Goal: Task Accomplishment & Management: Manage account settings

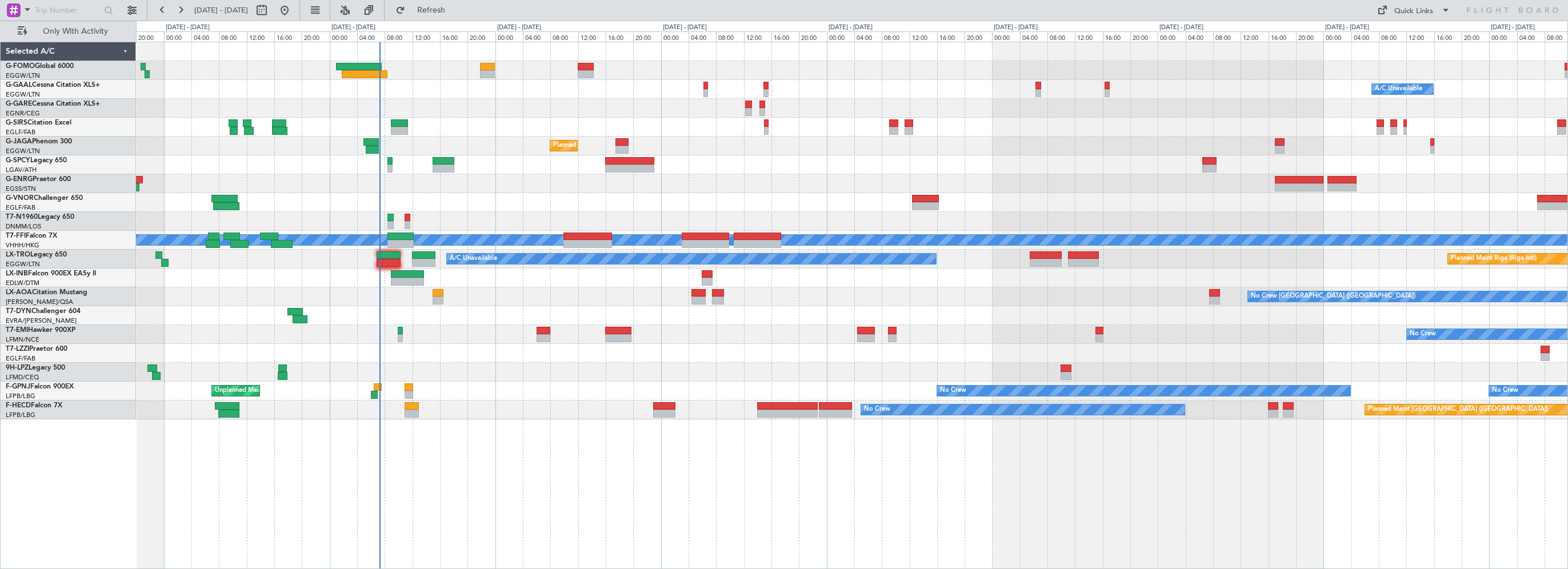
click at [483, 108] on div "A/C Unavailable Owner Owner A/C Unavailable Planned Maint [GEOGRAPHIC_DATA] ([G…" at bounding box center [852, 231] width 1432 height 377
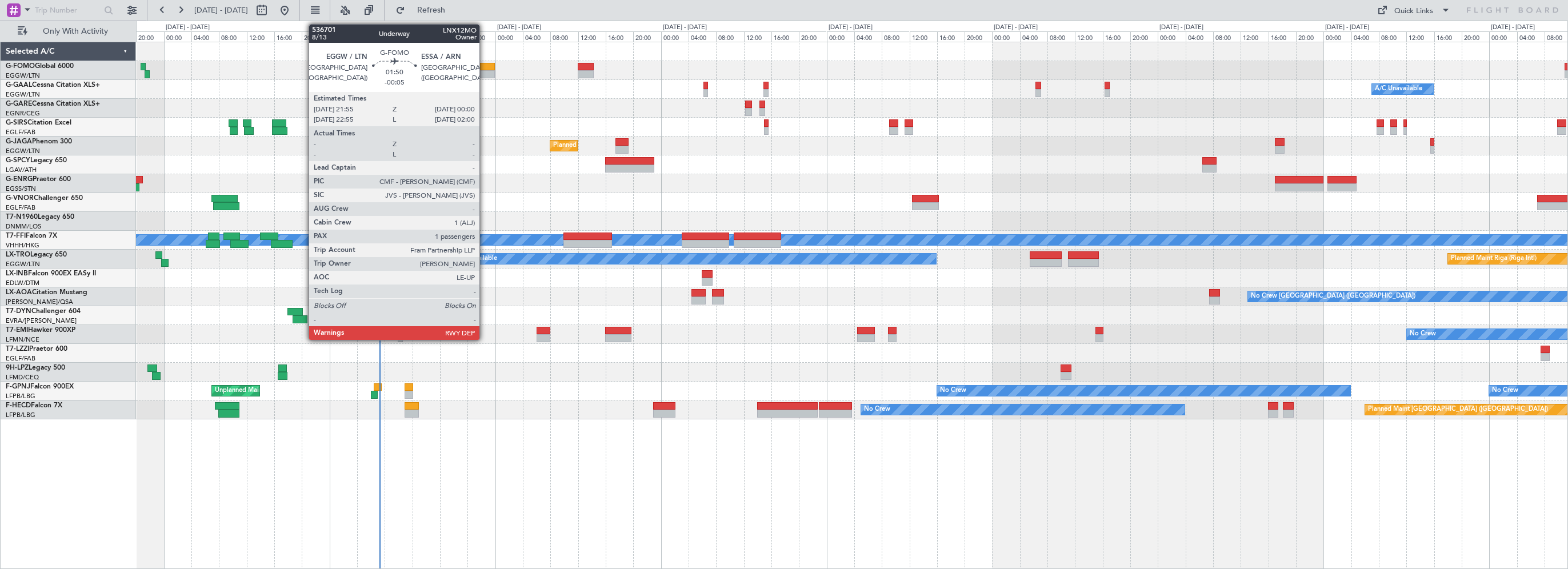
click at [485, 64] on div at bounding box center [488, 66] width 15 height 8
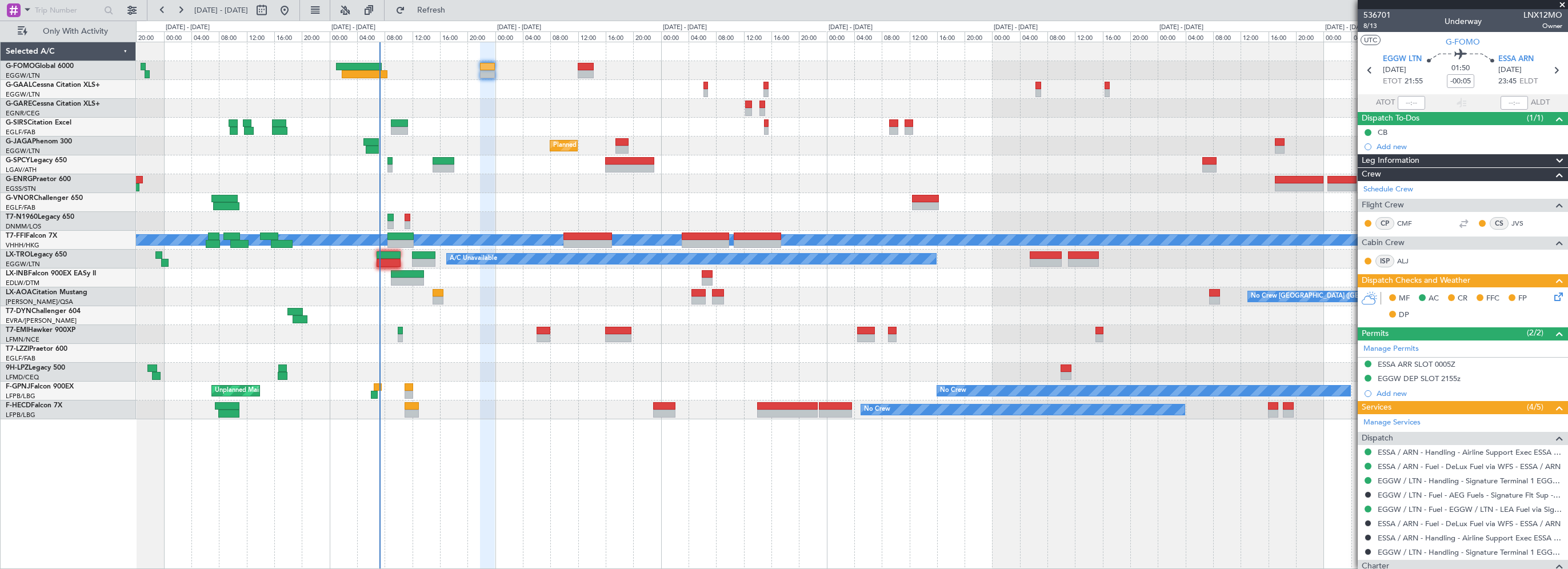
click at [936, 446] on div "A/C Unavailable Owner Owner A/C Unavailable Planned Maint London (Farnborough) …" at bounding box center [852, 305] width 1432 height 527
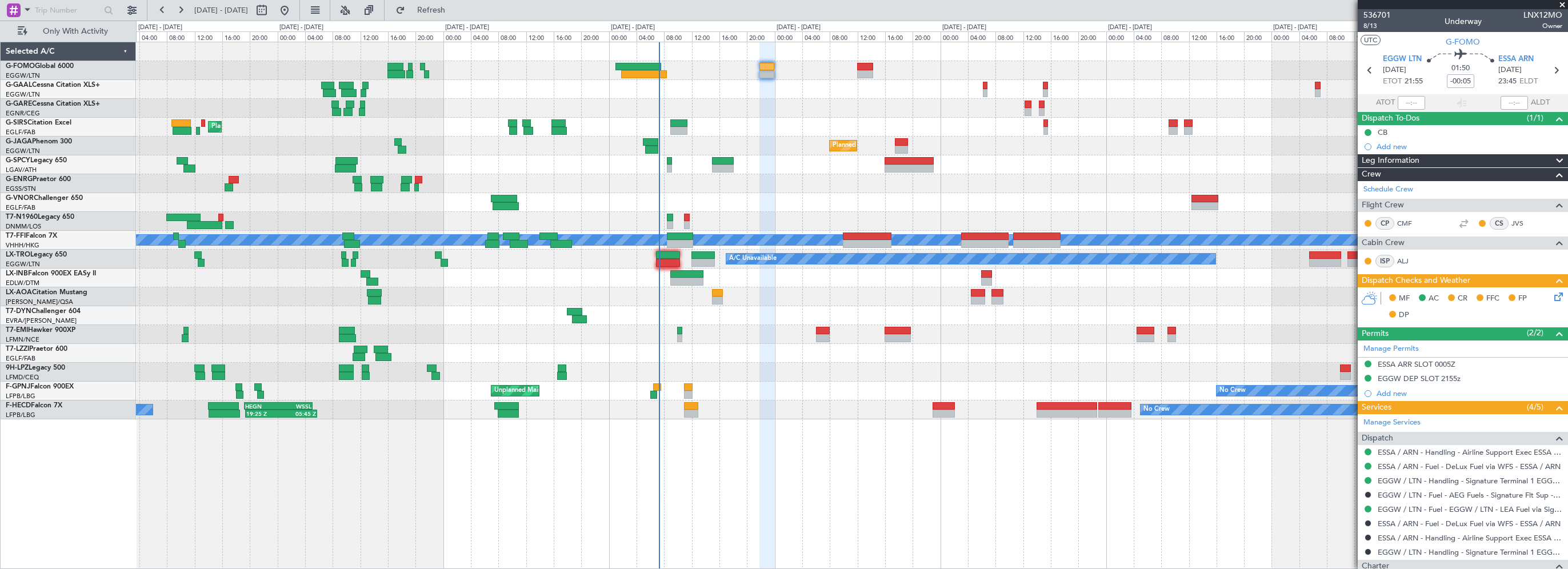
click at [836, 428] on div "A/C Unavailable Owner Planned Maint London (Farnborough) Planned Maint London (…" at bounding box center [852, 305] width 1432 height 527
click at [455, 6] on span "Refresh" at bounding box center [431, 10] width 48 height 8
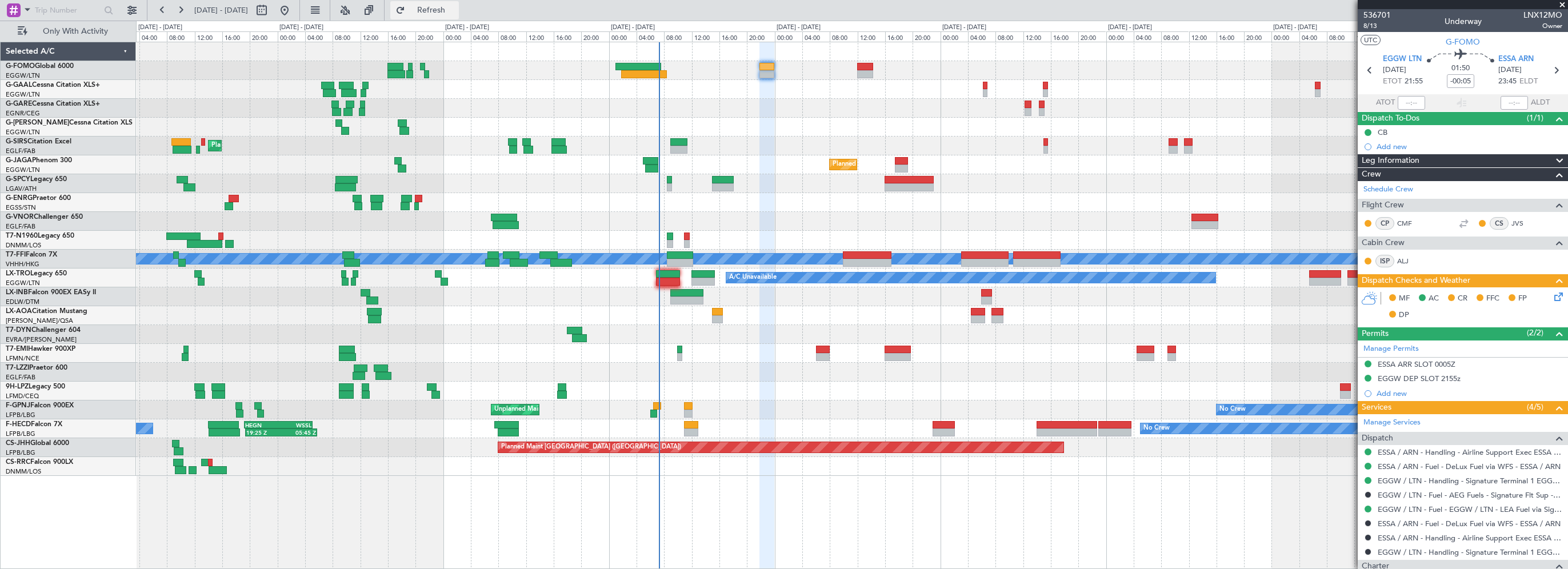
click at [455, 13] on span "Refresh" at bounding box center [431, 10] width 48 height 8
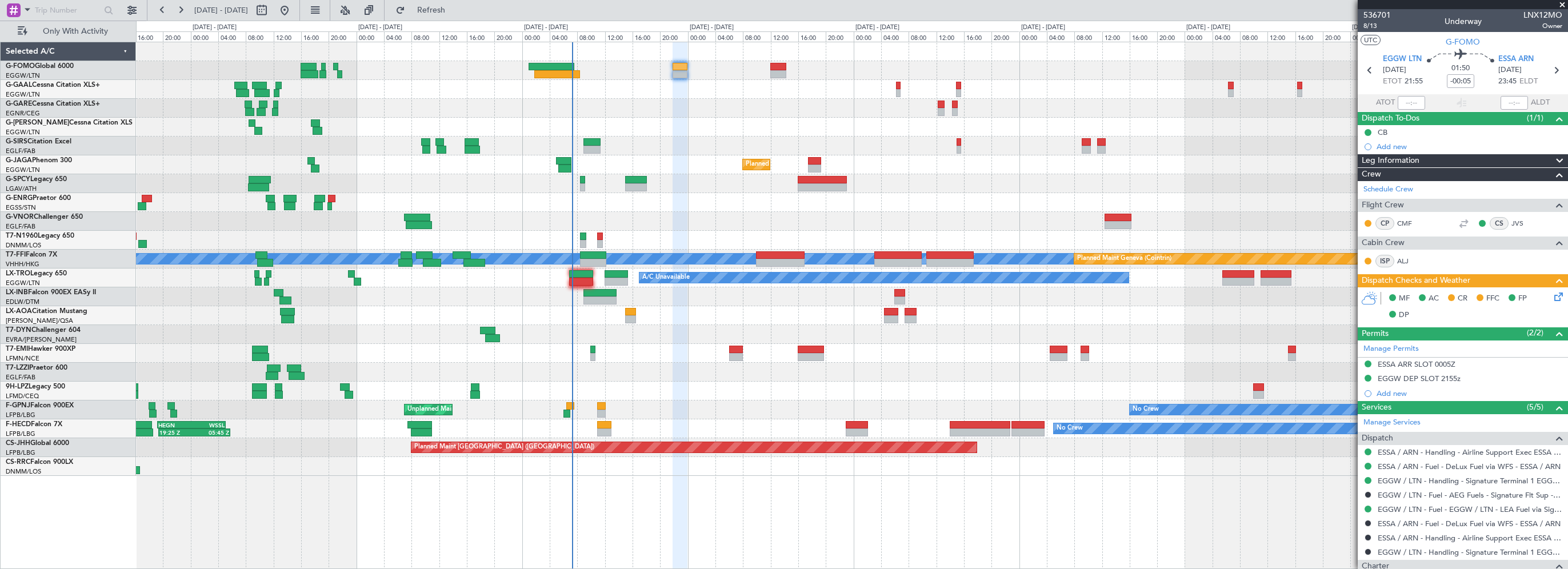
click at [757, 305] on div "A/C Unavailable Owner Planned Maint London (Farnborough) Planned Maint London (…" at bounding box center [852, 259] width 1432 height 434
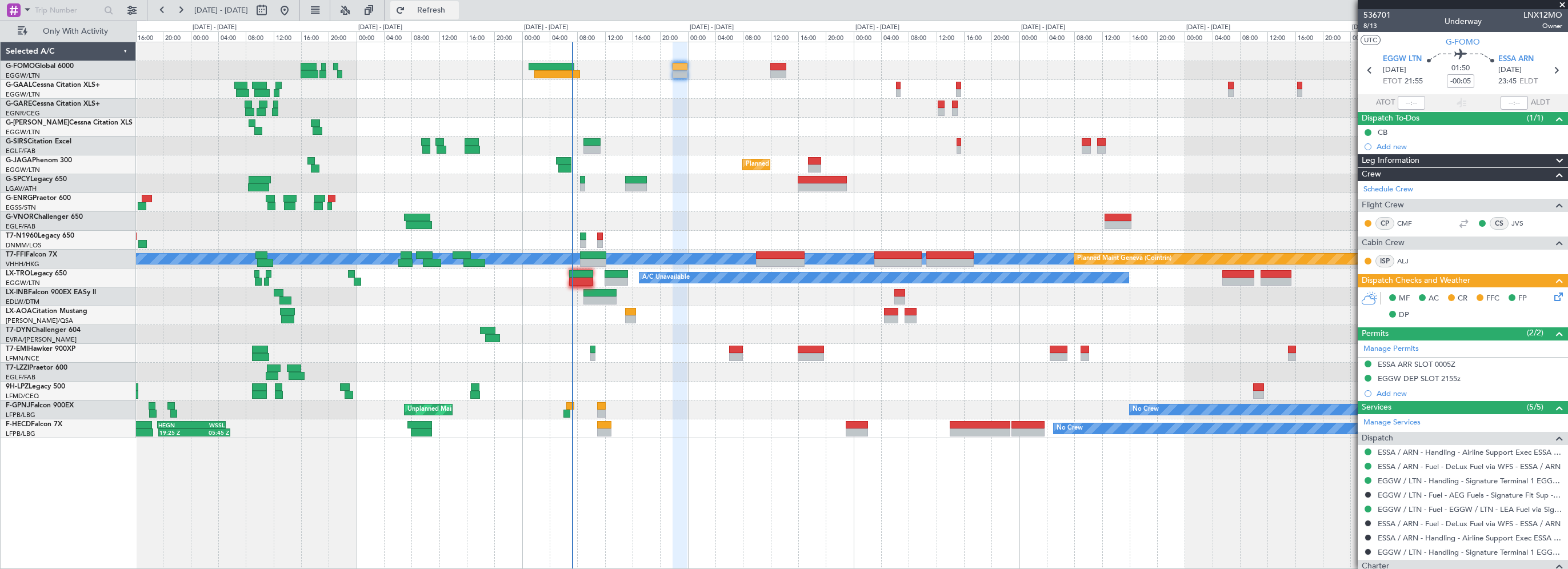
click at [455, 6] on span "Refresh" at bounding box center [431, 10] width 48 height 8
click at [677, 132] on div "A/C Unavailable Owner Planned Maint London (Farnborough) Planned Maint London (…" at bounding box center [852, 240] width 1432 height 396
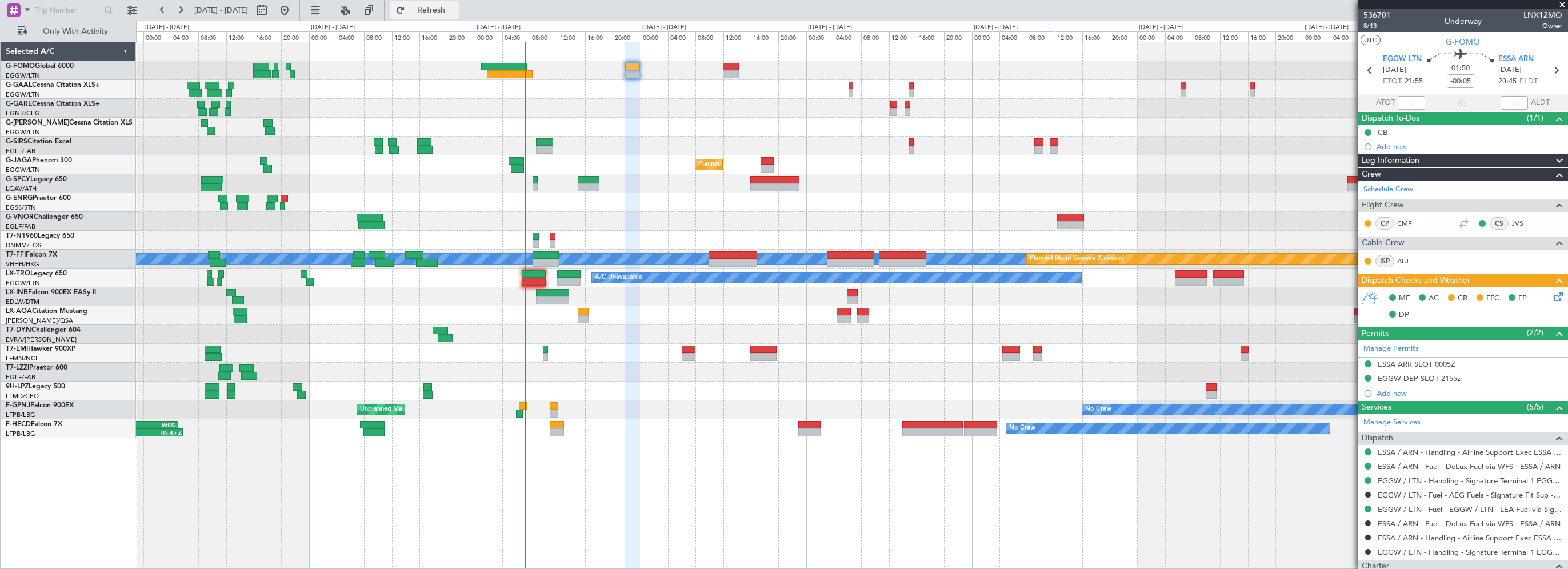
click at [455, 6] on span "Refresh" at bounding box center [431, 10] width 48 height 8
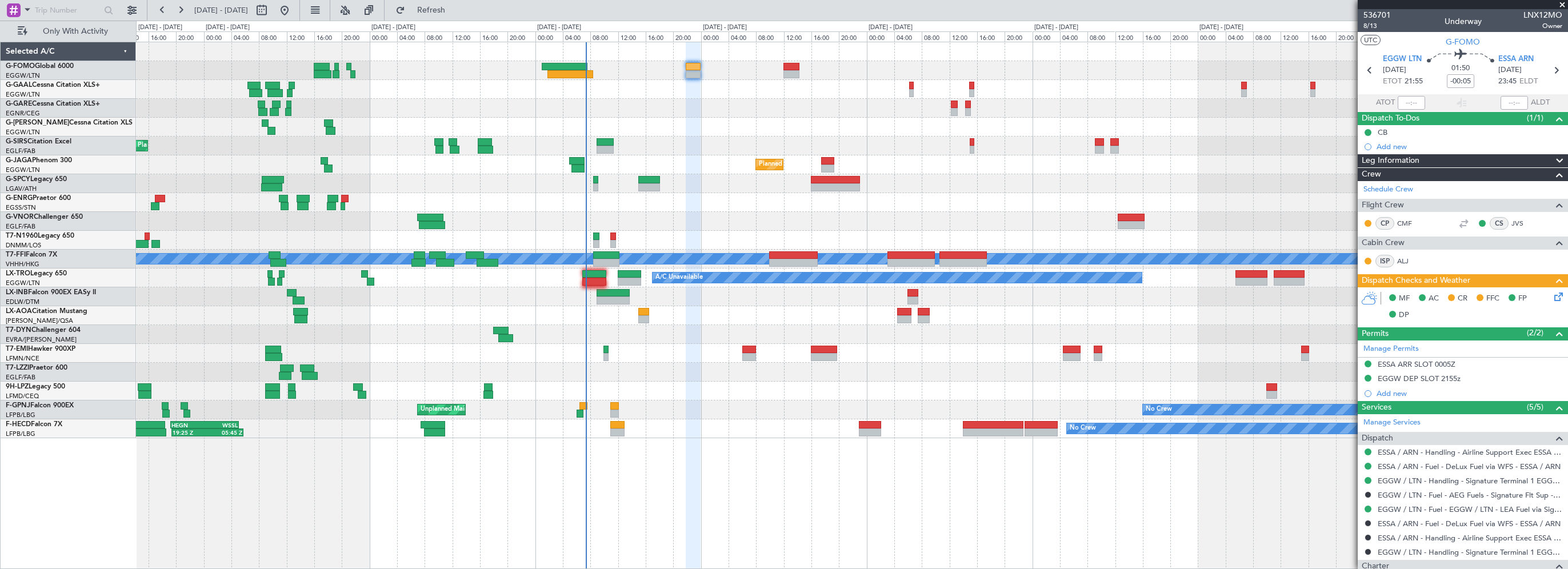
click at [688, 181] on div "A/C Unavailable Owner Planned Maint London (Farnborough) Planned Maint London (…" at bounding box center [852, 240] width 1432 height 396
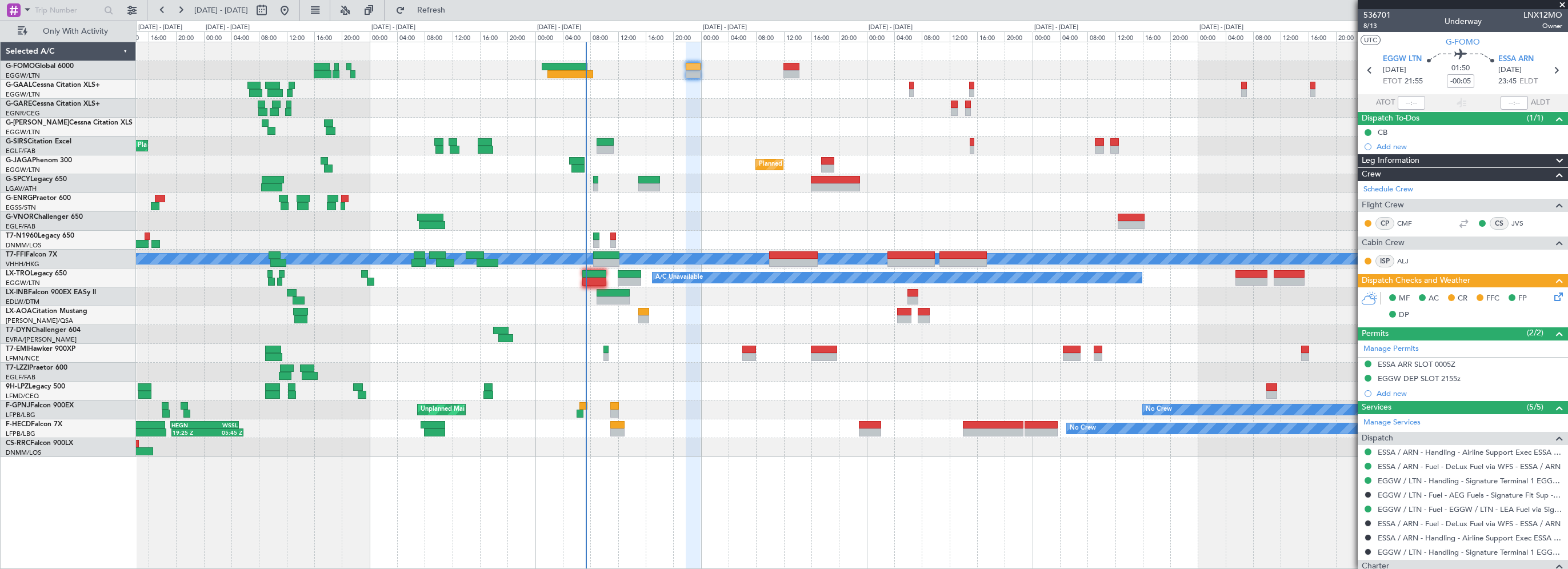
click at [598, 180] on div "Unplanned Maint Bremen Planned Maint Bremen" at bounding box center [852, 183] width 1432 height 19
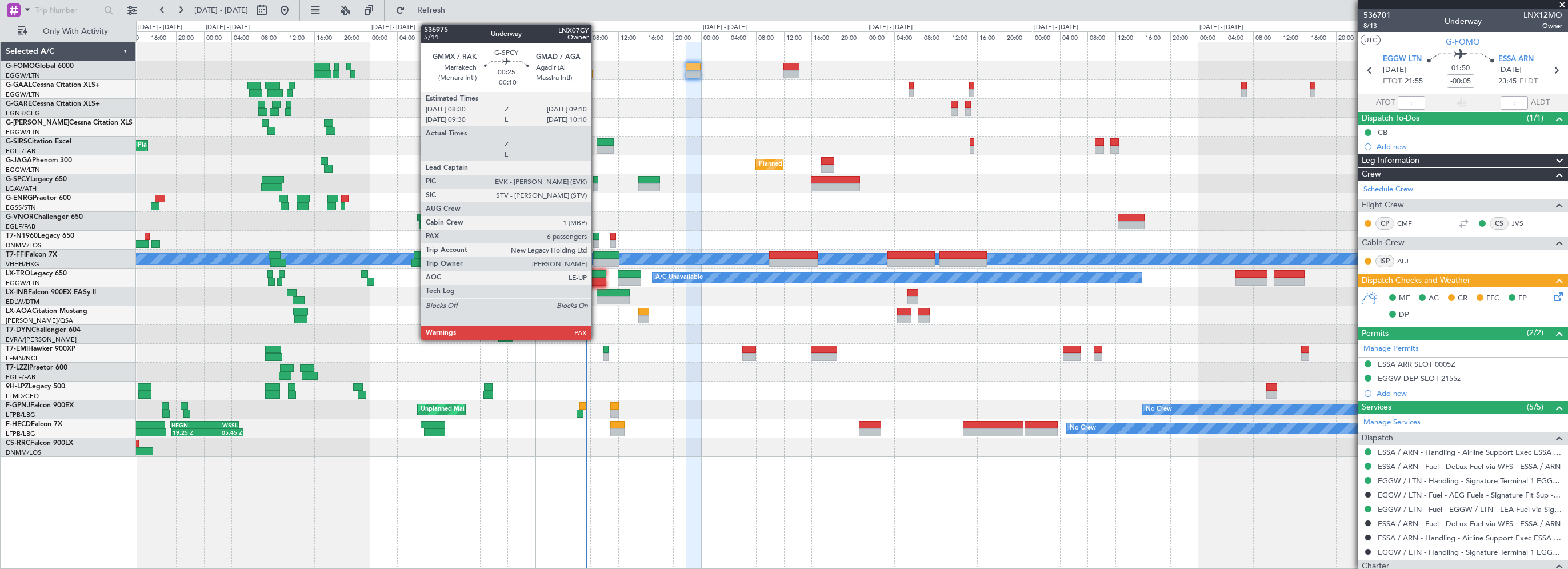
click at [595, 181] on div at bounding box center [595, 180] width 5 height 8
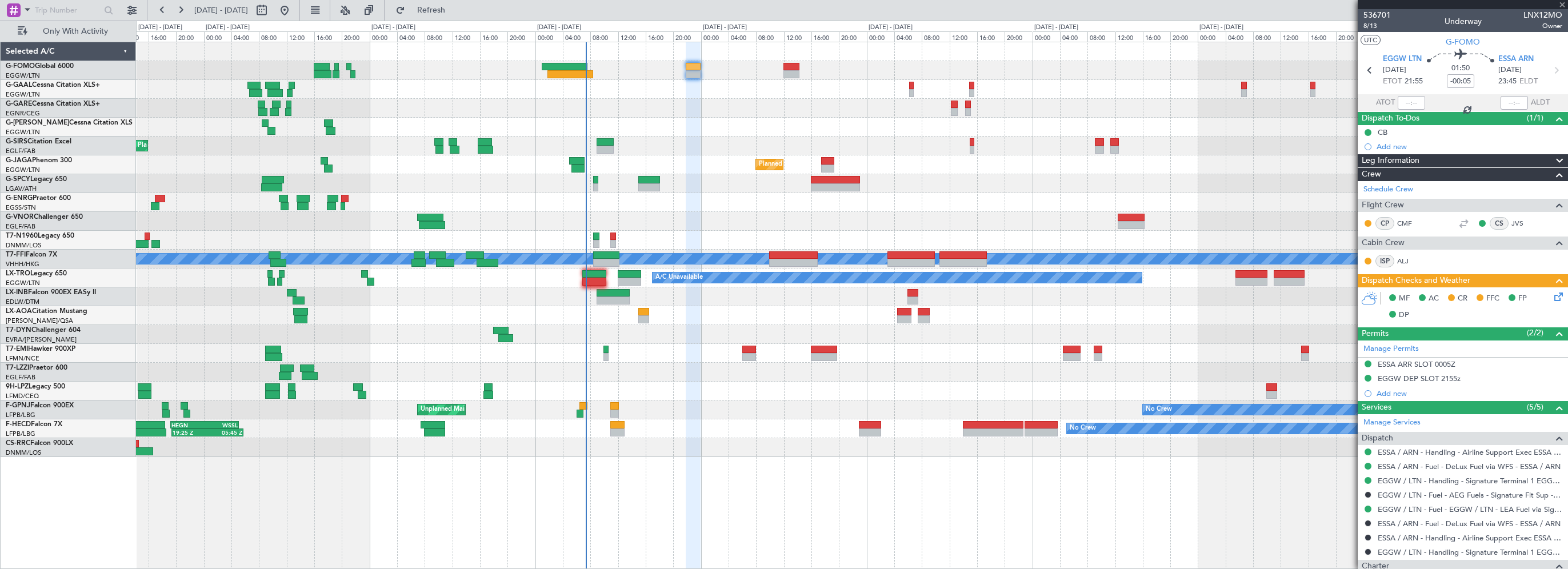
type input "-00:10"
type input "6"
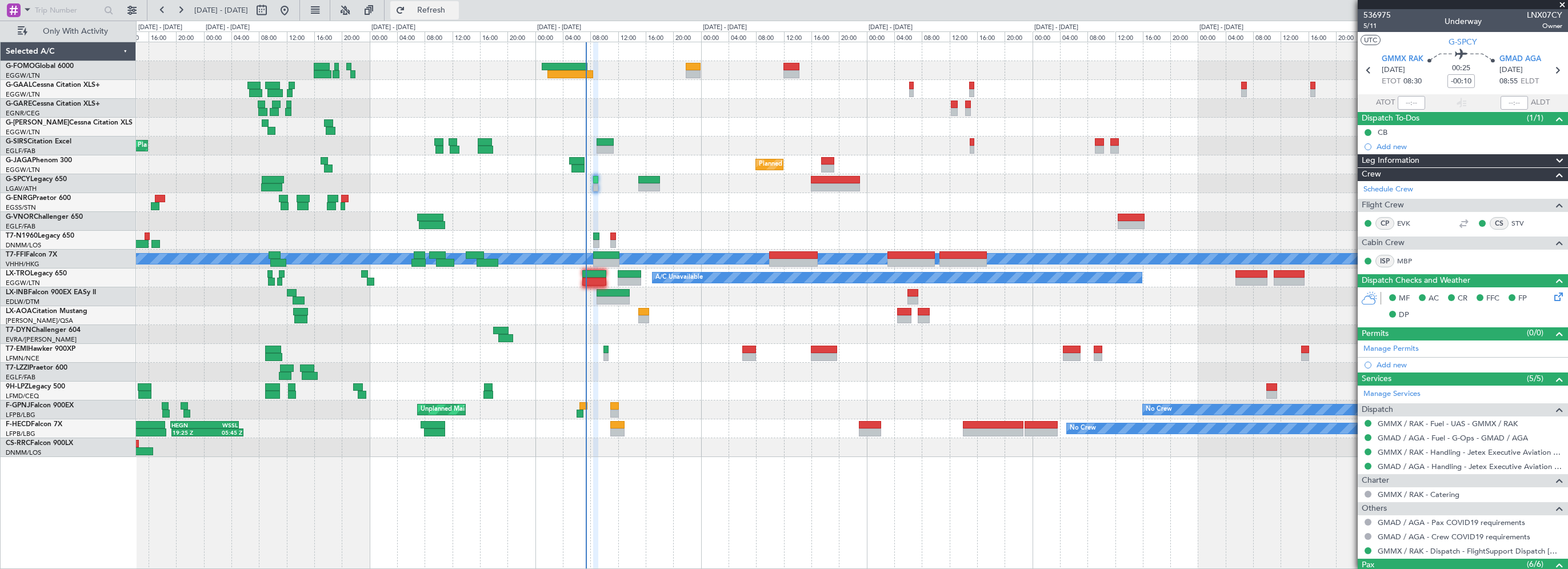
click at [455, 7] on span "Refresh" at bounding box center [431, 10] width 48 height 8
click at [684, 133] on div at bounding box center [852, 127] width 1432 height 19
click at [592, 135] on div at bounding box center [852, 127] width 1432 height 19
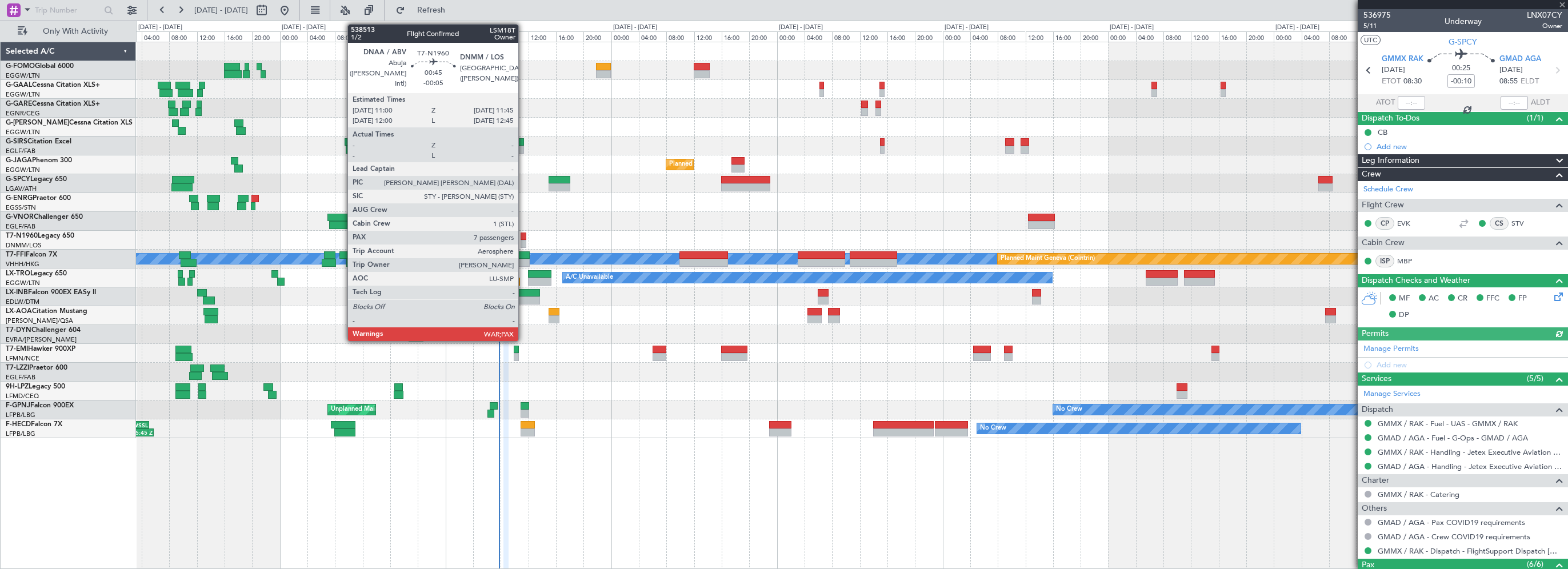
click at [523, 238] on div at bounding box center [523, 236] width 5 height 8
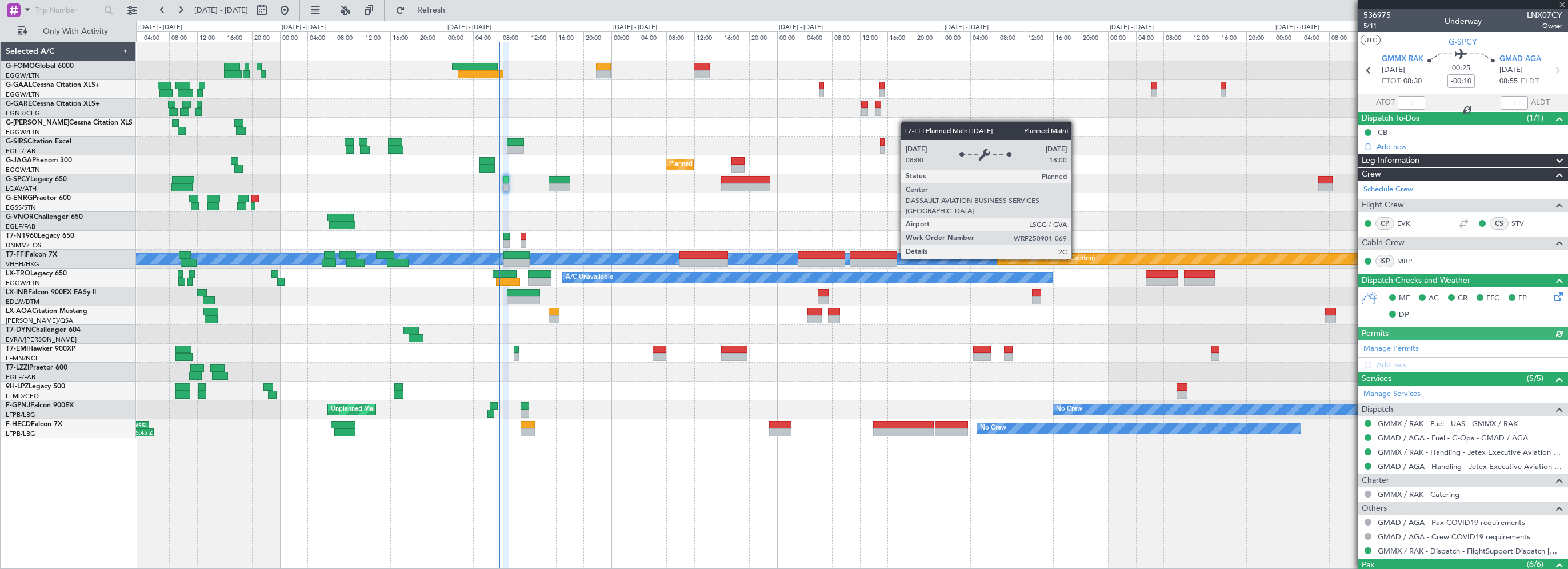
type input "-00:05"
type input "7"
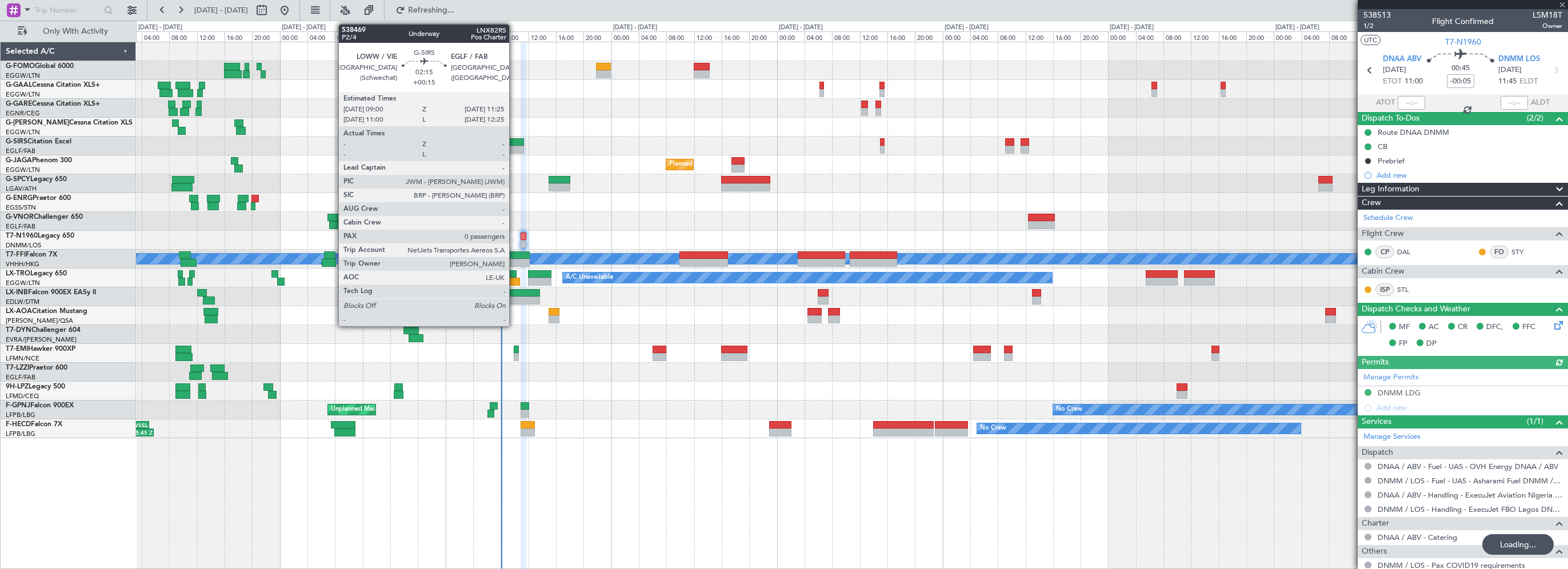
click at [514, 138] on div at bounding box center [516, 142] width 17 height 8
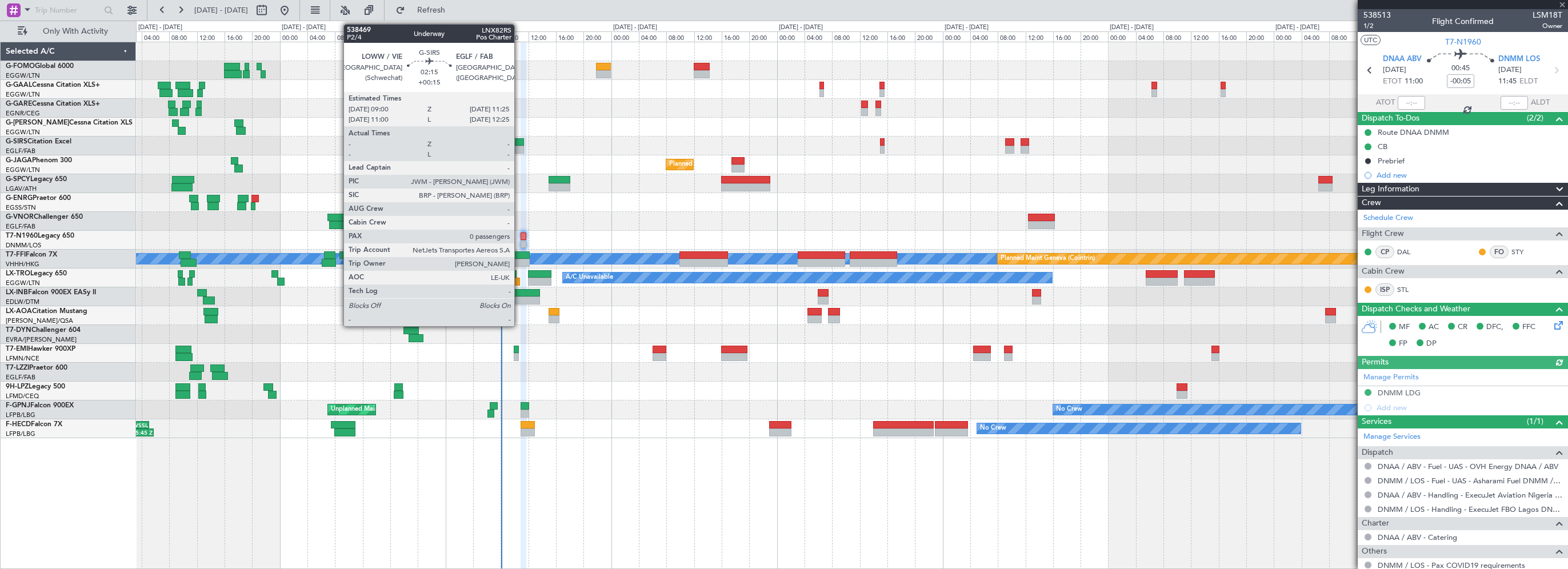
type input "+00:15"
type input "0"
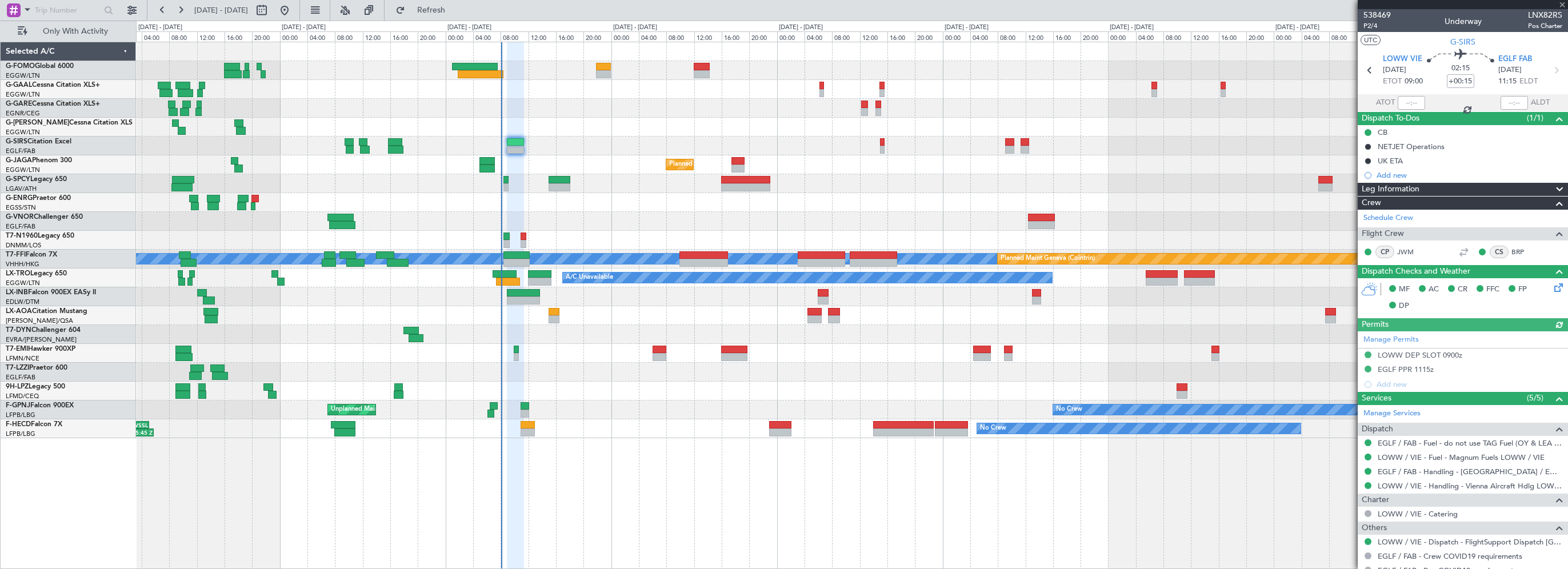
scroll to position [39, 0]
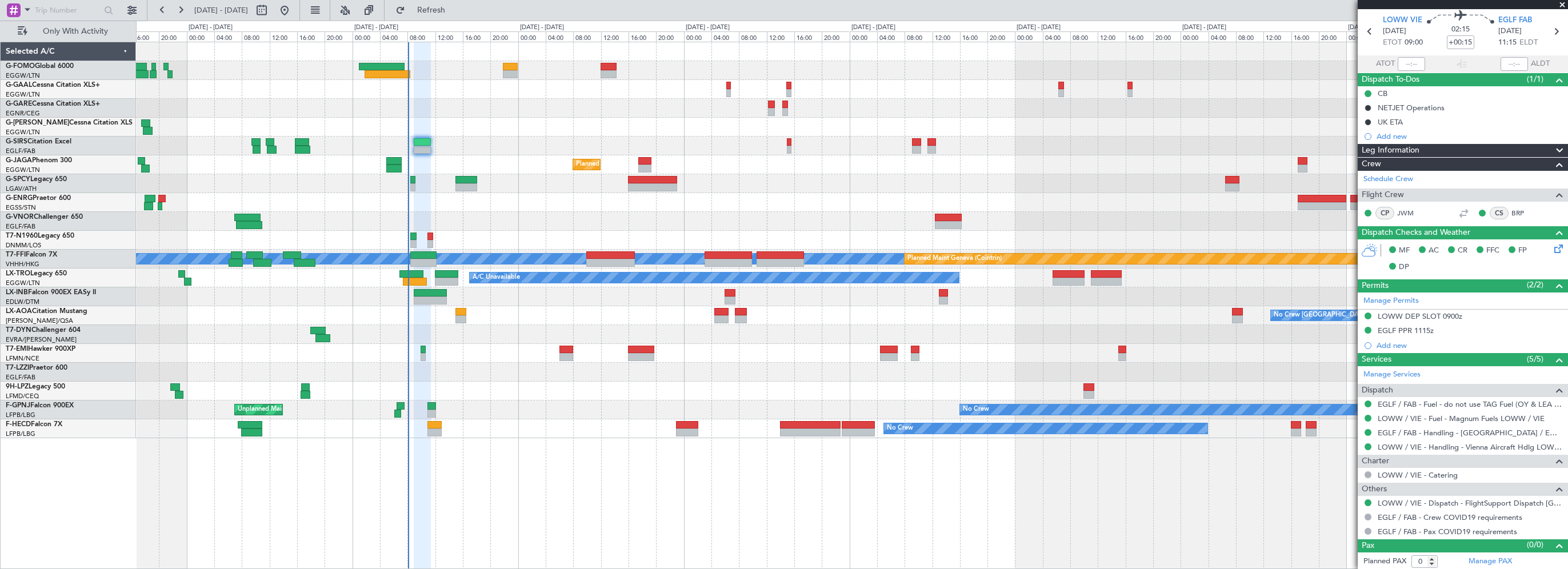
click at [421, 118] on div "A/C Unavailable Owner Owner A/C Unavailable Planned Maint London (Farnborough) …" at bounding box center [852, 240] width 1432 height 396
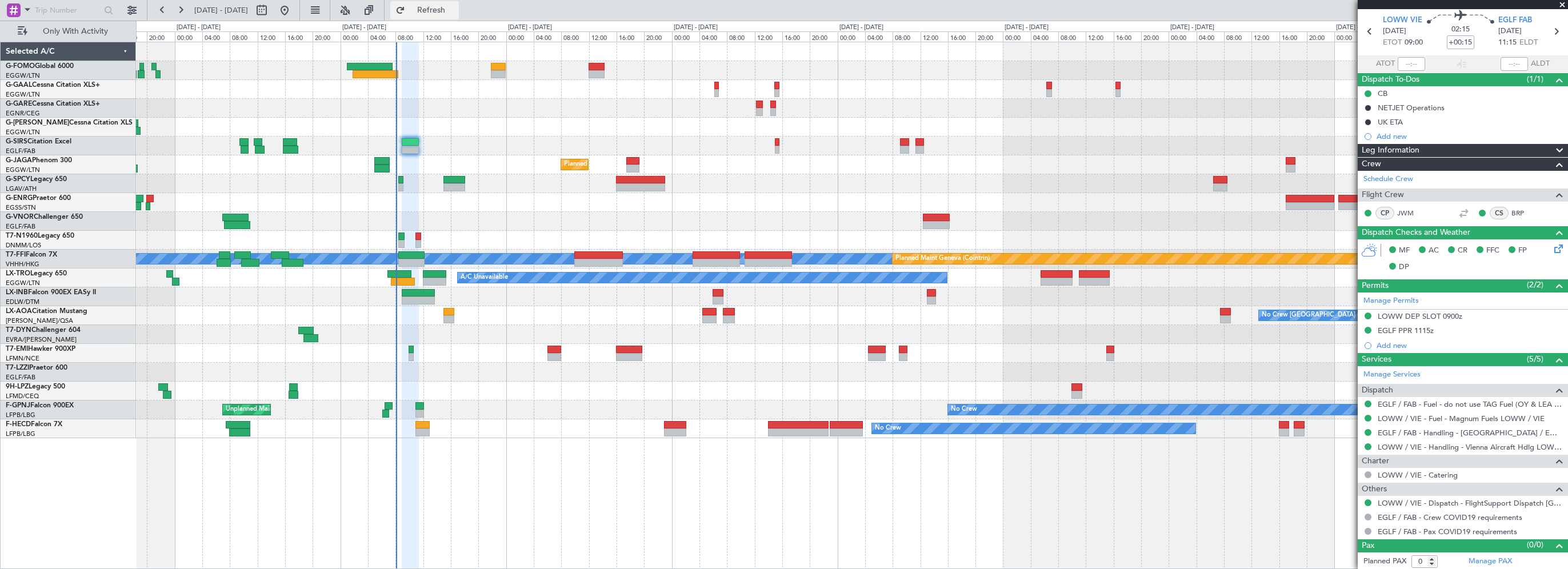
click at [453, 7] on span "Refresh" at bounding box center [431, 10] width 48 height 8
click at [1519, 23] on span "EGLF FAB" at bounding box center [1514, 20] width 33 height 12
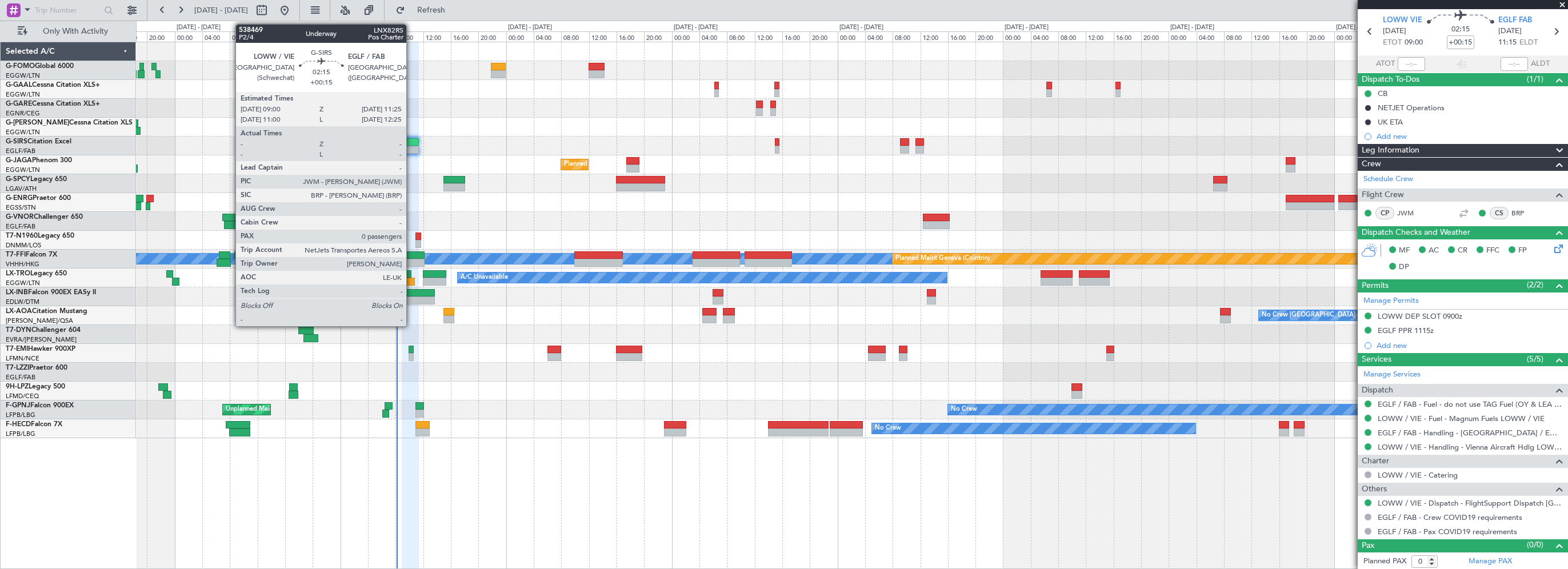
click at [411, 138] on div at bounding box center [410, 142] width 17 height 8
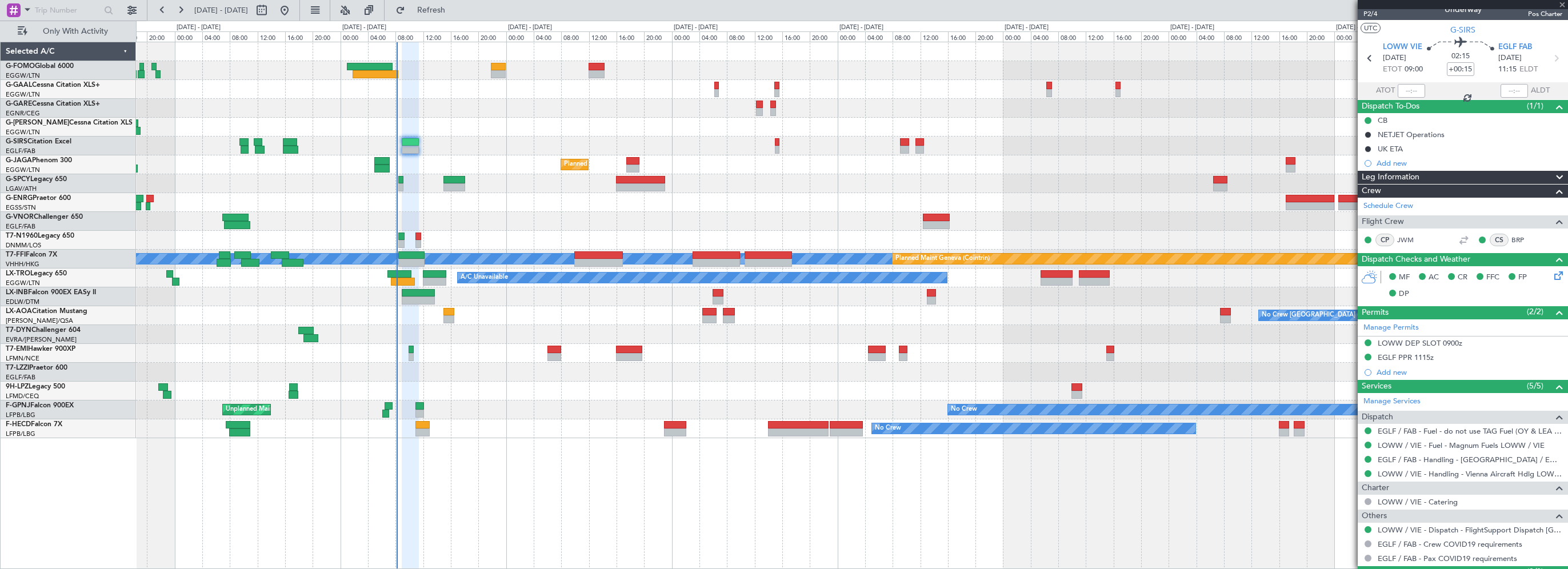
scroll to position [0, 0]
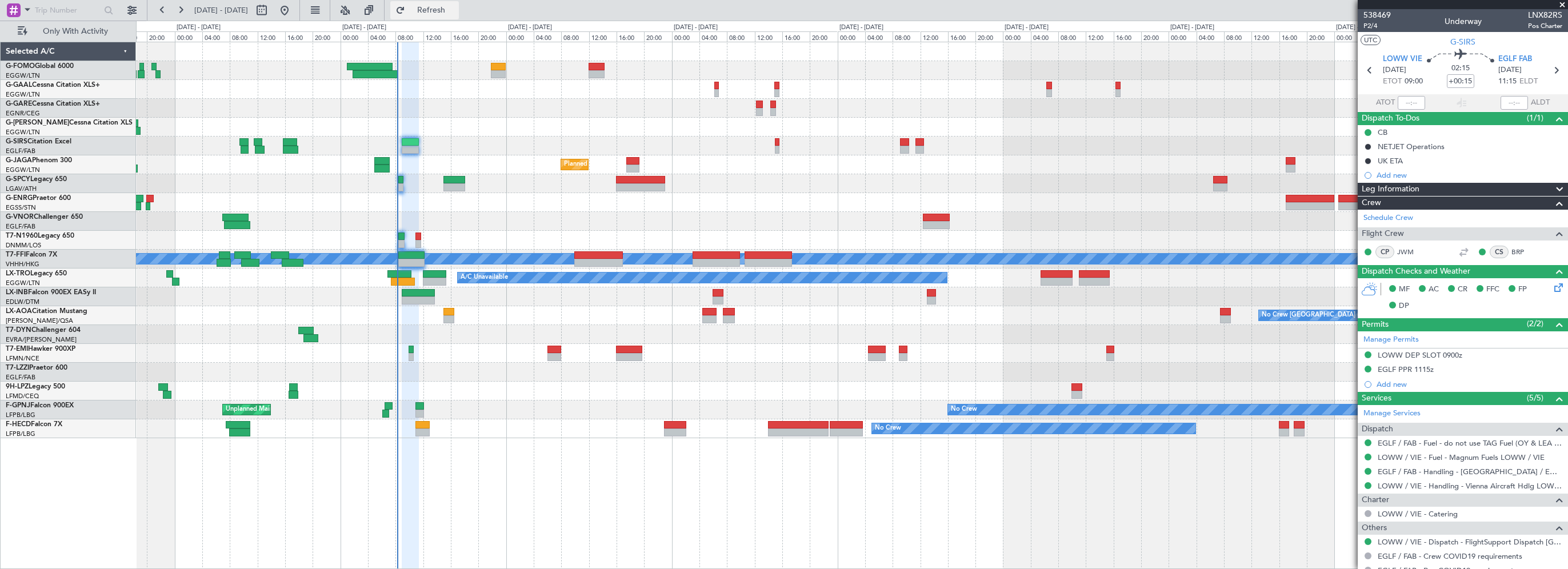
click at [455, 6] on span "Refresh" at bounding box center [431, 10] width 48 height 8
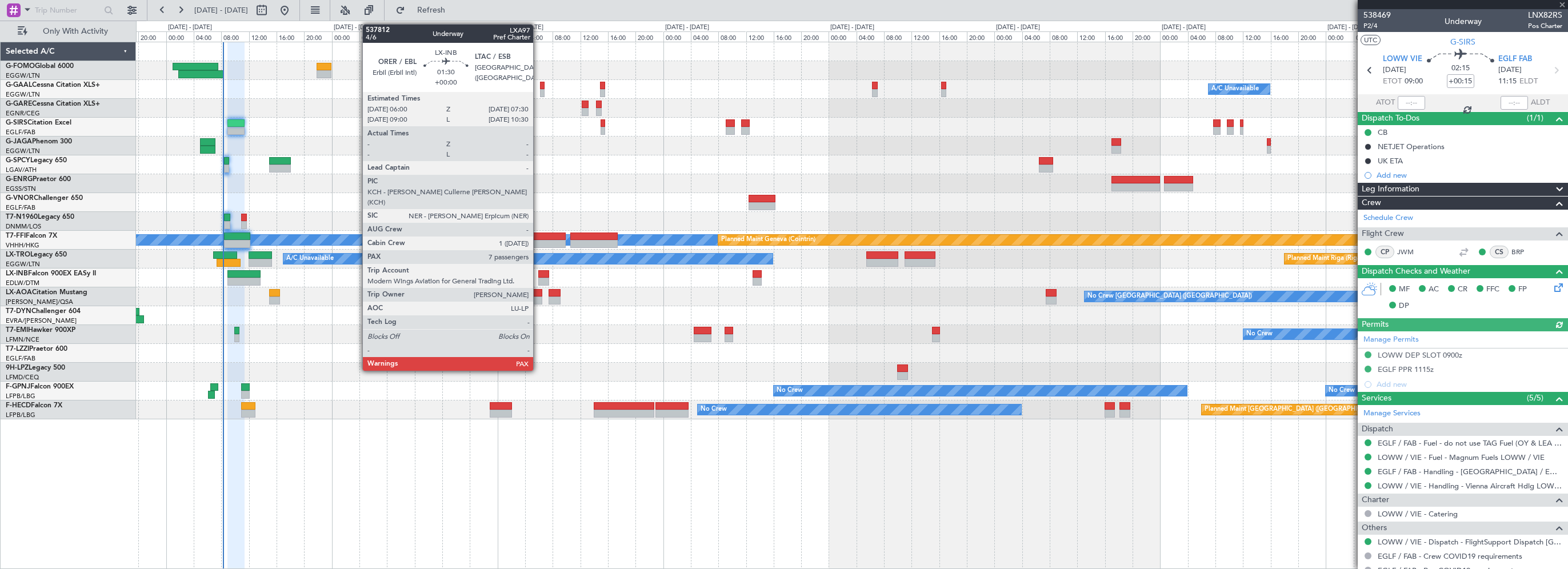
click at [538, 273] on div at bounding box center [544, 274] width 11 height 8
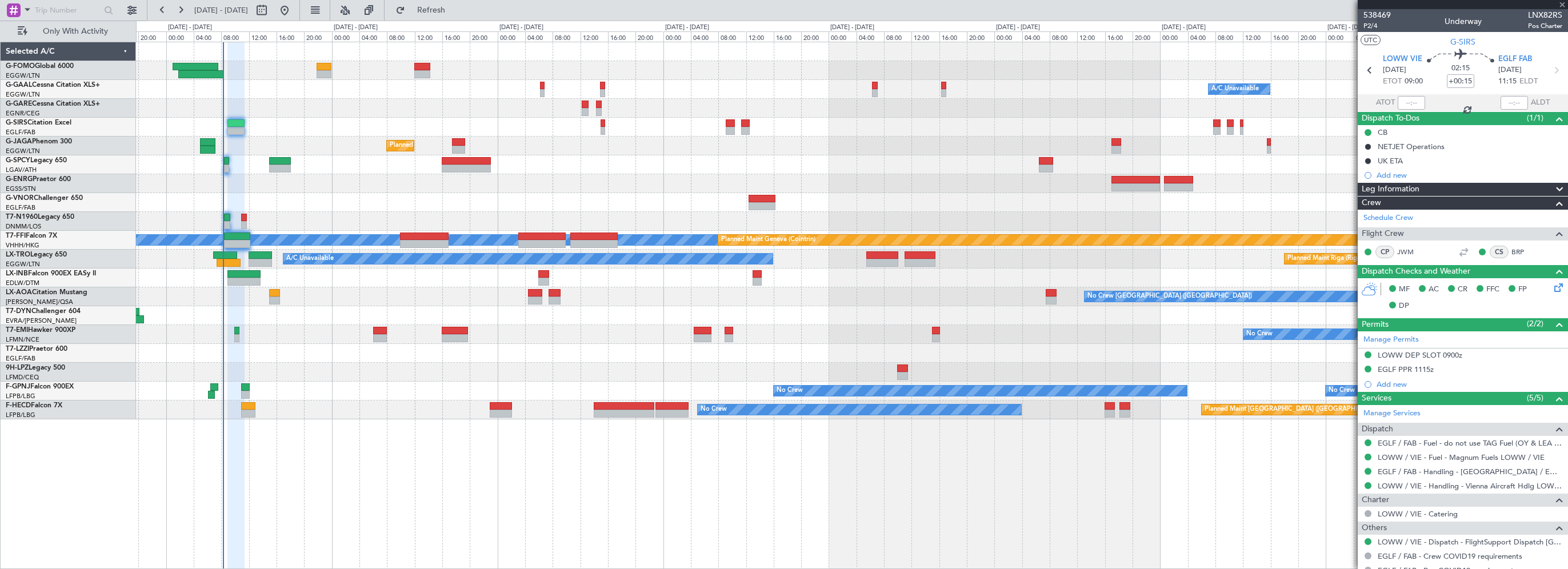
type input "7"
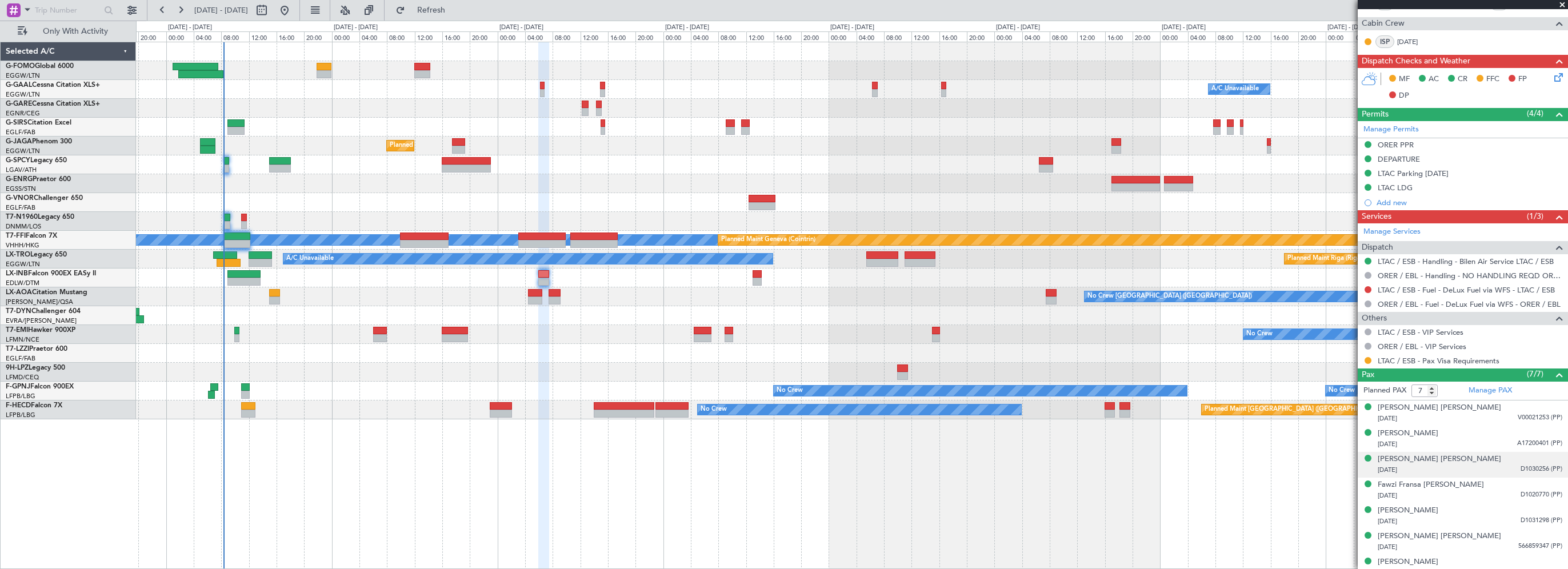
scroll to position [314, 0]
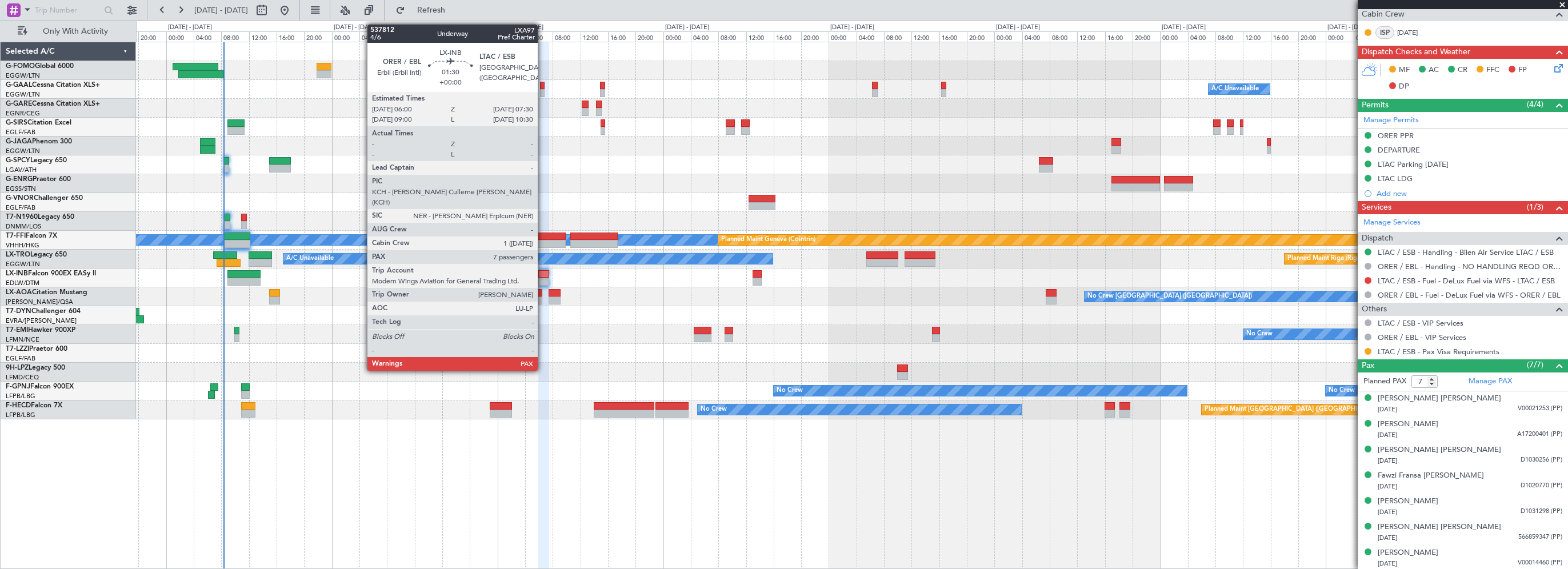
click at [543, 274] on div at bounding box center [544, 274] width 11 height 8
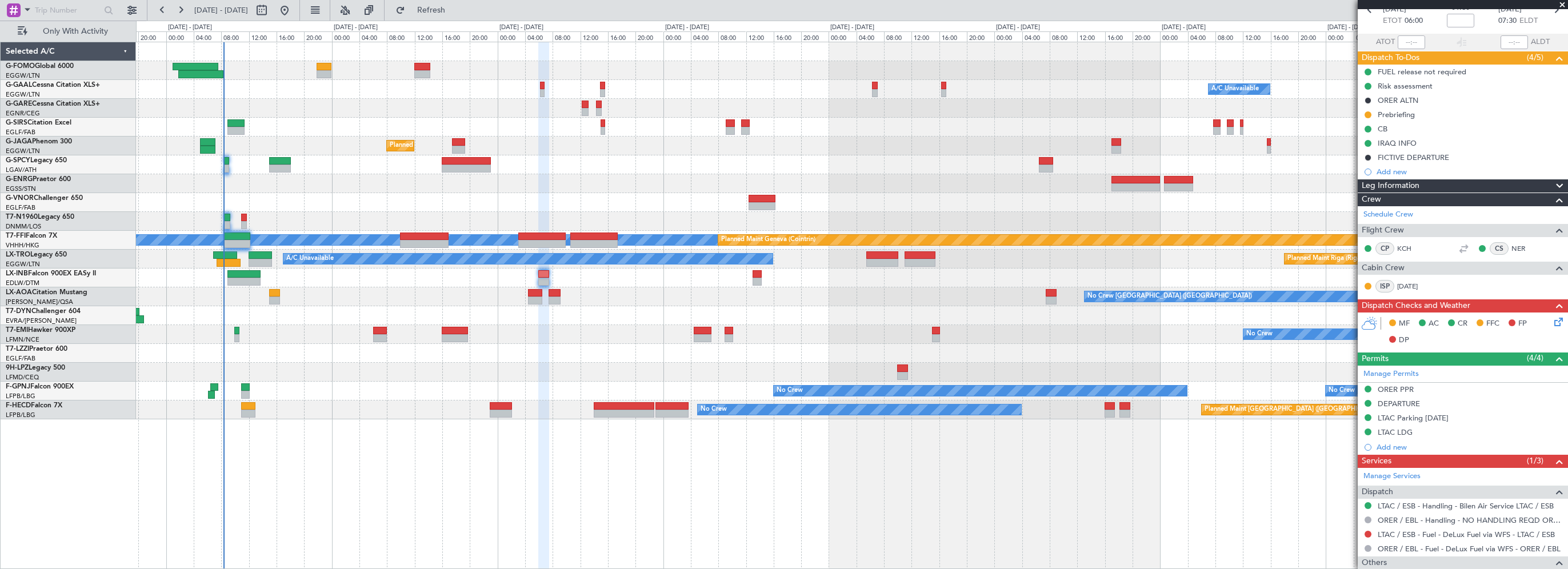
scroll to position [0, 0]
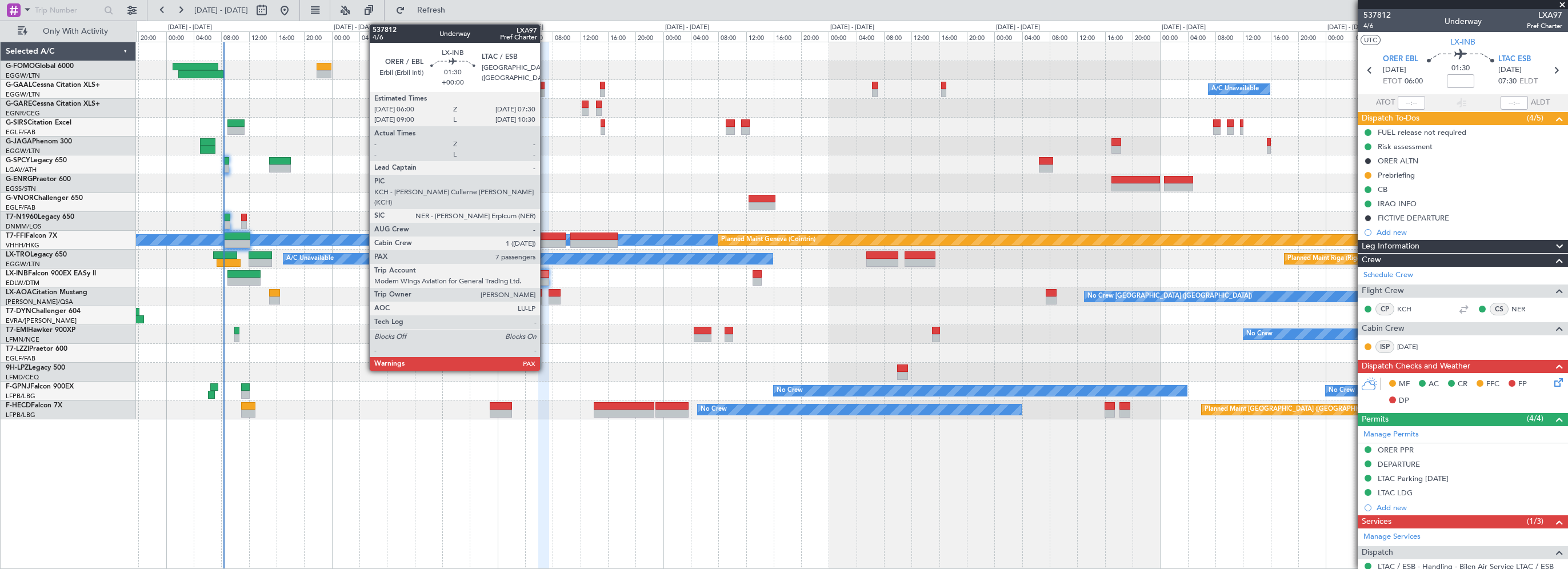
click at [545, 276] on div at bounding box center [544, 274] width 11 height 8
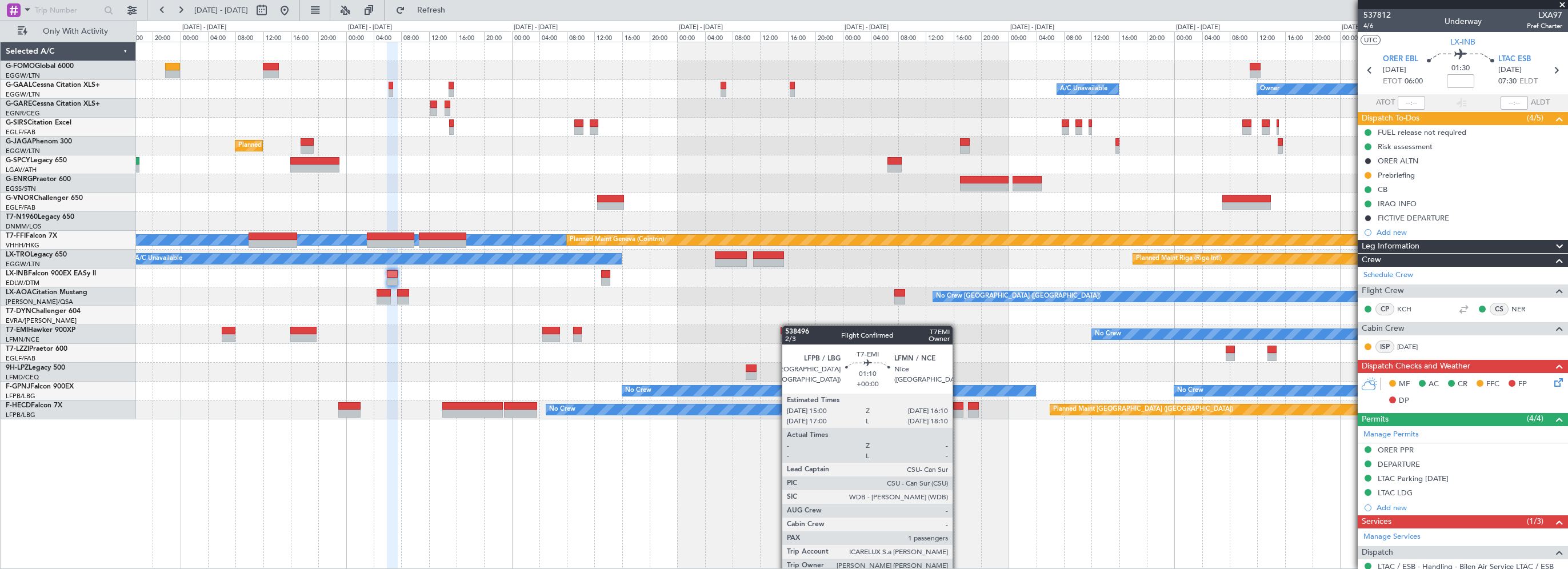
click at [787, 326] on div "No Crew" at bounding box center [852, 334] width 1432 height 19
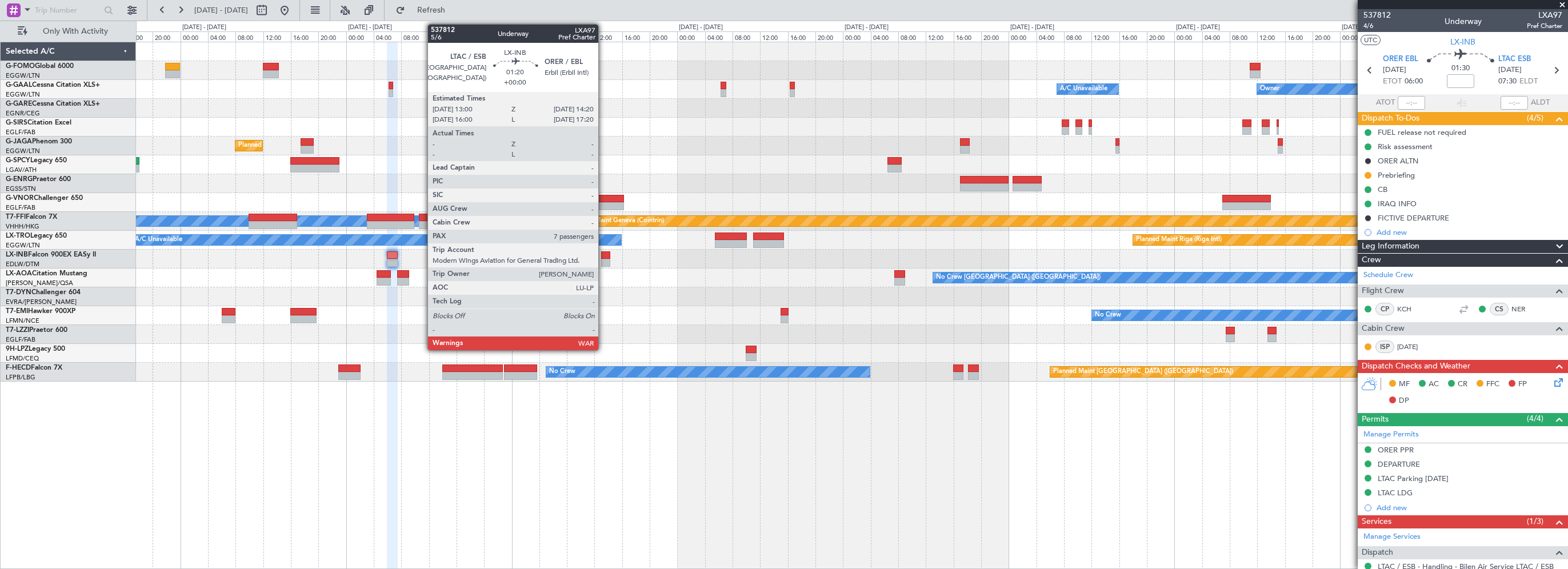
click at [605, 253] on div at bounding box center [606, 255] width 10 height 8
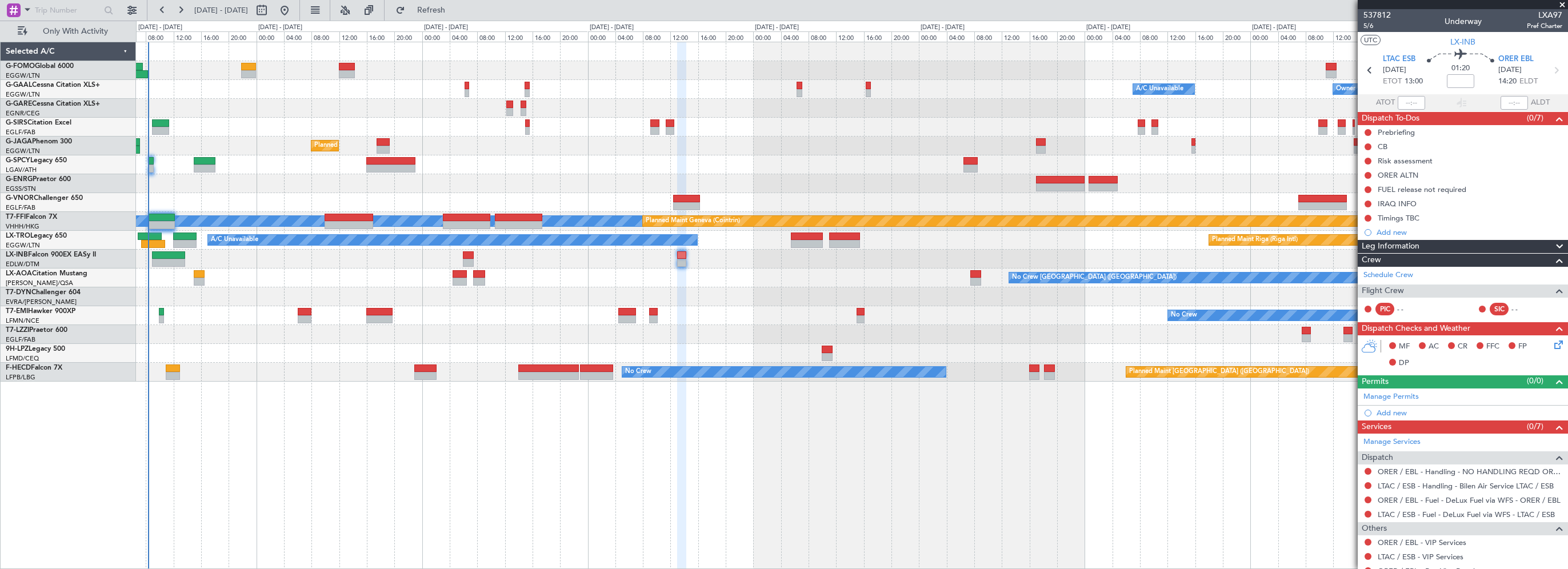
click at [584, 267] on div at bounding box center [852, 259] width 1432 height 19
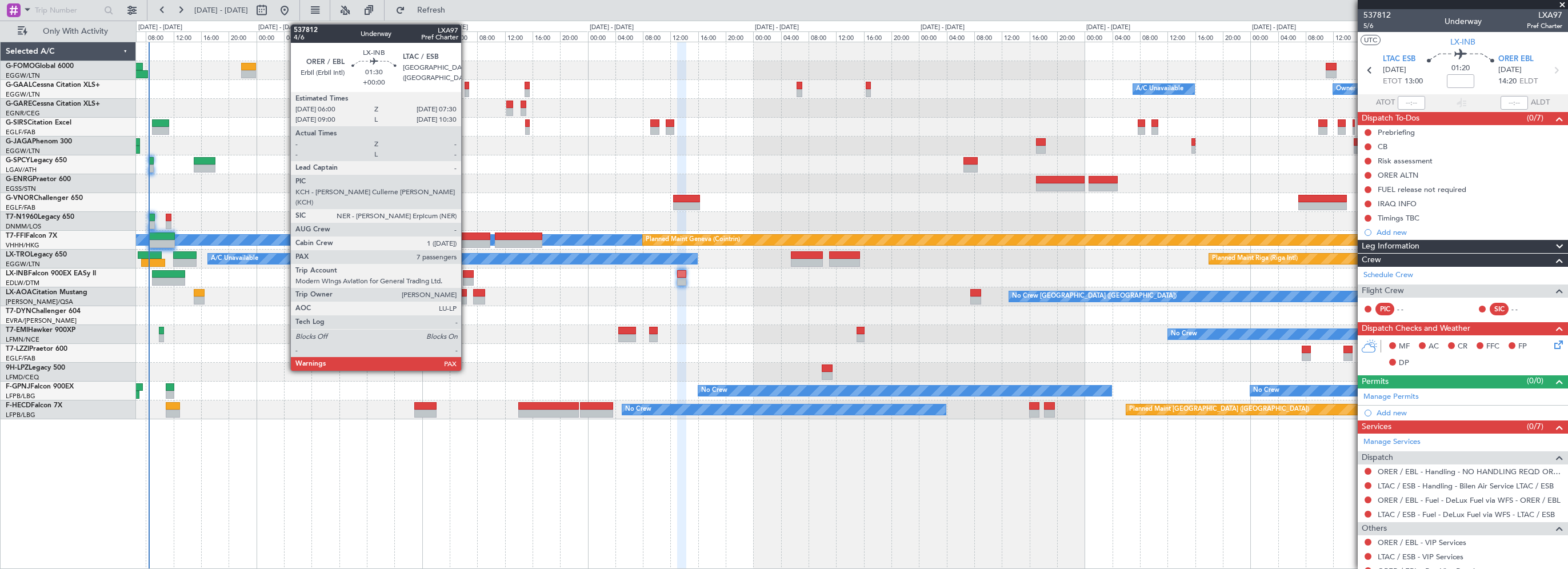
click at [466, 274] on div at bounding box center [468, 274] width 11 height 8
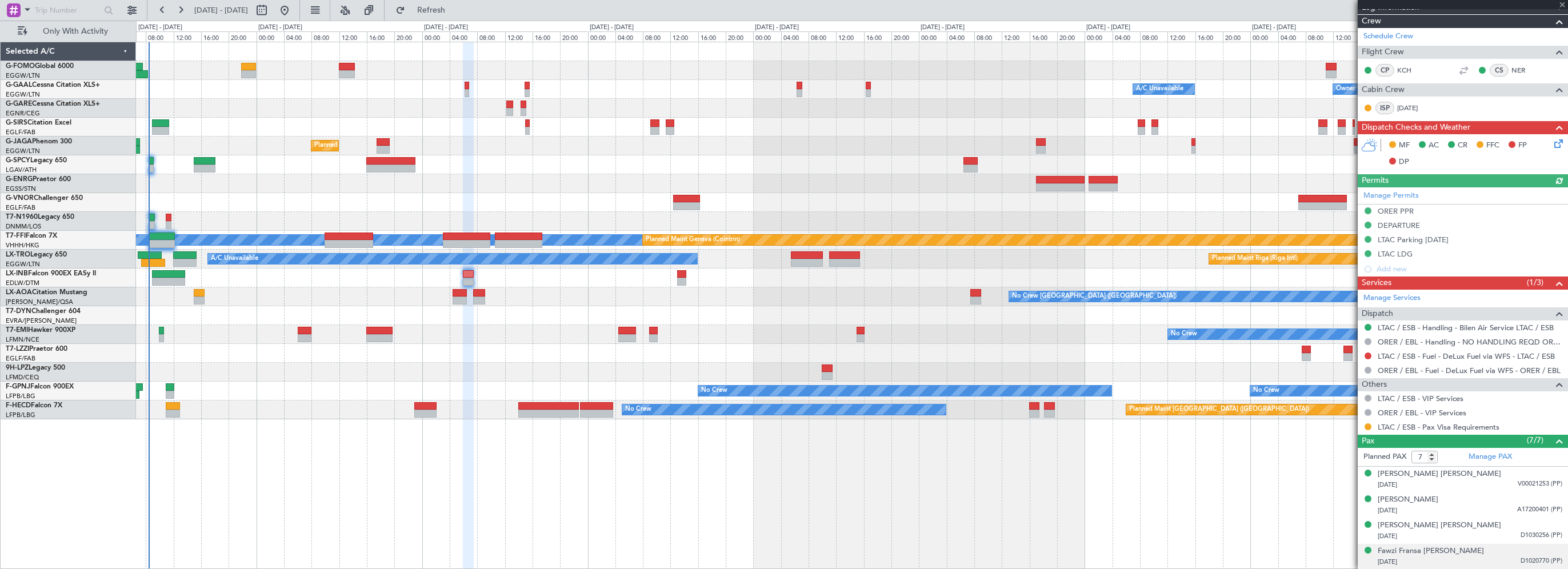
scroll to position [314, 0]
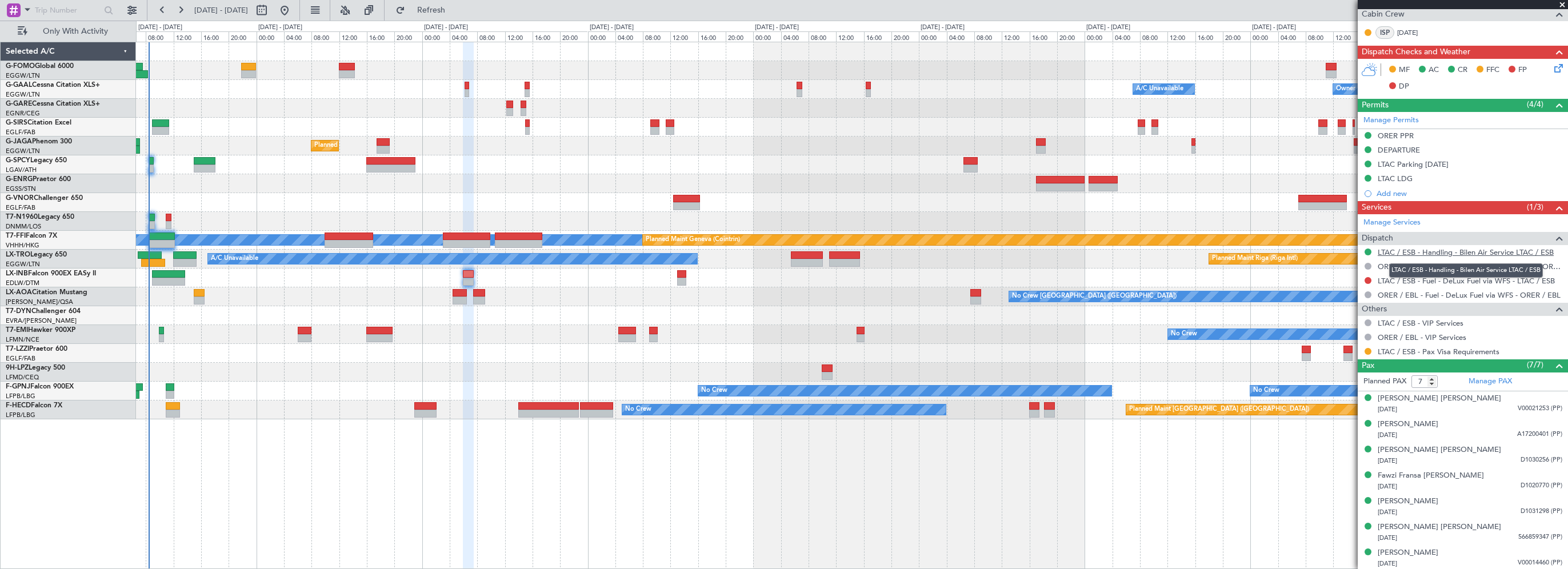
click at [1429, 251] on link "LTAC / ESB - Handling - Bilen Air Service LTAC / ESB" at bounding box center [1465, 252] width 176 height 10
click at [1387, 117] on link "Manage Permits" at bounding box center [1391, 120] width 55 height 12
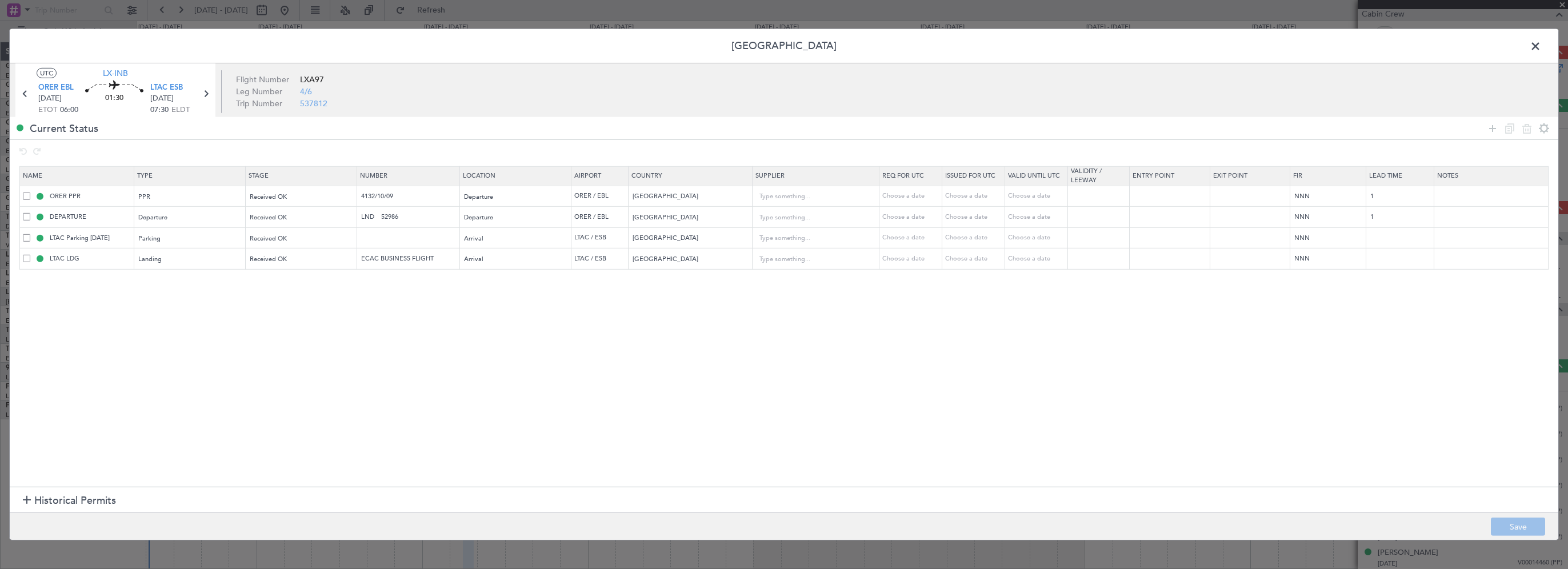
click at [27, 237] on span at bounding box center [27, 237] width 7 height 7
click at [31, 234] on input "checkbox" at bounding box center [31, 234] width 0 height 0
click at [1527, 130] on icon at bounding box center [1527, 128] width 14 height 14
type input "LTAC LDG"
type input "ECAC BUSINESS FLIGHT"
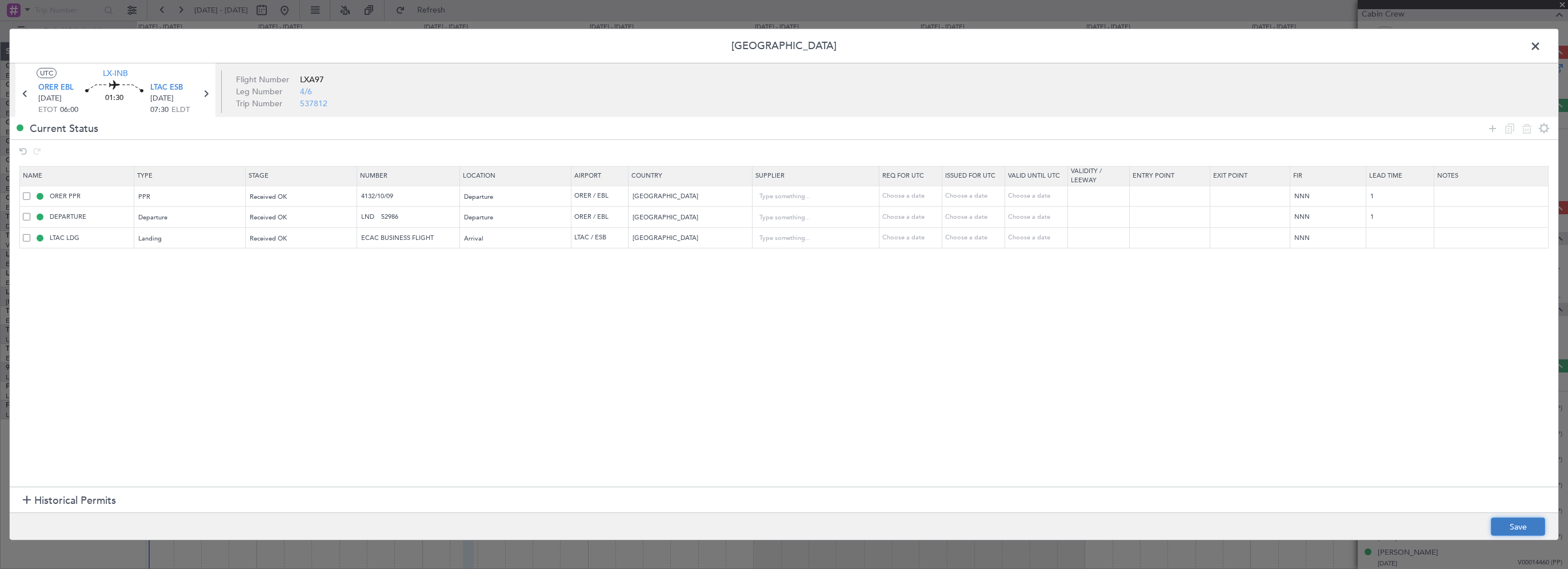
click at [1529, 530] on button "Save" at bounding box center [1517, 527] width 54 height 18
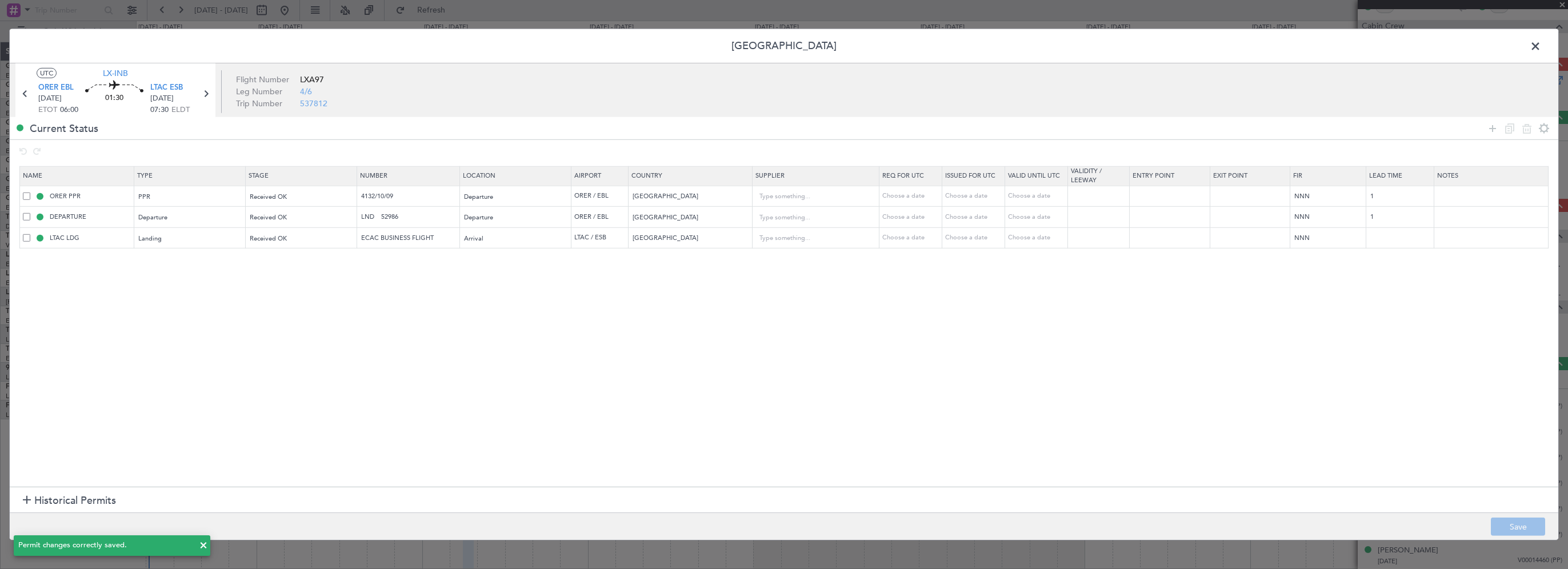
scroll to position [300, 0]
click at [1541, 44] on span at bounding box center [1541, 49] width 0 height 23
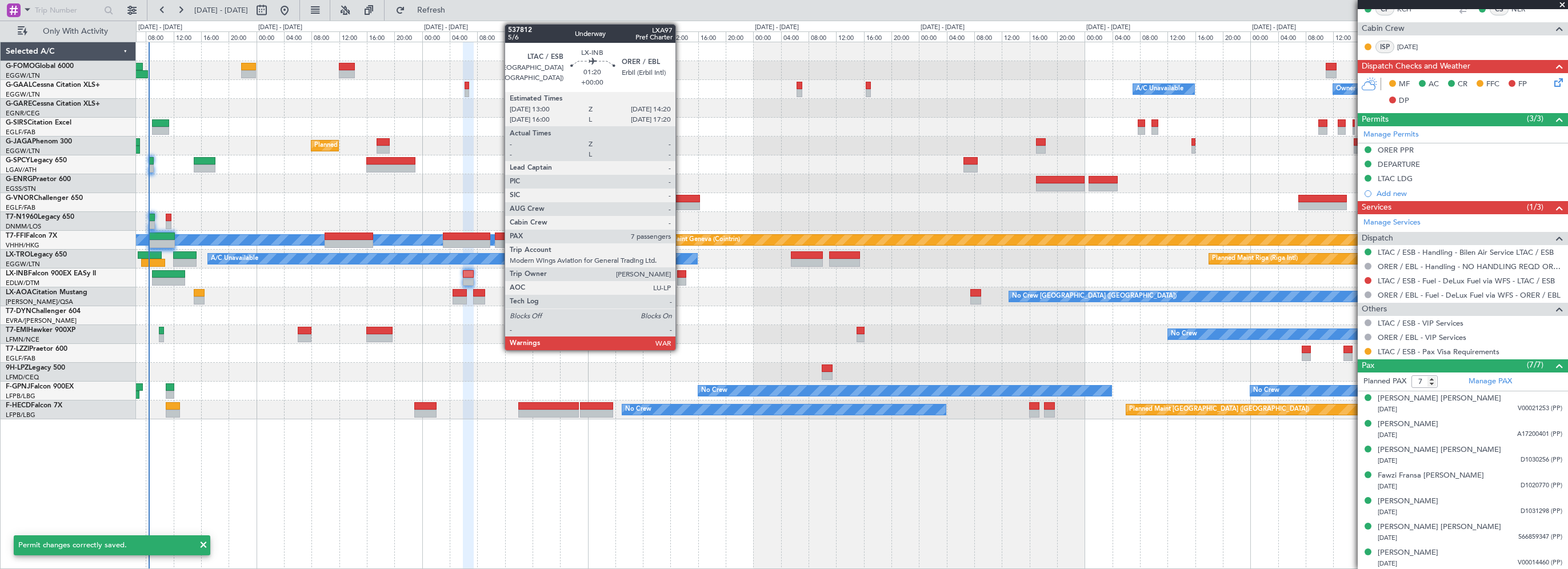
click at [681, 274] on div at bounding box center [682, 274] width 10 height 8
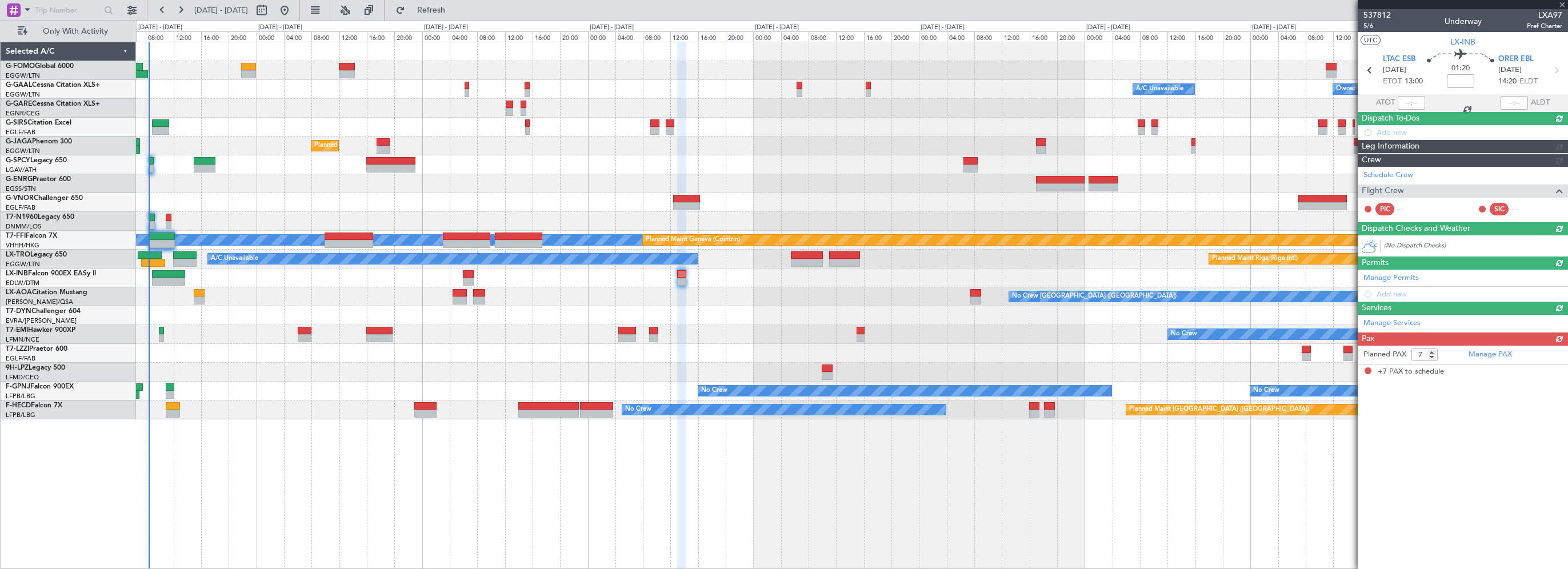
scroll to position [0, 0]
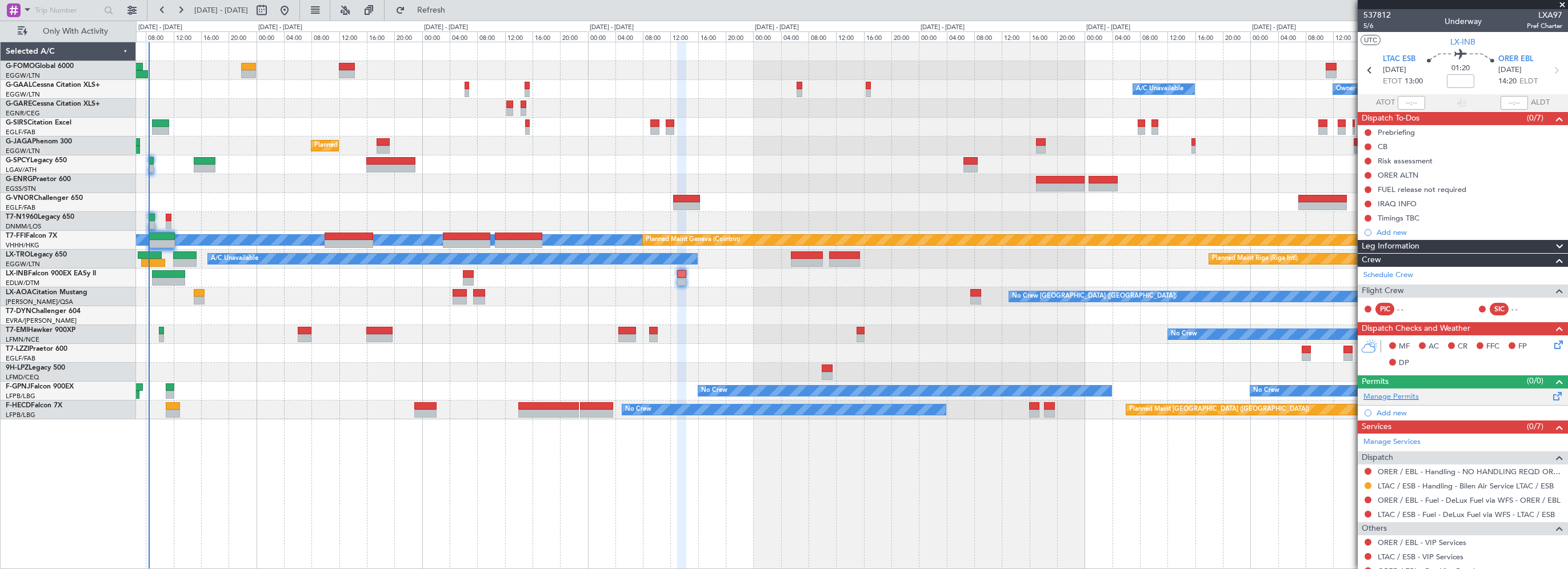
click at [1552, 396] on span at bounding box center [1558, 394] width 14 height 9
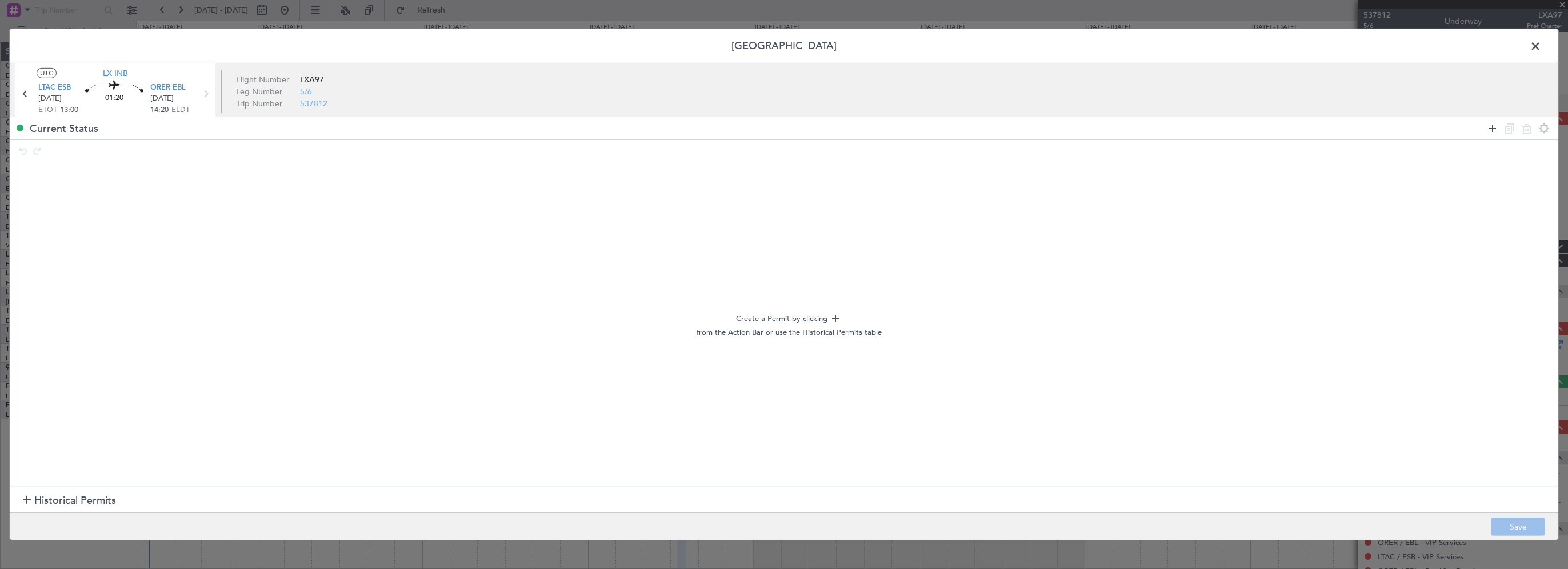
click at [1494, 130] on icon at bounding box center [1493, 128] width 14 height 14
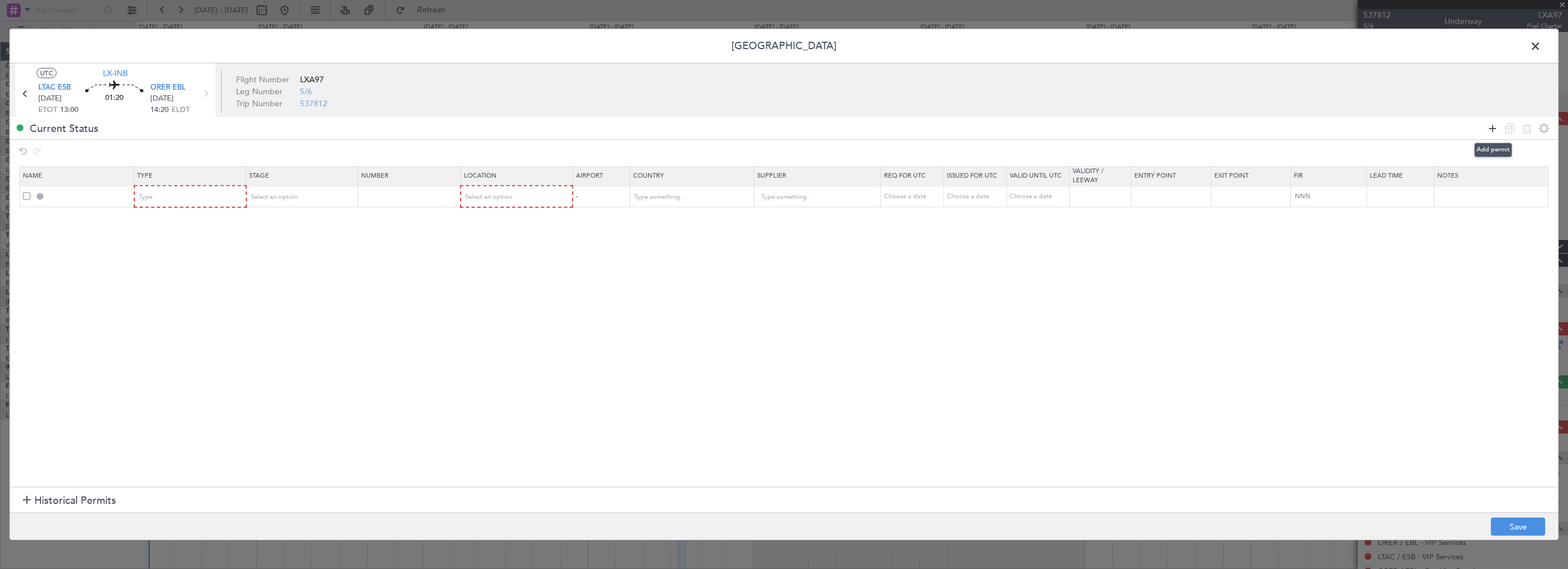
click at [1494, 130] on icon at bounding box center [1493, 128] width 14 height 14
click at [169, 194] on div "Type" at bounding box center [187, 197] width 95 height 17
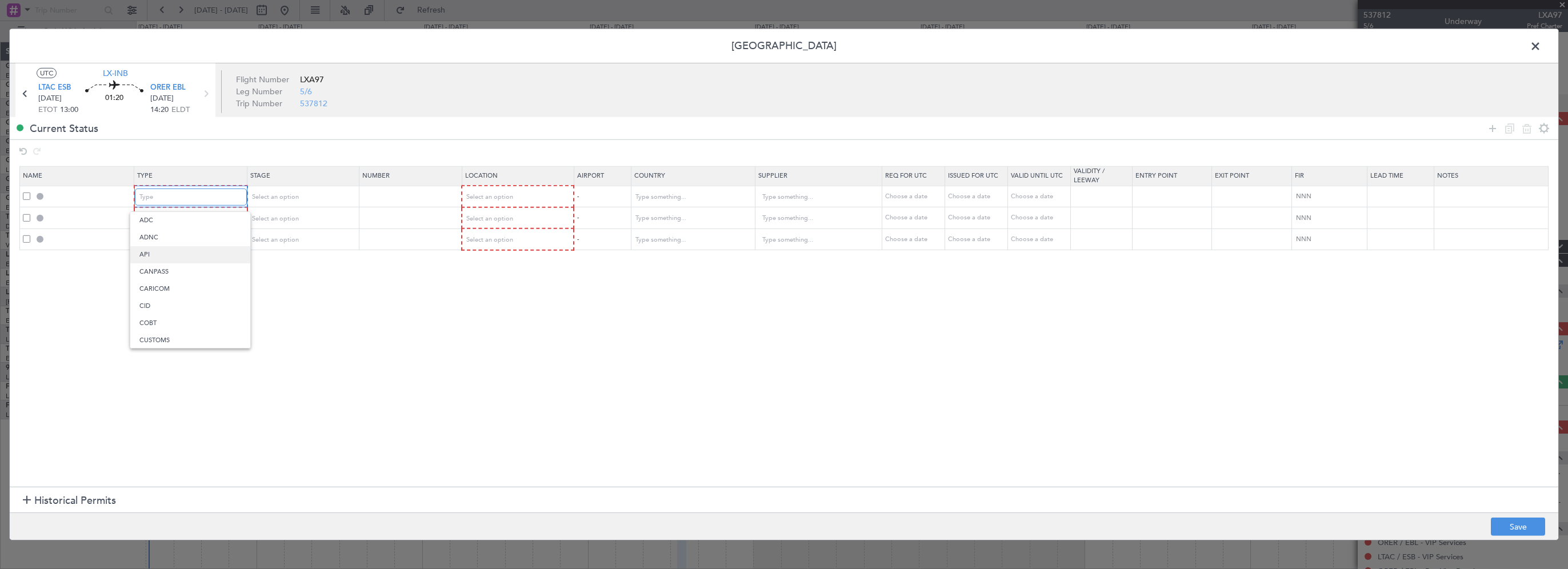
scroll to position [23, 0]
click at [168, 330] on span "Departure" at bounding box center [190, 335] width 102 height 17
click at [488, 198] on span "Select an option" at bounding box center [489, 197] width 47 height 9
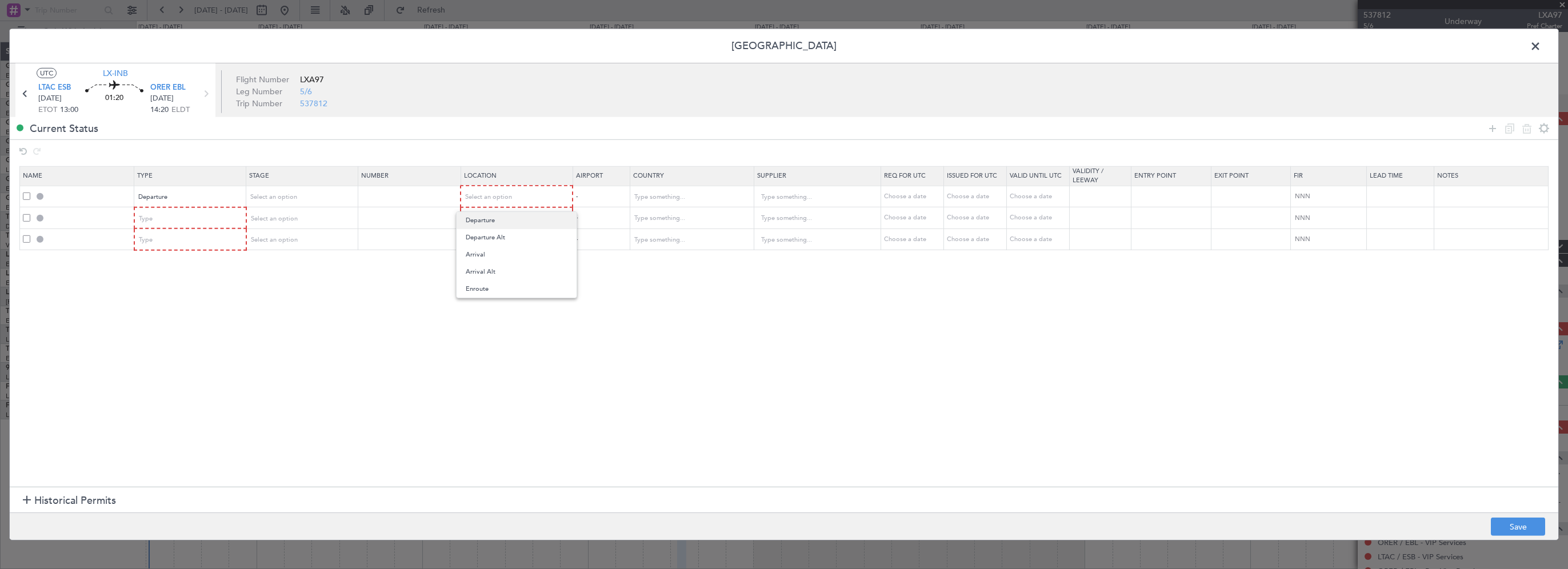
click at [482, 217] on span "Departure" at bounding box center [516, 220] width 102 height 17
drag, startPoint x: 299, startPoint y: 302, endPoint x: 291, endPoint y: 294, distance: 11.3
click at [297, 300] on section "Name Type Stage Number Location Airport Country Supplier Req For Utc Issued For…" at bounding box center [784, 324] width 1549 height 323
click at [208, 217] on div "Type" at bounding box center [187, 218] width 95 height 17
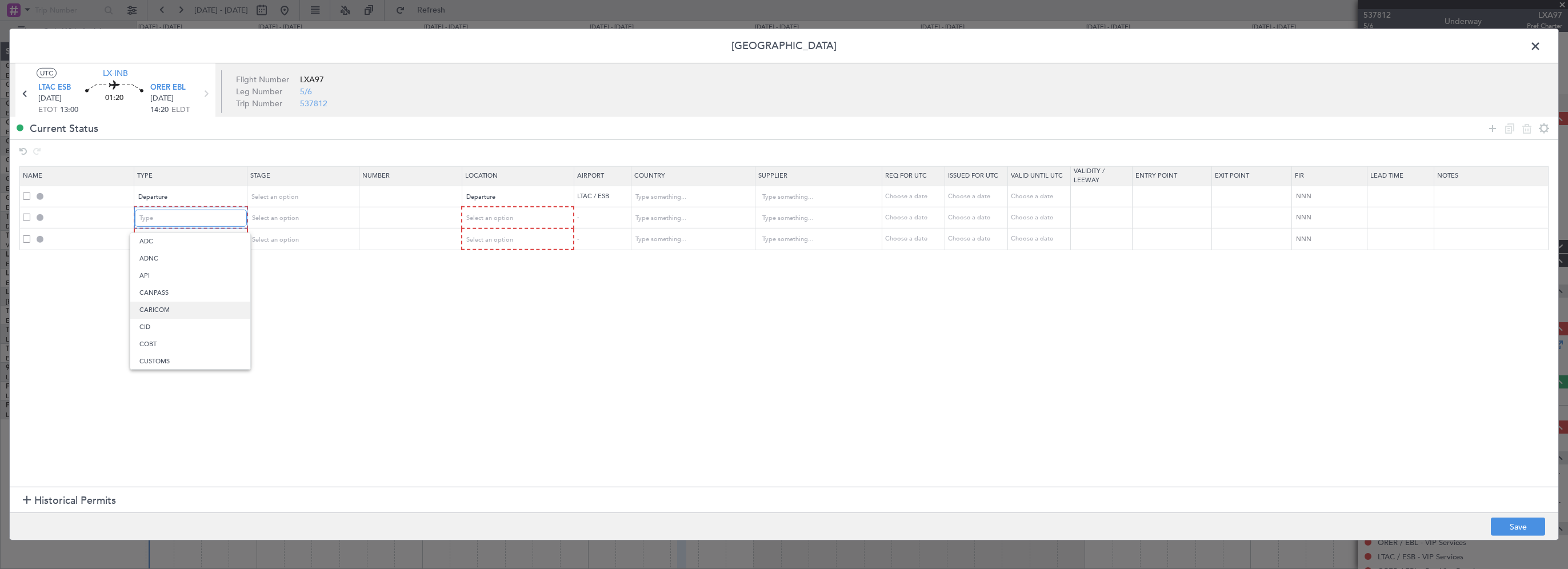
scroll to position [343, 0]
click at [172, 277] on span "PPR" at bounding box center [190, 275] width 102 height 17
click at [348, 280] on section "Name Type Stage Number Location Airport Country Supplier Req For Utc Issued For…" at bounding box center [784, 324] width 1549 height 323
click at [505, 224] on div "Select an option" at bounding box center [513, 218] width 95 height 17
click at [482, 276] on span "Arrival" at bounding box center [516, 276] width 102 height 17
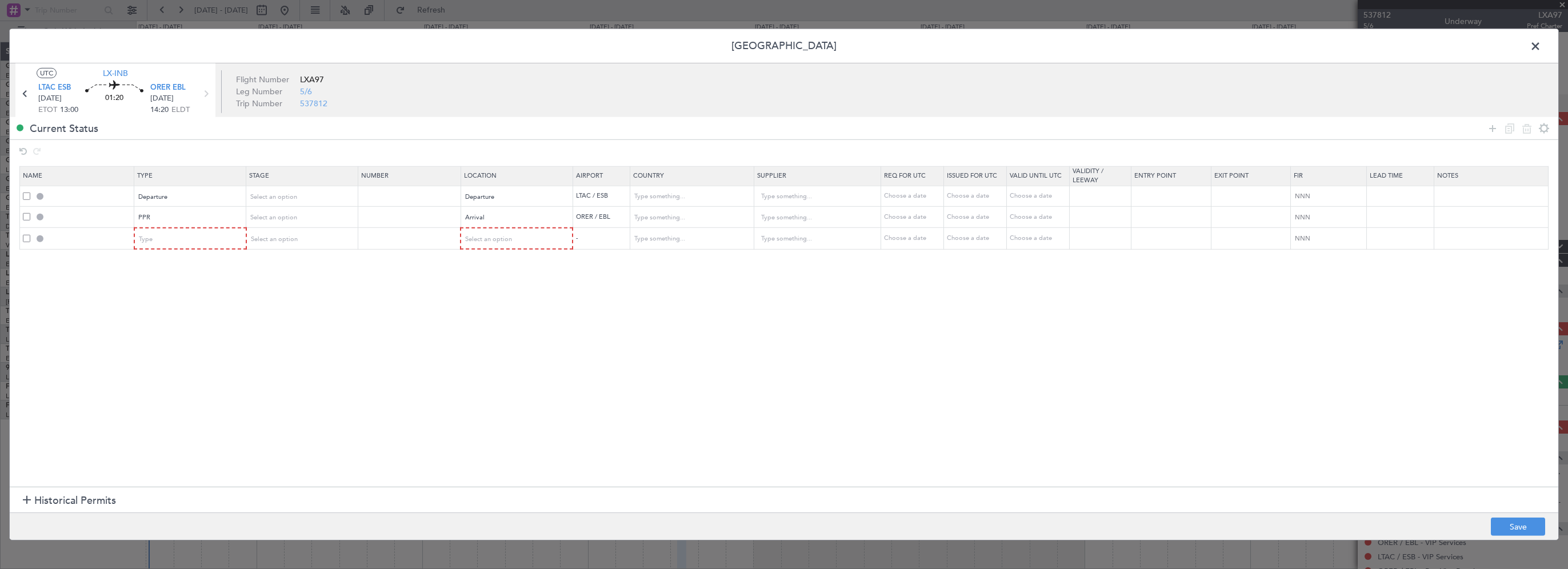
click at [240, 299] on section "Name Type Stage Number Location Airport Country Supplier Req For Utc Issued For…" at bounding box center [784, 324] width 1549 height 323
click at [192, 233] on div "Type" at bounding box center [187, 239] width 95 height 17
click at [1535, 522] on div at bounding box center [784, 284] width 1568 height 569
click at [1527, 528] on button "Save" at bounding box center [1517, 527] width 54 height 18
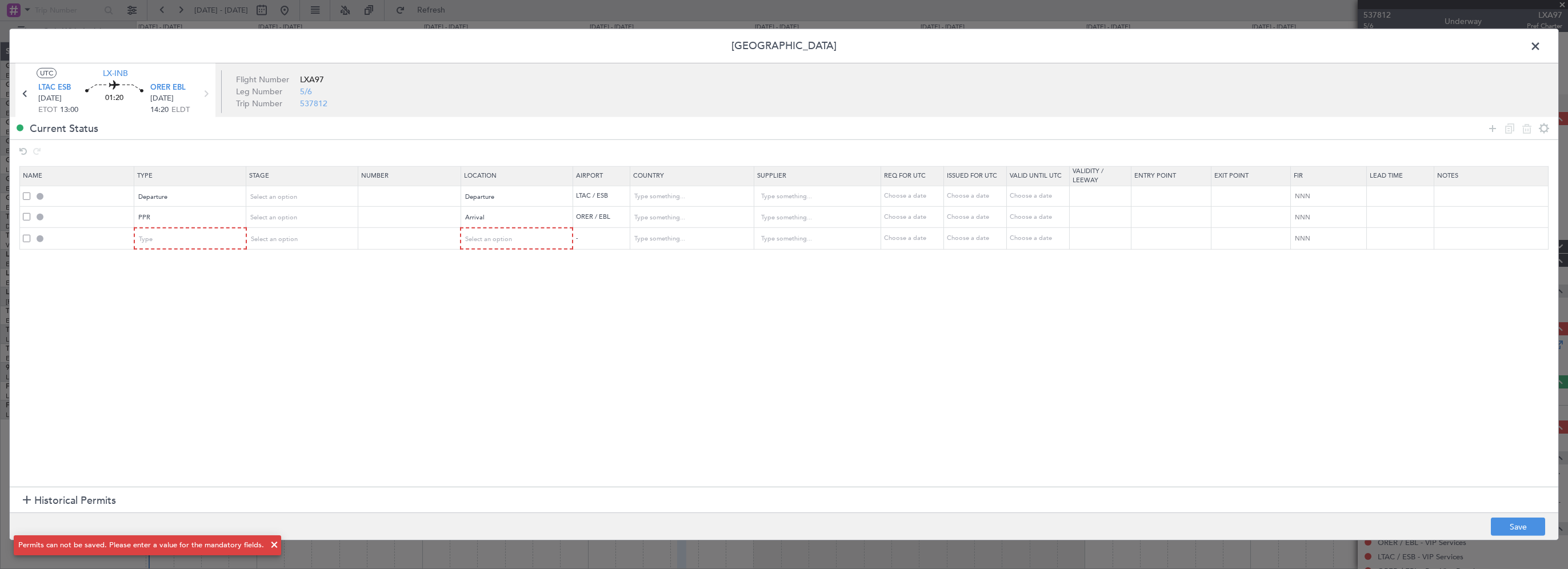
click at [26, 235] on span at bounding box center [27, 238] width 7 height 7
click at [31, 234] on input "checkbox" at bounding box center [31, 234] width 0 height 0
click at [1525, 129] on icon at bounding box center [1527, 128] width 14 height 14
click at [1517, 528] on button "Save" at bounding box center [1517, 527] width 54 height 18
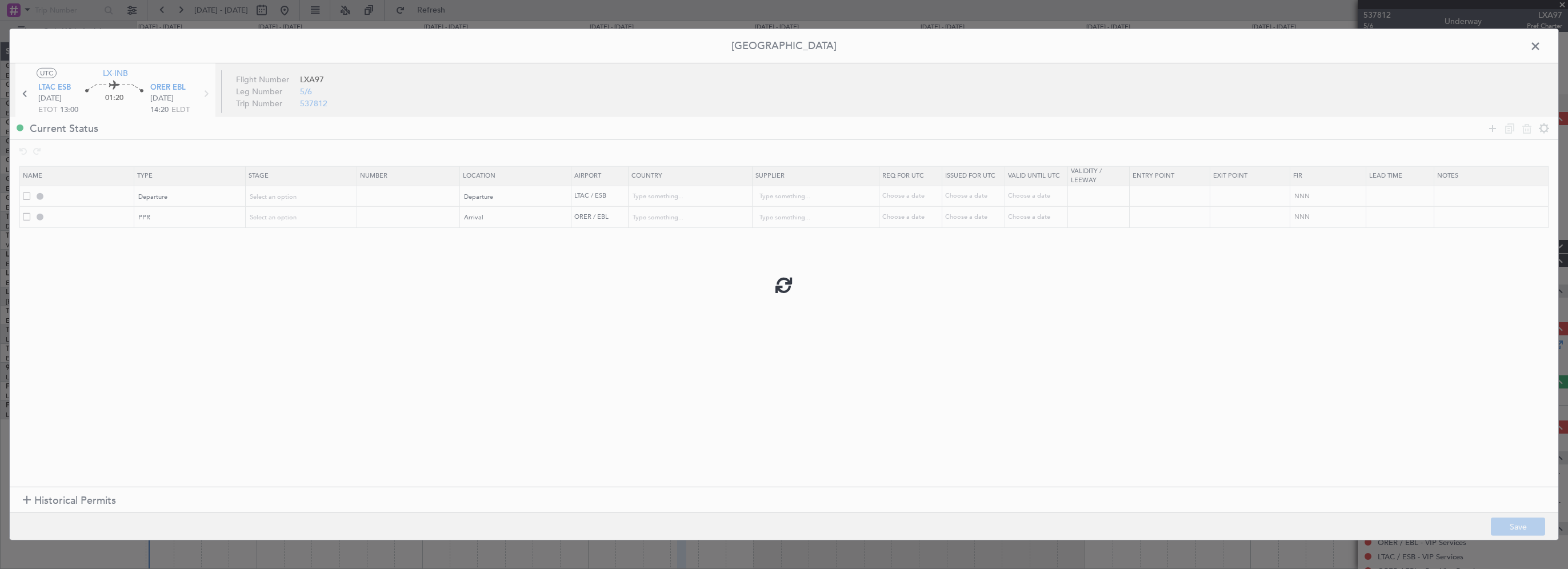
type input "DEPARTURE"
type input "Turkey"
type input "NNN"
type input "ORER PPR"
type input "Iraq"
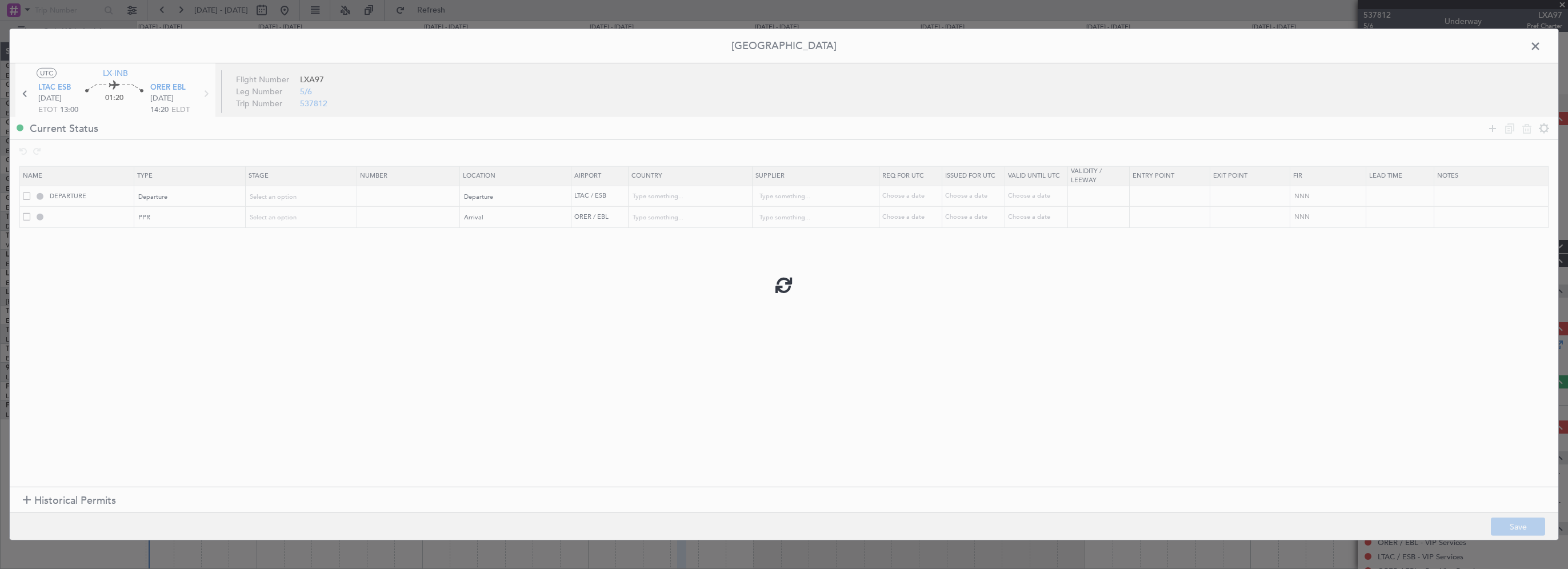
type input "NNN"
type input "1"
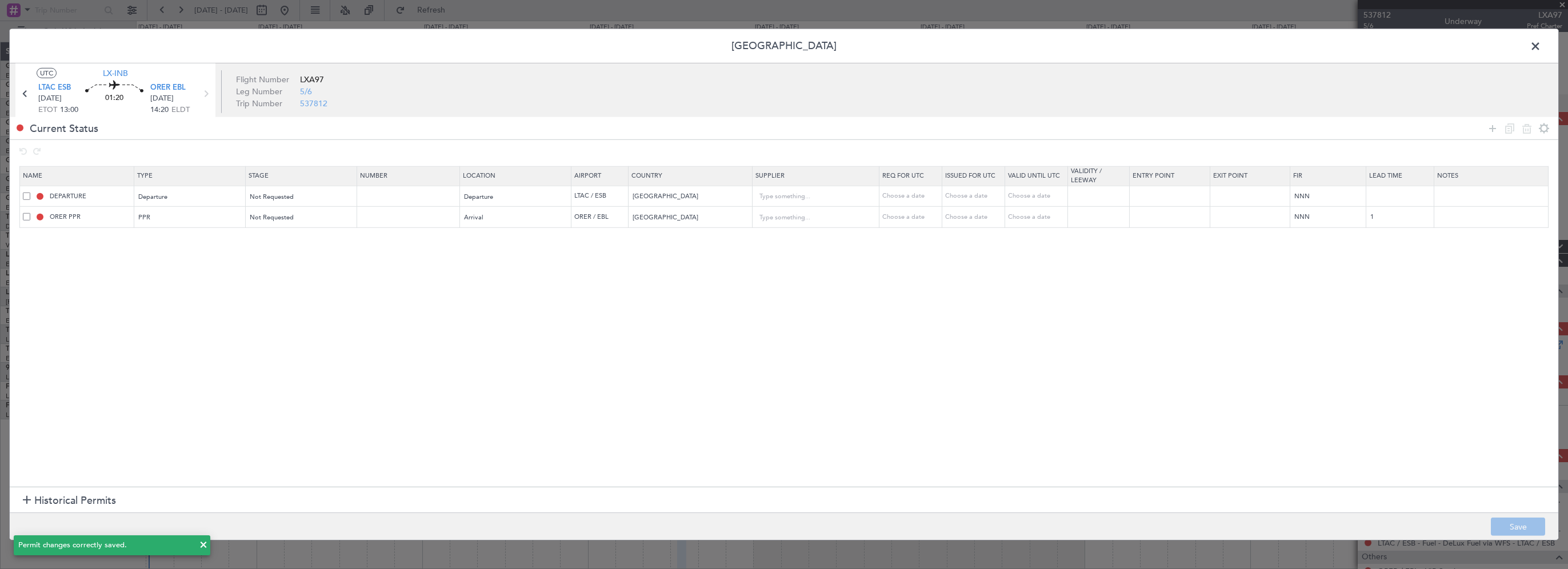
drag, startPoint x: 1535, startPoint y: 45, endPoint x: 1516, endPoint y: 61, distance: 24.8
click at [1541, 45] on span at bounding box center [1541, 49] width 0 height 23
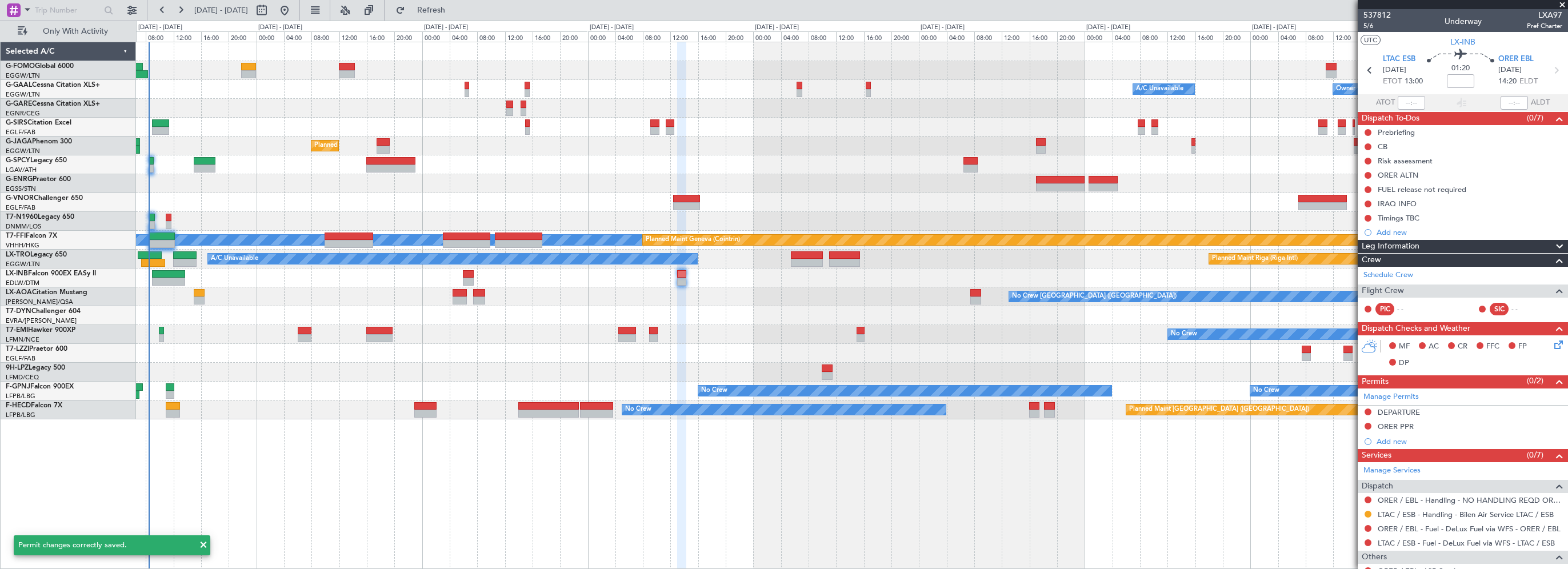
click at [1157, 483] on div "Owner A/C Unavailable Owner A/C Unavailable Planned Maint London (Luton) MEL ME…" at bounding box center [852, 305] width 1432 height 527
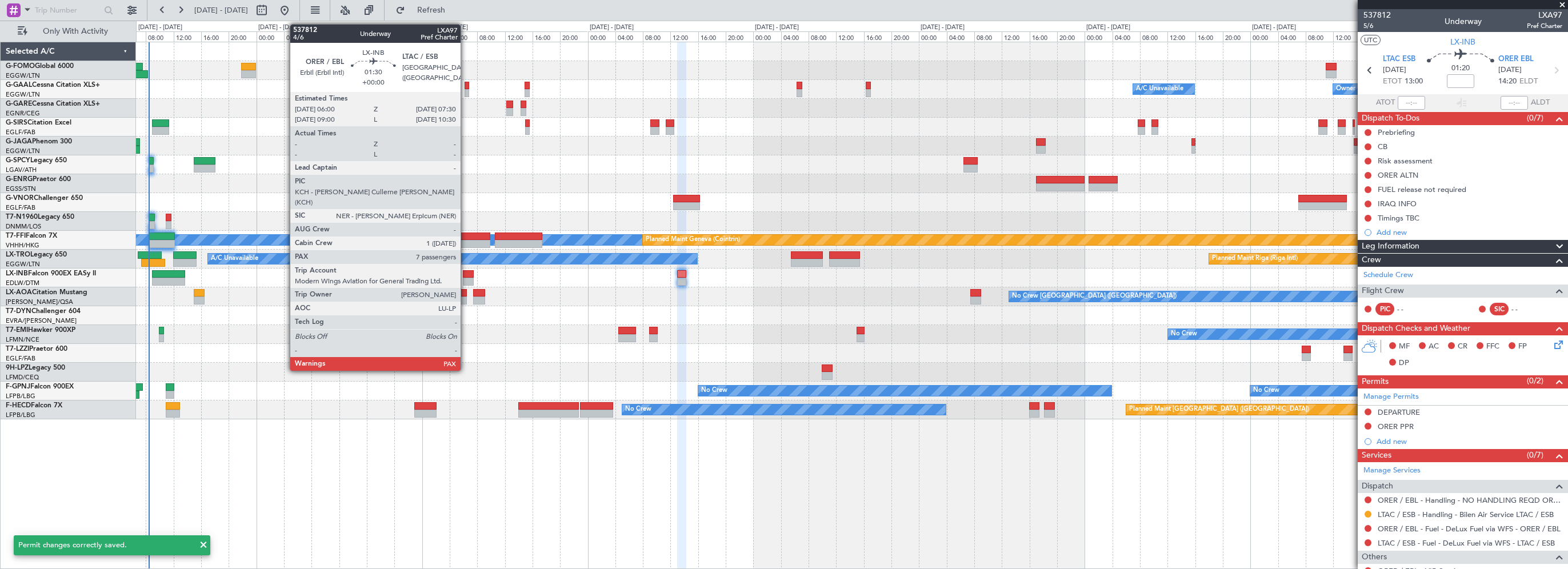
click at [466, 274] on div at bounding box center [468, 274] width 11 height 8
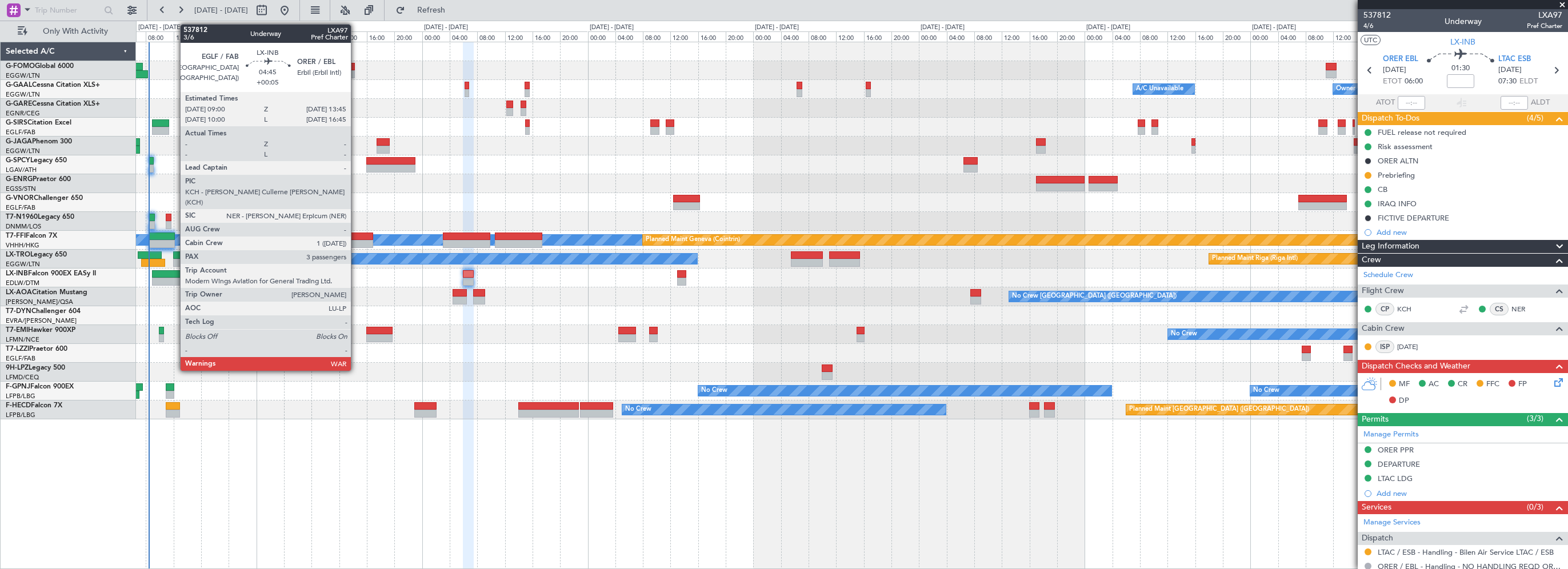
click at [174, 274] on div at bounding box center [169, 274] width 33 height 8
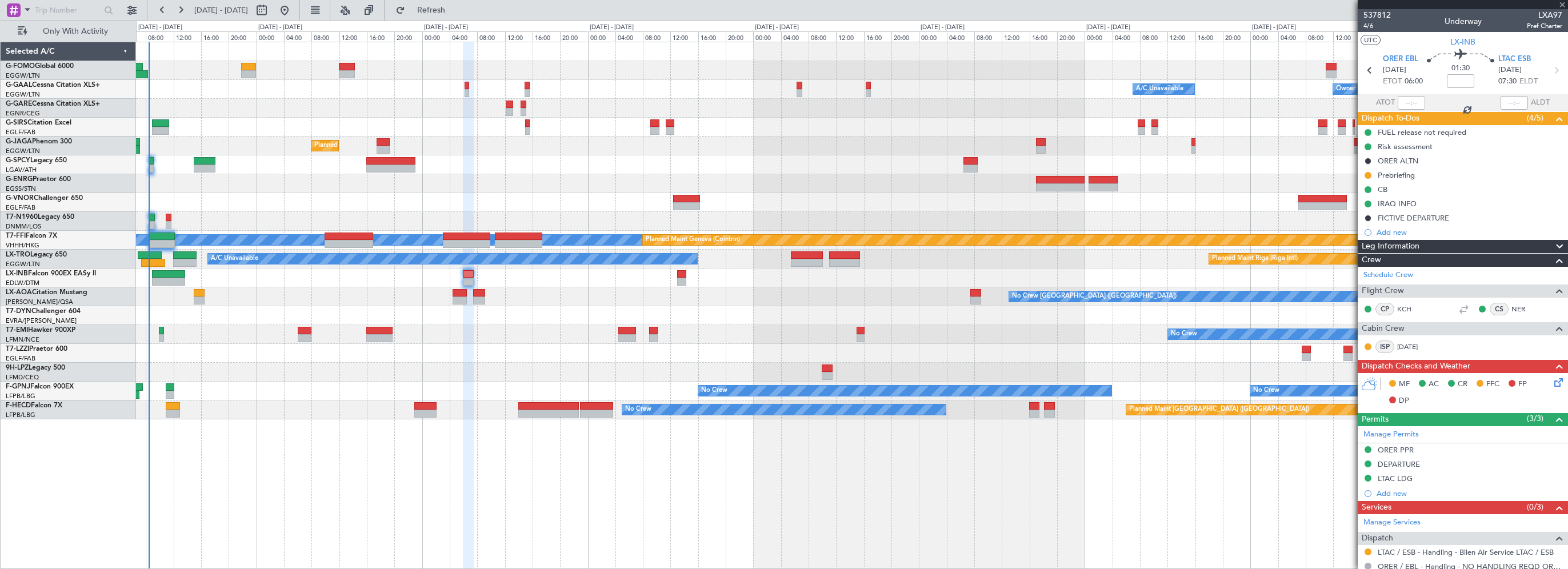
type input "+00:05"
type input "3"
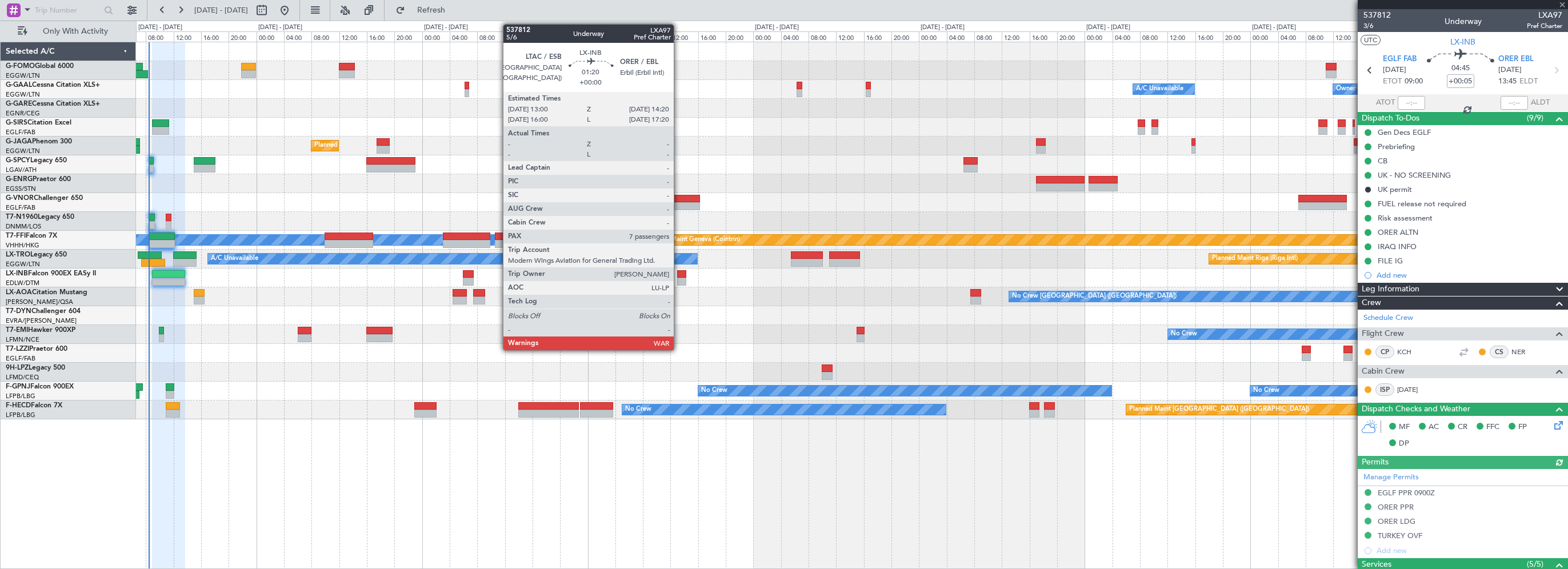
click at [679, 274] on div at bounding box center [682, 274] width 10 height 8
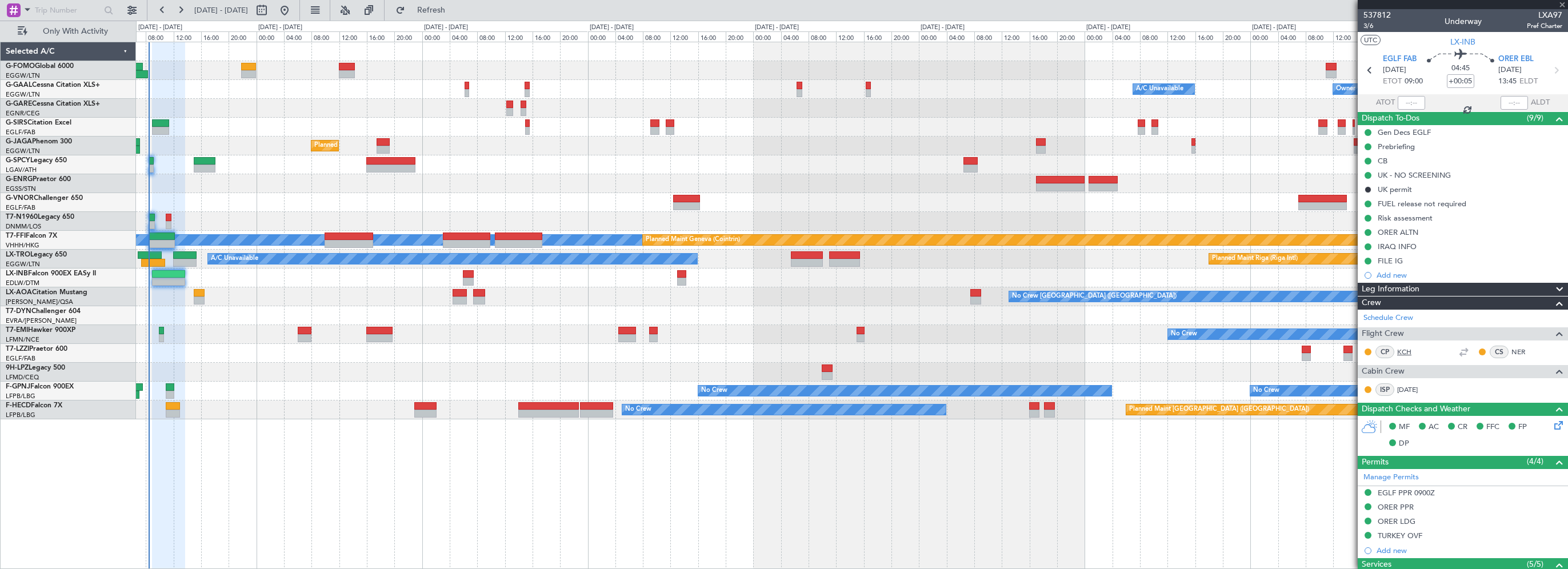
type input "7"
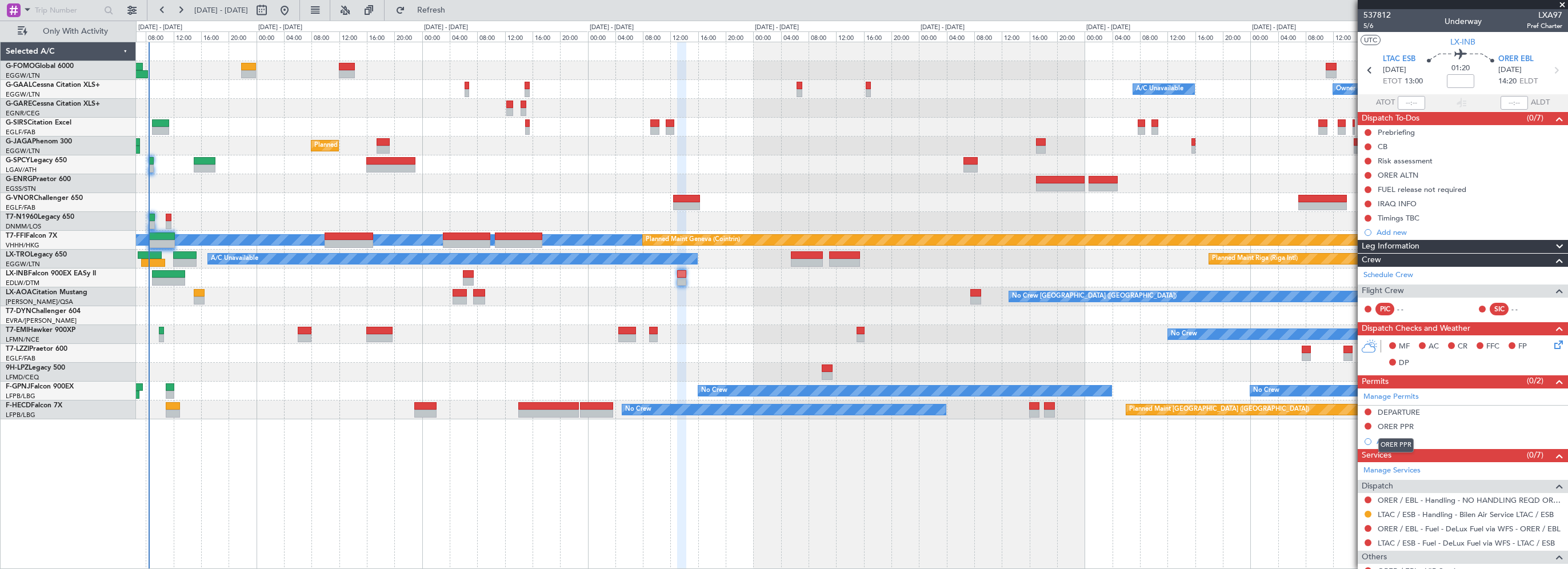
click at [1385, 441] on div "ORER PPR" at bounding box center [1396, 445] width 35 height 14
click at [1552, 396] on span at bounding box center [1558, 394] width 14 height 9
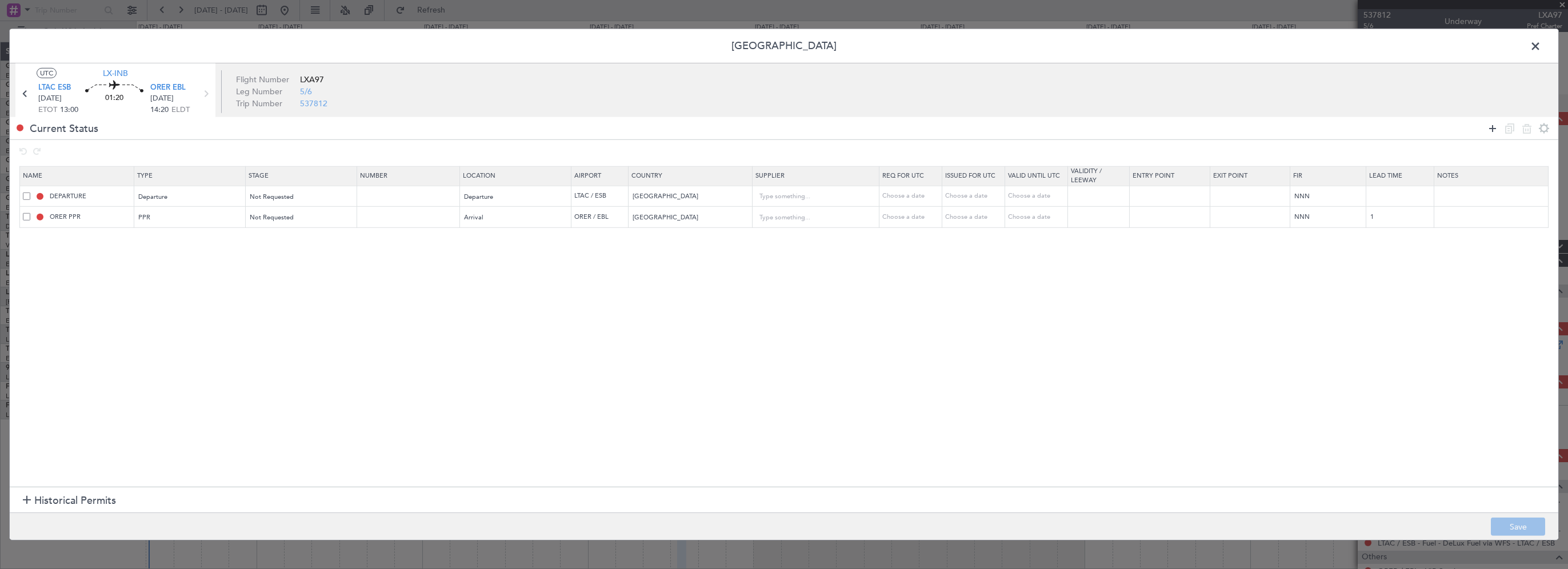
click at [1495, 125] on icon at bounding box center [1493, 128] width 14 height 14
click at [150, 236] on span "Type" at bounding box center [146, 239] width 14 height 9
click at [176, 311] on span "Landing" at bounding box center [190, 308] width 102 height 17
click at [488, 238] on span "Select an option" at bounding box center [488, 239] width 47 height 9
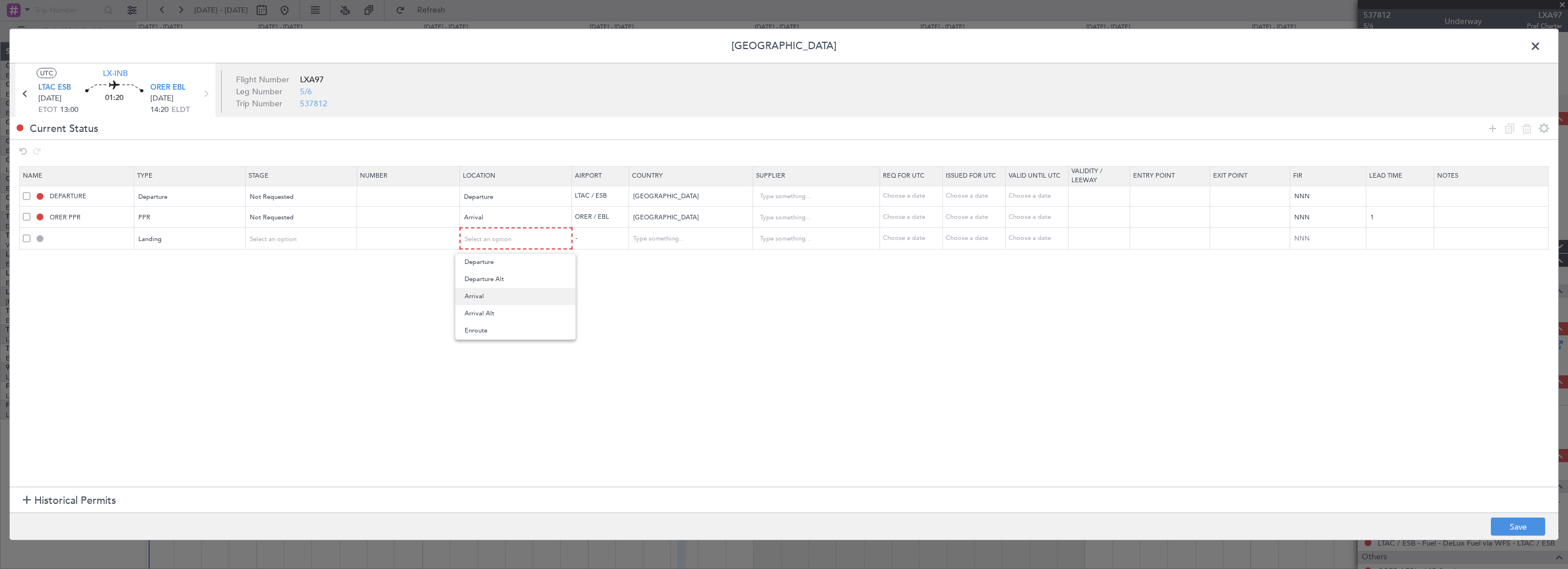
click at [477, 299] on span "Arrival" at bounding box center [515, 296] width 102 height 17
drag, startPoint x: 611, startPoint y: 320, endPoint x: 656, endPoint y: 318, distance: 45.0
click at [611, 319] on section "Name Type Stage Number Location Airport Country Supplier Req For Utc Issued For…" at bounding box center [784, 324] width 1549 height 323
click at [1531, 535] on button "Save" at bounding box center [1517, 527] width 54 height 18
type input "ORER LDG"
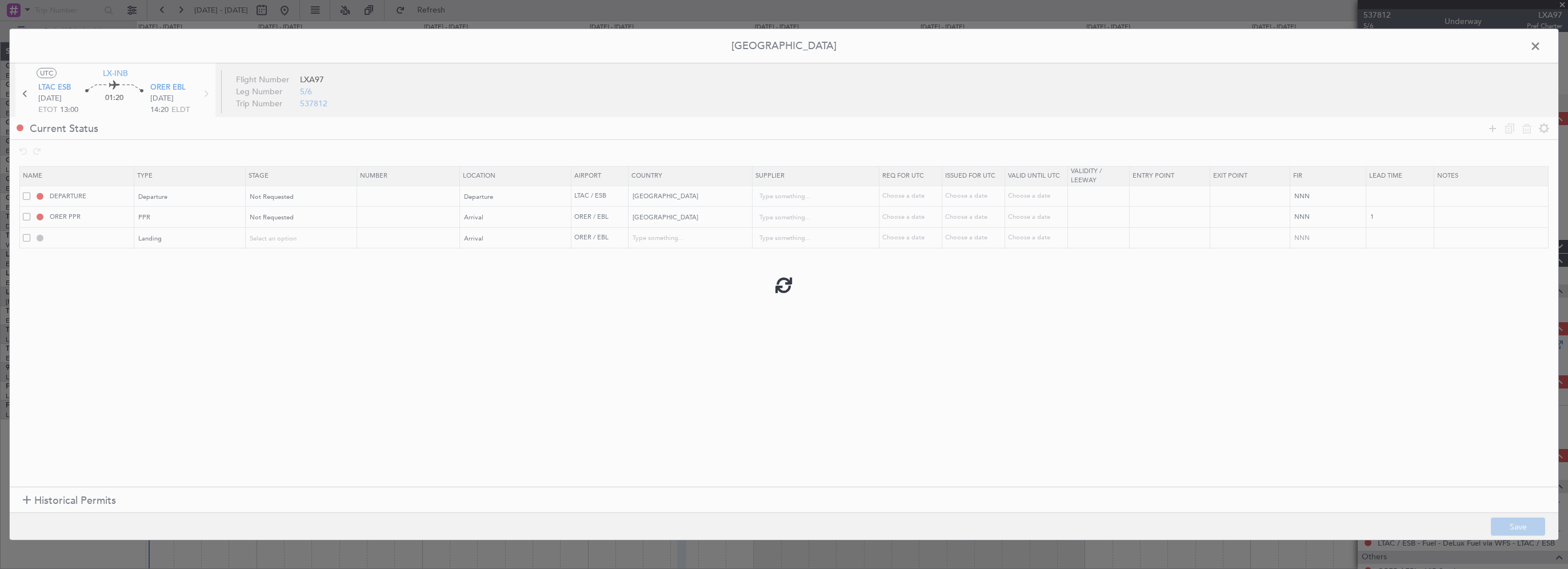
type input "Iraq"
type input "NNN"
type input "1"
click at [583, 375] on section "Name Type Stage Number Location Airport Country Supplier Req For Utc Issued For…" at bounding box center [784, 324] width 1549 height 323
click at [1541, 44] on span at bounding box center [1541, 49] width 0 height 23
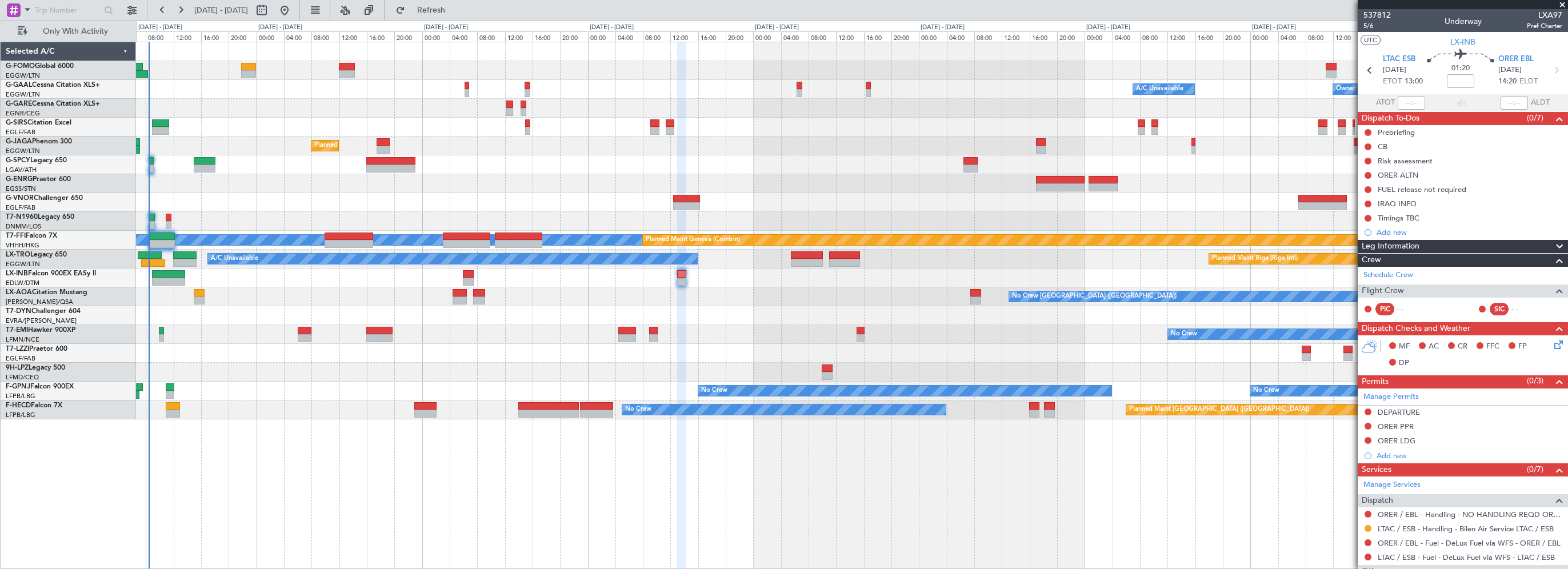
click at [1265, 530] on div "Owner A/C Unavailable Owner A/C Unavailable Planned Maint London (Luton) MEL ME…" at bounding box center [852, 305] width 1432 height 527
click at [451, 10] on span "Refresh" at bounding box center [431, 10] width 48 height 8
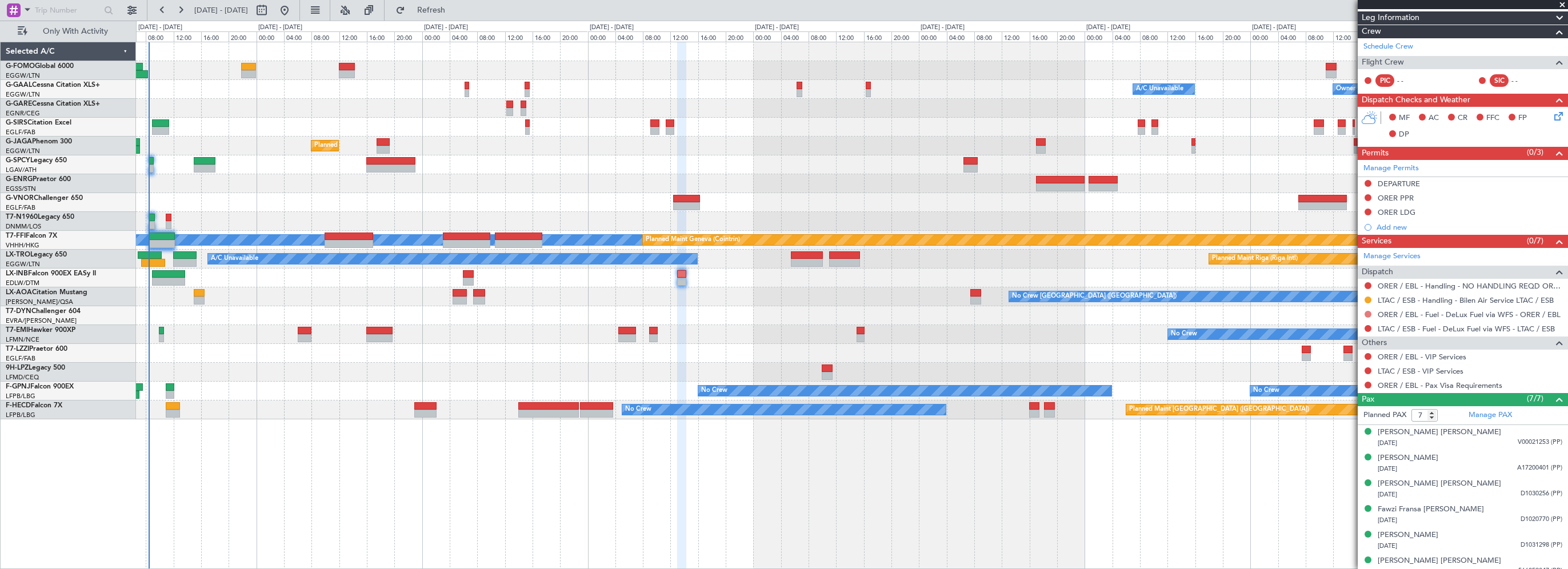
click at [1369, 313] on button at bounding box center [1368, 314] width 7 height 7
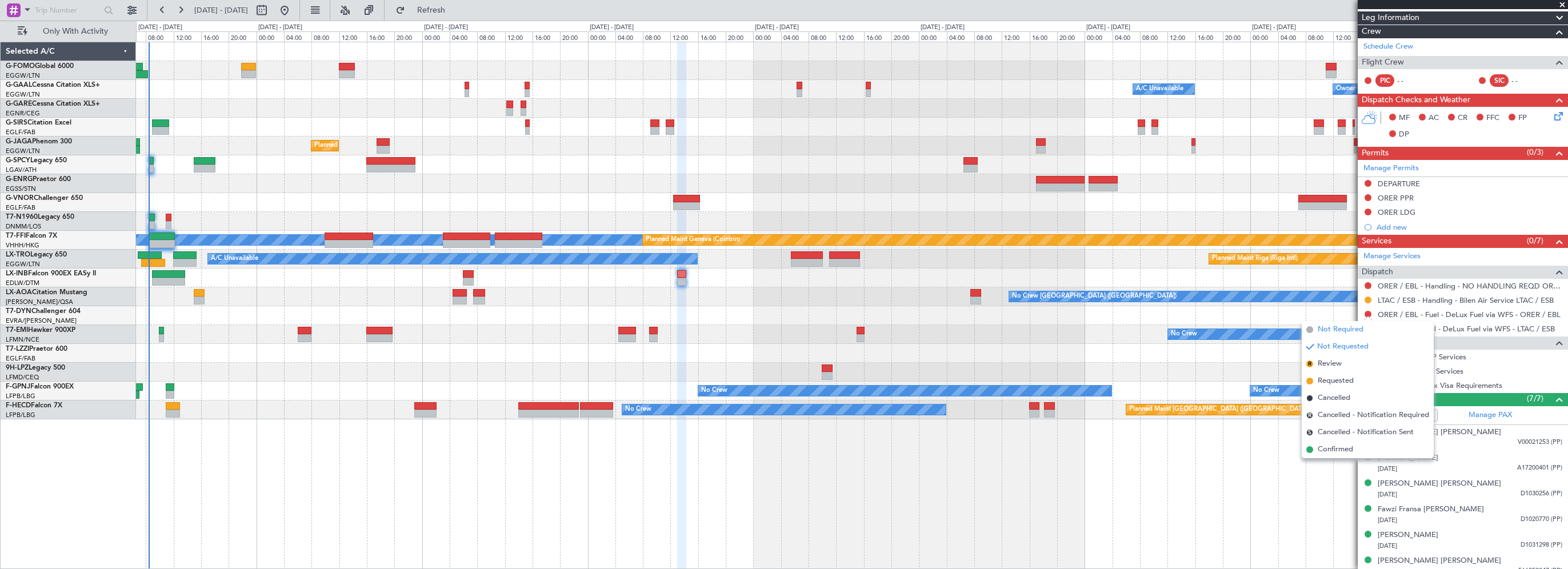
click at [1341, 329] on span "Not Required" at bounding box center [1340, 329] width 46 height 12
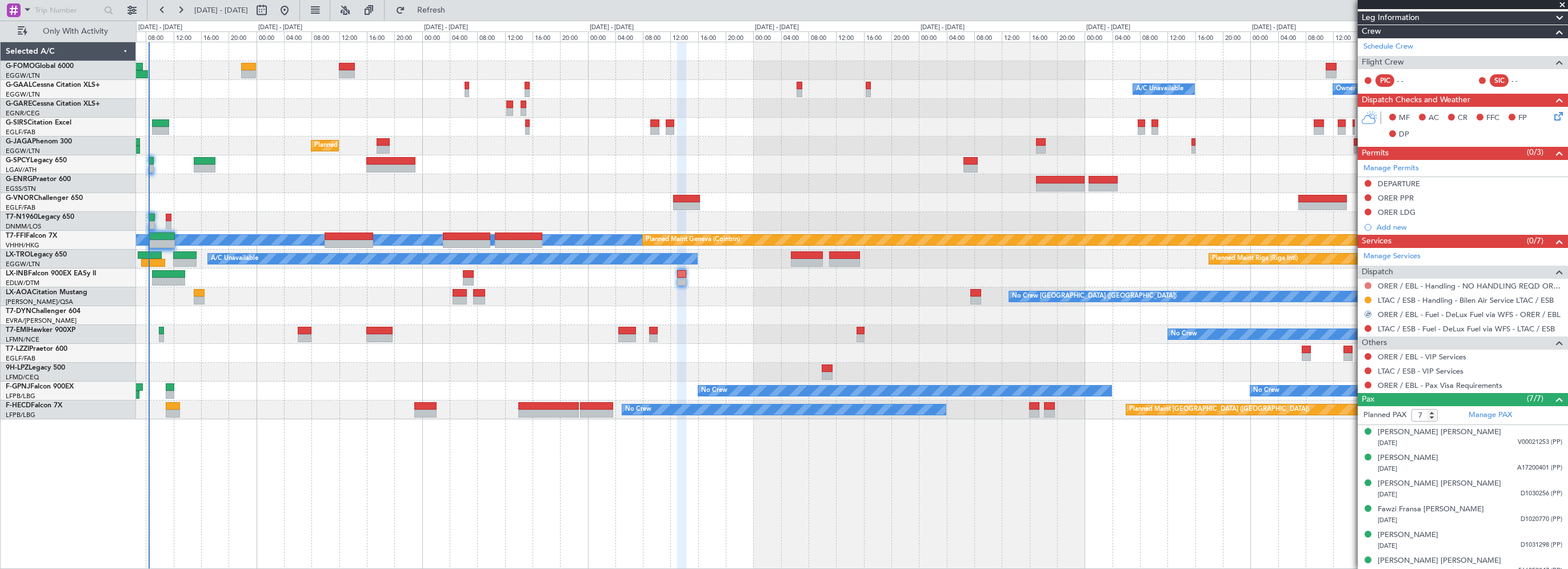
click at [1368, 283] on button at bounding box center [1368, 285] width 7 height 7
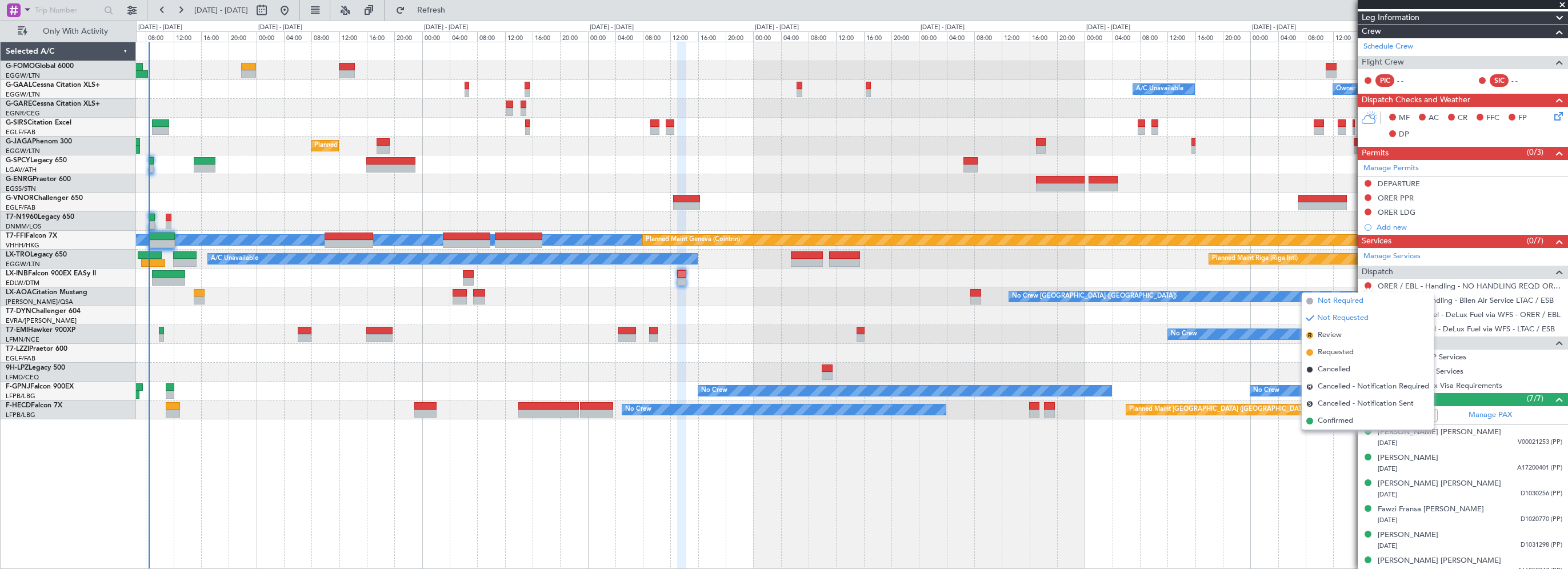
click at [1337, 299] on span "Not Required" at bounding box center [1340, 301] width 46 height 12
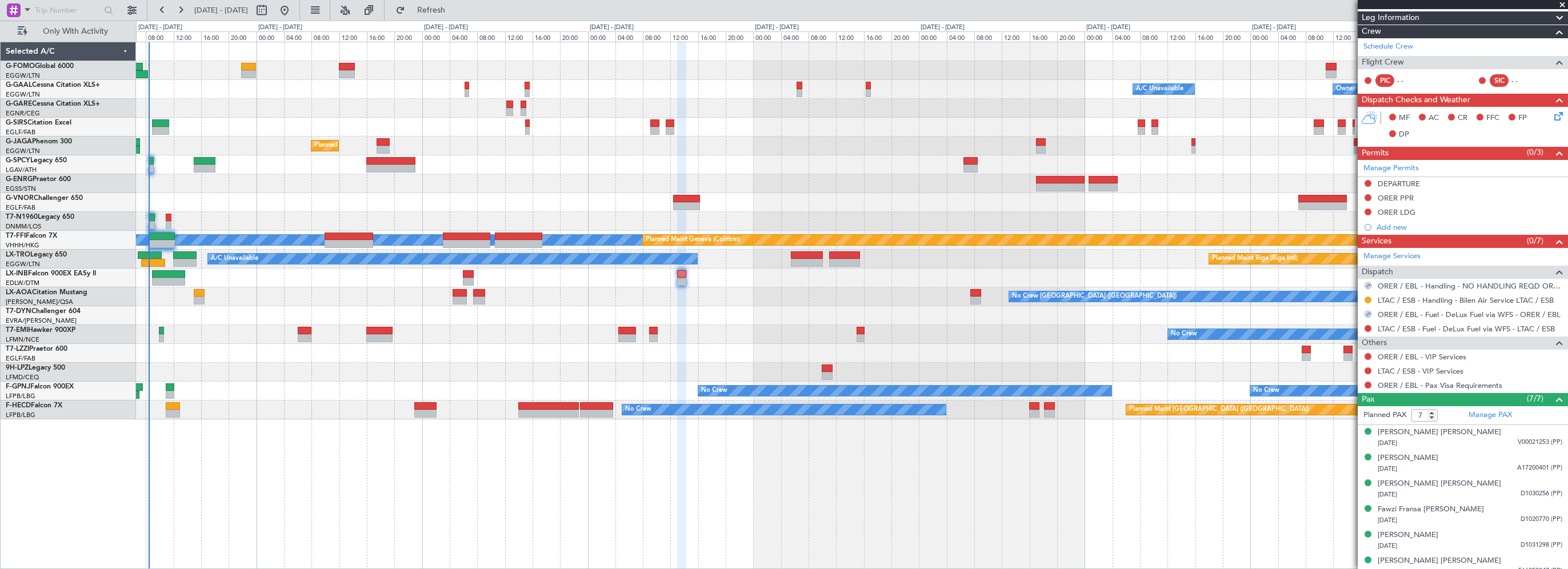
click at [1177, 526] on div "Owner A/C Unavailable Owner A/C Unavailable Planned Maint London (Luton) MEL ME…" at bounding box center [852, 305] width 1432 height 527
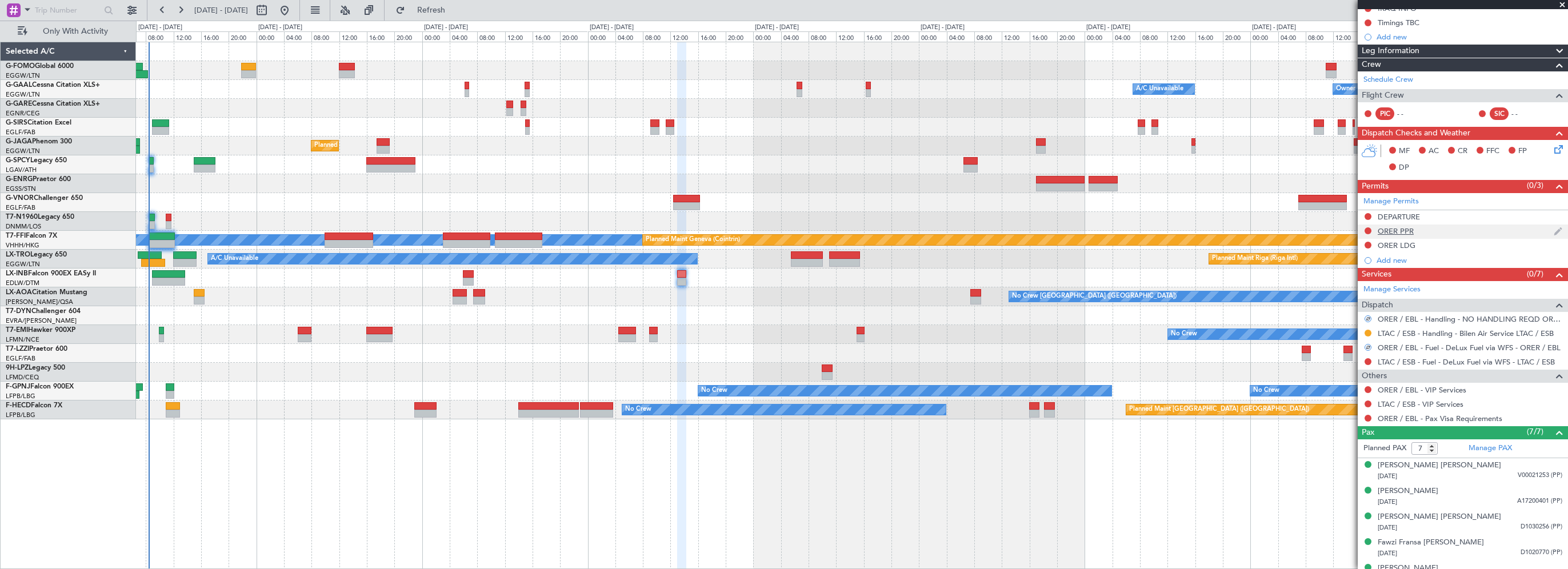
scroll to position [172, 0]
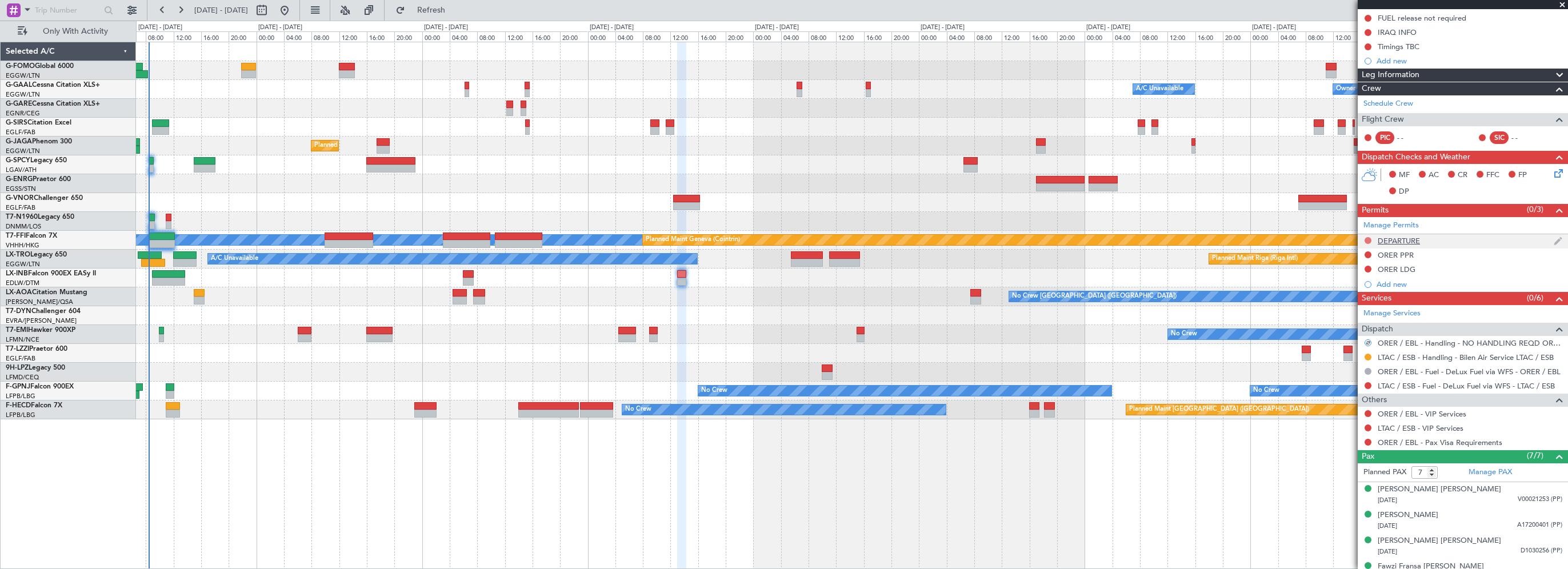
click at [1369, 239] on button at bounding box center [1368, 240] width 7 height 7
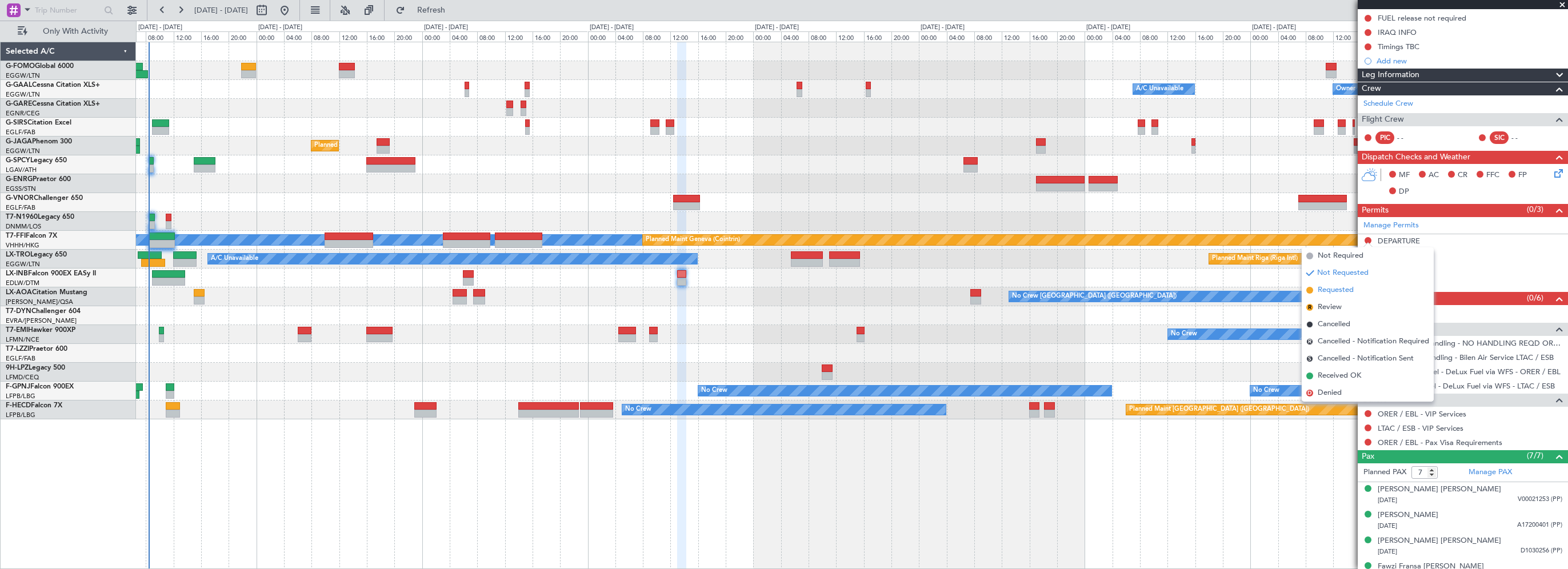
click at [1342, 285] on span "Requested" at bounding box center [1335, 290] width 36 height 12
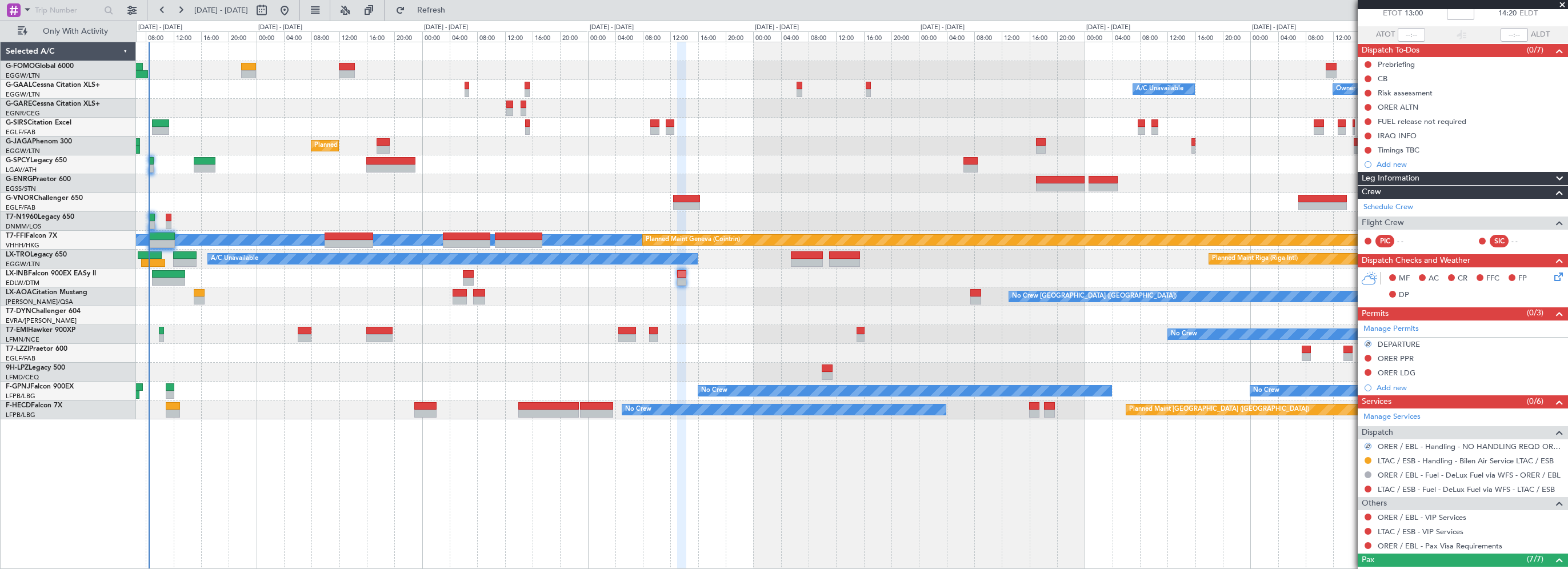
scroll to position [0, 0]
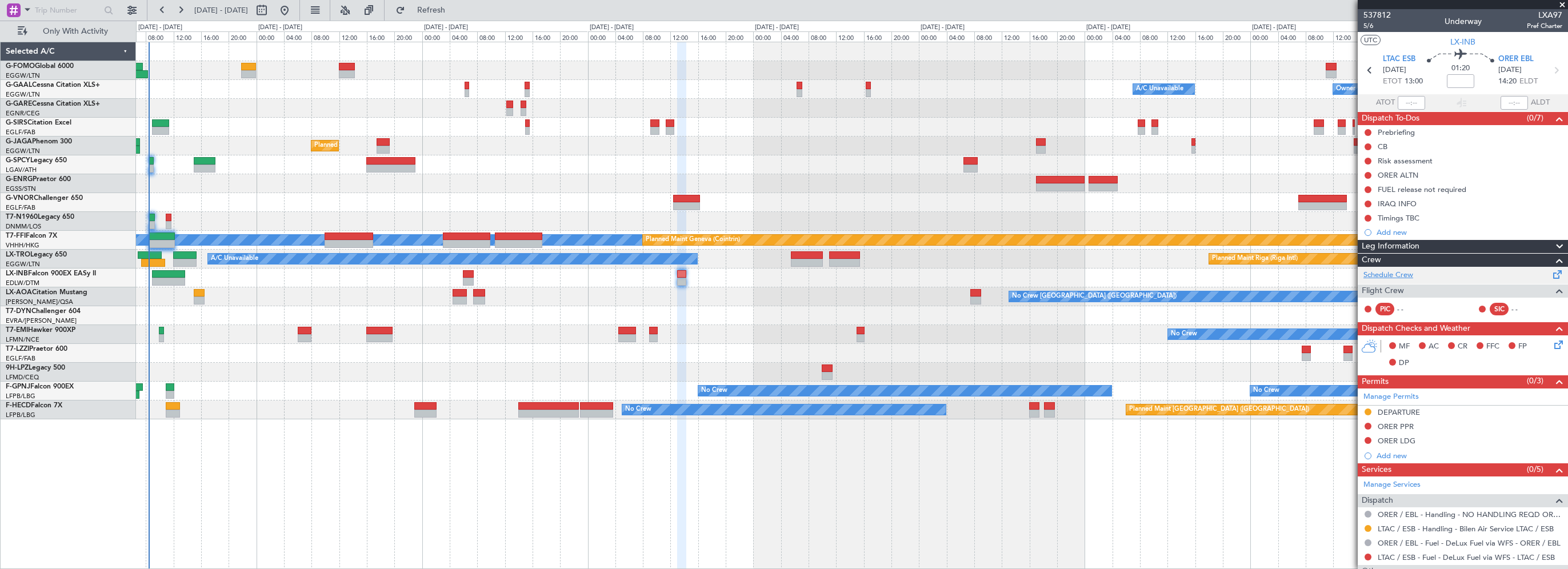
click at [1409, 273] on link "Schedule Crew" at bounding box center [1388, 275] width 50 height 12
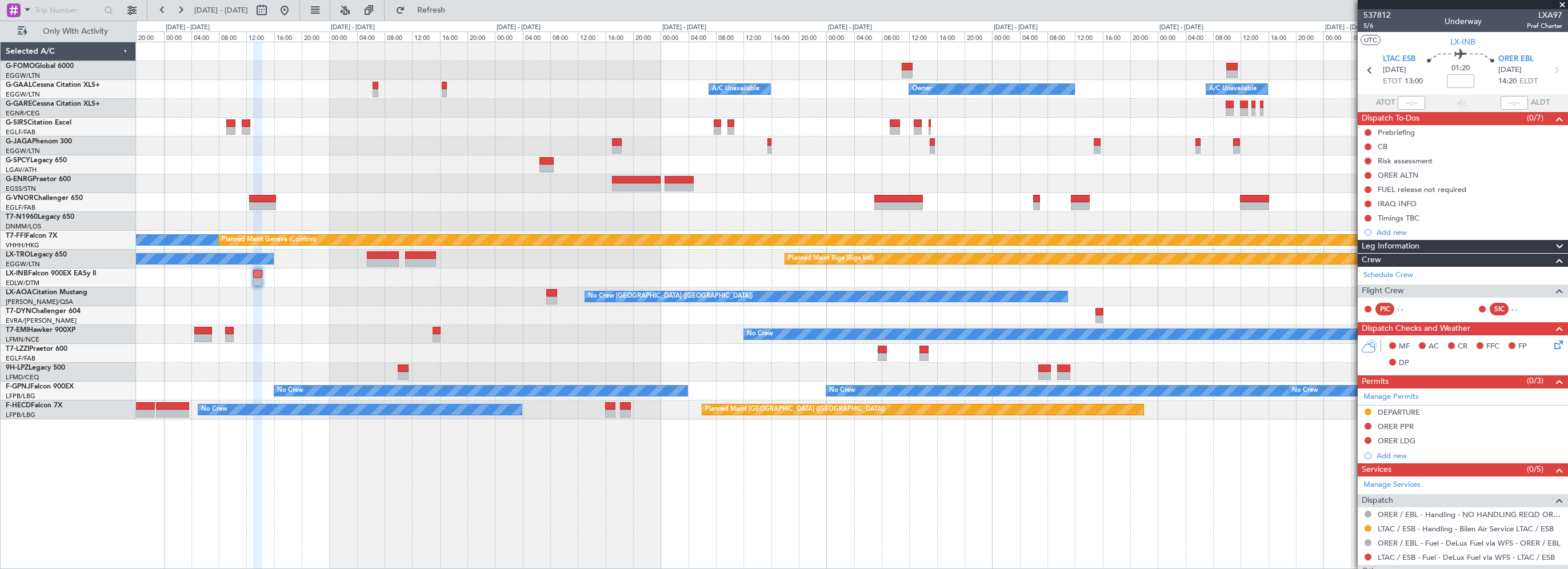
click at [497, 307] on div "Owner A/C Unavailable Owner A/C Unavailable Owner Planned Maint Oxford (Kidling…" at bounding box center [852, 231] width 1432 height 377
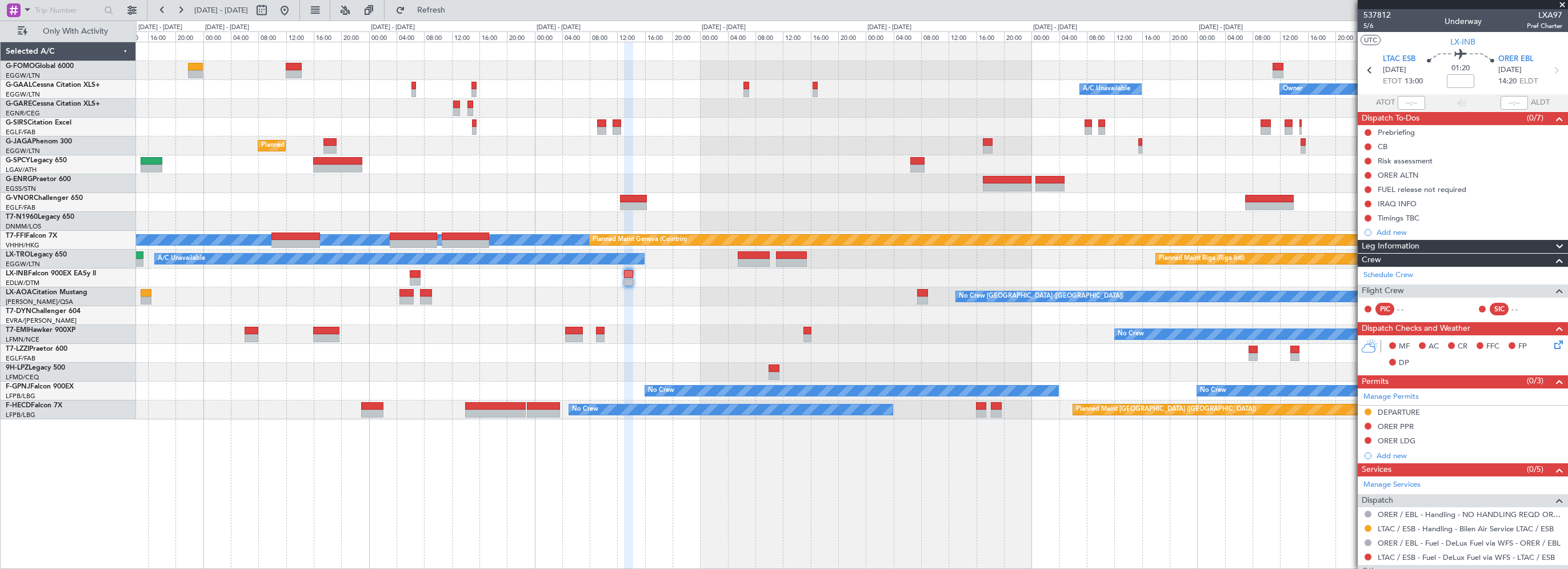
click at [1504, 329] on fb-app "07 Oct 2025 - 15 Oct 2025 Refresh Quick Links Only With Activity Owner A/C Unav…" at bounding box center [784, 288] width 1568 height 560
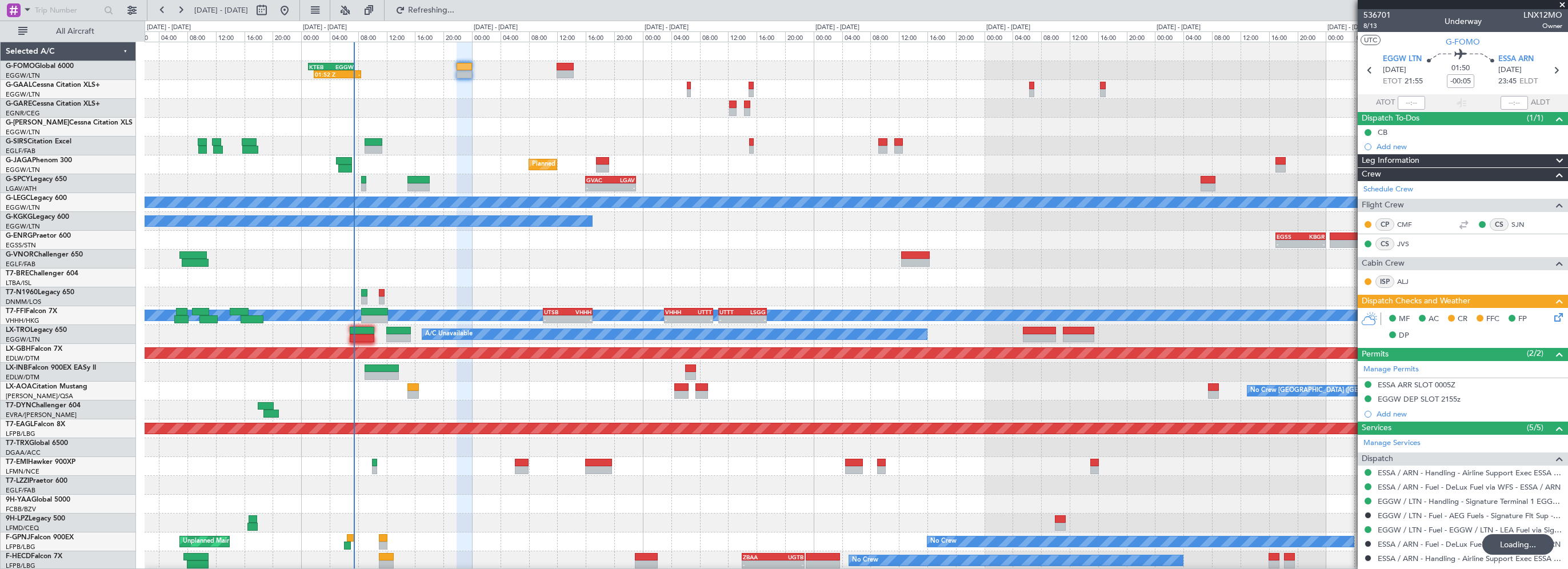
click at [465, 116] on div at bounding box center [856, 108] width 1423 height 19
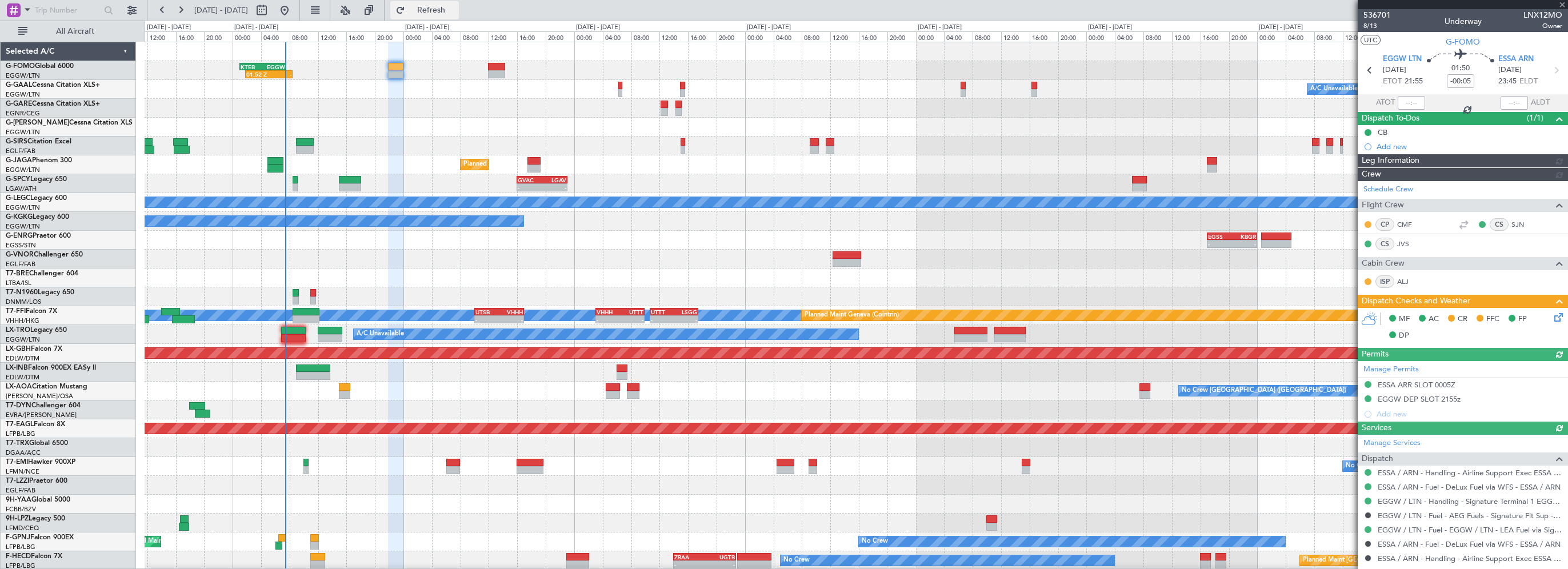
click at [452, 9] on span "Refresh" at bounding box center [431, 10] width 48 height 8
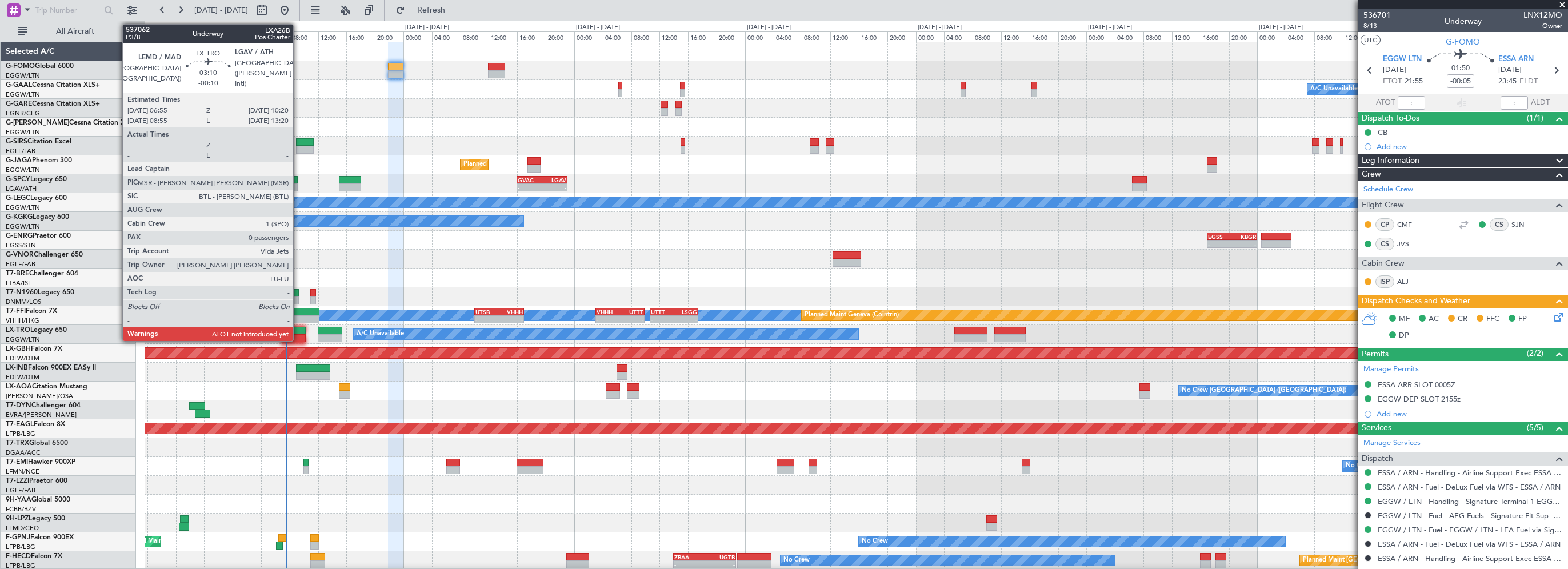
click at [299, 327] on div at bounding box center [293, 330] width 24 height 8
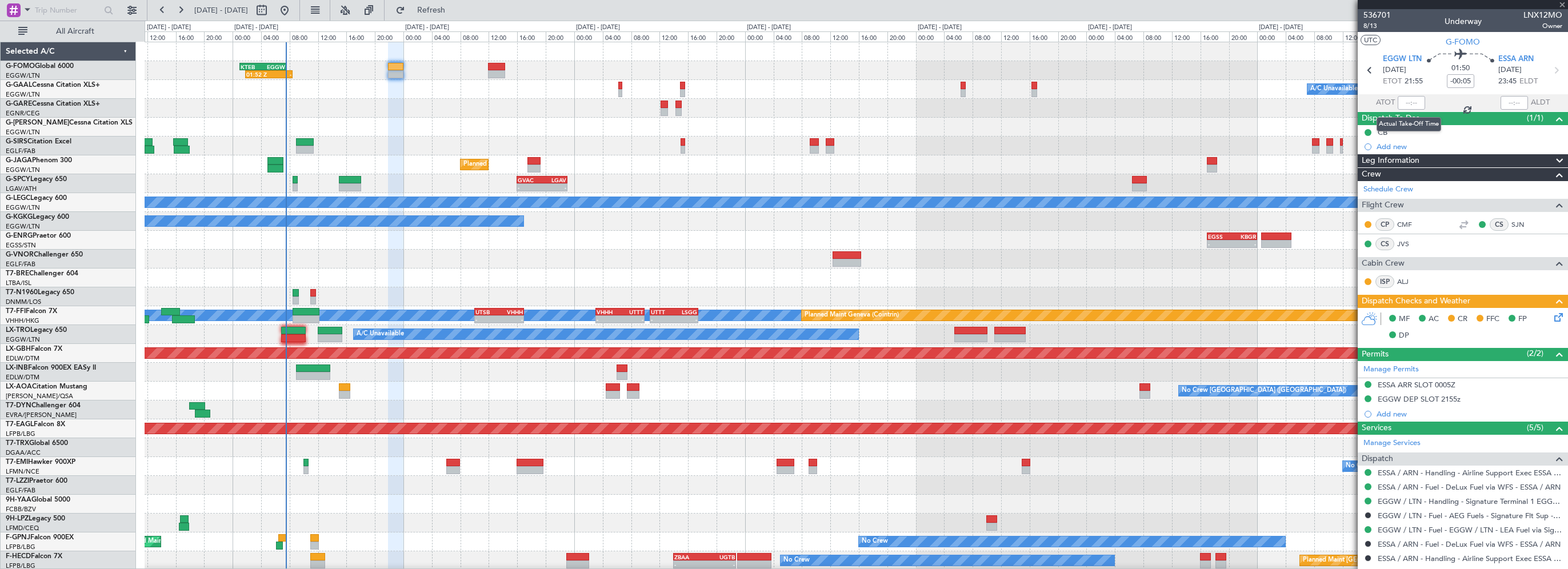
type input "-00:10"
type input "0"
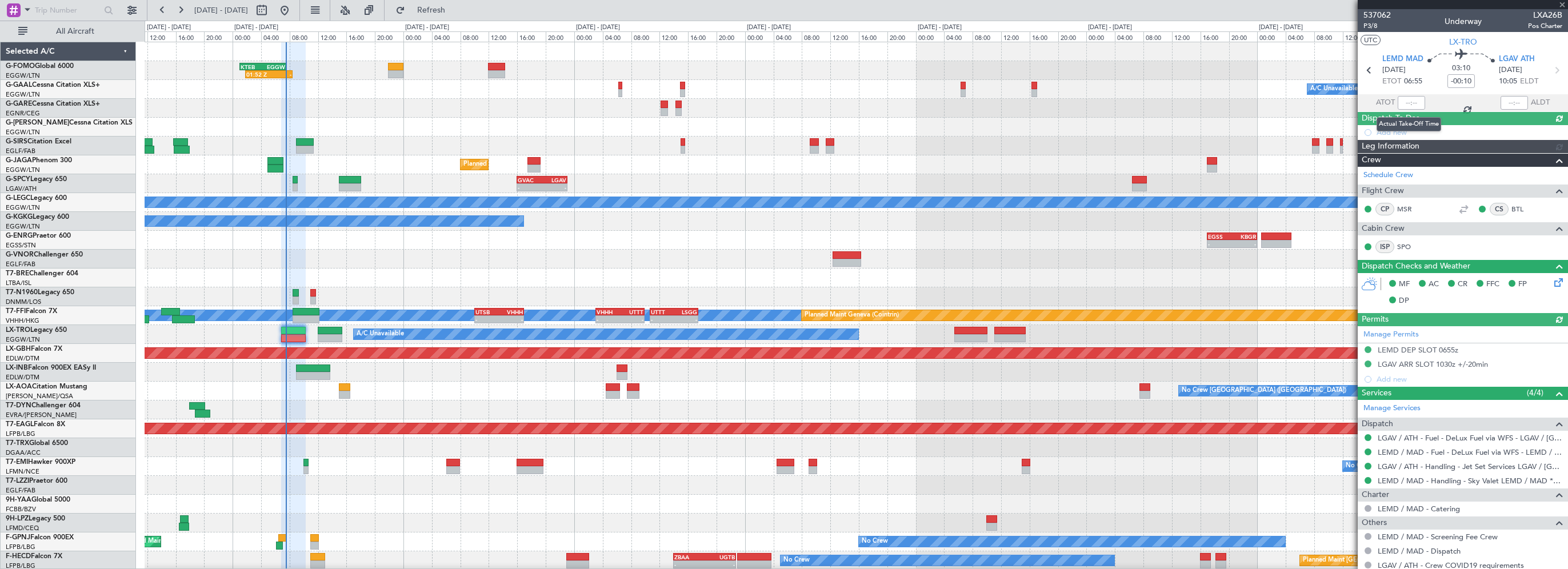
click at [1412, 105] on div at bounding box center [1411, 103] width 27 height 14
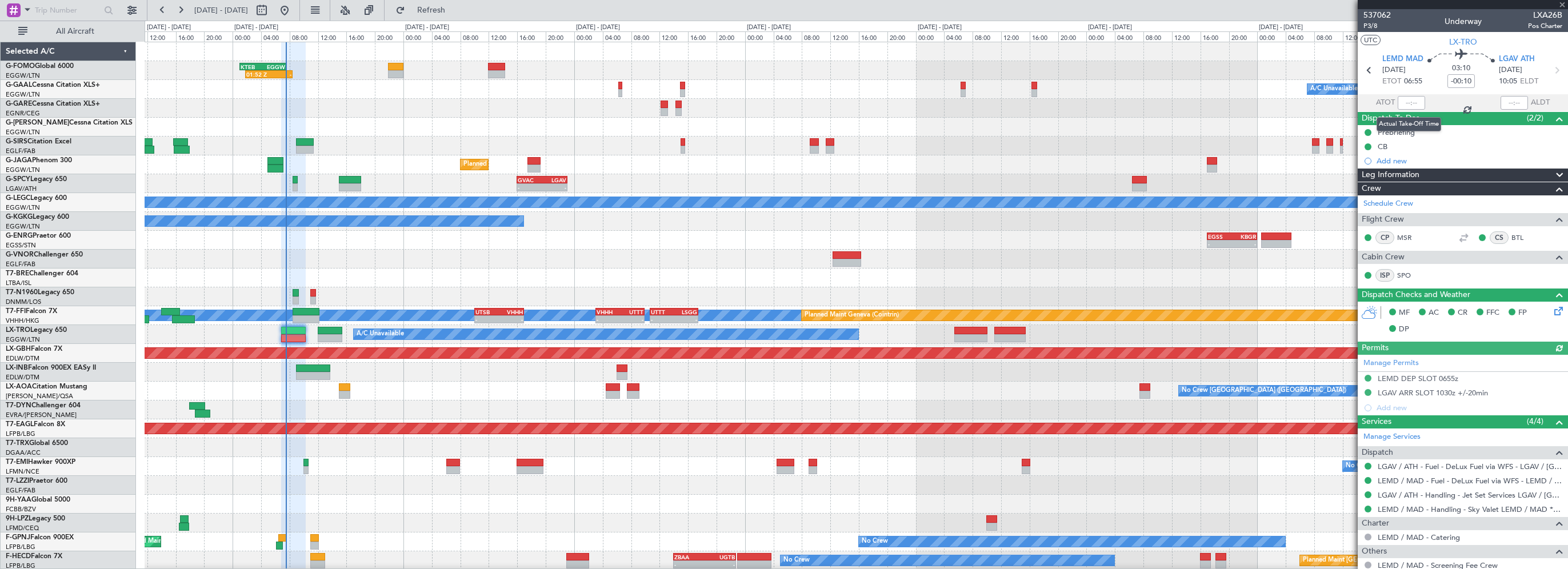
click at [1407, 101] on div at bounding box center [1411, 103] width 27 height 14
click at [1407, 103] on input "text" at bounding box center [1411, 103] width 27 height 14
type input "07:26"
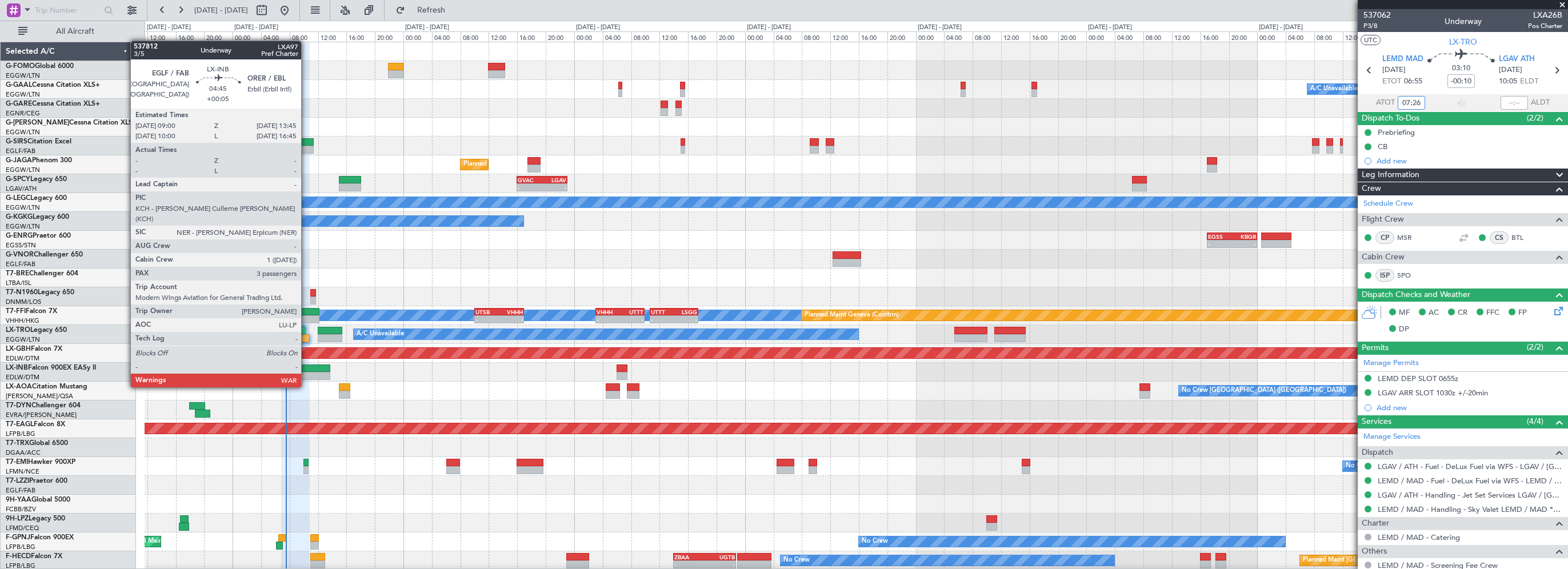
click at [307, 366] on div at bounding box center [313, 368] width 34 height 8
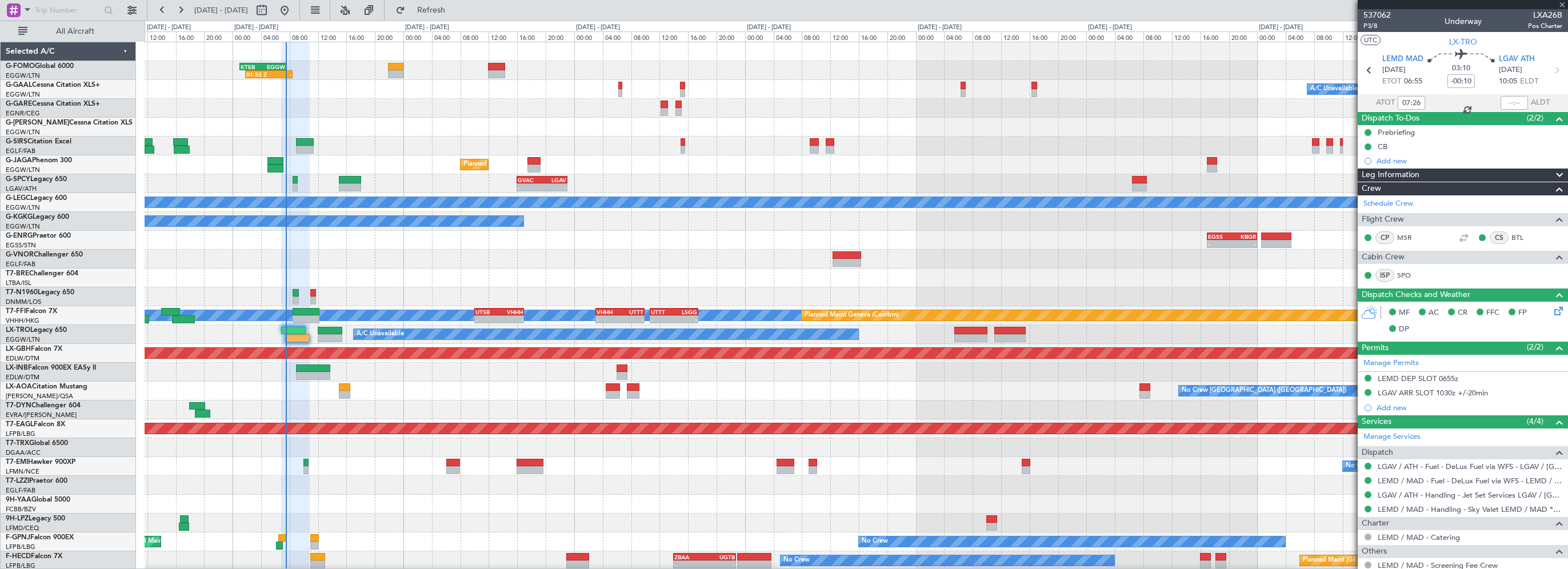
type input "+00:05"
type input "3"
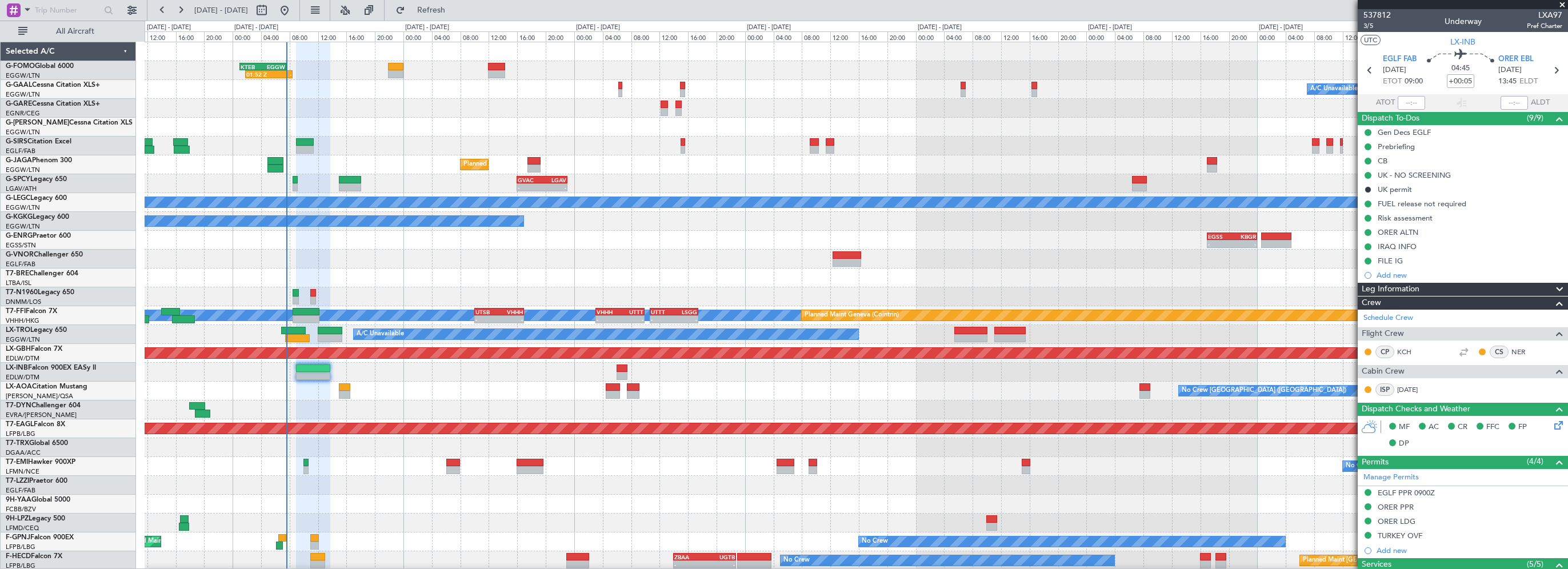
click at [1398, 288] on span "Leg Information" at bounding box center [1390, 290] width 58 height 13
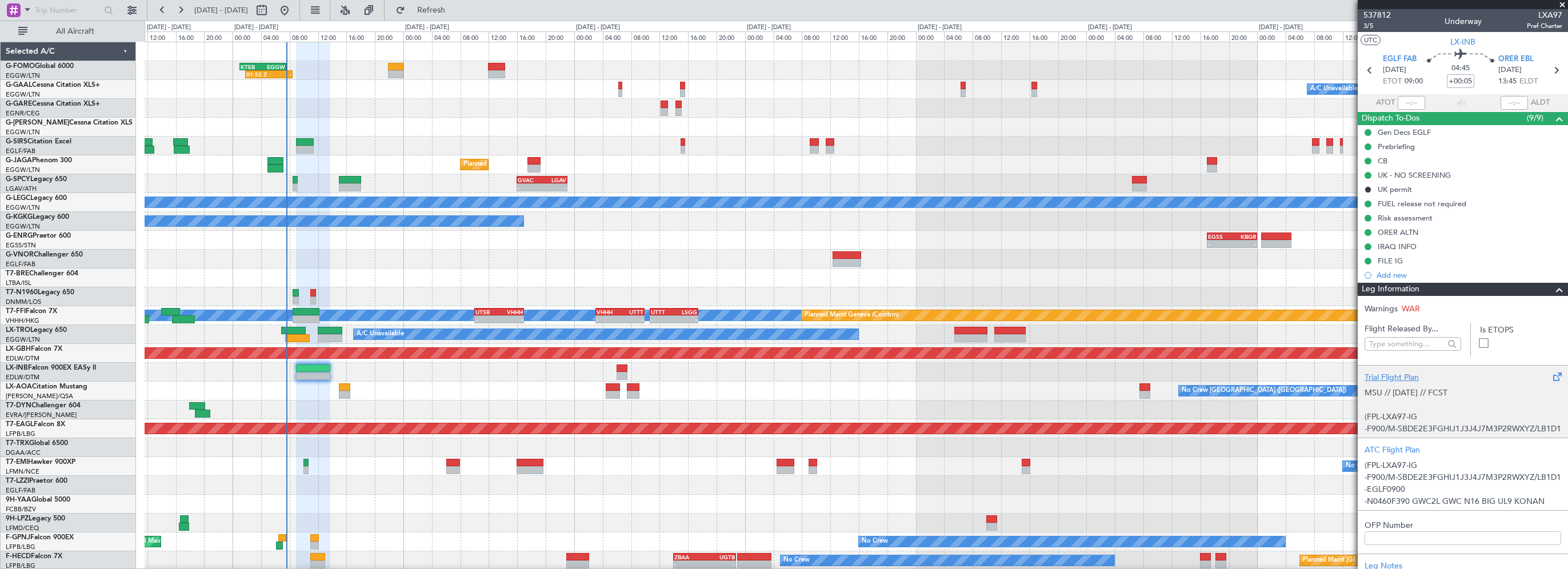
click at [1387, 372] on div "Trial Flight Plan" at bounding box center [1463, 377] width 197 height 12
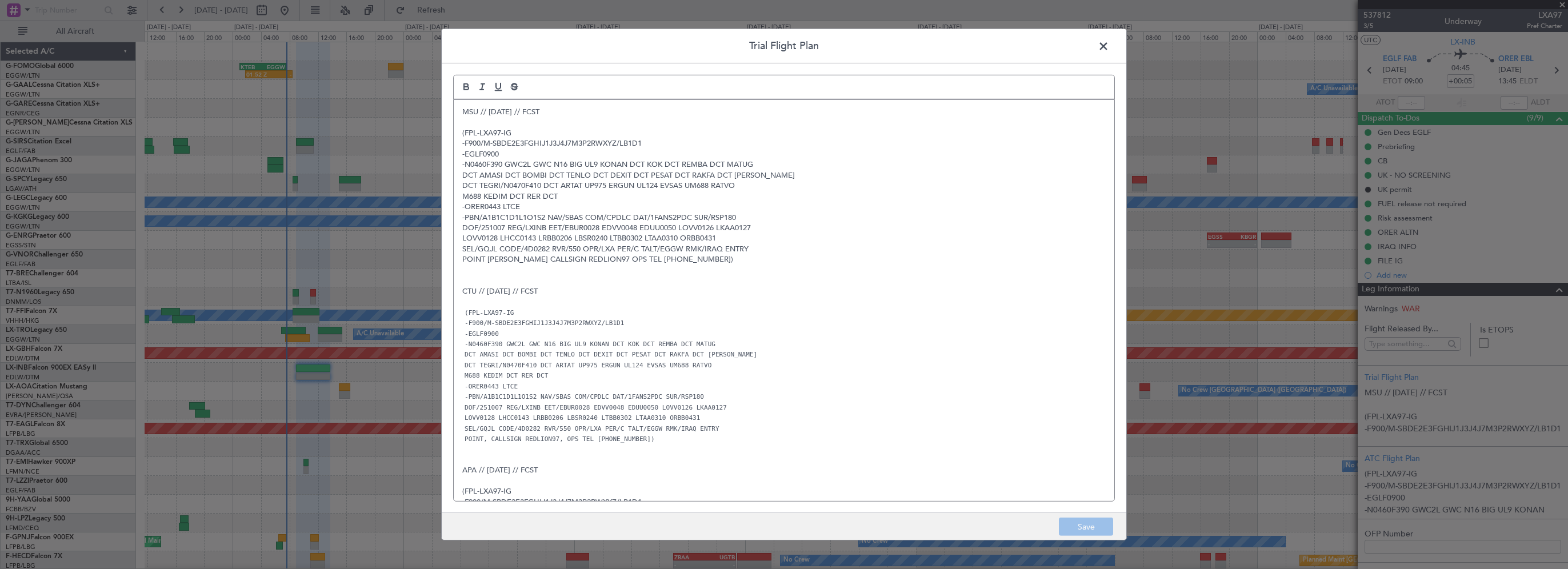
click at [1109, 41] on span at bounding box center [1109, 49] width 0 height 23
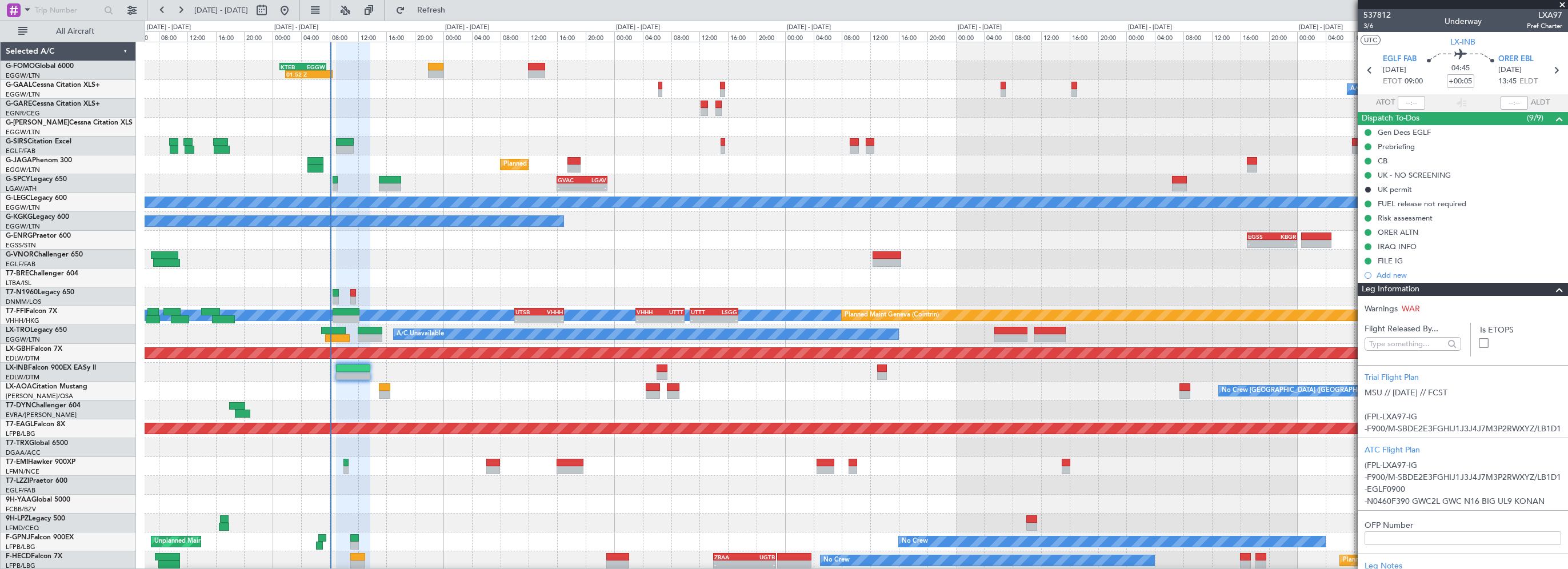
click at [409, 146] on div "01:52 Z - KTEB 01:00 Z EGGW 07:35 Z Owner A/C Unavailable Owner A/C Unavailable…" at bounding box center [856, 343] width 1423 height 603
click at [314, 80] on div "Owner A/C Unavailable Owner A/C Unavailable" at bounding box center [856, 89] width 1423 height 19
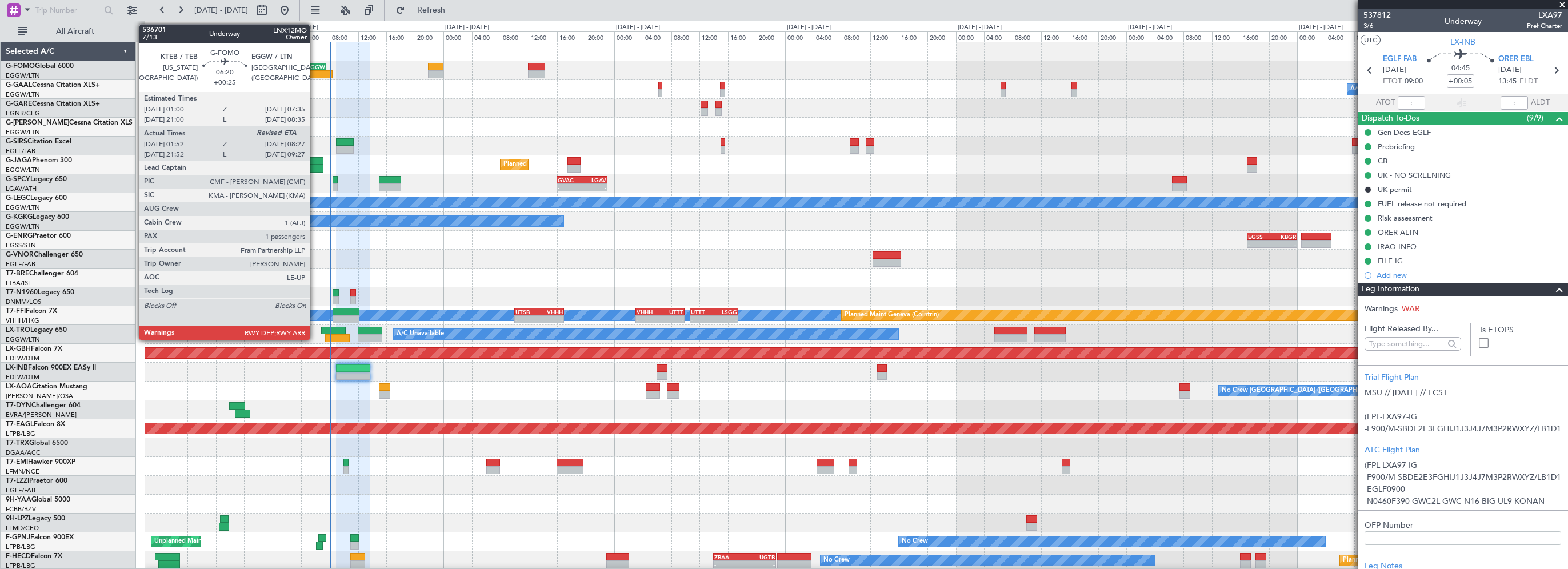
click at [315, 71] on div "-" at bounding box center [320, 74] width 23 height 7
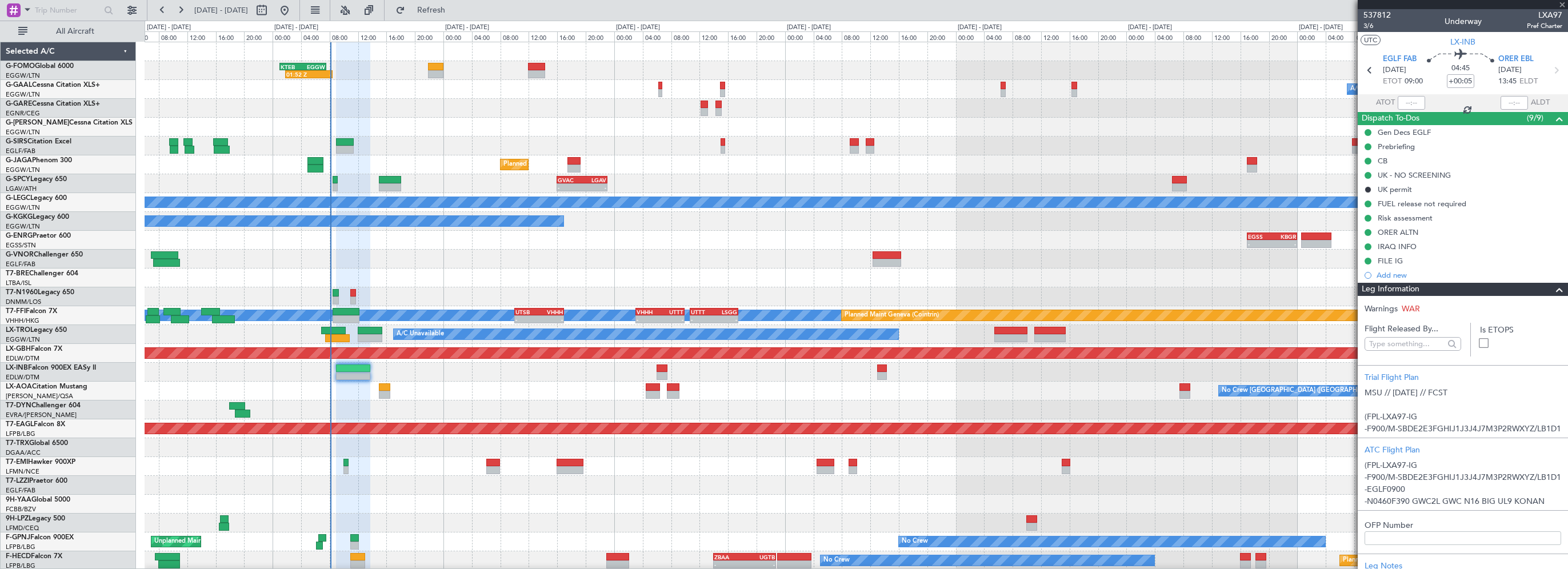
type input "+00:25"
type input "01:52"
type input "1"
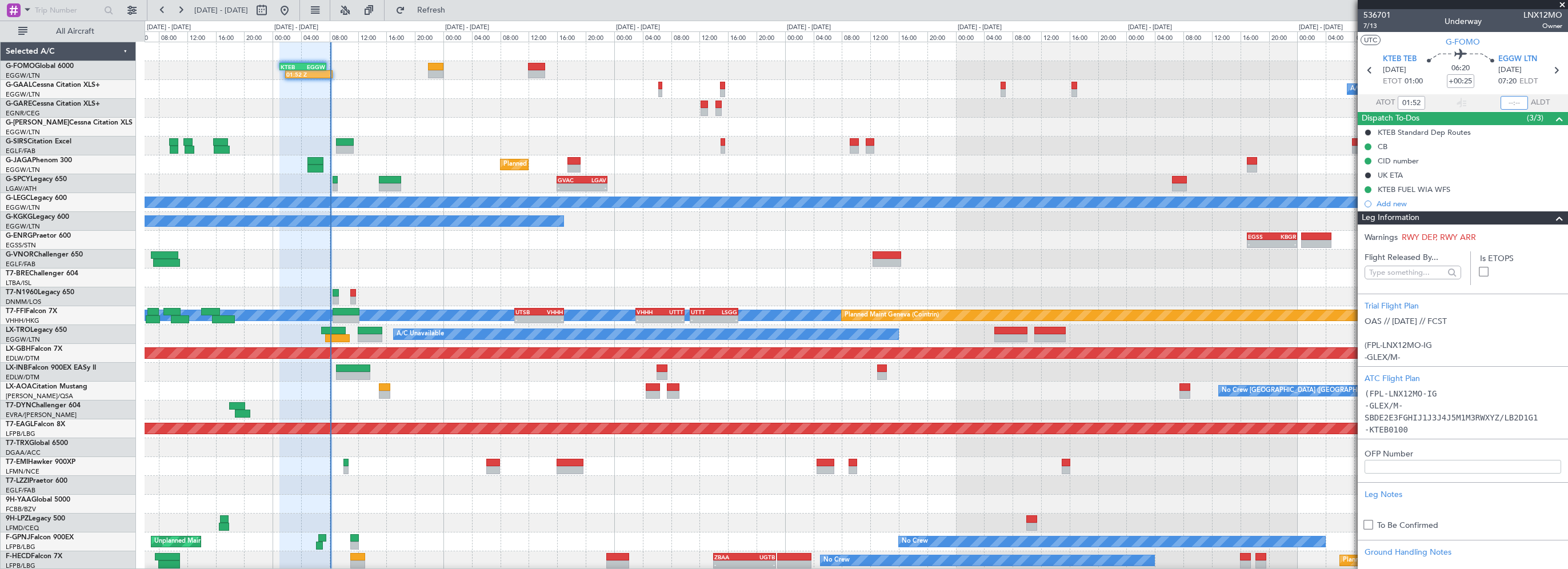
click at [1507, 103] on input "text" at bounding box center [1514, 103] width 27 height 14
type input "08:06"
drag, startPoint x: 1559, startPoint y: 5, endPoint x: 973, endPoint y: 144, distance: 602.3
click at [1559, 5] on span at bounding box center [1562, 5] width 12 height 10
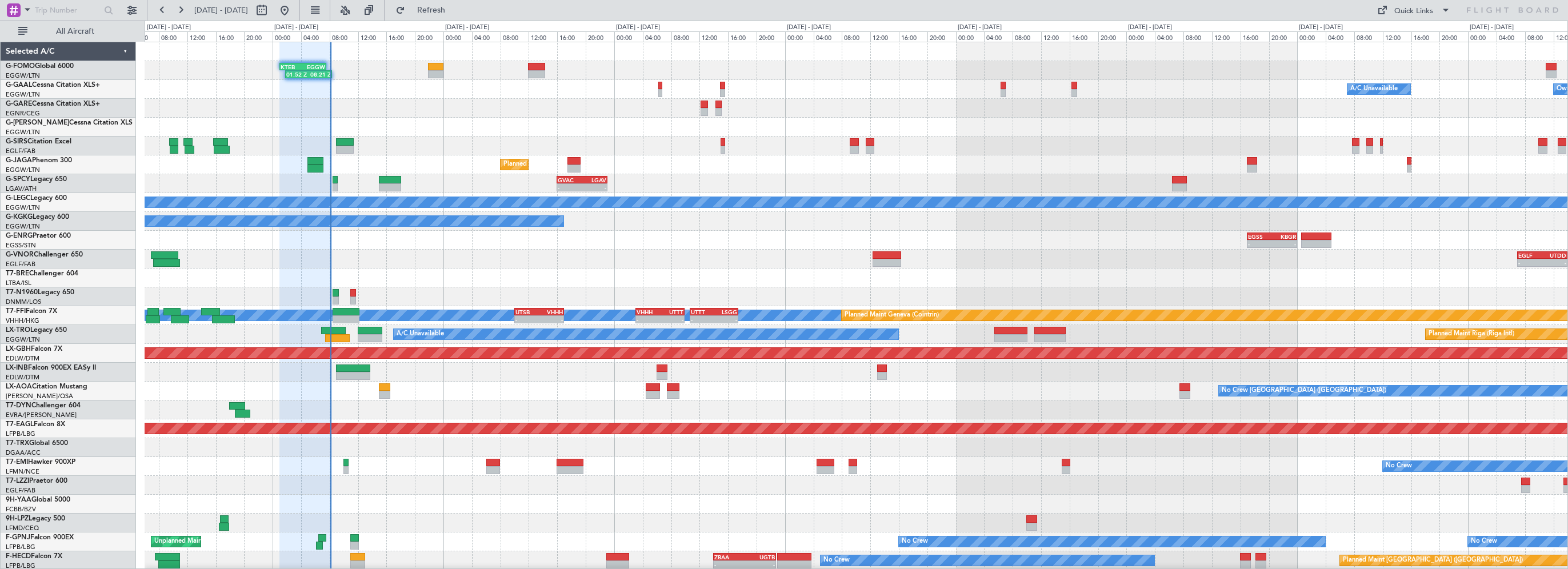
type input "0"
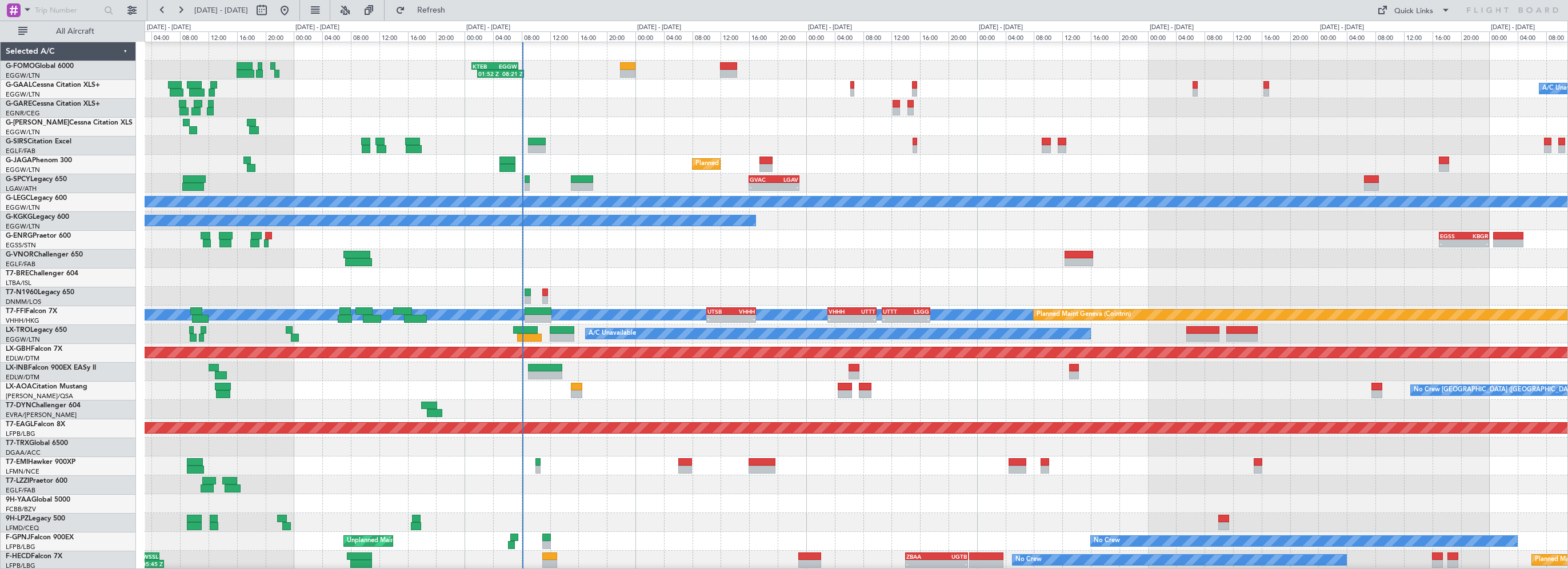
click at [660, 121] on div at bounding box center [856, 126] width 1423 height 19
click at [455, 7] on span "Refresh" at bounding box center [431, 10] width 48 height 8
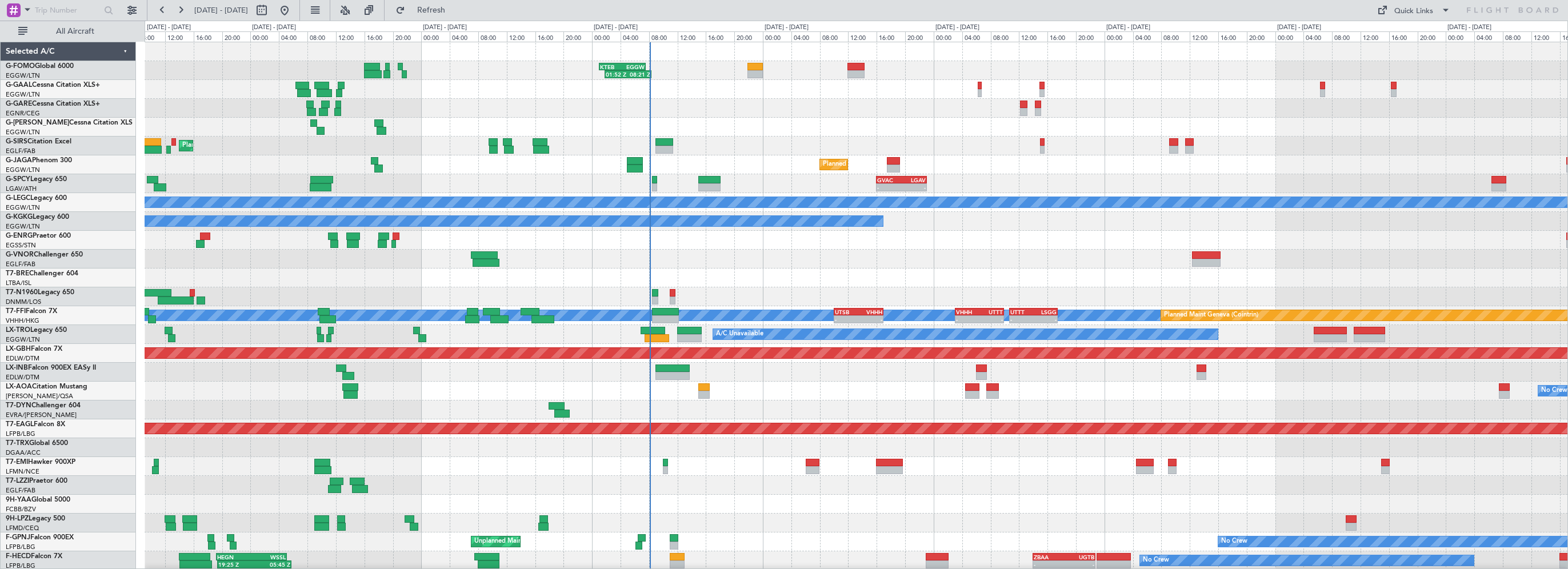
click at [895, 274] on div "01:52 Z 08:21 Z KTEB 01:00 Z EGGW 07:35 Z A/C Unavailable Owner Planned Maint L…" at bounding box center [856, 343] width 1423 height 603
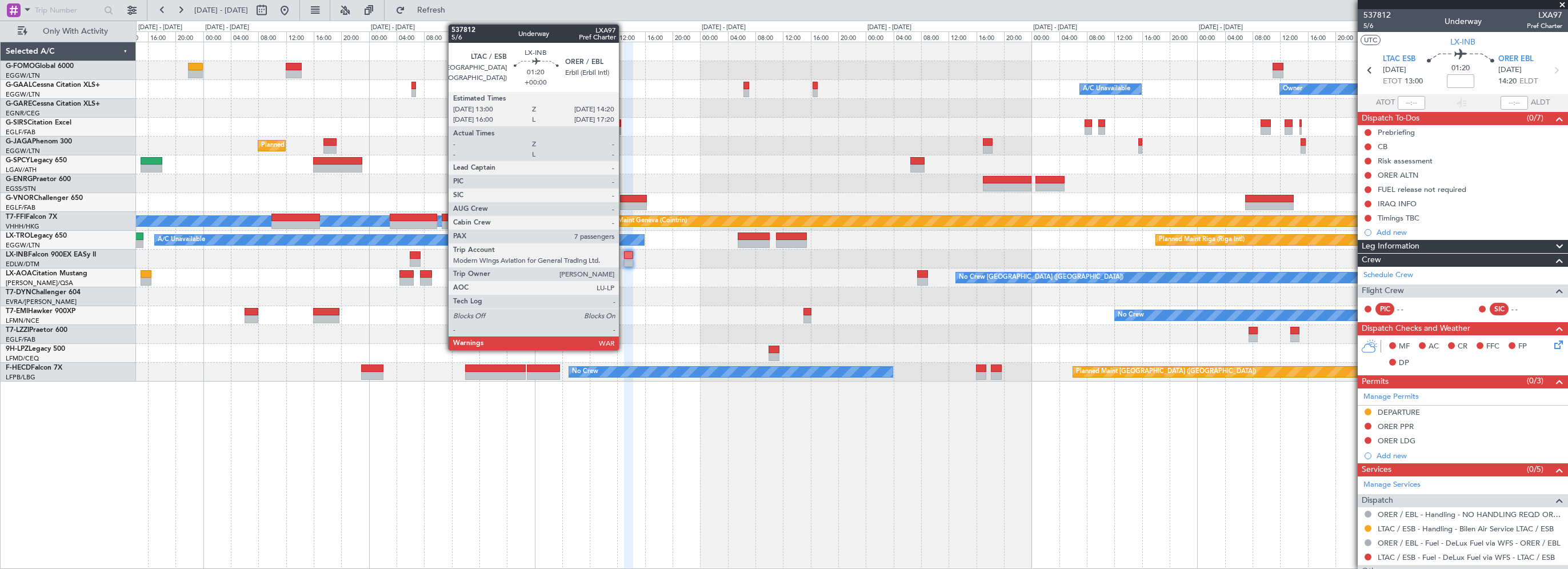
click at [625, 256] on div at bounding box center [629, 255] width 10 height 8
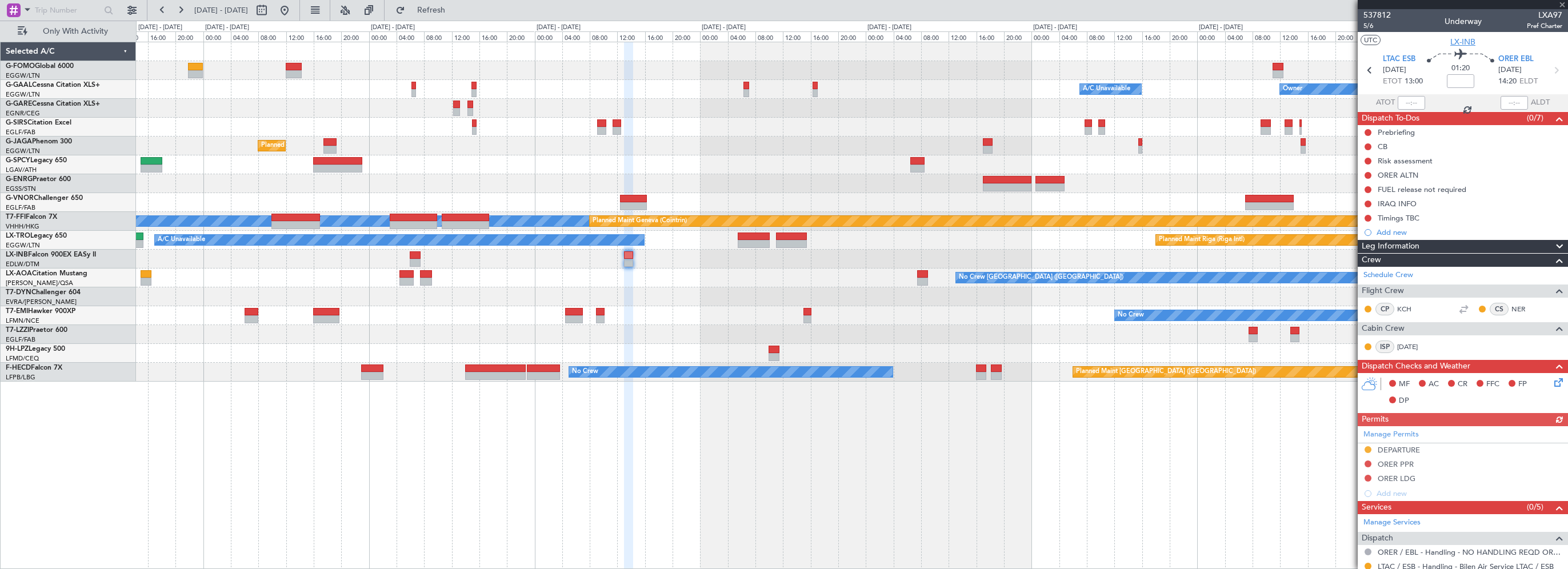
click at [1461, 43] on span "LX-INB" at bounding box center [1463, 42] width 25 height 12
click at [1409, 247] on span "Leg Information" at bounding box center [1390, 246] width 58 height 13
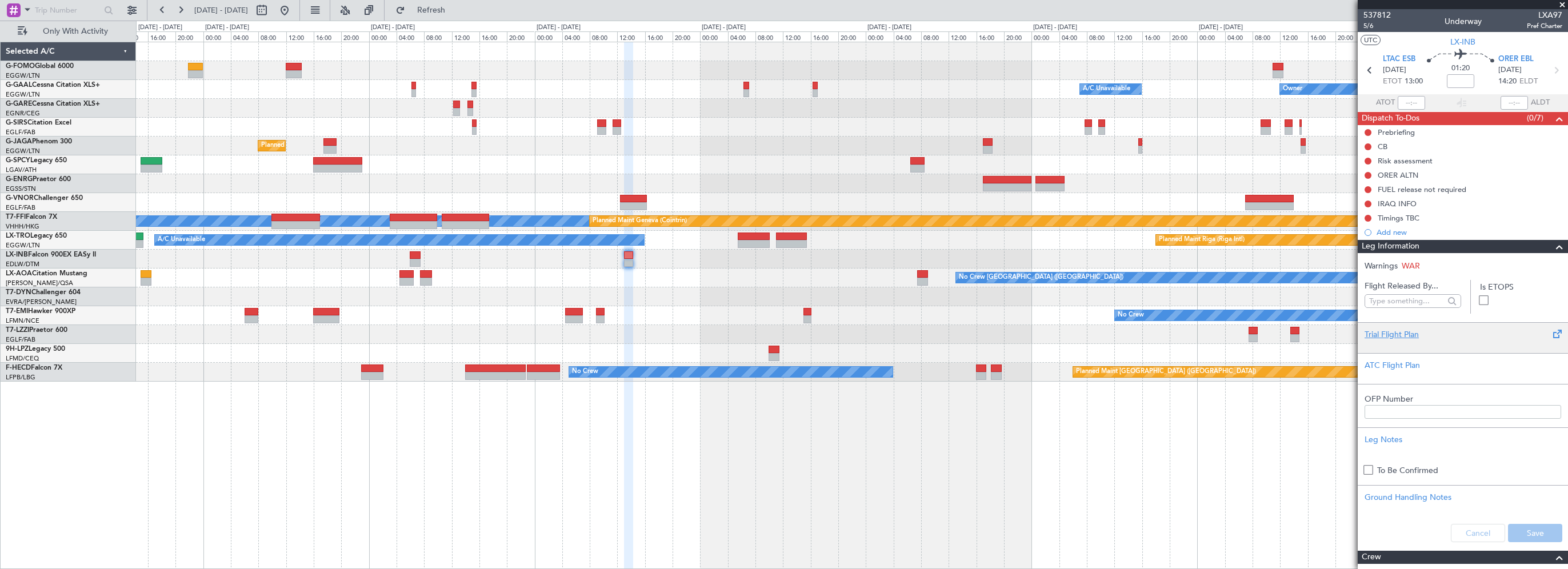
click at [1386, 326] on div "Trial Flight Plan" at bounding box center [1463, 337] width 210 height 31
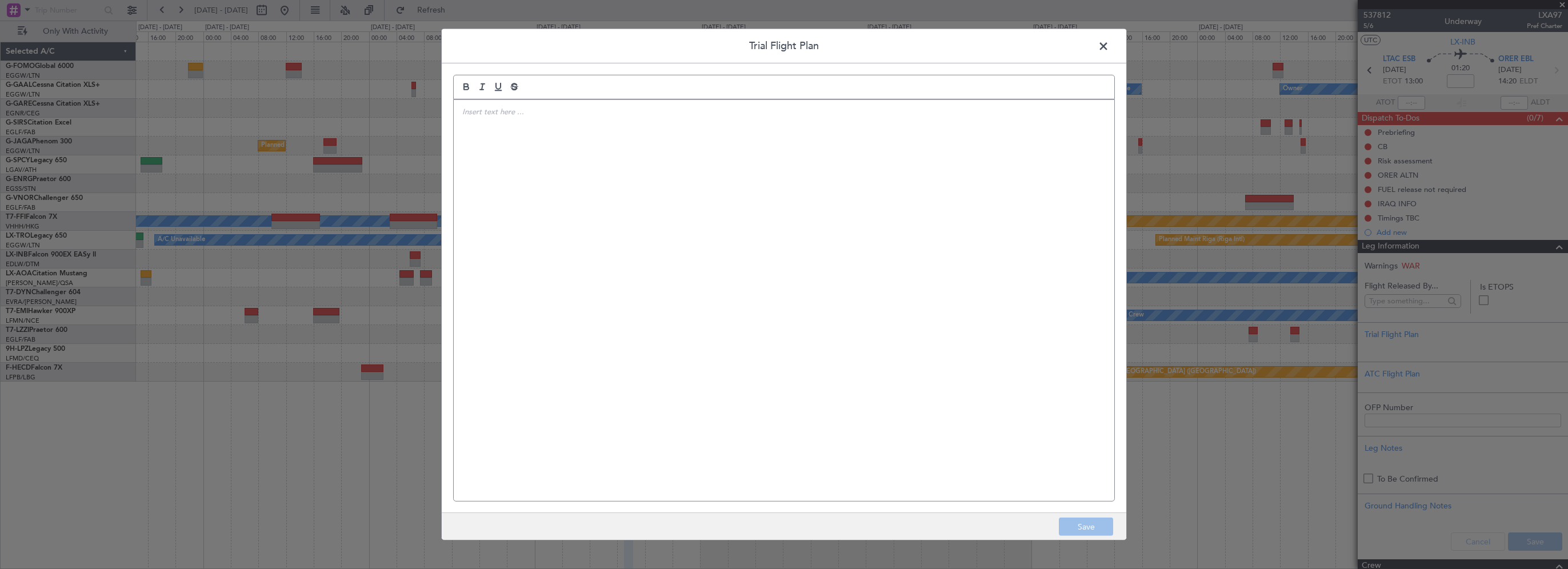
drag, startPoint x: 853, startPoint y: 152, endPoint x: 845, endPoint y: 152, distance: 8.0
click at [850, 152] on div at bounding box center [783, 300] width 660 height 401
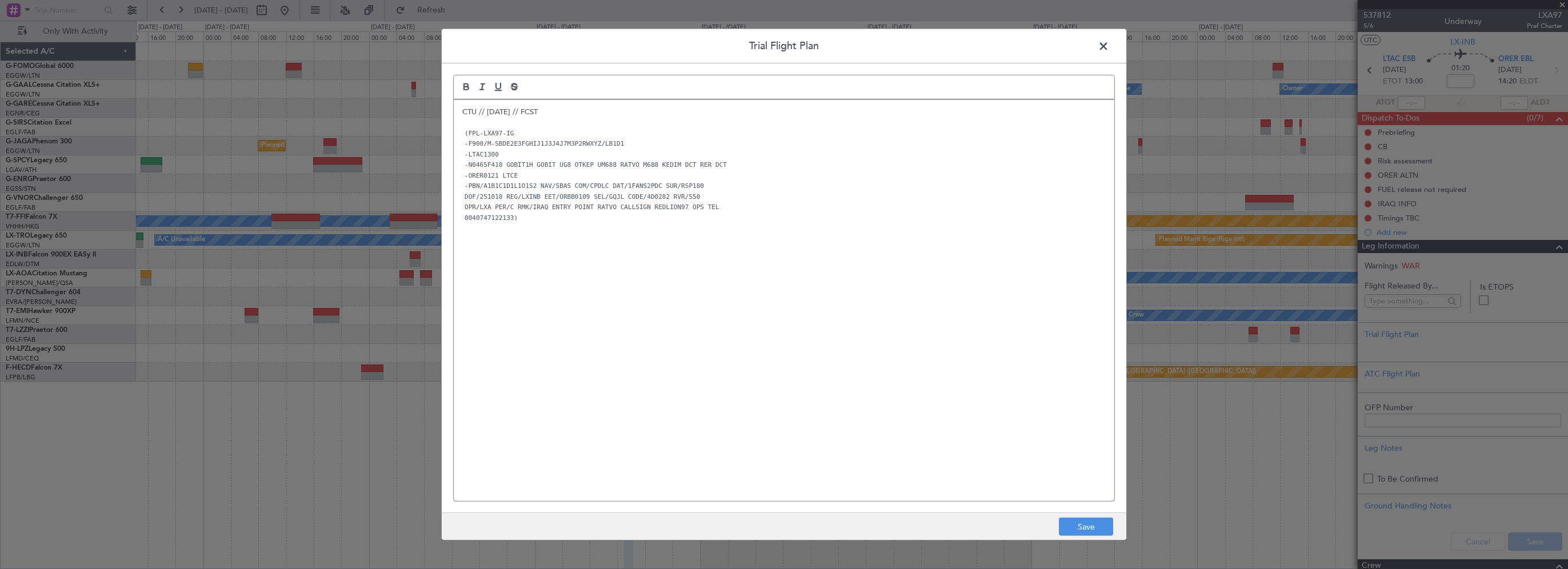
drag, startPoint x: 867, startPoint y: 333, endPoint x: 876, endPoint y: 336, distance: 9.5
click at [869, 333] on div "CTU // 07OCT // FCST (FPL-LXA97-IG -F900/M-SBDE2E3FGHIJ1J3J4J7M3P2RWXYZ/LB1D1 -…" at bounding box center [783, 300] width 660 height 401
click at [1090, 528] on button "Save" at bounding box center [1086, 527] width 54 height 18
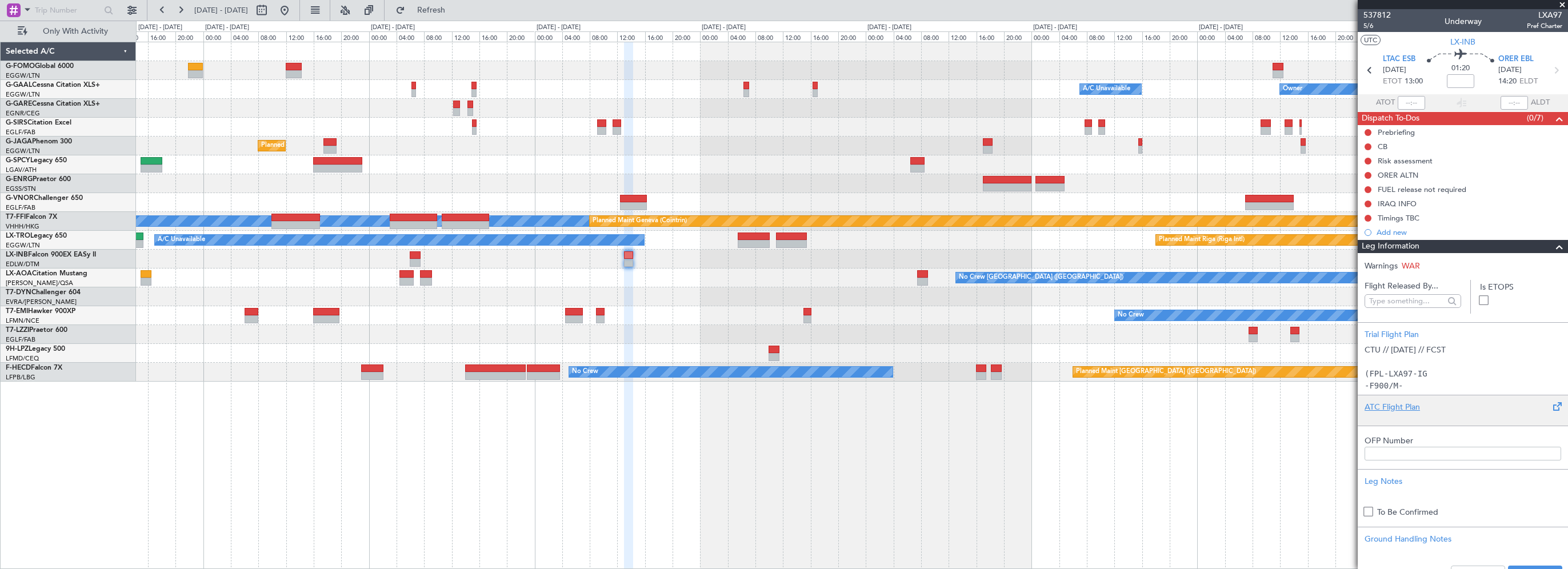
scroll to position [229, 0]
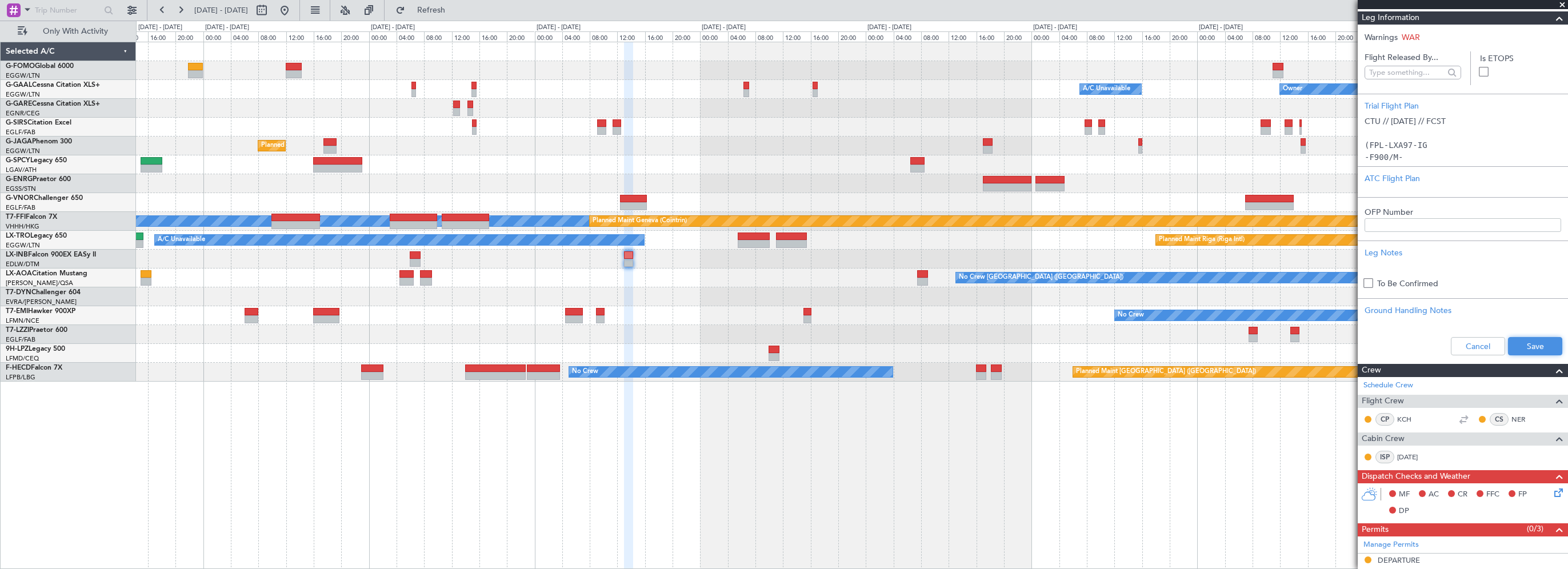
click at [1525, 341] on button "Save" at bounding box center [1535, 346] width 54 height 18
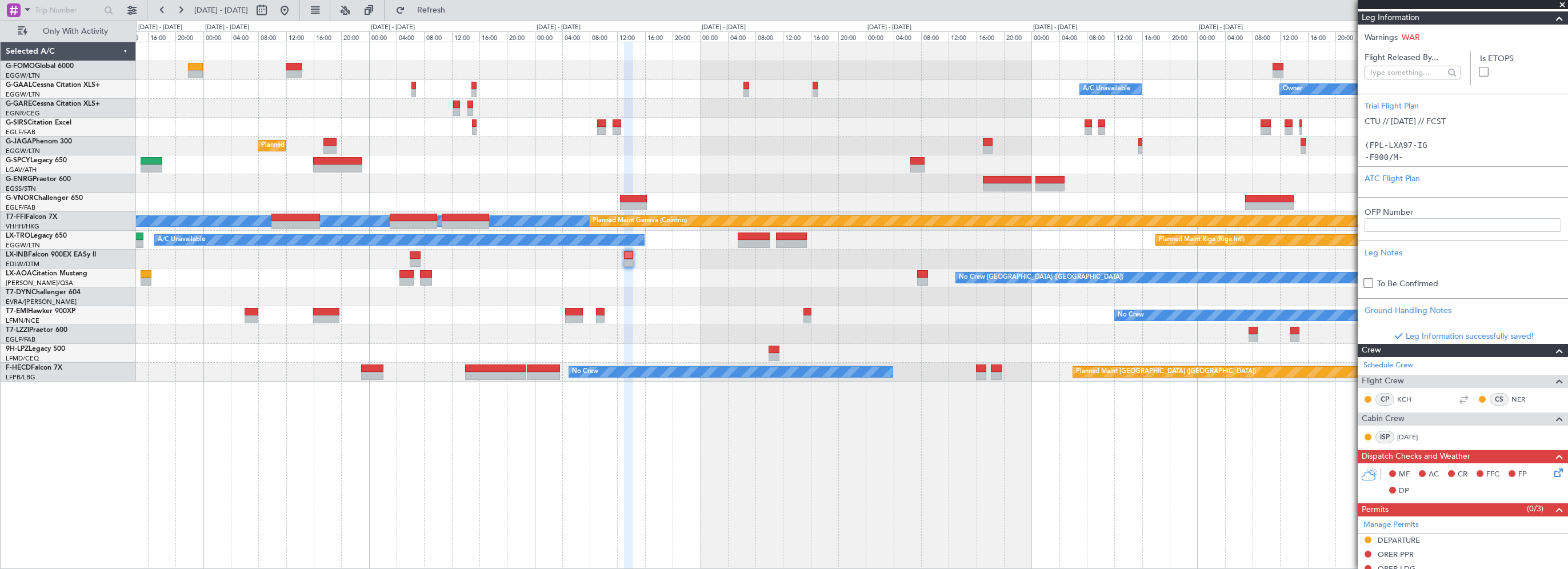
scroll to position [0, 0]
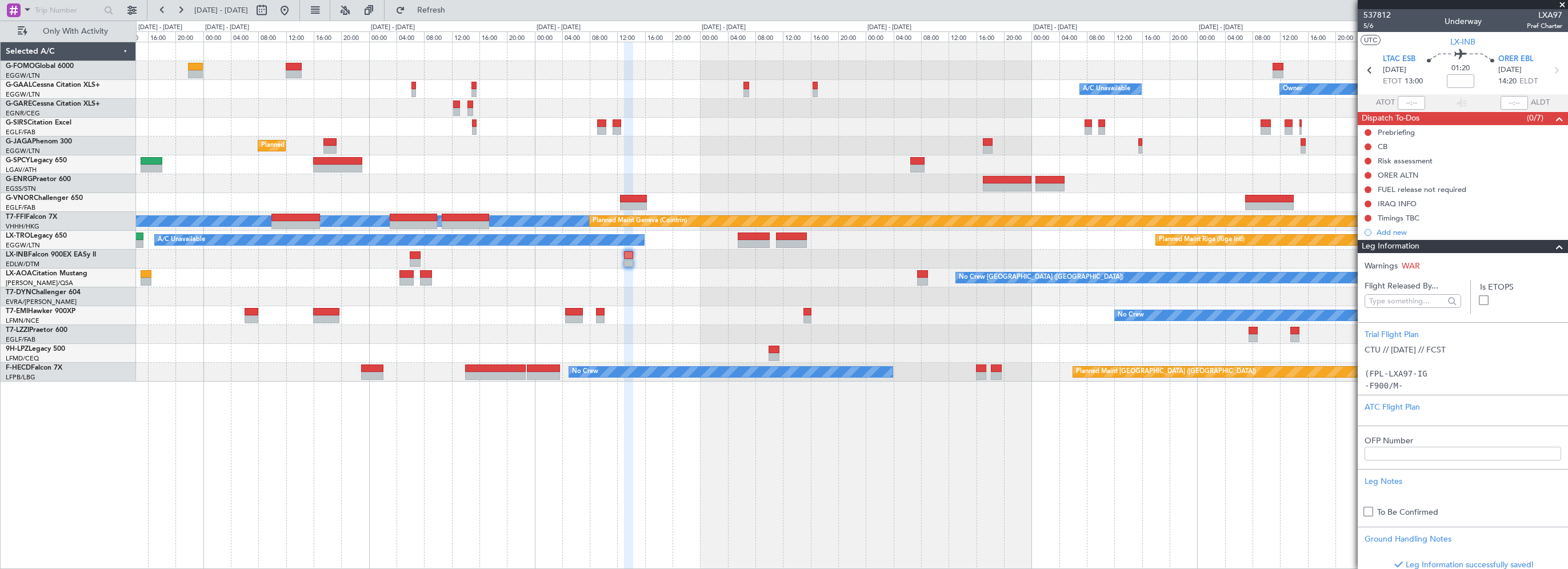
click at [1553, 243] on span at bounding box center [1559, 246] width 14 height 14
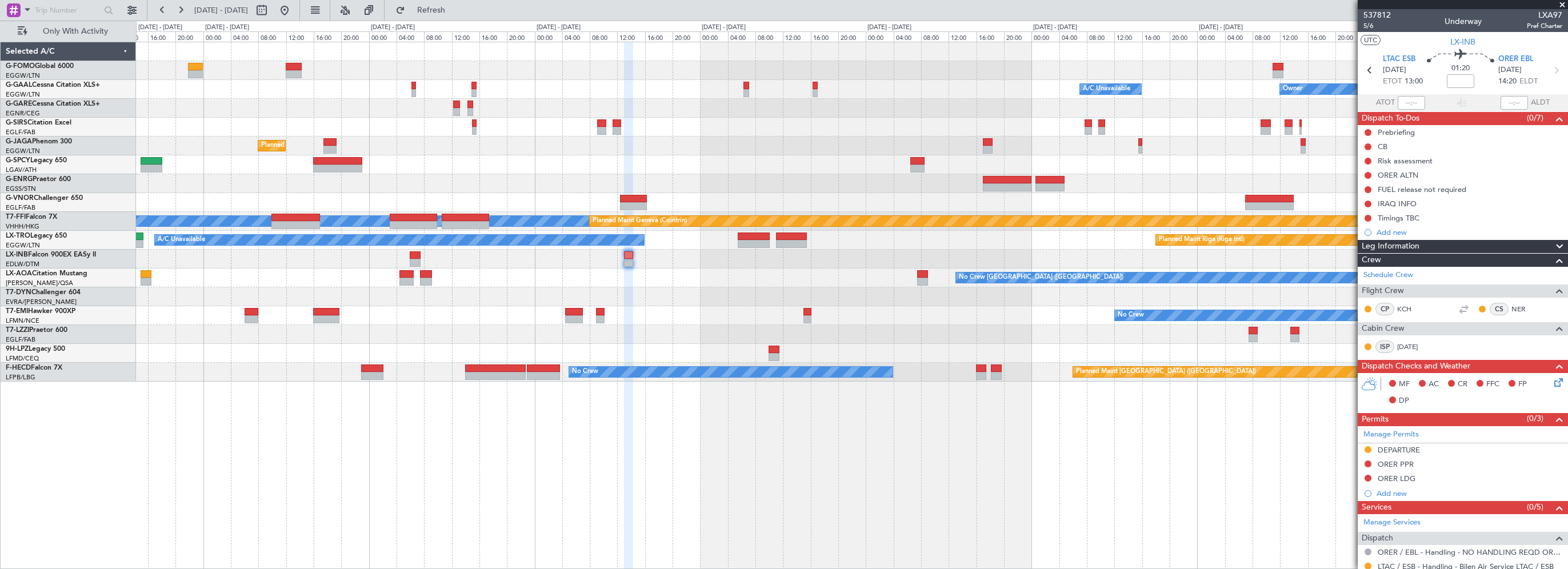
click at [989, 415] on div "Owner A/C Unavailable Owner A/C Unavailable Owner Planned Maint London (Luton) …" at bounding box center [852, 305] width 1432 height 527
click at [708, 509] on div "Owner A/C Unavailable Owner A/C Unavailable Owner Planned Maint London (Luton) …" at bounding box center [852, 305] width 1432 height 527
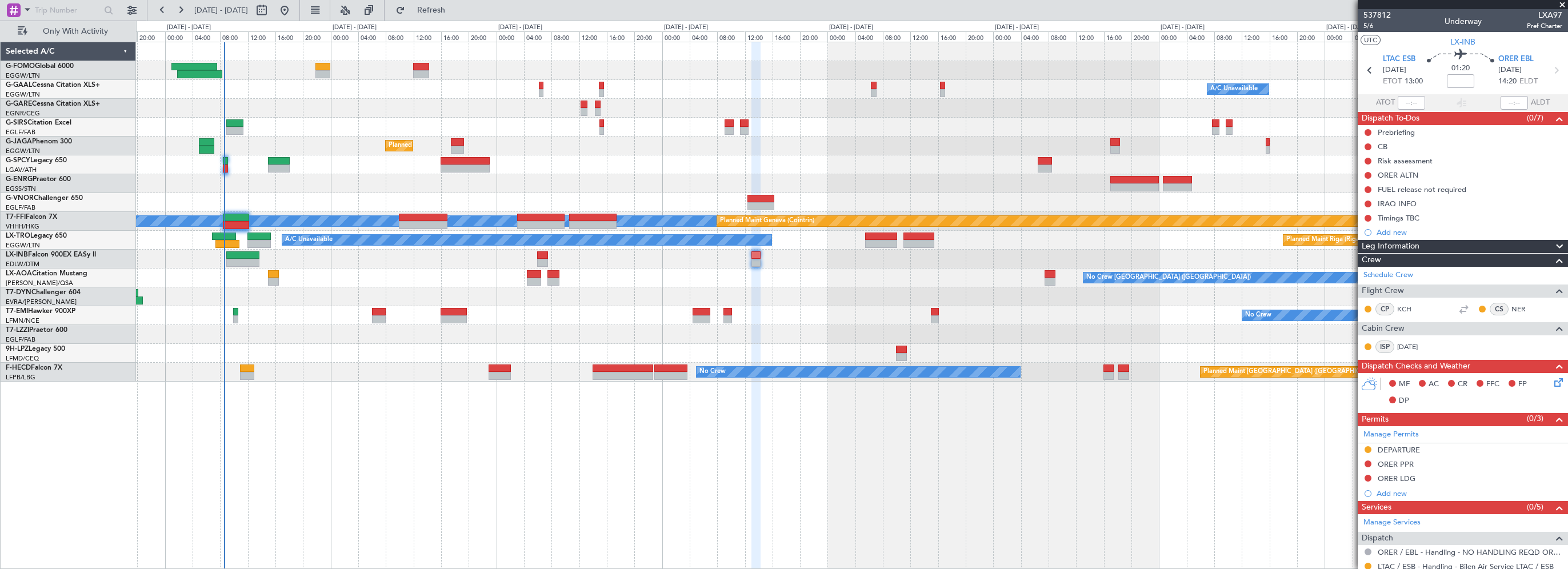
click at [870, 310] on div "Owner A/C Unavailable Owner A/C Unavailable Planned Maint London (Luton) MEL ME…" at bounding box center [852, 212] width 1432 height 340
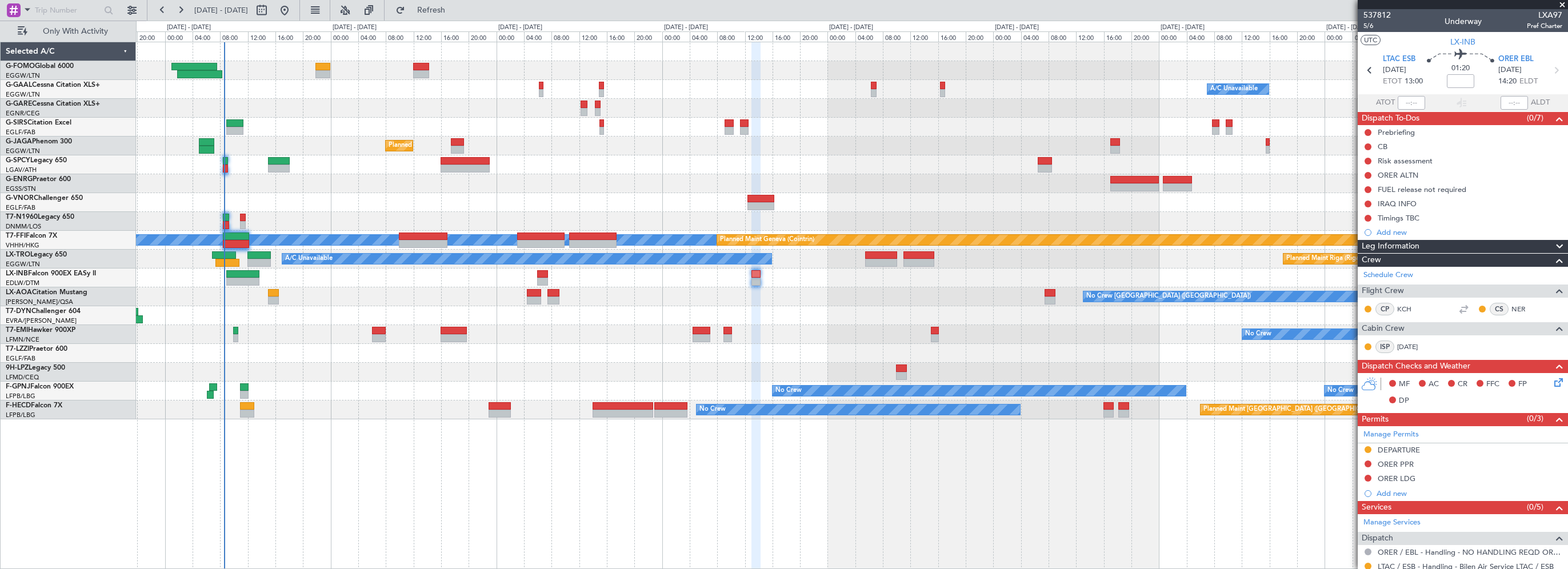
click at [905, 304] on div "Owner A/C Unavailable Owner A/C Unavailable Planned Maint London (Luton) MEL ME…" at bounding box center [852, 231] width 1432 height 377
drag, startPoint x: 457, startPoint y: 7, endPoint x: 816, endPoint y: 69, distance: 364.3
click at [455, 7] on span "Refresh" at bounding box center [431, 10] width 48 height 8
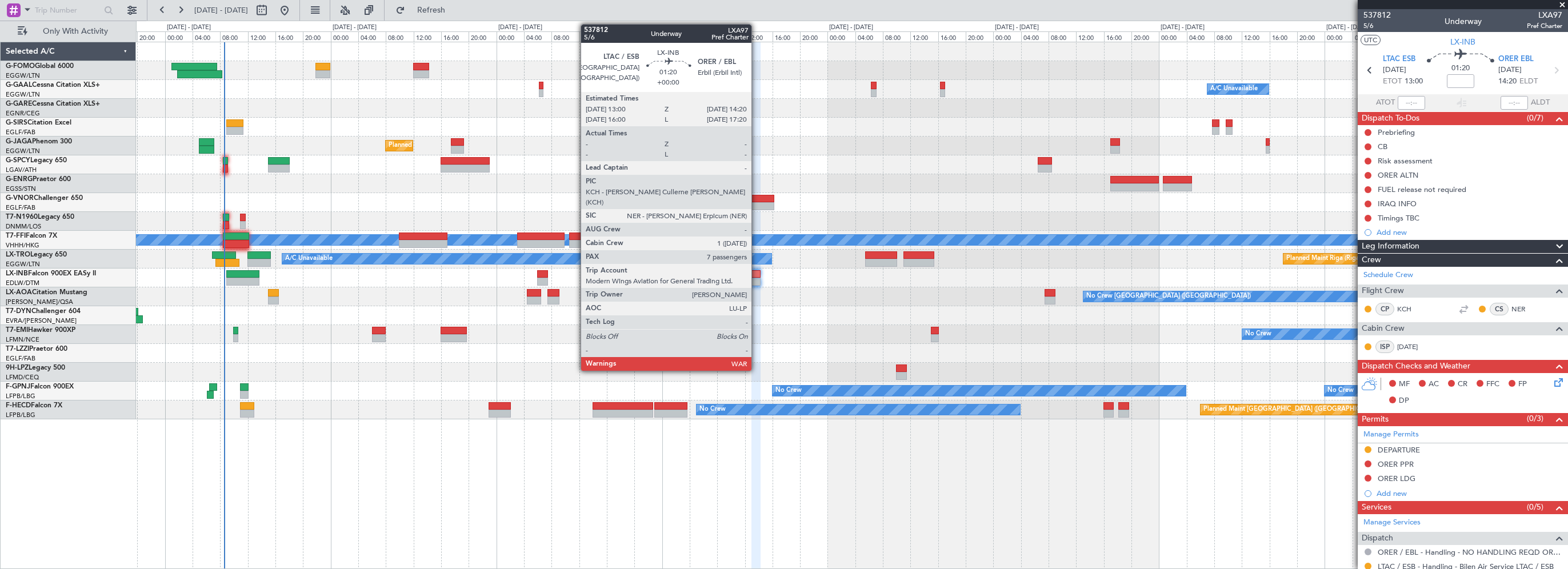
click at [757, 273] on div at bounding box center [756, 274] width 10 height 8
click at [755, 272] on div at bounding box center [756, 274] width 10 height 8
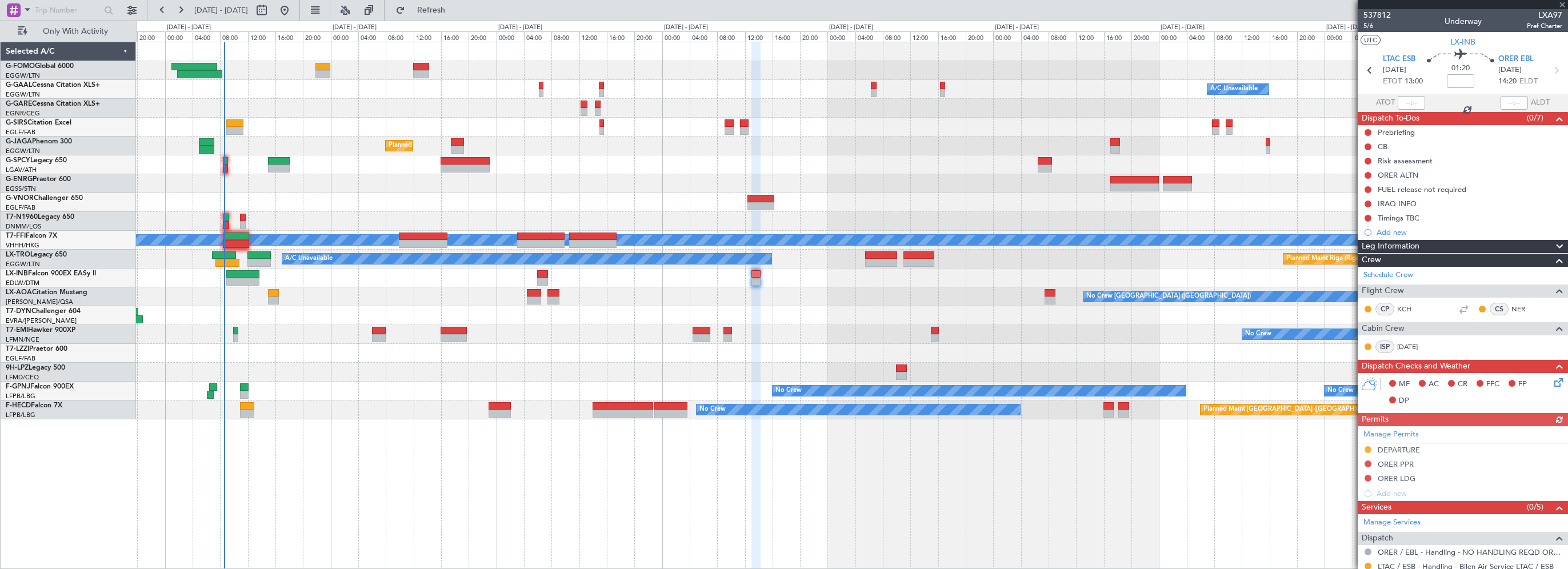
click at [1552, 383] on icon at bounding box center [1556, 380] width 9 height 9
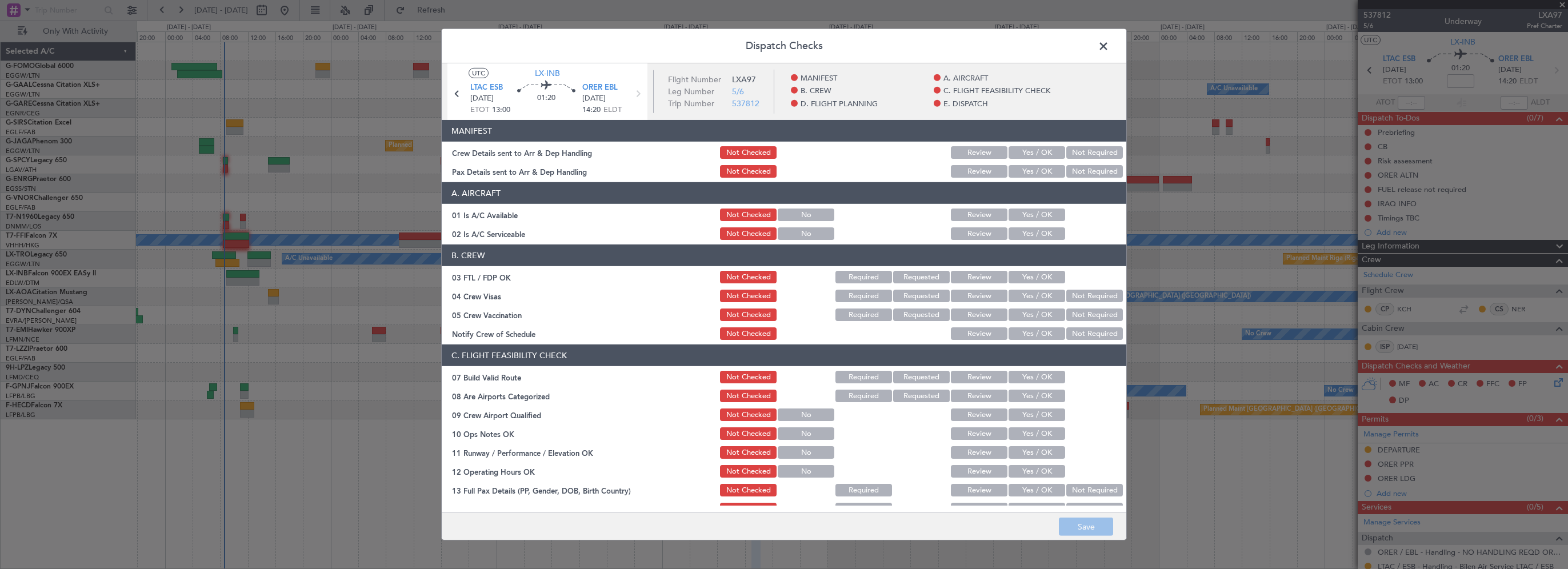
click at [1031, 275] on button "Yes / OK" at bounding box center [1037, 277] width 57 height 13
click at [1079, 298] on button "Not Required" at bounding box center [1094, 296] width 57 height 13
click at [1077, 312] on button "Not Required" at bounding box center [1094, 315] width 57 height 13
click at [1033, 336] on button "Yes / OK" at bounding box center [1037, 333] width 57 height 13
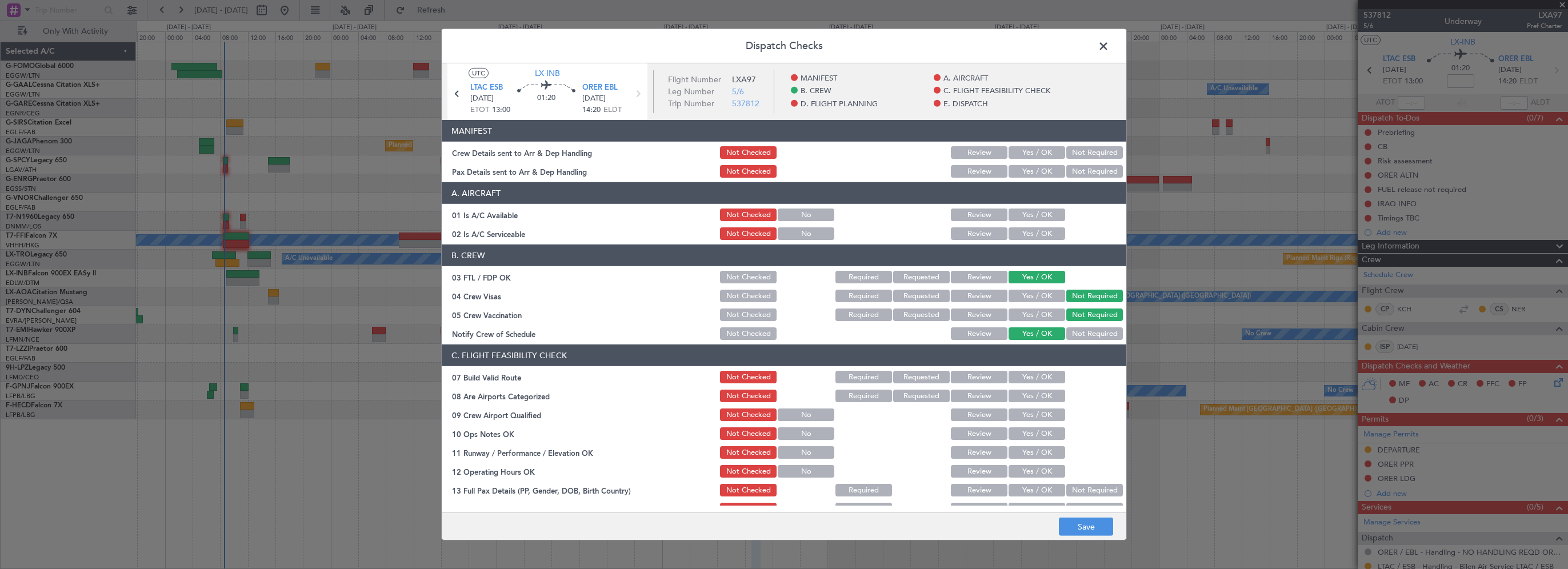
click at [1018, 396] on button "Yes / OK" at bounding box center [1037, 396] width 57 height 13
click at [1017, 409] on button "Yes / OK" at bounding box center [1037, 414] width 57 height 13
click at [1075, 523] on button "Save" at bounding box center [1086, 527] width 54 height 18
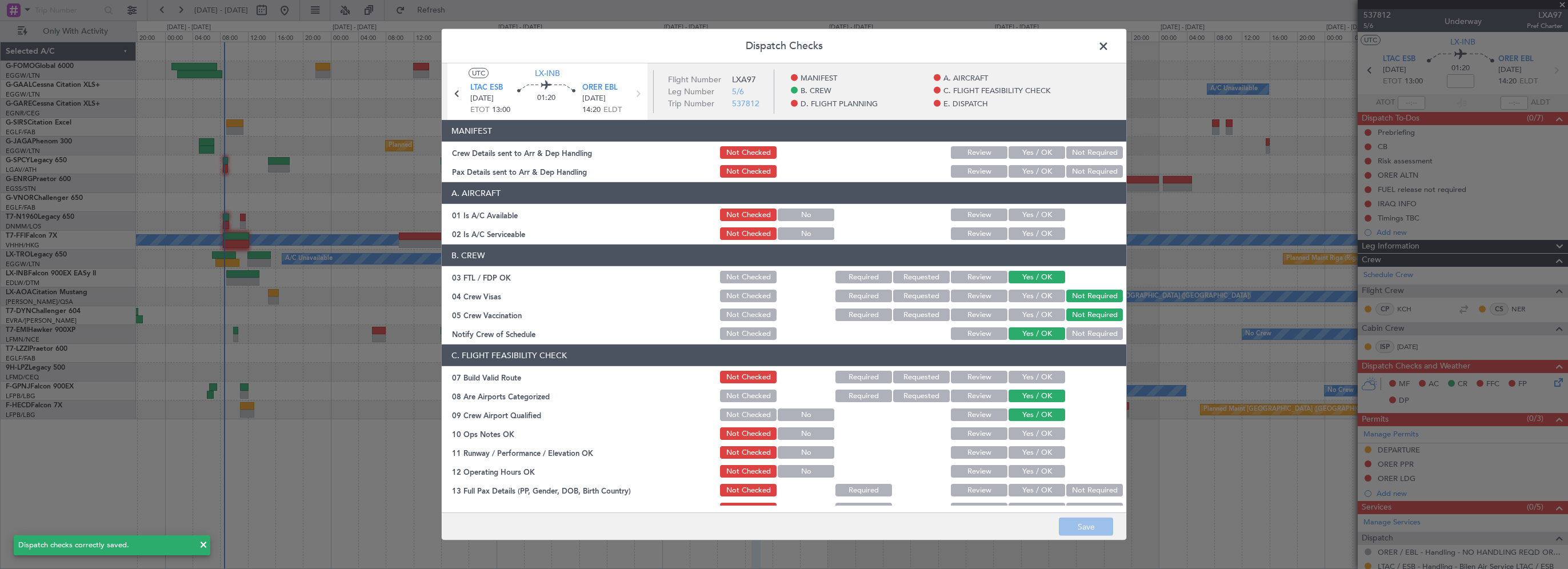
click at [1109, 43] on span at bounding box center [1109, 49] width 0 height 23
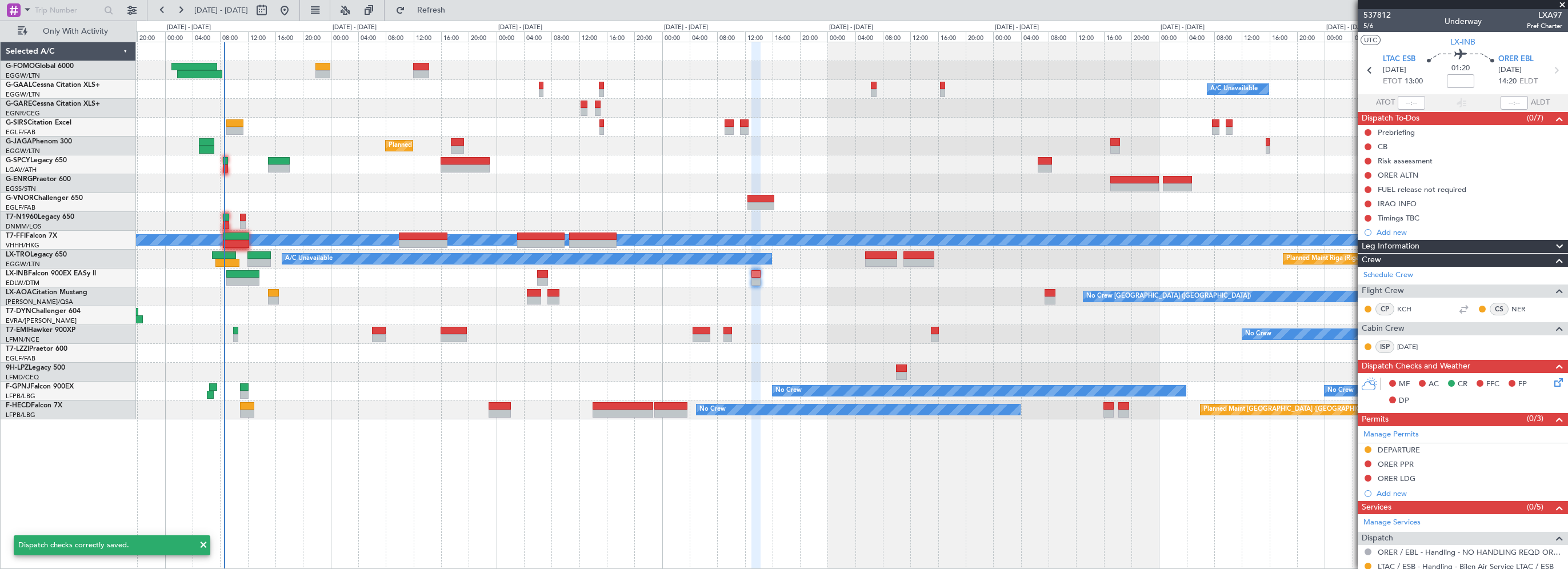
click at [1559, 4] on span at bounding box center [1562, 5] width 12 height 10
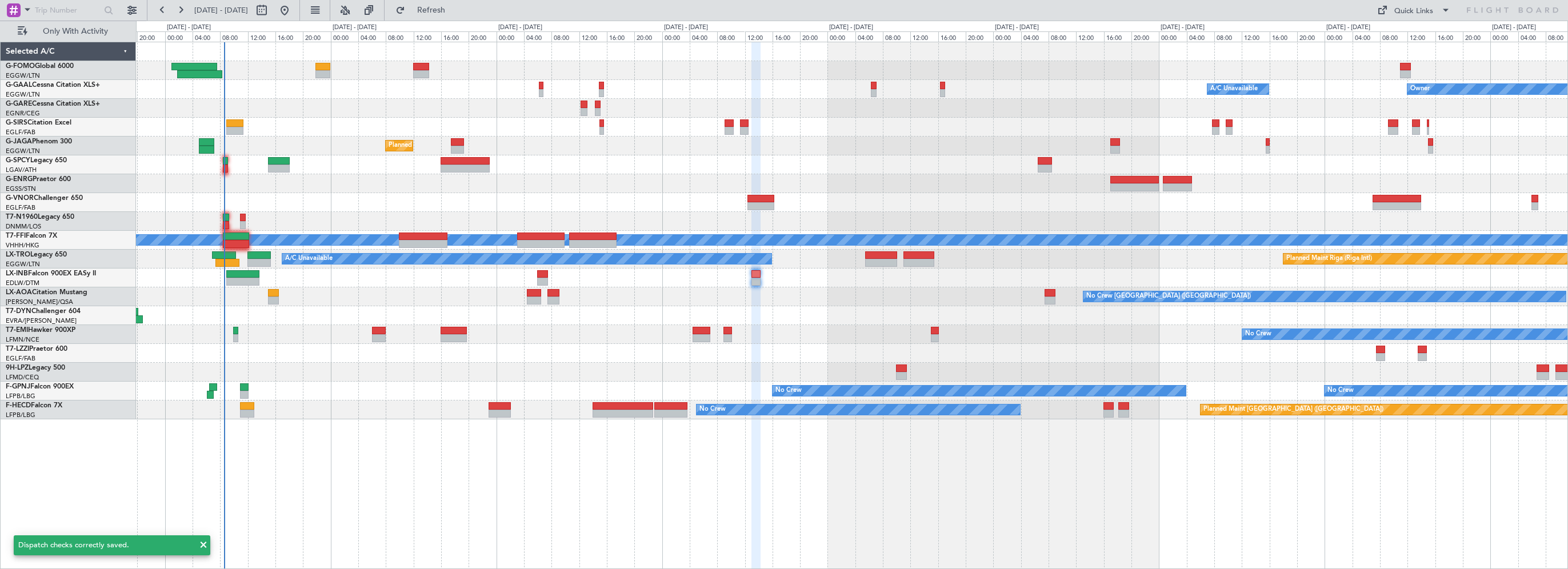
type input "0"
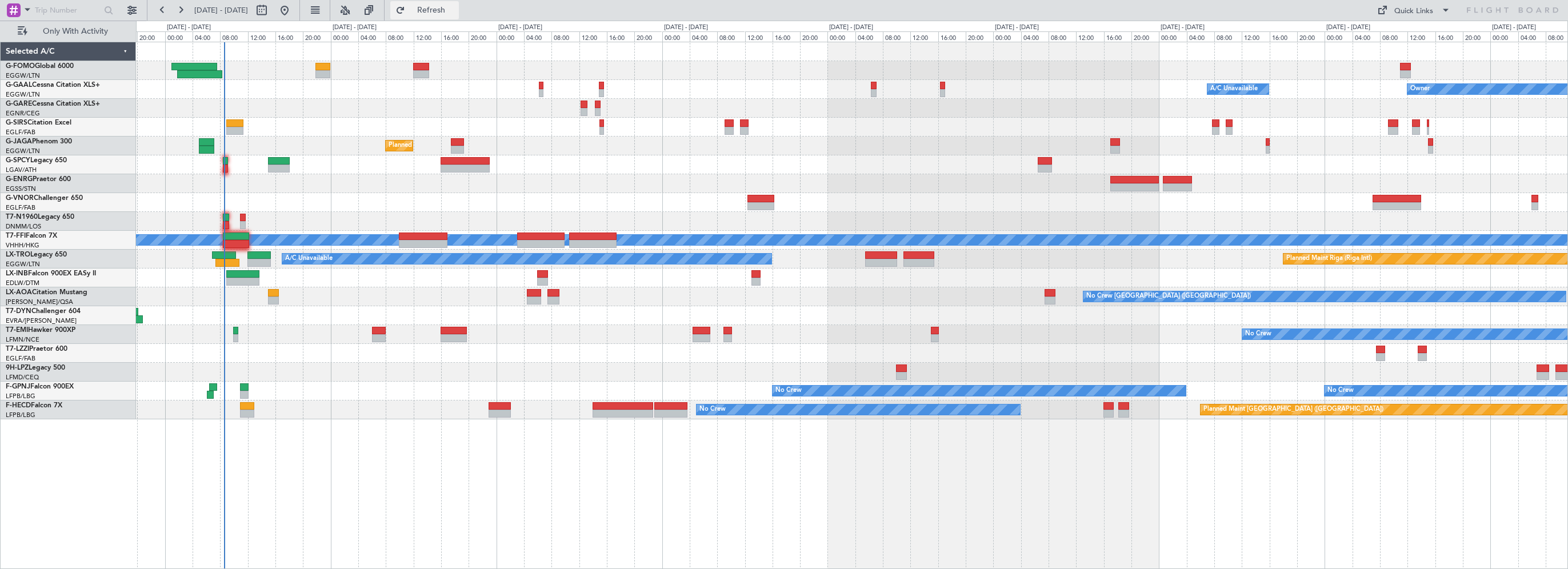
click at [458, 4] on button "Refresh" at bounding box center [424, 10] width 69 height 18
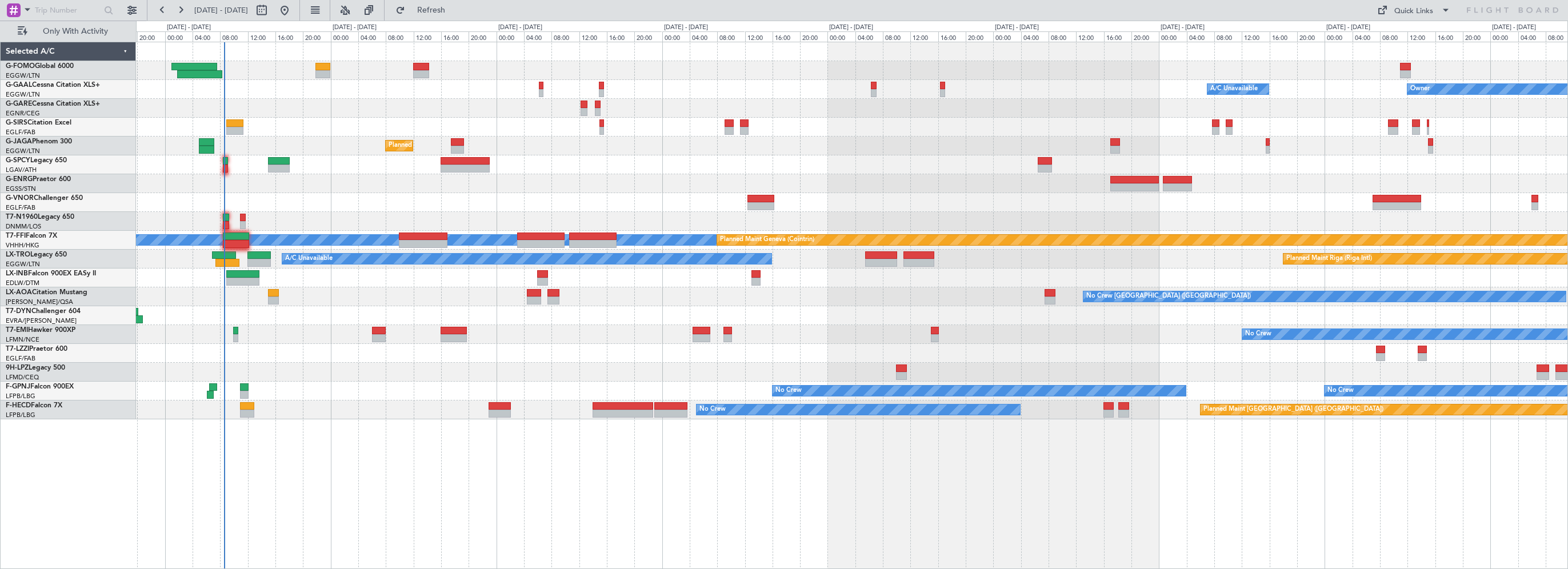
click at [309, 371] on div at bounding box center [852, 372] width 1432 height 19
click at [622, 500] on div "Owner A/C Unavailable Owner A/C Unavailable Planned Maint London (Luton) MEL ME…" at bounding box center [852, 305] width 1432 height 527
click at [455, 9] on span "Refresh" at bounding box center [431, 10] width 48 height 8
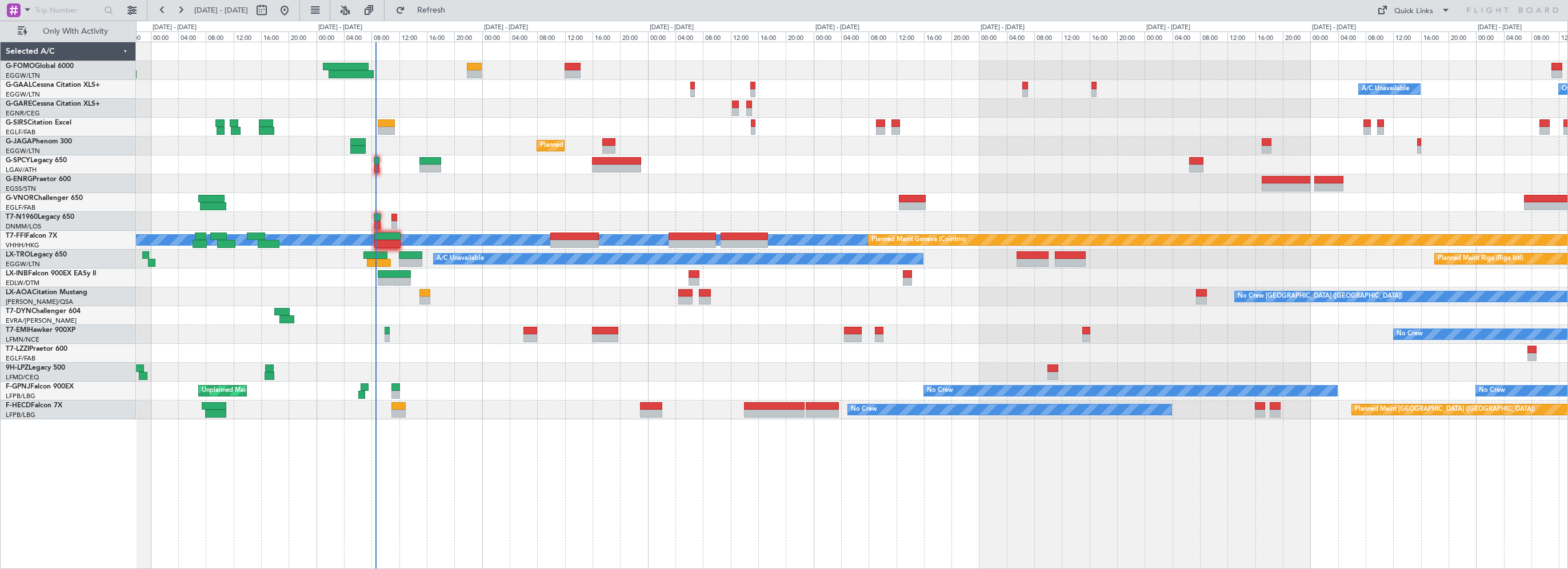
click at [464, 387] on div "Owner A/C Unavailable Owner A/C Unavailable Planned Maint London (Farnborough) …" at bounding box center [852, 231] width 1432 height 377
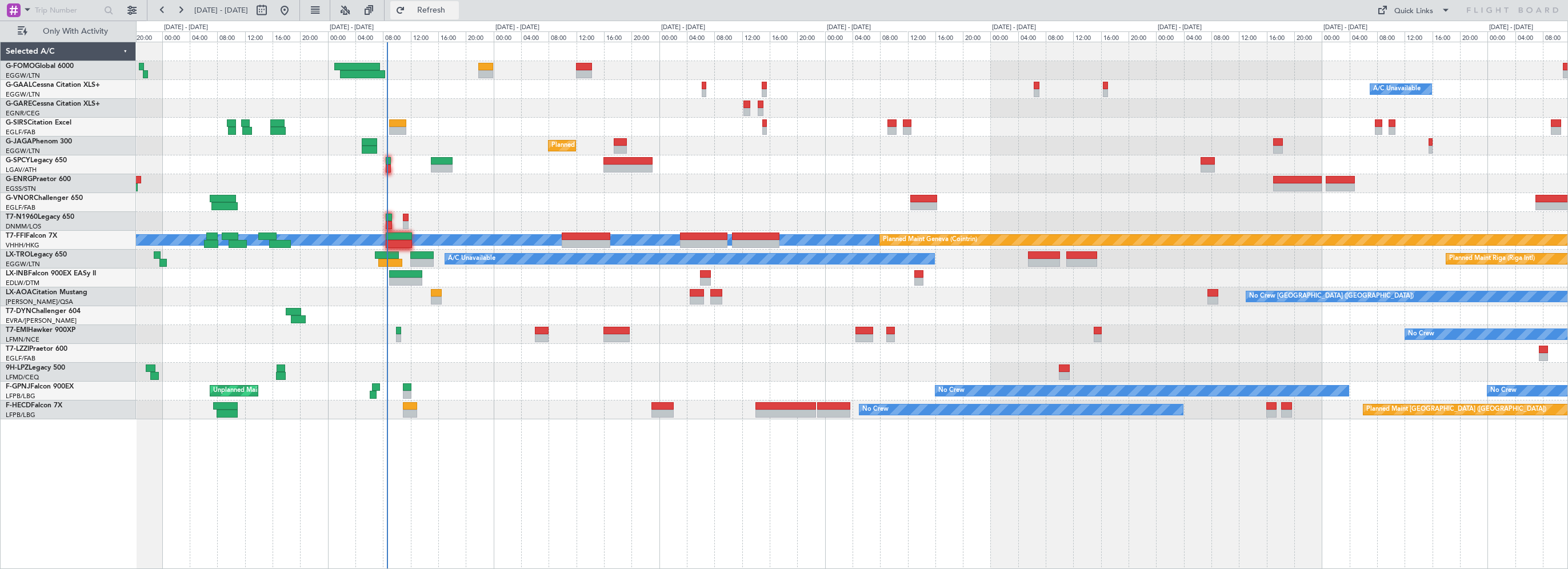
click at [449, 10] on span "Refresh" at bounding box center [431, 10] width 48 height 8
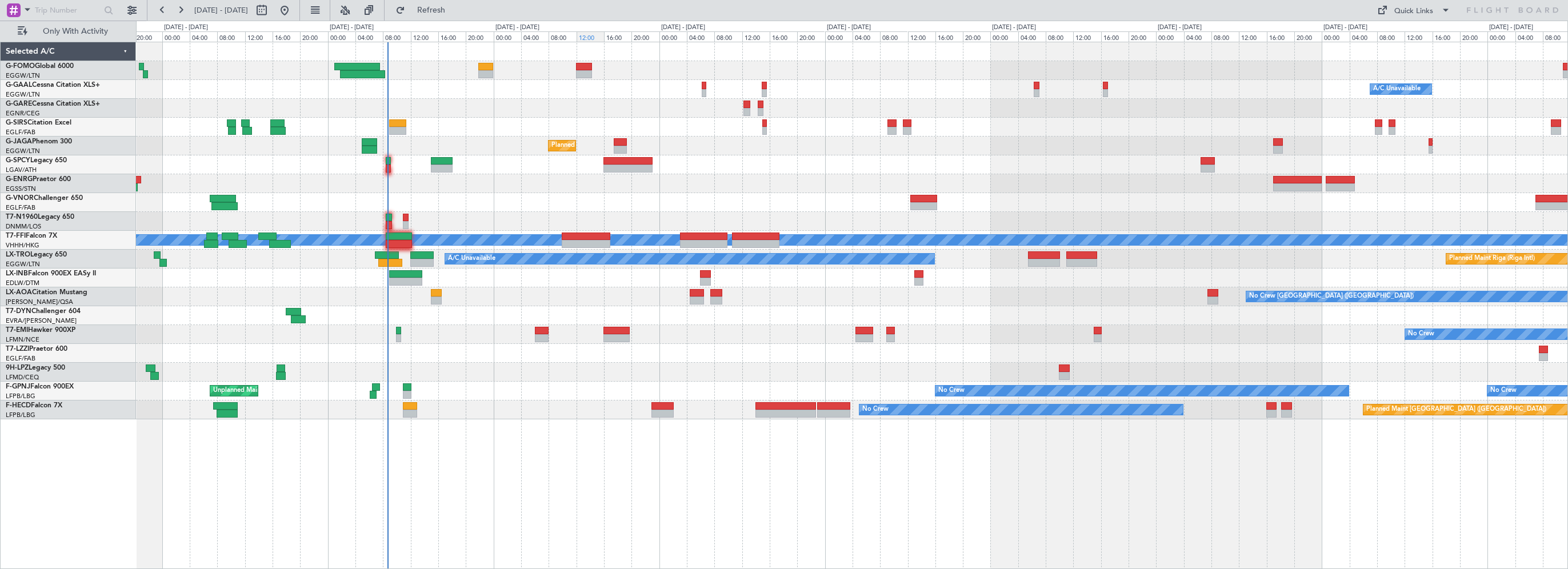
drag, startPoint x: 468, startPoint y: 9, endPoint x: 594, endPoint y: 32, distance: 128.1
click at [455, 9] on span "Refresh" at bounding box center [431, 10] width 48 height 8
click at [576, 336] on div "A/C Unavailable Owner Owner A/C Unavailable Planned Maint London (Farnborough) …" at bounding box center [852, 231] width 1432 height 377
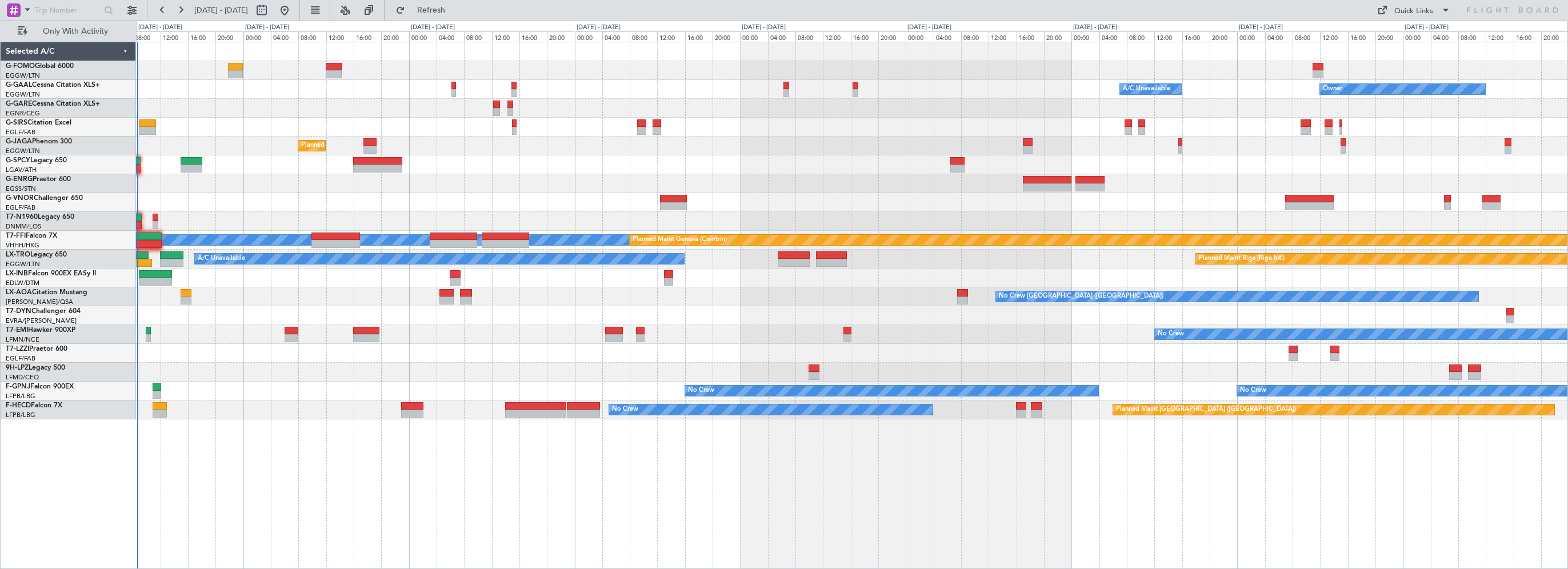
click at [668, 274] on div at bounding box center [669, 274] width 10 height 8
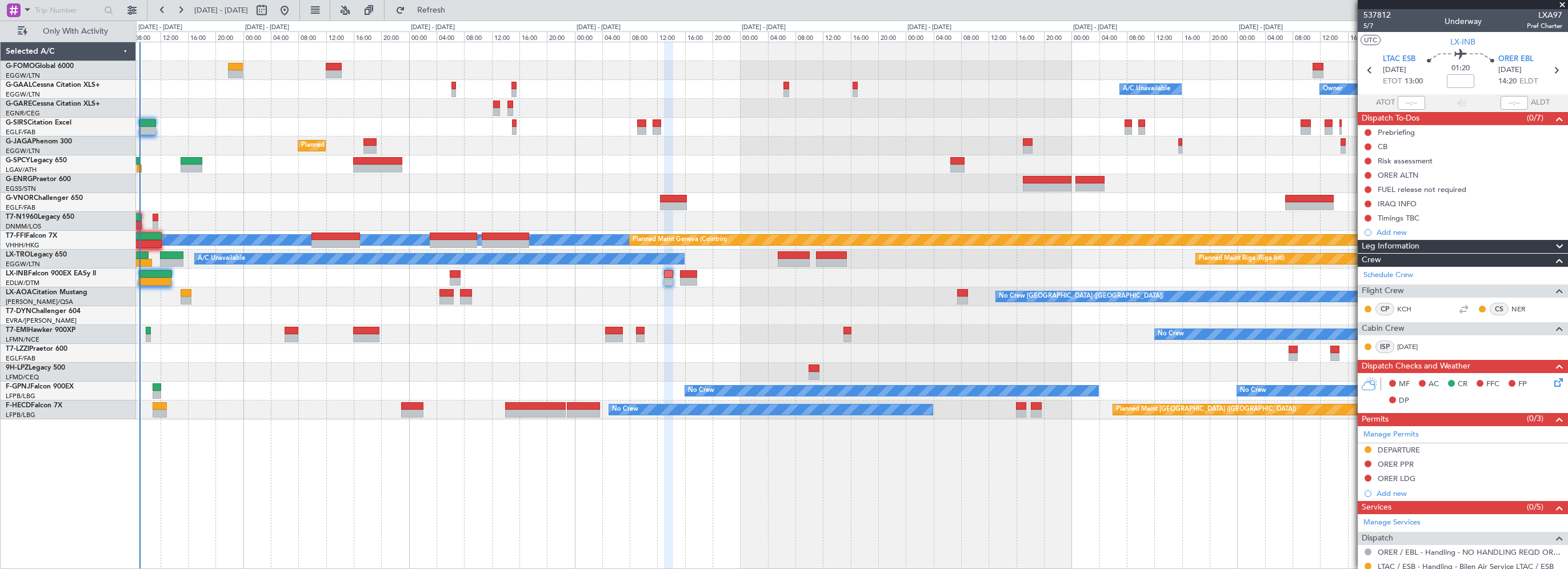
click at [693, 302] on div "No Crew [GEOGRAPHIC_DATA] ([GEOGRAPHIC_DATA])" at bounding box center [852, 296] width 1432 height 19
click at [455, 6] on span "Refresh" at bounding box center [431, 10] width 48 height 8
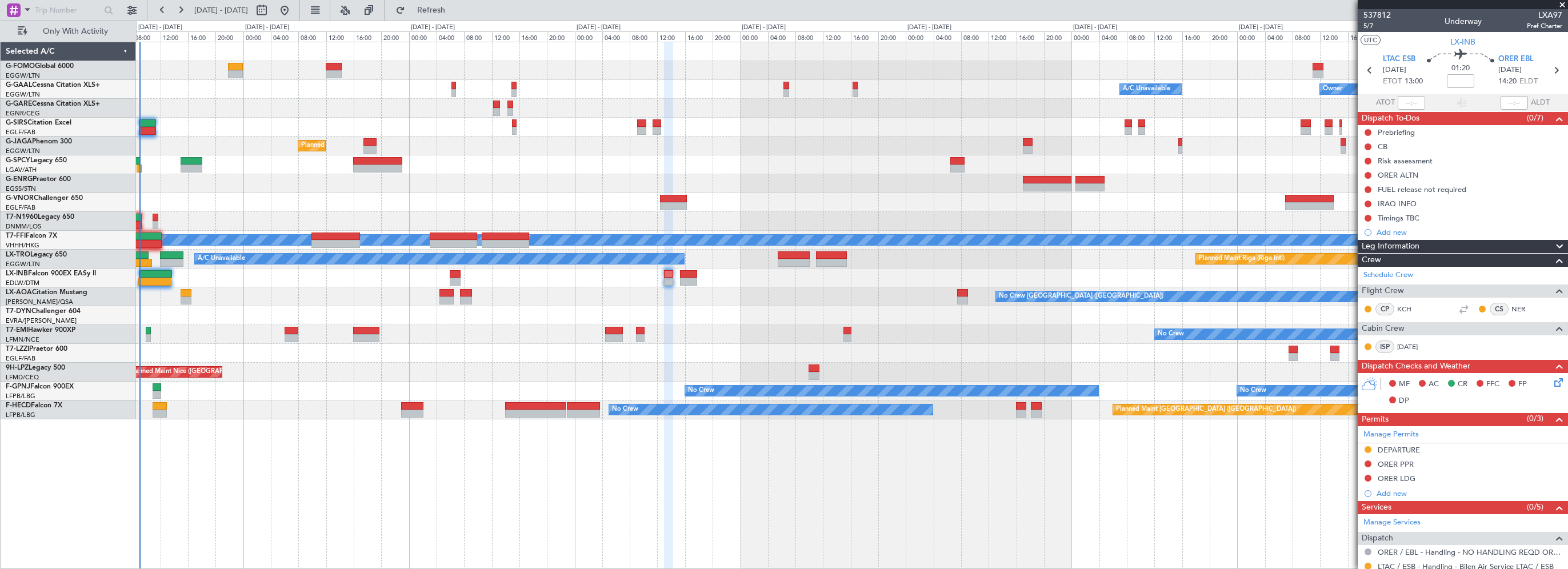
click at [732, 280] on div at bounding box center [852, 278] width 1432 height 19
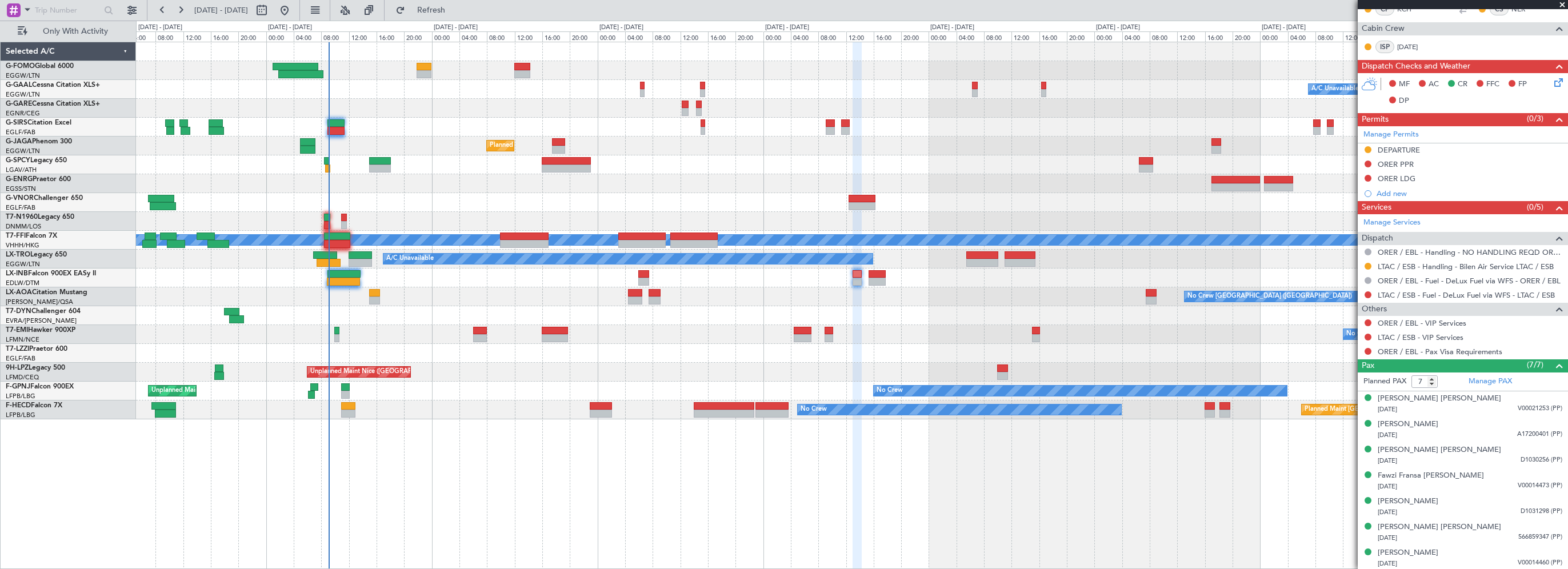
click at [752, 318] on div at bounding box center [852, 315] width 1432 height 19
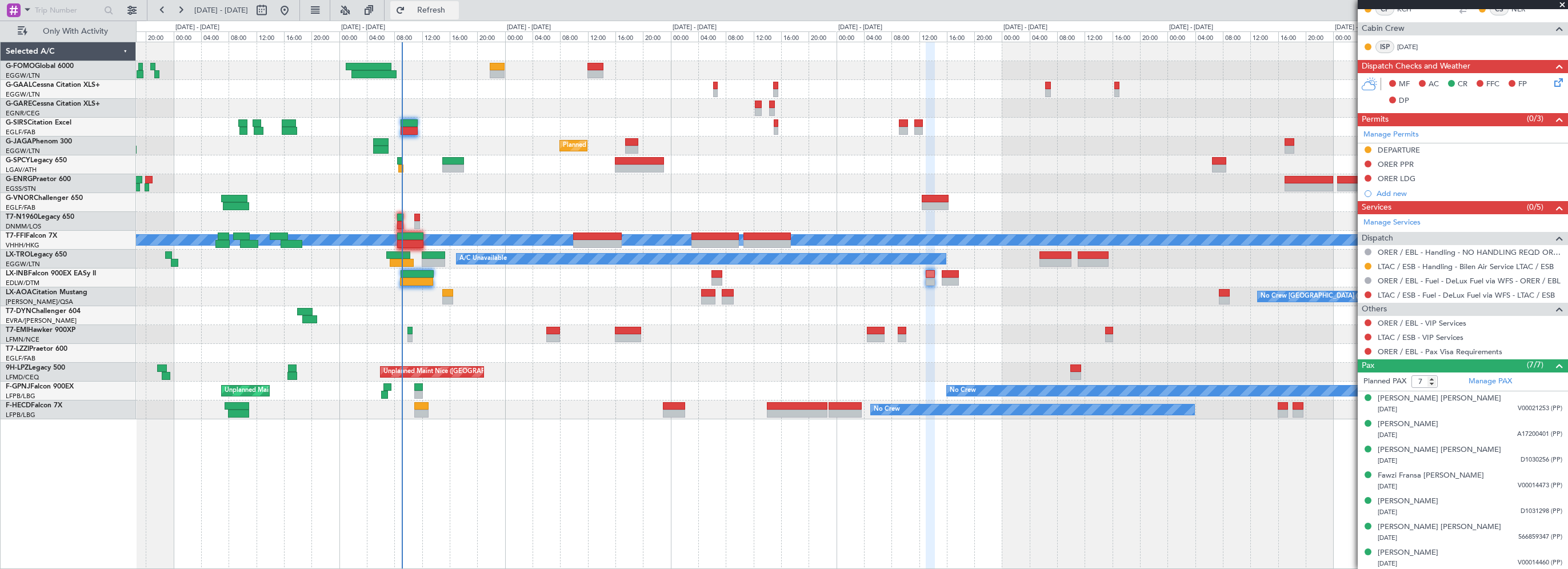
click at [455, 12] on span "Refresh" at bounding box center [431, 10] width 48 height 8
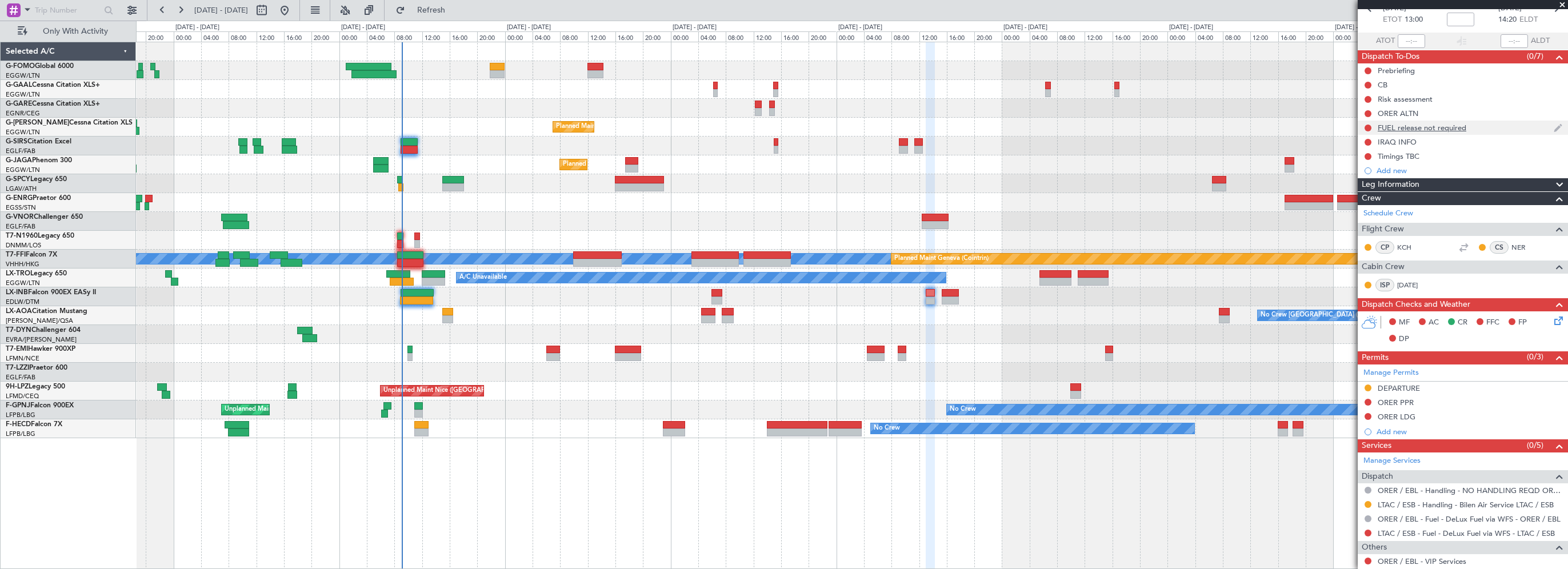
scroll to position [0, 0]
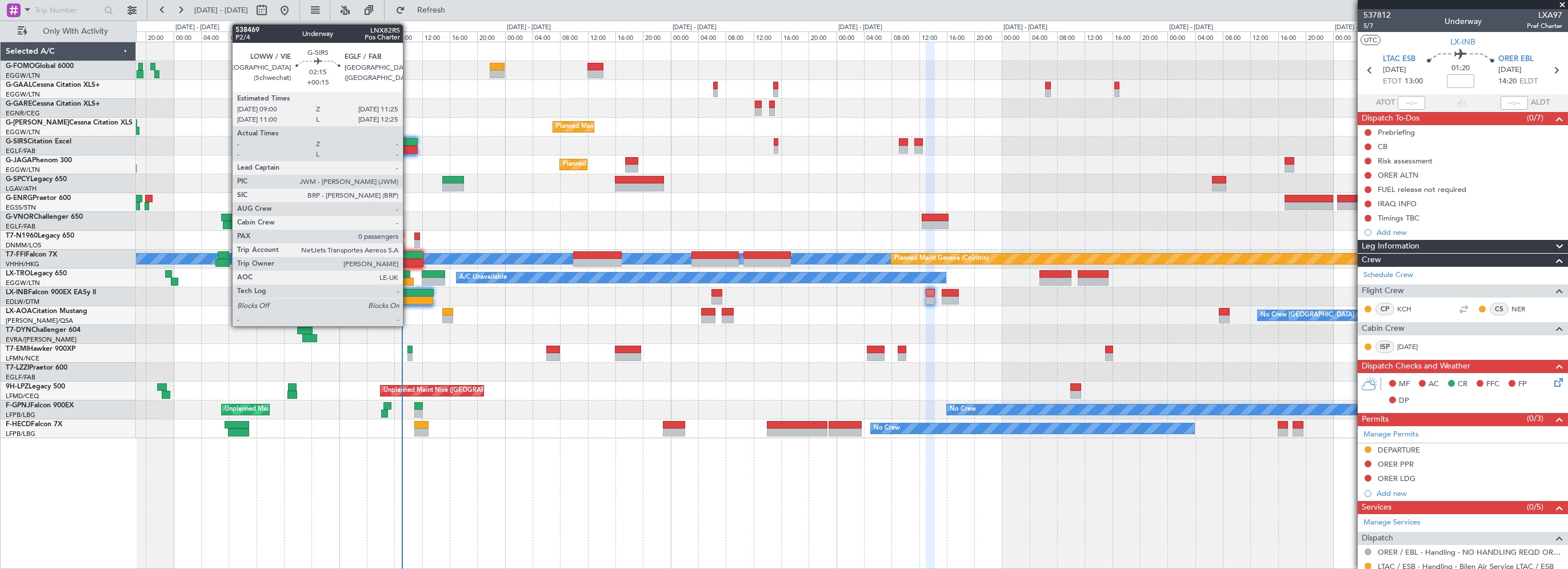
click at [408, 145] on div at bounding box center [409, 142] width 17 height 8
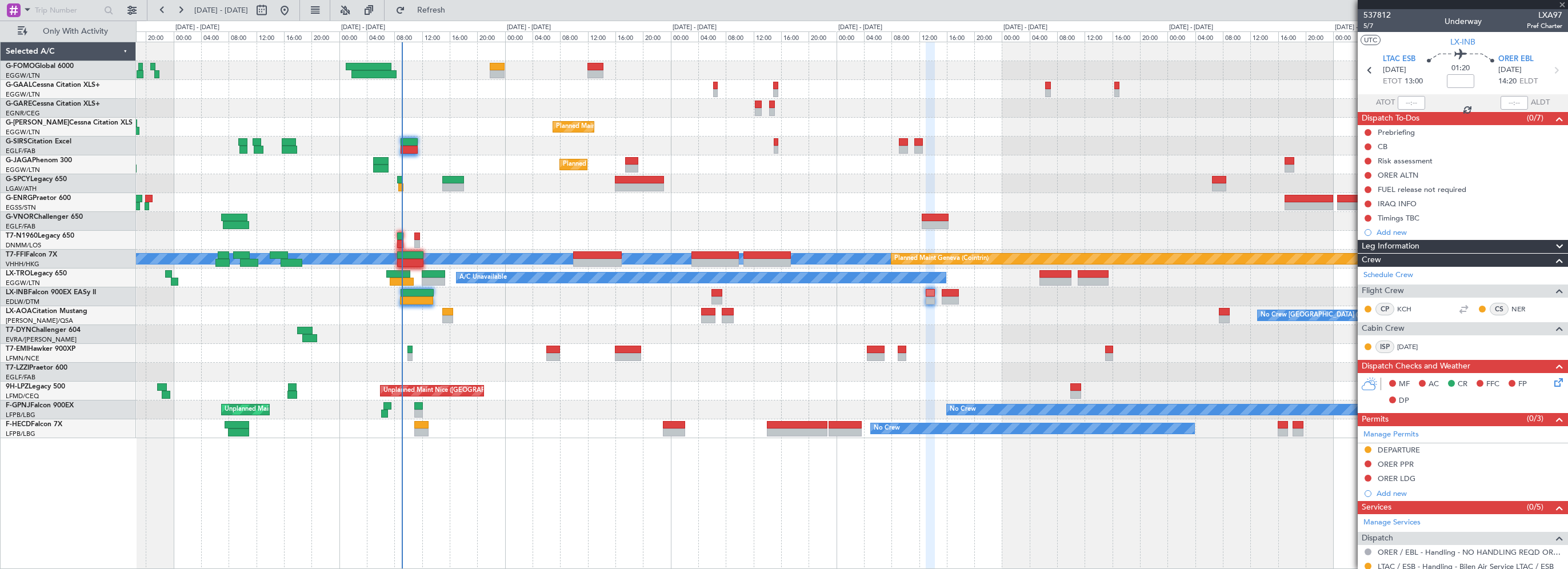
type input "+00:15"
type input "0"
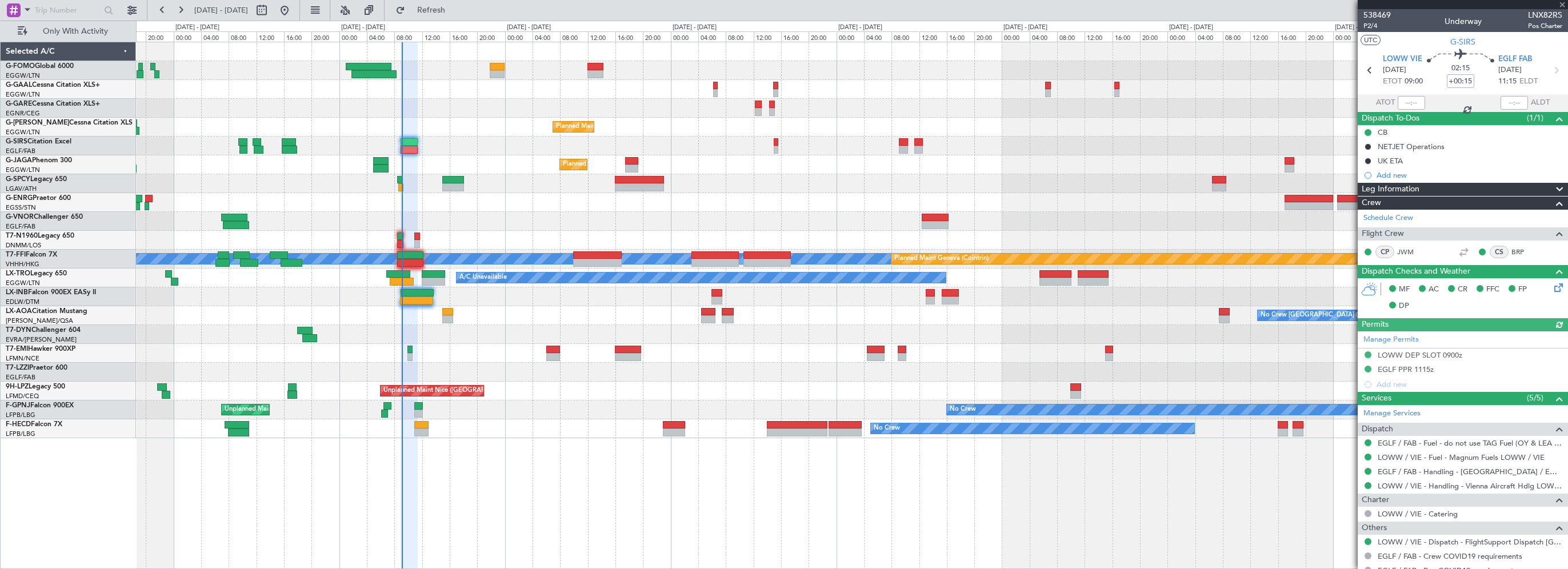
click at [1411, 102] on div at bounding box center [1411, 103] width 27 height 14
drag, startPoint x: 1404, startPoint y: 103, endPoint x: 1442, endPoint y: 103, distance: 38.0
click at [1404, 103] on input "text" at bounding box center [1411, 103] width 27 height 14
type input "09:02"
drag, startPoint x: 1562, startPoint y: 1, endPoint x: 1567, endPoint y: 9, distance: 9.4
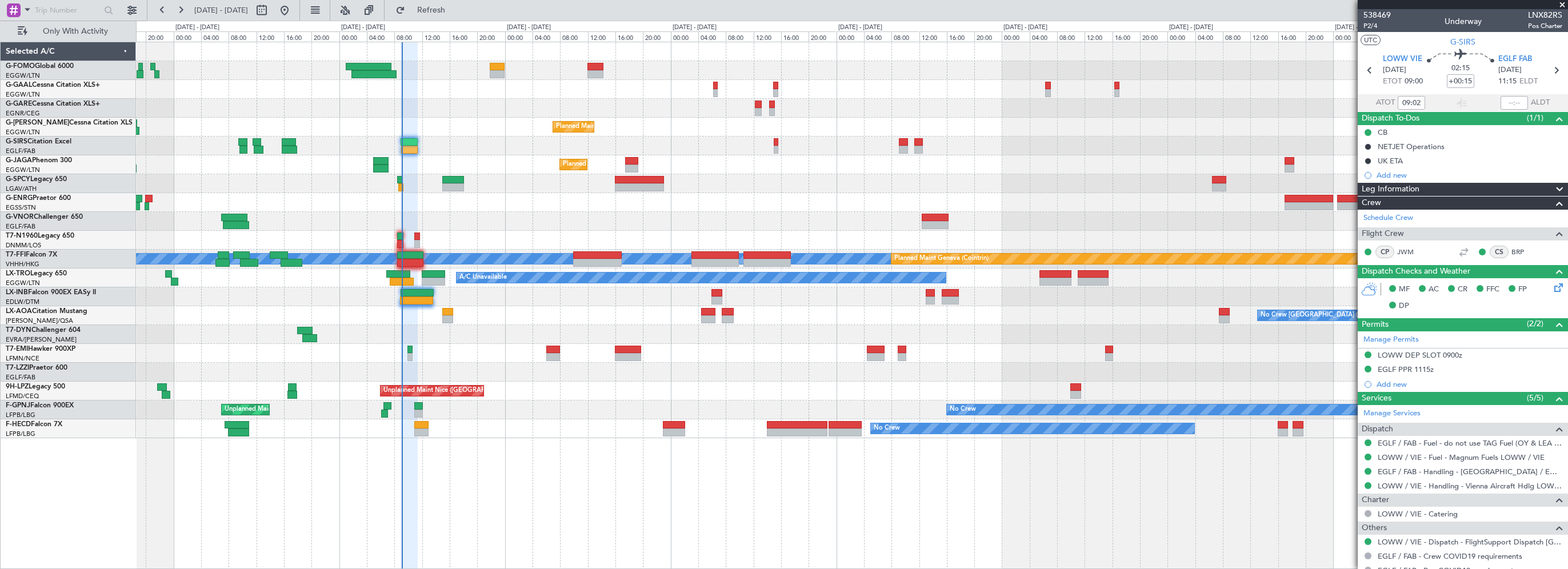
click at [1562, 1] on span at bounding box center [1562, 5] width 12 height 10
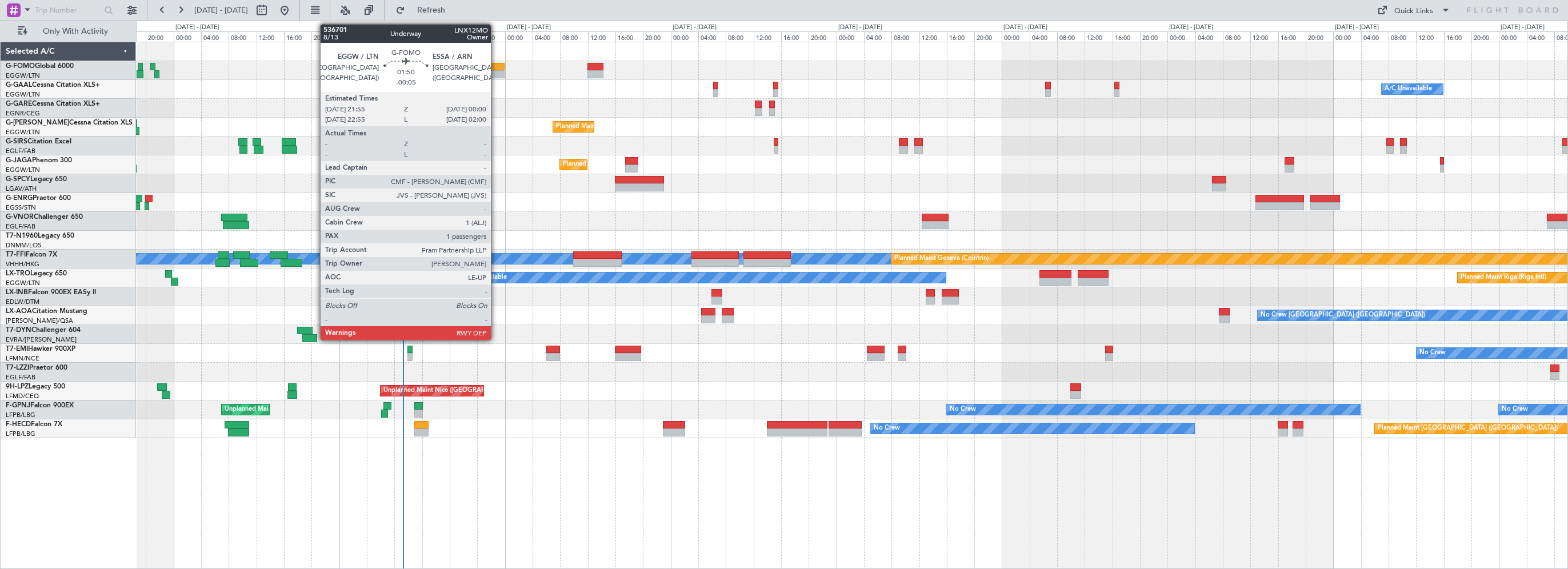
click at [496, 65] on div at bounding box center [497, 66] width 15 height 8
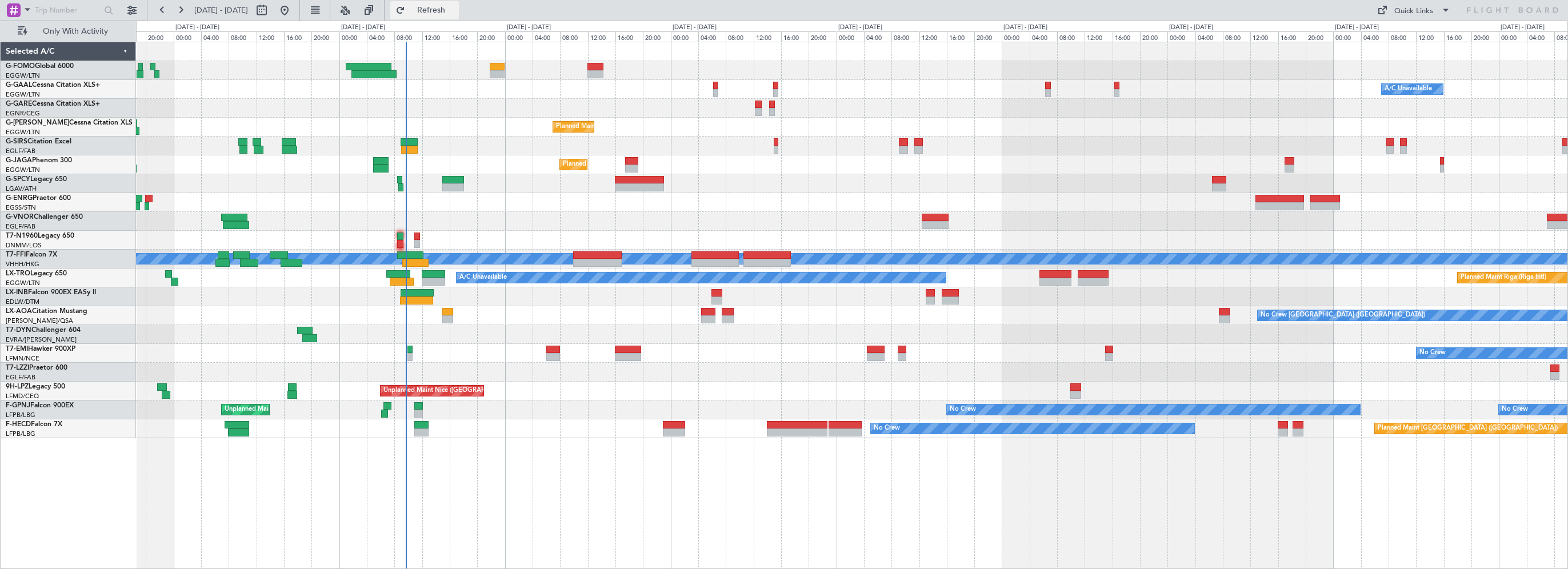
click at [455, 13] on span "Refresh" at bounding box center [431, 10] width 48 height 8
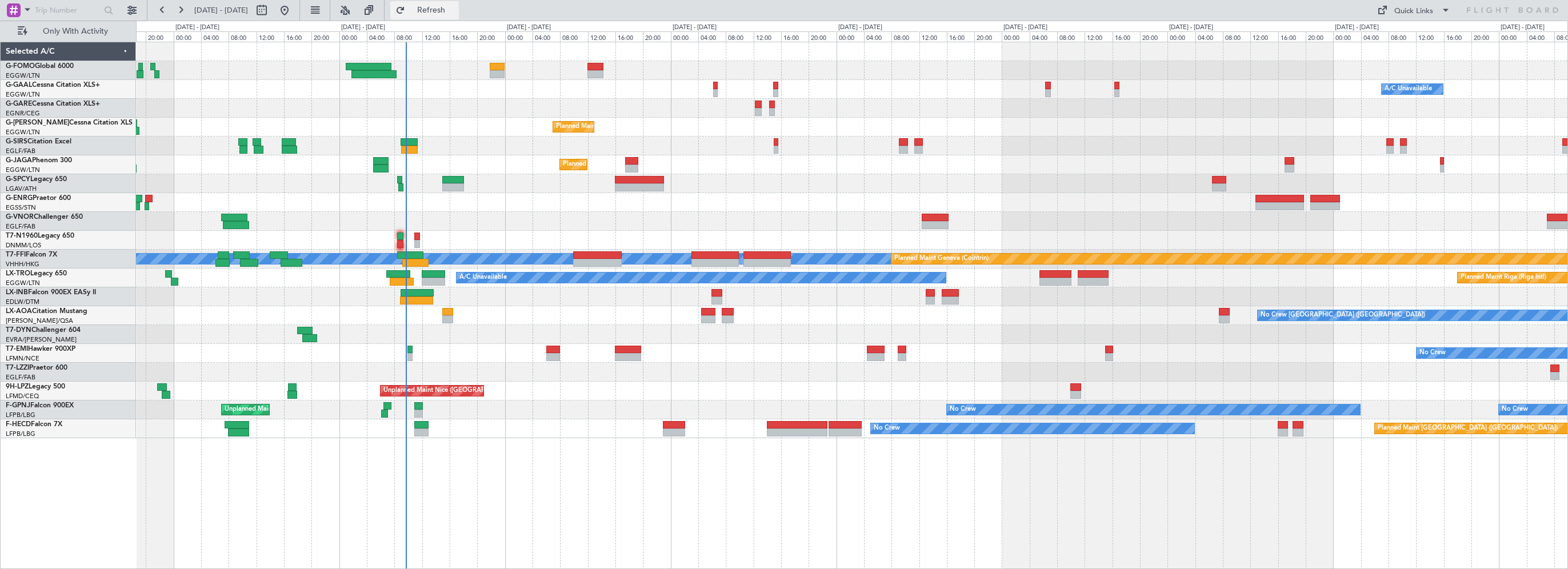
click at [443, 8] on span "Refresh" at bounding box center [431, 10] width 48 height 8
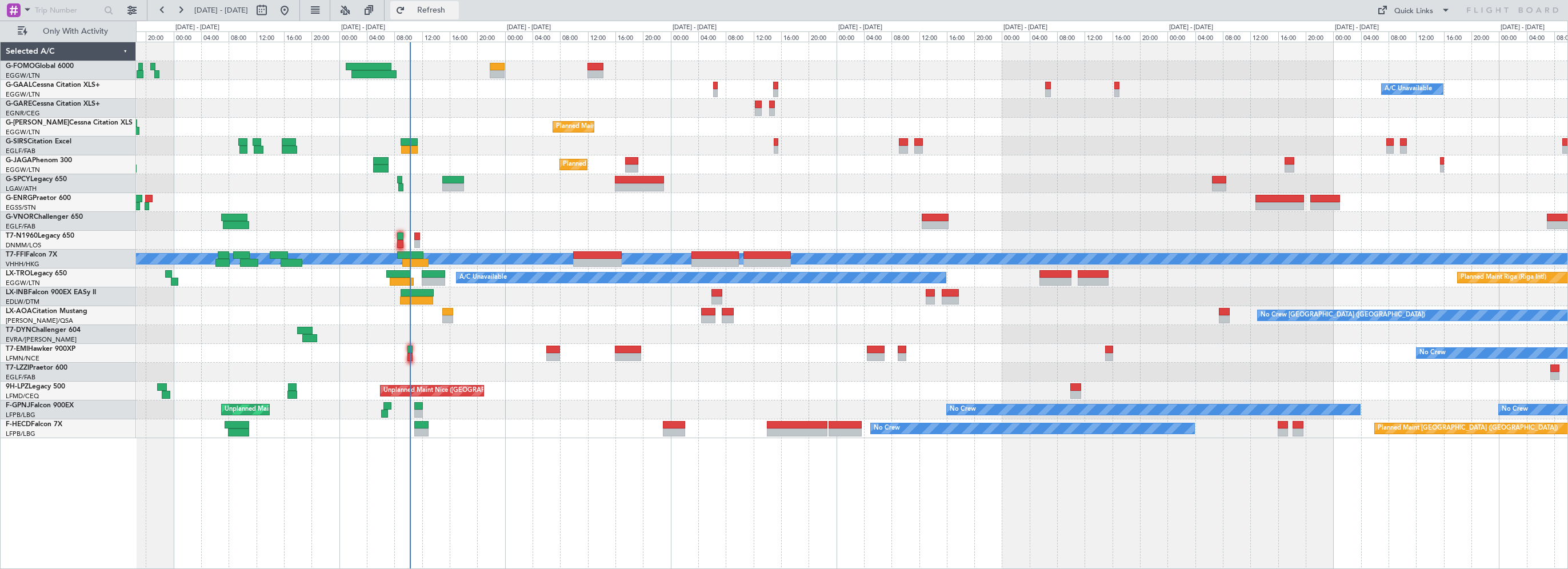
click at [453, 6] on span "Refresh" at bounding box center [431, 10] width 48 height 8
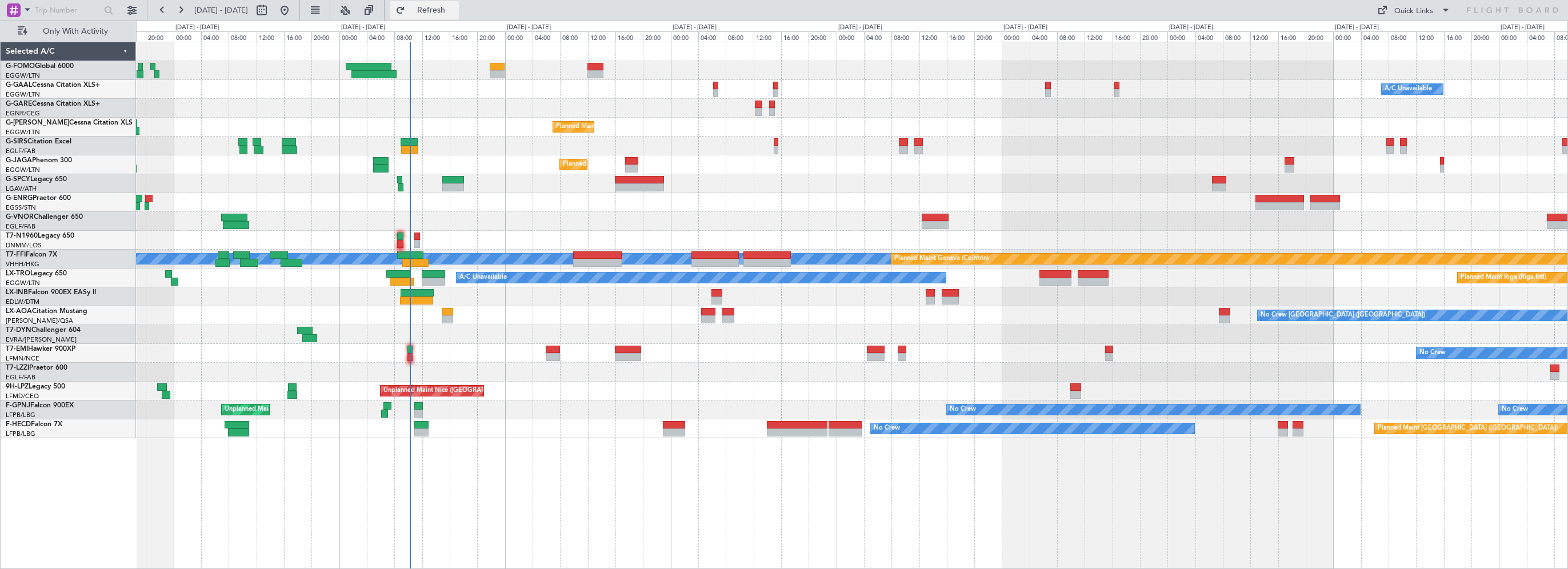
click at [455, 10] on span "Refresh" at bounding box center [431, 10] width 48 height 8
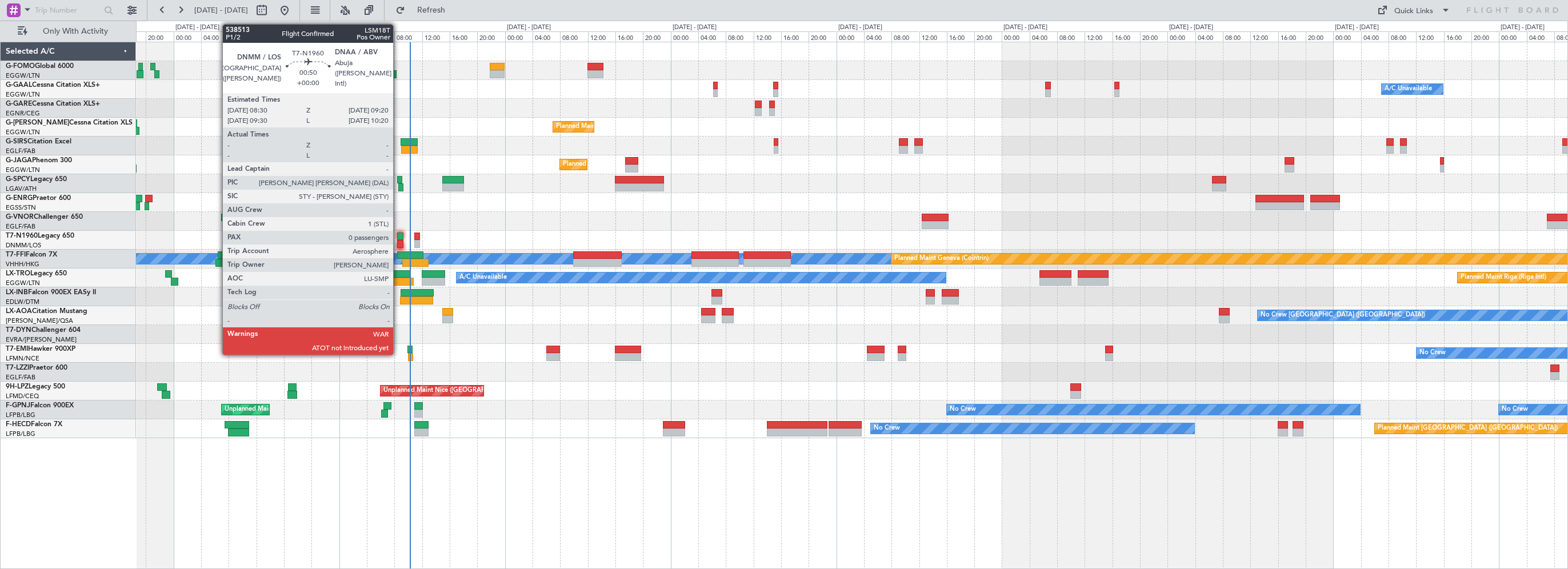
click at [398, 237] on div at bounding box center [400, 236] width 6 height 8
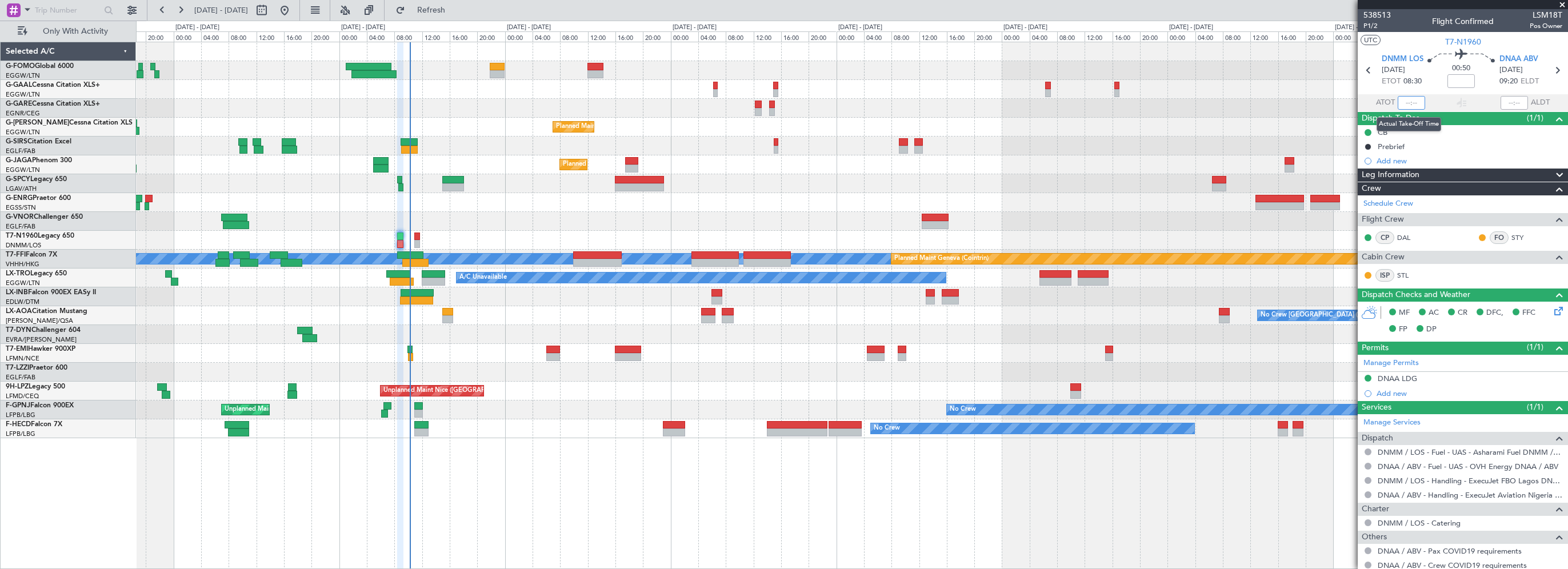
click at [1406, 97] on input "text" at bounding box center [1411, 103] width 27 height 14
type input "09:25"
click at [442, 5] on button "Refresh" at bounding box center [424, 10] width 69 height 18
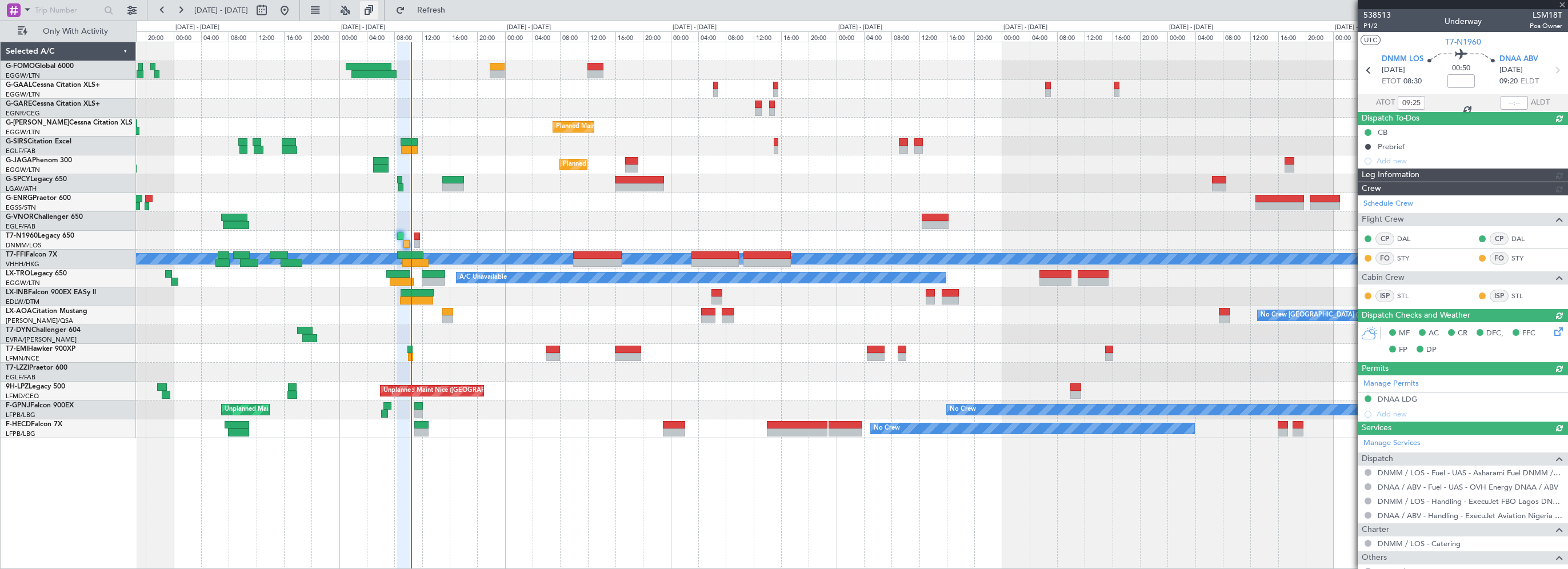
type input "10:20"
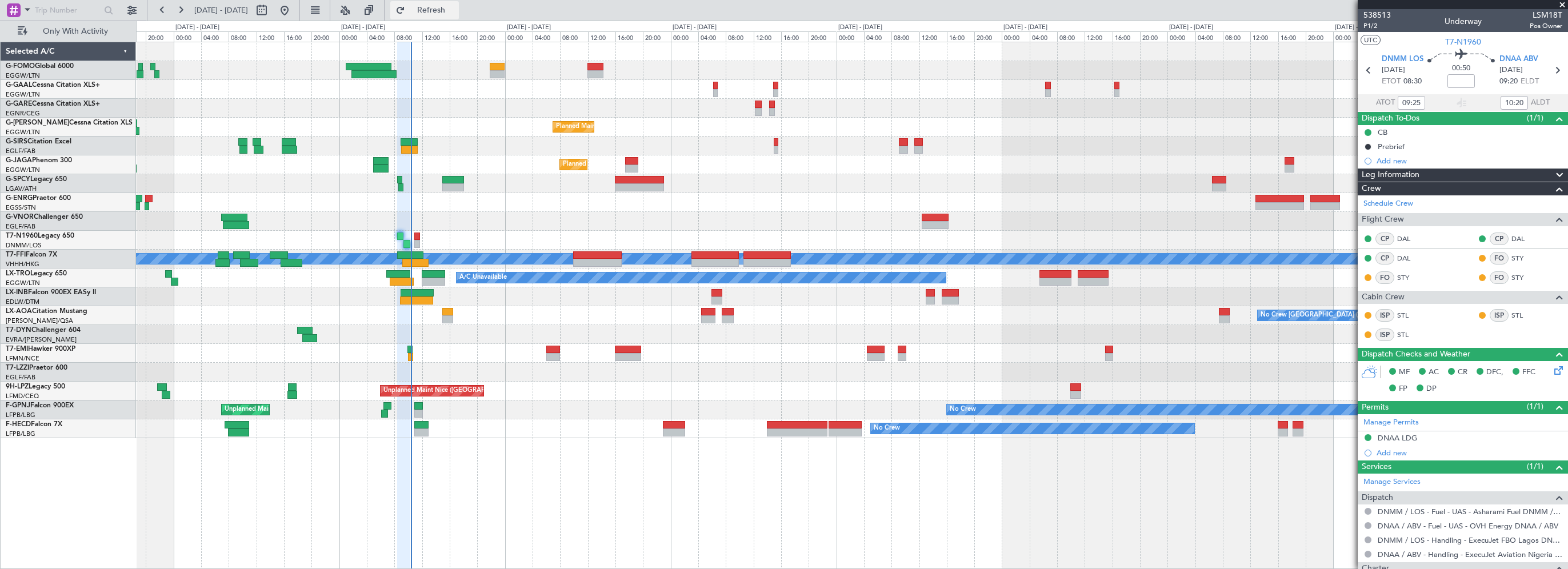
click at [450, 7] on span "Refresh" at bounding box center [431, 10] width 48 height 8
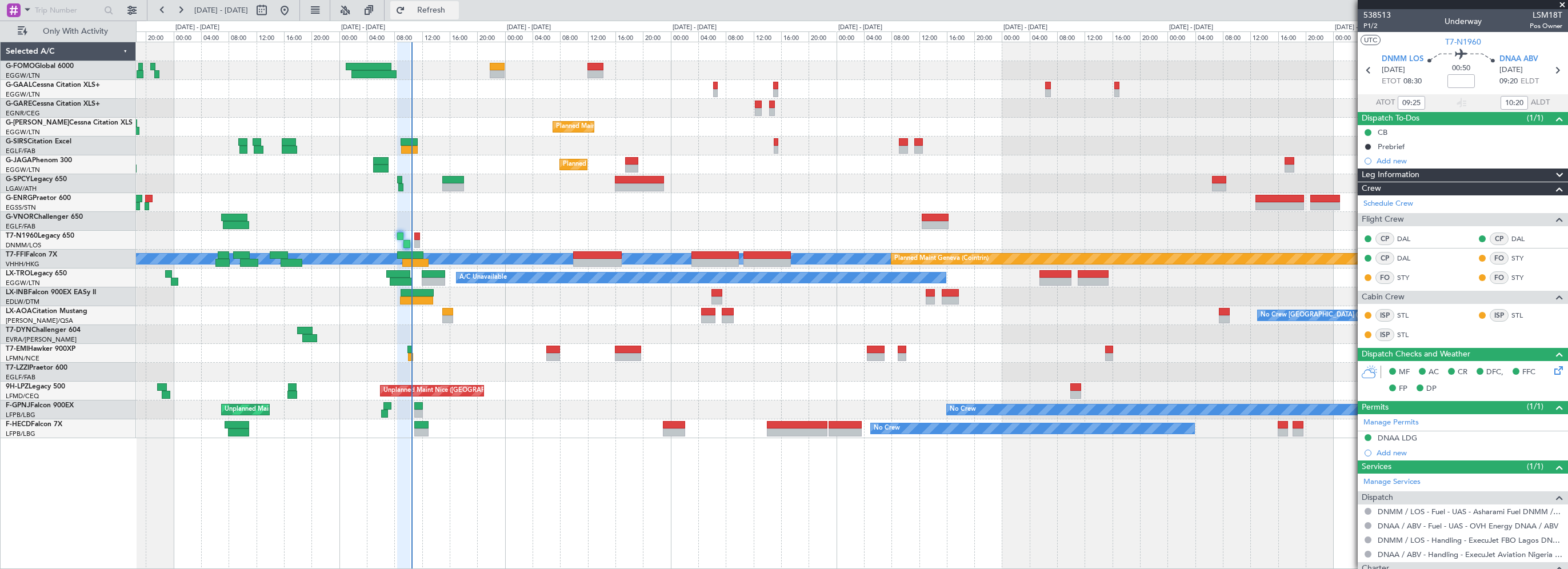
click at [455, 1] on button "Refresh" at bounding box center [424, 10] width 69 height 18
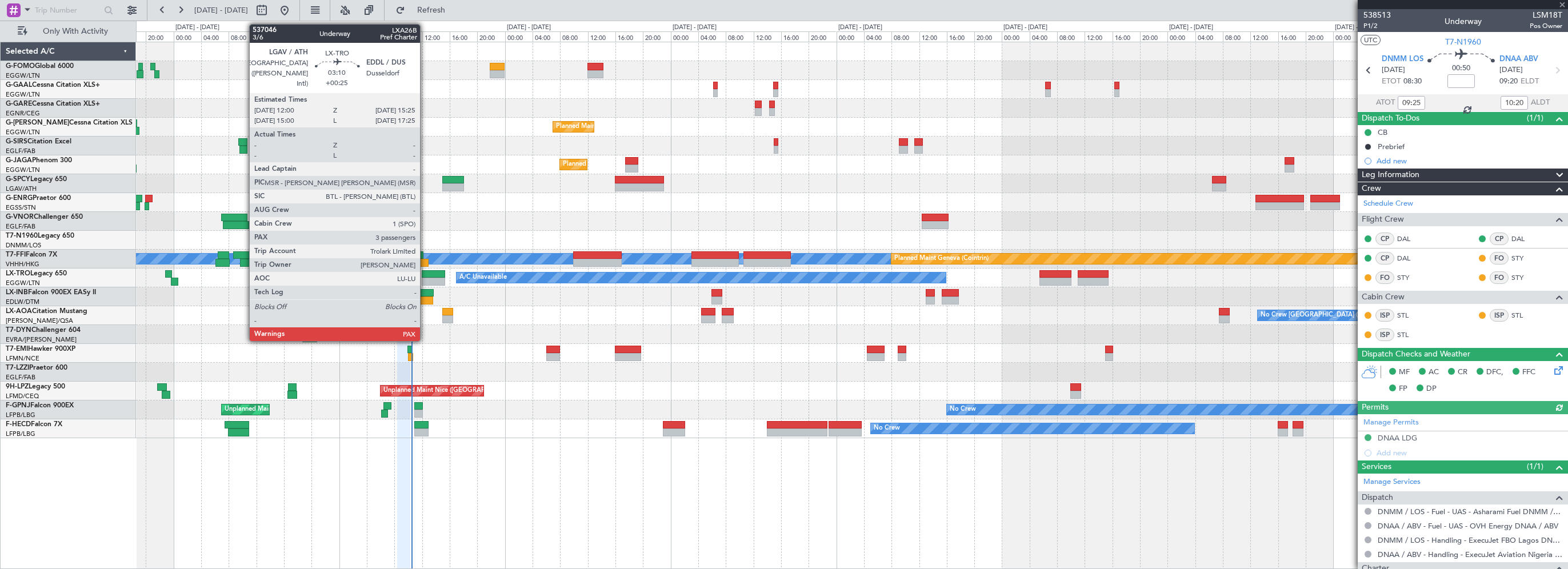
click at [425, 274] on div at bounding box center [433, 274] width 24 height 8
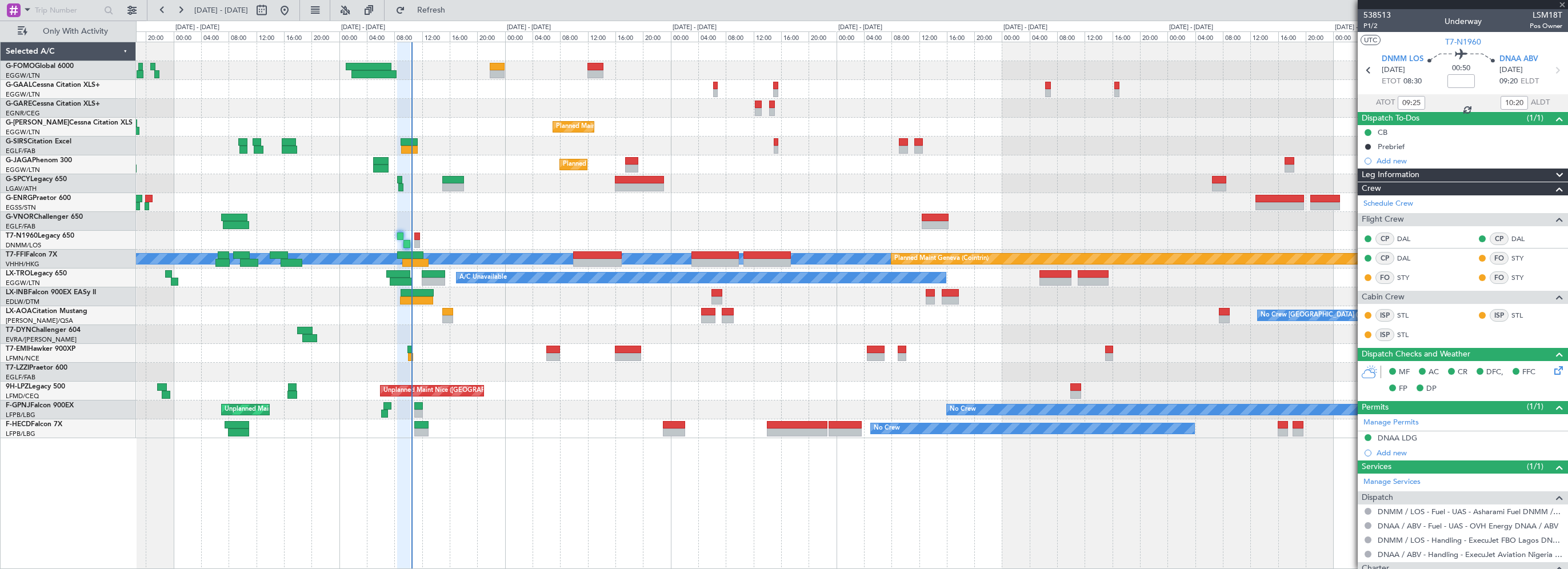
type input "+00:25"
type input "3"
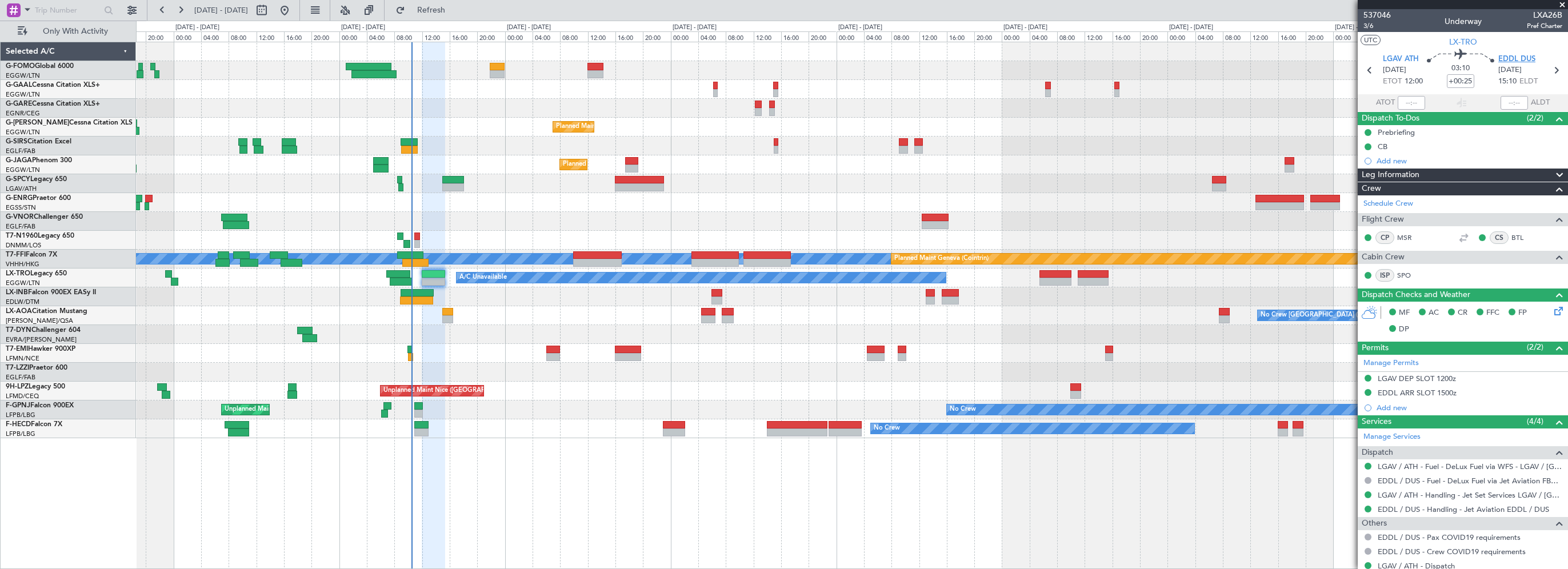
click at [1511, 58] on span "EDDL DUS" at bounding box center [1516, 59] width 37 height 12
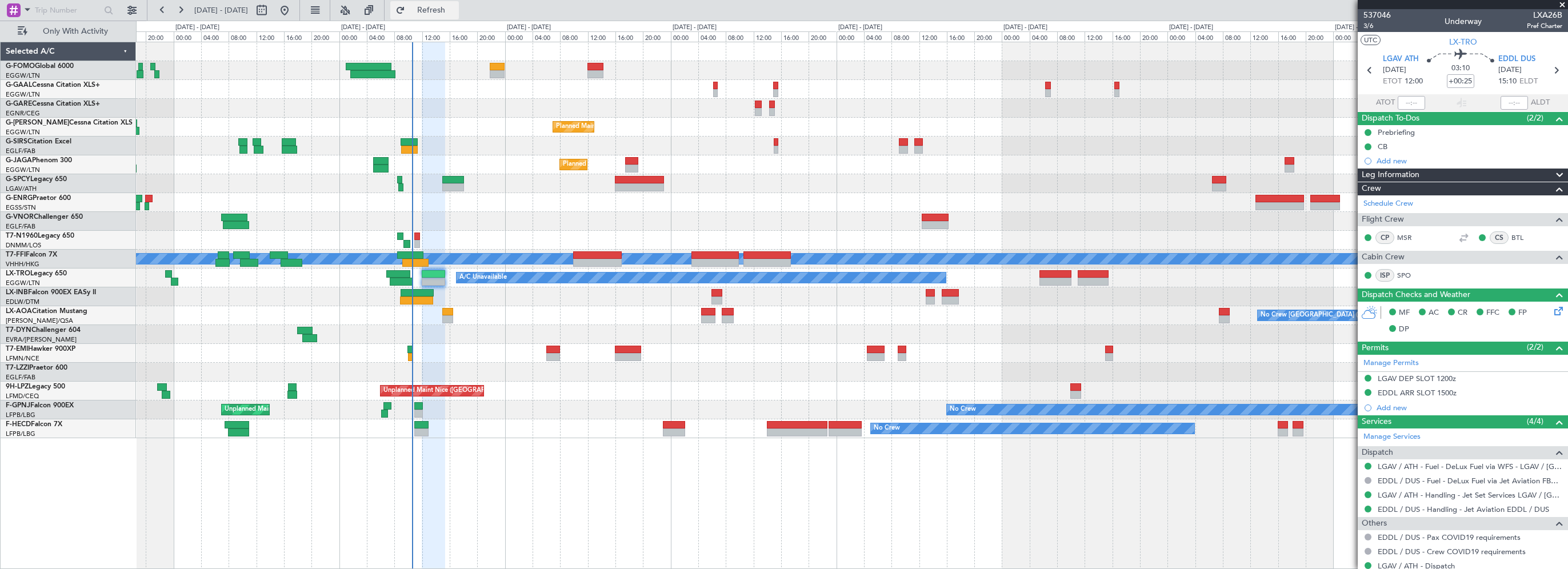
click at [455, 13] on span "Refresh" at bounding box center [431, 10] width 48 height 8
click at [583, 299] on div at bounding box center [852, 296] width 1432 height 19
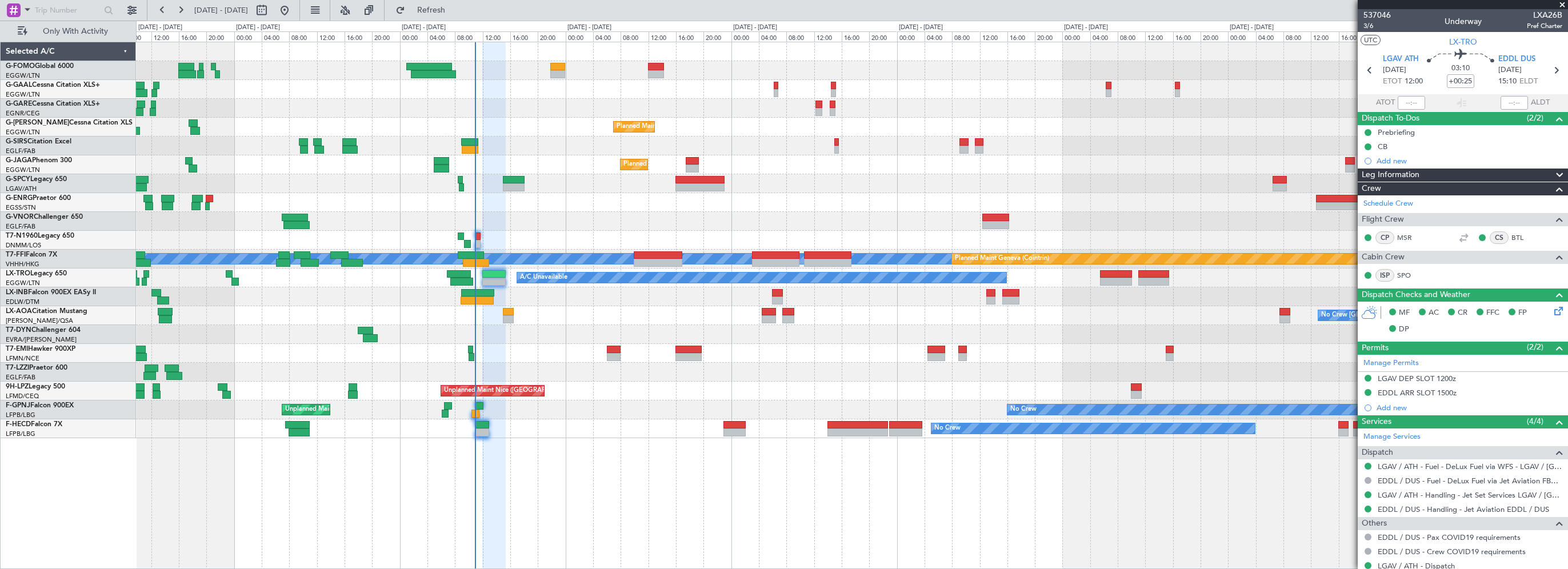
click at [606, 219] on div at bounding box center [852, 221] width 1432 height 19
drag, startPoint x: 1559, startPoint y: 4, endPoint x: 971, endPoint y: 42, distance: 589.2
click at [1557, 4] on span at bounding box center [1562, 5] width 12 height 10
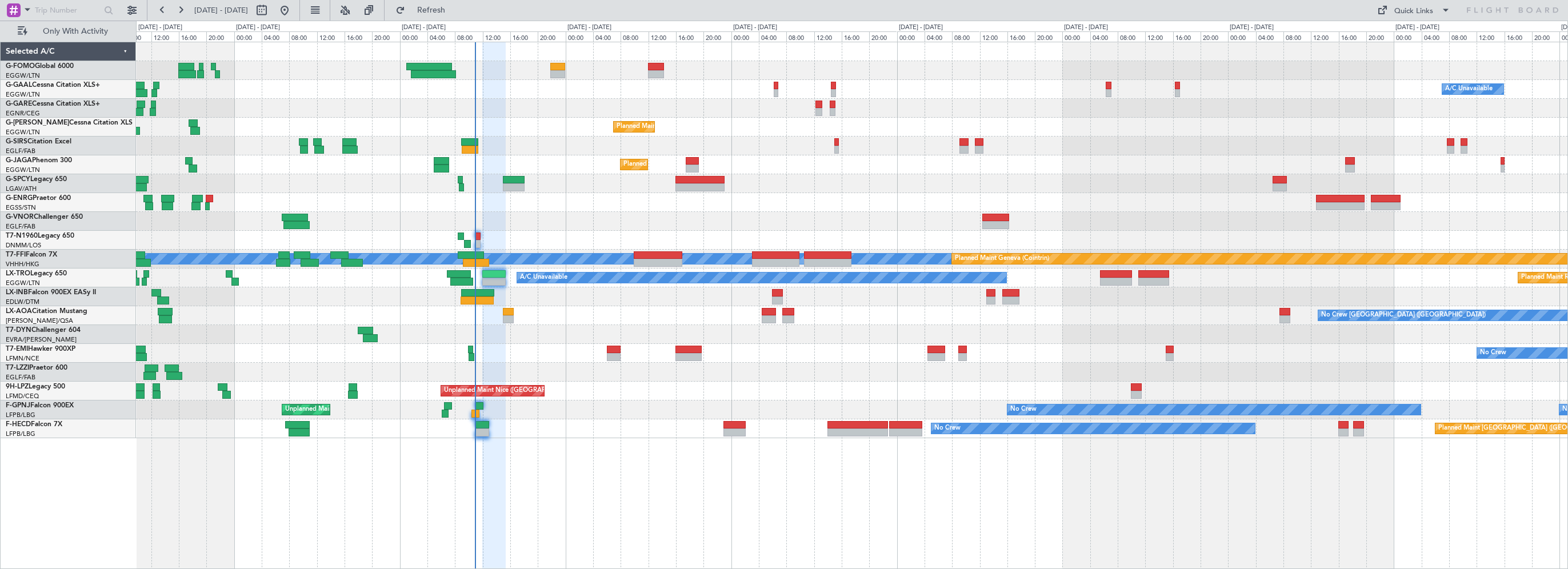
type input "0"
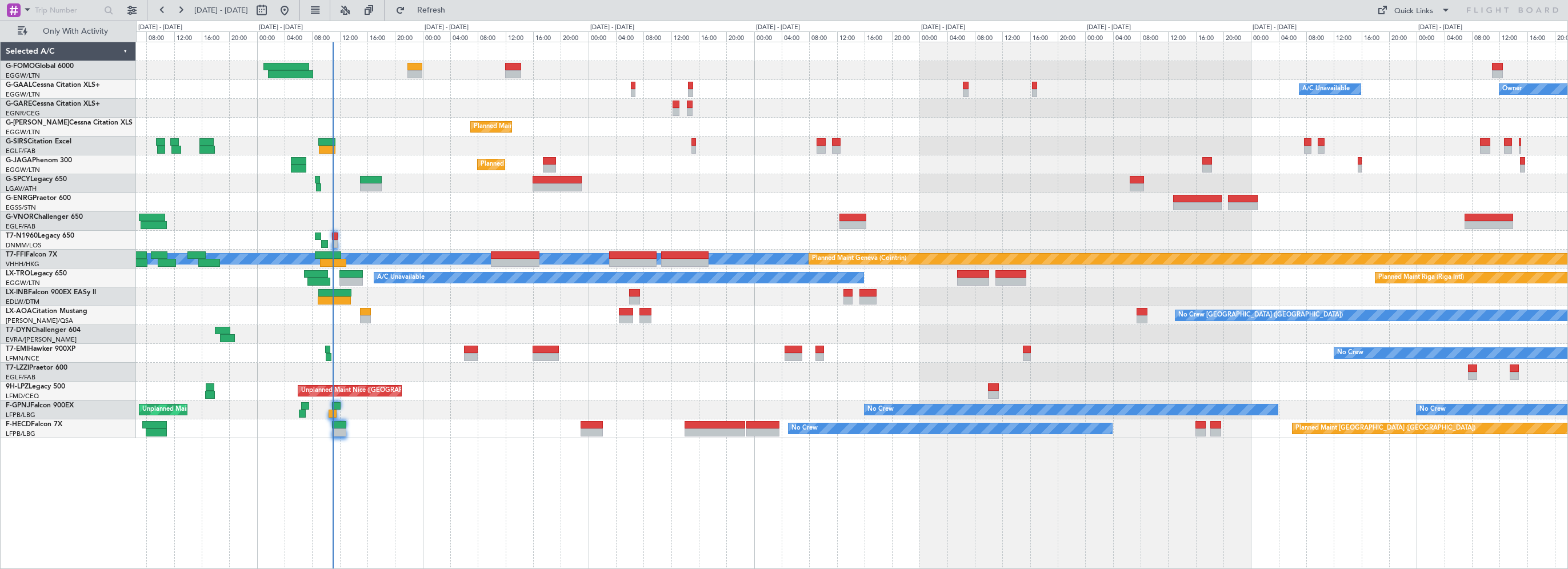
click at [450, 181] on div at bounding box center [852, 183] width 1432 height 19
click at [459, 16] on button "Refresh" at bounding box center [424, 10] width 69 height 18
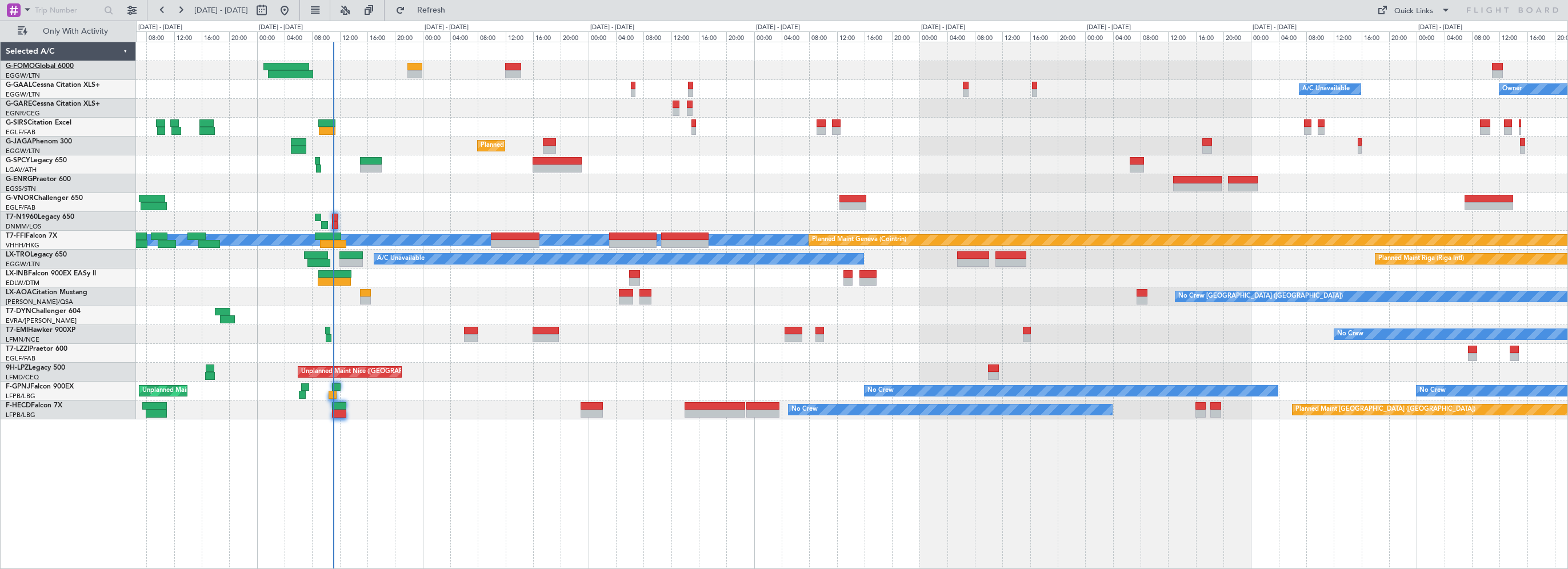
click at [24, 63] on span "G-FOMO" at bounding box center [20, 66] width 29 height 7
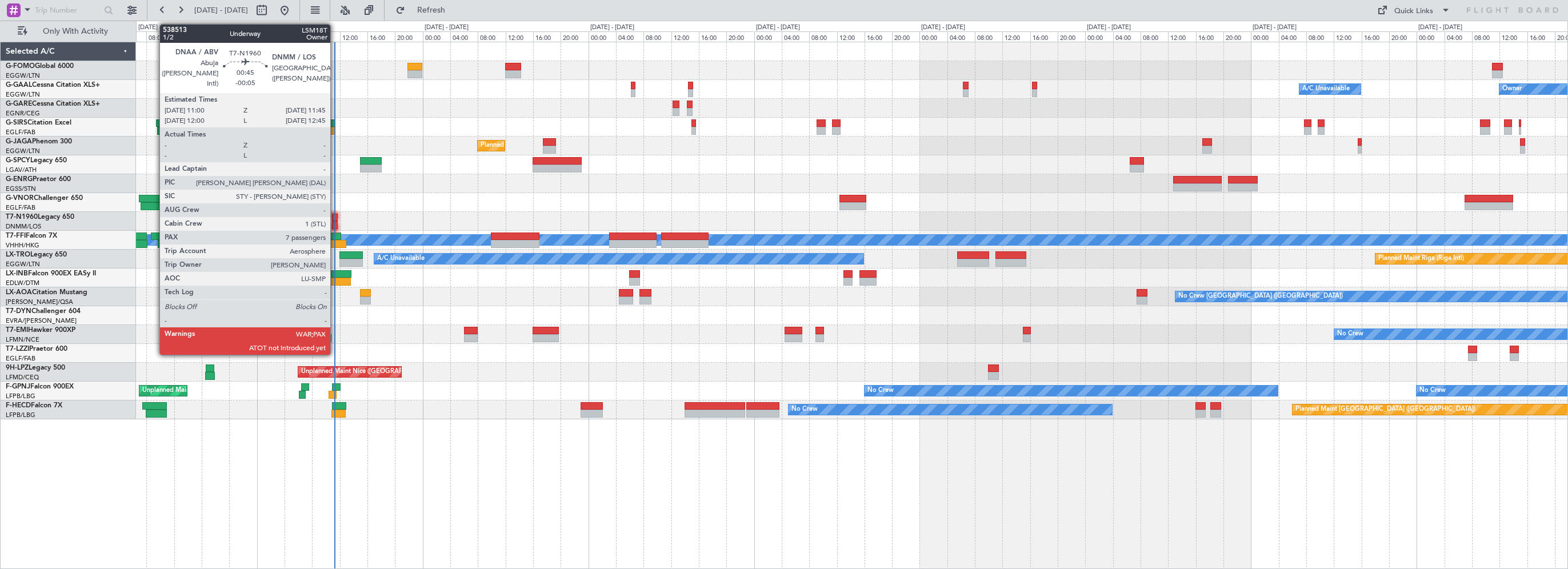
click at [335, 218] on div at bounding box center [334, 217] width 5 height 8
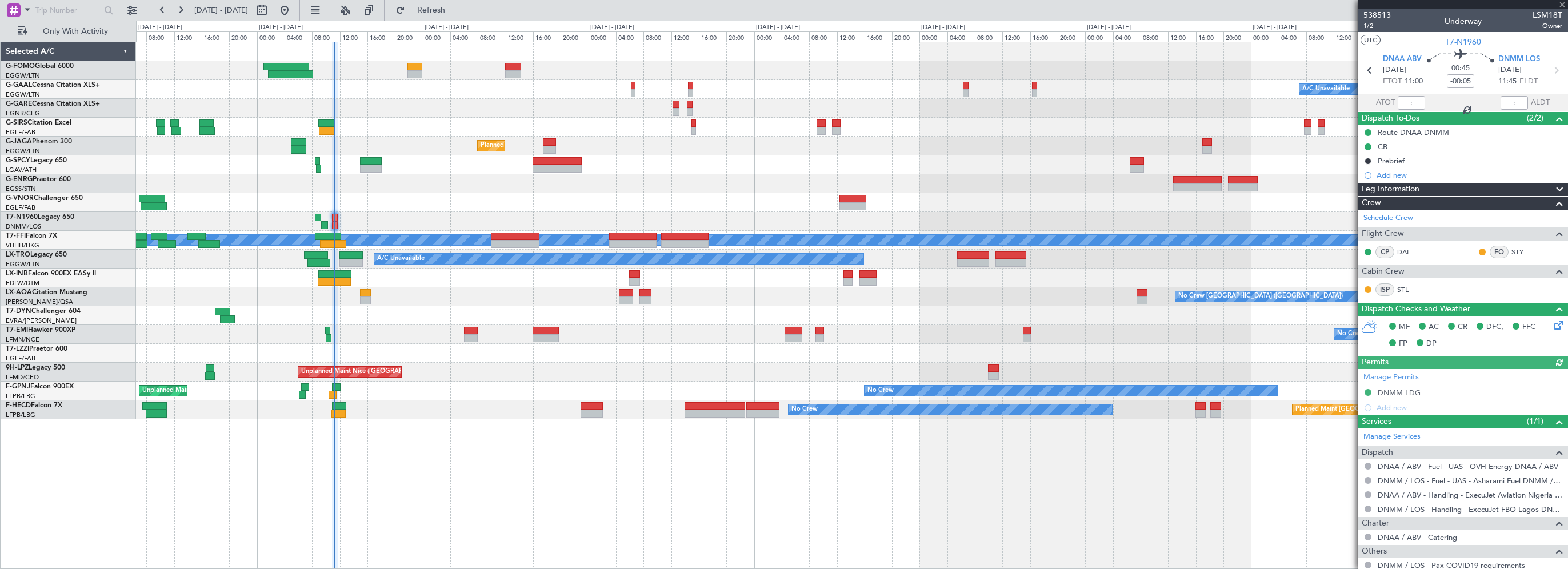
click at [1408, 102] on div at bounding box center [1411, 103] width 27 height 14
click at [1409, 104] on input "text" at bounding box center [1411, 103] width 27 height 14
type input "11:15"
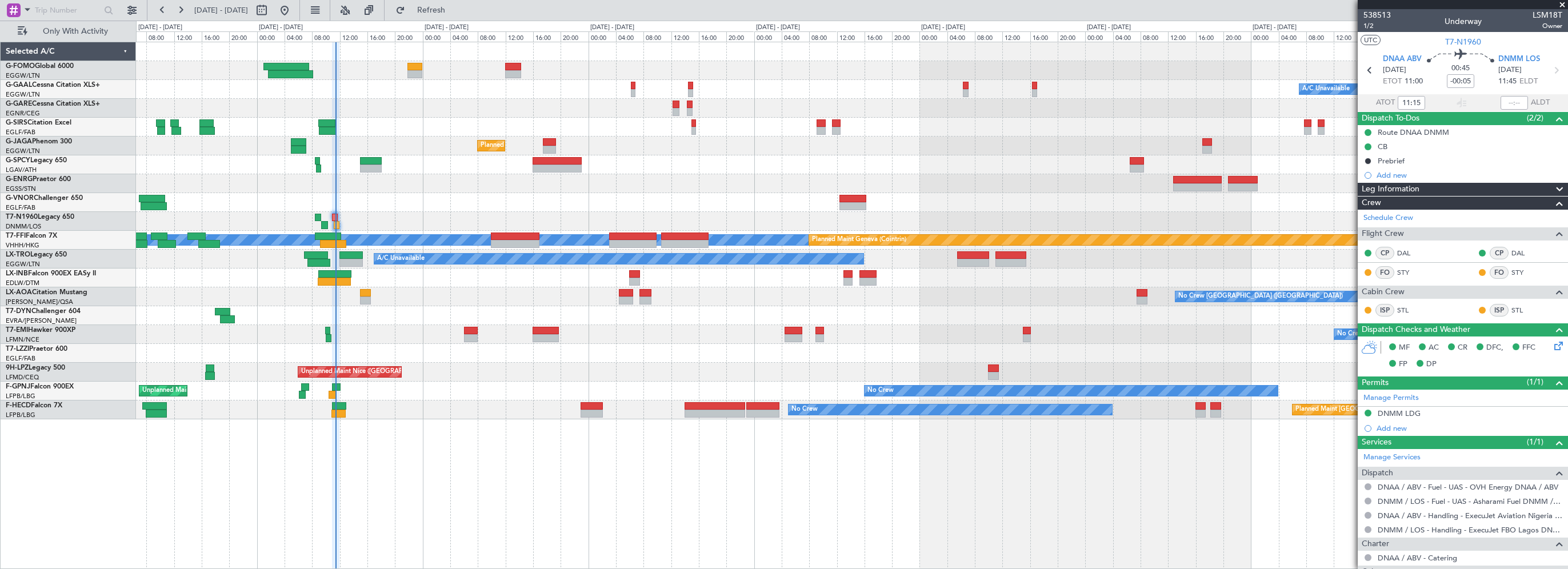
click at [705, 504] on div "Owner A/C Unavailable Owner A/C Unavailable Planned Maint London (Farnborough) …" at bounding box center [852, 305] width 1432 height 527
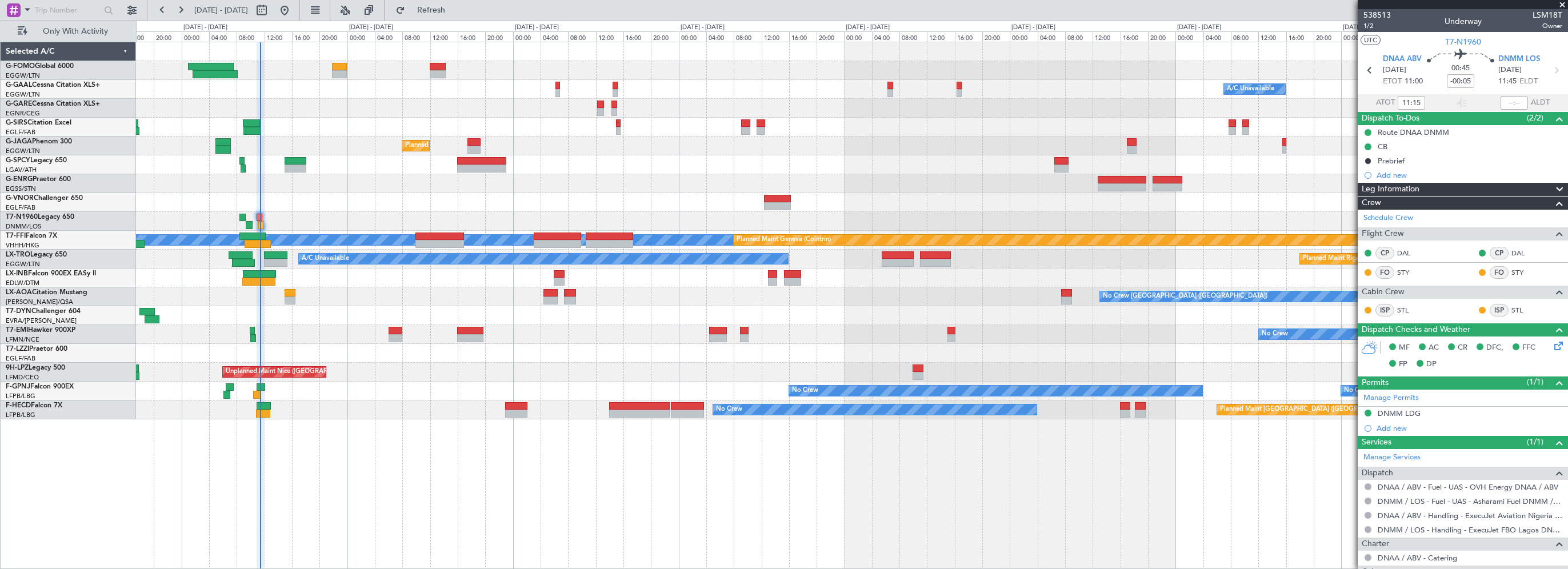
click at [631, 172] on div at bounding box center [852, 164] width 1432 height 19
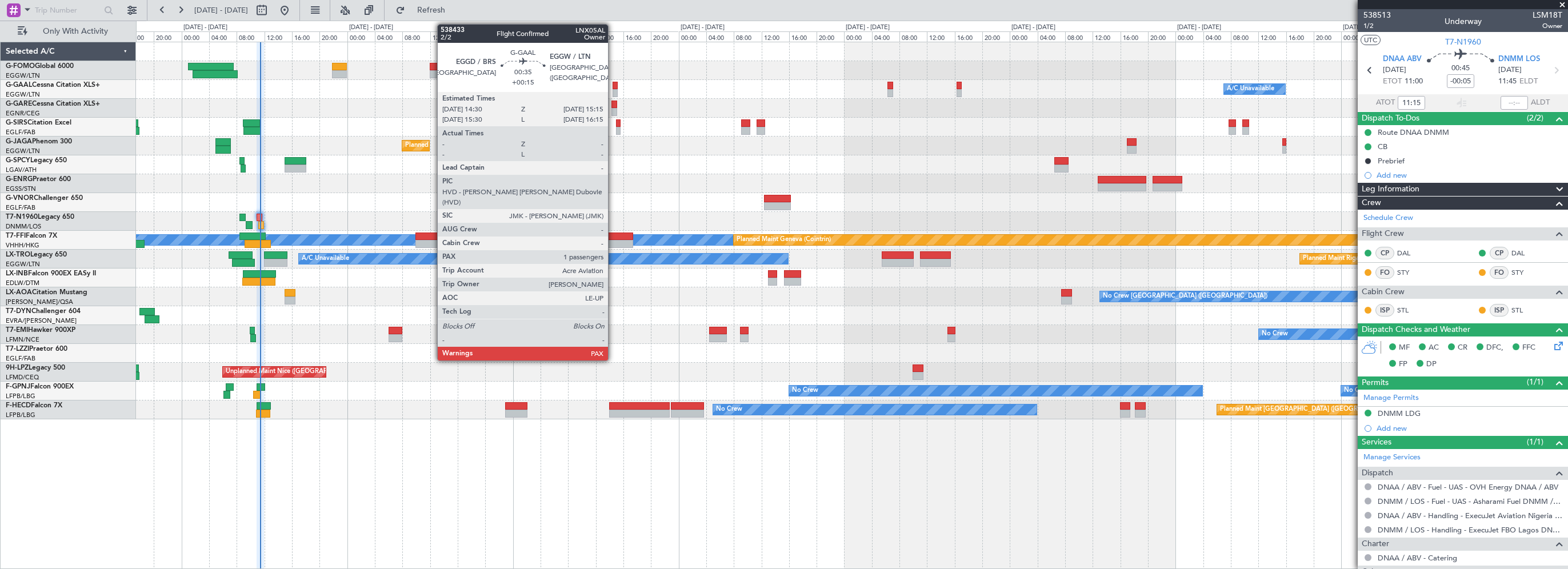
click at [613, 84] on div at bounding box center [615, 85] width 5 height 8
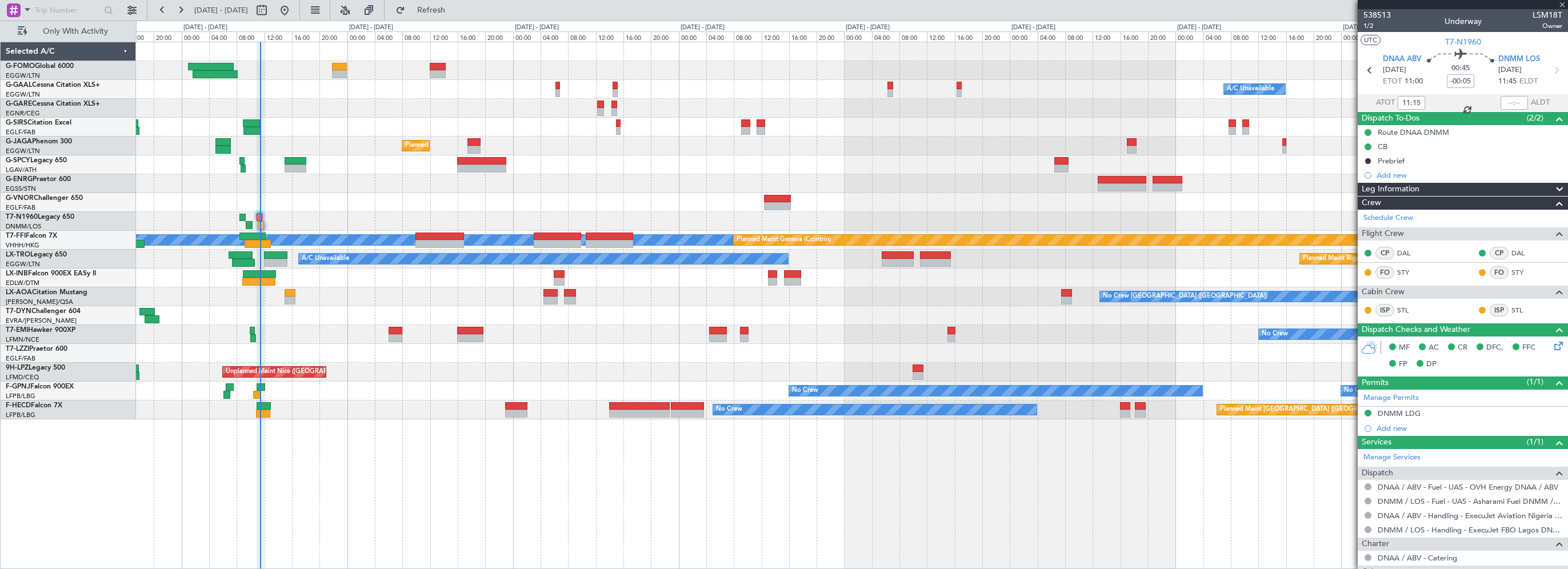
type input "+00:15"
type input "2"
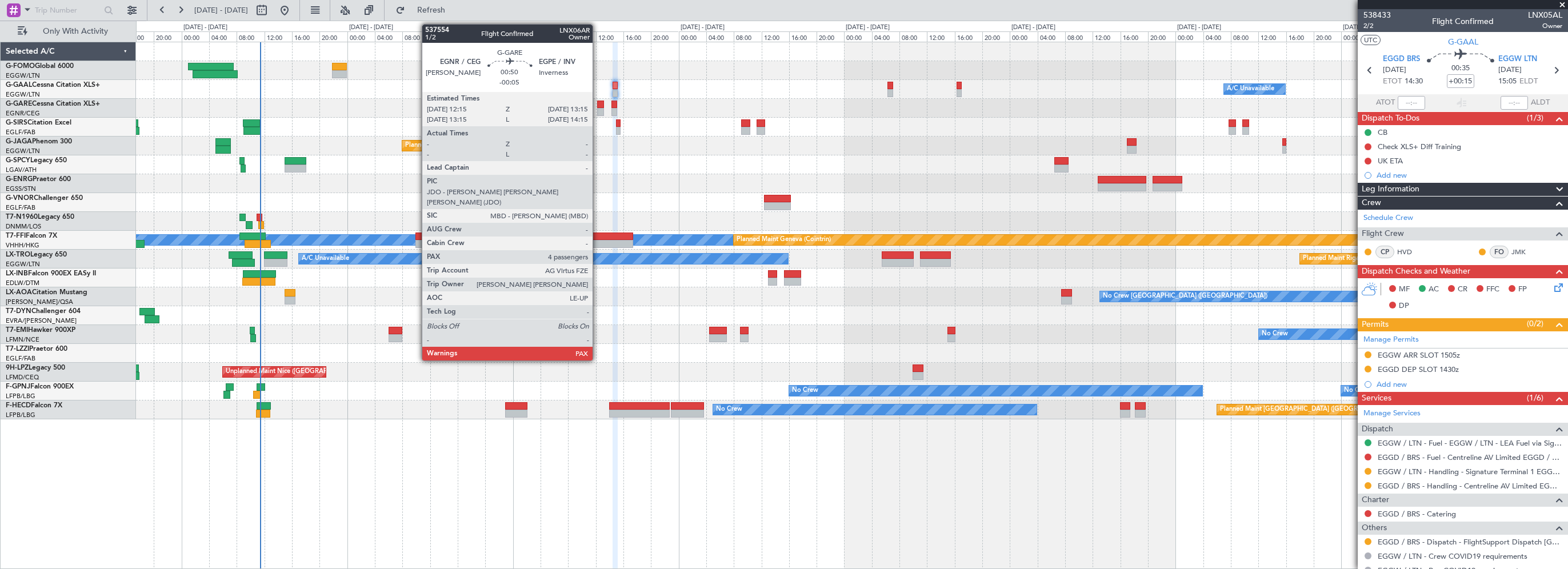
click at [598, 103] on div at bounding box center [601, 104] width 7 height 8
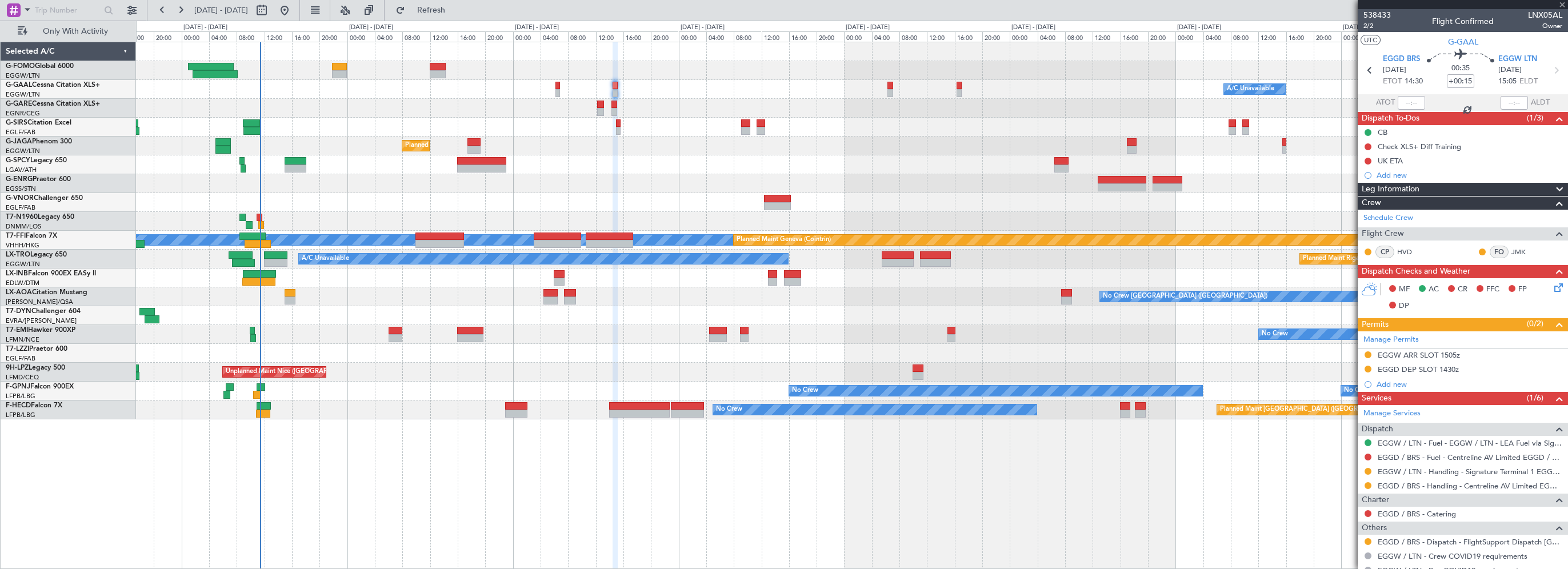
type input "-00:05"
type input "4"
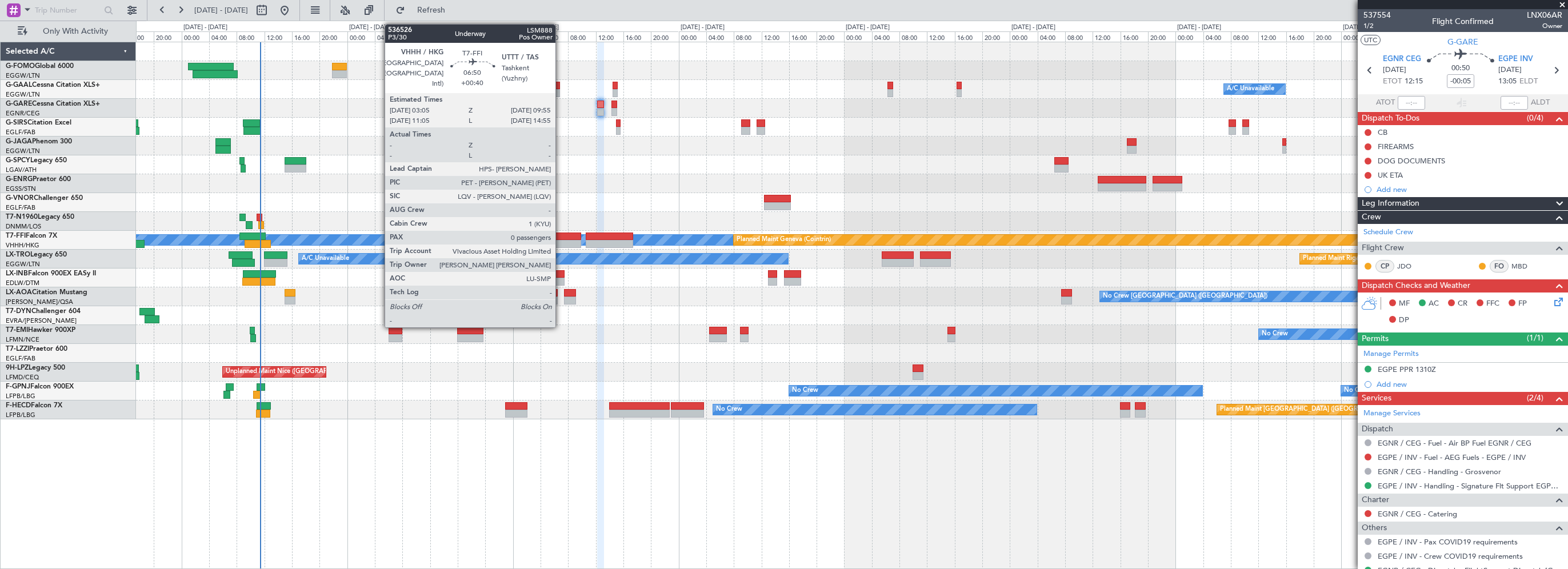
click at [561, 234] on div at bounding box center [558, 236] width 47 height 8
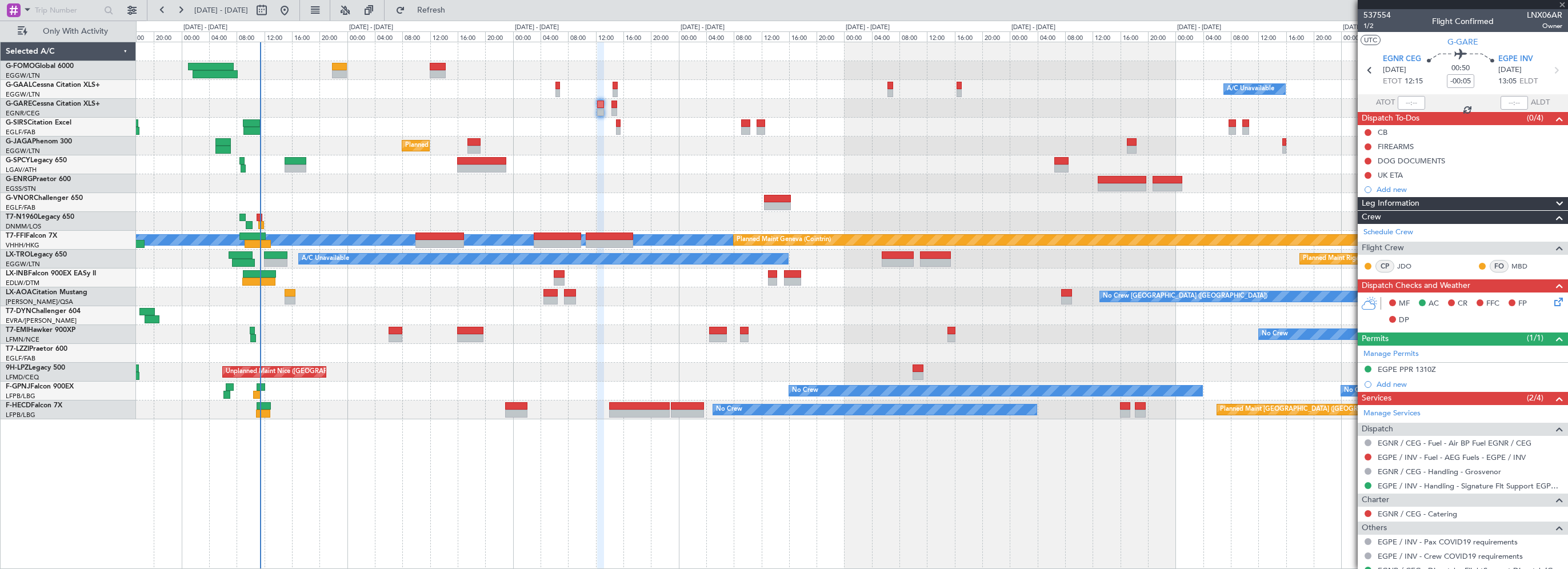
type input "+00:40"
type input "0"
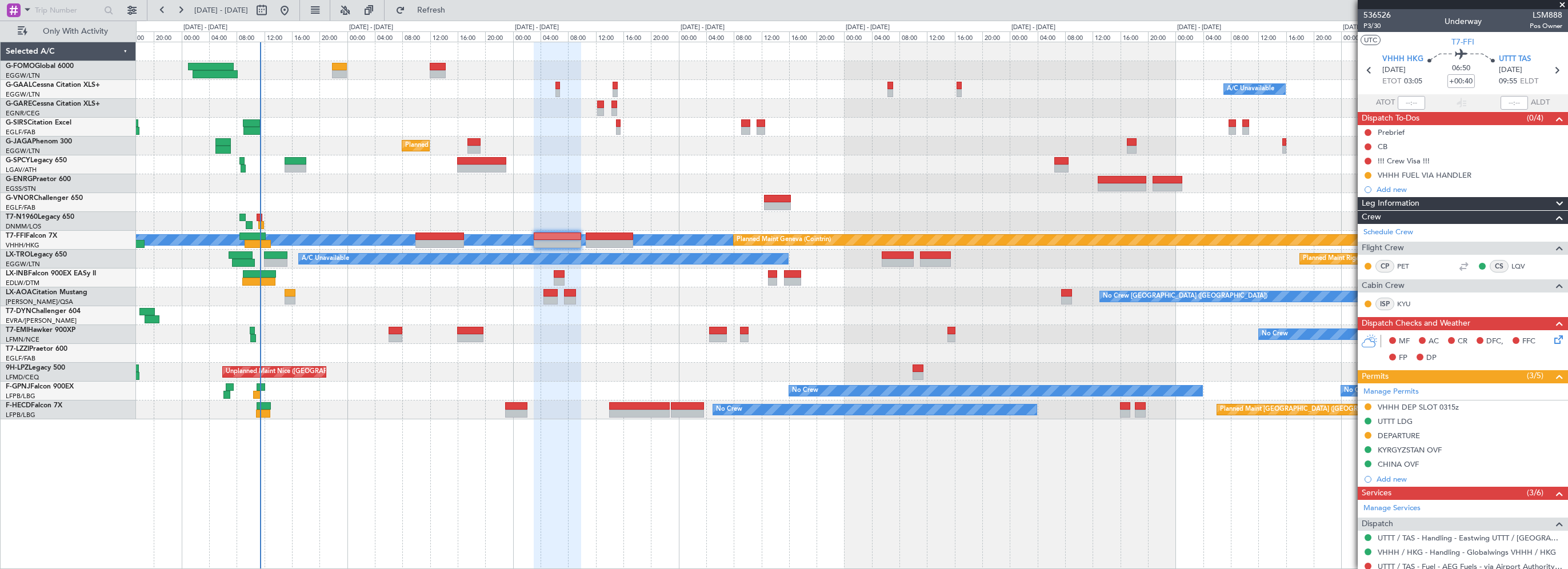
click at [556, 482] on div at bounding box center [558, 305] width 47 height 527
click at [482, 466] on div "Owner A/C Unavailable Owner A/C Unavailable Planned Maint London (Farnborough) …" at bounding box center [852, 305] width 1432 height 527
click at [331, 523] on div "Owner A/C Unavailable Owner A/C Unavailable Planned Maint London (Farnborough) …" at bounding box center [852, 305] width 1432 height 527
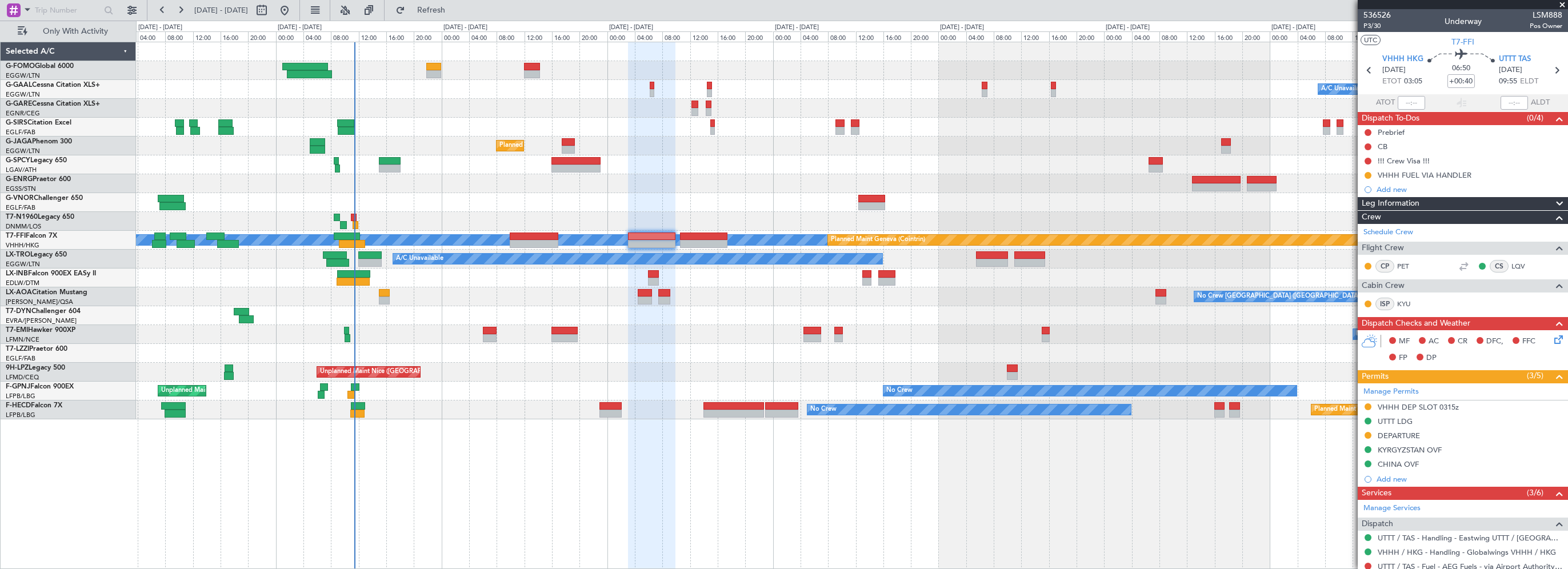
click at [455, 471] on div "Owner A/C Unavailable Owner A/C Unavailable Planned Maint London (Farnborough) …" at bounding box center [852, 305] width 1432 height 527
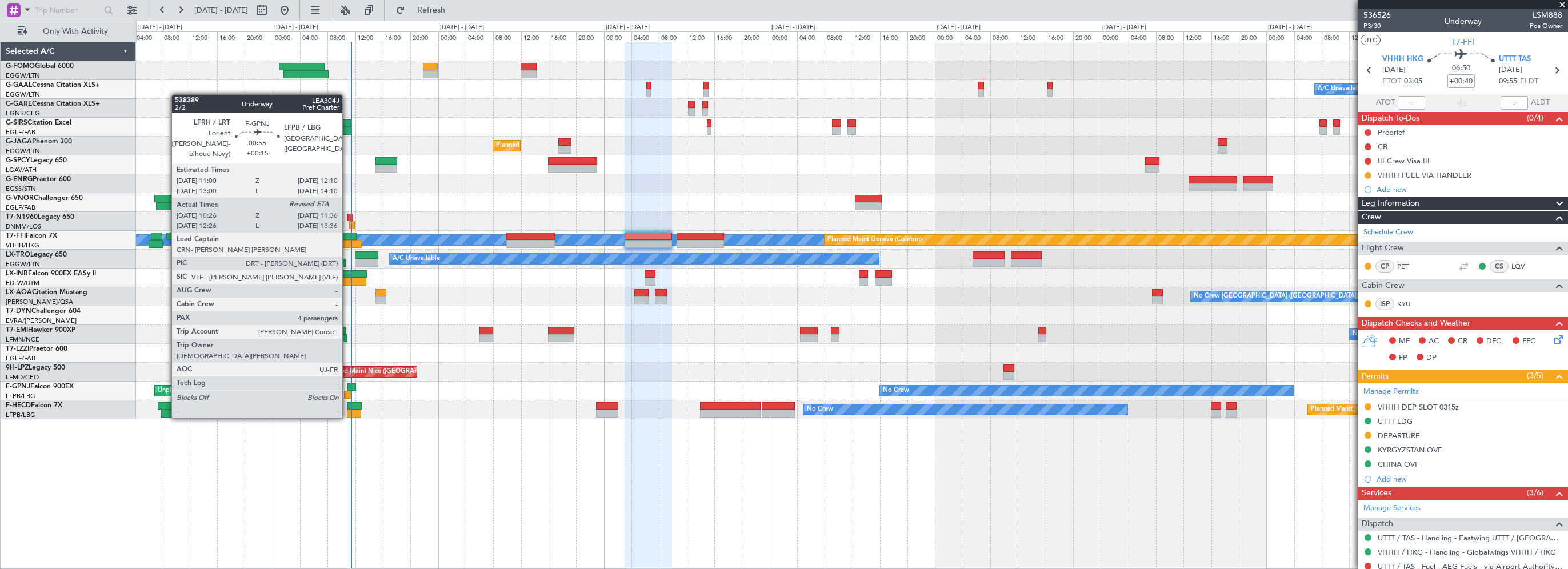
click at [348, 396] on div at bounding box center [348, 394] width 9 height 8
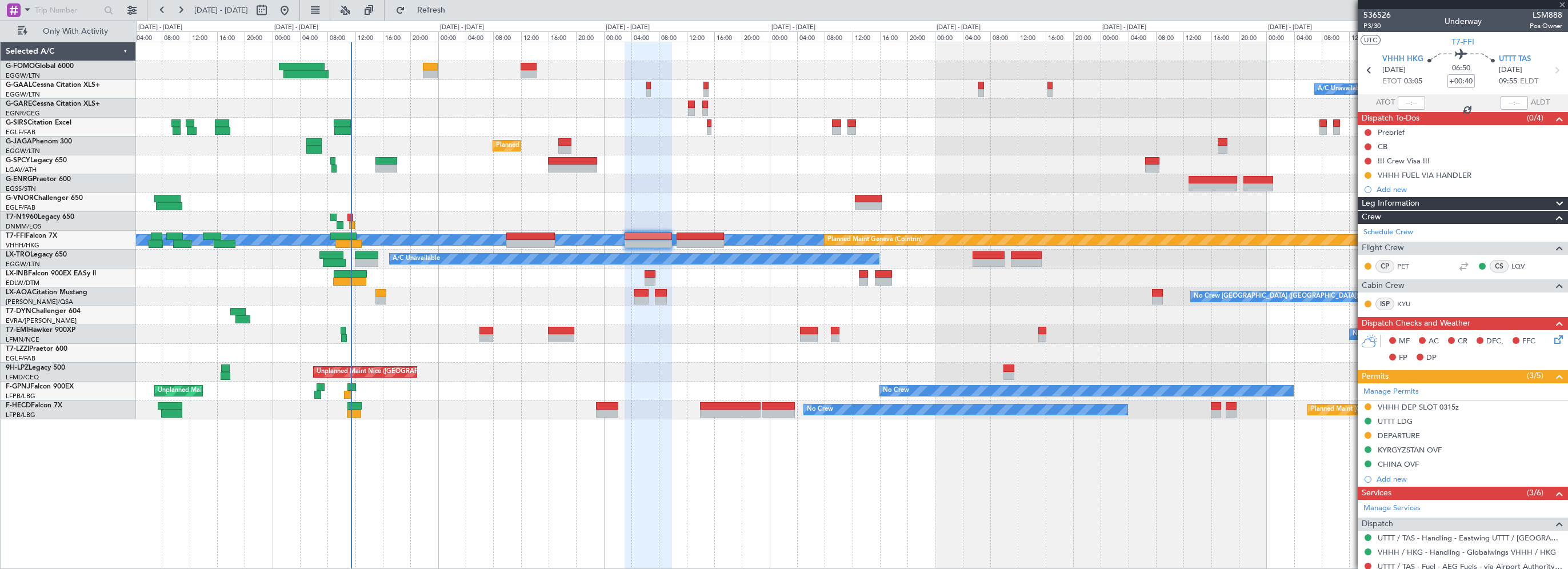
type input "+00:15"
type input "10:36"
type input "4"
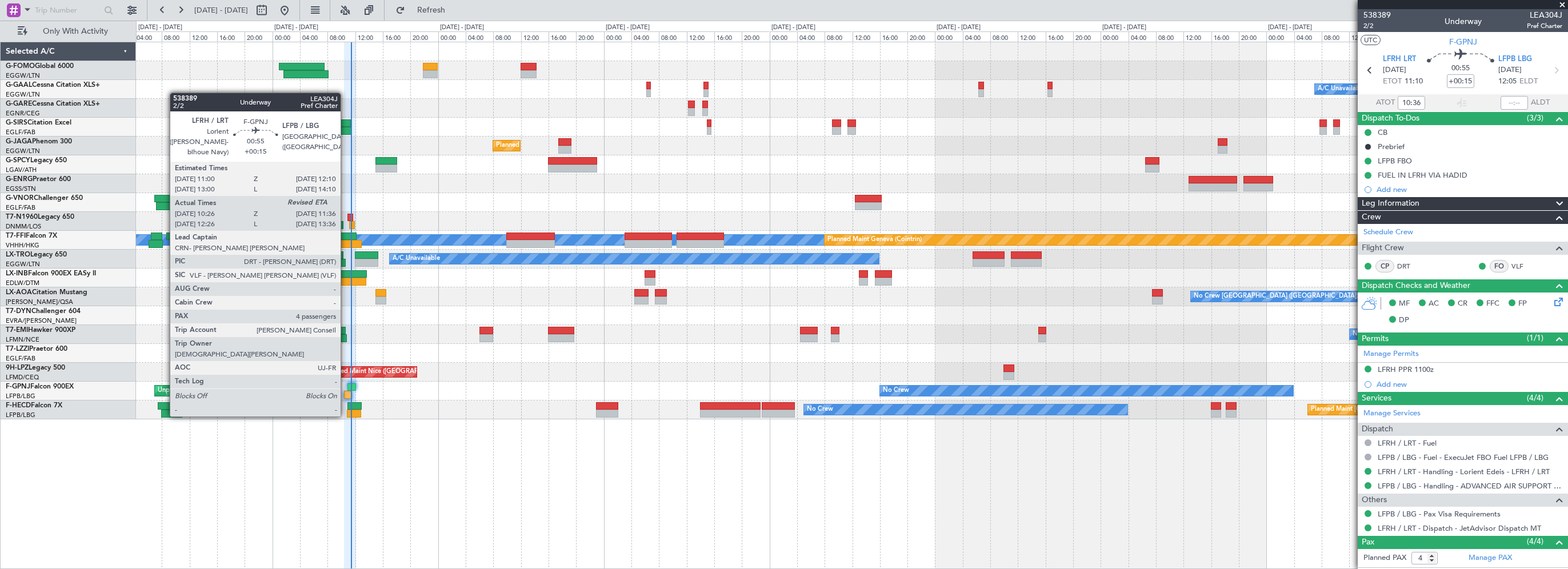
click at [346, 394] on div at bounding box center [348, 394] width 9 height 8
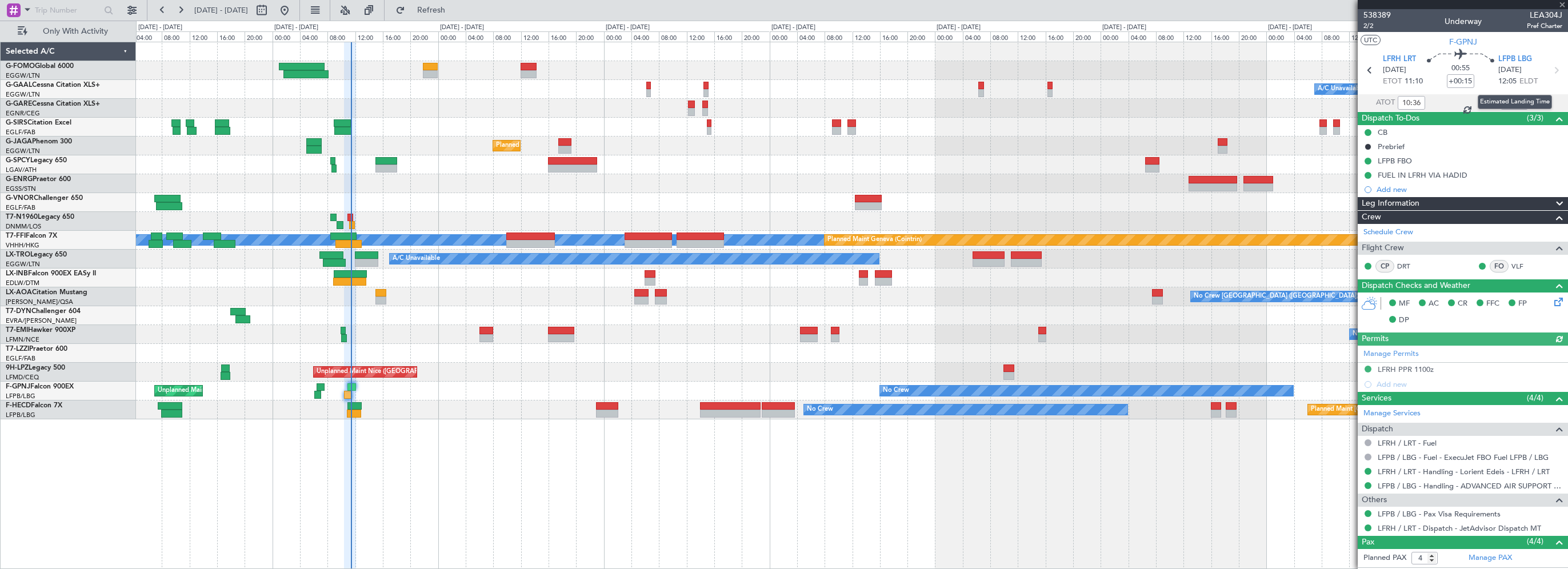
click at [1507, 102] on div "Estimated Landing Time" at bounding box center [1515, 102] width 74 height 14
drag, startPoint x: 1508, startPoint y: 101, endPoint x: 1530, endPoint y: 107, distance: 22.8
click at [1508, 101] on input "text" at bounding box center [1514, 103] width 27 height 14
type input "11:23"
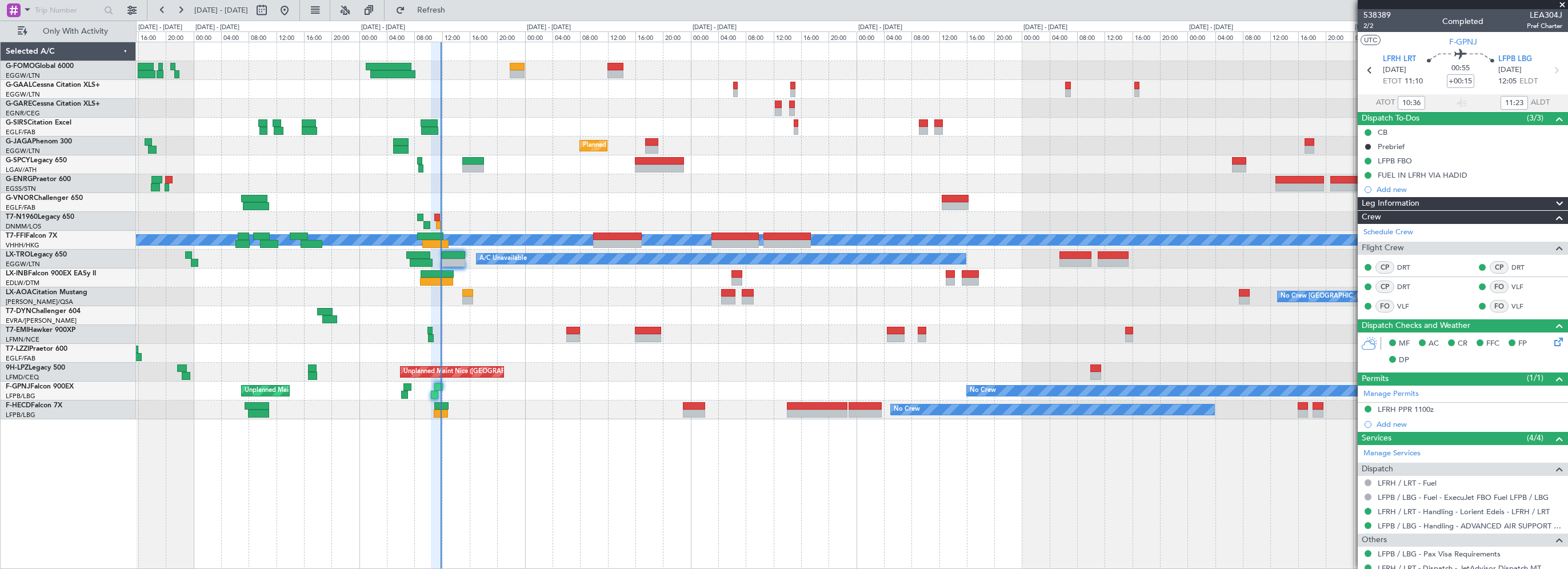
click at [543, 114] on div at bounding box center [852, 108] width 1432 height 19
click at [442, 7] on button "Refresh" at bounding box center [424, 10] width 69 height 18
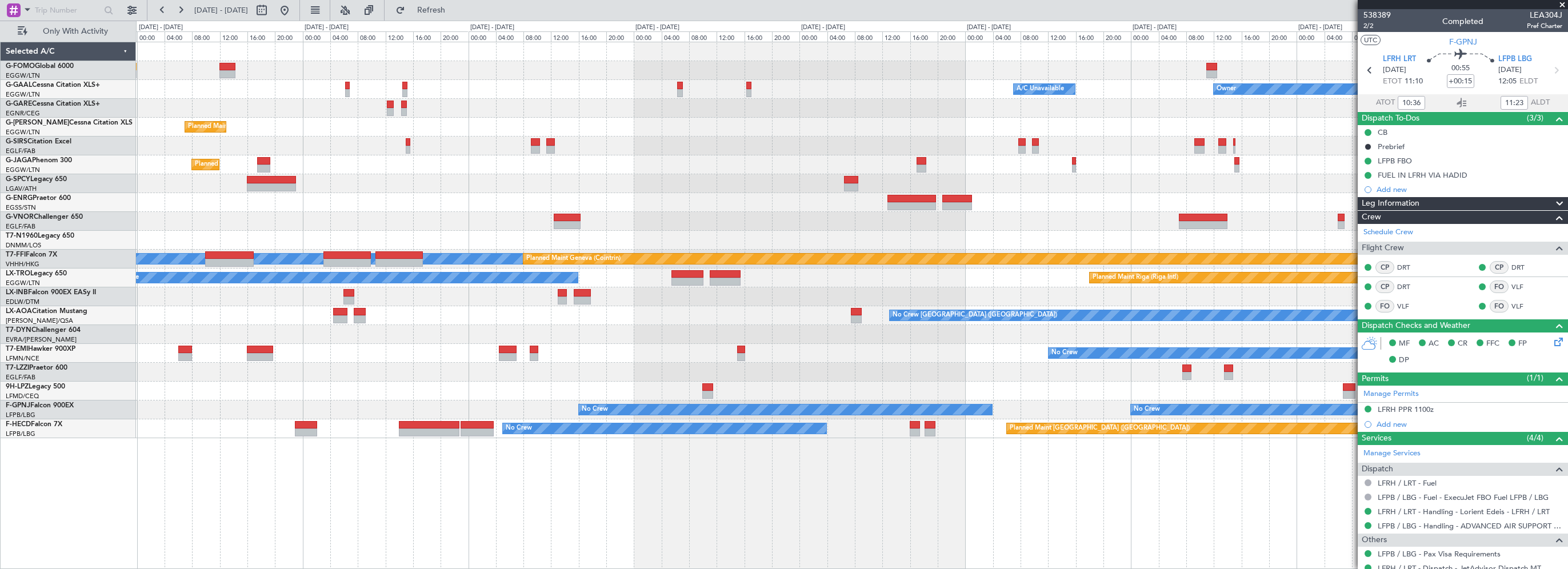
click at [313, 182] on div "A/C Unavailable Owner Owner A/C Unavailable Owner Planned Maint London (Luton) …" at bounding box center [852, 240] width 1432 height 396
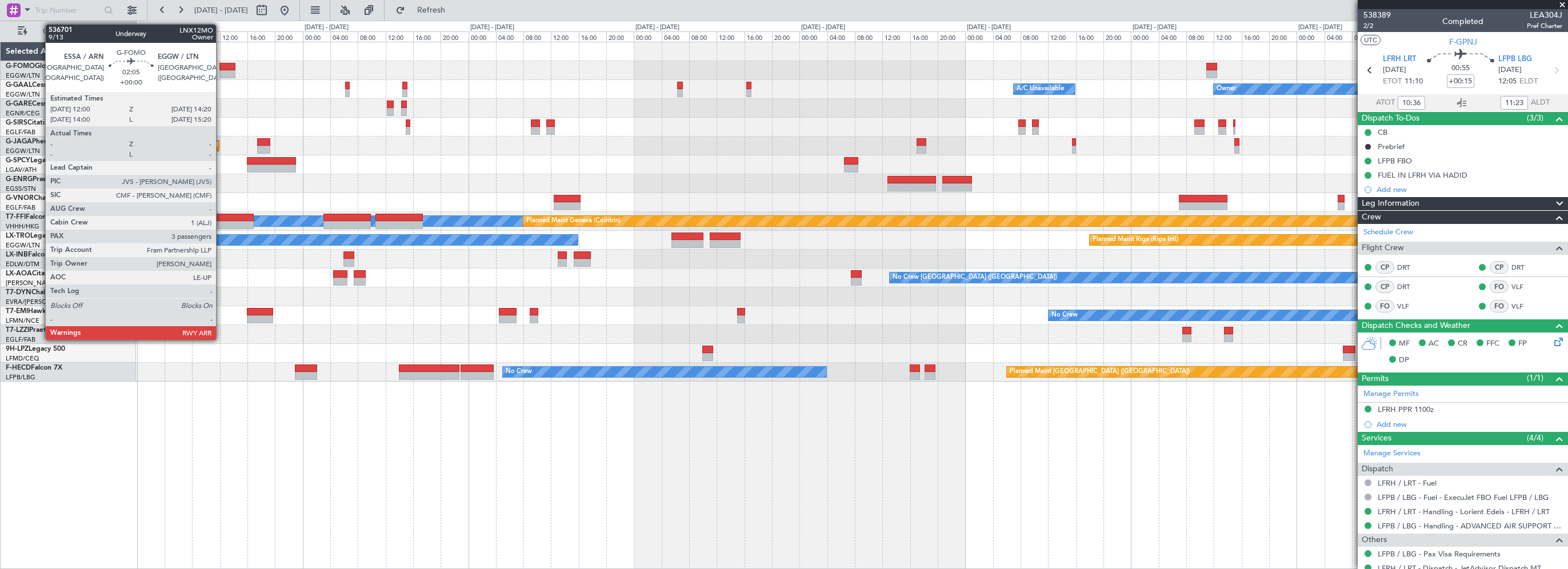
click at [221, 63] on div at bounding box center [227, 66] width 16 height 8
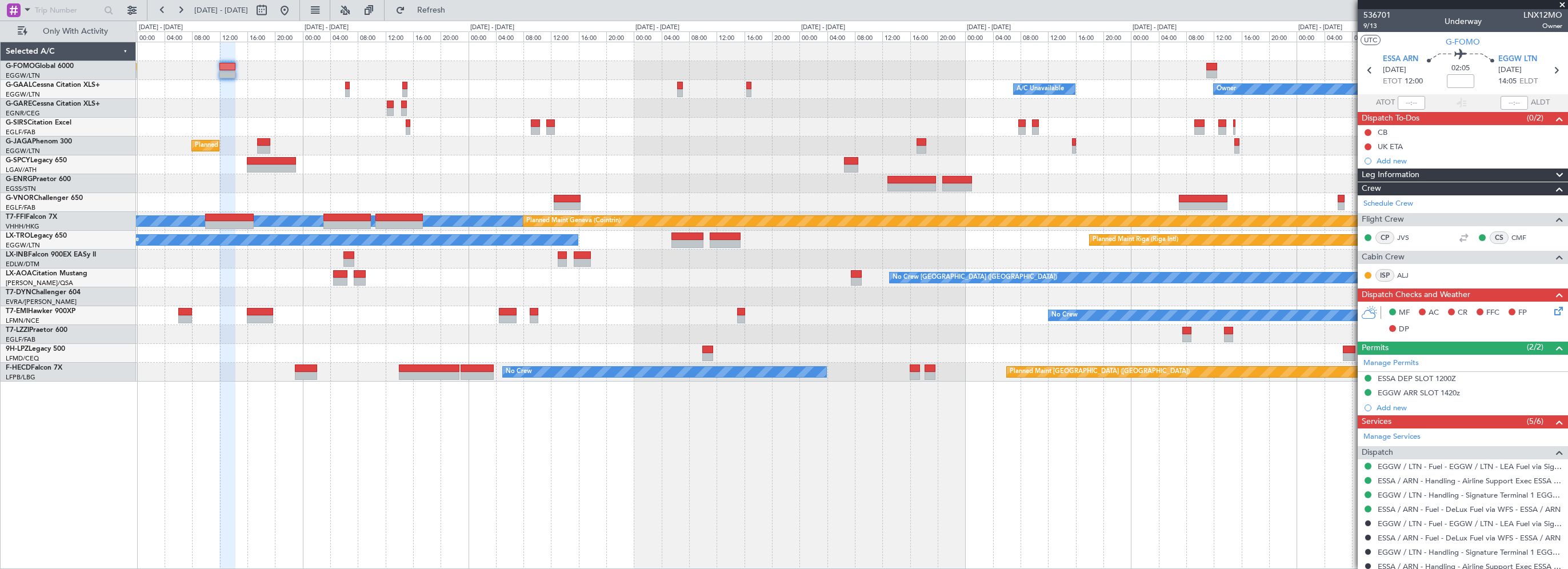
click at [1438, 169] on div "Leg Information" at bounding box center [1463, 175] width 210 height 13
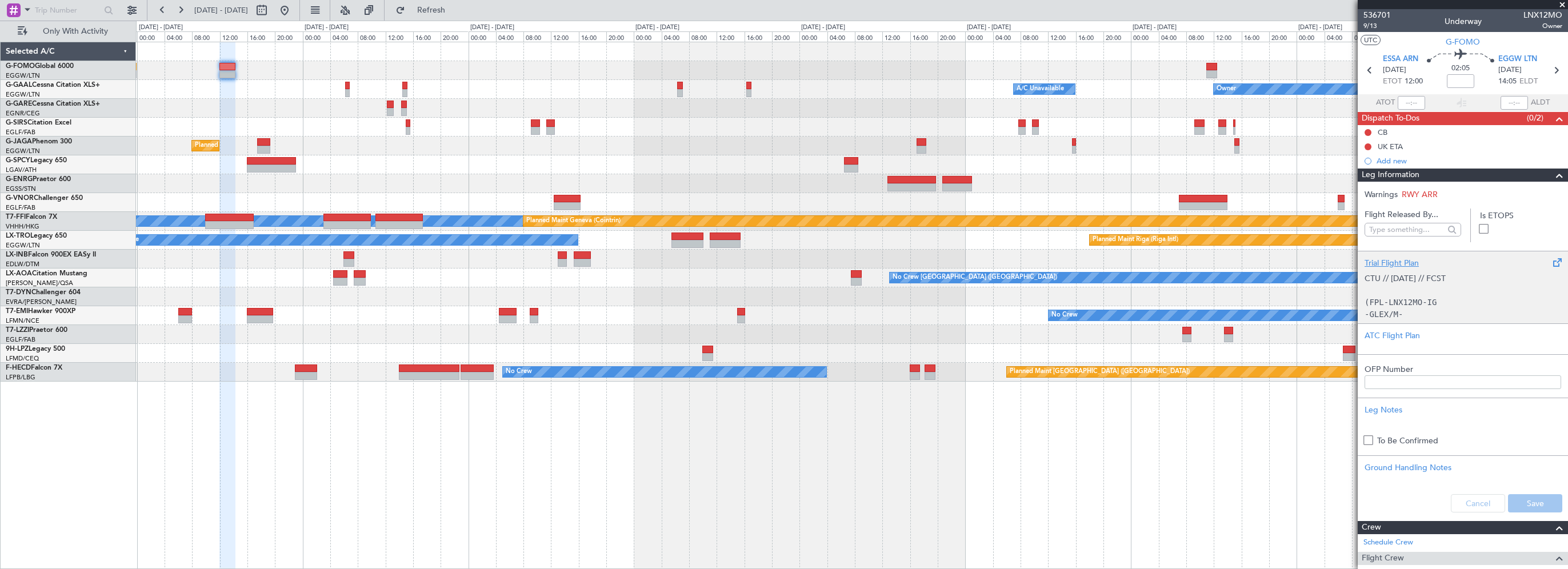
click at [1387, 257] on div "Trial Flight Plan" at bounding box center [1463, 263] width 197 height 12
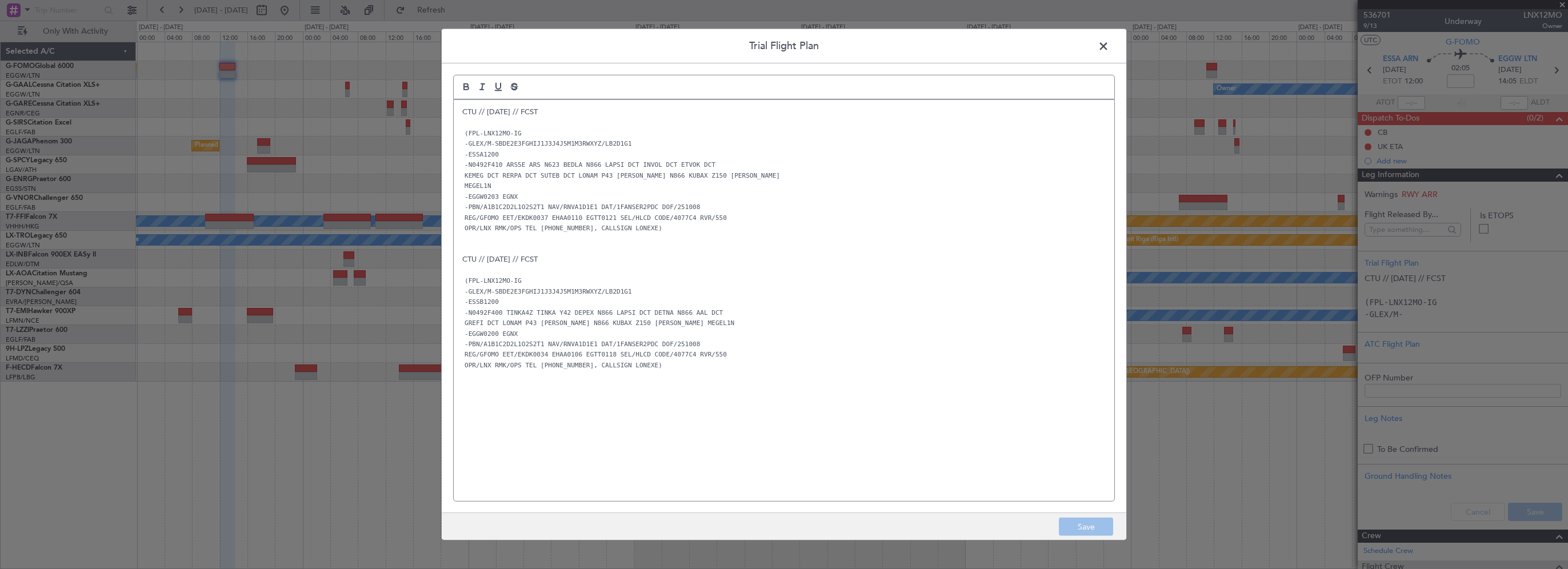
drag, startPoint x: 845, startPoint y: 383, endPoint x: 853, endPoint y: 315, distance: 68.5
click at [845, 382] on div "CTU // 06OCT // FCST (FPL-LNX12MO-IG -GLEX/M-SBDE2E3FGHIJ1J3J4J5M1M3RWXYZ/LB2D1…" at bounding box center [783, 300] width 660 height 401
click at [1109, 45] on span at bounding box center [1109, 49] width 0 height 23
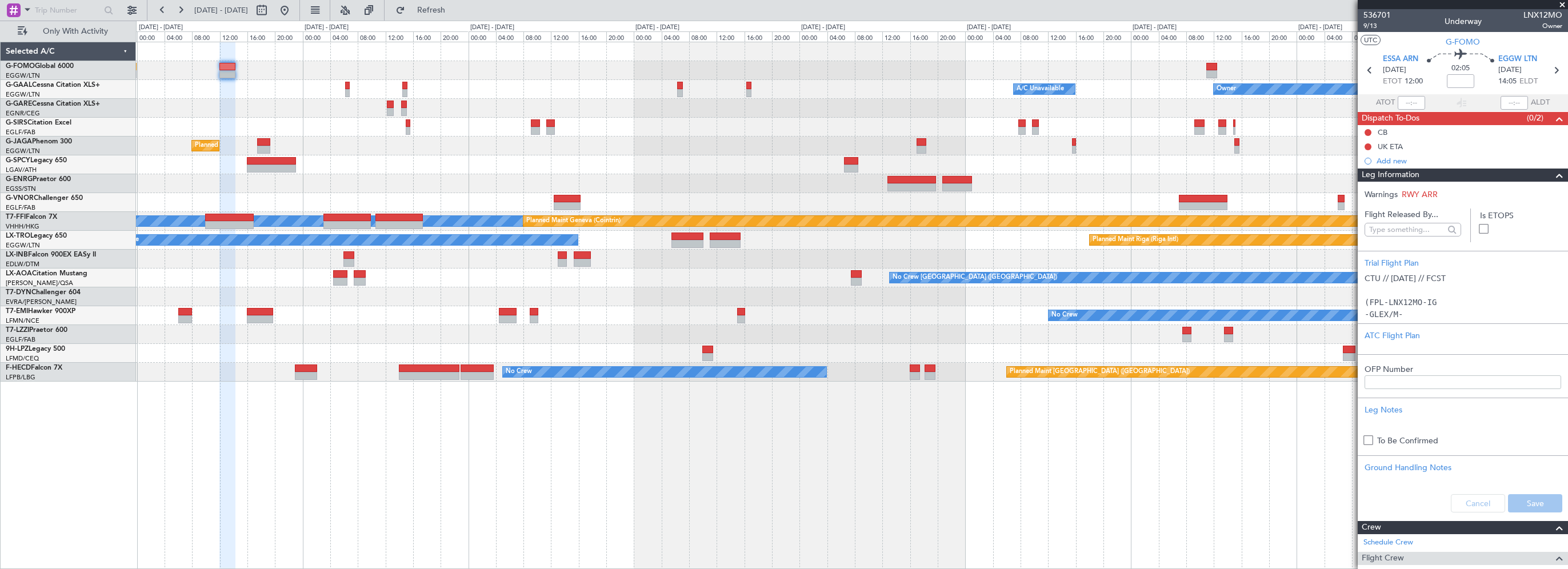
click at [1553, 178] on span at bounding box center [1559, 175] width 14 height 14
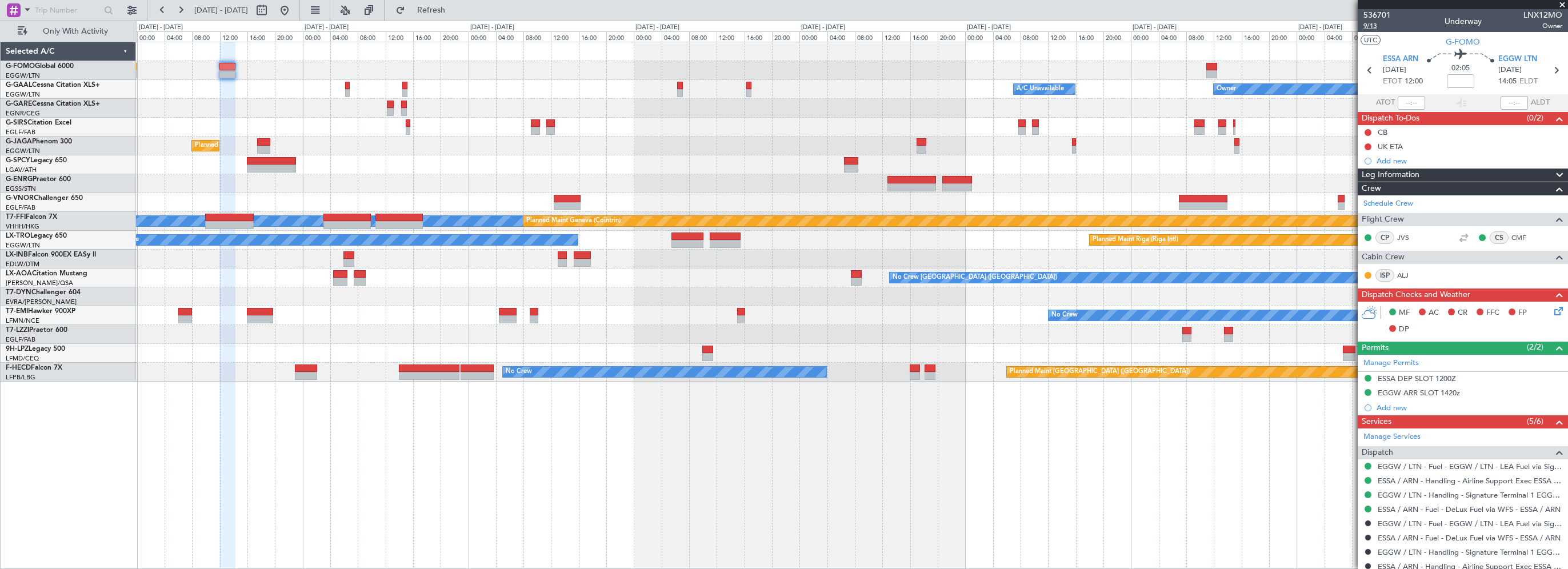
click at [1374, 25] on span "9/13" at bounding box center [1377, 26] width 27 height 10
click at [1166, 475] on div "Owner Owner A/C Unavailable A/C Unavailable Owner Planned Maint London (Luton) …" at bounding box center [852, 305] width 1432 height 527
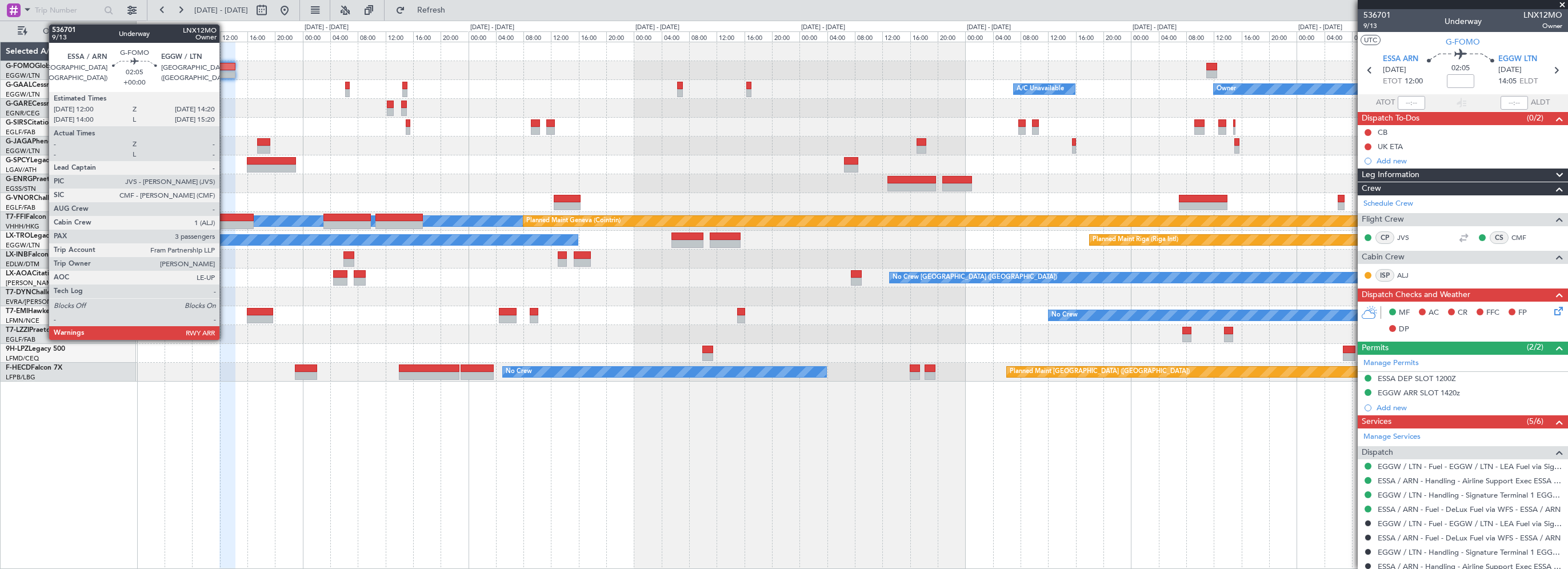
click at [225, 66] on div at bounding box center [227, 66] width 16 height 8
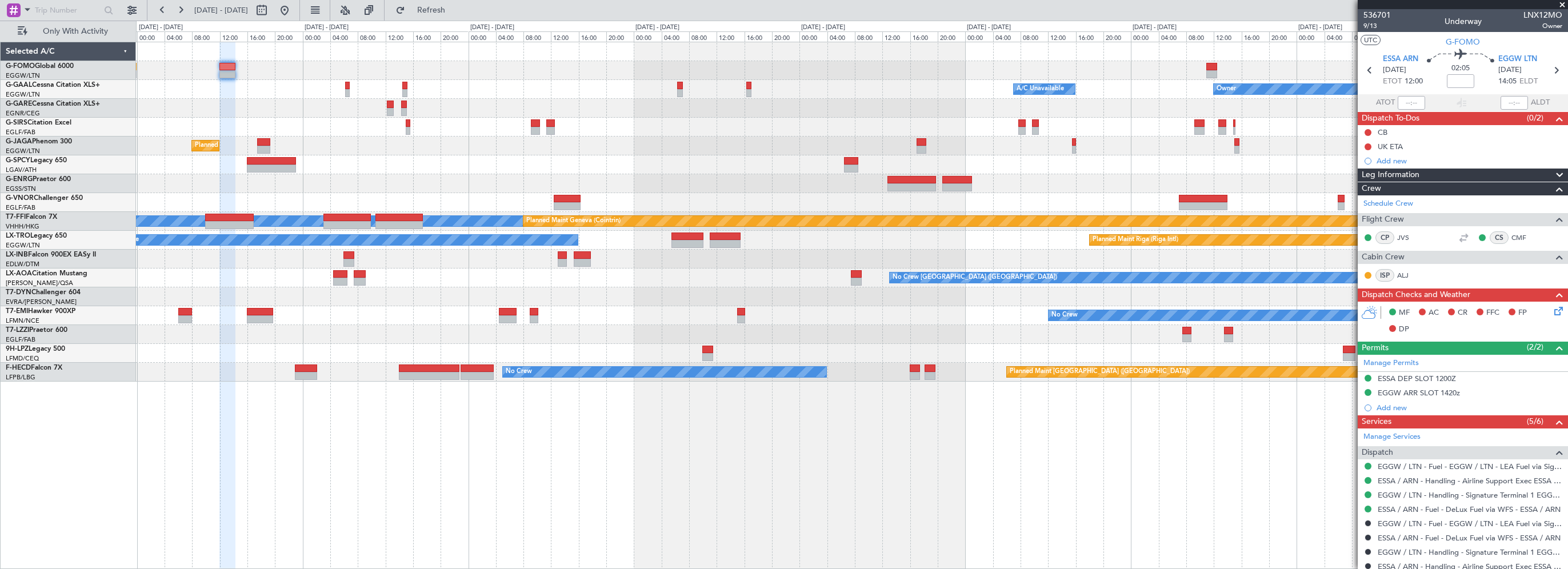
click at [462, 487] on div "Owner Owner A/C Unavailable A/C Unavailable Owner Planned Maint London (Luton) …" at bounding box center [852, 305] width 1432 height 527
click at [1370, 131] on button at bounding box center [1368, 132] width 7 height 7
click at [1374, 180] on span "Completed" at bounding box center [1373, 183] width 38 height 12
click at [1250, 470] on div "Owner Owner A/C Unavailable A/C Unavailable Owner Planned Maint London (Luton) …" at bounding box center [852, 305] width 1432 height 527
click at [1552, 309] on icon at bounding box center [1556, 309] width 9 height 9
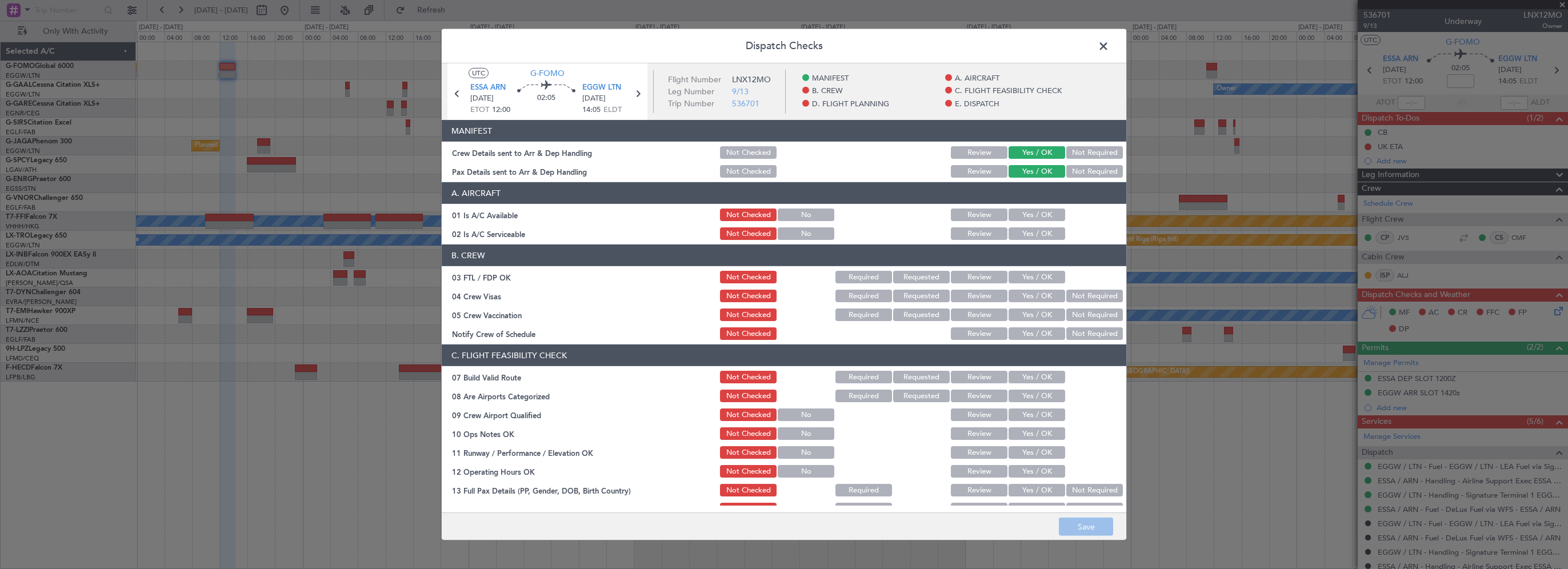
click at [1035, 219] on button "Yes / OK" at bounding box center [1037, 215] width 57 height 13
click at [1031, 237] on button "Yes / OK" at bounding box center [1037, 234] width 57 height 13
click at [1035, 374] on button "Yes / OK" at bounding box center [1037, 377] width 57 height 13
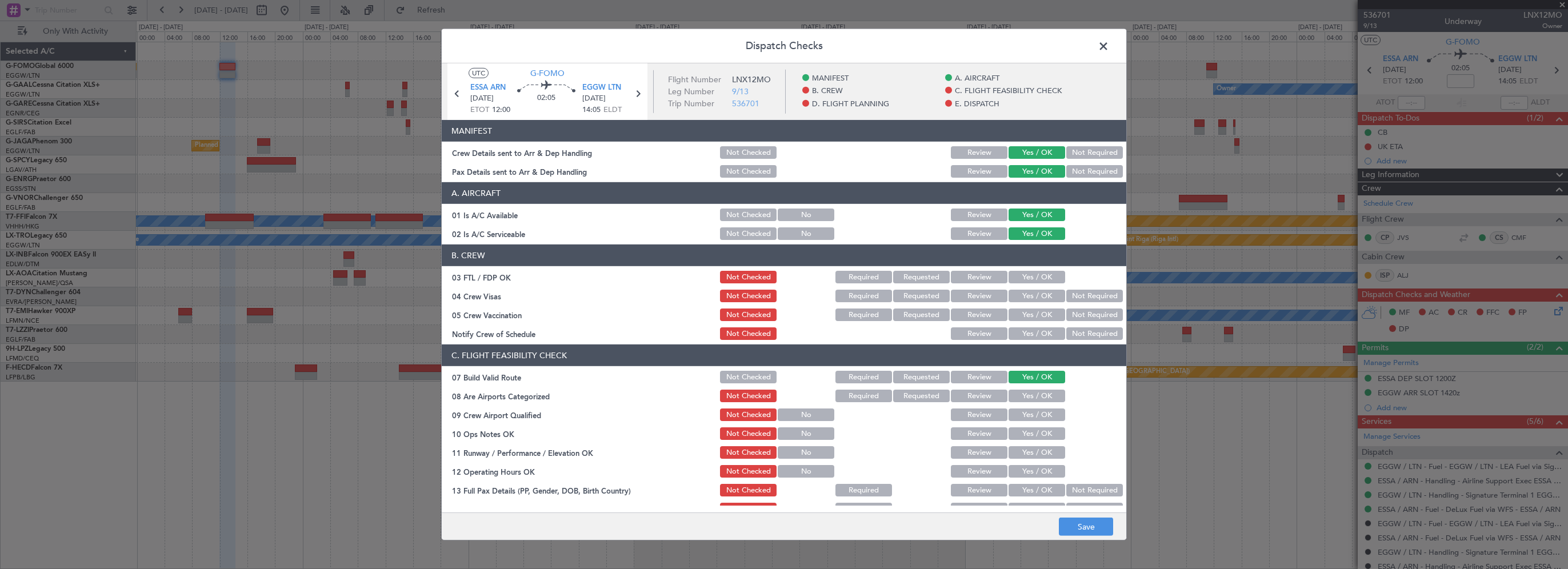
click at [1022, 436] on button "Yes / OK" at bounding box center [1037, 433] width 57 height 13
drag, startPoint x: 1021, startPoint y: 451, endPoint x: 1021, endPoint y: 469, distance: 18.0
click at [1022, 456] on button "Yes / OK" at bounding box center [1037, 452] width 57 height 13
click at [1021, 471] on button "Yes / OK" at bounding box center [1037, 471] width 57 height 13
click at [1022, 487] on button "Yes / OK" at bounding box center [1037, 490] width 57 height 13
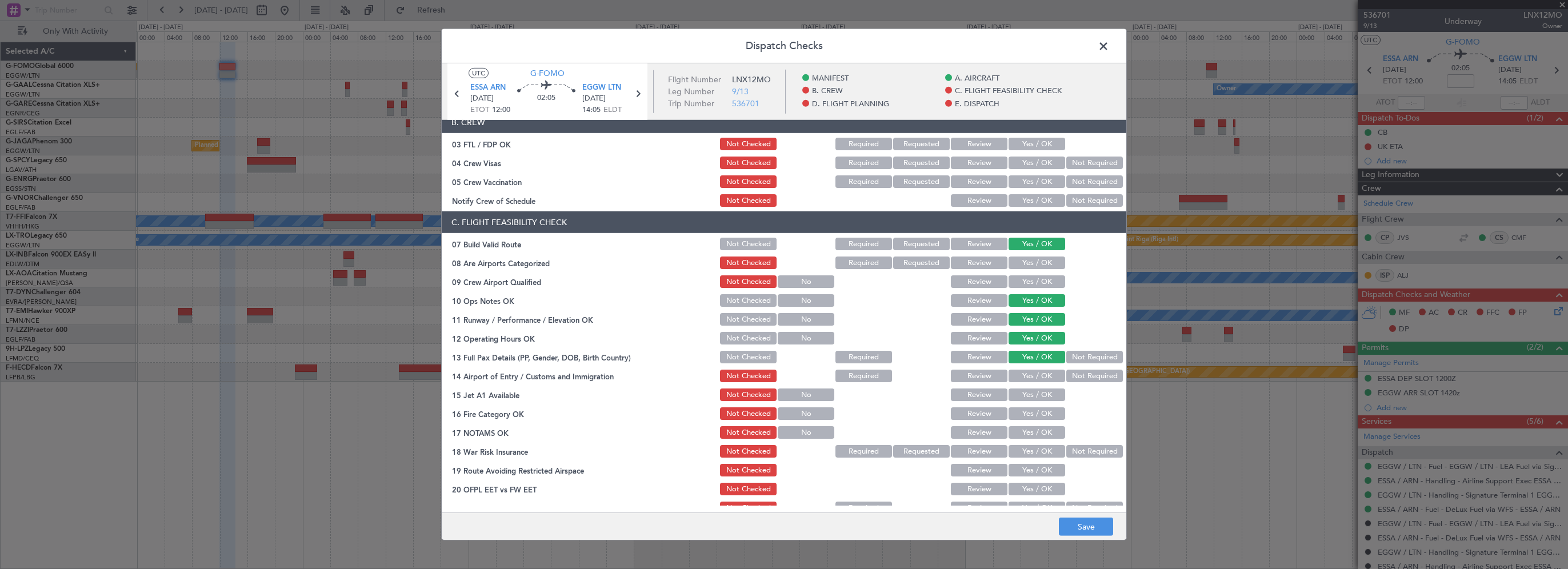
scroll to position [172, 0]
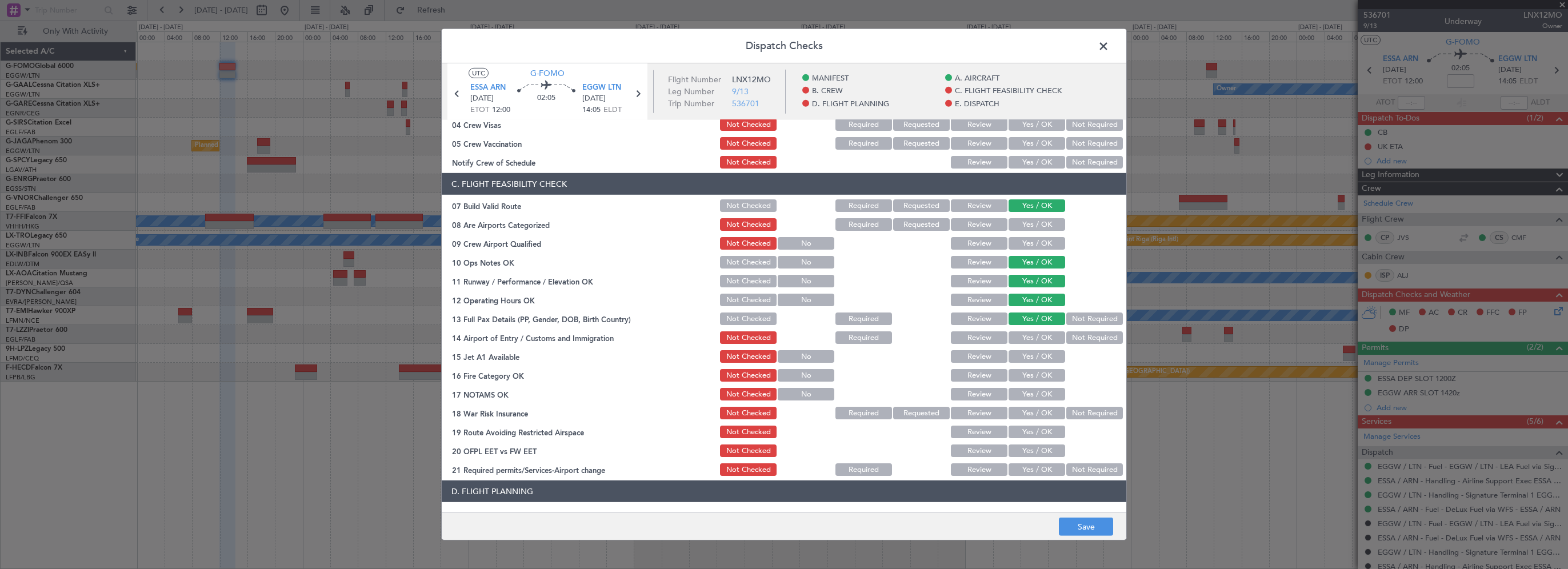
click at [1033, 338] on button "Yes / OK" at bounding box center [1037, 337] width 57 height 13
click at [1029, 362] on button "Yes / OK" at bounding box center [1037, 356] width 57 height 13
click at [1027, 377] on button "Yes / OK" at bounding box center [1037, 375] width 57 height 13
click at [1027, 397] on button "Yes / OK" at bounding box center [1037, 394] width 57 height 13
click at [1077, 417] on button "Not Required" at bounding box center [1094, 413] width 57 height 13
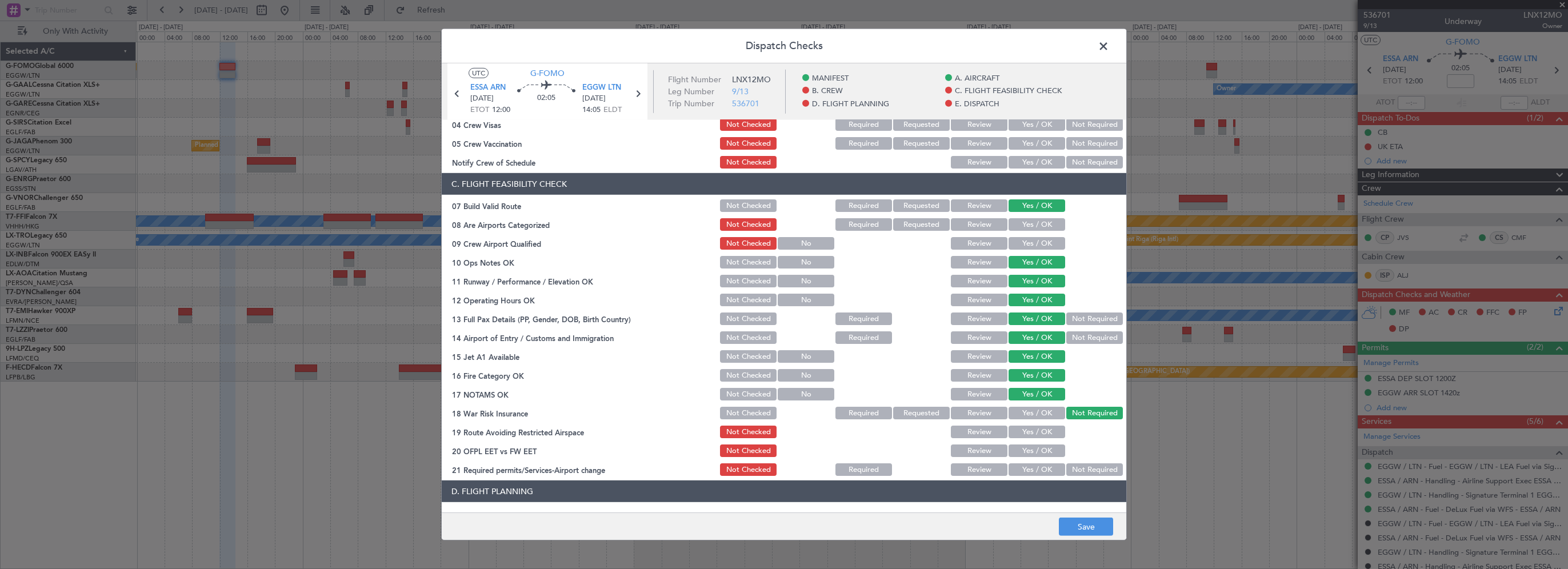
click at [1038, 441] on section "C. FLIGHT FEASIBILITY CHECK 07 Build Valid Route Not Checked Required Requested…" at bounding box center [784, 325] width 685 height 304
click at [1042, 434] on button "Yes / OK" at bounding box center [1037, 431] width 57 height 13
click at [1041, 450] on button "Yes / OK" at bounding box center [1037, 450] width 57 height 13
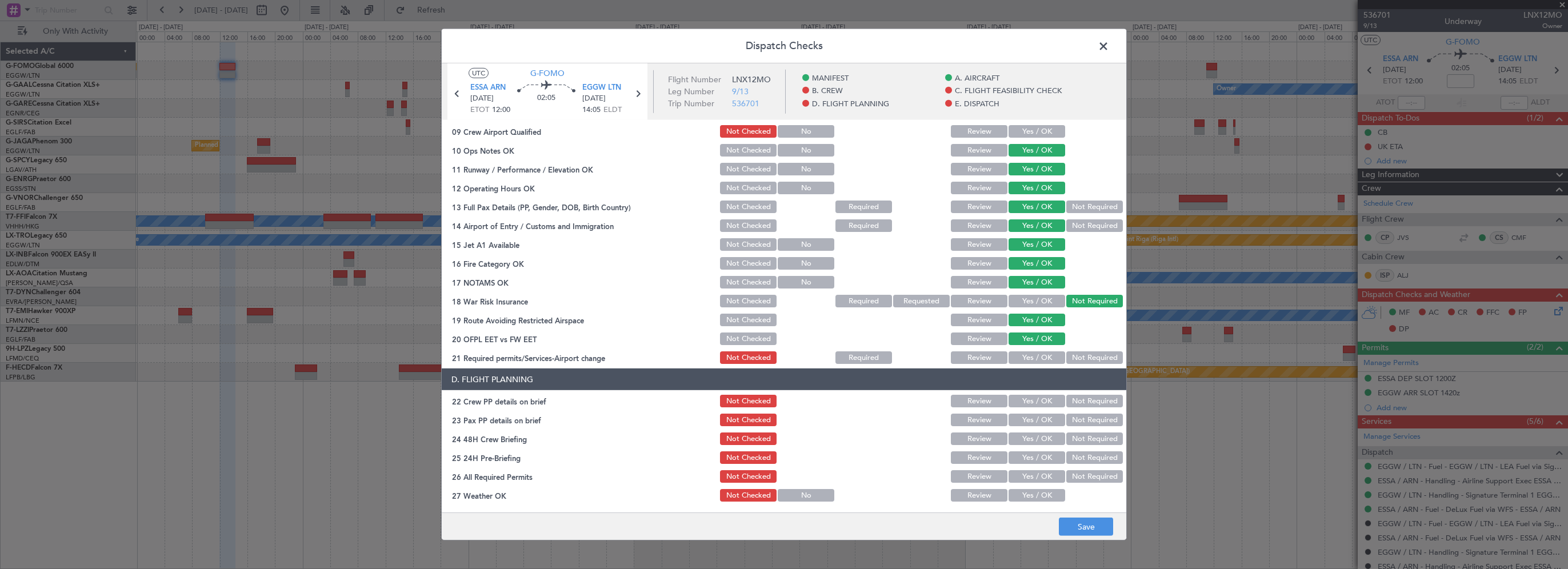
scroll to position [285, 0]
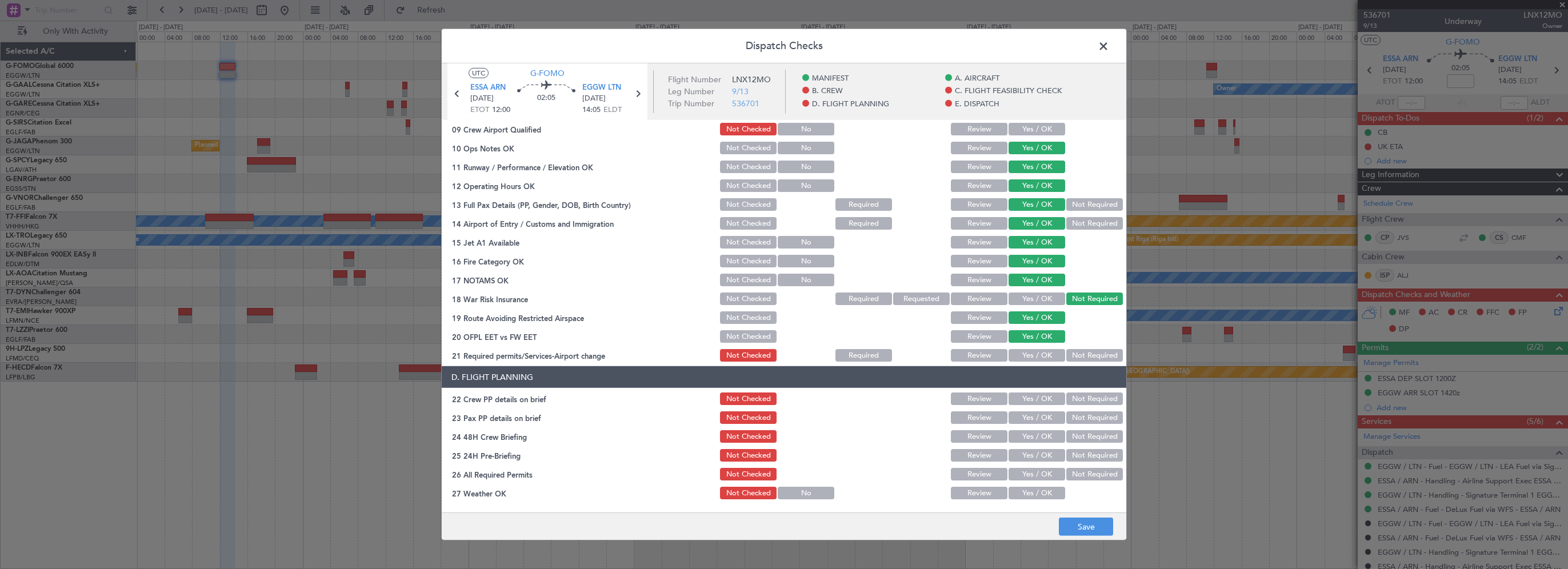
click at [1012, 356] on button "Yes / OK" at bounding box center [1037, 355] width 57 height 13
click at [1027, 396] on button "Yes / OK" at bounding box center [1037, 399] width 57 height 13
click at [1022, 418] on button "Yes / OK" at bounding box center [1037, 417] width 57 height 13
drag, startPoint x: 1031, startPoint y: 437, endPoint x: 1040, endPoint y: 437, distance: 9.0
click at [1031, 437] on button "Yes / OK" at bounding box center [1037, 436] width 57 height 13
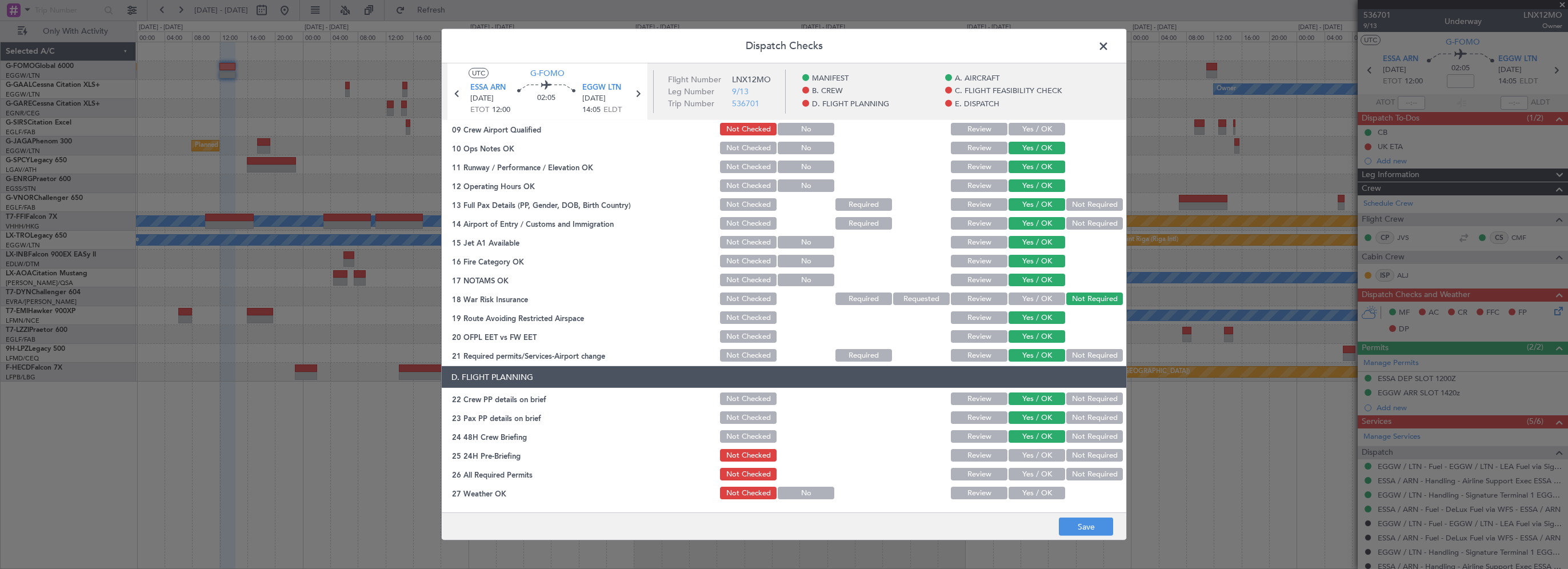
click at [1081, 451] on button "Not Required" at bounding box center [1094, 455] width 57 height 13
click at [1088, 523] on button "Save" at bounding box center [1086, 527] width 54 height 18
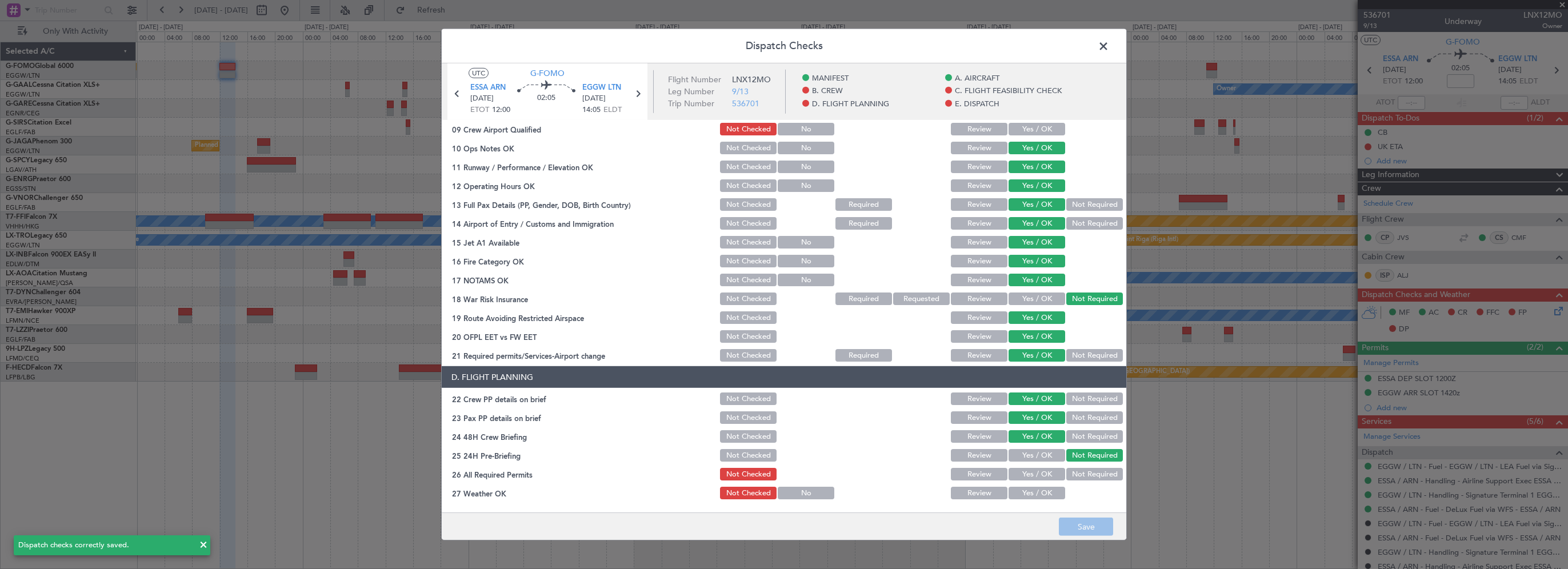
click at [1109, 43] on span at bounding box center [1109, 49] width 0 height 23
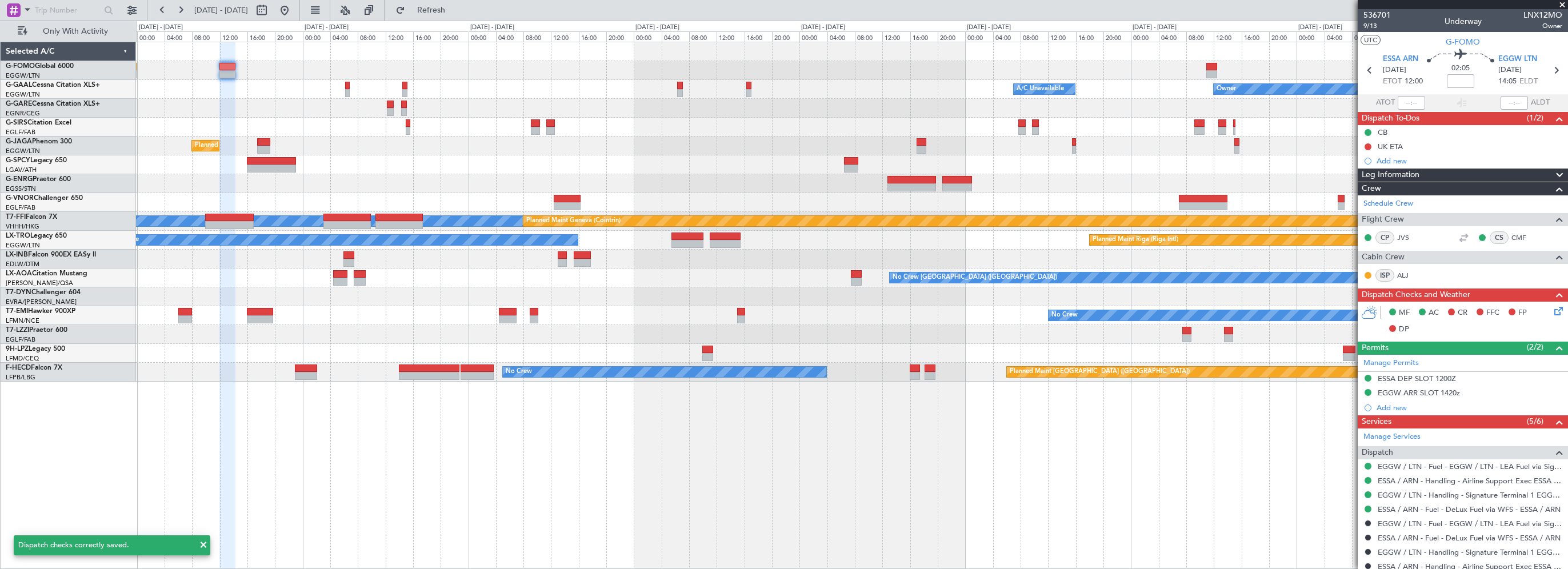
click at [1561, 5] on span at bounding box center [1562, 5] width 12 height 10
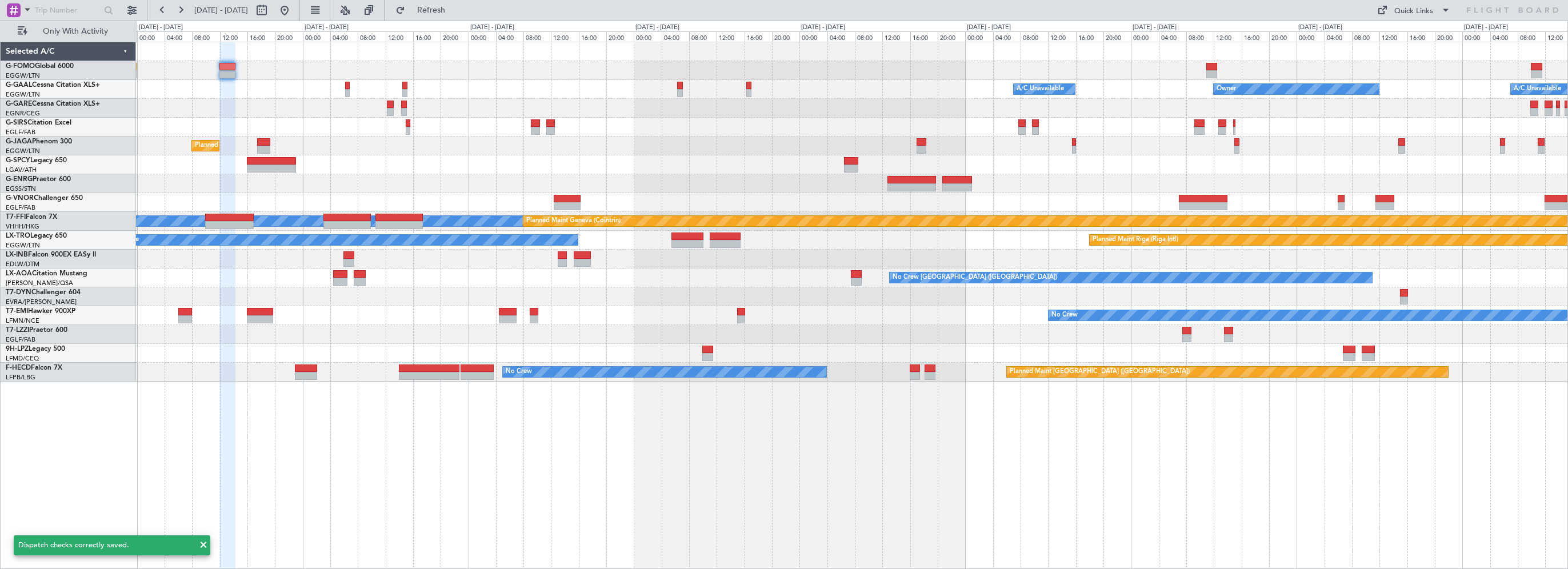
type input "0"
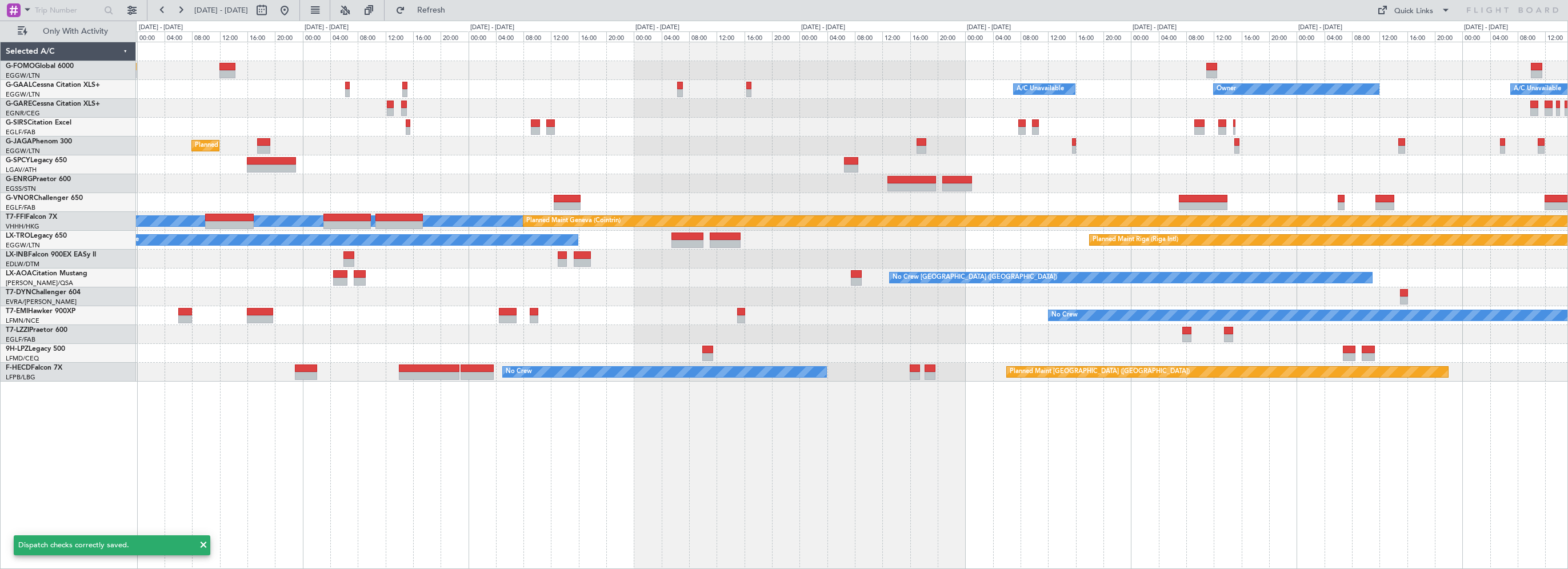
click at [723, 466] on div "Owner Owner A/C Unavailable A/C Unavailable Owner Planned Maint London (Luton) …" at bounding box center [852, 305] width 1432 height 527
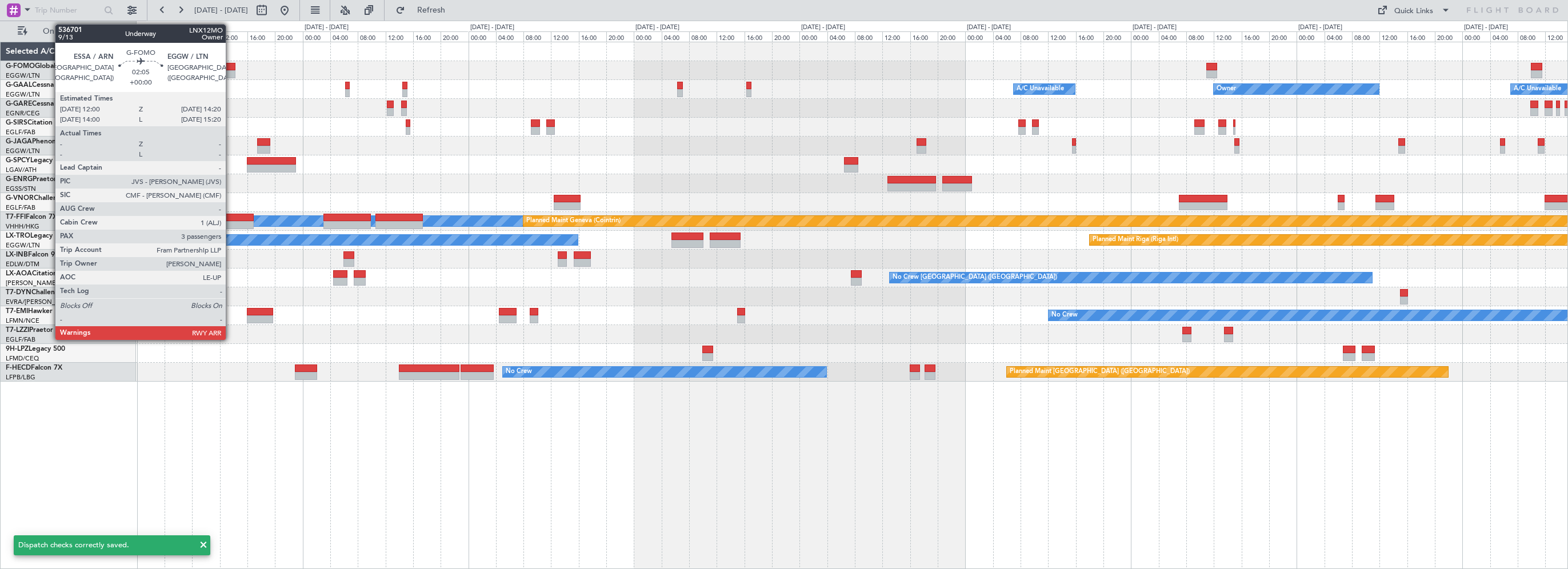
click at [231, 69] on div at bounding box center [227, 66] width 16 height 8
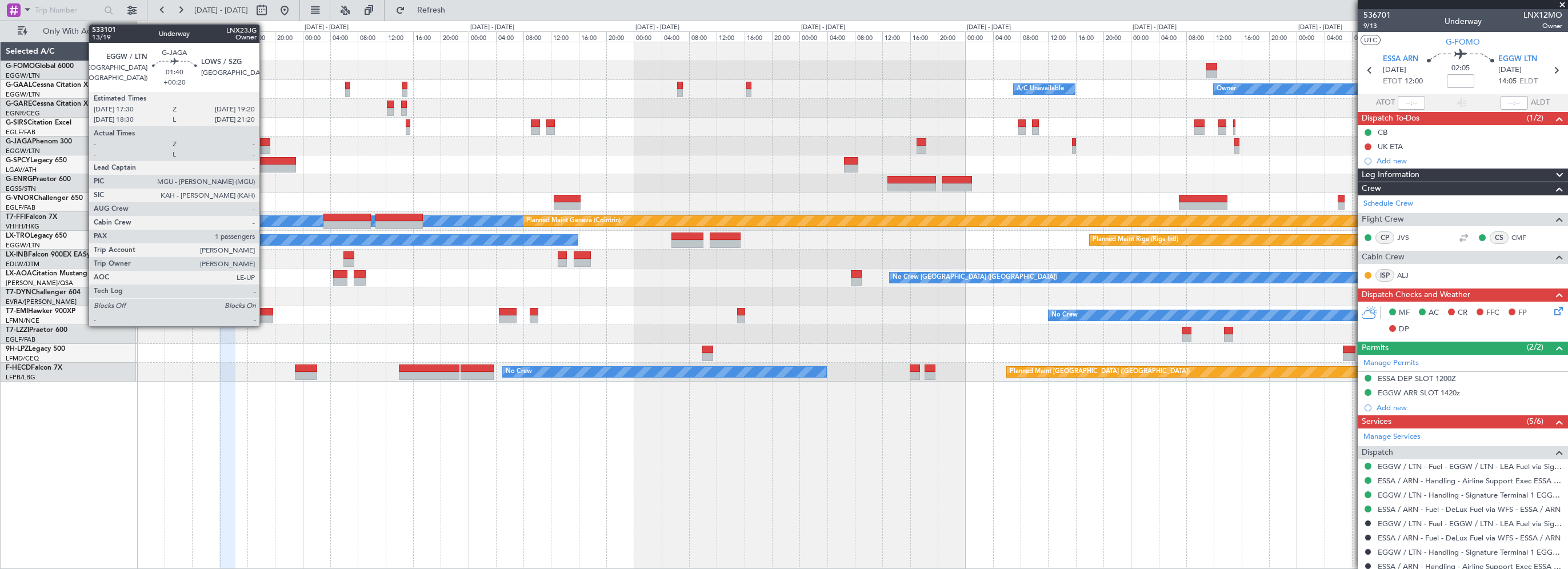
click at [265, 143] on div at bounding box center [264, 142] width 13 height 8
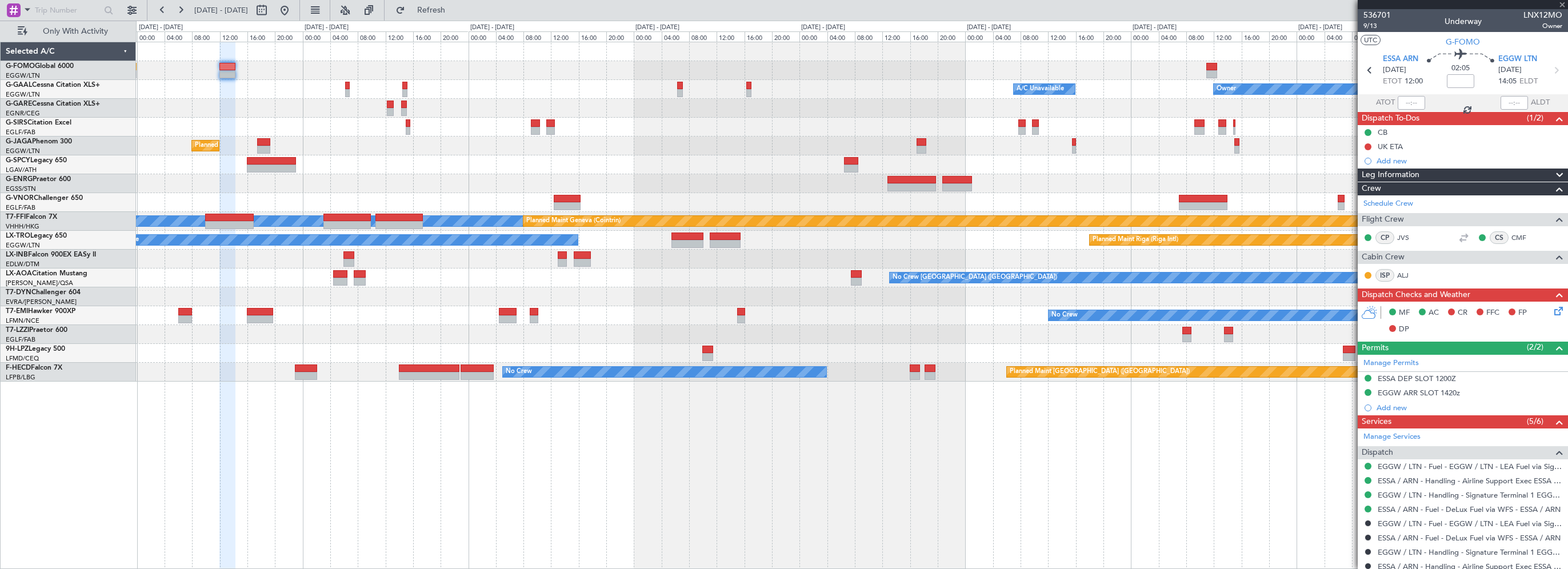
type input "+00:20"
type input "1"
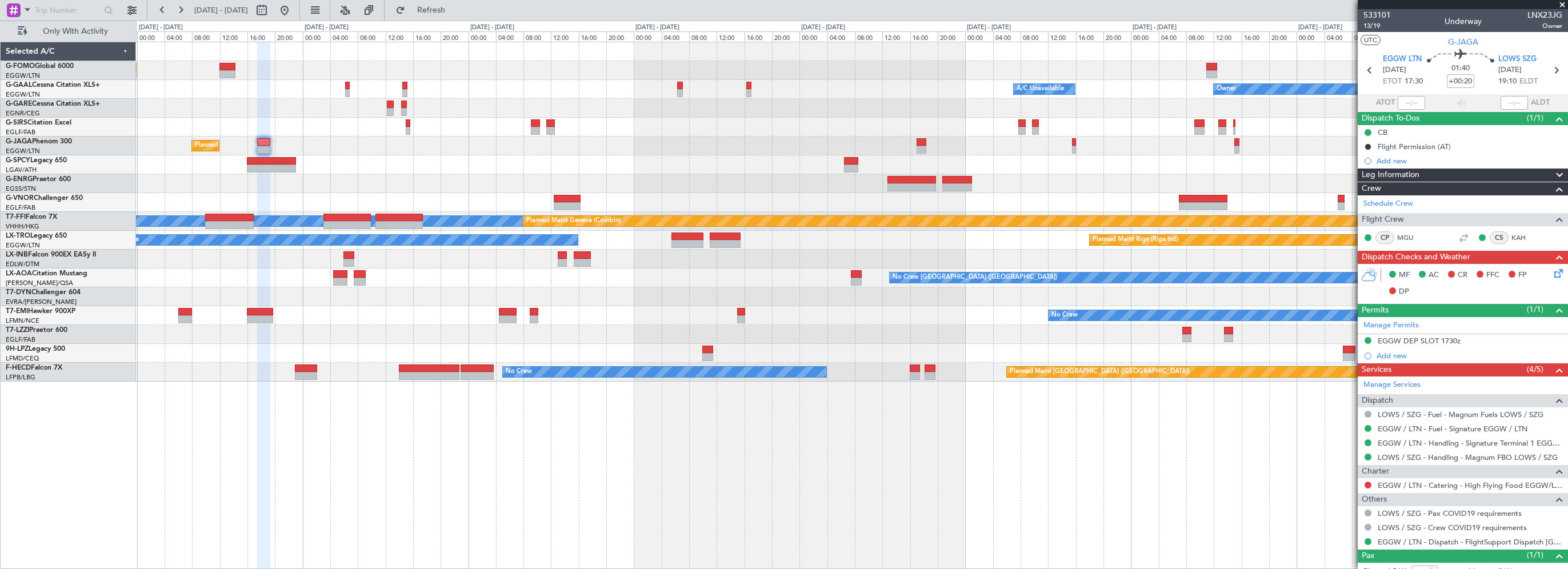
click at [823, 473] on div "Owner Owner A/C Unavailable A/C Unavailable Owner Planned Maint London (Luton) …" at bounding box center [852, 305] width 1432 height 527
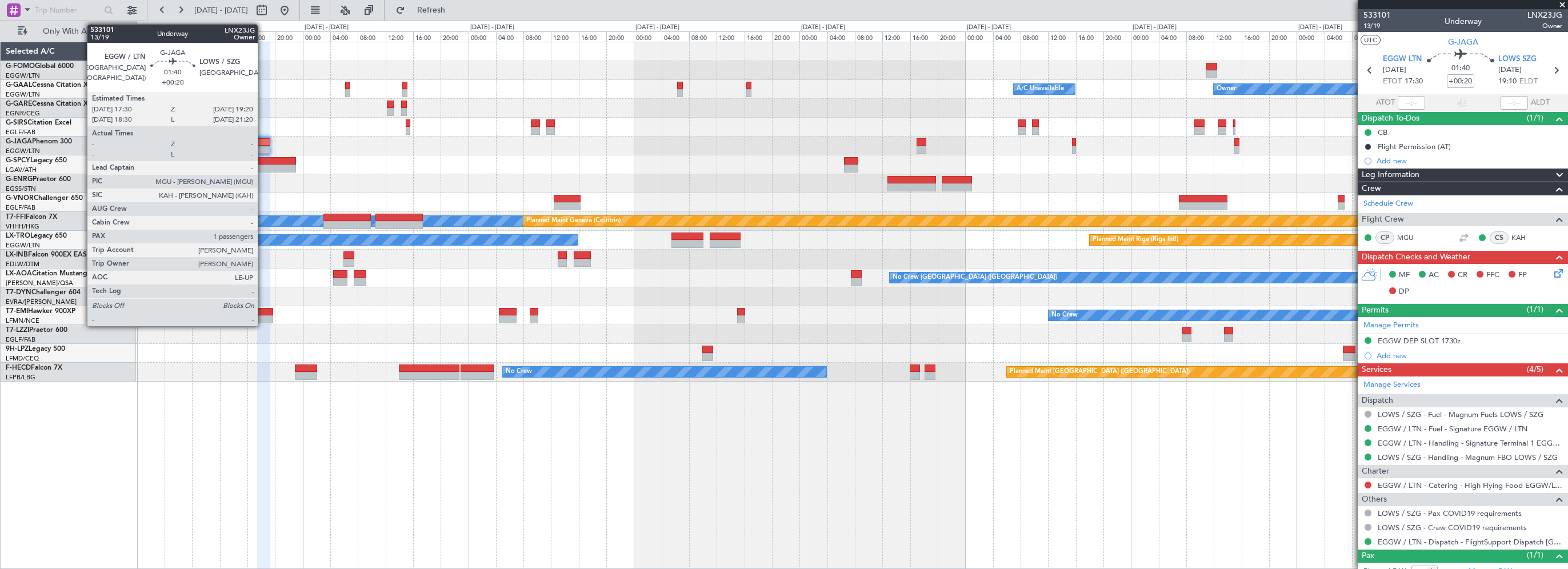
click at [263, 141] on div at bounding box center [264, 142] width 13 height 8
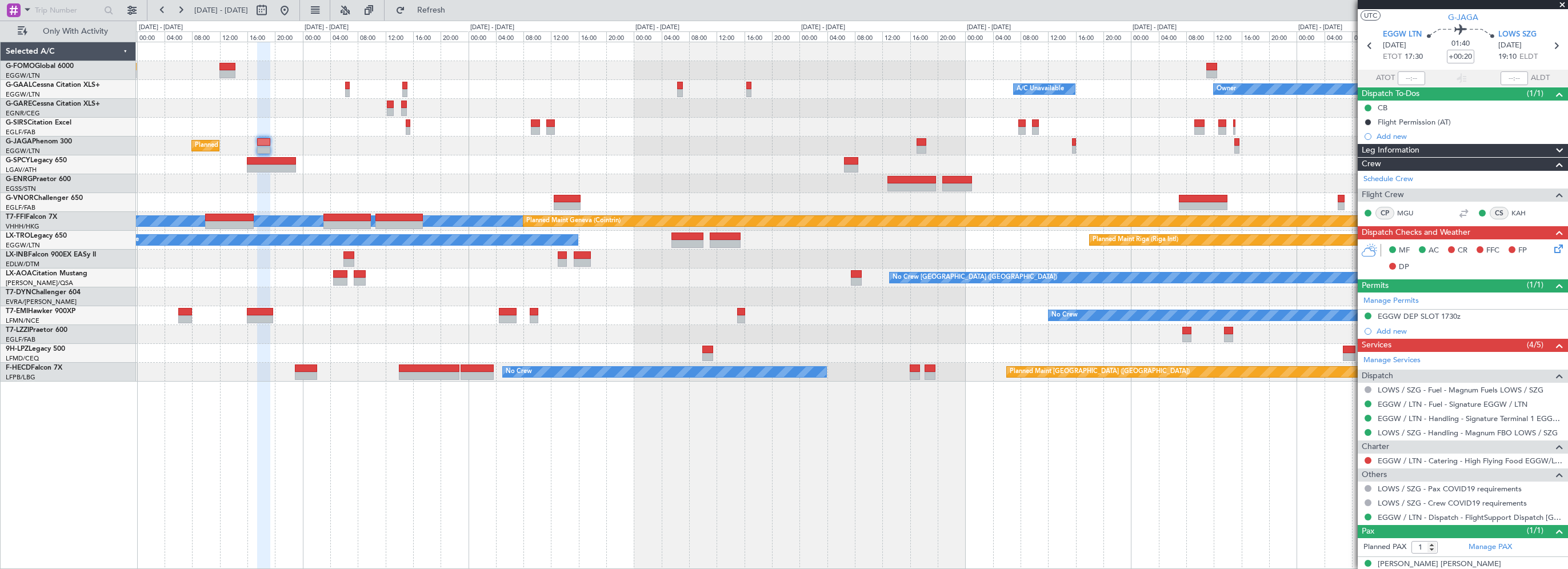
scroll to position [36, 0]
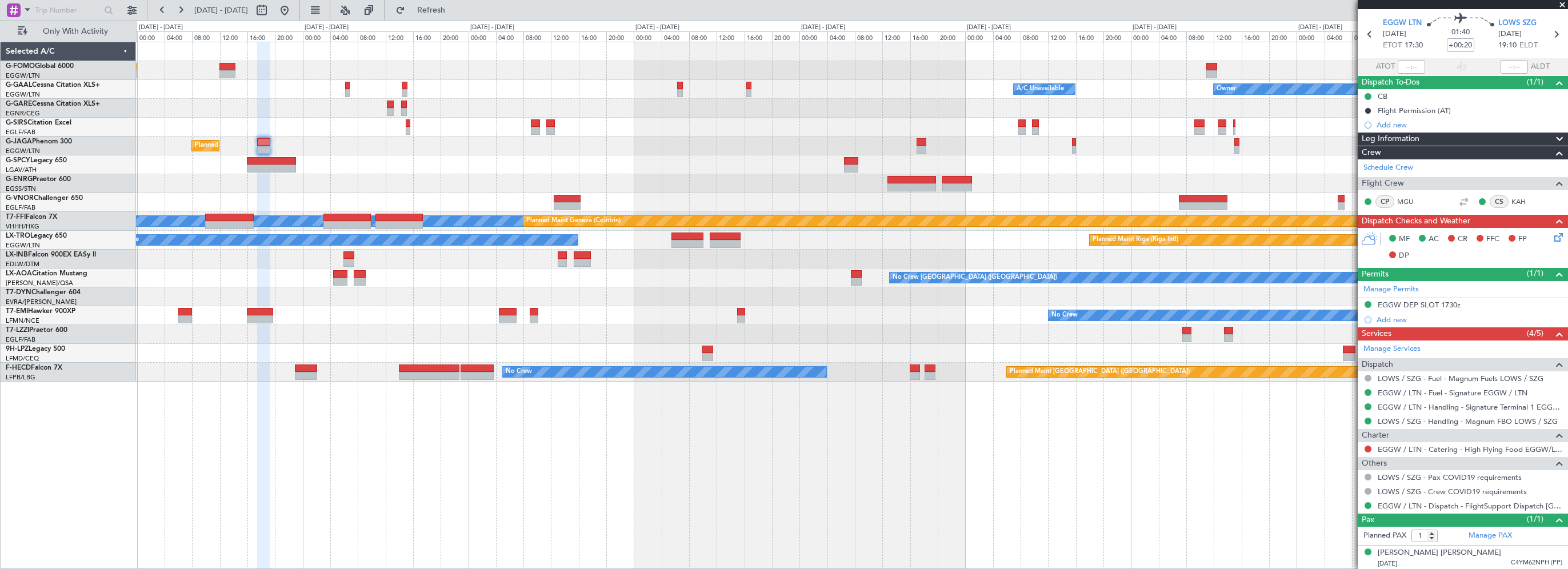
click at [1450, 138] on div "Leg Information" at bounding box center [1463, 139] width 210 height 13
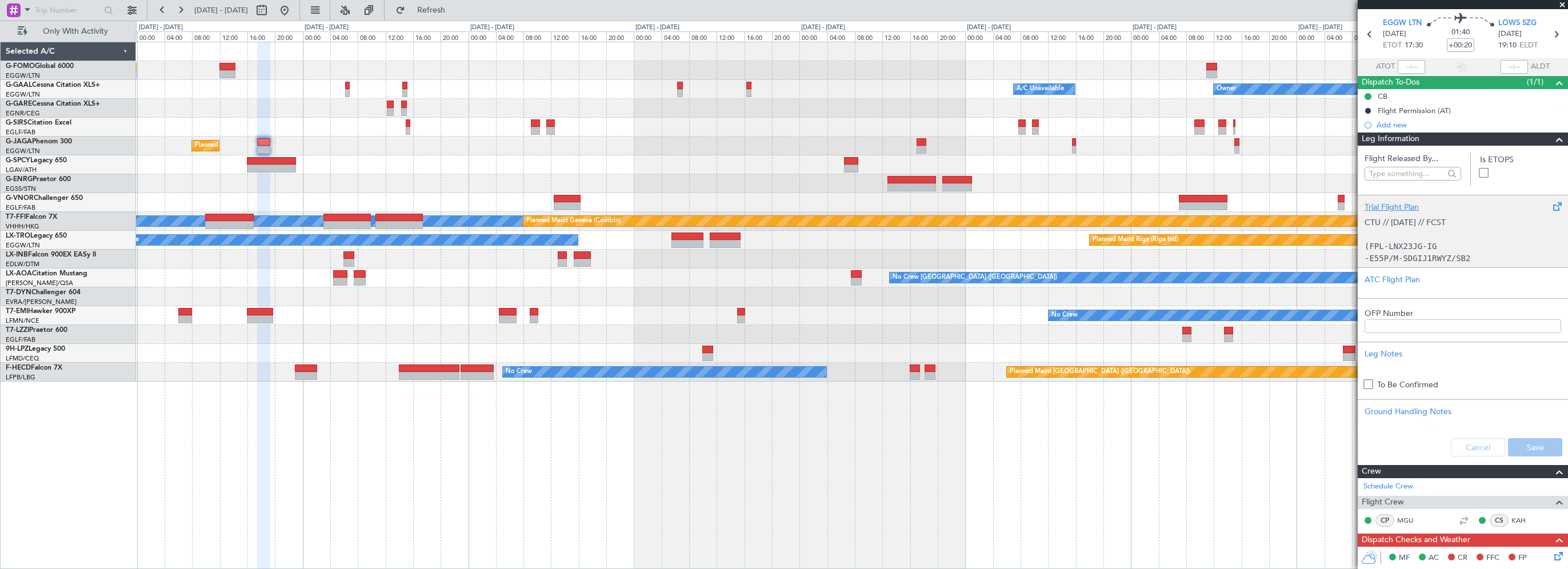
click at [1404, 203] on div "Trial Flight Plan" at bounding box center [1463, 207] width 197 height 12
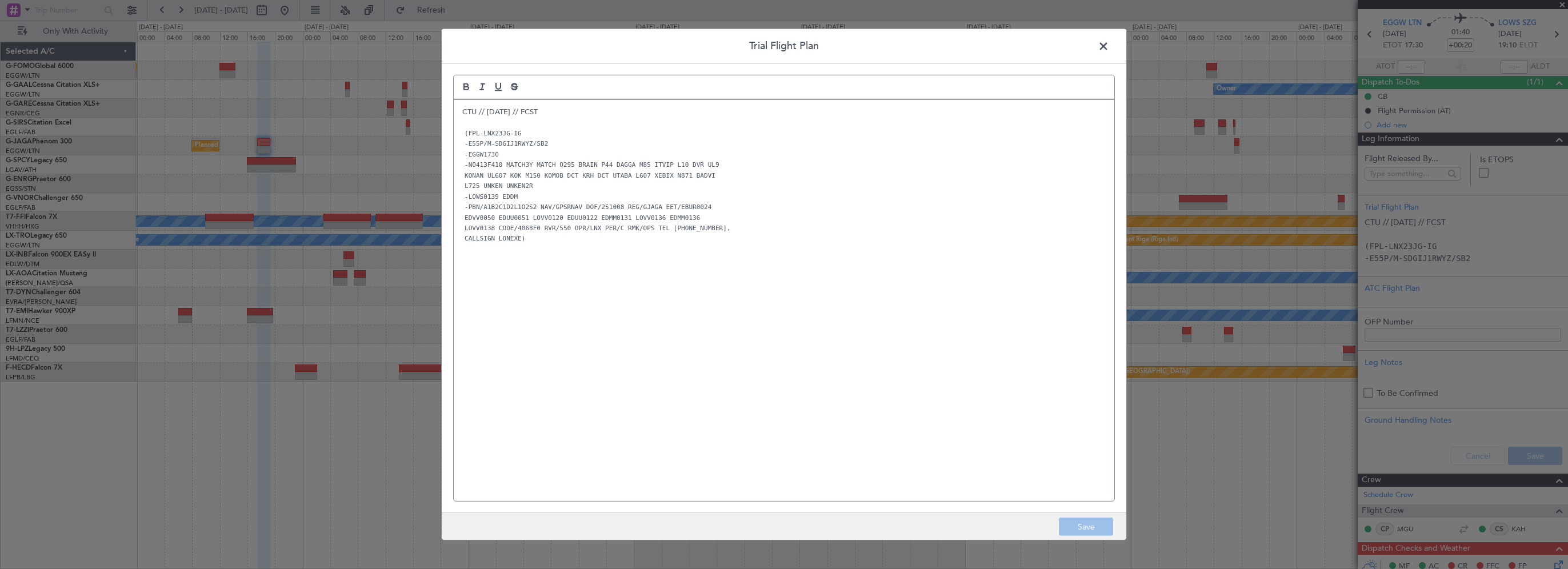
click at [1109, 49] on span at bounding box center [1109, 49] width 0 height 23
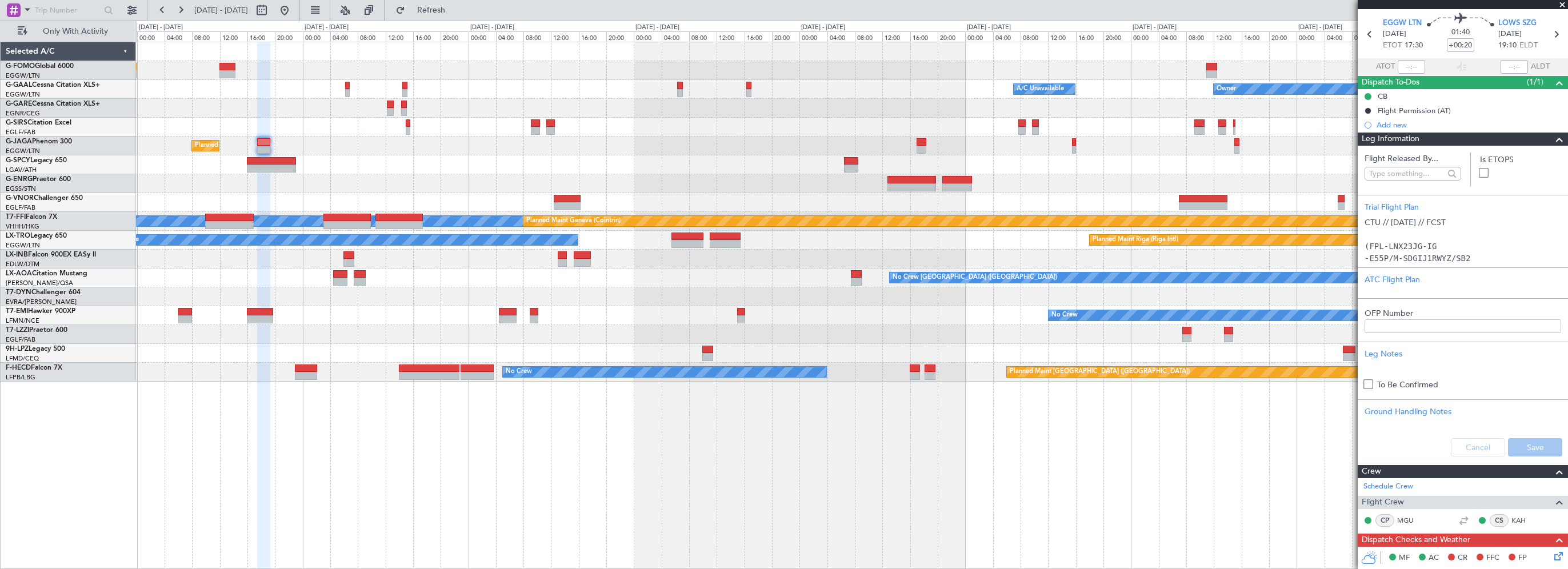
click at [294, 462] on div "Owner Owner A/C Unavailable A/C Unavailable Owner Planned Maint London (Luton) …" at bounding box center [852, 305] width 1432 height 527
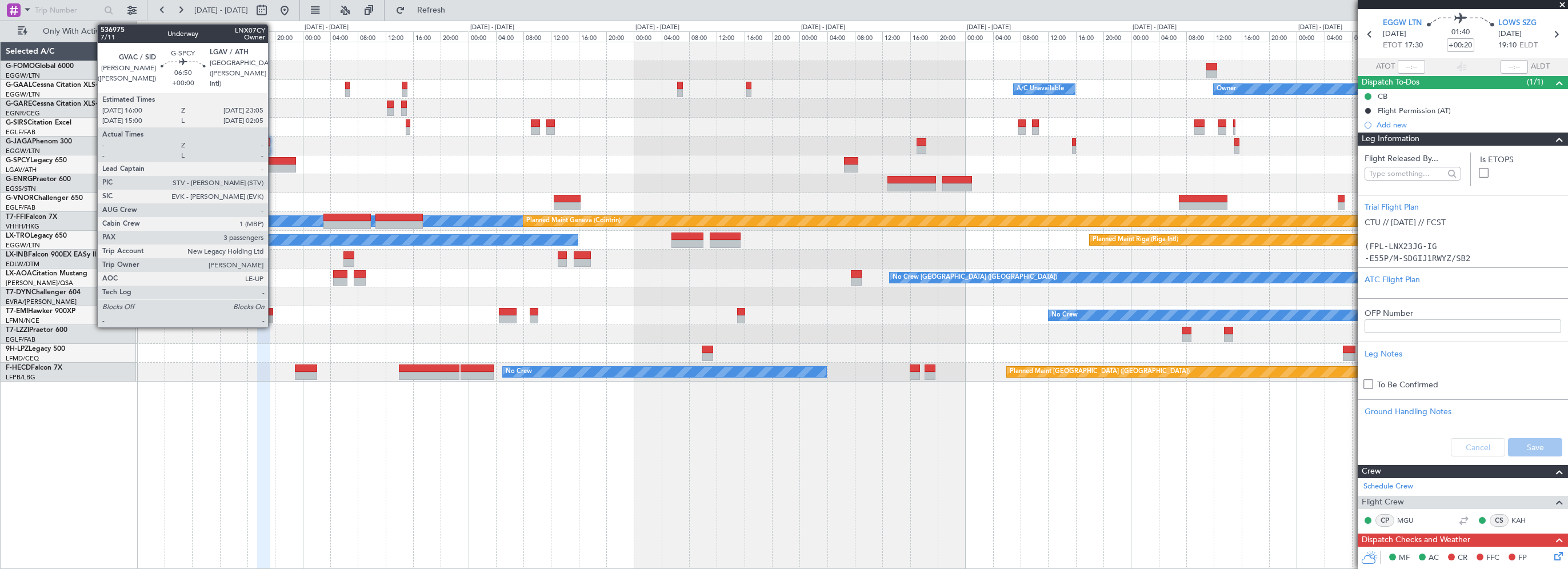
click at [273, 158] on div at bounding box center [271, 161] width 49 height 8
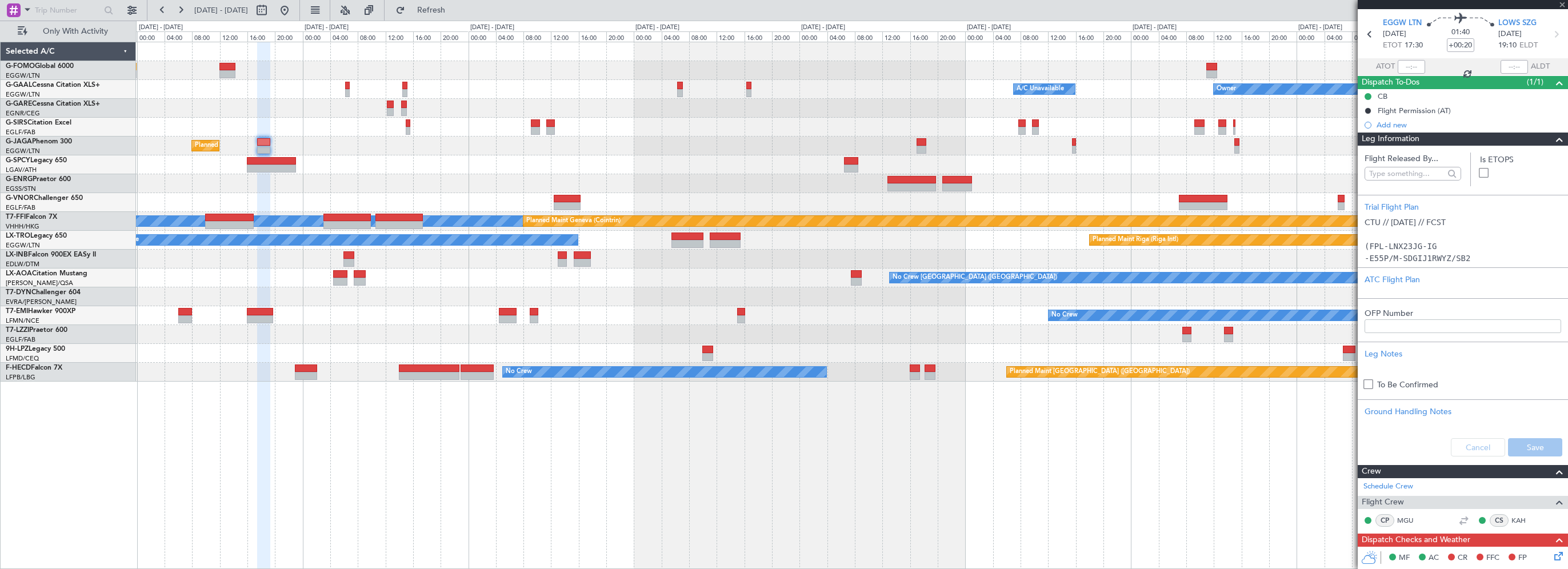
type input "3"
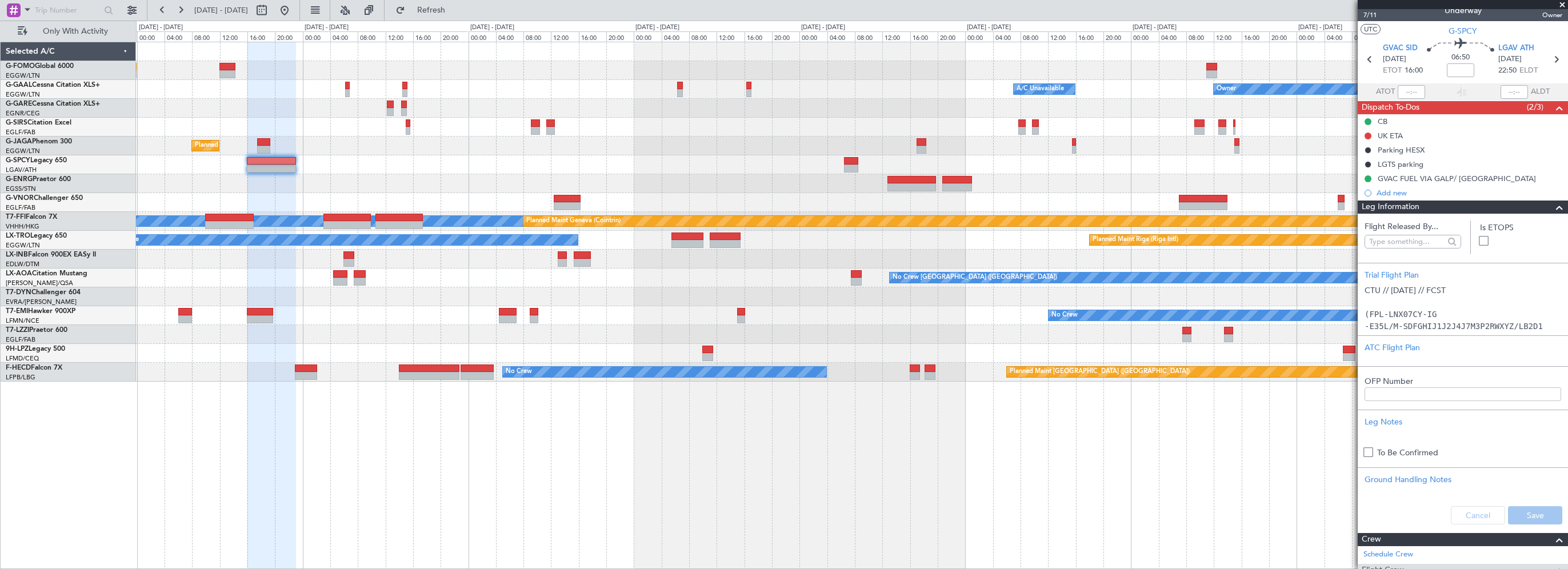
scroll to position [0, 0]
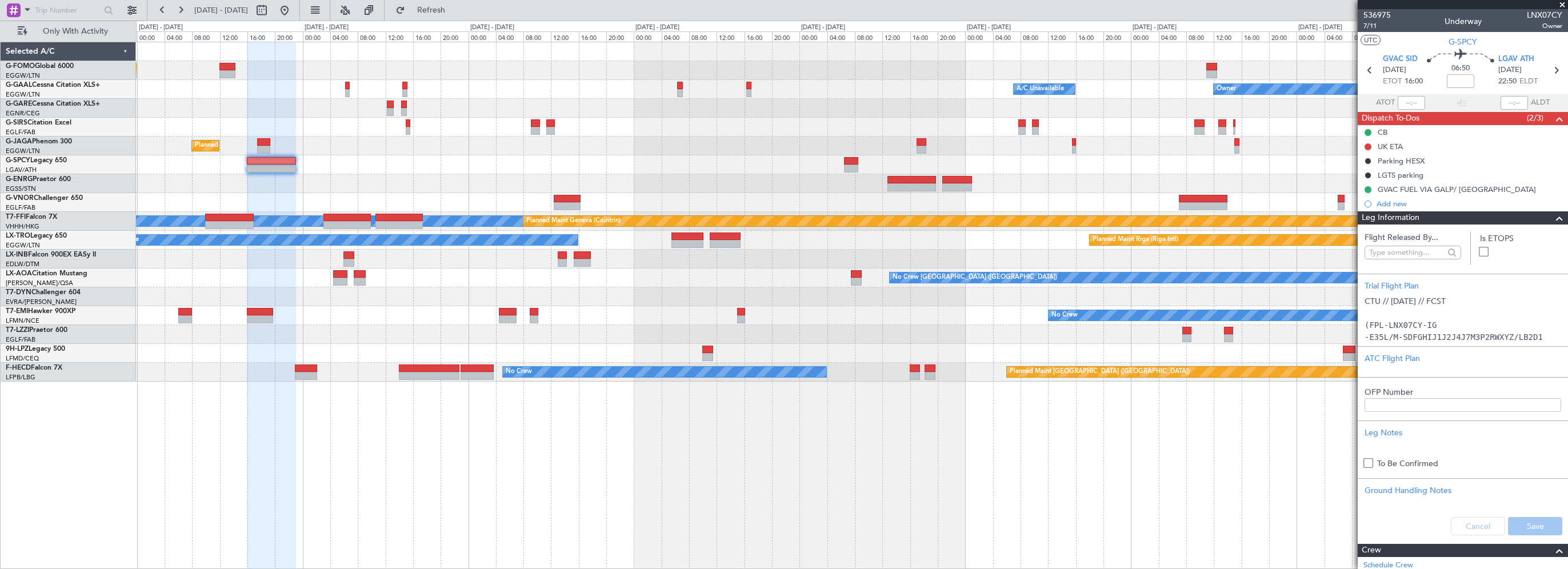
click at [1553, 214] on span at bounding box center [1559, 218] width 14 height 14
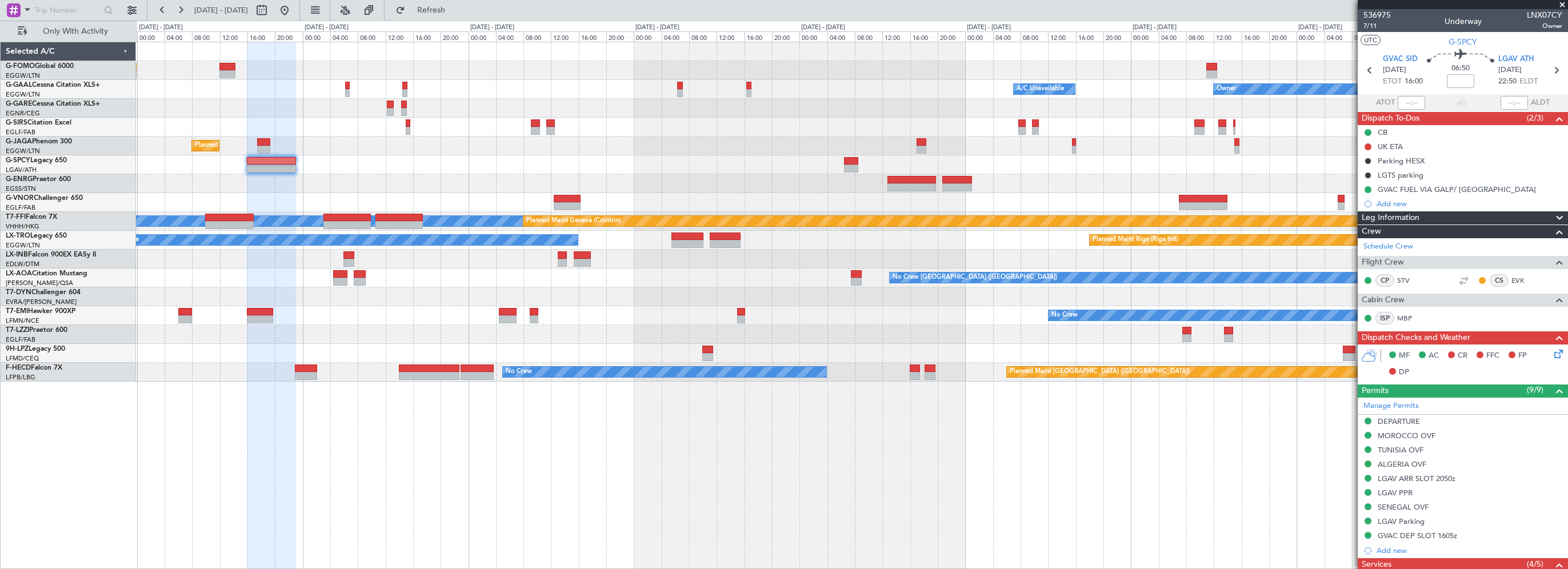
click at [1104, 436] on div "Owner A/C Unavailable Owner A/C Unavailable Owner Planned Maint London (Luton) …" at bounding box center [852, 305] width 1432 height 527
click at [560, 484] on div "Owner A/C Unavailable Owner A/C Unavailable Owner Planned Maint London (Luton) …" at bounding box center [852, 305] width 1432 height 527
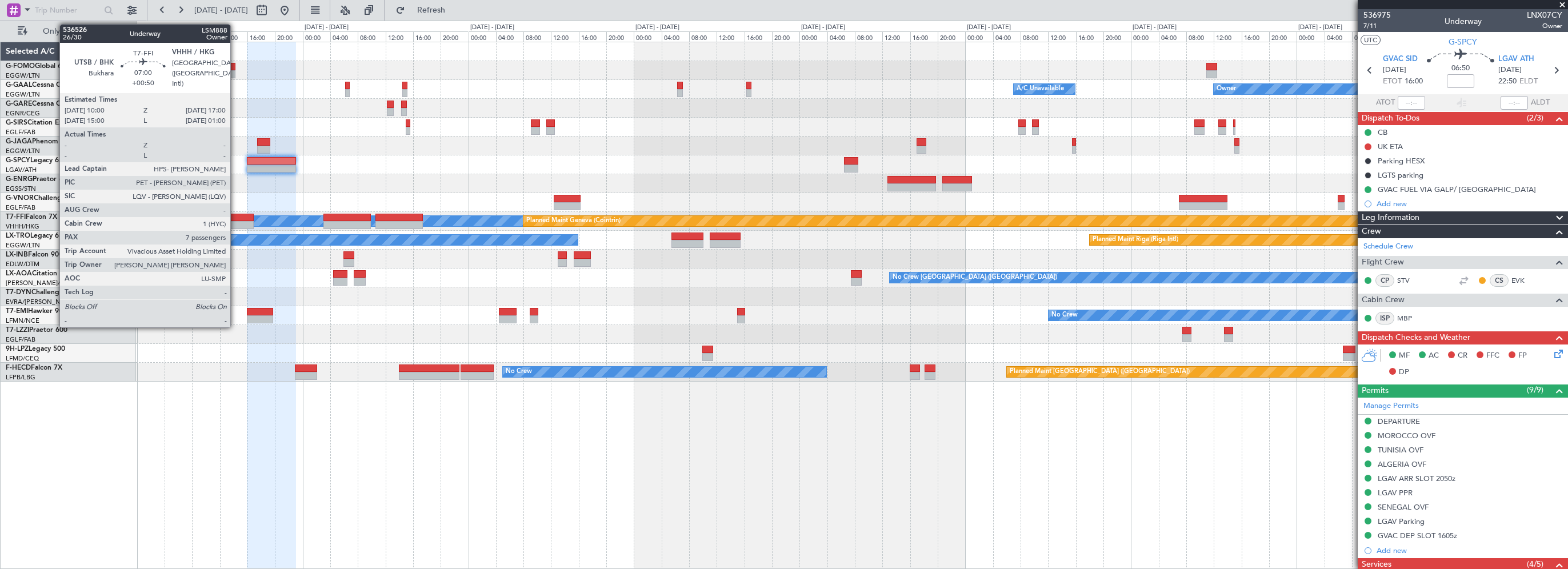
click at [236, 215] on div at bounding box center [229, 217] width 49 height 8
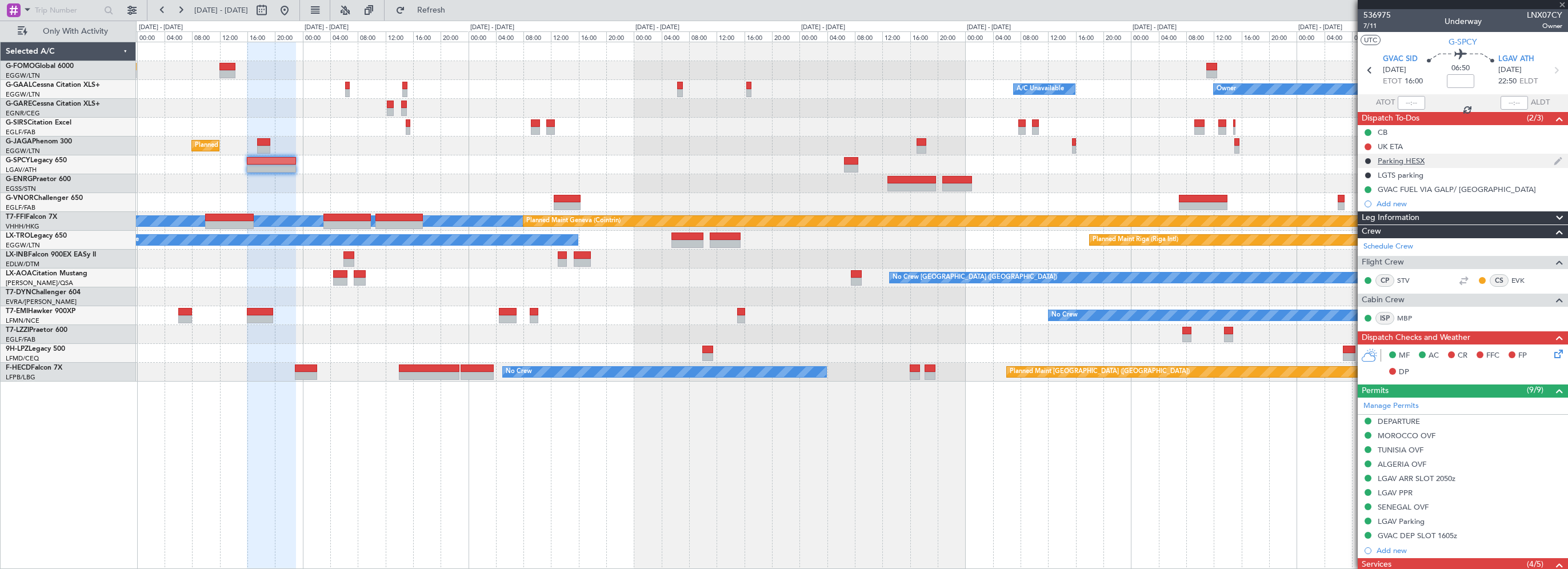
type input "+00:50"
type input "7"
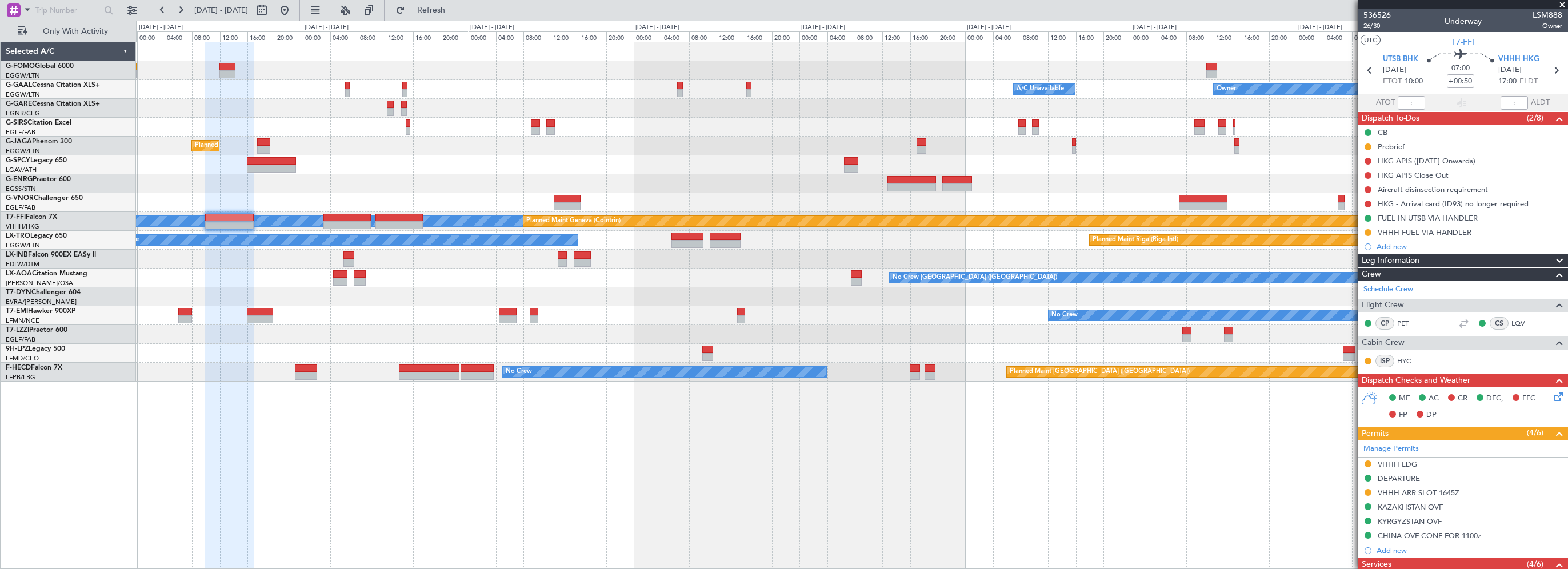
click at [1108, 508] on div "Owner Owner A/C Unavailable A/C Unavailable Owner Planned Maint London (Luton) …" at bounding box center [852, 305] width 1432 height 527
click at [951, 504] on div "Owner Owner A/C Unavailable A/C Unavailable Owner Planned Maint London (Luton) …" at bounding box center [852, 305] width 1432 height 527
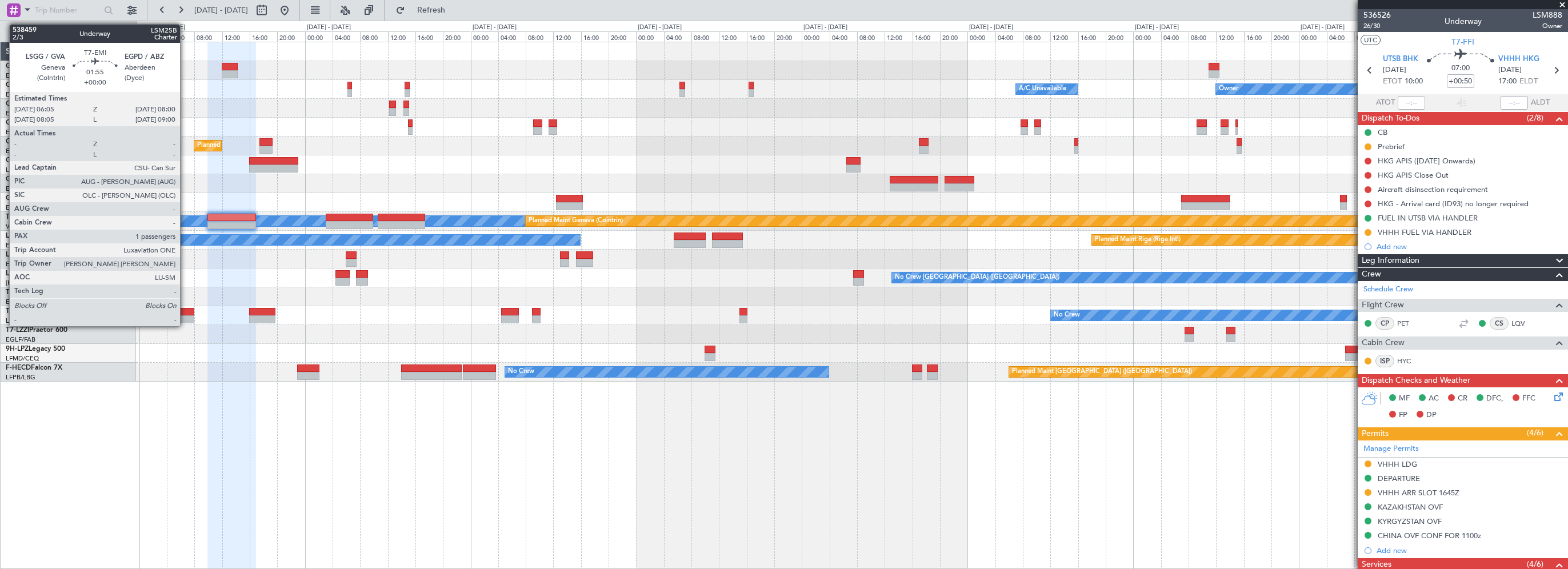
click at [188, 315] on div at bounding box center [187, 319] width 14 height 8
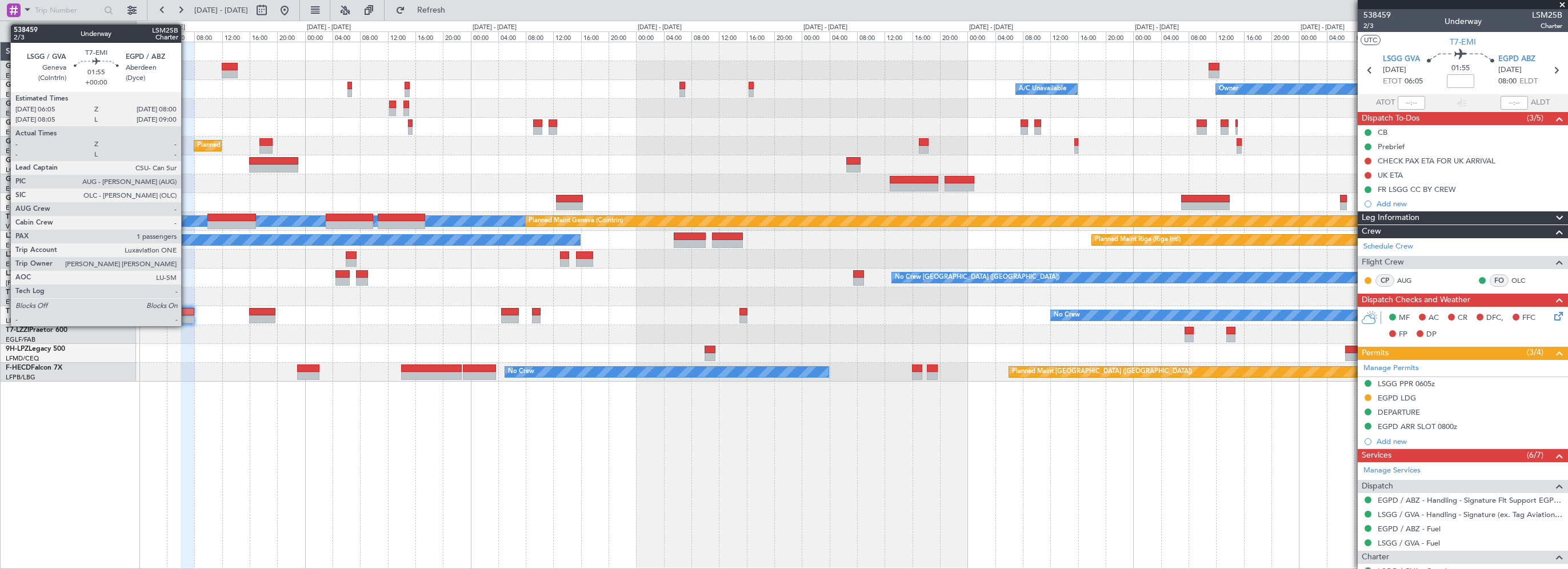
click at [185, 309] on div at bounding box center [187, 312] width 14 height 8
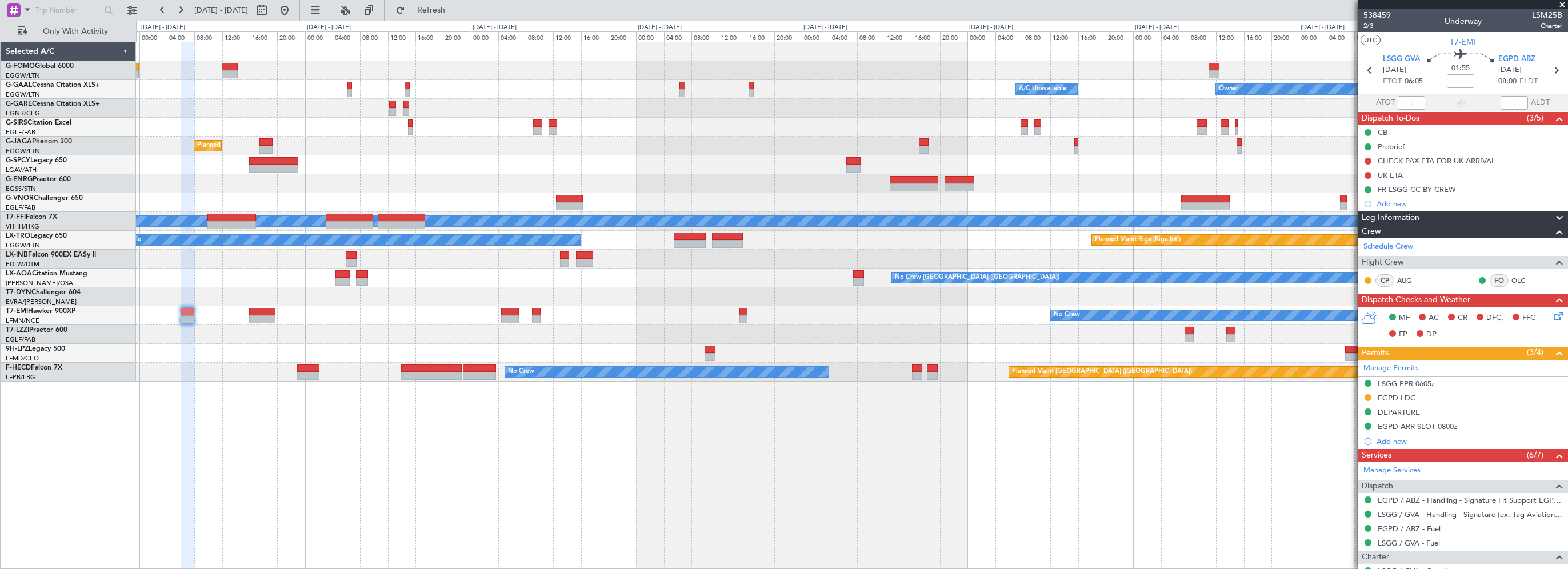
click at [1405, 219] on span "Leg Information" at bounding box center [1390, 218] width 58 height 13
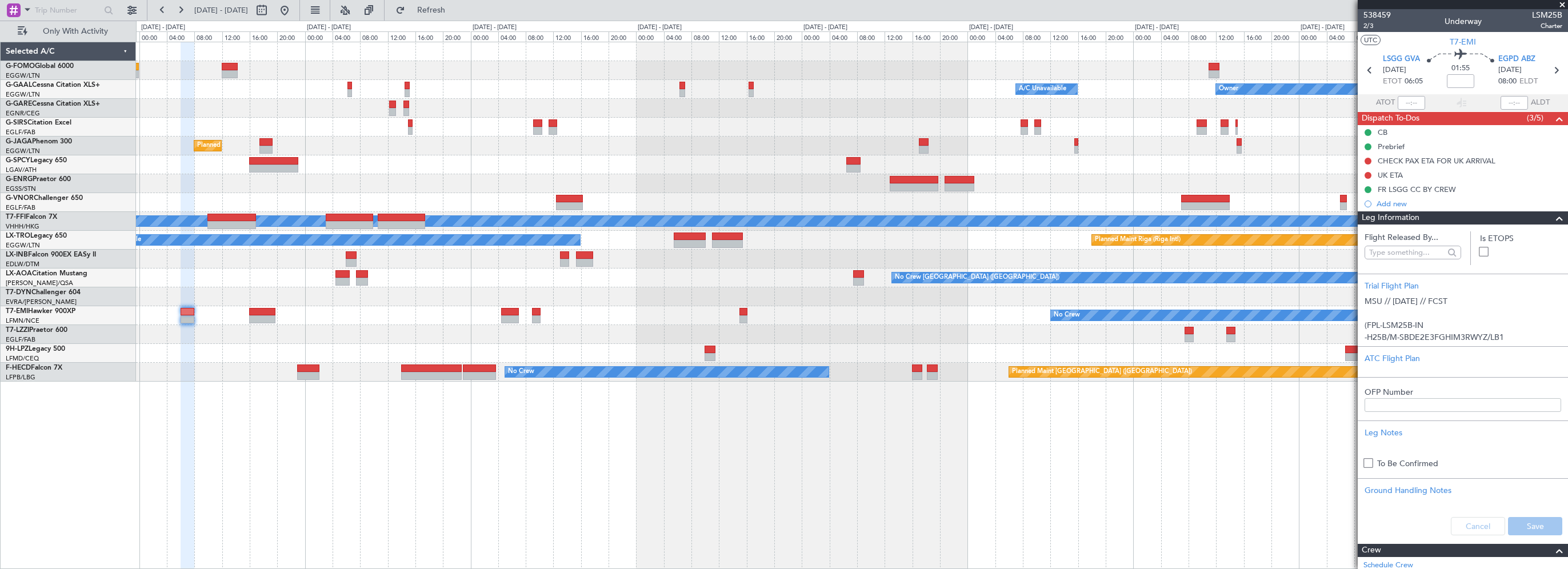
click at [1563, 4] on span at bounding box center [1562, 5] width 12 height 10
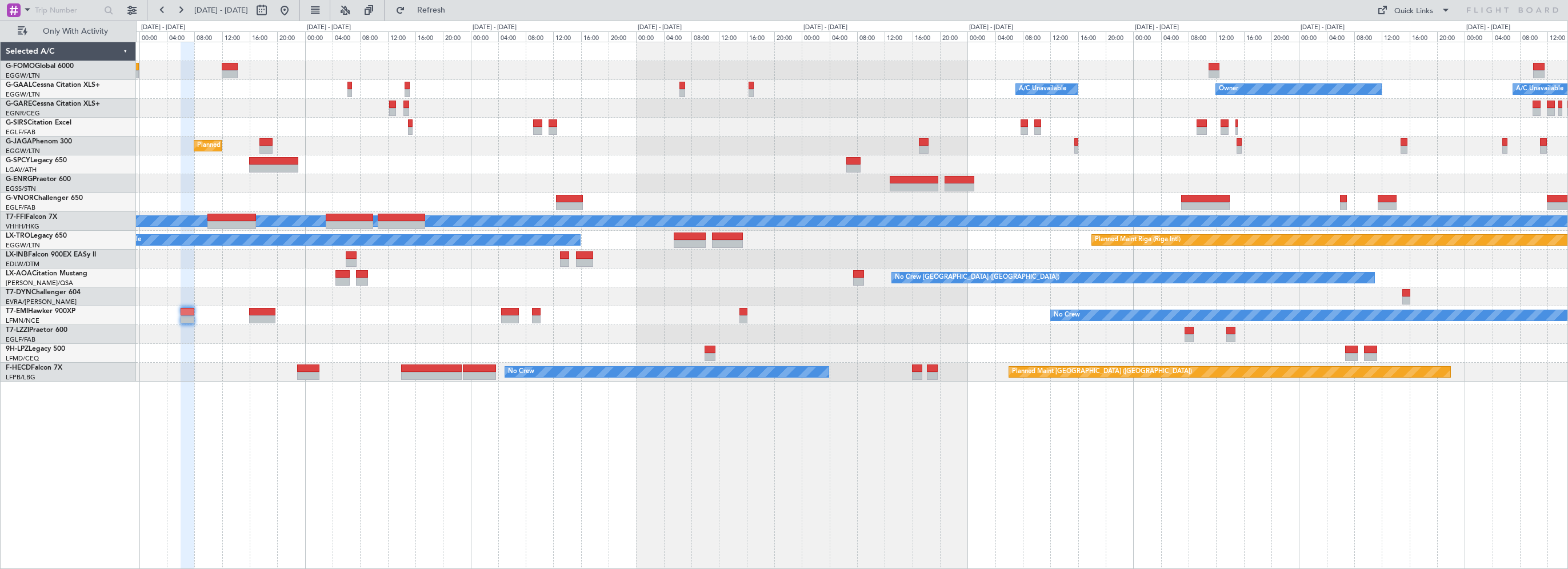
type input "0"
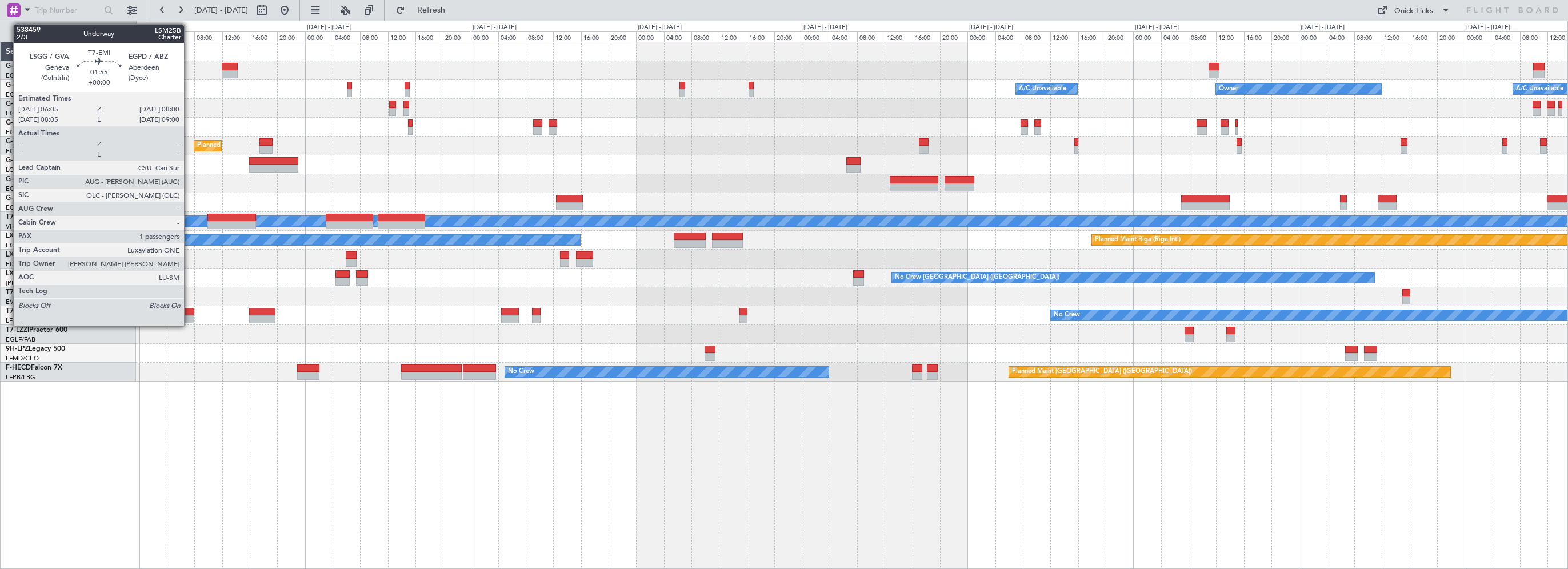
click at [189, 311] on div at bounding box center [187, 312] width 14 height 8
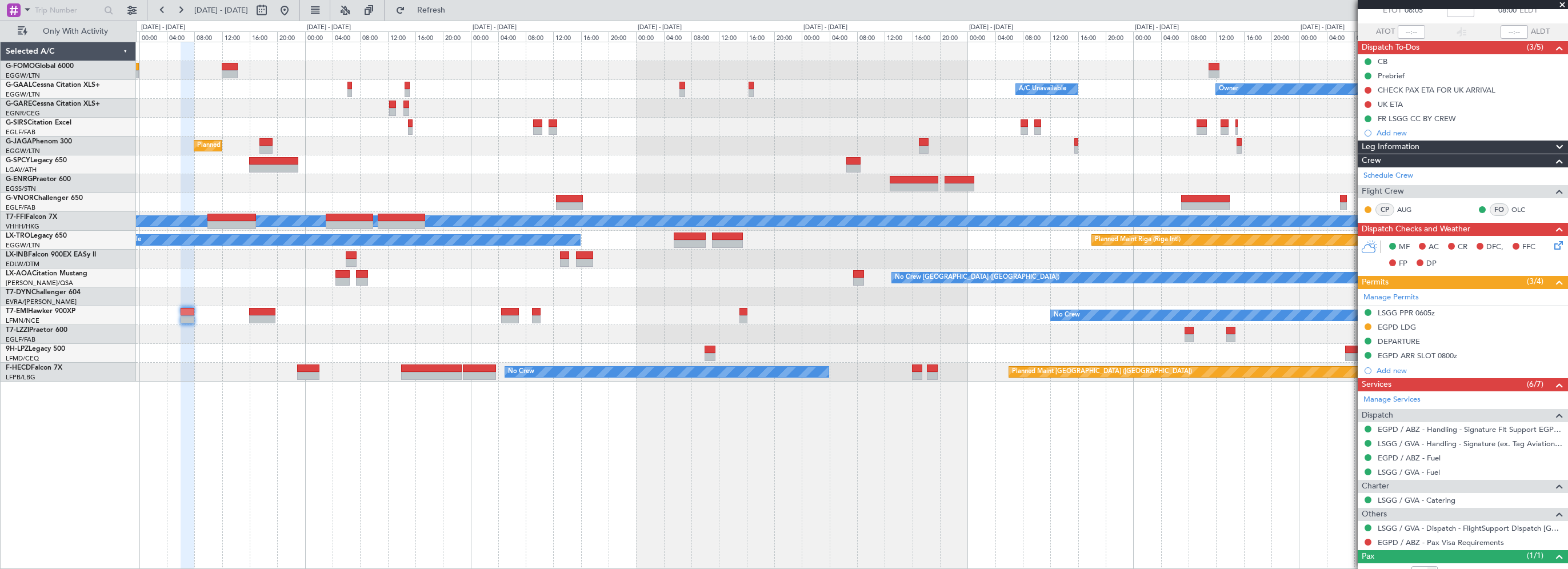
scroll to position [107, 0]
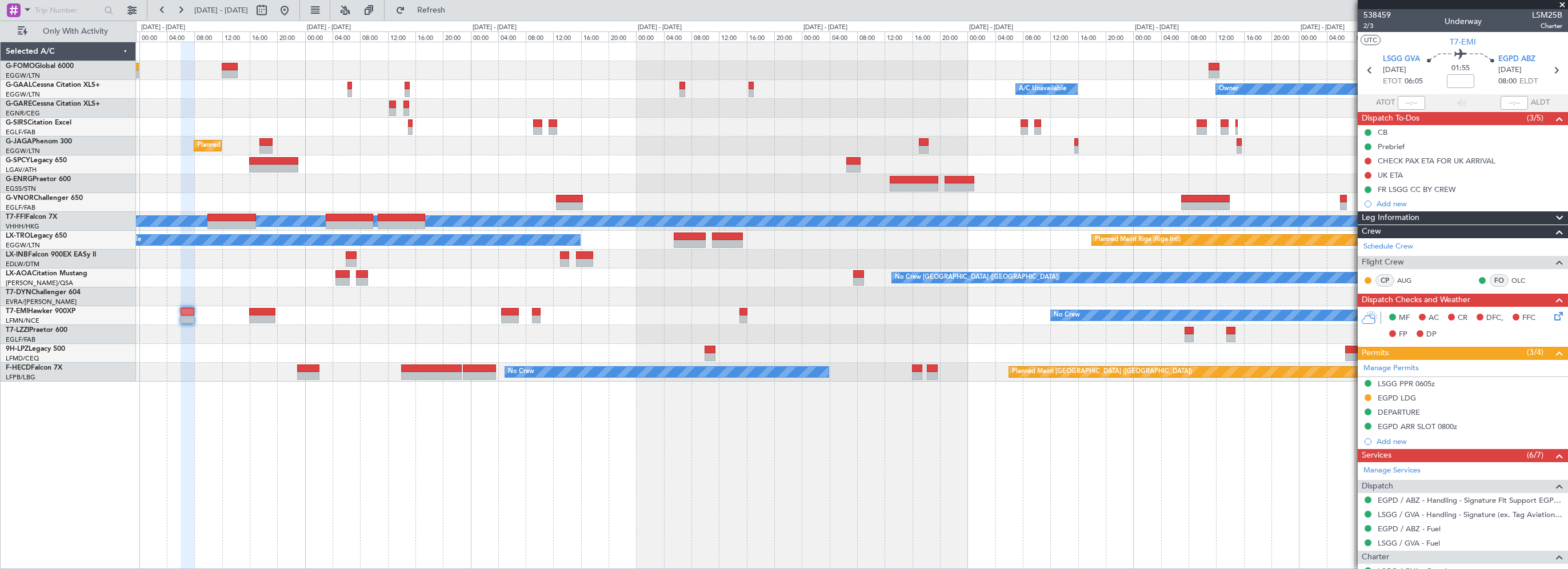
scroll to position [107, 0]
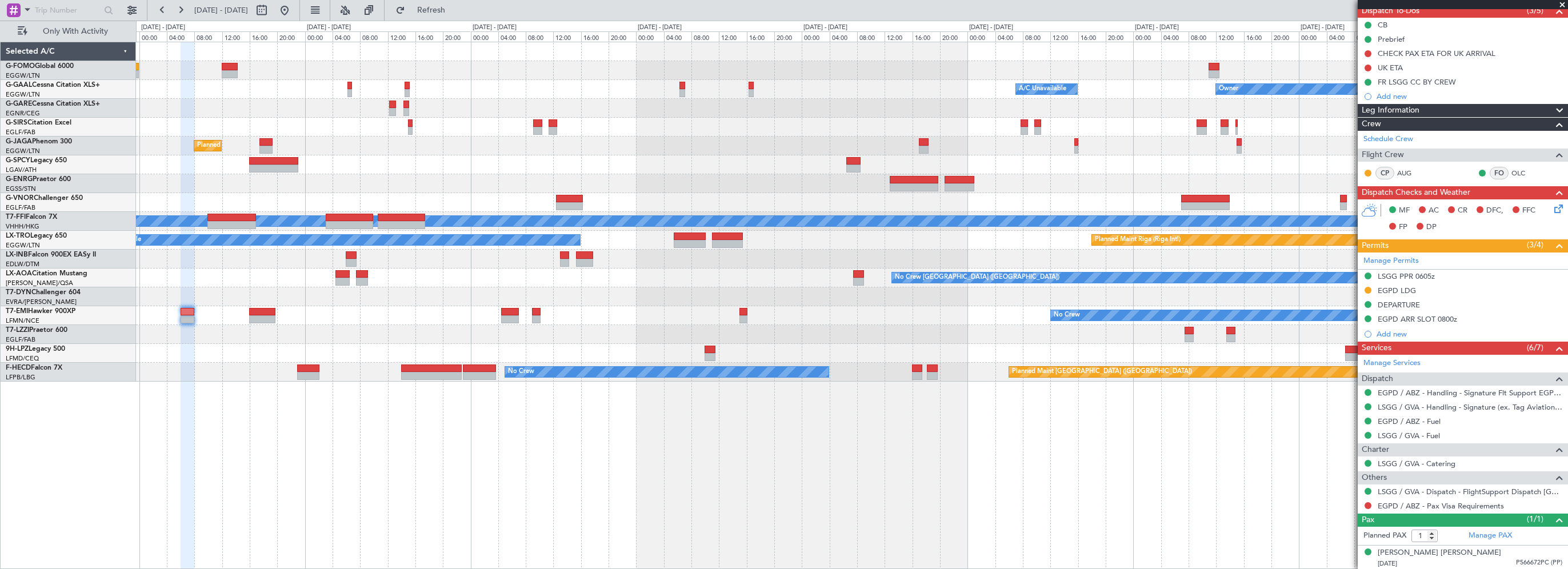
click at [310, 163] on div "Owner Owner A/C Unavailable A/C Unavailable Owner Planned Maint [GEOGRAPHIC_DAT…" at bounding box center [852, 212] width 1432 height 340
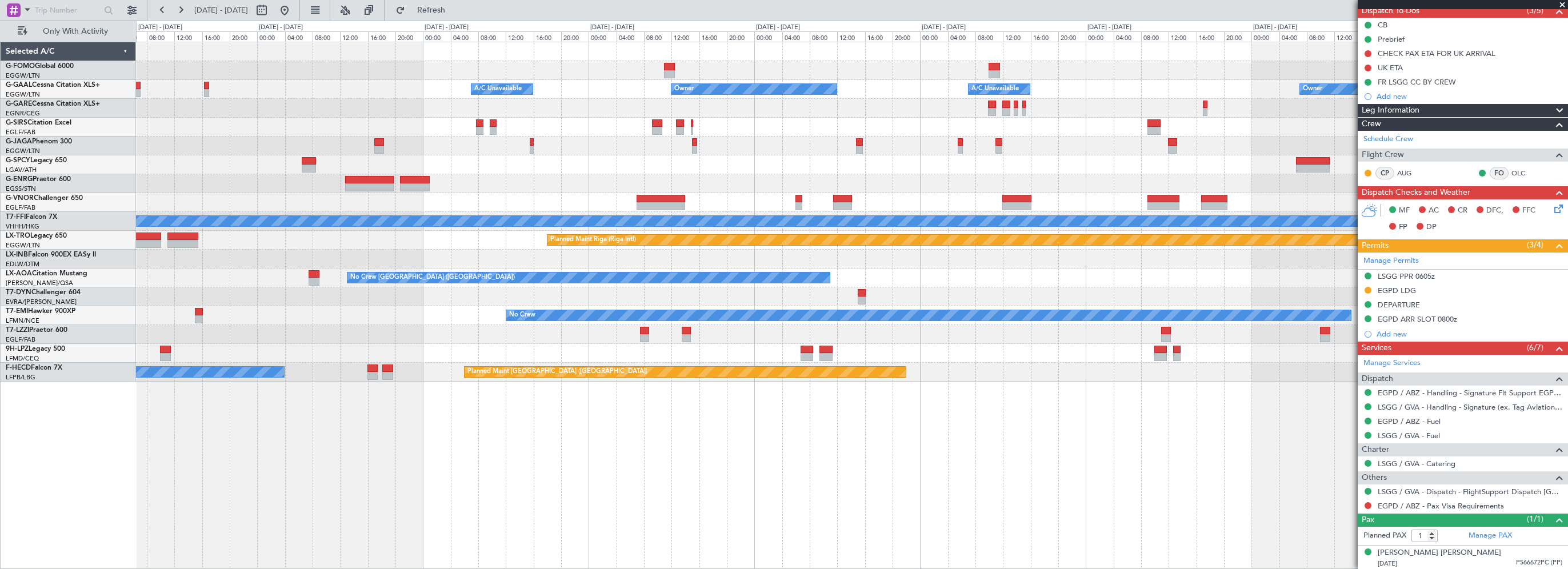
click at [397, 151] on div at bounding box center [852, 145] width 1432 height 19
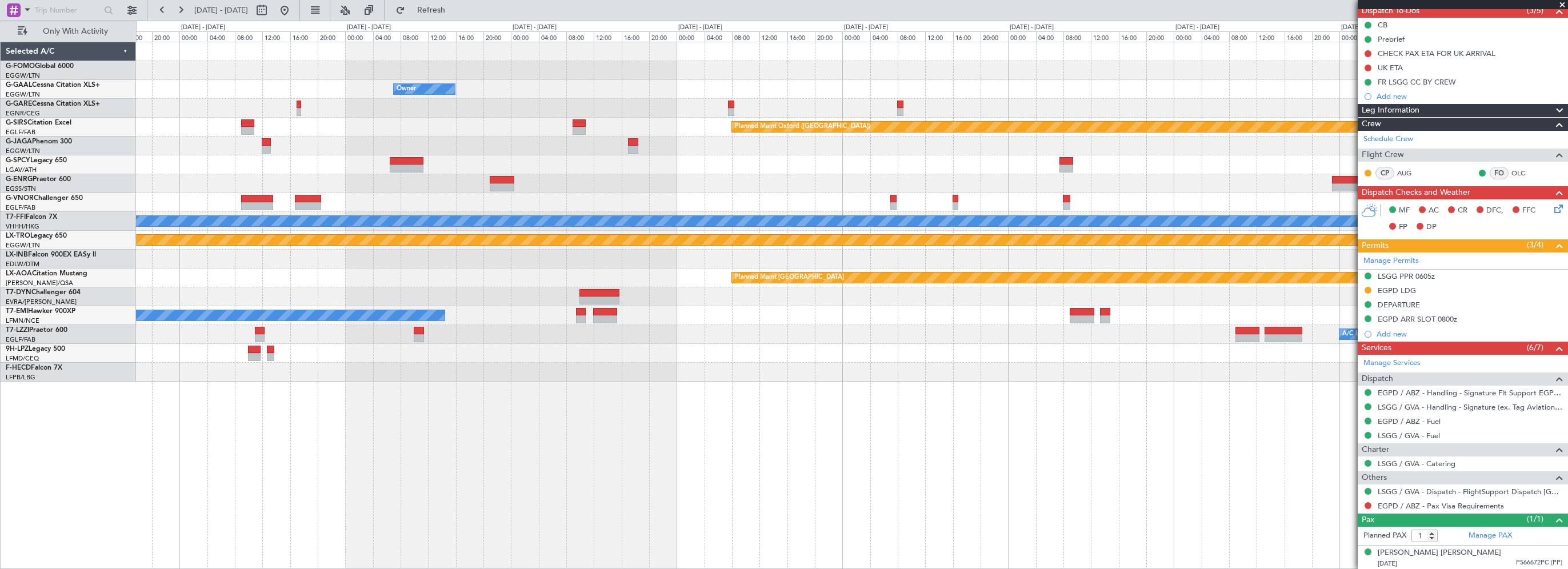
click at [521, 148] on div "Owner A/C Unavailable Owner Owner Planned Maint [GEOGRAPHIC_DATA] ([GEOGRAPHIC_…" at bounding box center [852, 212] width 1432 height 340
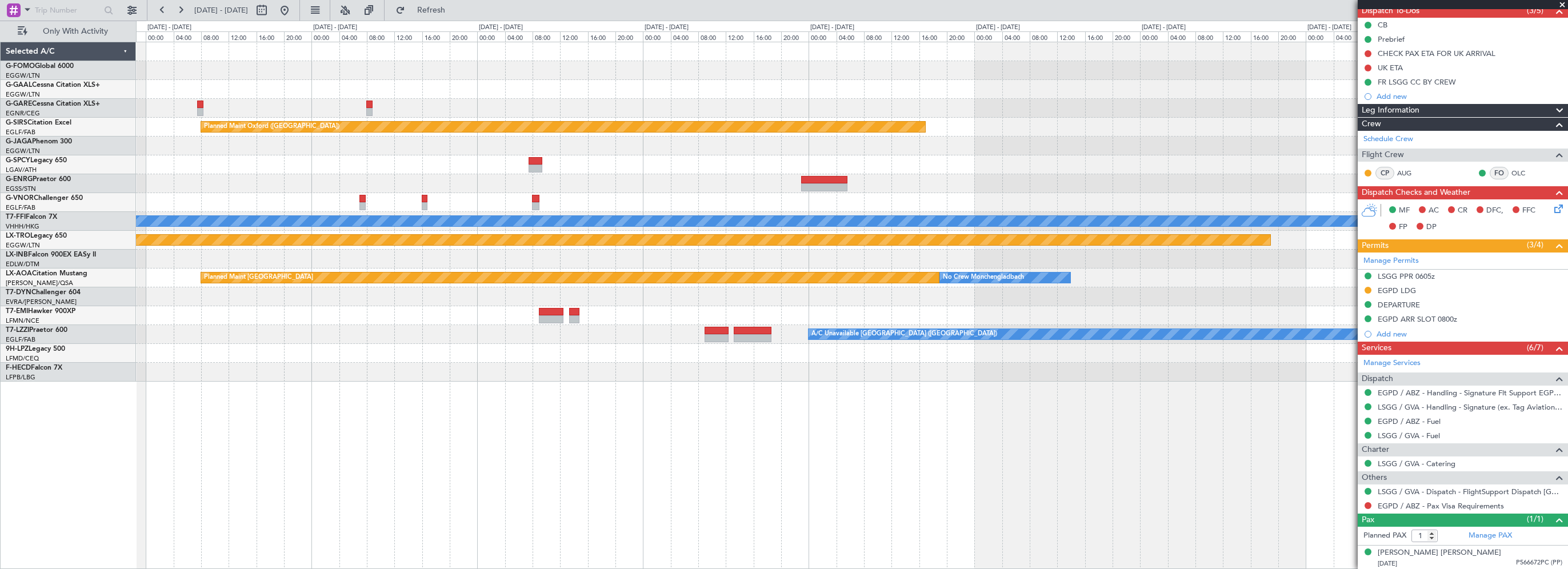
click at [537, 148] on div at bounding box center [852, 145] width 1432 height 19
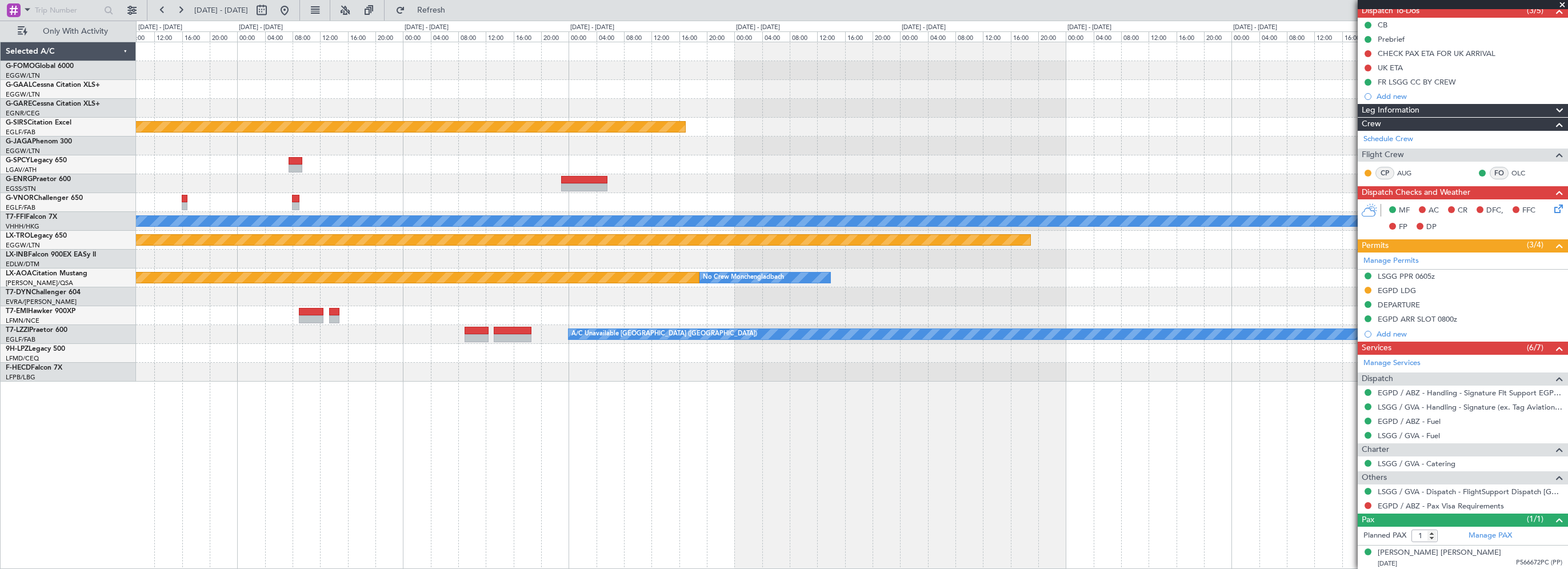
click at [830, 144] on div at bounding box center [852, 145] width 1432 height 19
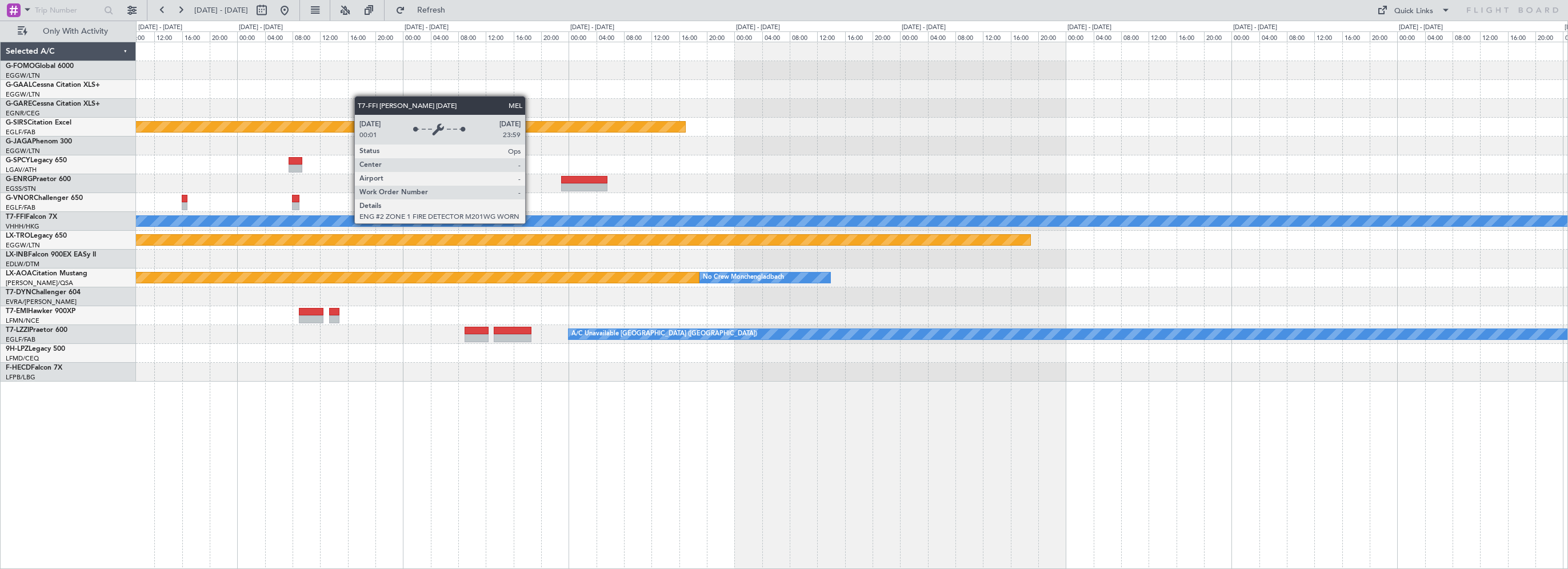
scroll to position [0, 0]
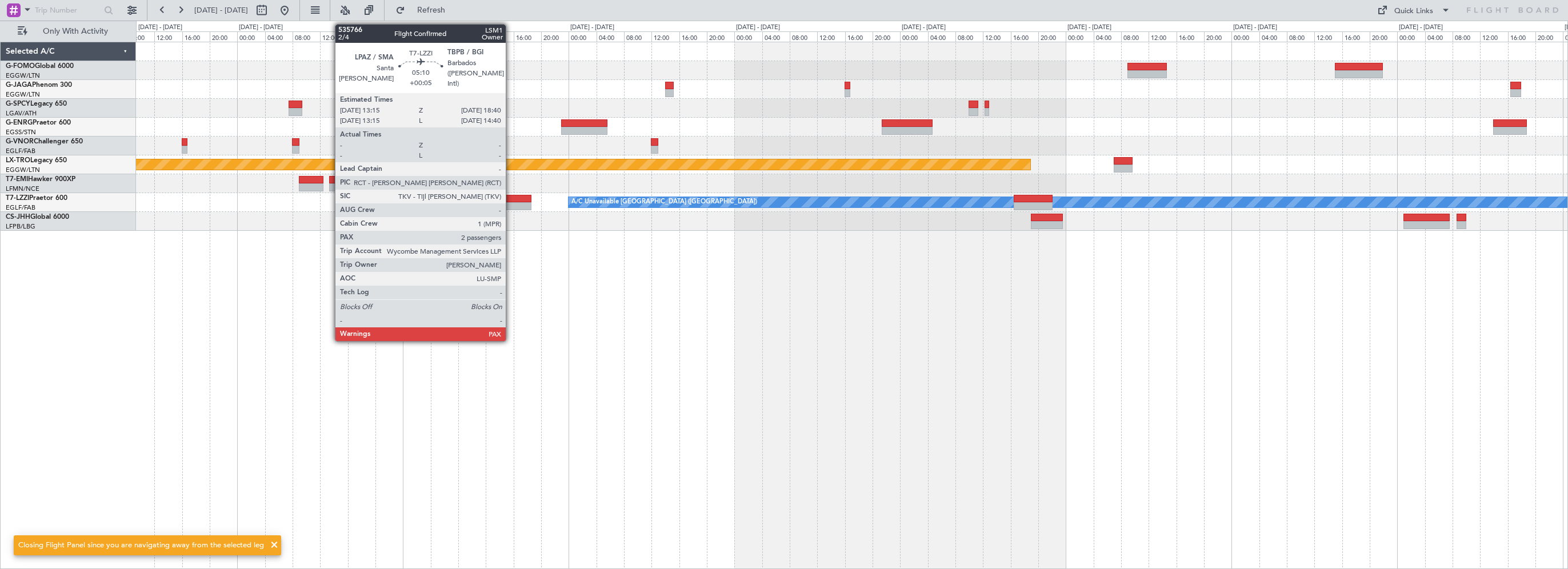
click at [511, 201] on div at bounding box center [513, 198] width 38 height 8
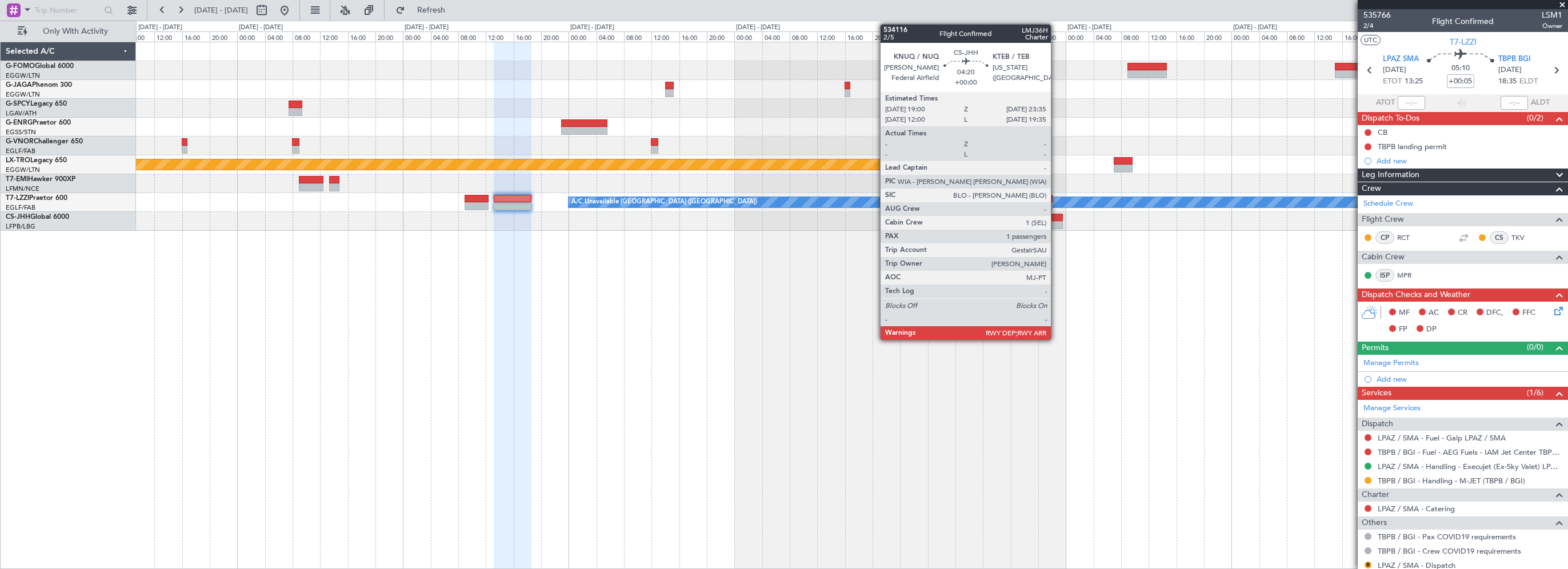
click at [1056, 218] on div at bounding box center [1047, 217] width 32 height 8
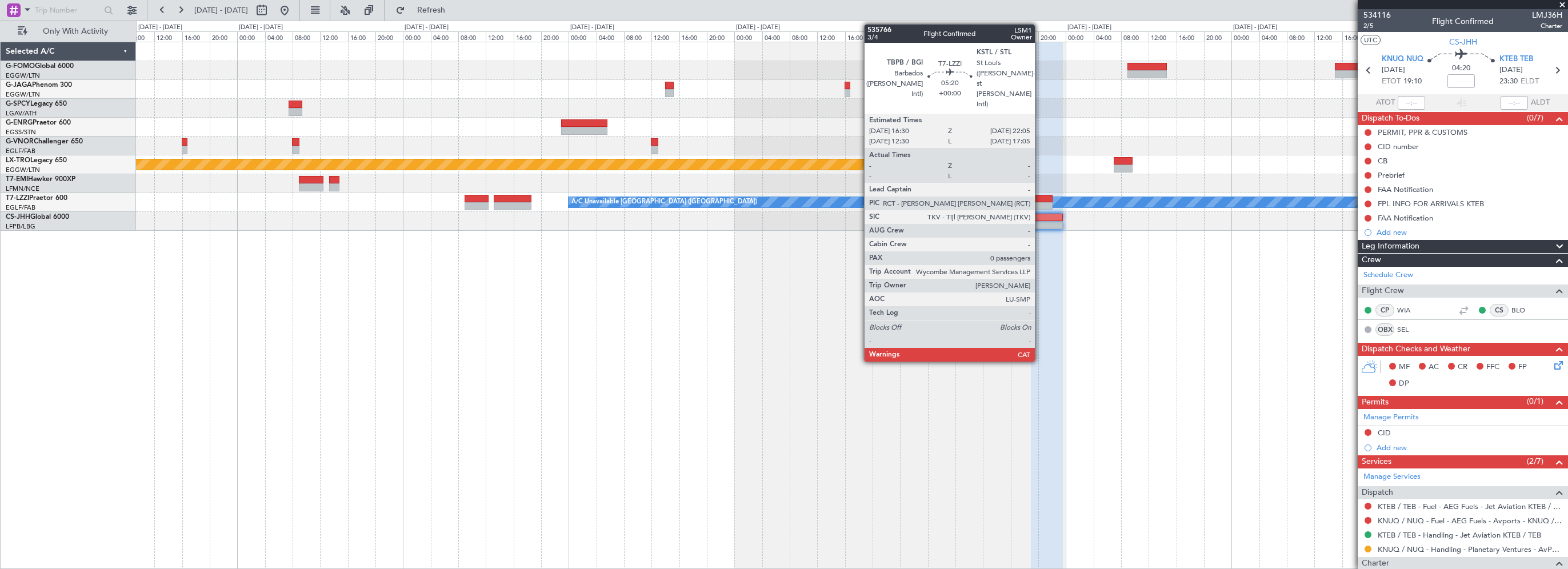
click at [1040, 197] on div at bounding box center [1033, 198] width 39 height 8
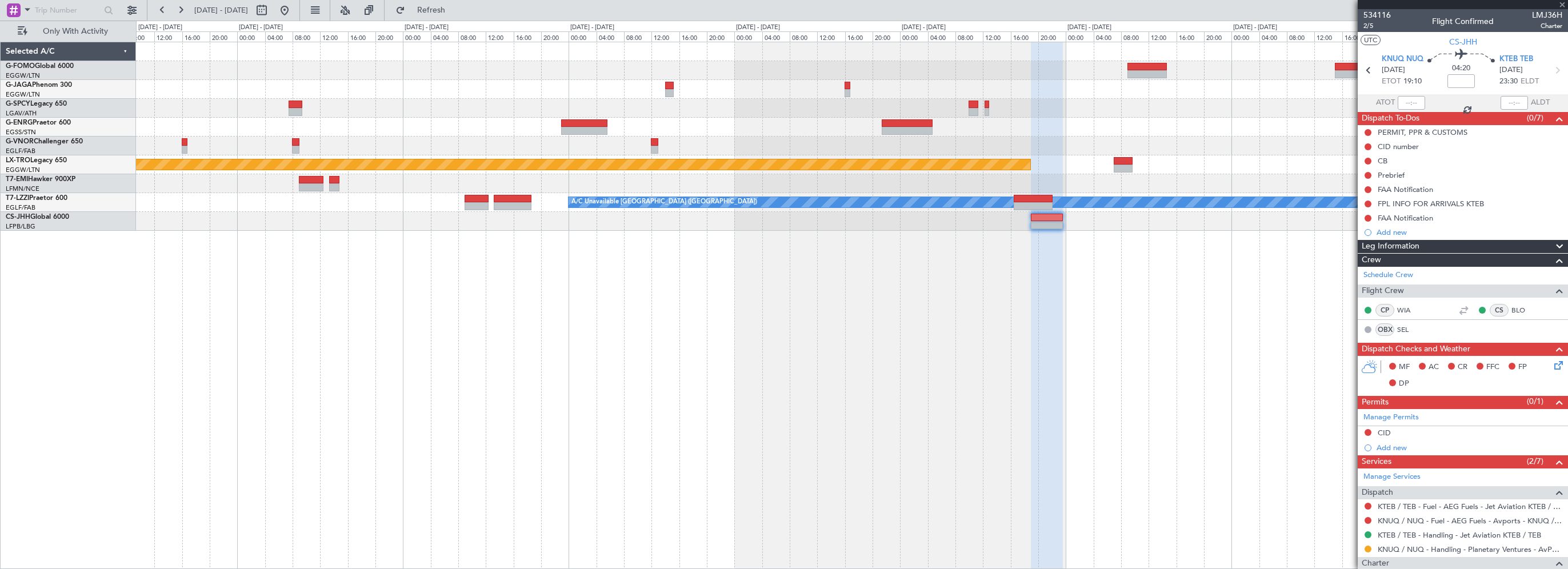
type input "0"
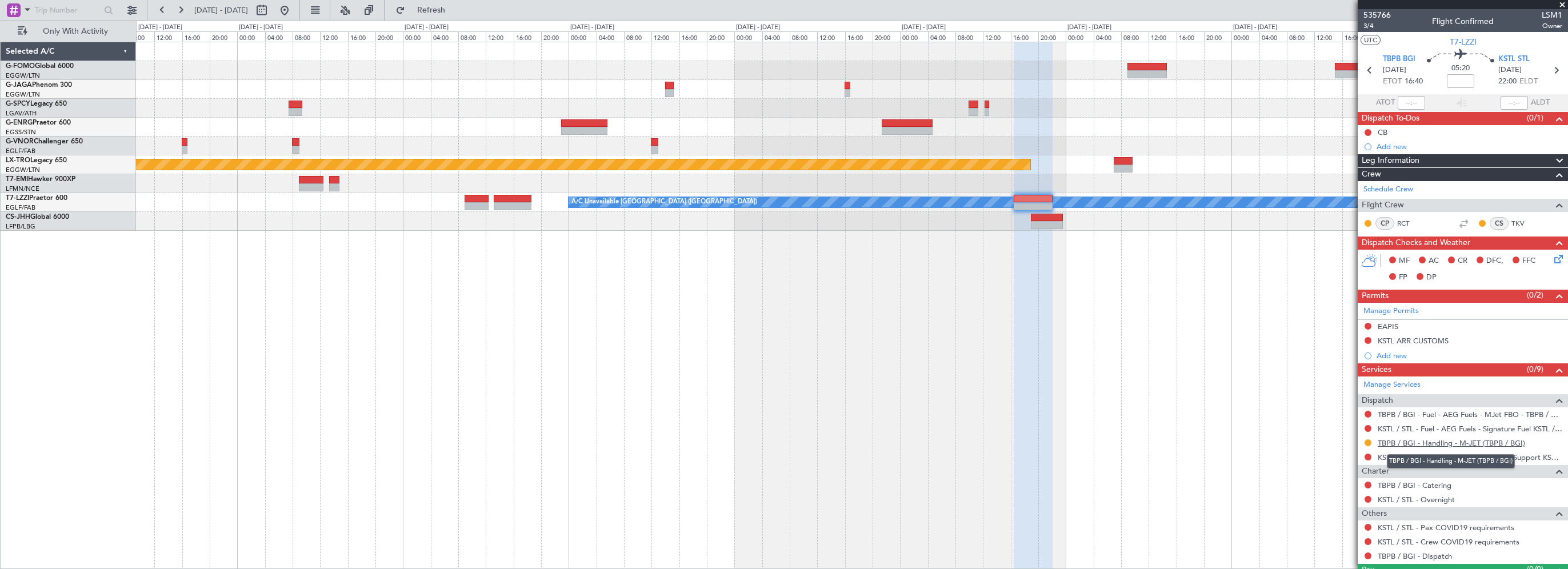
click at [1409, 443] on link "TBPB / BGI - Handling - M-JET (TBPB / BGI)" at bounding box center [1451, 443] width 147 height 10
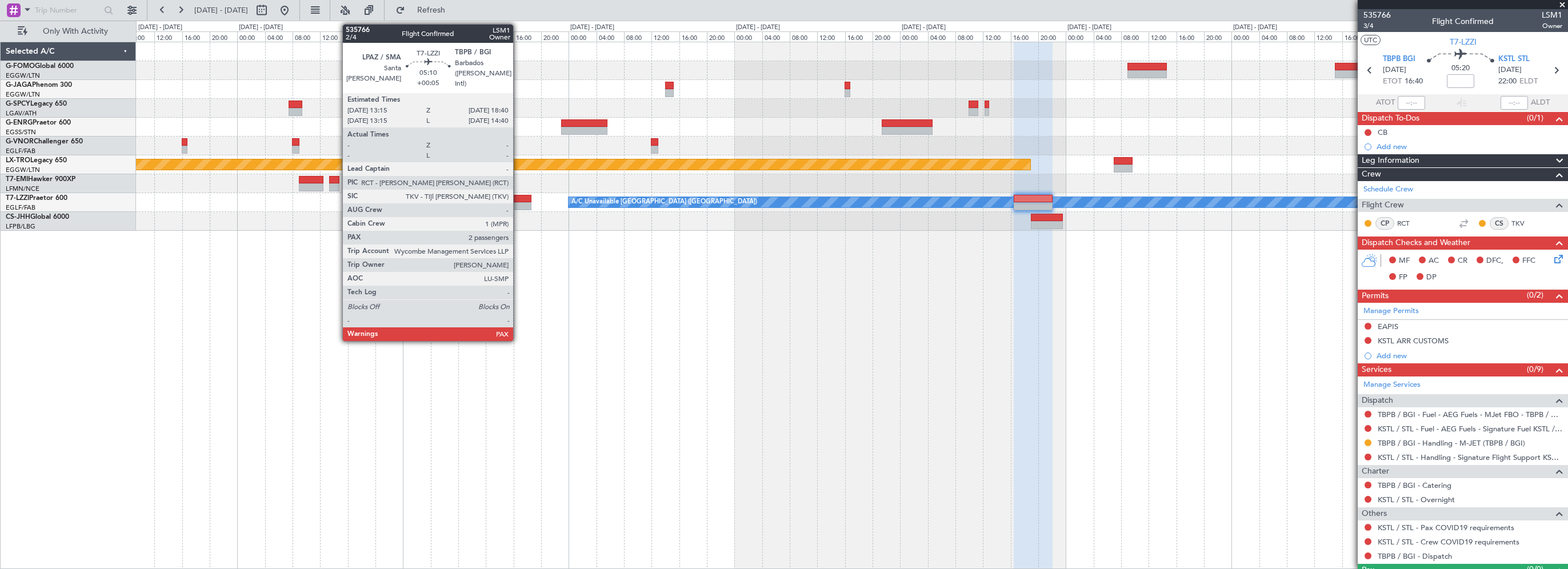
click at [518, 195] on div at bounding box center [513, 198] width 38 height 8
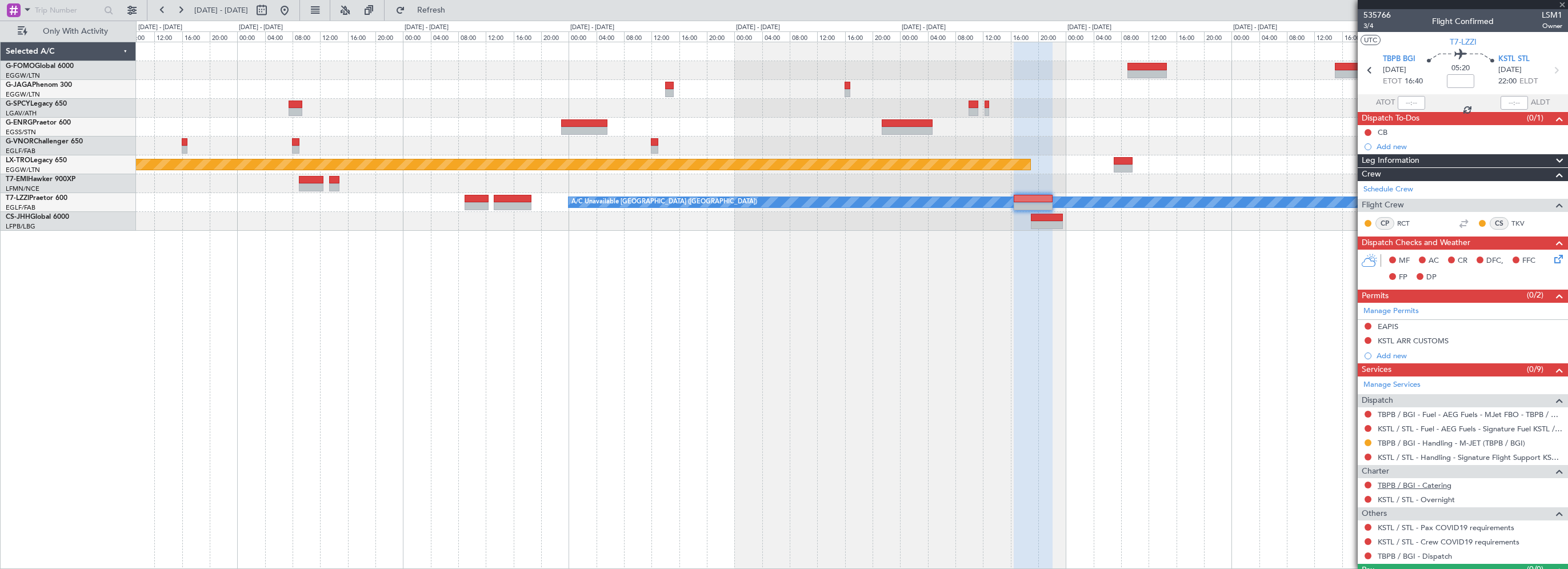
type input "+00:05"
type input "2"
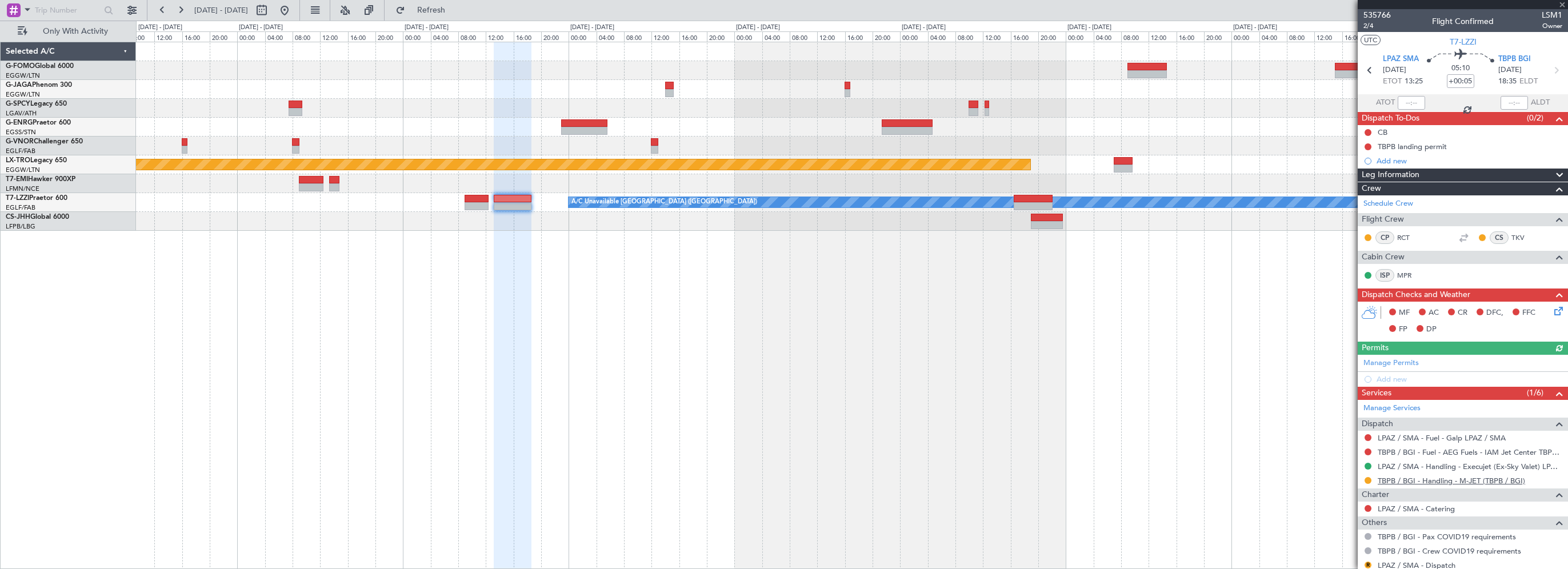
click at [1470, 478] on link "TBPB / BGI - Handling - M-JET (TBPB / BGI)" at bounding box center [1451, 481] width 147 height 10
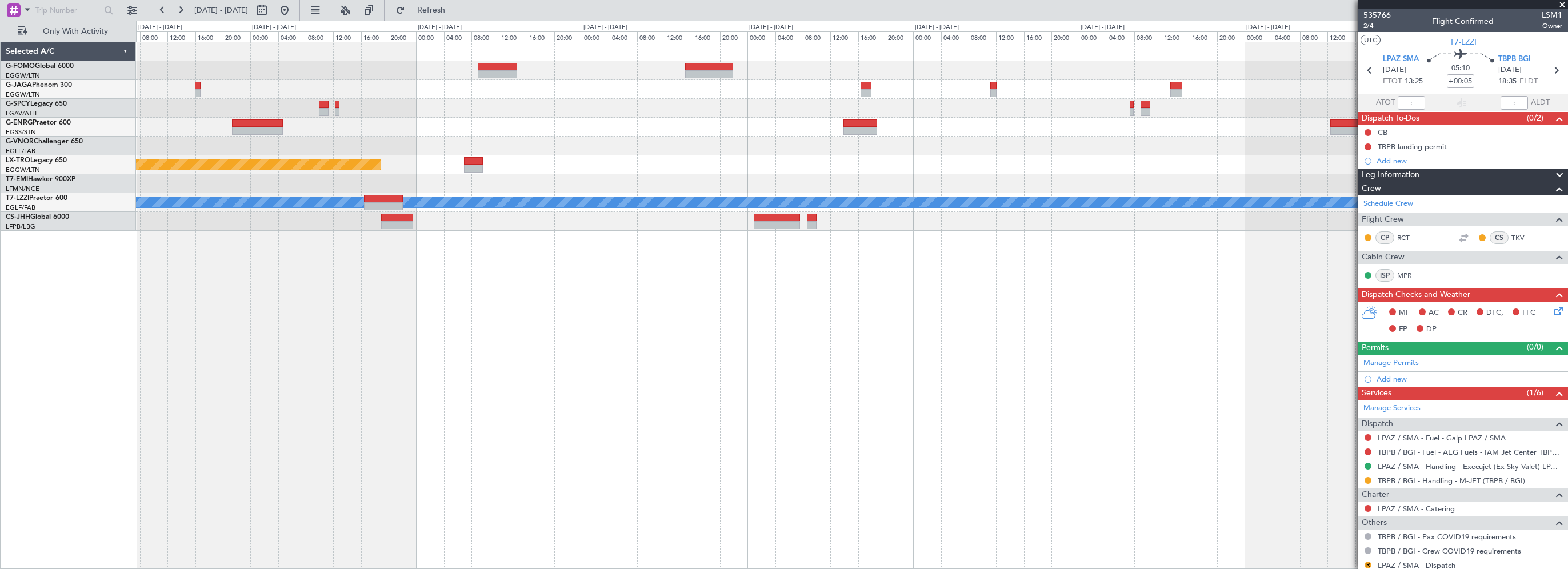
click at [372, 336] on div "Planned Maint Riga (Riga Intl) A/C Unavailable [GEOGRAPHIC_DATA] ([GEOGRAPHIC_D…" at bounding box center [852, 305] width 1432 height 527
click at [1003, 333] on div "Planned Maint Riga (Riga Intl) A/C Unavailable [GEOGRAPHIC_DATA] ([GEOGRAPHIC_D…" at bounding box center [852, 305] width 1432 height 527
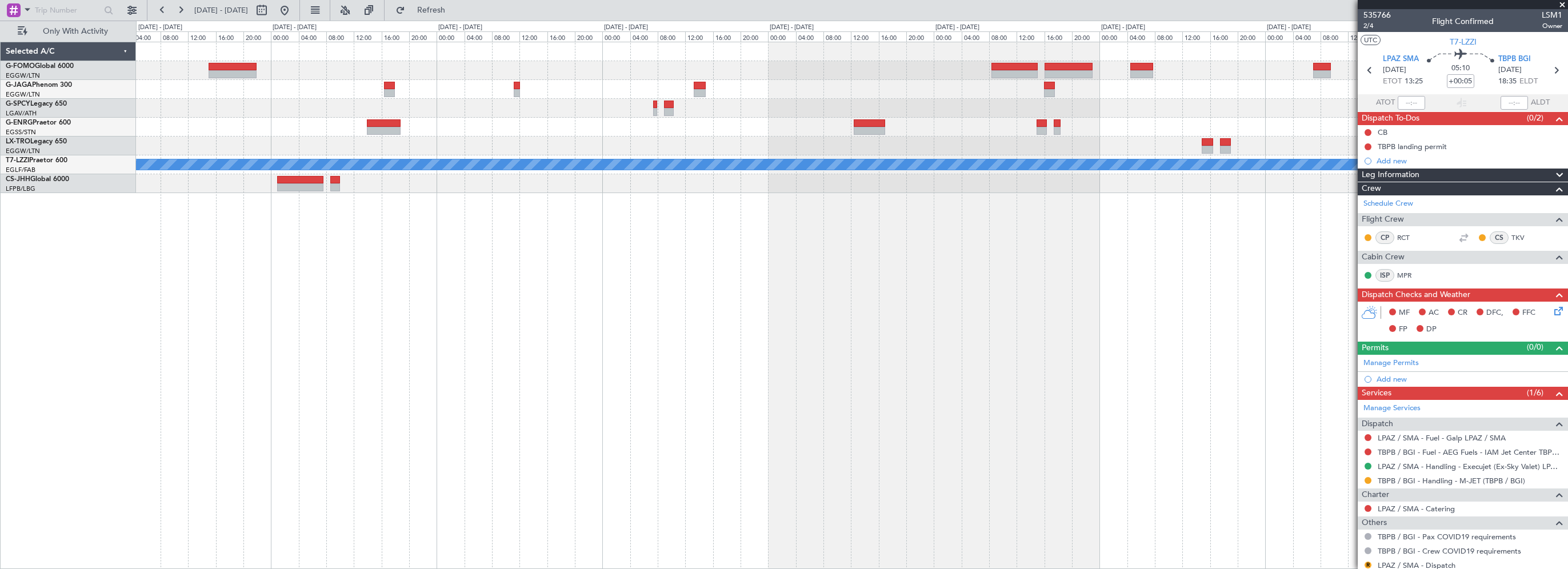
click at [436, 272] on div "Planned Maint Riga (Riga Intl) A/C Unavailable [GEOGRAPHIC_DATA] ([GEOGRAPHIC_D…" at bounding box center [852, 305] width 1432 height 527
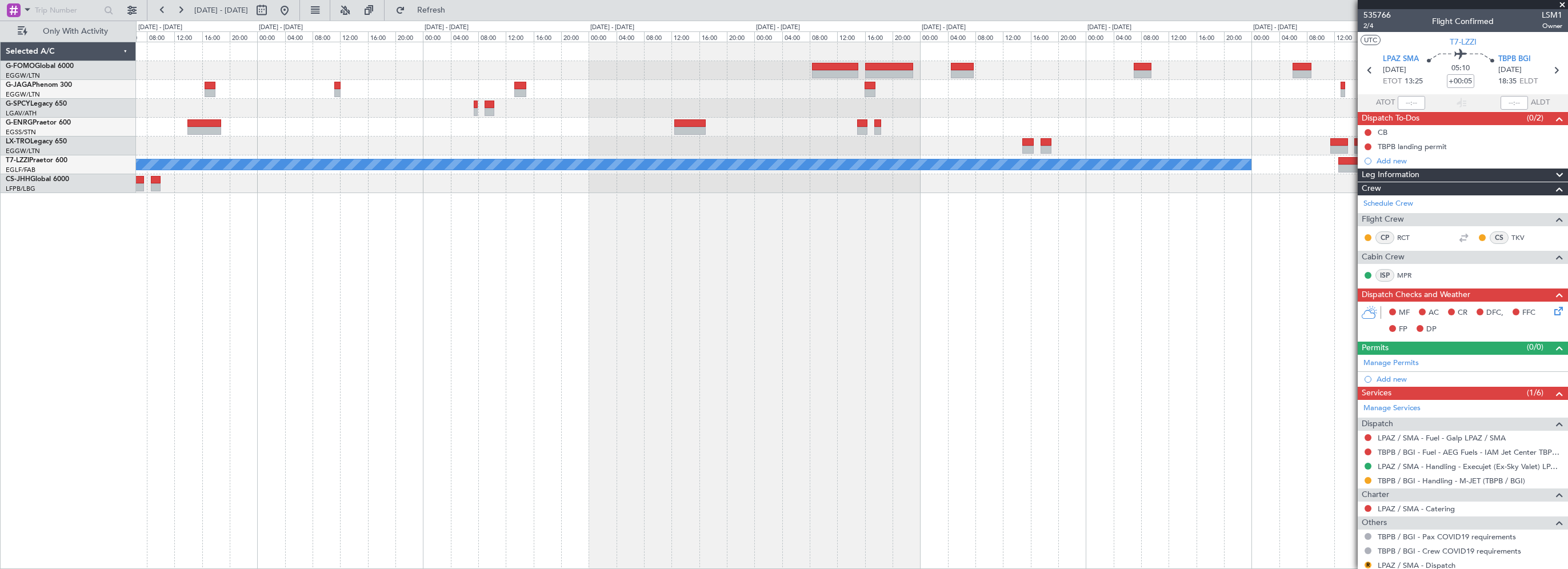
click at [462, 282] on div "A/C Unavailable [GEOGRAPHIC_DATA] ([GEOGRAPHIC_DATA])" at bounding box center [852, 305] width 1432 height 527
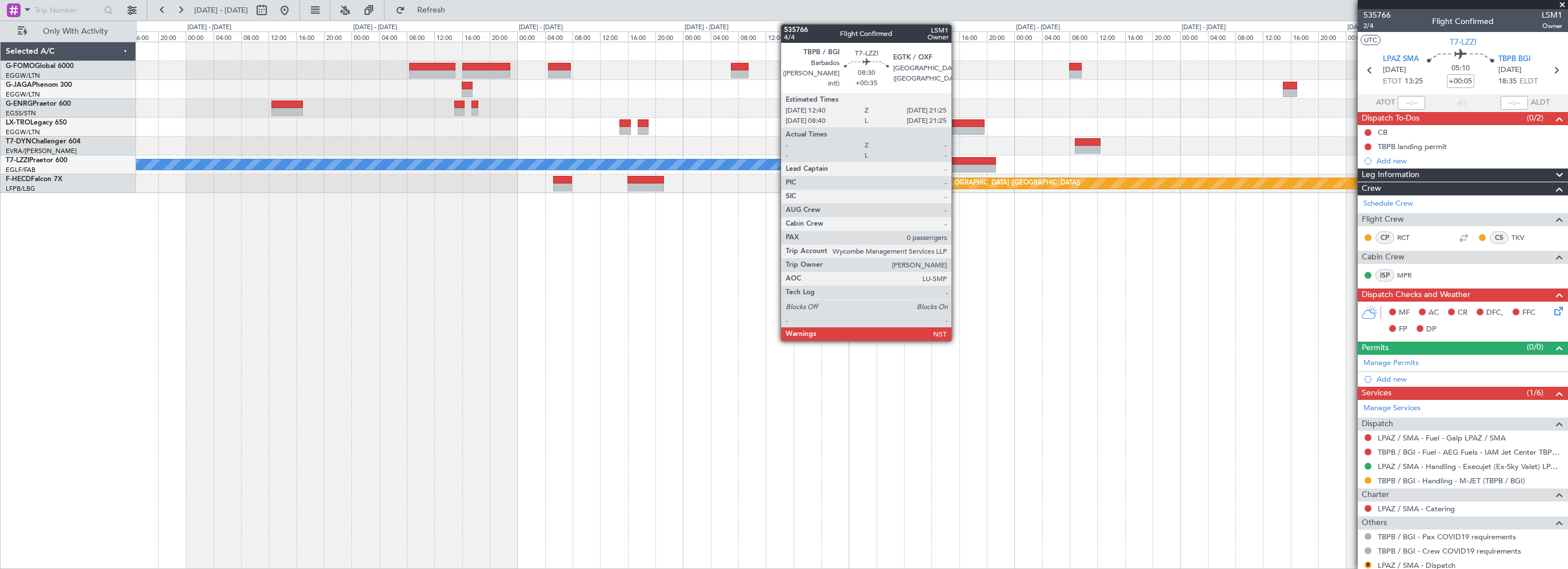
click at [957, 164] on div at bounding box center [966, 168] width 61 height 8
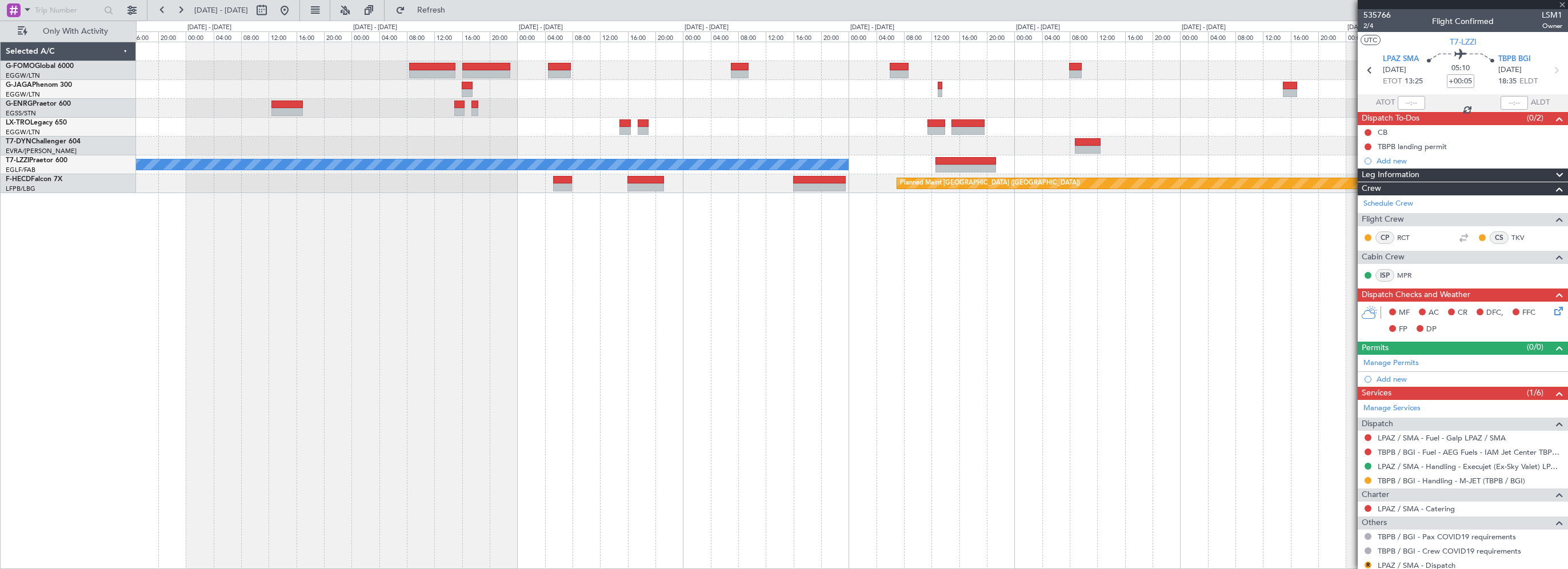
type input "+00:35"
type input "0"
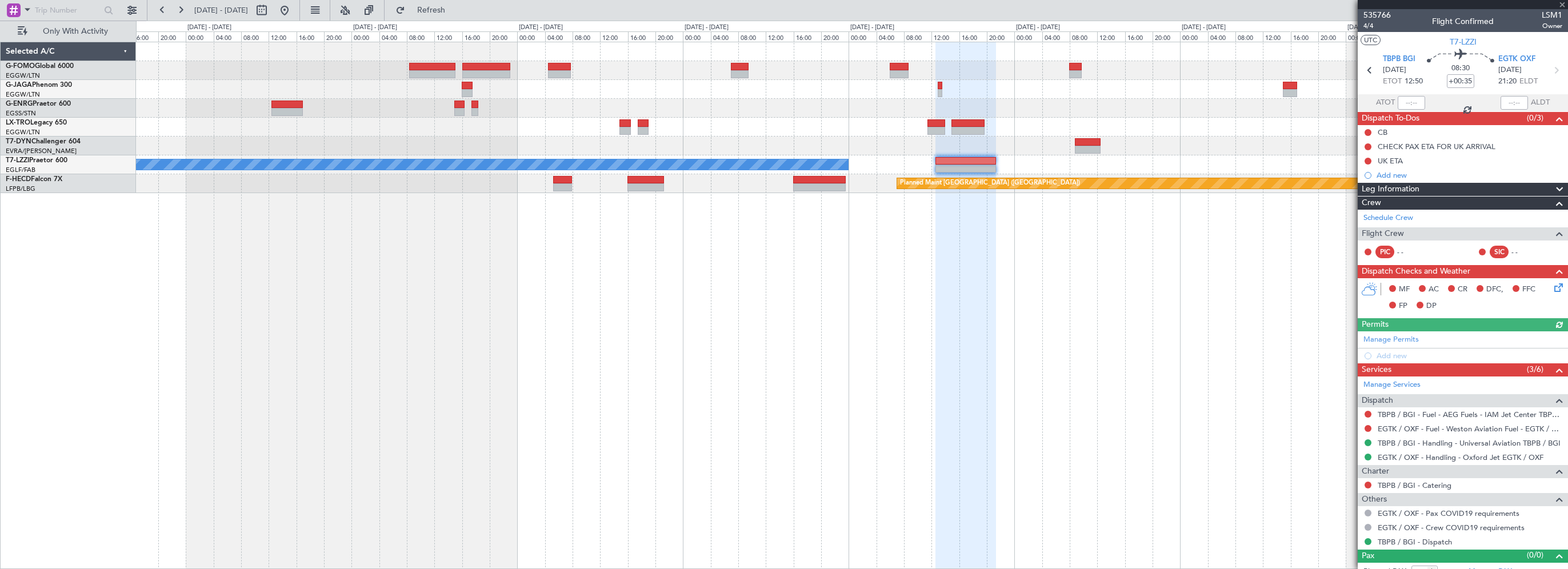
scroll to position [10, 0]
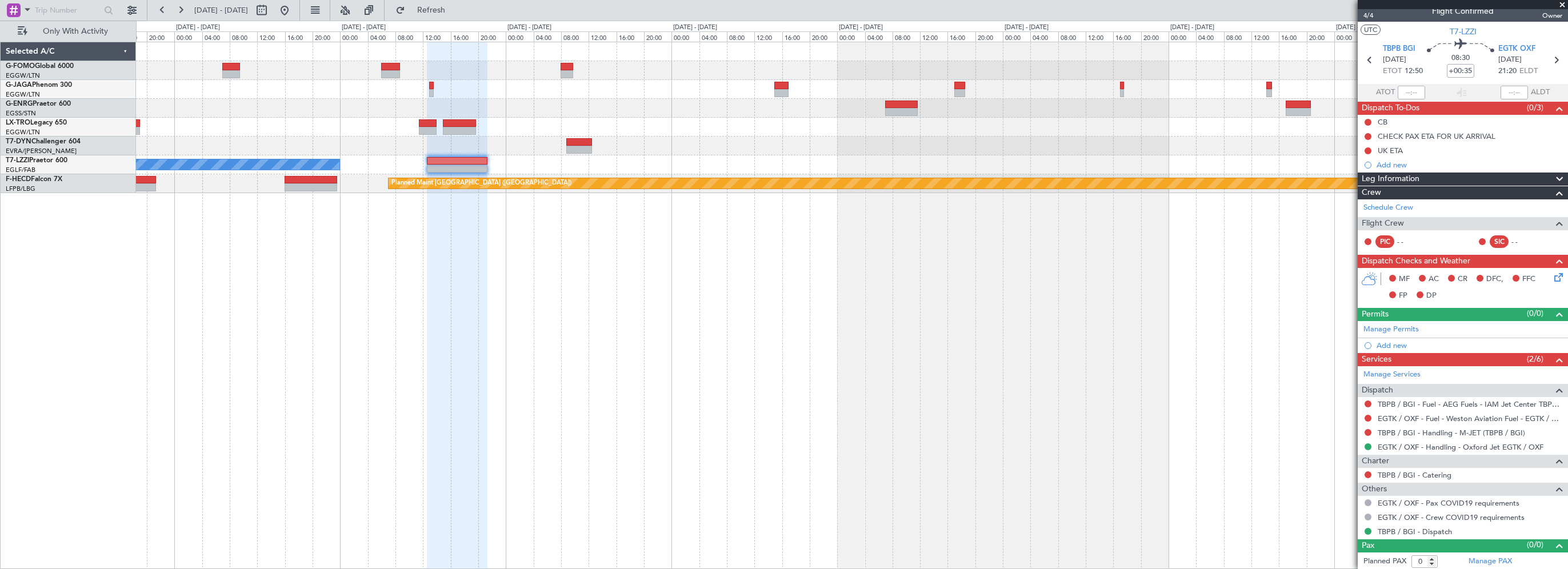
click at [440, 315] on div at bounding box center [457, 305] width 61 height 527
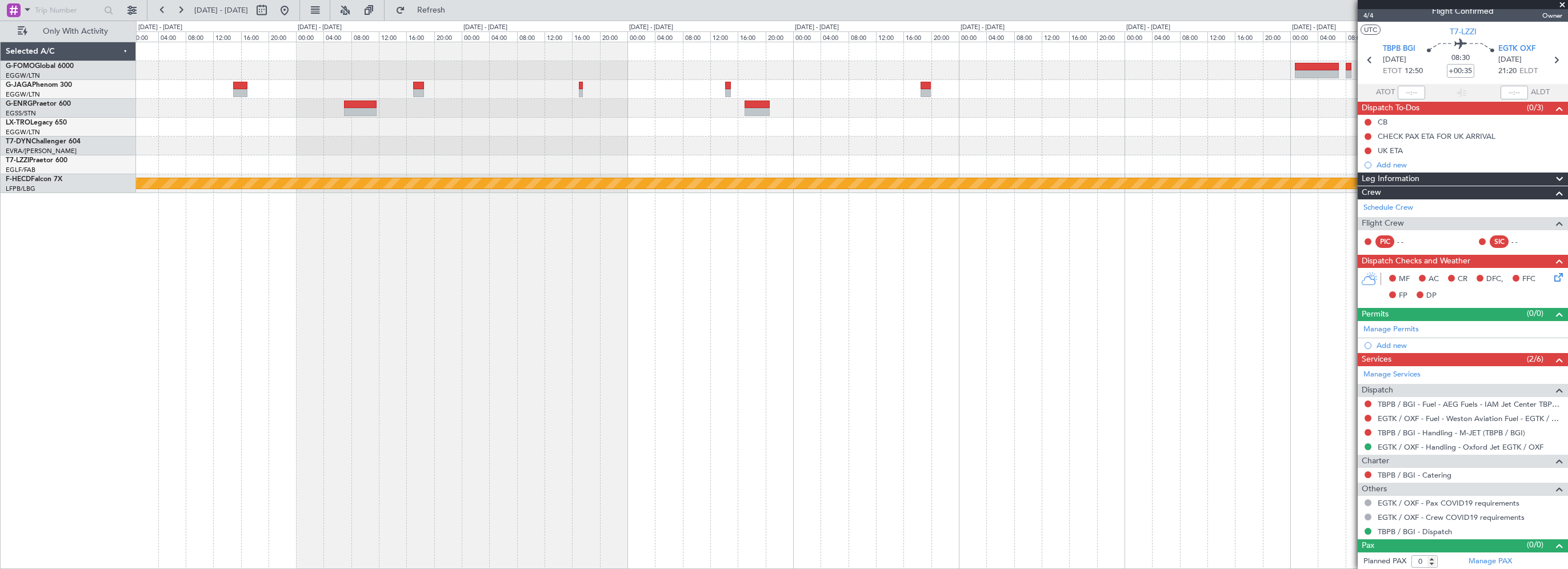
click at [370, 326] on div "A/C Unavailable [GEOGRAPHIC_DATA] ([GEOGRAPHIC_DATA]) Planned Maint [GEOGRAPHIC…" at bounding box center [852, 305] width 1432 height 527
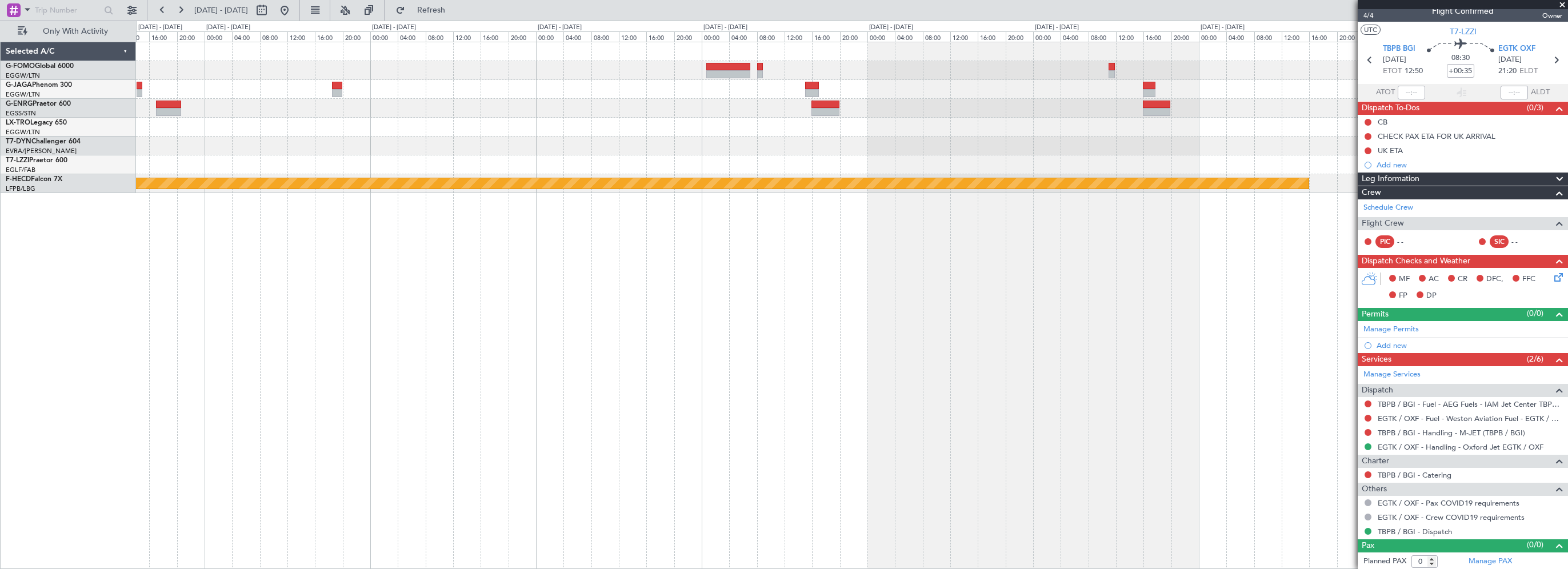
click at [368, 327] on div "Planned Maint [GEOGRAPHIC_DATA] ([GEOGRAPHIC_DATA])" at bounding box center [852, 305] width 1432 height 527
click at [1256, 306] on div "Planned Maint [GEOGRAPHIC_DATA] ([GEOGRAPHIC_DATA])" at bounding box center [852, 305] width 1432 height 527
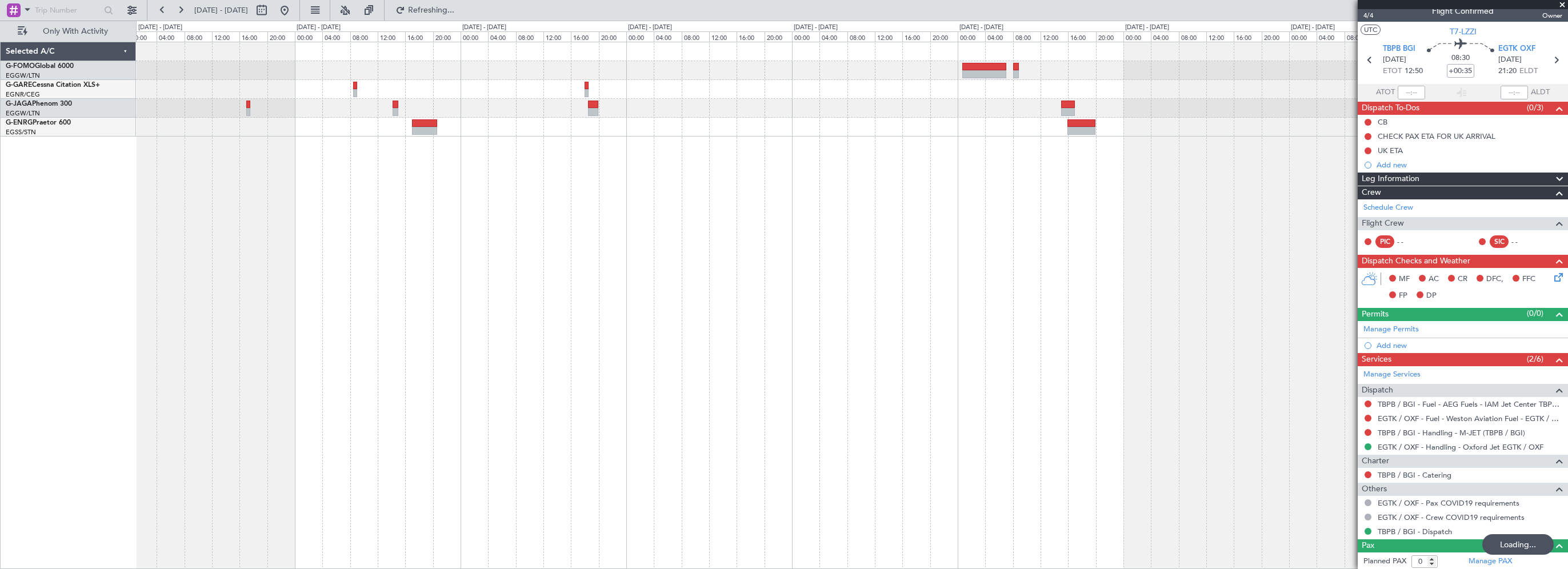
click at [636, 301] on div at bounding box center [852, 305] width 1432 height 527
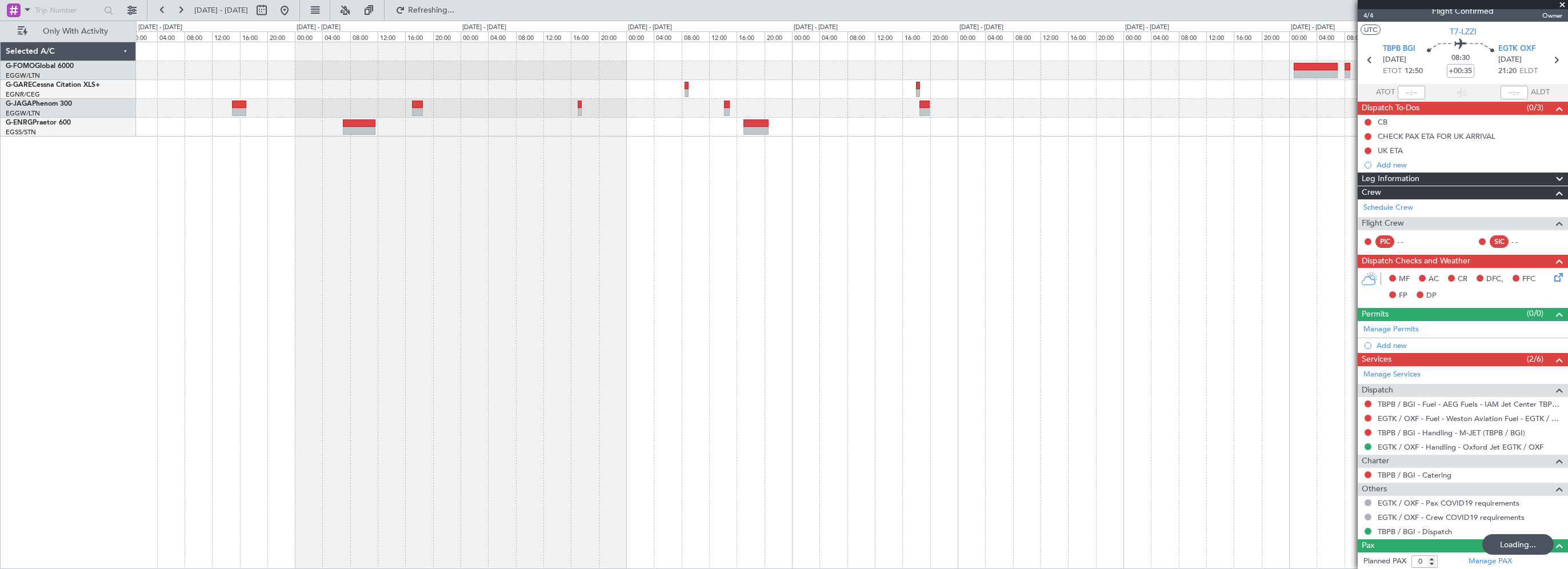
click at [747, 306] on div at bounding box center [852, 305] width 1432 height 527
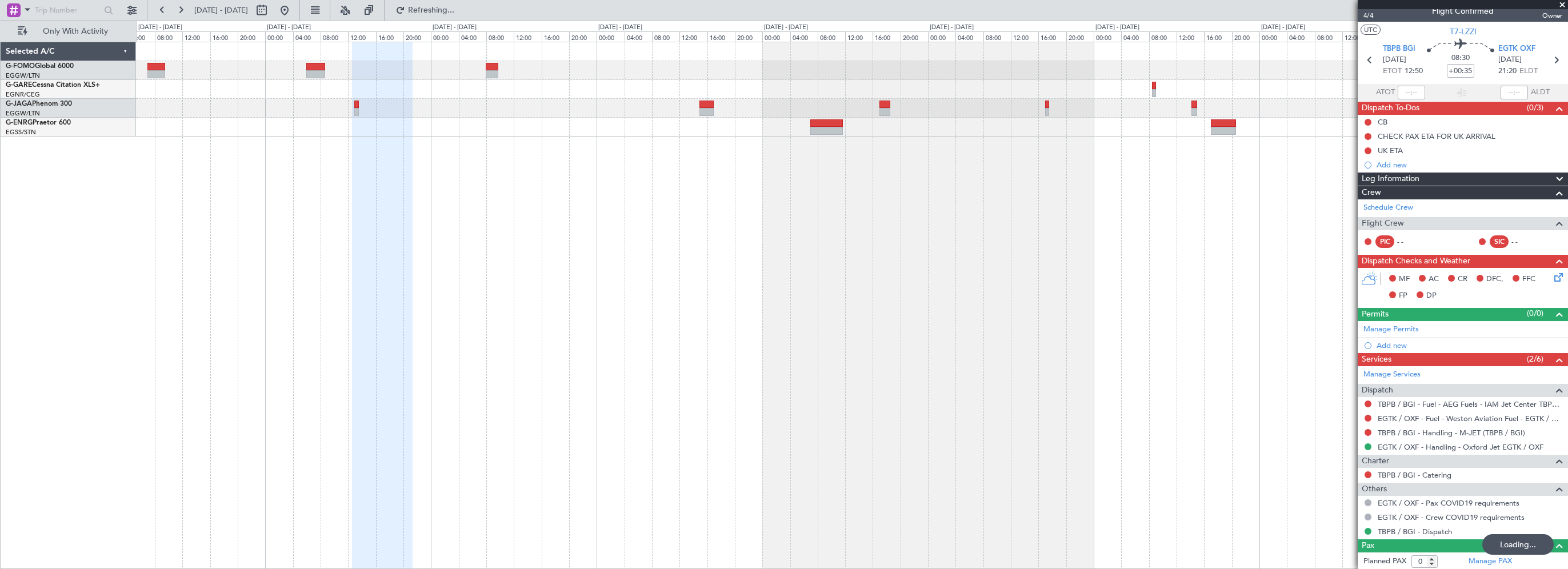
click at [667, 302] on div at bounding box center [852, 305] width 1432 height 527
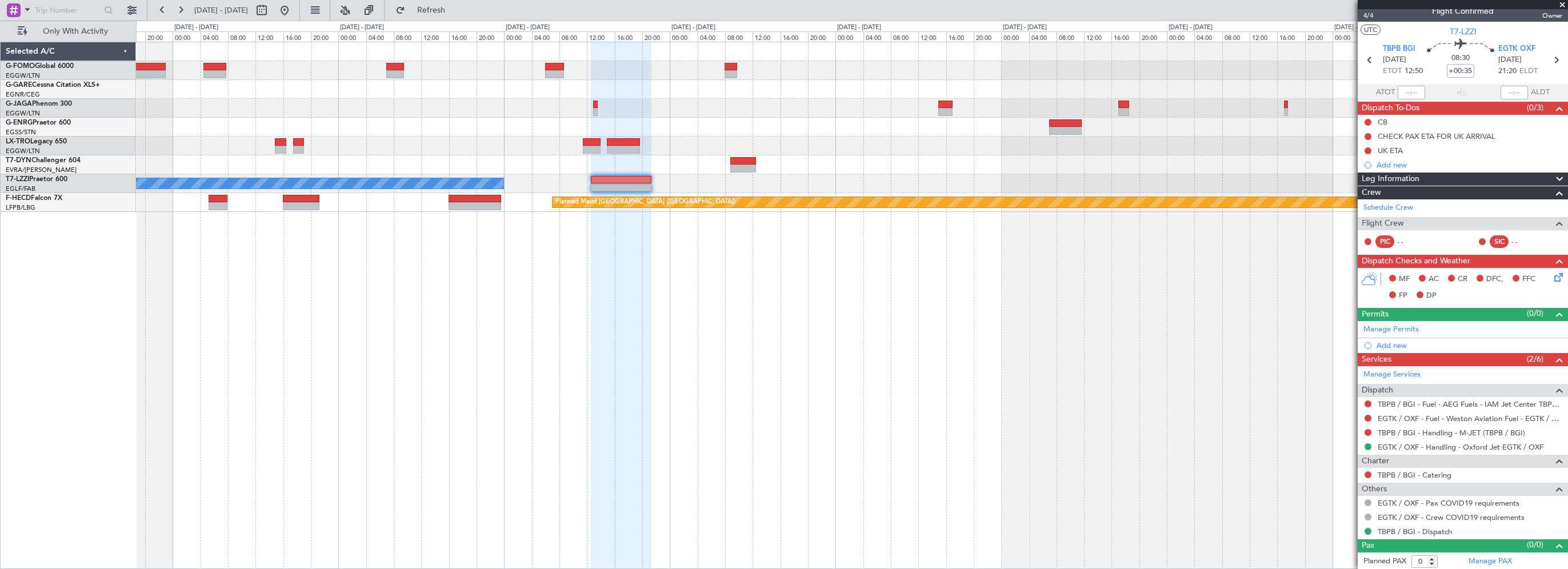
click at [537, 345] on div "A/C Unavailable [GEOGRAPHIC_DATA] ([GEOGRAPHIC_DATA]) Planned Maint [GEOGRAPHIC…" at bounding box center [852, 305] width 1432 height 527
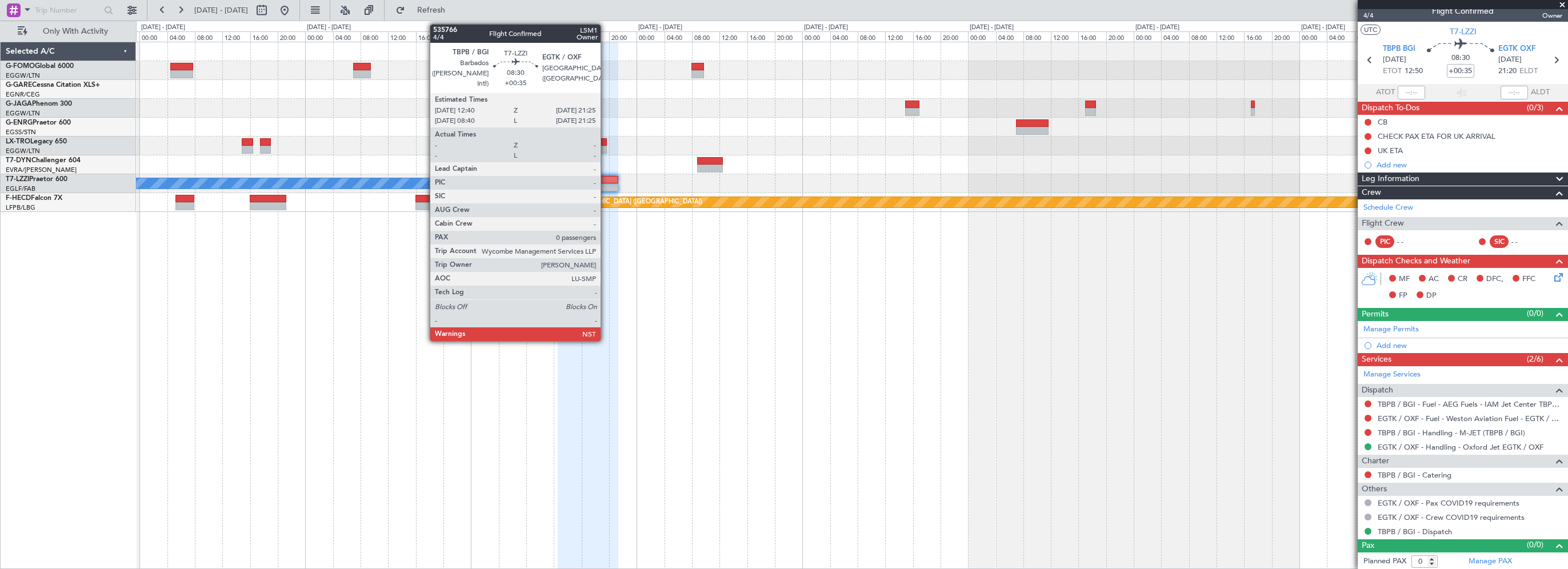
click at [606, 178] on div at bounding box center [588, 180] width 61 height 8
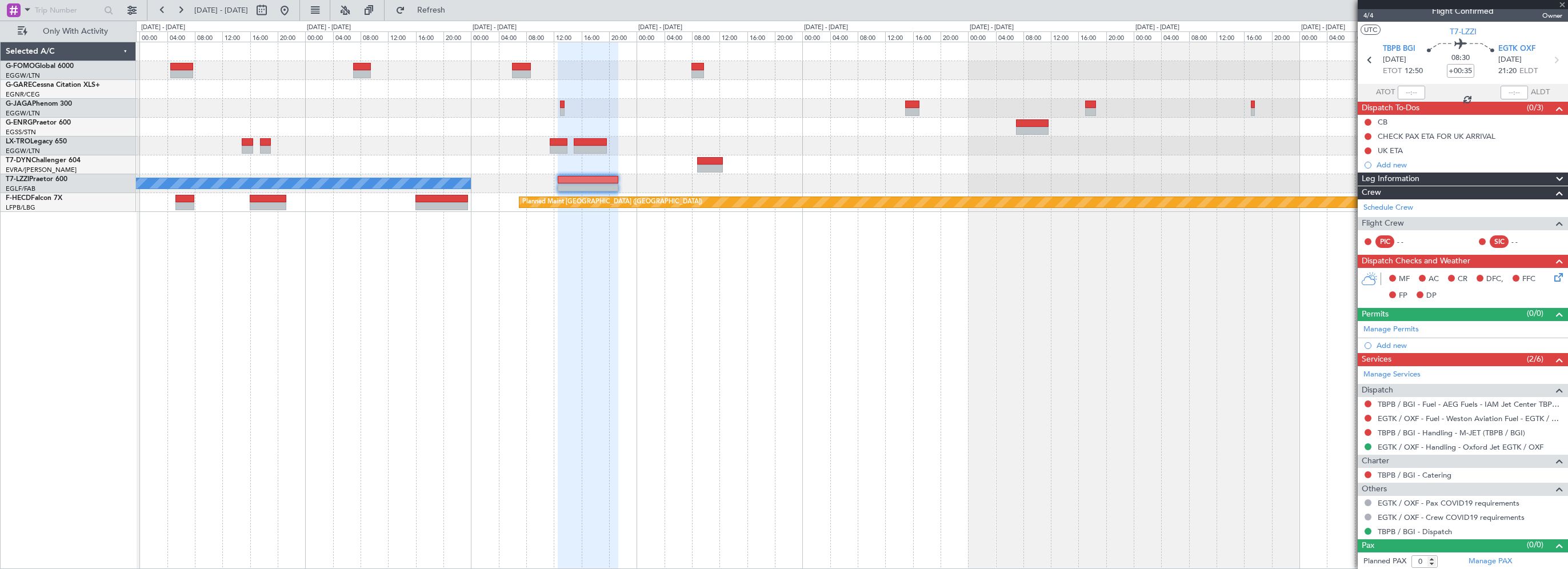
click at [1023, 483] on div "A/C Unavailable [GEOGRAPHIC_DATA] ([GEOGRAPHIC_DATA]) Planned Maint [GEOGRAPHIC…" at bounding box center [852, 305] width 1432 height 527
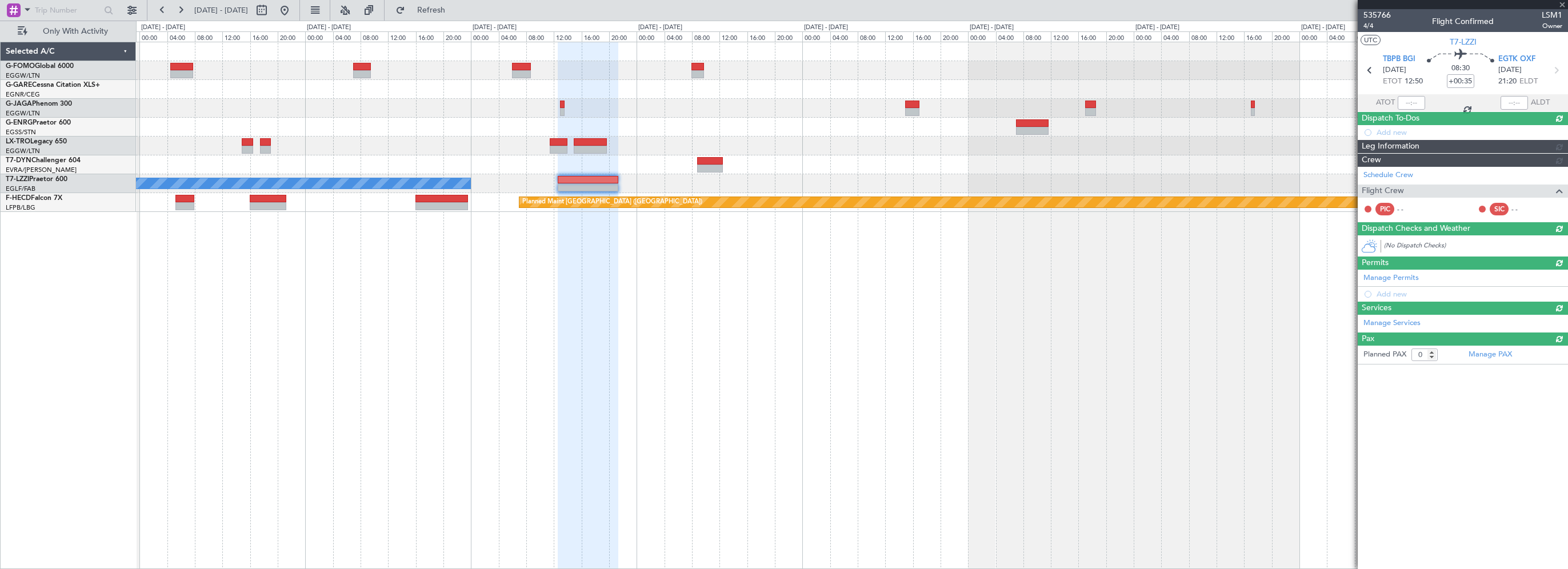
scroll to position [0, 0]
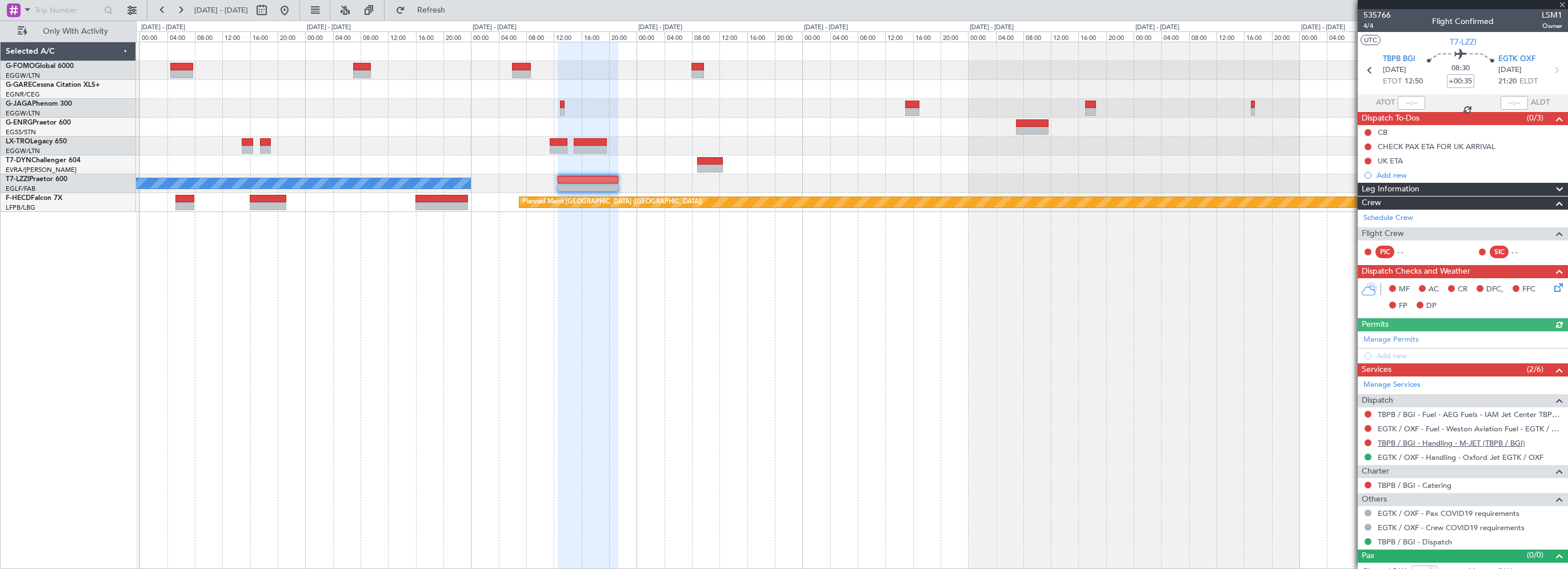
click at [1461, 442] on link "TBPB / BGI - Handling - M-JET (TBPB / BGI)" at bounding box center [1451, 443] width 147 height 10
click at [1373, 176] on div "Add new" at bounding box center [1463, 175] width 210 height 14
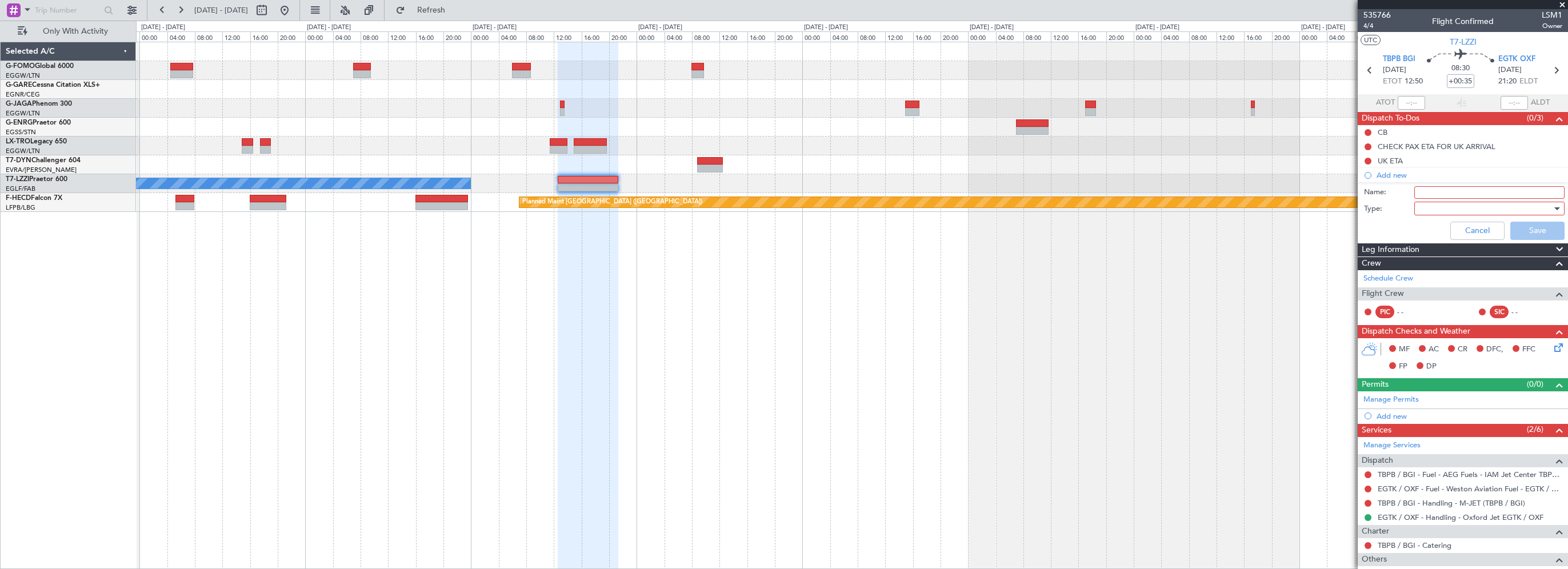
click at [1440, 188] on input "Name:" at bounding box center [1489, 192] width 150 height 13
type input "Fictive arrival"
click at [1438, 206] on div at bounding box center [1485, 209] width 133 height 17
click at [1430, 227] on span "Generic" at bounding box center [1484, 231] width 134 height 17
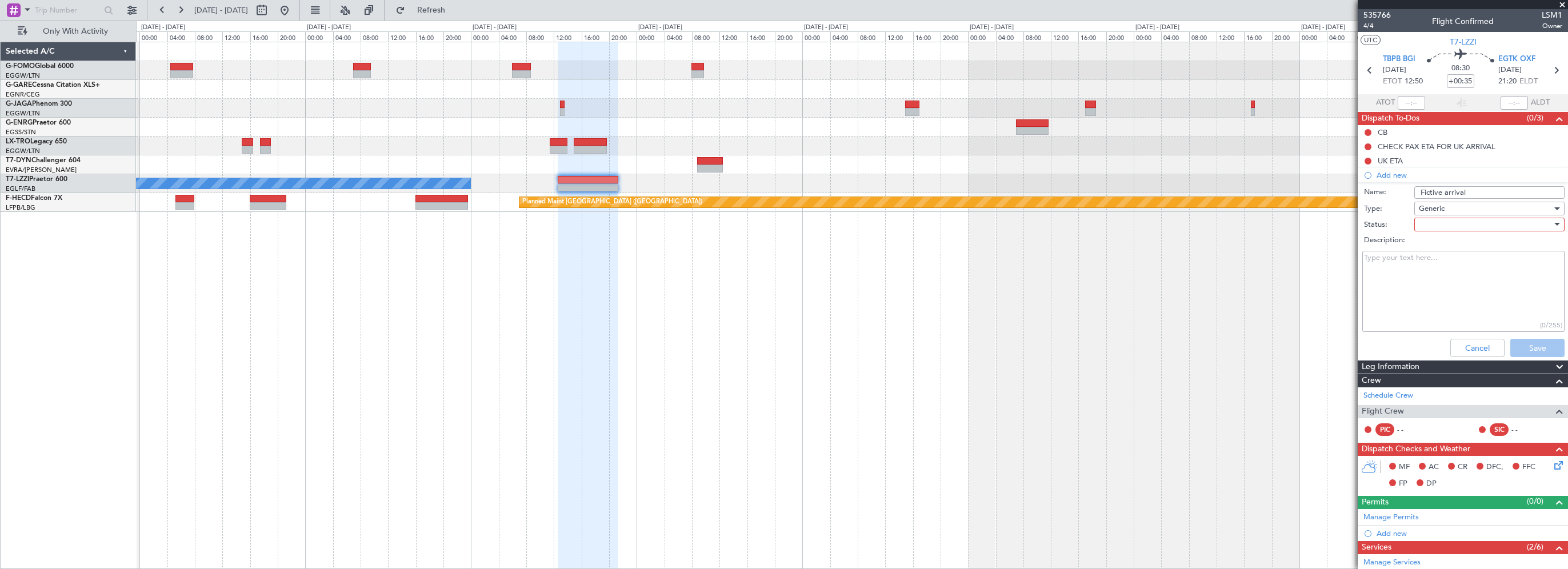
click at [1435, 228] on div at bounding box center [1485, 225] width 133 height 17
click at [1444, 264] on span "In Progress" at bounding box center [1484, 264] width 134 height 17
click at [1407, 271] on textarea "Description:" at bounding box center [1463, 291] width 202 height 82
paste textarea "Sked ETD kteb/teb 03/Nov 1200Z - ETA TBPB/BGI 03/Nov 1600Z Crew 0 PAX TBA"
type textarea "Sked ETD kteb/teb 03/Nov 1200Z - ETA TBPB/BGI 03/Nov 1600Z Crew 0 PAX TBA"
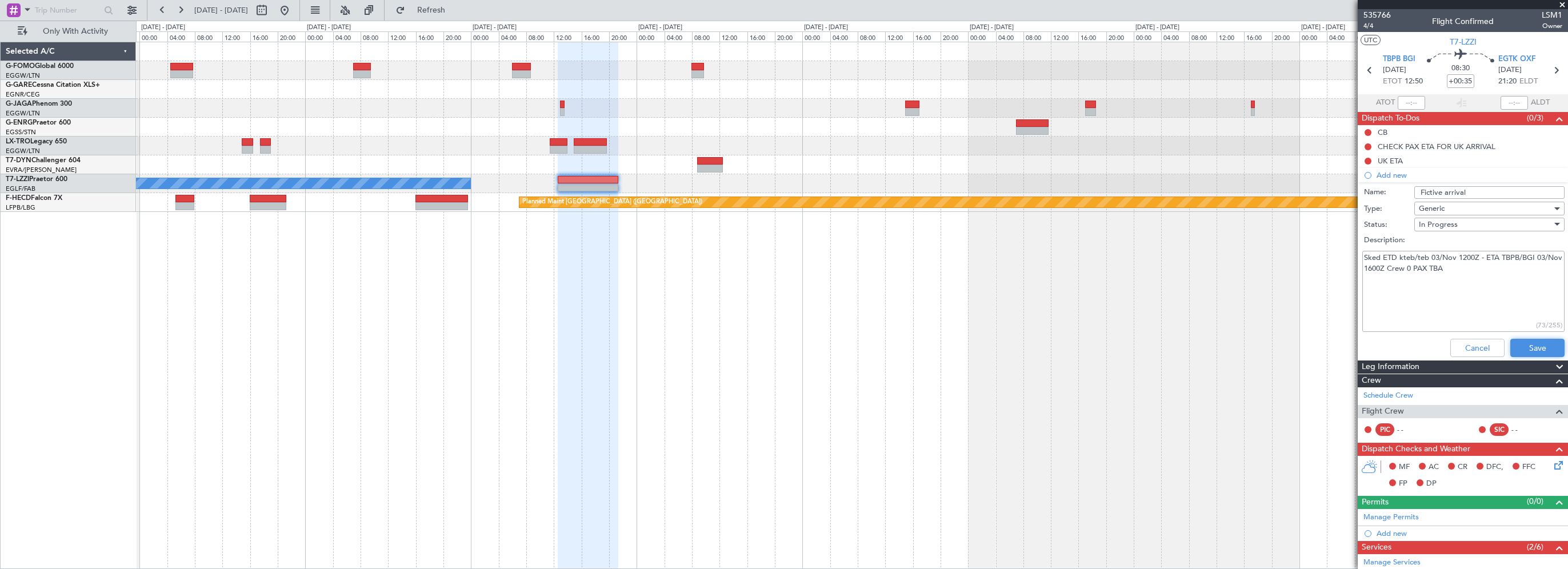
click at [1516, 349] on button "Save" at bounding box center [1537, 348] width 54 height 18
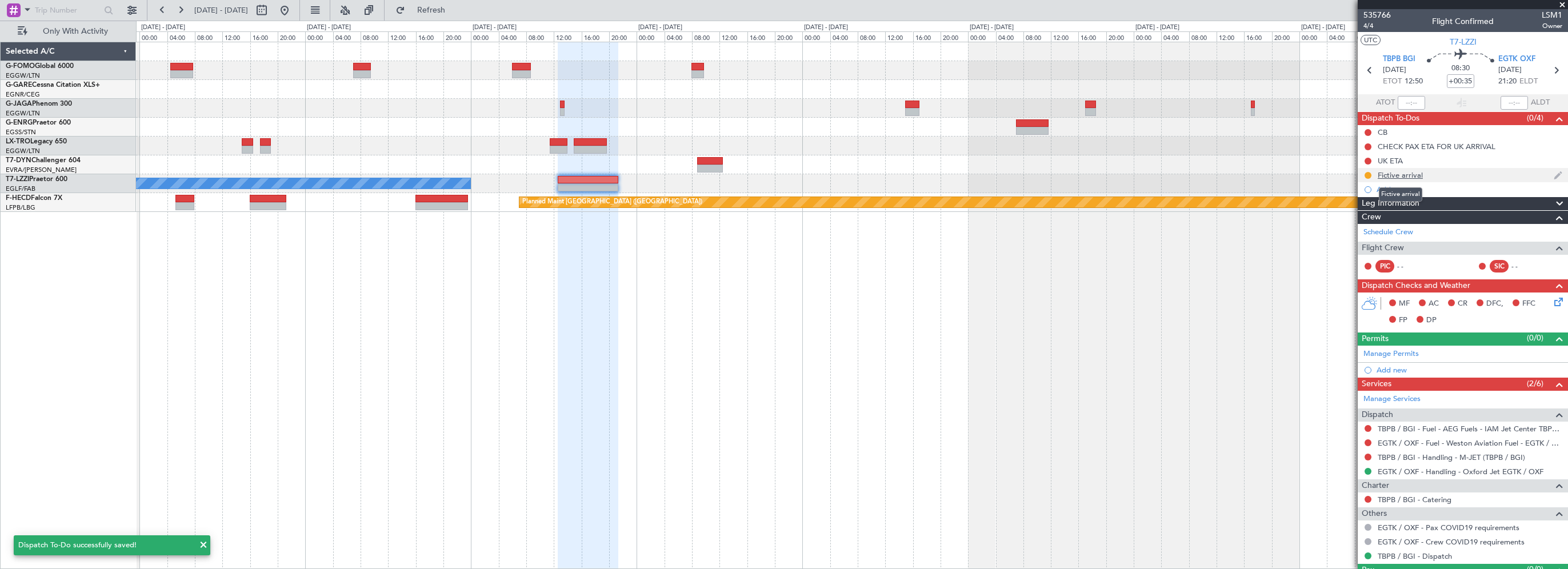
click at [1396, 175] on div "Fictive arrival" at bounding box center [1400, 175] width 45 height 10
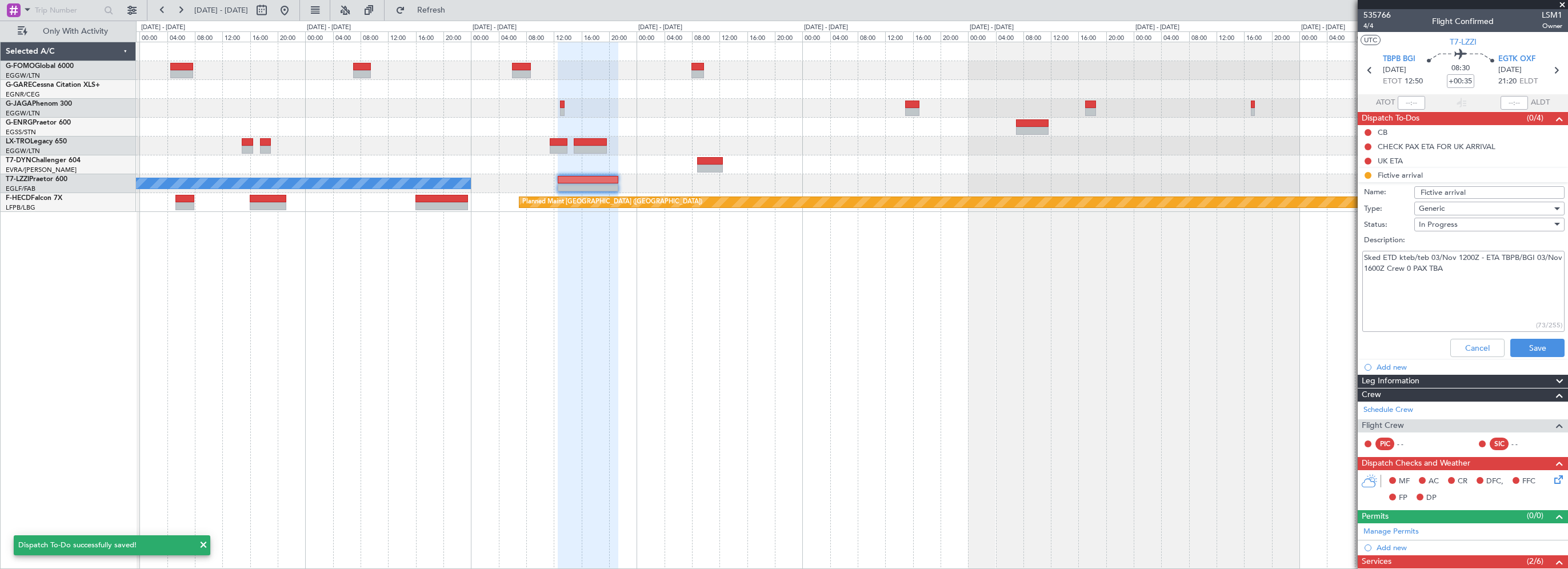
drag, startPoint x: 1426, startPoint y: 257, endPoint x: 1418, endPoint y: 254, distance: 8.5
click at [1418, 254] on textarea "Sked ETD kteb/teb 03/Nov 1200Z - ETA TBPB/BGI 03/Nov 1600Z Crew 0 PAX TBA" at bounding box center [1463, 291] width 202 height 82
click at [1428, 256] on textarea "Sked ETD kteb/teb 03/Nov 1200Z - ETA TBPB/BGI 03/Nov 1600Z Crew 0 PAX TBA" at bounding box center [1463, 291] width 202 height 82
click at [1461, 257] on textarea "Sked ETD KTEB/TEB 03/Nov 1200Z - ETA TBPB/BGI 03/Nov 1600Z Crew 0 PAX TBA" at bounding box center [1463, 291] width 202 height 82
type textarea "Sked ETD KTEB/TEB 03/Nov 1200Z - ETA TBPB/BGI 03/Nov 1600Z Crew 0 PAX TBA"
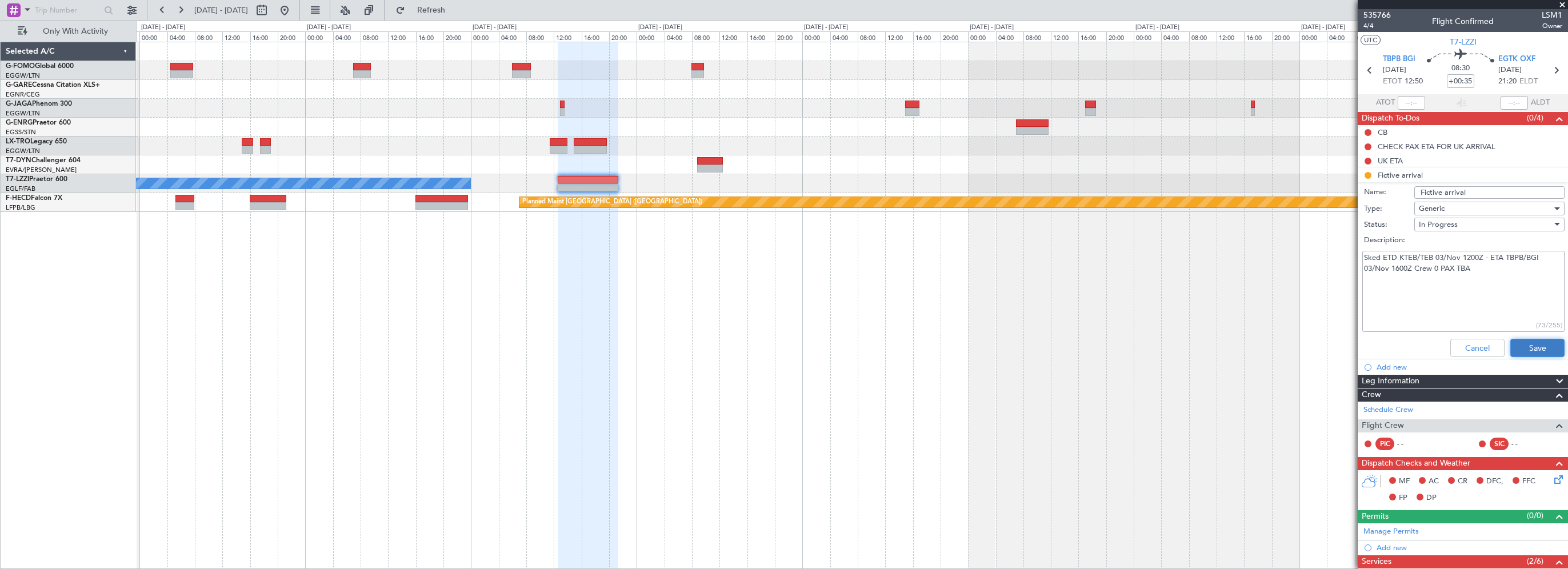
click at [1527, 344] on button "Save" at bounding box center [1537, 348] width 54 height 18
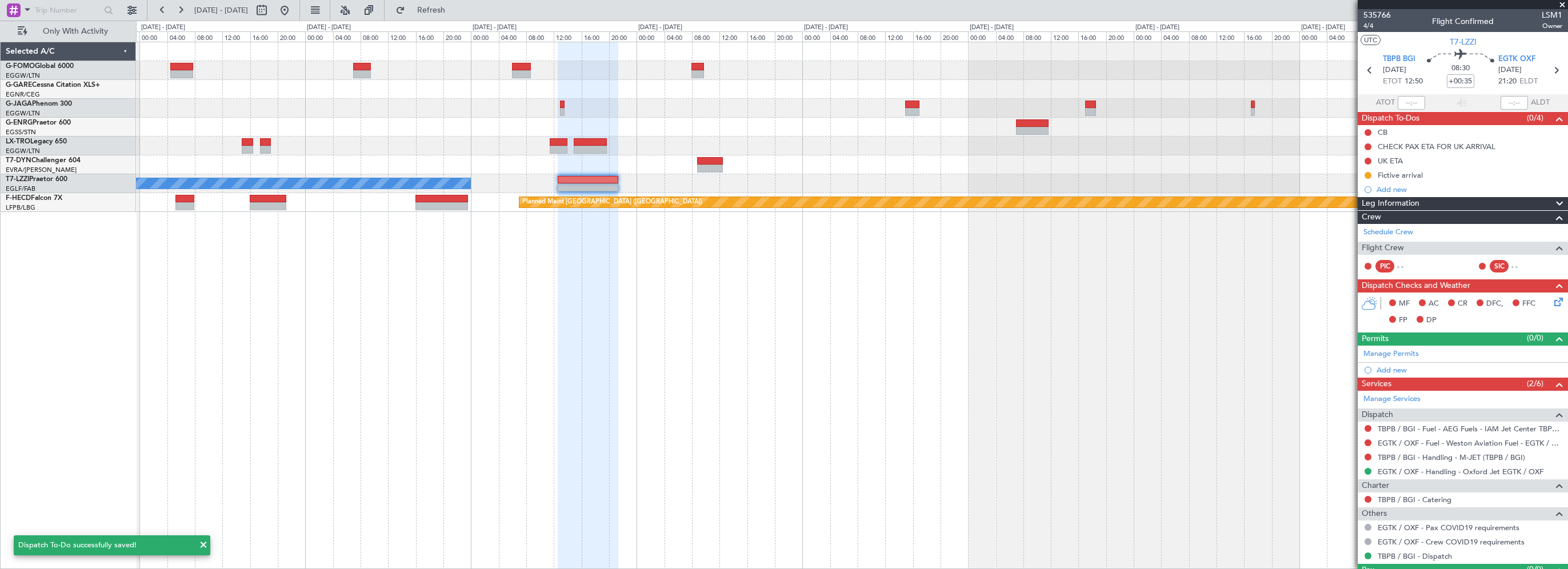
click at [1113, 327] on div "A/C Unavailable [GEOGRAPHIC_DATA] ([GEOGRAPHIC_DATA]) Planned Maint [GEOGRAPHIC…" at bounding box center [852, 305] width 1432 height 527
click at [512, 341] on div "A/C Unavailable [GEOGRAPHIC_DATA] ([GEOGRAPHIC_DATA]) Planned Maint [GEOGRAPHIC…" at bounding box center [852, 305] width 1432 height 527
drag, startPoint x: 1402, startPoint y: 175, endPoint x: 1499, endPoint y: 173, distance: 97.0
click at [1402, 175] on div "Fictive arrival" at bounding box center [1400, 175] width 45 height 10
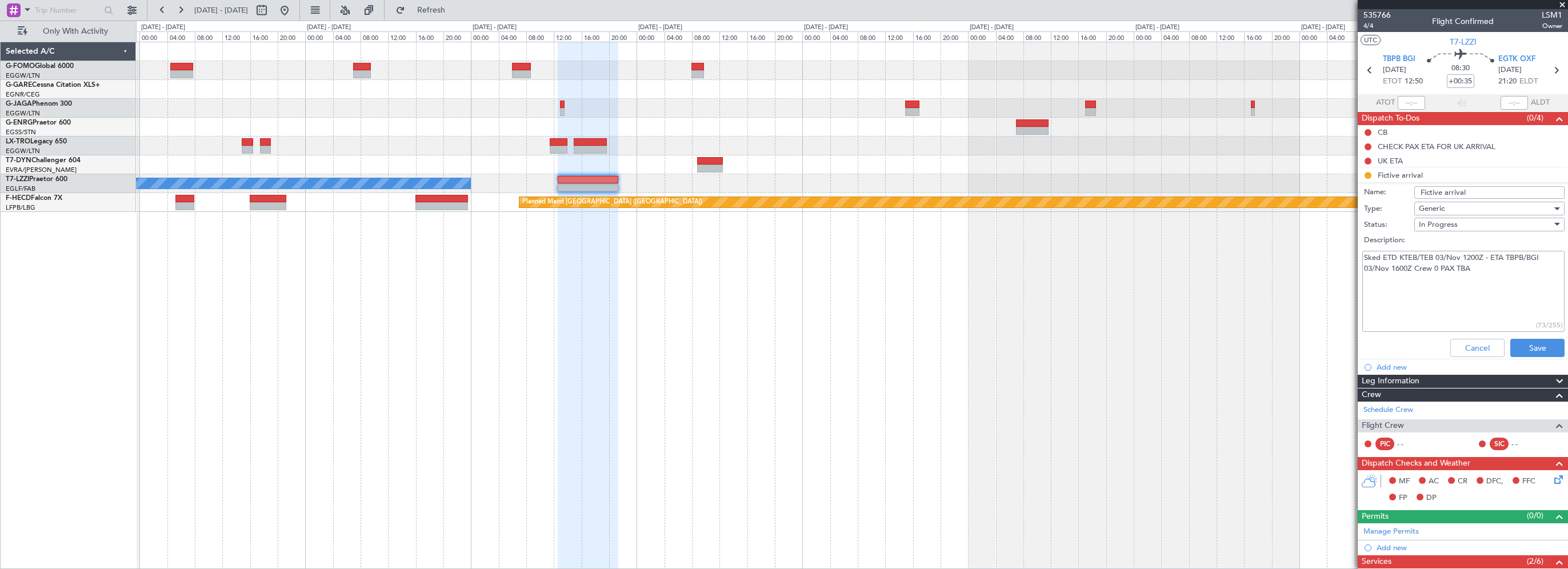
click at [1497, 200] on div "Generic" at bounding box center [1485, 209] width 133 height 17
click at [1499, 194] on div at bounding box center [784, 284] width 1568 height 569
click at [1500, 191] on input "Fictive arrival" at bounding box center [1489, 192] width 150 height 13
type input "Fictive arrival [DATE]"
click at [1530, 343] on button "Save" at bounding box center [1537, 348] width 54 height 18
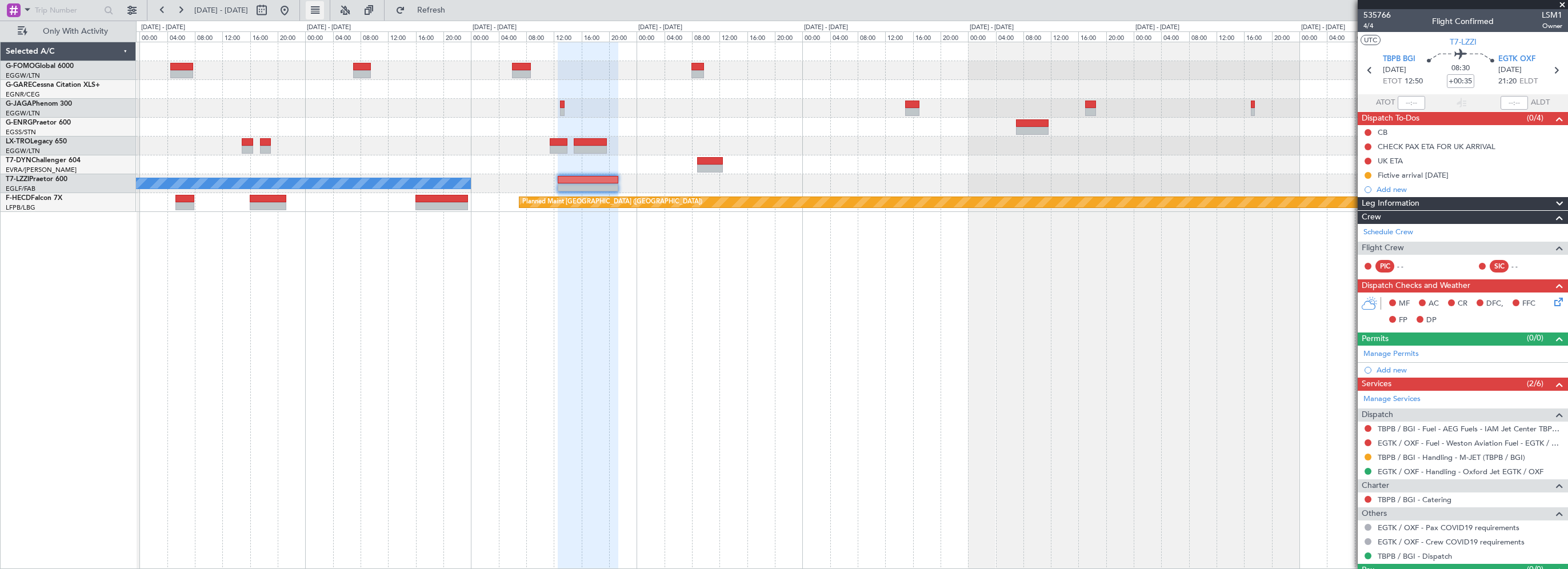
drag, startPoint x: 327, startPoint y: 5, endPoint x: 341, endPoint y: 4, distance: 14.0
click at [294, 5] on button at bounding box center [284, 10] width 18 height 18
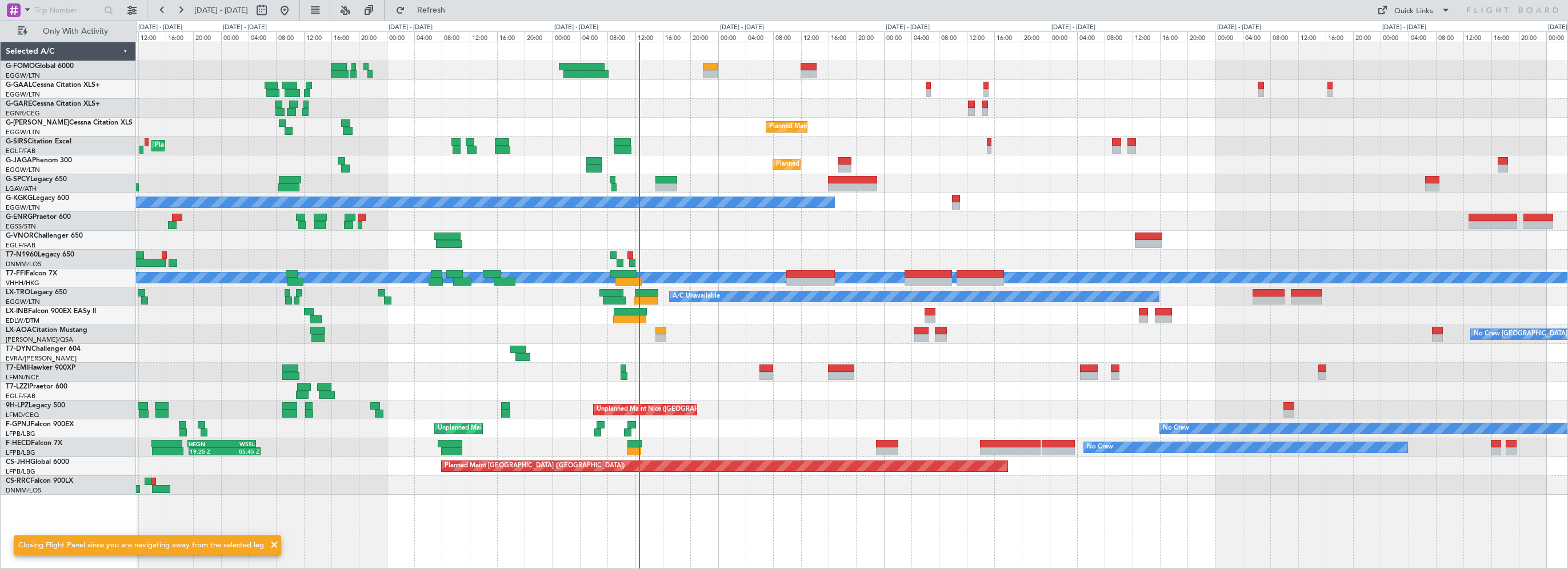
click at [797, 414] on div "Unplanned Maint Nice ([GEOGRAPHIC_DATA])" at bounding box center [852, 410] width 1432 height 19
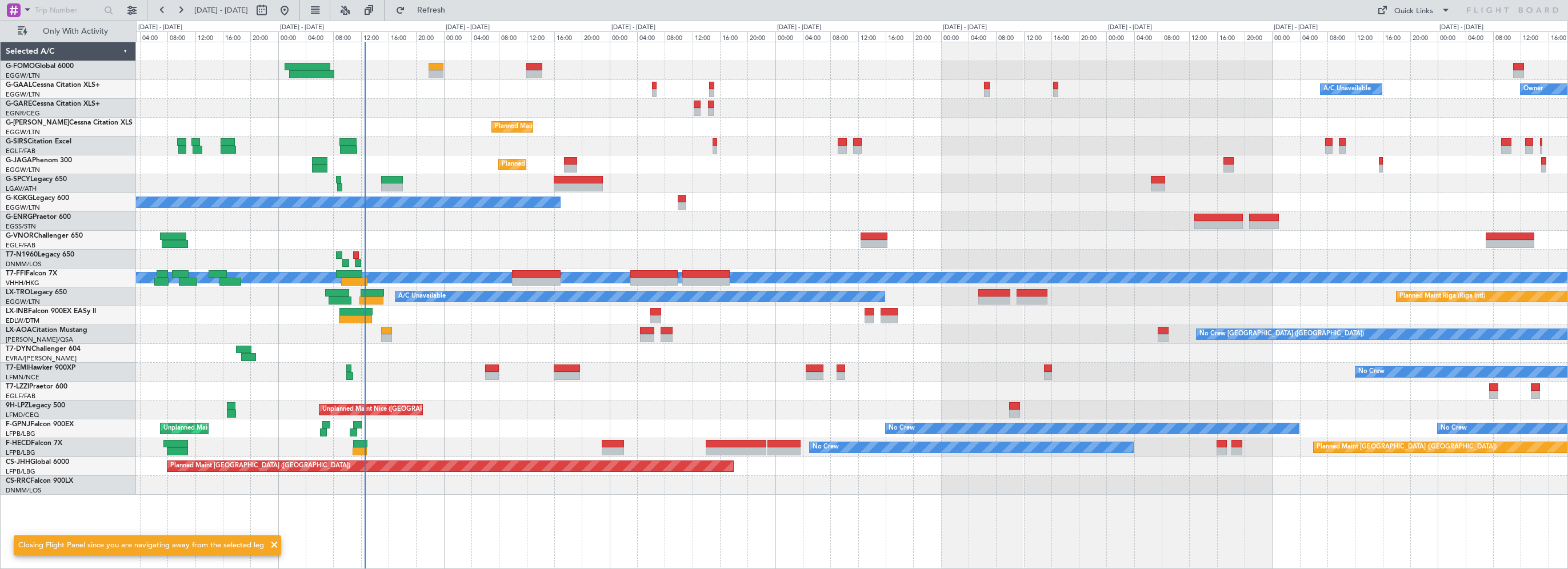
click at [592, 398] on div "A/C Unavailable Owner Owner A/C Unavailable Planned Maint [GEOGRAPHIC_DATA] ([G…" at bounding box center [852, 268] width 1432 height 453
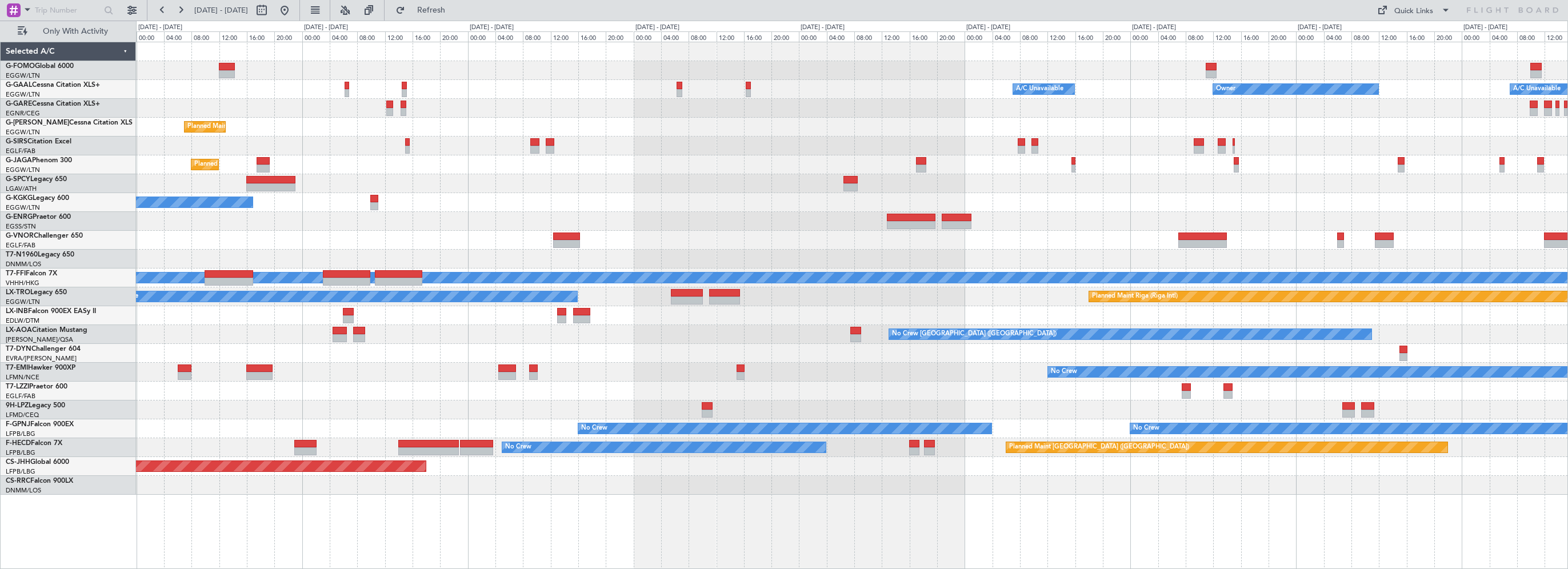
click at [540, 375] on div "A/C Unavailable Owner Owner A/C Unavailable Owner Planned Maint [GEOGRAPHIC_DAT…" at bounding box center [852, 268] width 1432 height 453
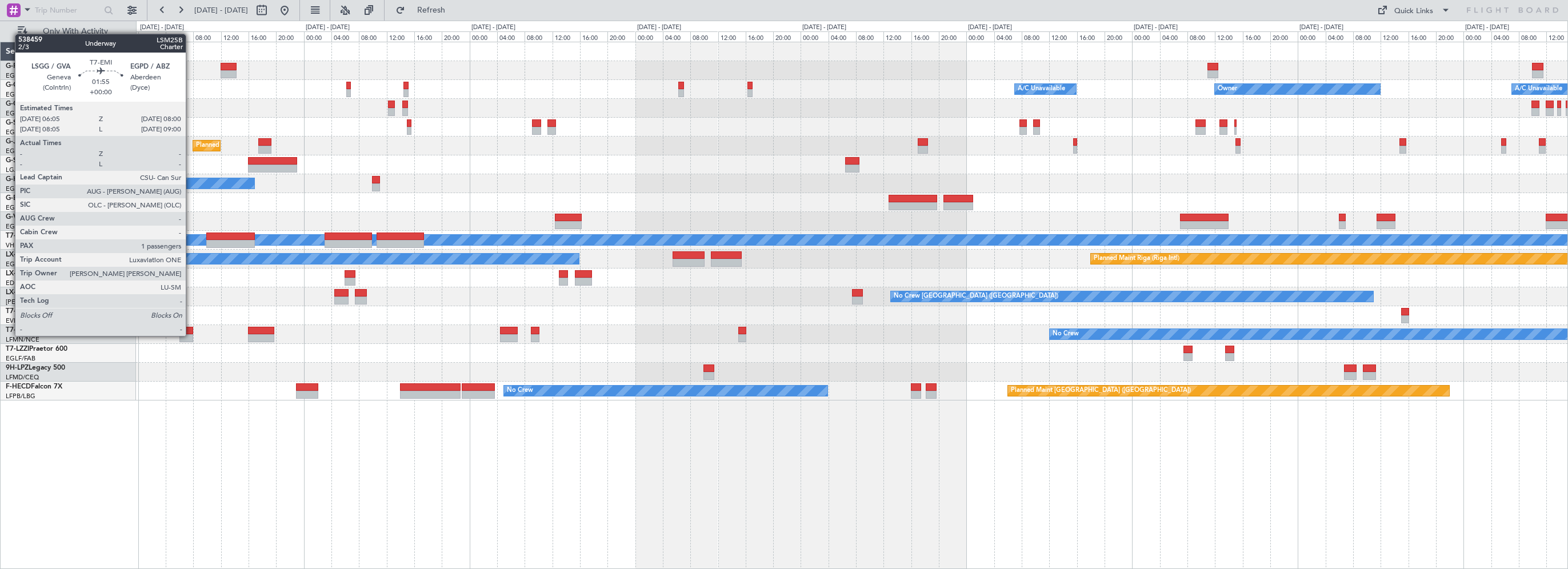
click at [191, 335] on div at bounding box center [186, 338] width 14 height 8
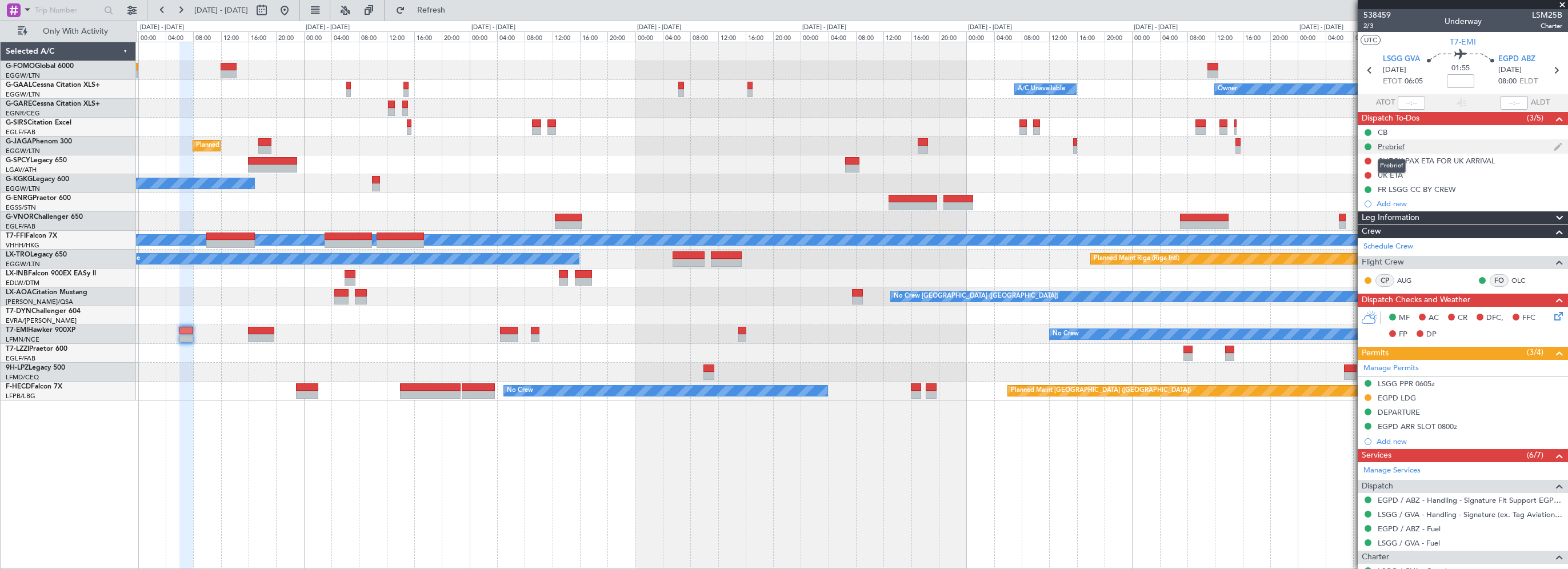
click at [1403, 145] on div "Prebrief" at bounding box center [1391, 147] width 27 height 10
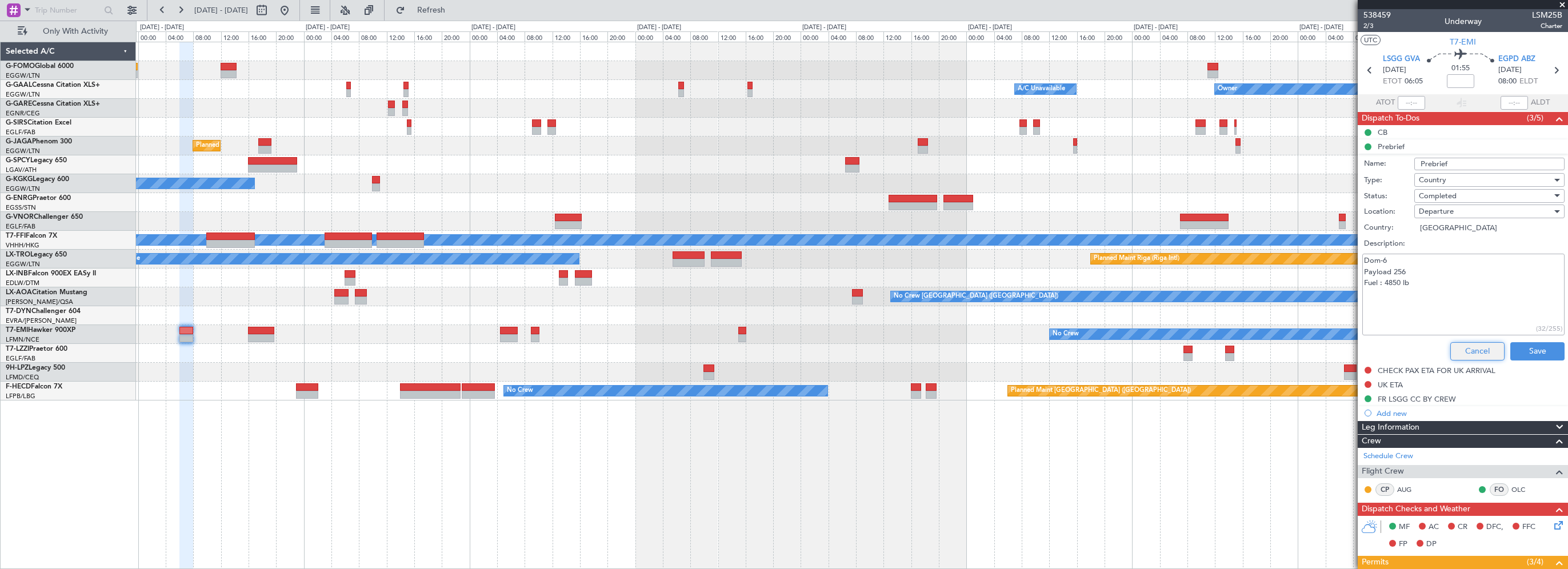
click at [1465, 346] on button "Cancel" at bounding box center [1477, 351] width 54 height 18
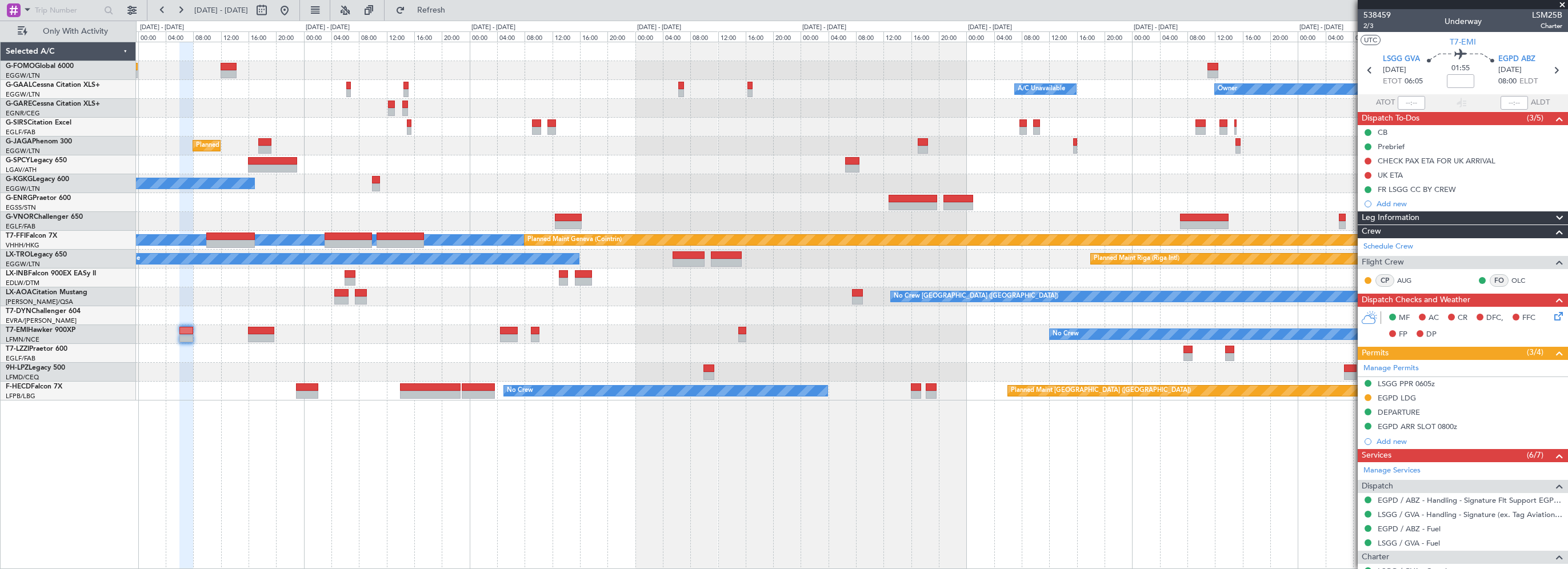
click at [1234, 467] on div "Owner Owner A/C Unavailable A/C Unavailable Owner Planned Maint [GEOGRAPHIC_DAT…" at bounding box center [852, 305] width 1432 height 527
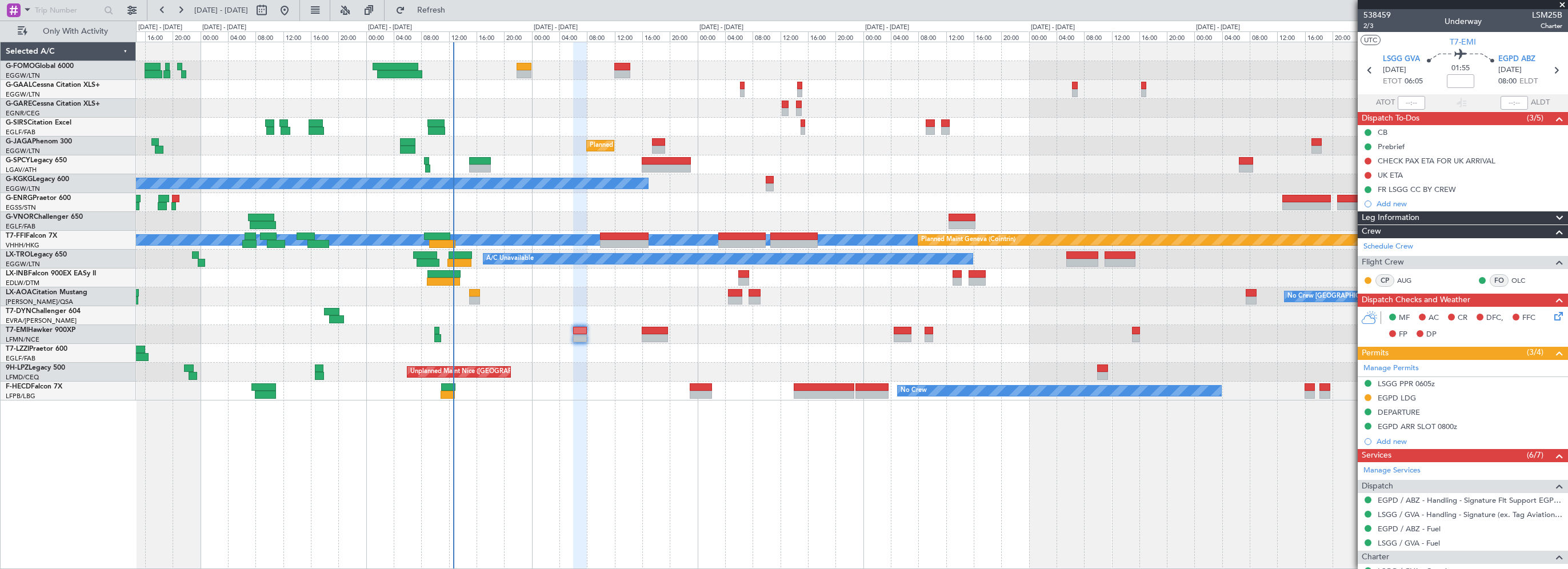
click at [724, 385] on div "A/C Unavailable Owner Owner A/C Unavailable Planned Maint [GEOGRAPHIC_DATA] ([G…" at bounding box center [852, 221] width 1432 height 358
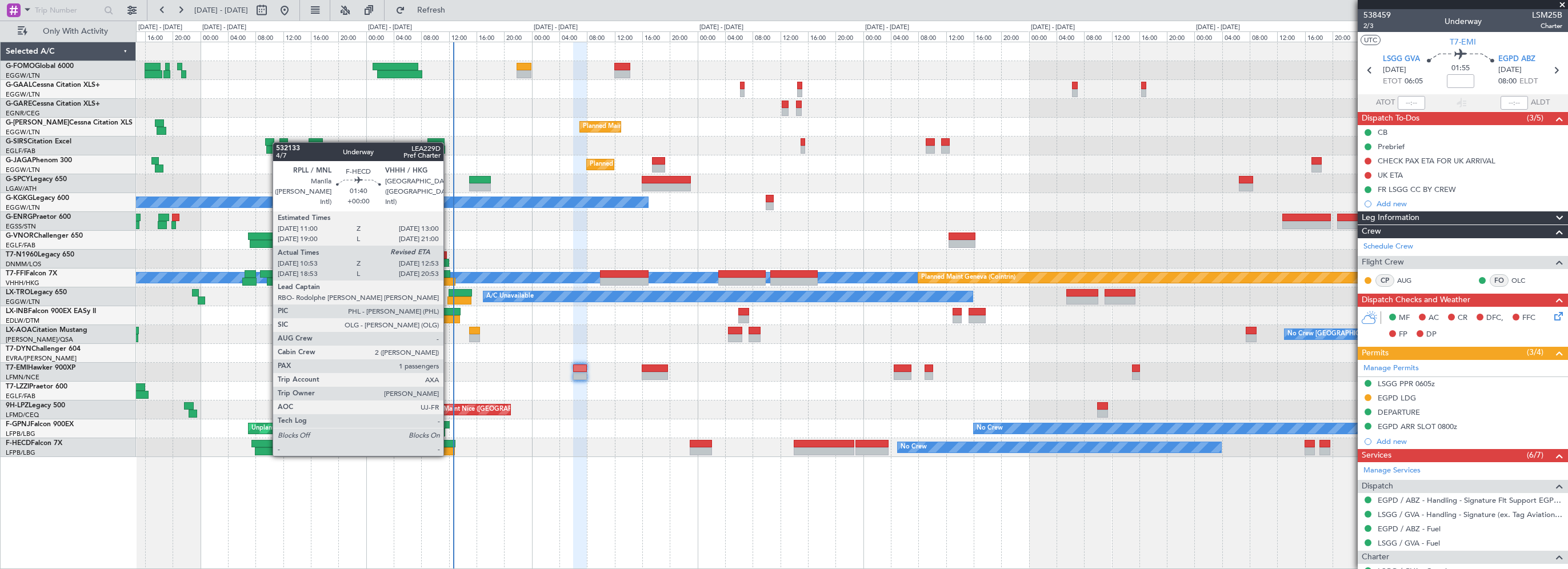
click at [448, 447] on div at bounding box center [447, 451] width 14 height 8
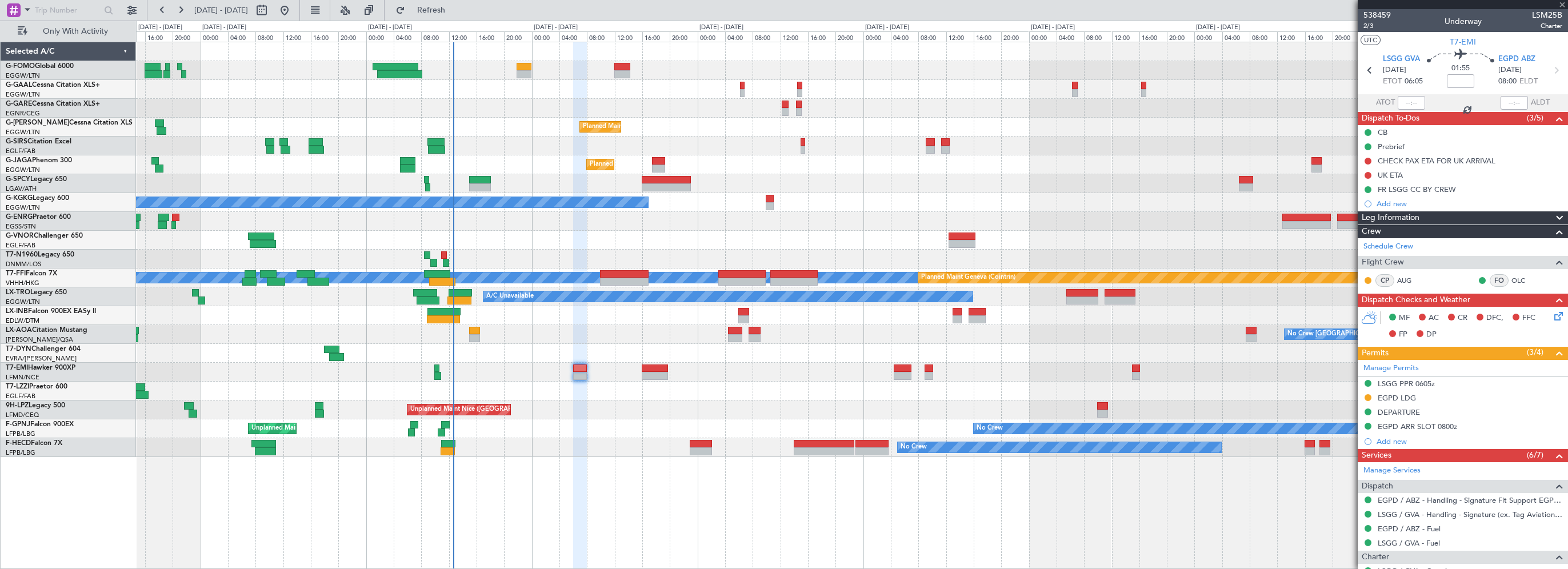
type input "11:03"
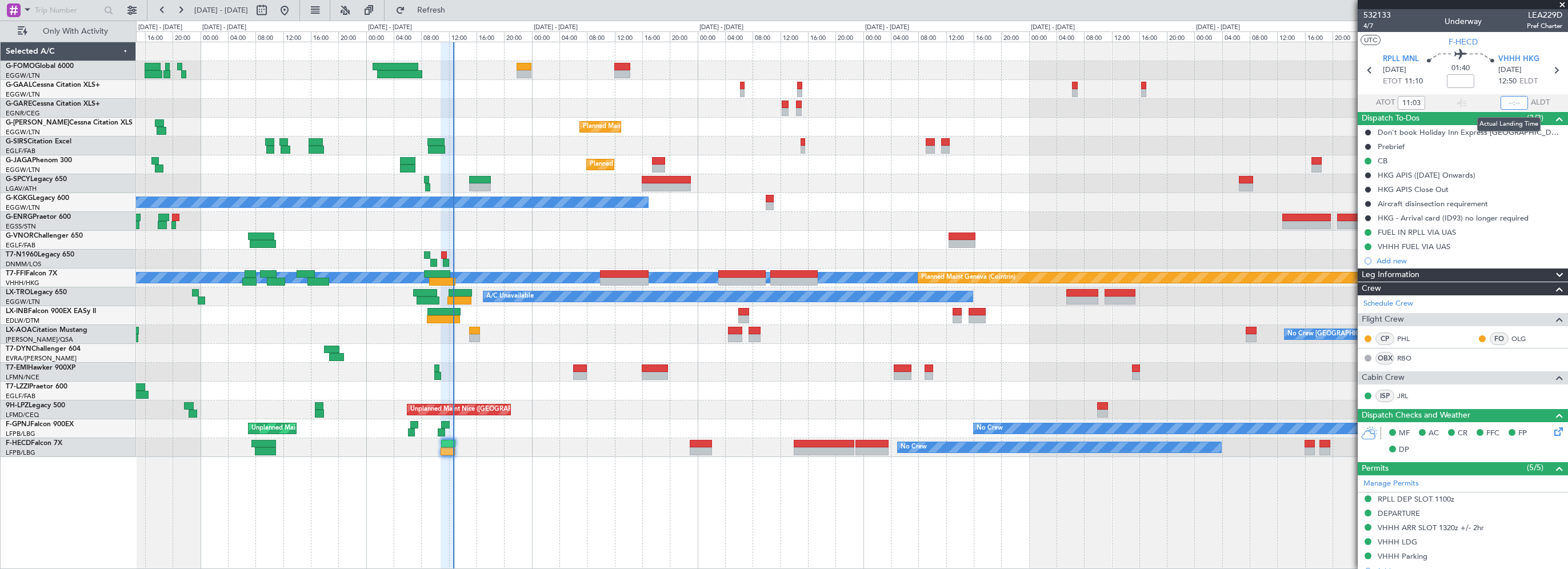
click at [1507, 102] on input "text" at bounding box center [1514, 103] width 27 height 14
type input "12:38"
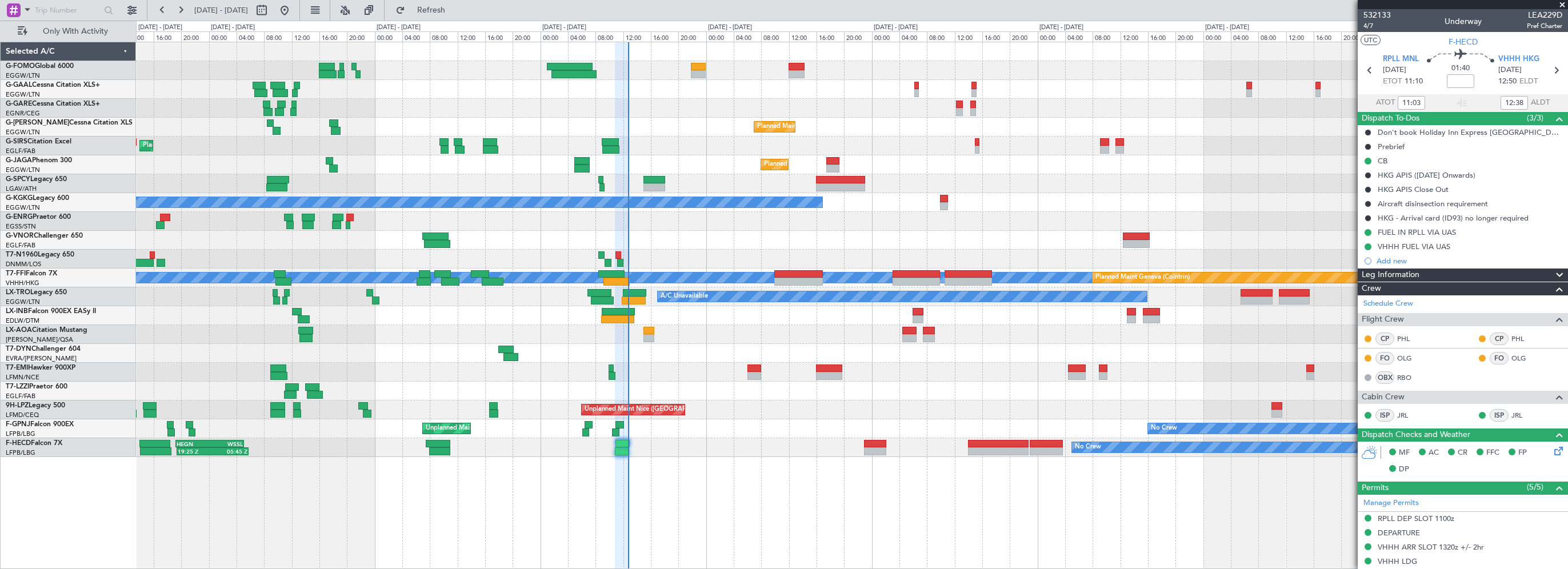
click at [679, 154] on div "A/C Unavailable Owner Planned Maint London (Luton) Planned Maint London (Farnbo…" at bounding box center [852, 250] width 1432 height 415
click at [453, 6] on span "Refresh" at bounding box center [431, 10] width 48 height 8
click at [697, 347] on div at bounding box center [852, 353] width 1432 height 19
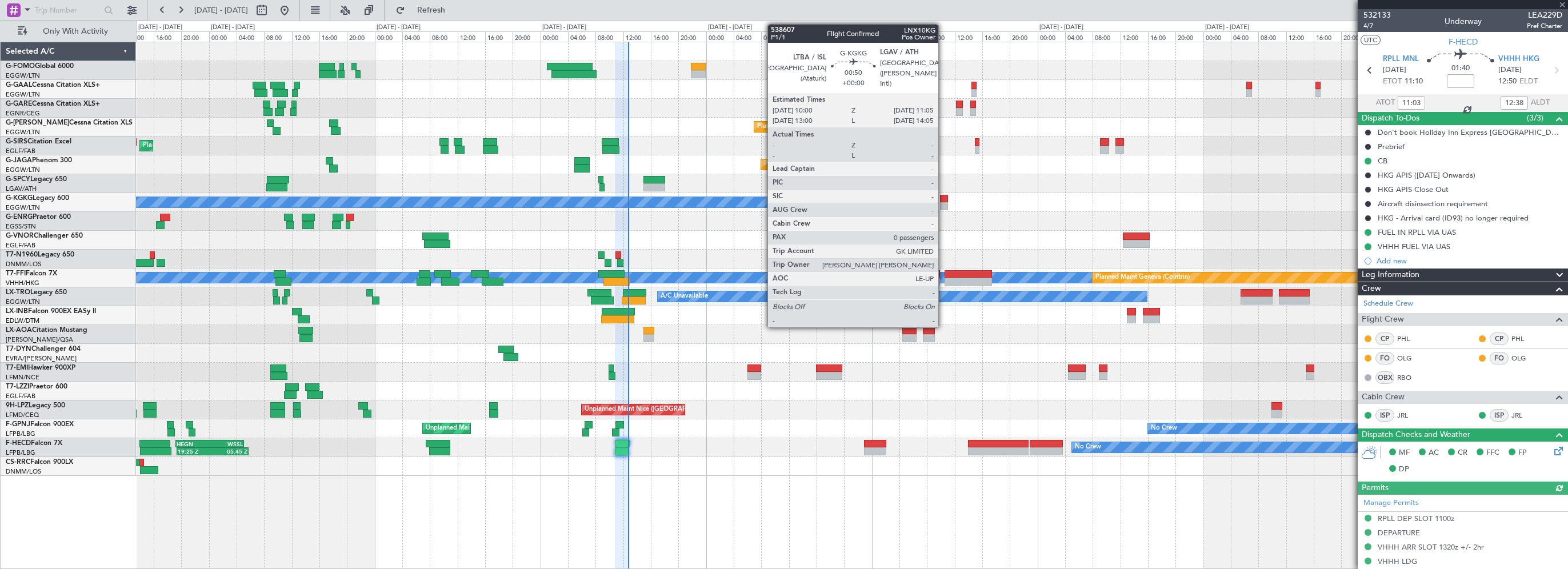
click at [943, 199] on div at bounding box center [943, 198] width 8 height 8
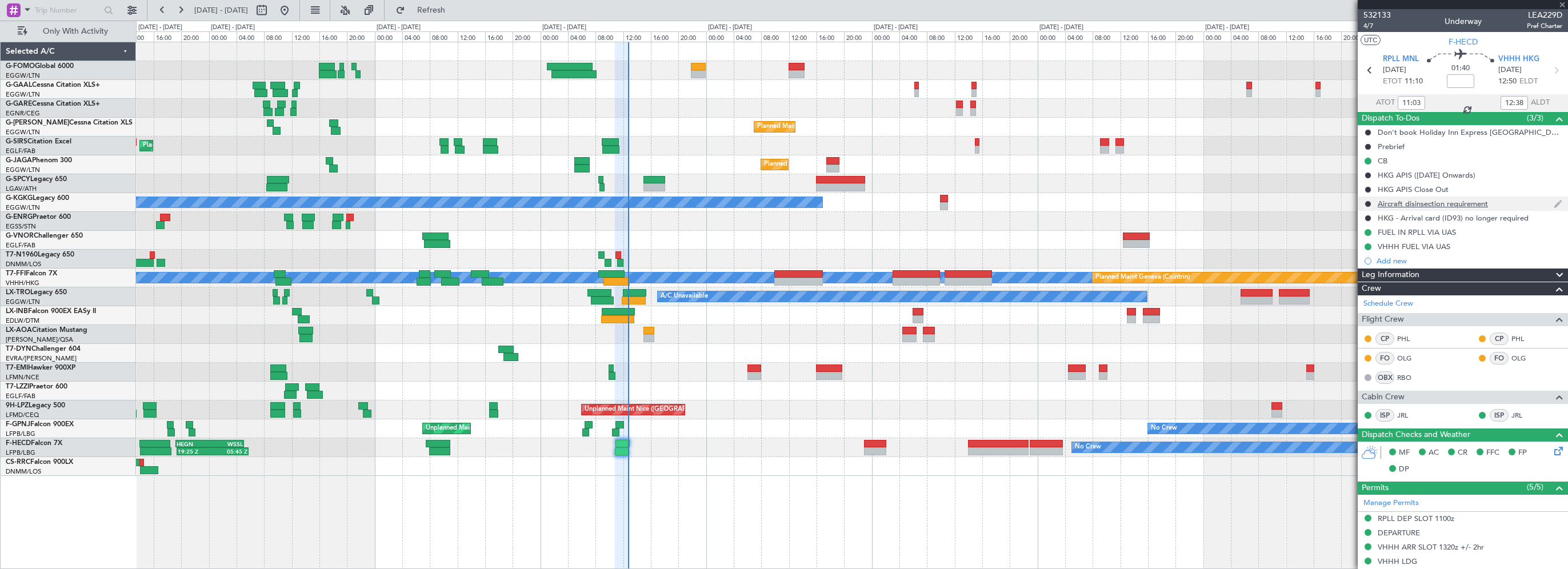
type input "0"
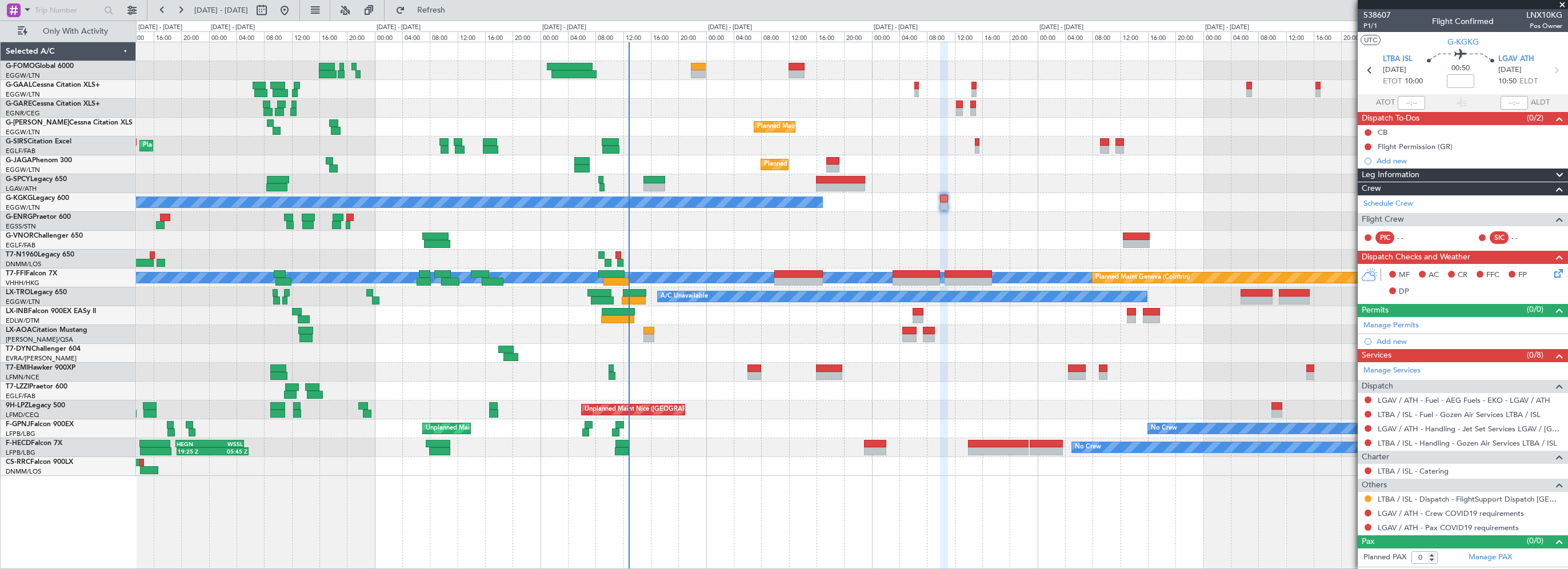
drag, startPoint x: 1433, startPoint y: 173, endPoint x: 1433, endPoint y: 182, distance: 9.0
click at [1433, 173] on div "Leg Information" at bounding box center [1463, 175] width 210 height 13
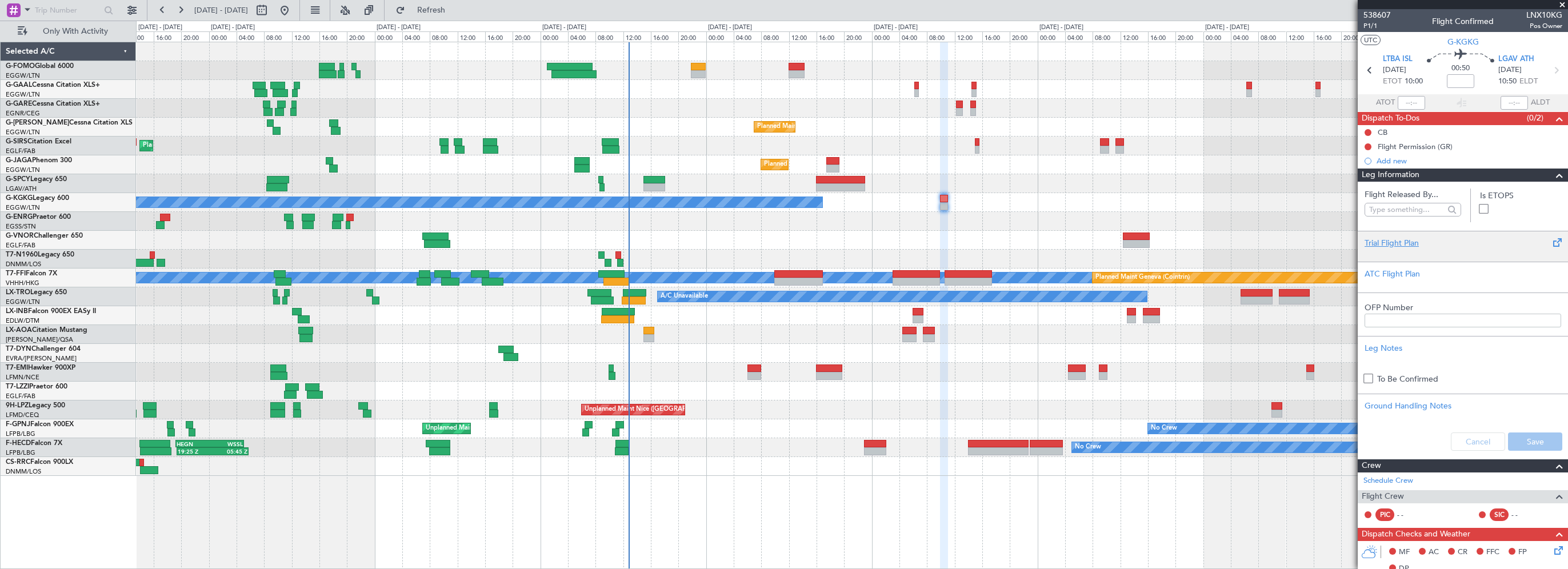
click at [1379, 251] on div at bounding box center [1463, 252] width 197 height 7
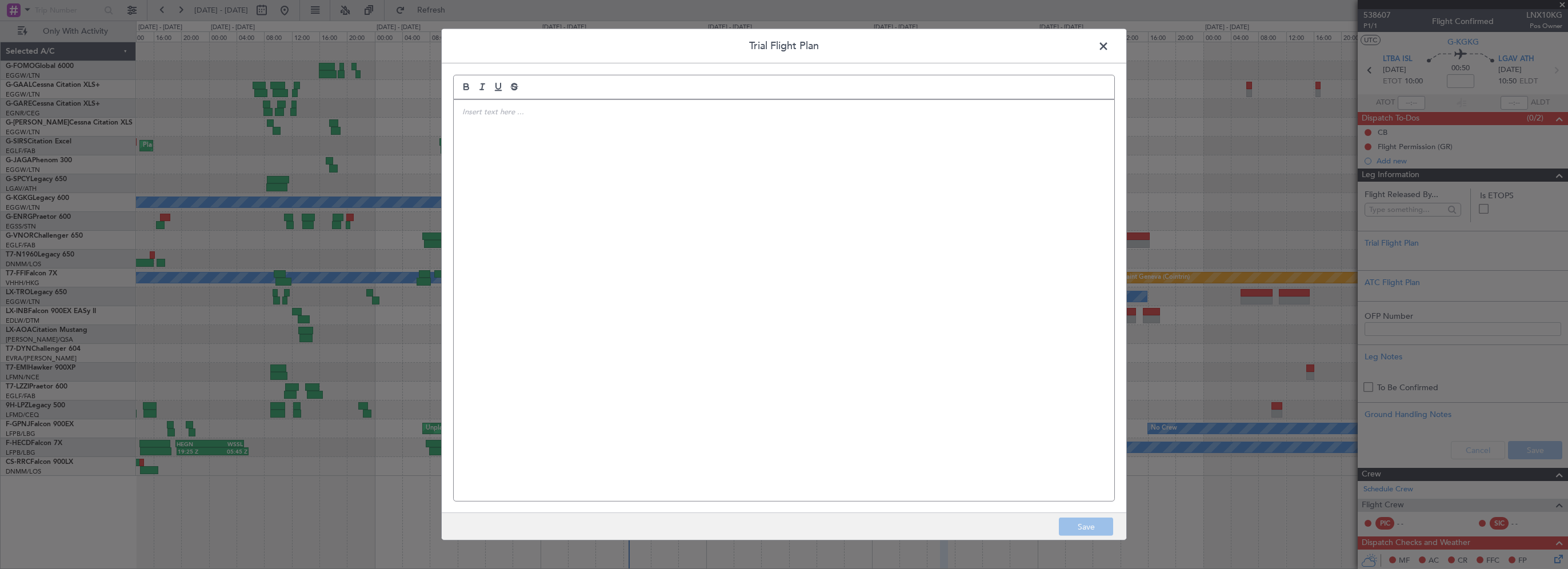
click at [844, 185] on div at bounding box center [783, 300] width 660 height 401
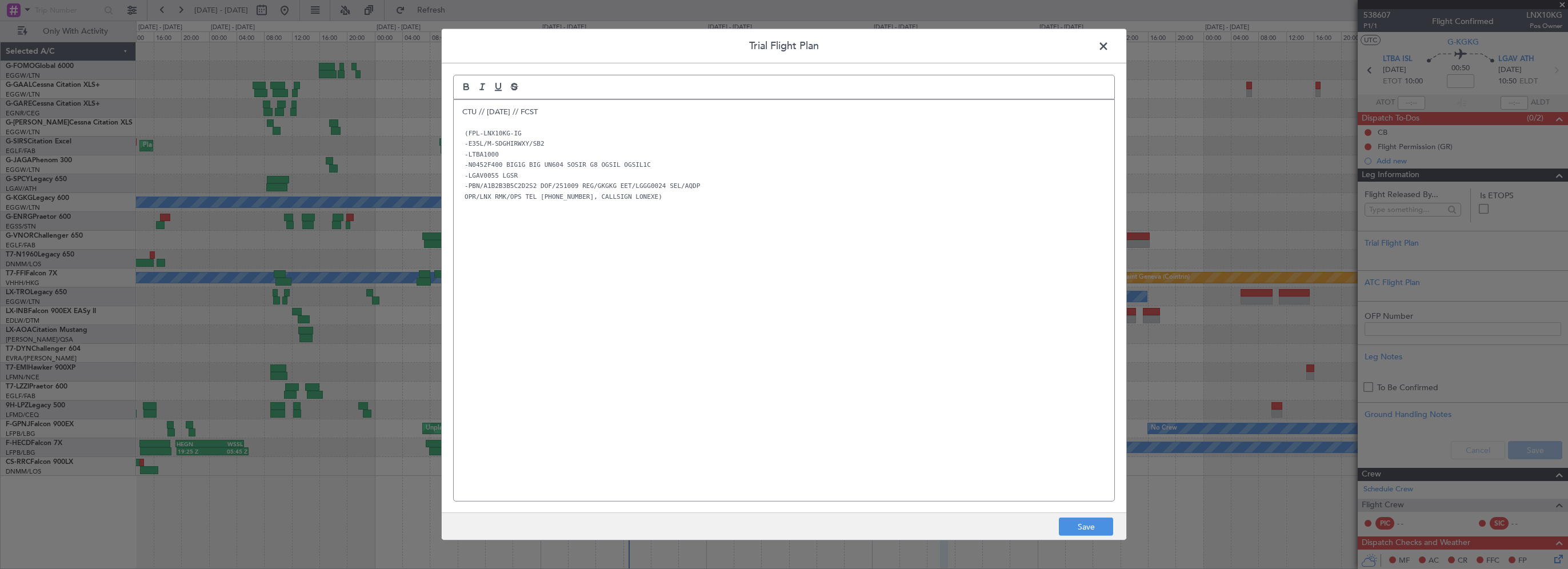
click at [701, 349] on div "CTU // 07OCT // FCST (FPL-LNX10KG-IG -E35L/M-SDGHIRWXY/SB2 -LTBA1000 -N0452F400…" at bounding box center [783, 300] width 660 height 401
click at [1074, 529] on button "Save" at bounding box center [1086, 527] width 54 height 18
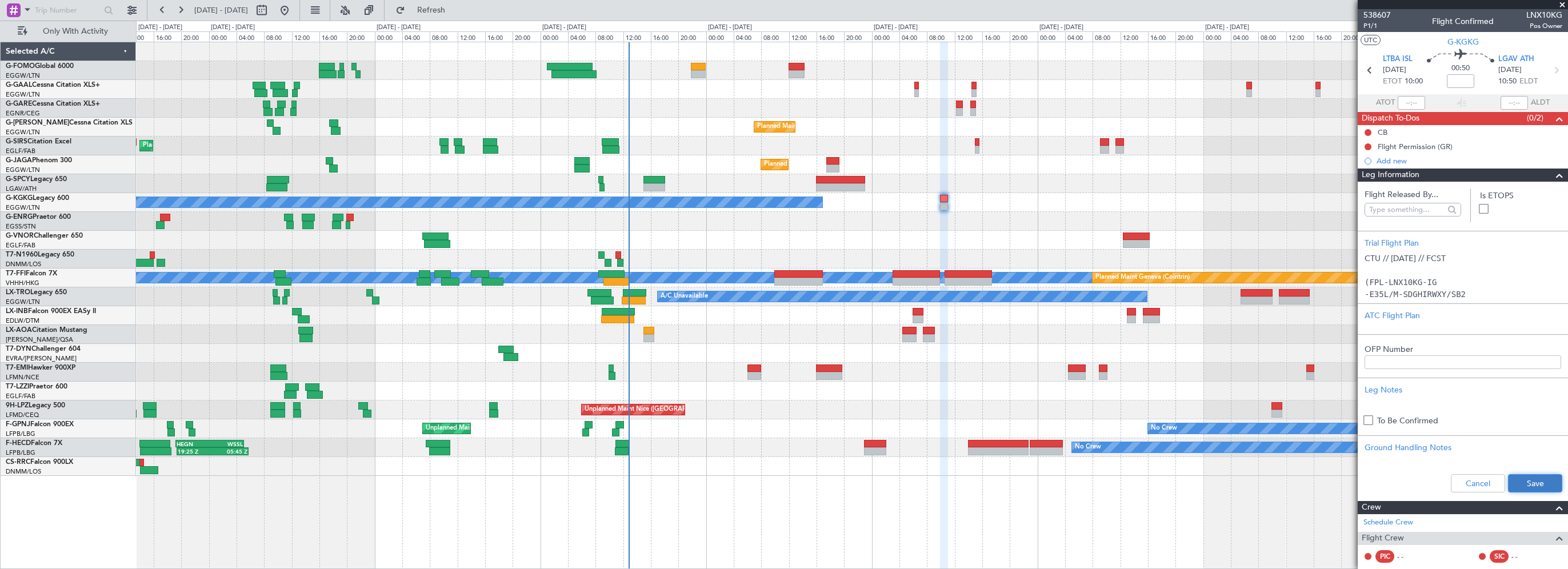
click at [1536, 482] on button "Save" at bounding box center [1535, 483] width 54 height 18
click at [1453, 77] on input at bounding box center [1460, 81] width 27 height 14
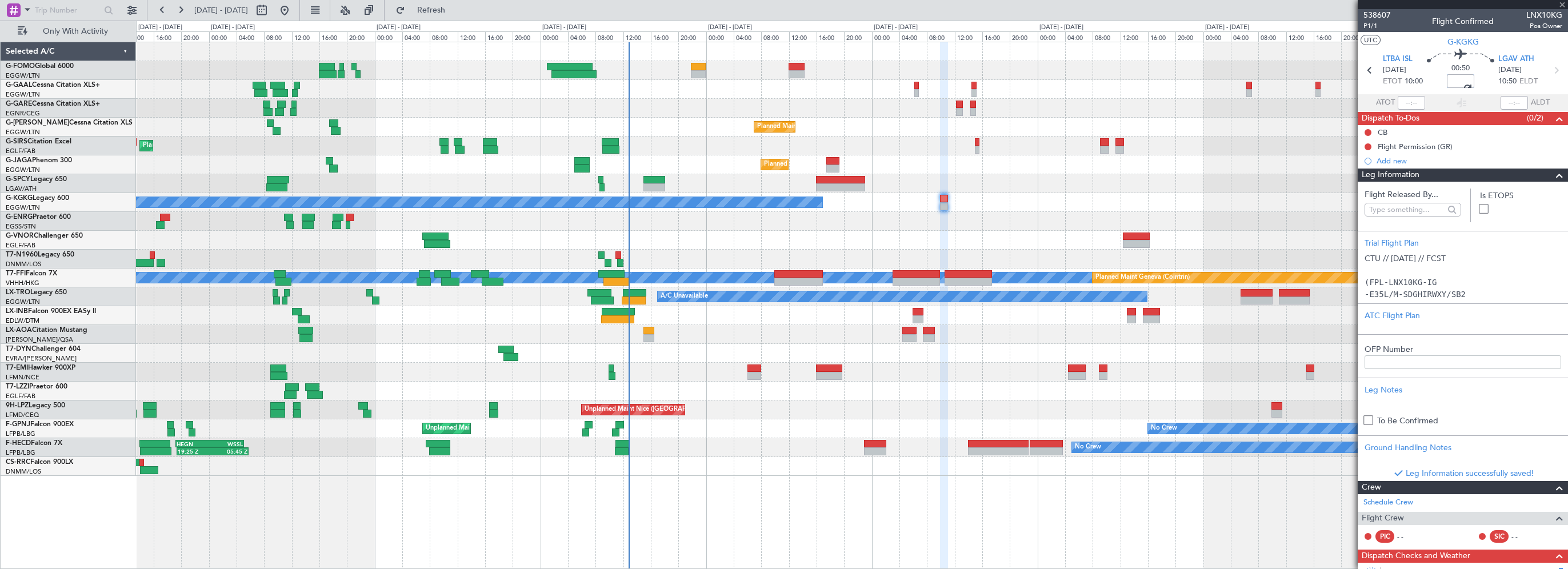
type input "+00:05"
click at [1553, 176] on span at bounding box center [1559, 175] width 14 height 14
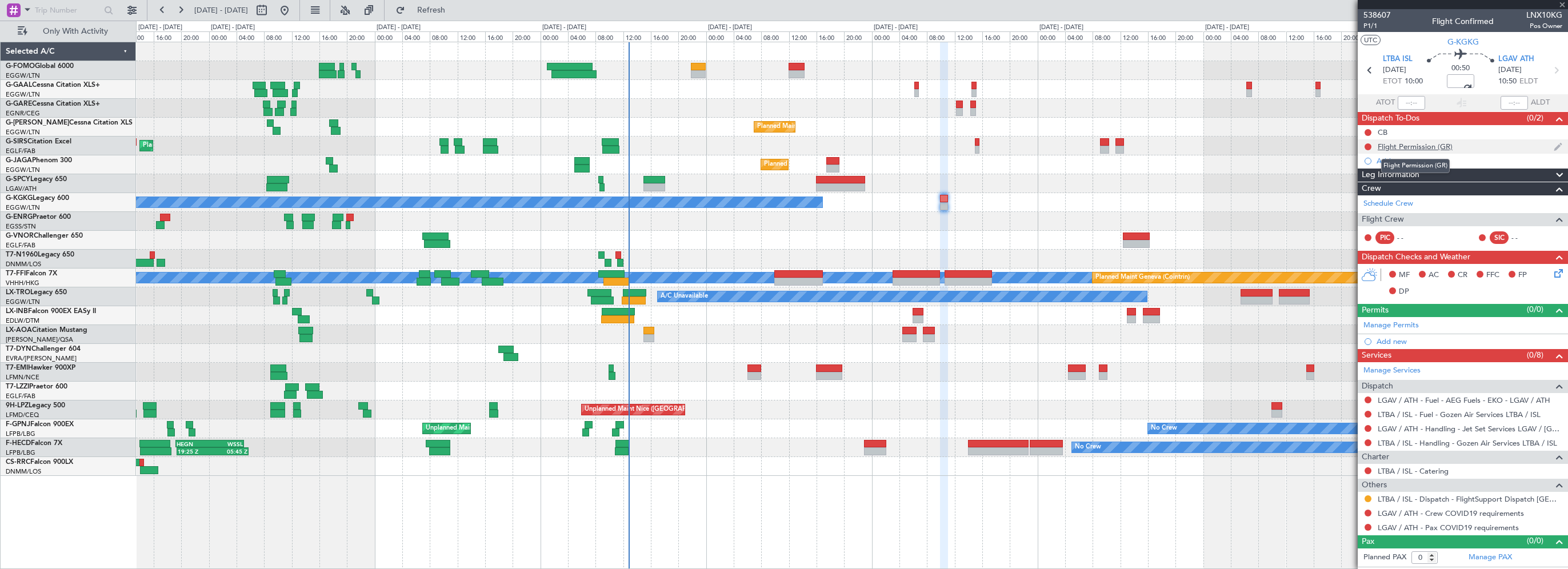
click at [1407, 148] on div "Flight Permission (GR)" at bounding box center [1415, 147] width 75 height 10
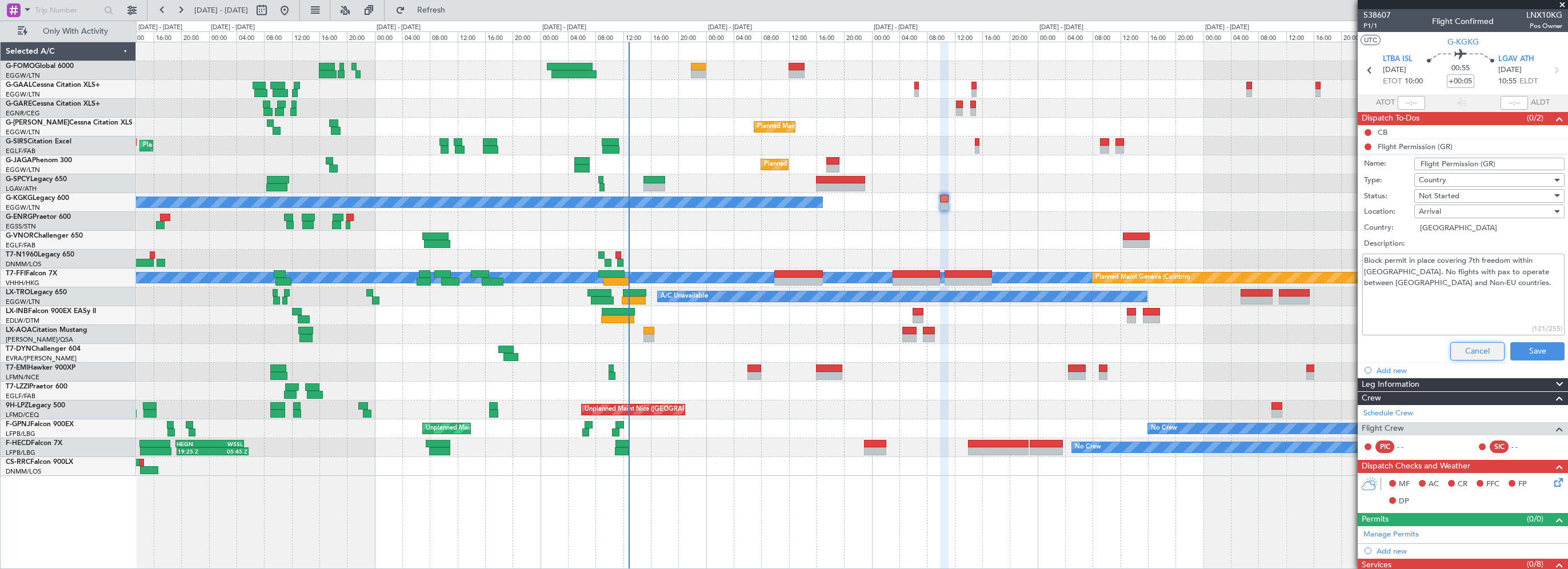
click at [1475, 347] on button "Cancel" at bounding box center [1477, 351] width 54 height 18
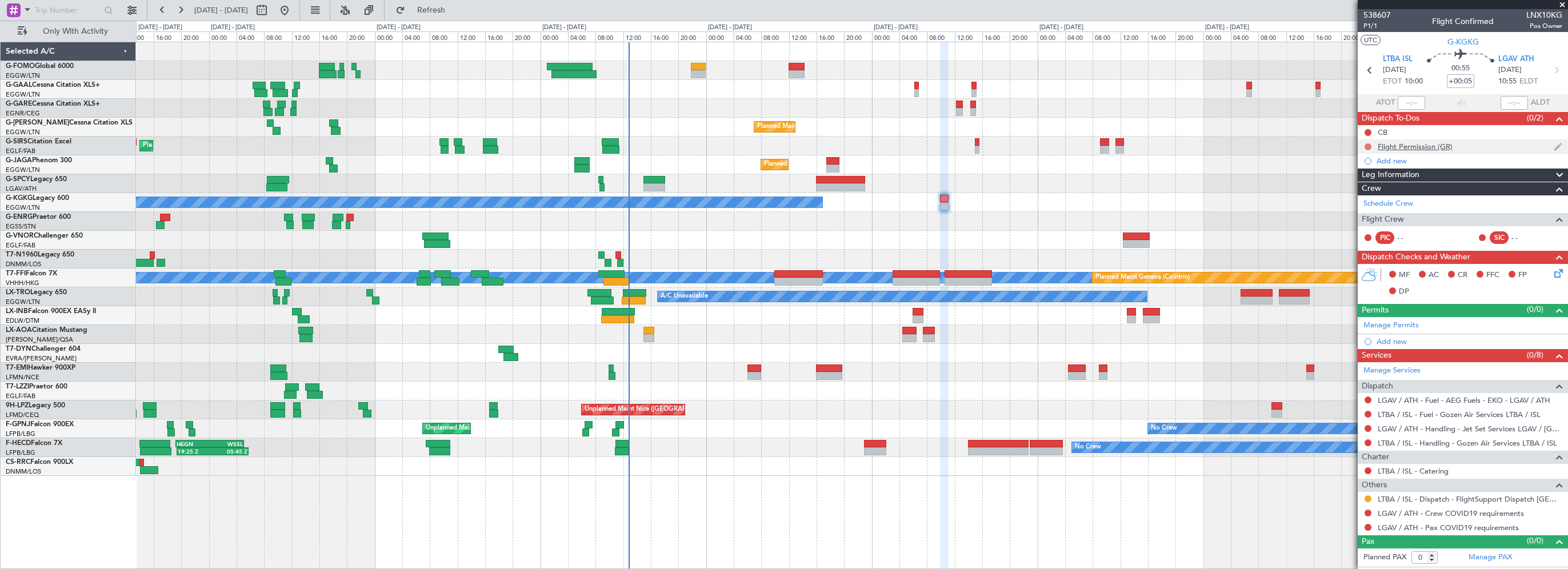
click at [1367, 145] on button at bounding box center [1368, 147] width 7 height 7
click at [1367, 220] on li "Cancelled" at bounding box center [1369, 214] width 61 height 17
click at [1480, 442] on link "LTBA / ISL - Handling - Gozen Air Services LTBA / ISL" at bounding box center [1467, 443] width 180 height 10
click at [1559, 323] on span at bounding box center [1558, 323] width 14 height 9
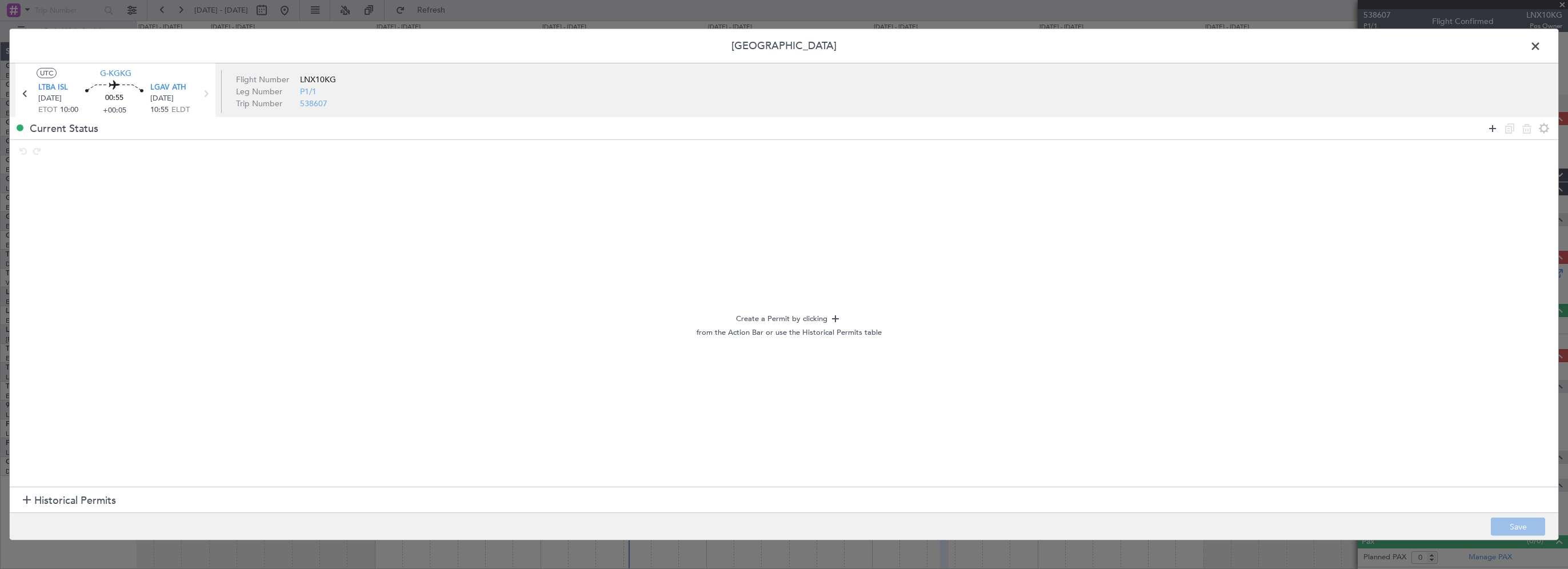
click at [1491, 126] on icon at bounding box center [1493, 128] width 14 height 14
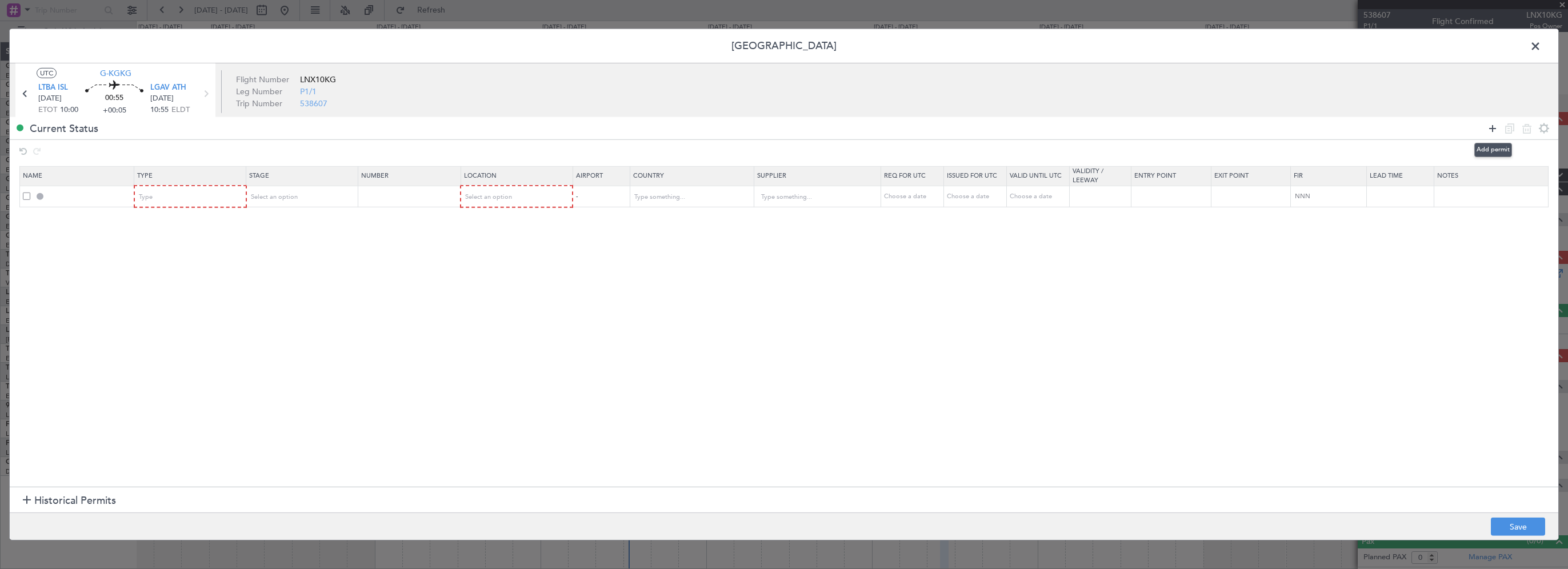
click at [1491, 126] on icon at bounding box center [1493, 128] width 14 height 14
click at [243, 382] on section "Name Type Stage Number Location Airport Country Supplier Req For Utc Issued For…" at bounding box center [784, 324] width 1549 height 323
click at [202, 198] on div "Type" at bounding box center [187, 197] width 95 height 17
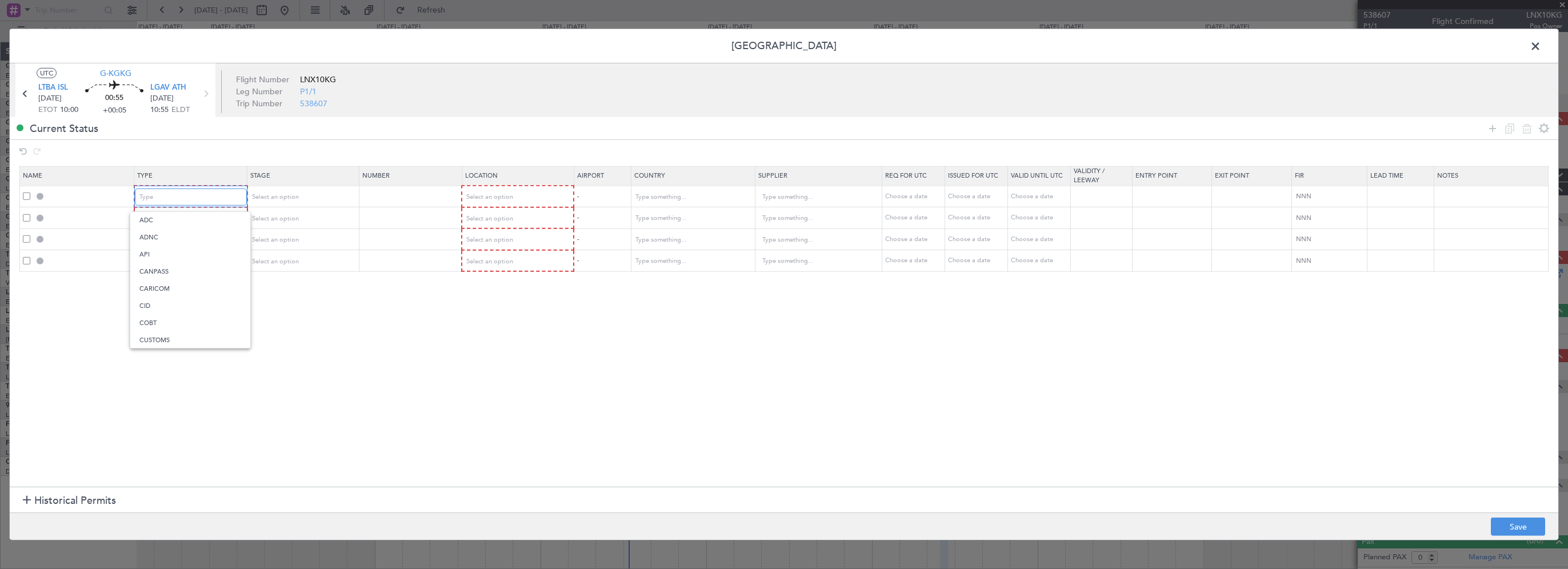
scroll to position [343, 0]
drag, startPoint x: 166, startPoint y: 310, endPoint x: 159, endPoint y: 284, distance: 26.9
click at [165, 309] on span "Slot" at bounding box center [190, 305] width 102 height 17
click at [175, 225] on div "Type" at bounding box center [187, 218] width 95 height 17
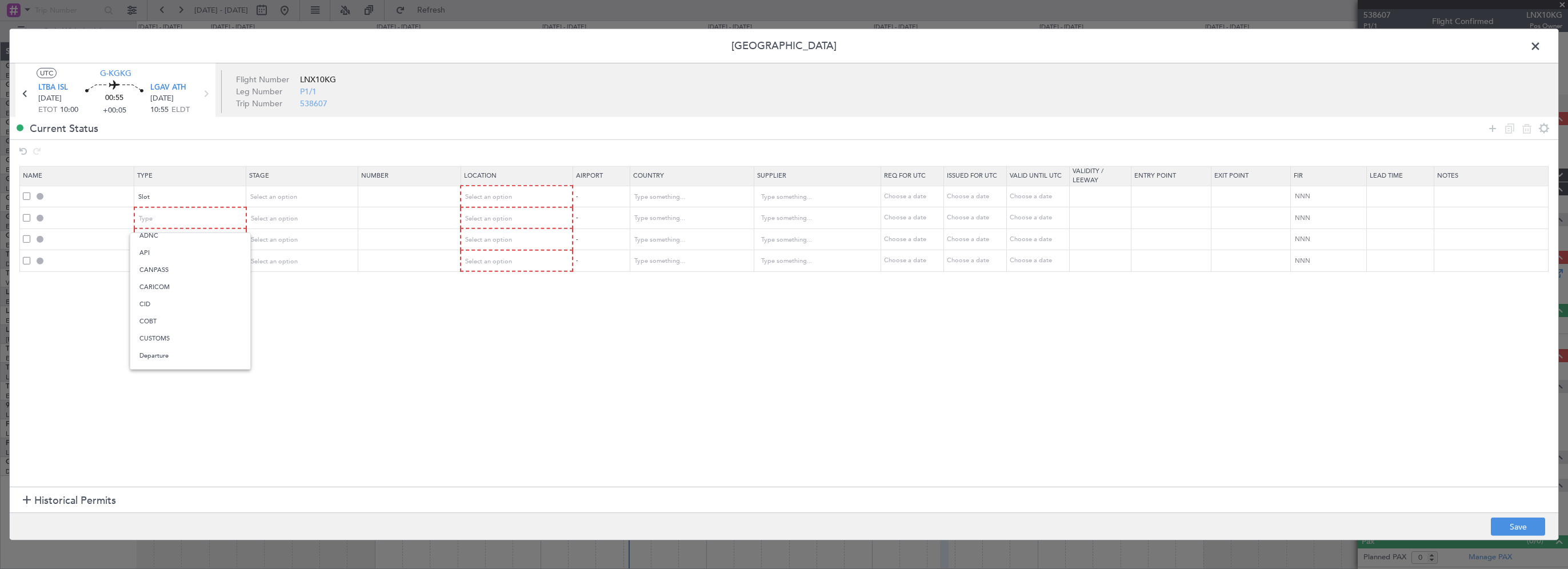
click at [159, 357] on span "Departure" at bounding box center [190, 356] width 102 height 17
drag, startPoint x: 379, startPoint y: 320, endPoint x: 297, endPoint y: 295, distance: 85.7
click at [374, 320] on section "Name Type Stage Number Location Airport Country Supplier Req For Utc Issued For…" at bounding box center [784, 324] width 1549 height 323
click at [188, 241] on div "Type" at bounding box center [187, 240] width 95 height 17
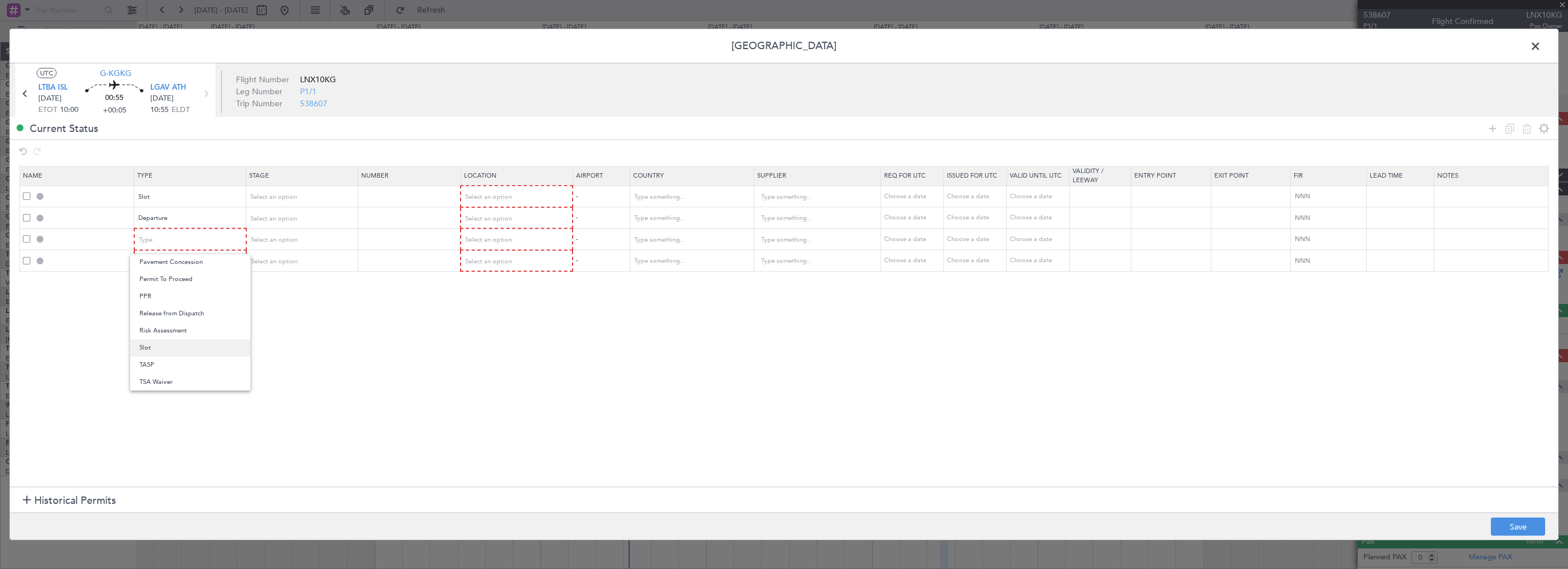
click at [169, 345] on span "Slot" at bounding box center [190, 348] width 102 height 17
drag, startPoint x: 357, startPoint y: 326, endPoint x: 197, endPoint y: 257, distance: 174.2
click at [354, 324] on section "Name Type Stage Number Location Airport Country Supplier Req For Utc Issued For…" at bounding box center [784, 324] width 1549 height 323
click at [196, 256] on div "Type" at bounding box center [187, 262] width 95 height 17
click at [164, 315] on span "PPR" at bounding box center [190, 318] width 102 height 17
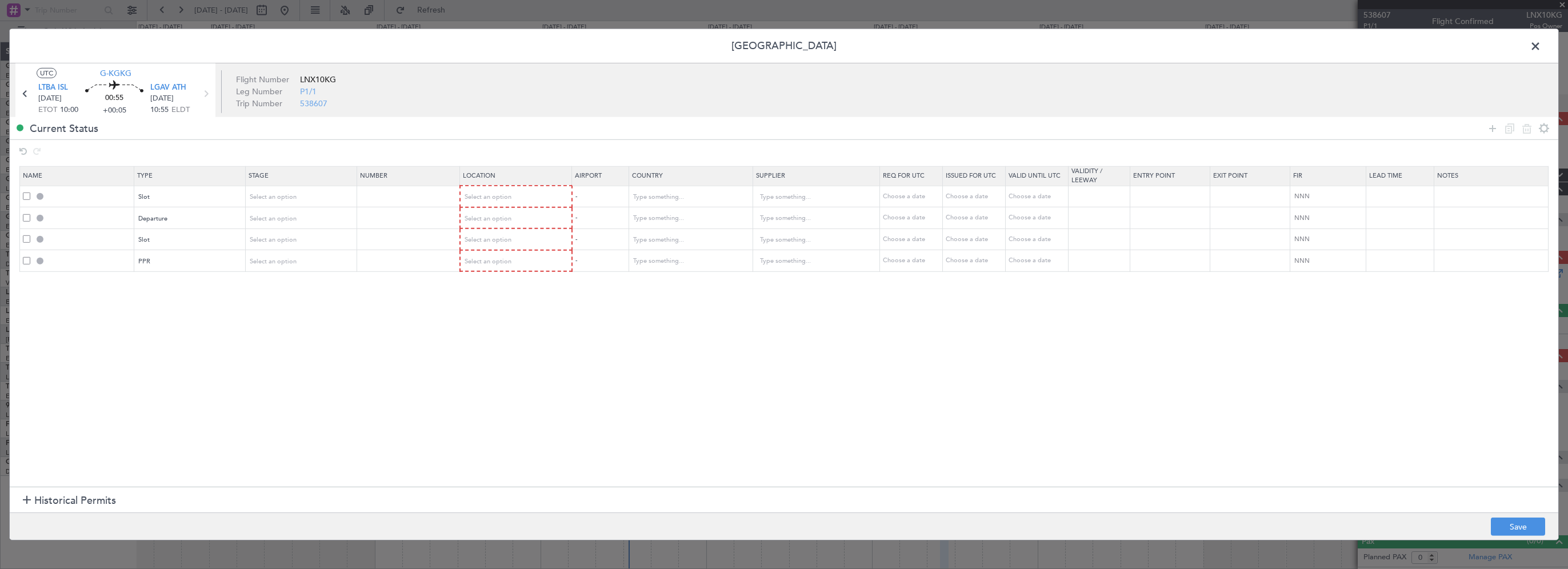
click at [384, 318] on section "Name Type Stage Number Location Airport Country Supplier Req For Utc Issued For…" at bounding box center [784, 324] width 1549 height 323
click at [287, 193] on span "Select an option" at bounding box center [273, 197] width 47 height 9
click at [276, 271] on span "Requested" at bounding box center [301, 272] width 102 height 17
click at [297, 221] on div "Select an option" at bounding box center [298, 218] width 95 height 17
click at [278, 297] on span "Requested" at bounding box center [301, 293] width 102 height 17
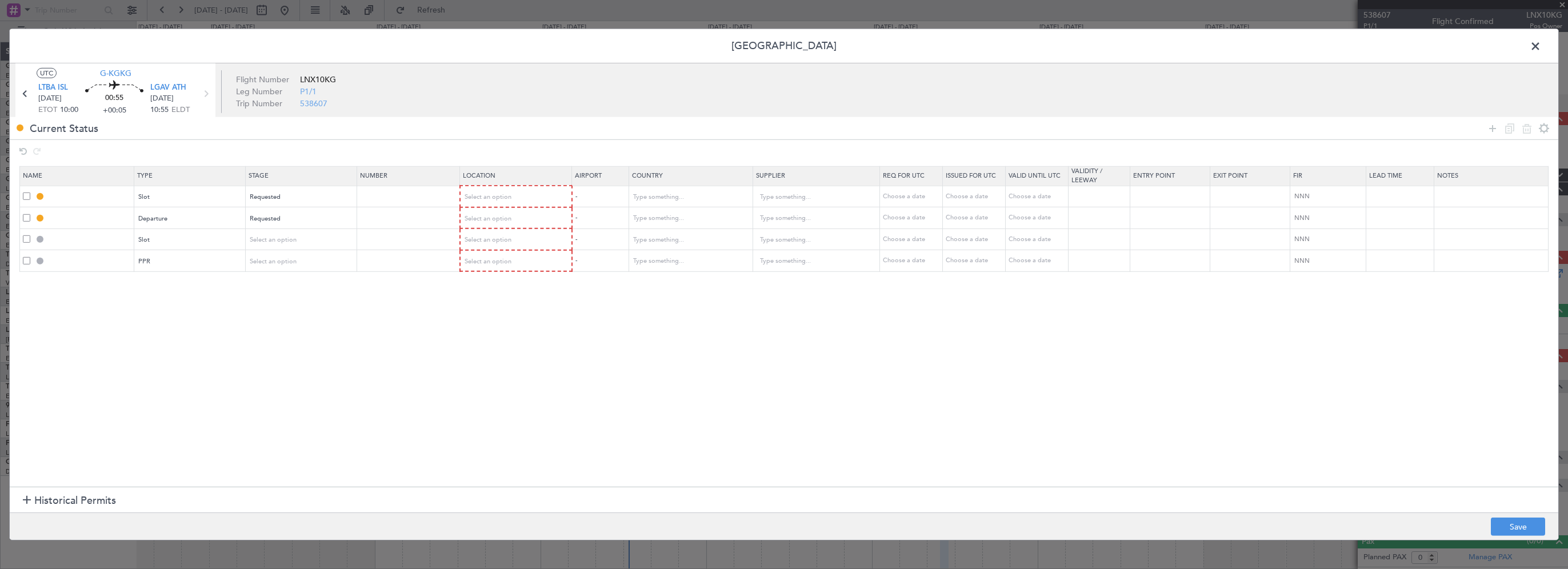
drag, startPoint x: 453, startPoint y: 321, endPoint x: 460, endPoint y: 286, distance: 35.7
click at [454, 314] on section "Name Type Stage Number Location Airport Country Supplier Req For Utc Issued For…" at bounding box center [784, 324] width 1549 height 323
click at [491, 198] on span "Select an option" at bounding box center [488, 197] width 47 height 9
click at [493, 223] on span "Departure" at bounding box center [515, 220] width 102 height 17
click at [485, 217] on span "Select an option" at bounding box center [488, 218] width 47 height 9
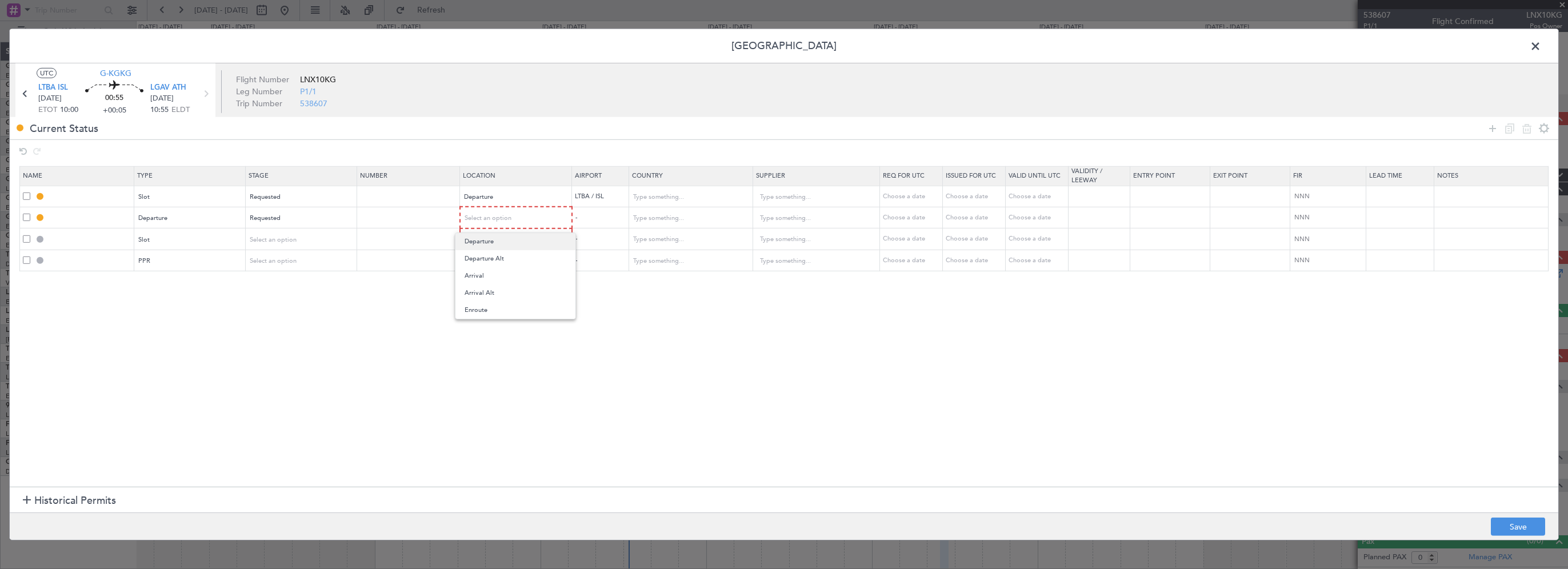
click at [480, 245] on span "Departure" at bounding box center [515, 242] width 102 height 17
click at [484, 240] on span "Select an option" at bounding box center [488, 239] width 47 height 9
click at [486, 291] on span "Arrival" at bounding box center [515, 296] width 102 height 17
click at [486, 258] on span "Select an option" at bounding box center [488, 260] width 47 height 9
click at [480, 316] on span "Arrival" at bounding box center [515, 317] width 102 height 17
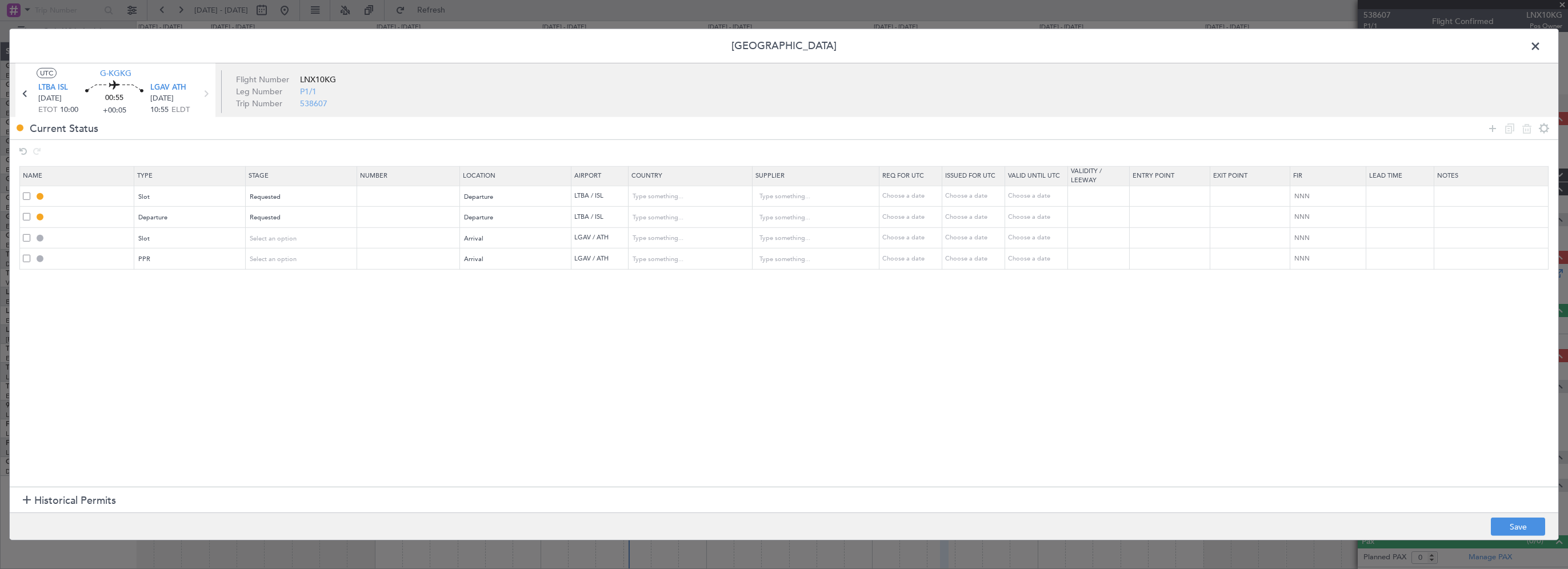
drag, startPoint x: 478, startPoint y: 315, endPoint x: 270, endPoint y: 285, distance: 210.2
click at [284, 315] on section "Name Type Stage Number Location Airport Country Supplier Req For Utc Issued For…" at bounding box center [784, 324] width 1549 height 323
click at [307, 236] on div "Select an option" at bounding box center [298, 239] width 95 height 17
click at [270, 309] on span "Requested" at bounding box center [301, 313] width 102 height 17
click at [282, 260] on span "Select an option" at bounding box center [273, 259] width 47 height 9
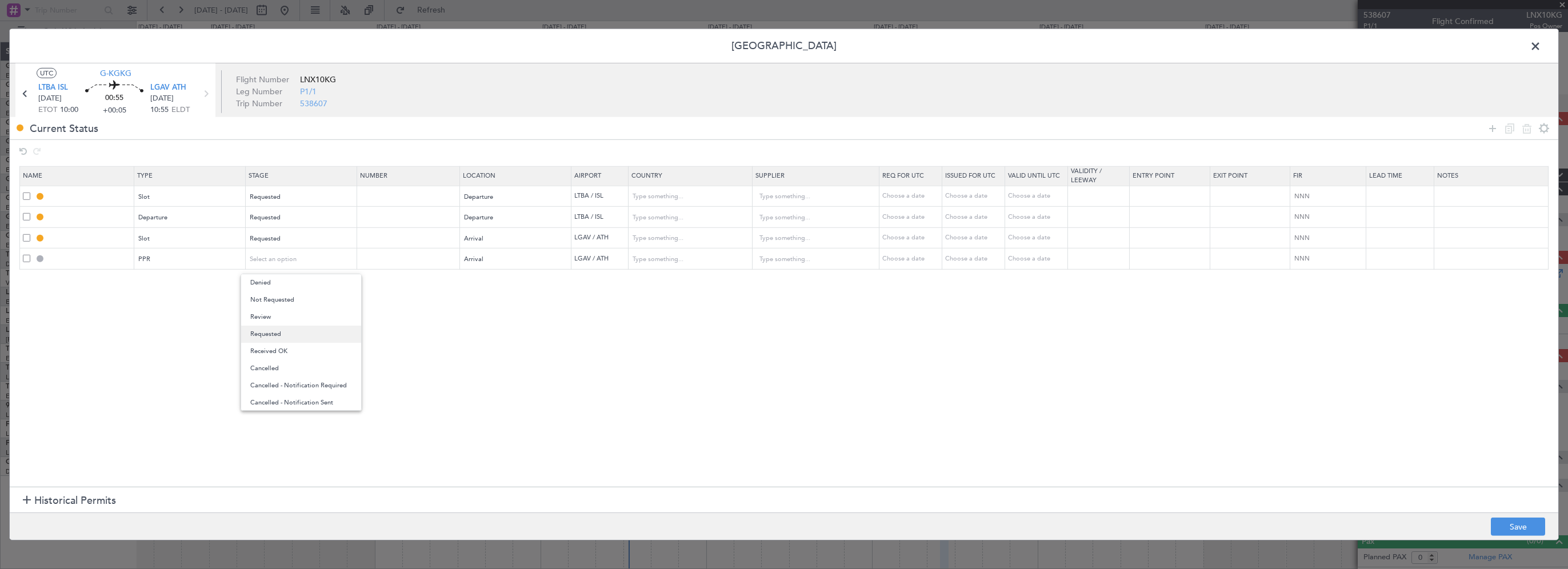
click at [284, 330] on span "Requested" at bounding box center [301, 334] width 102 height 17
click at [688, 387] on section "Name Type Stage Number Location Airport Country Supplier Req For Utc Issued For…" at bounding box center [784, 324] width 1549 height 323
click at [1524, 525] on button "Save" at bounding box center [1517, 527] width 54 height 18
type input "LTBA DEP SLOT"
type input "Turkey"
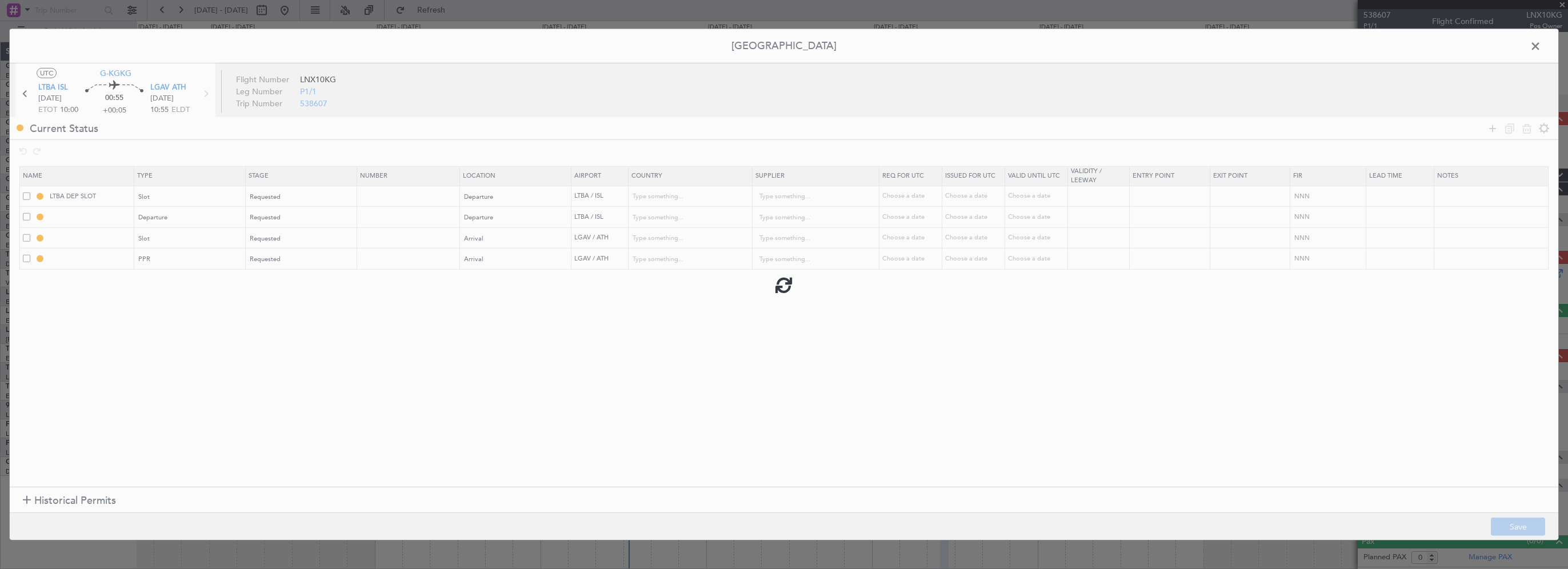
type input "NNN"
type input "DEPARTURE"
type input "Turkey"
type input "NNN"
type input "LGAV ARR SLOT"
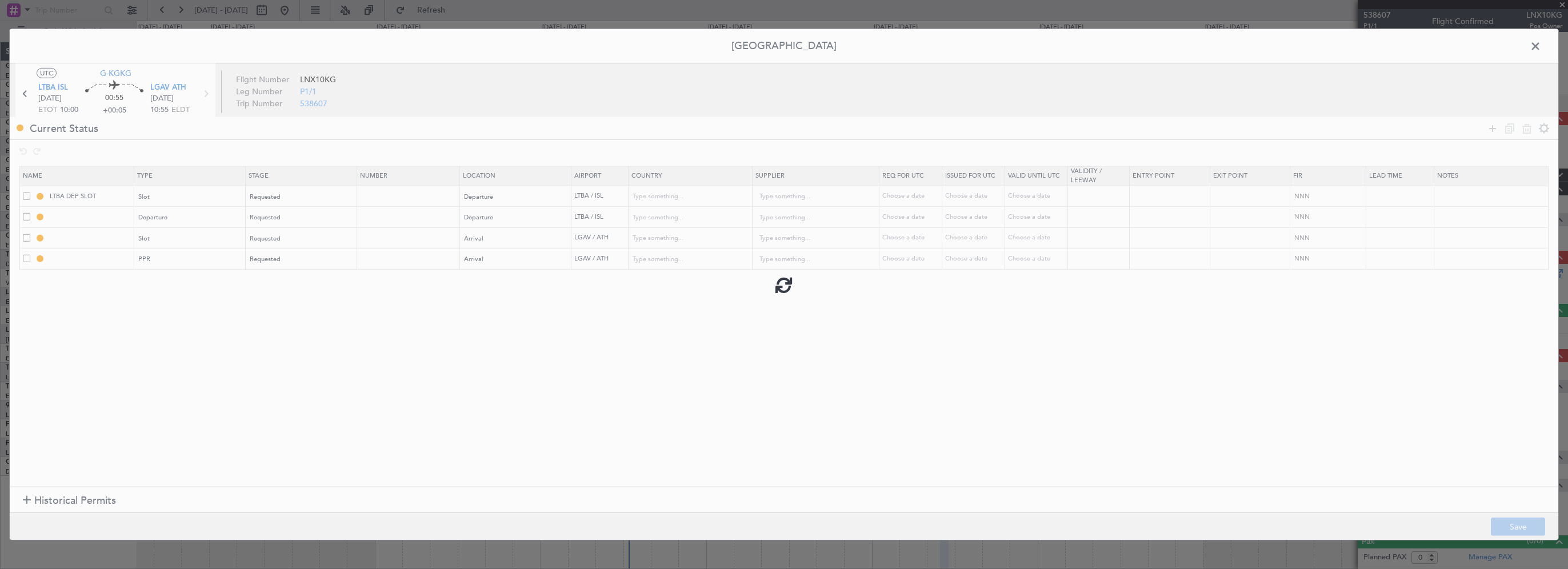
type input "Greece"
type input "NNN"
type input "LGAV PPR"
type input "Greece"
type input "NNN"
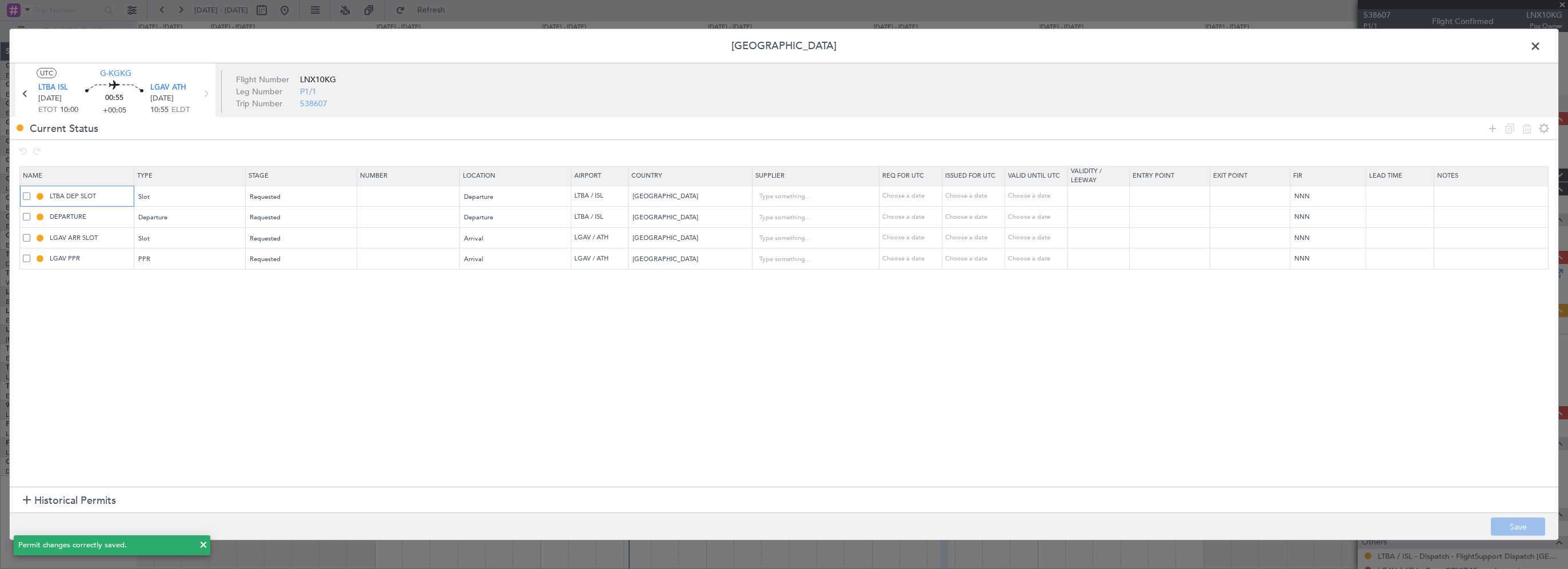
click at [113, 197] on input "LTBA DEP SLOT" at bounding box center [90, 196] width 86 height 10
type input "LTBA DEP SLOT 1000z"
click at [108, 239] on mat-tooltip-component "DEPARTURE" at bounding box center [91, 236] width 57 height 30
click at [113, 237] on input "LGAV ARR SLOT" at bounding box center [90, 238] width 86 height 10
type input "LGAV ARR SLOT 1055z"
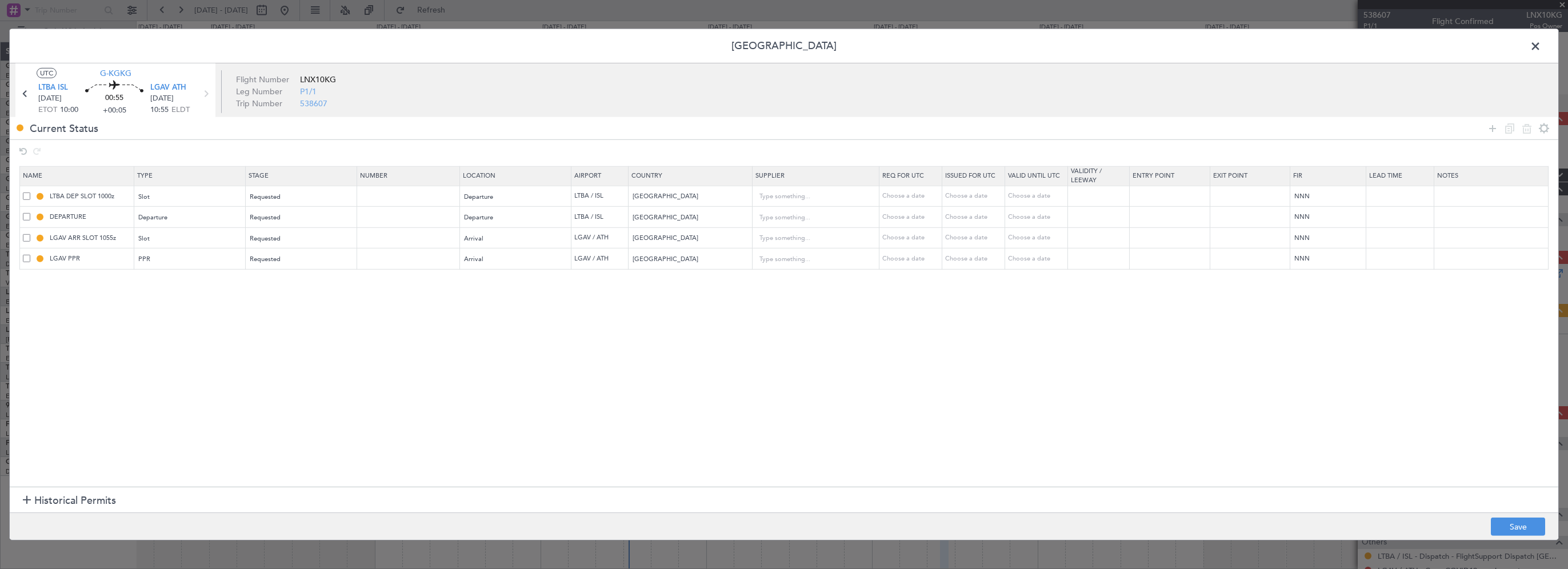
click at [267, 380] on section "Name Type Stage Number Location Airport Country Supplier Req For Utc Issued For…" at bounding box center [784, 324] width 1549 height 323
click at [103, 260] on input "LGAV PPR" at bounding box center [90, 259] width 86 height 10
type input "LGAV PPR 1055z"
click at [247, 357] on section "Name Type Stage Number Location Airport Country Supplier Req For Utc Issued For…" at bounding box center [784, 324] width 1549 height 323
click at [1514, 523] on button "Save" at bounding box center [1517, 527] width 54 height 18
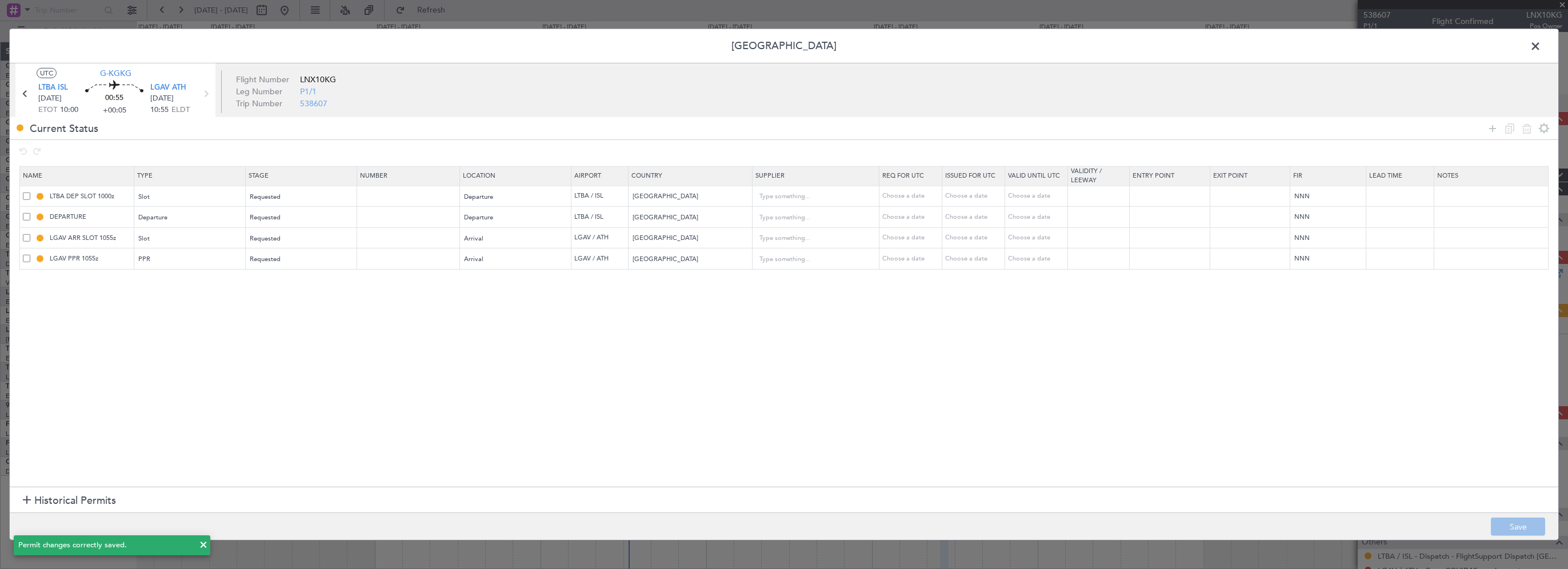
click at [1541, 43] on span at bounding box center [1541, 49] width 0 height 23
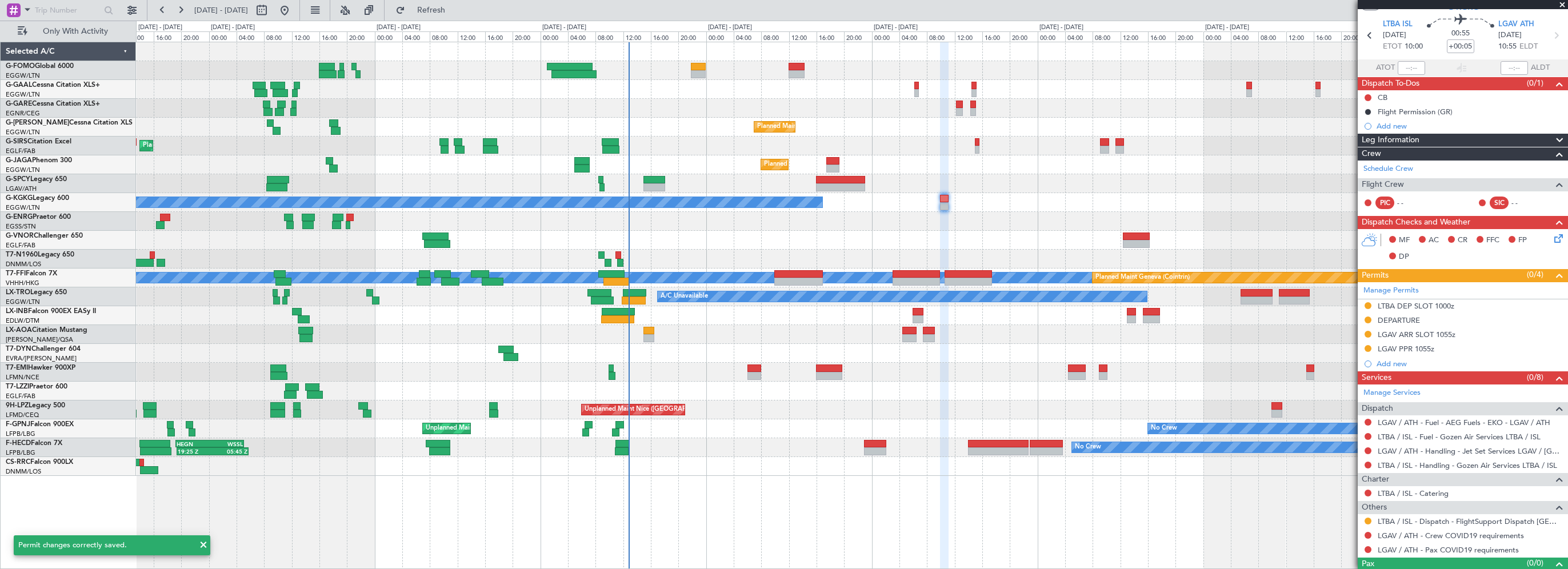
scroll to position [53, 0]
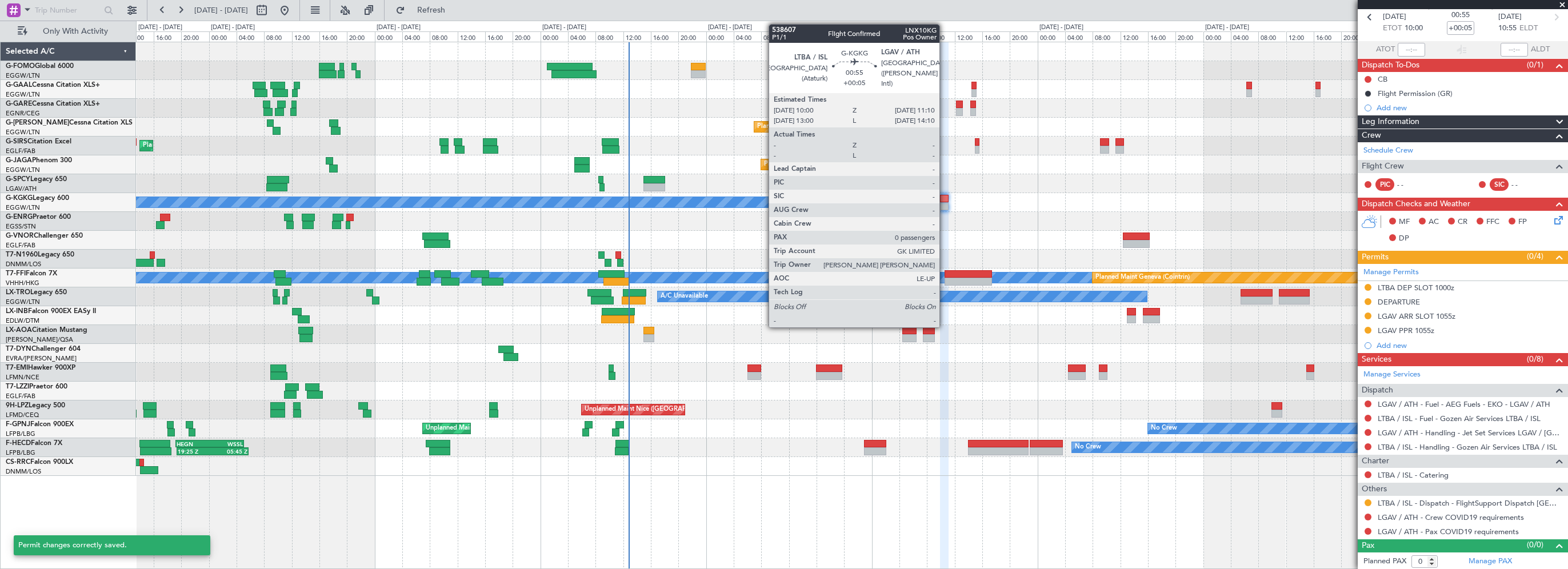
click at [945, 199] on div at bounding box center [944, 198] width 9 height 8
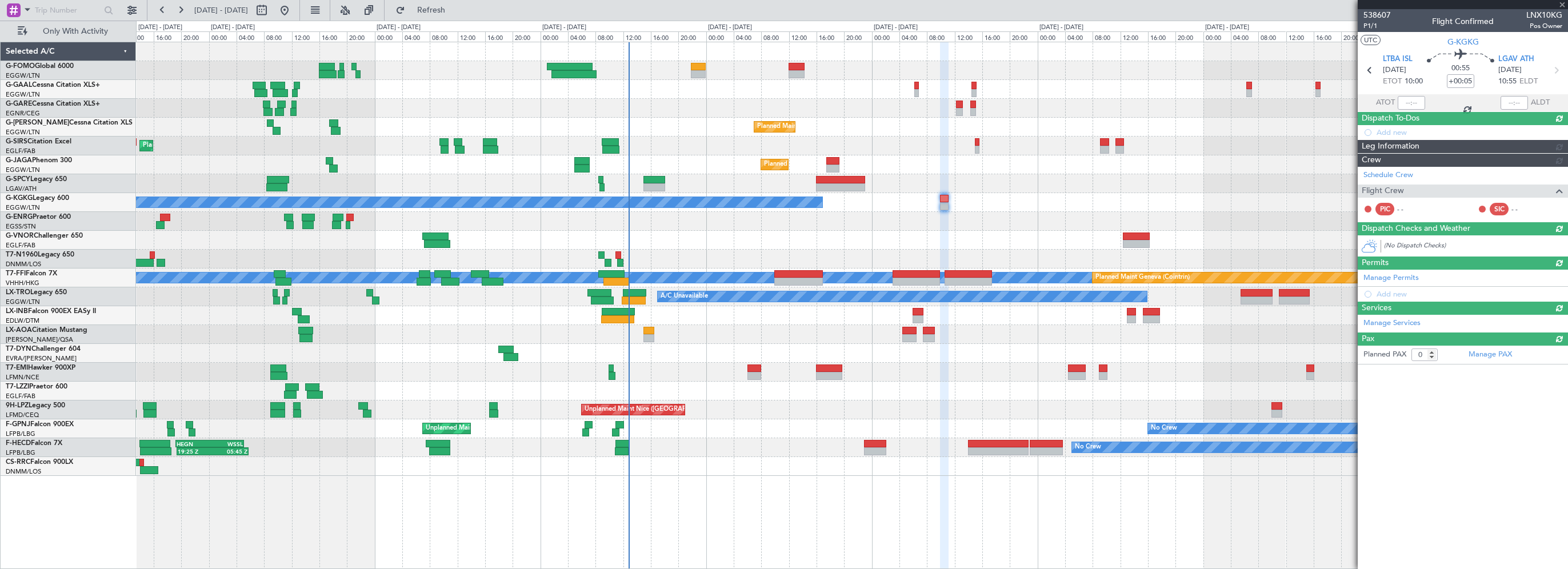
scroll to position [0, 0]
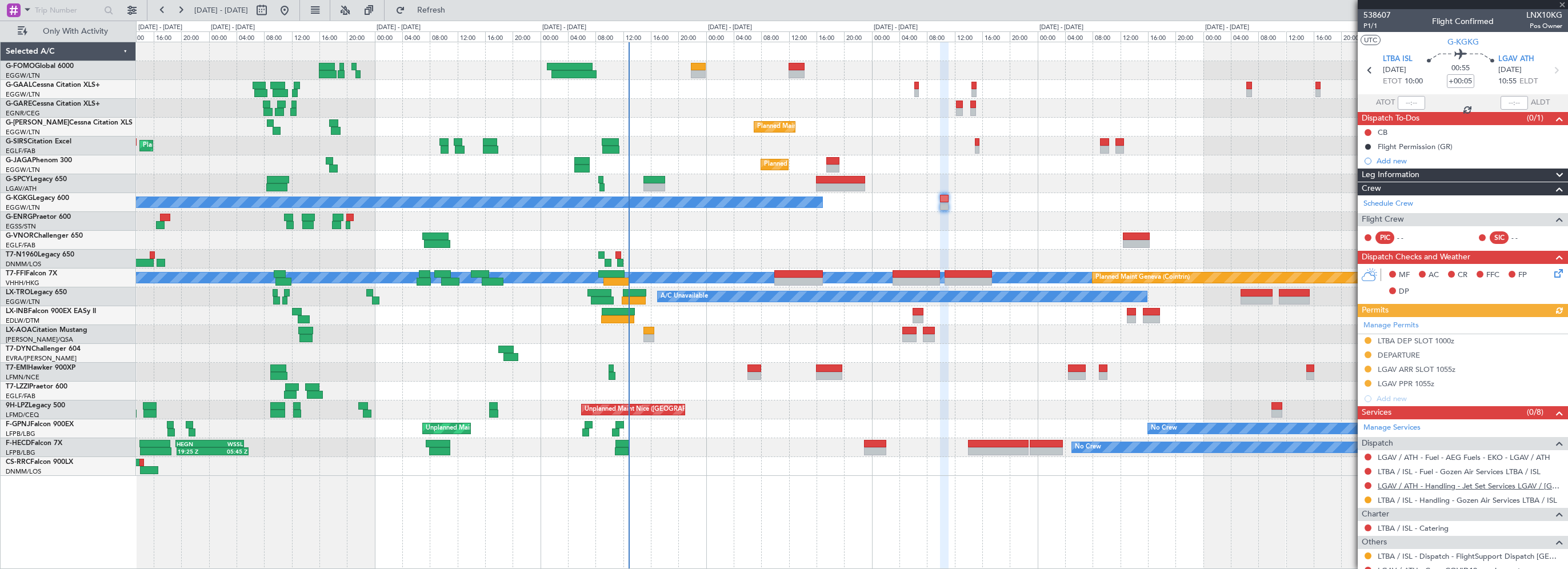
click at [1455, 484] on link "LGAV / ATH - Handling - Jet Set Services LGAV / ATH" at bounding box center [1469, 486] width 184 height 10
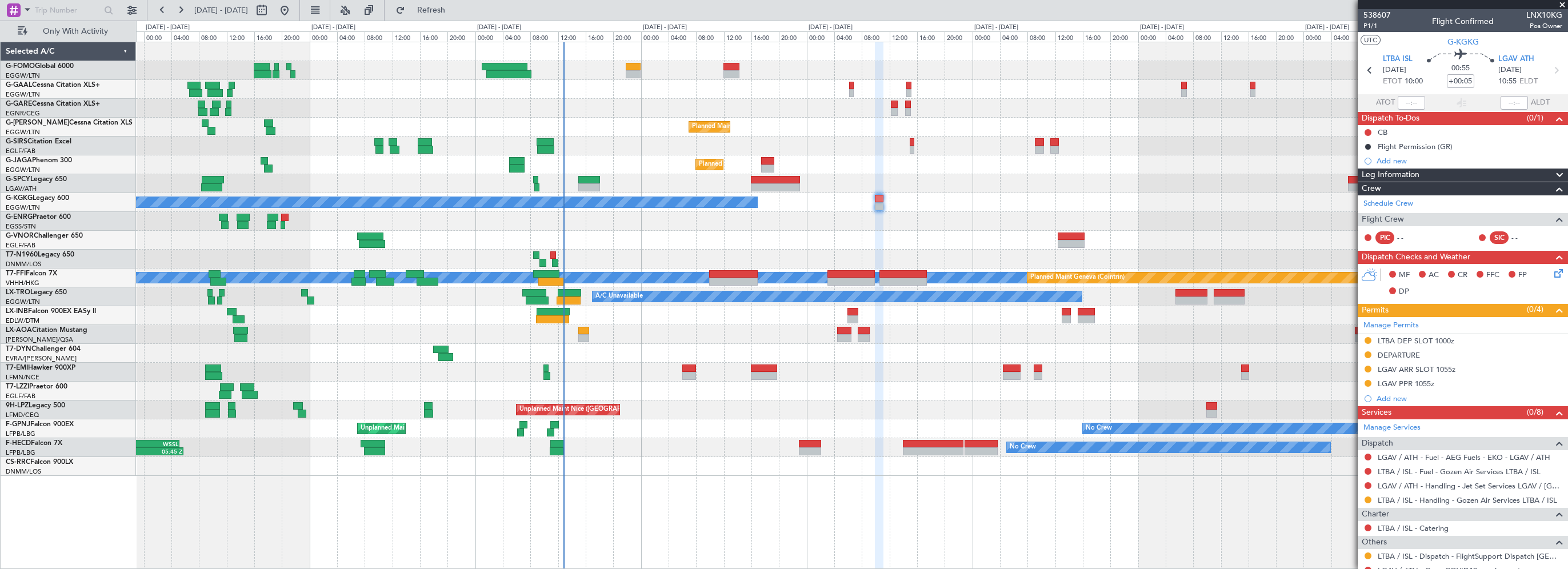
click at [1006, 232] on div at bounding box center [852, 240] width 1432 height 19
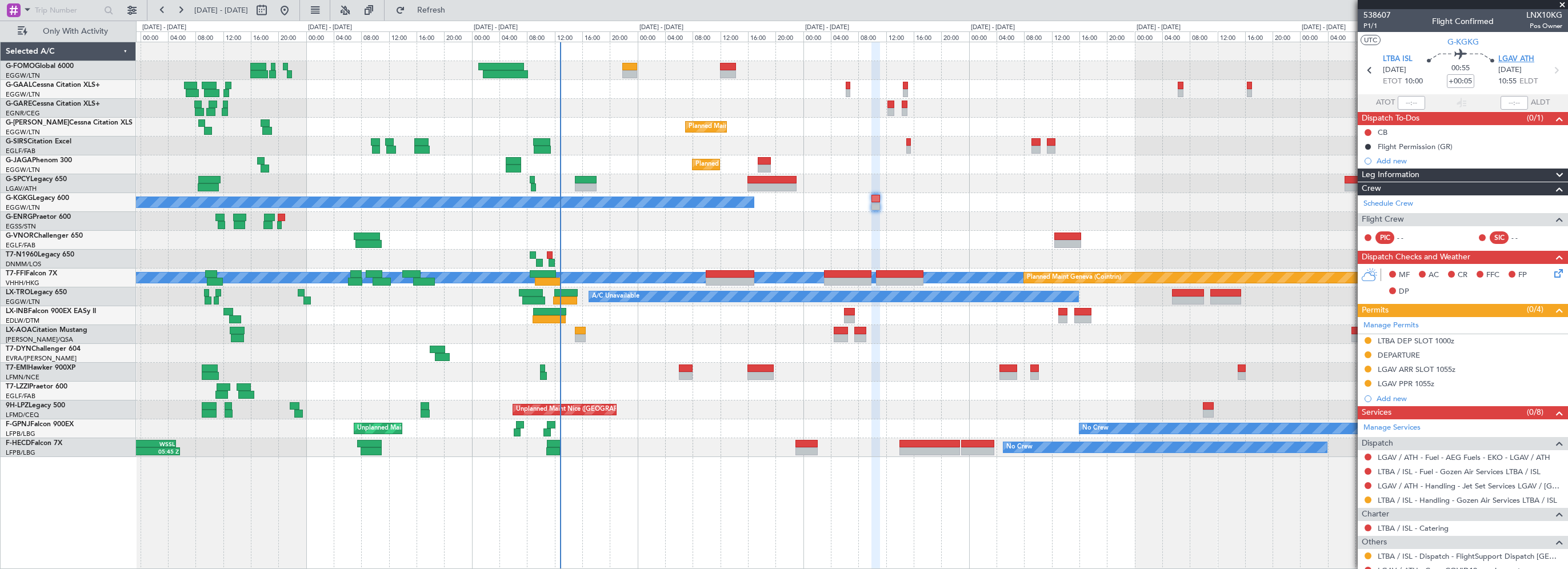
click at [1522, 59] on span "LGAV ATH" at bounding box center [1516, 59] width 36 height 12
click at [1470, 487] on link "LGAV / ATH - Handling - Jet Set Services LGAV / ATH" at bounding box center [1469, 486] width 184 height 10
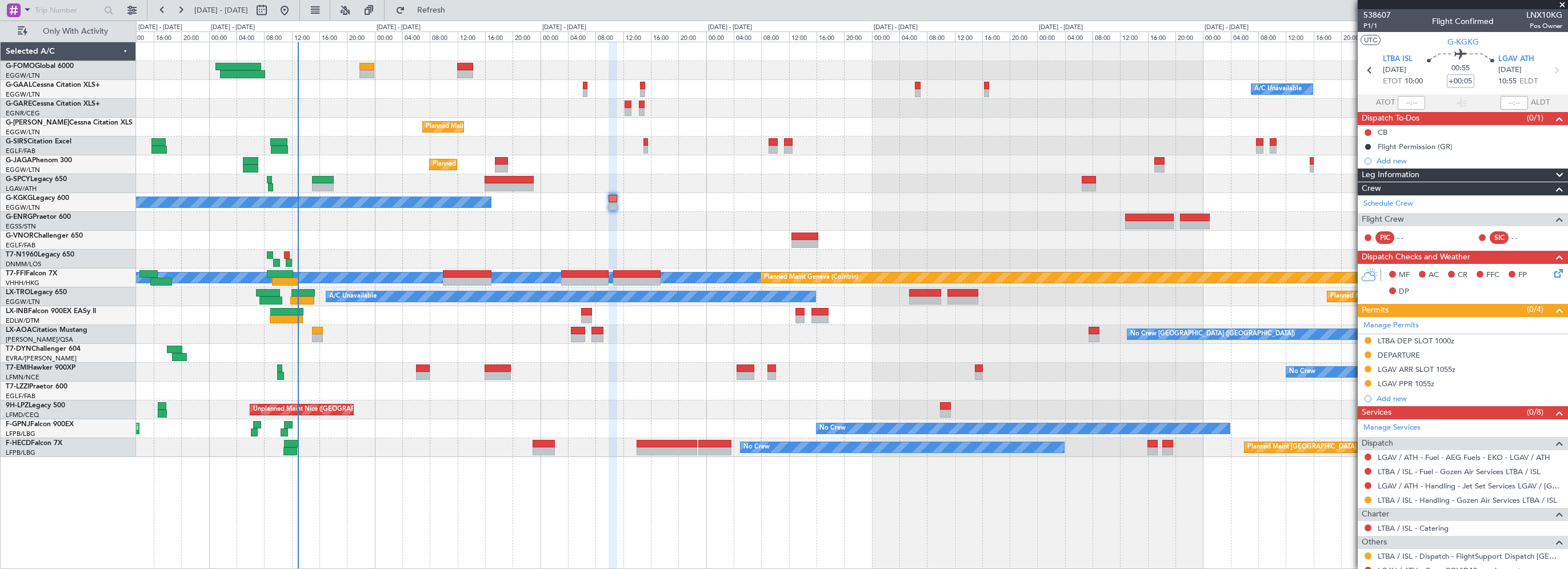
click at [758, 221] on div "A/C Unavailable Owner Owner A/C Unavailable Planned Maint London (Luton) Planne…" at bounding box center [852, 250] width 1432 height 415
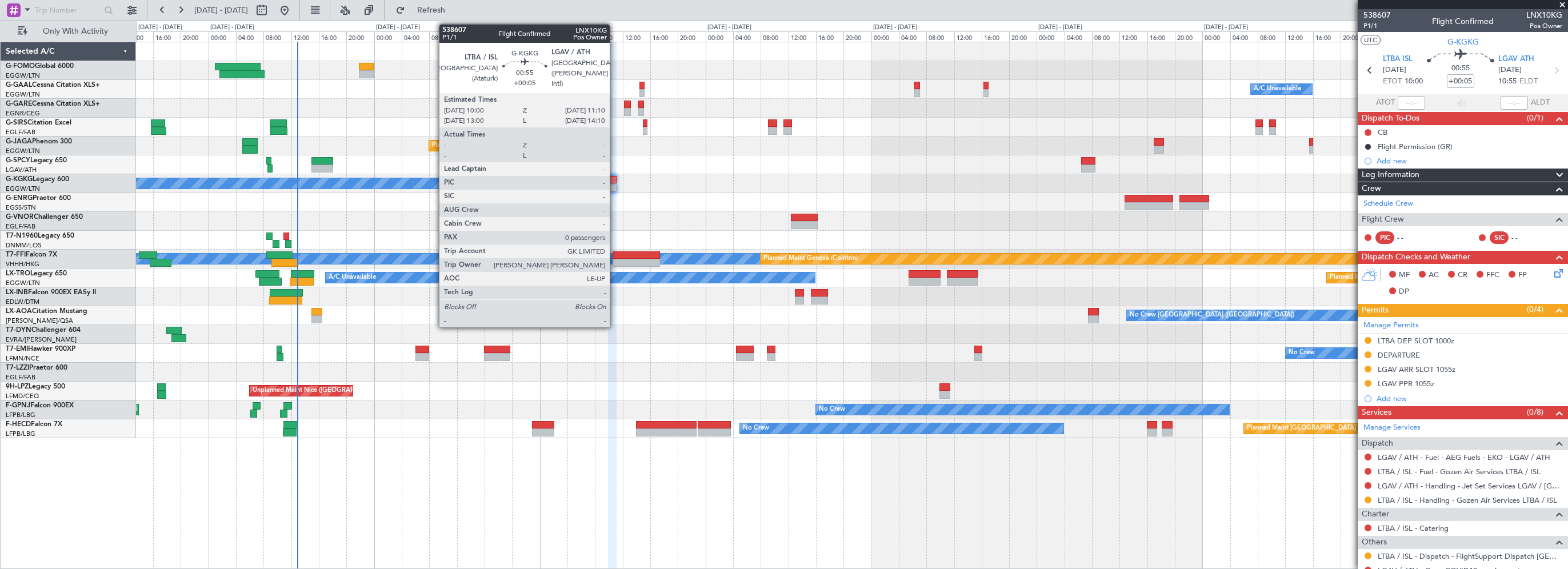
click at [615, 184] on div at bounding box center [612, 187] width 9 height 8
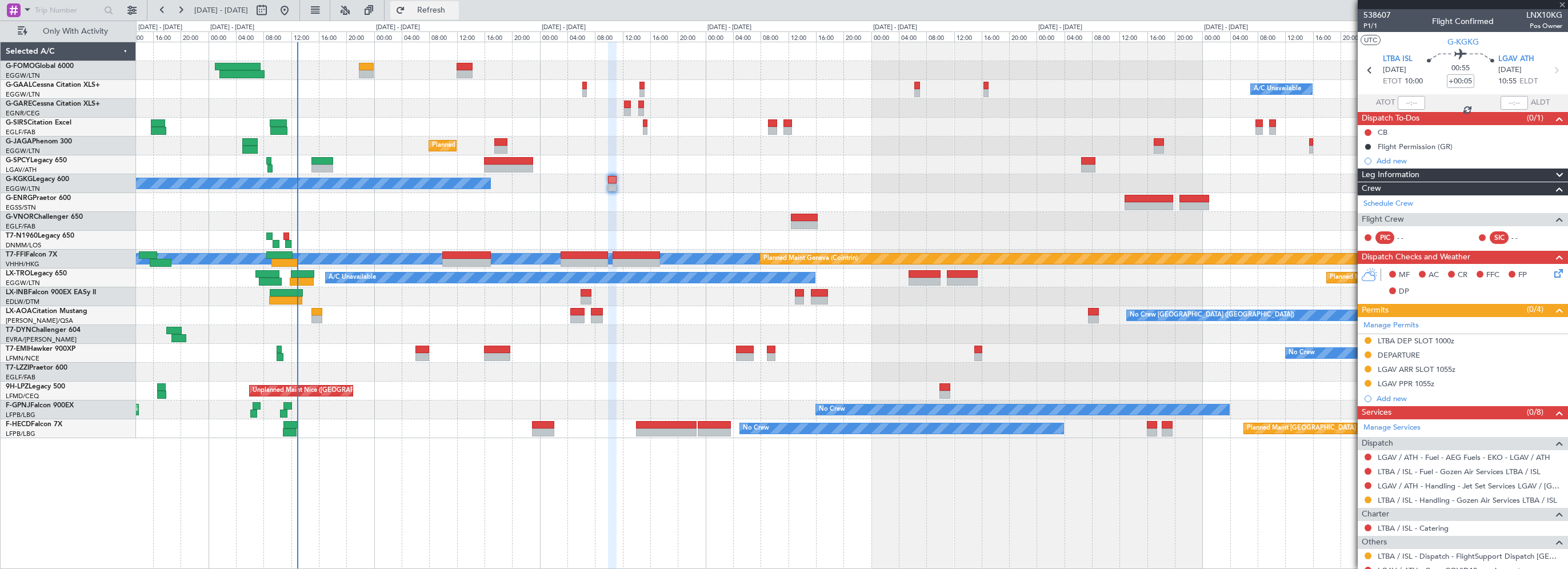
click at [455, 6] on span "Refresh" at bounding box center [431, 10] width 48 height 8
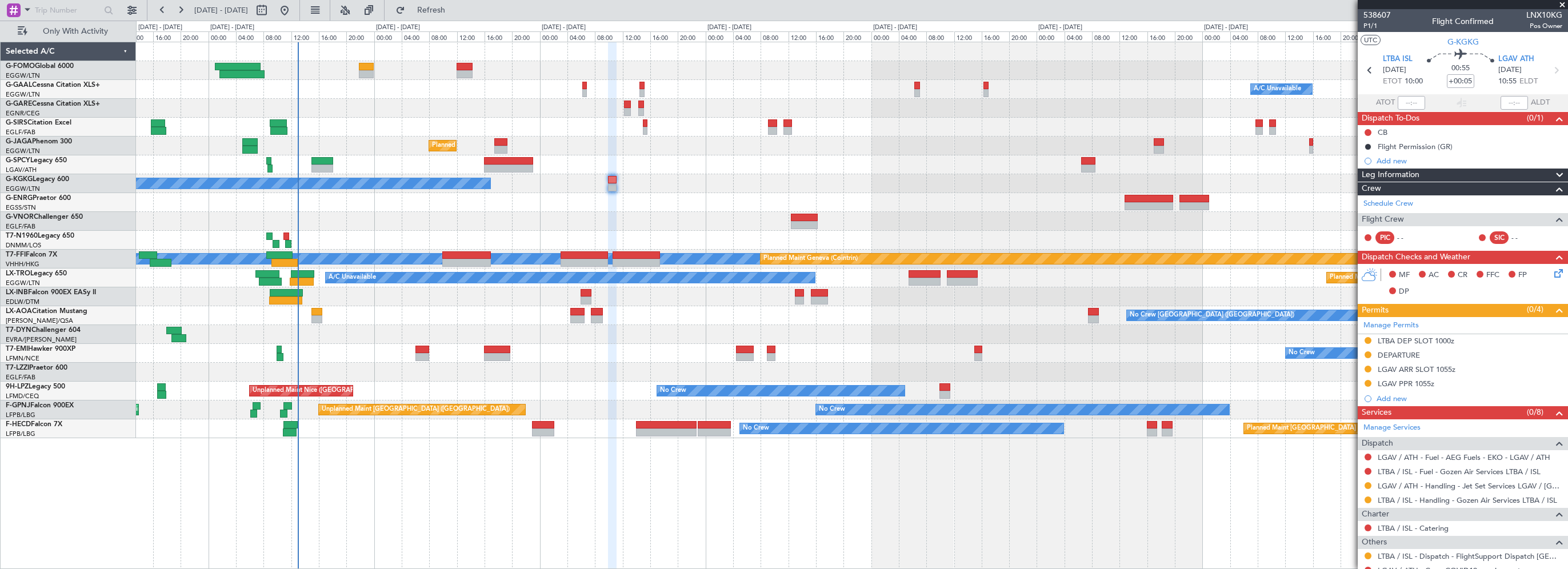
click at [890, 509] on div "Owner A/C Unavailable Owner A/C Unavailable Planned Maint London (Farnborough) …" at bounding box center [852, 305] width 1432 height 527
click at [105, 483] on div "Owner A/C Unavailable Owner A/C Unavailable Planned Maint London (Farnborough) …" at bounding box center [784, 295] width 1568 height 548
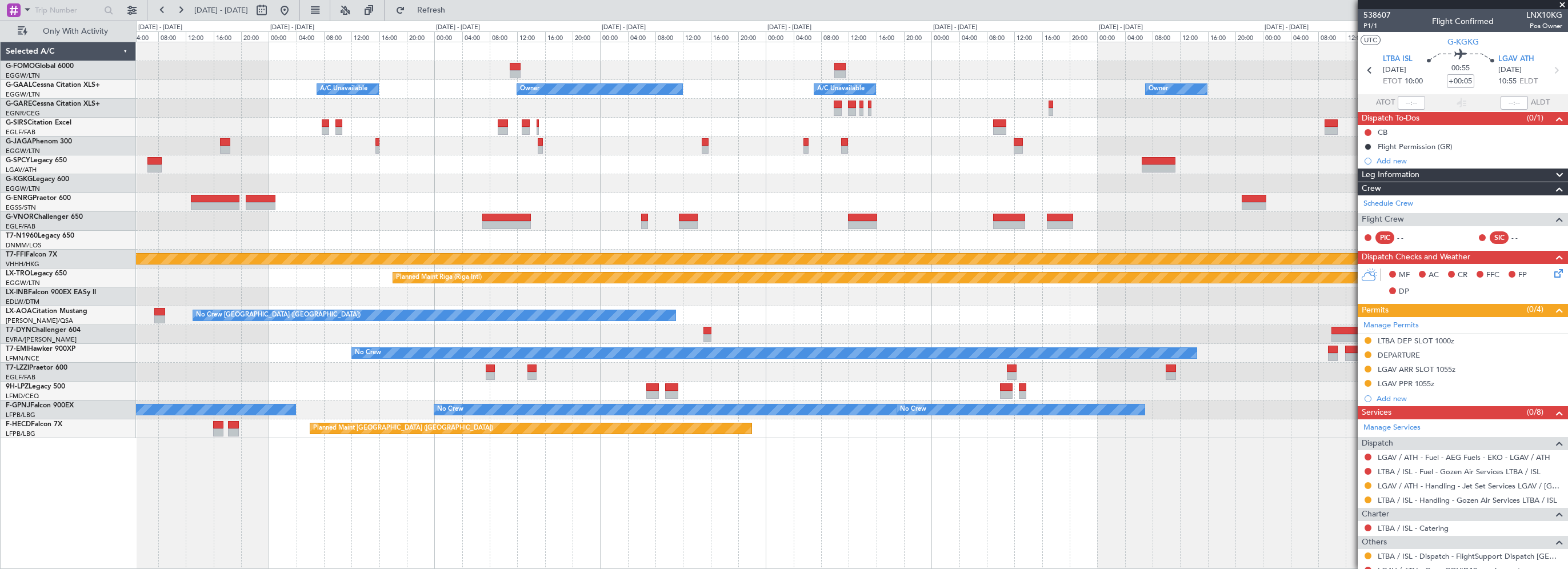
click at [101, 487] on div "Owner A/C Unavailable Owner A/C Unavailable Owner Planned Maint Oxford (Kidling…" at bounding box center [784, 295] width 1568 height 548
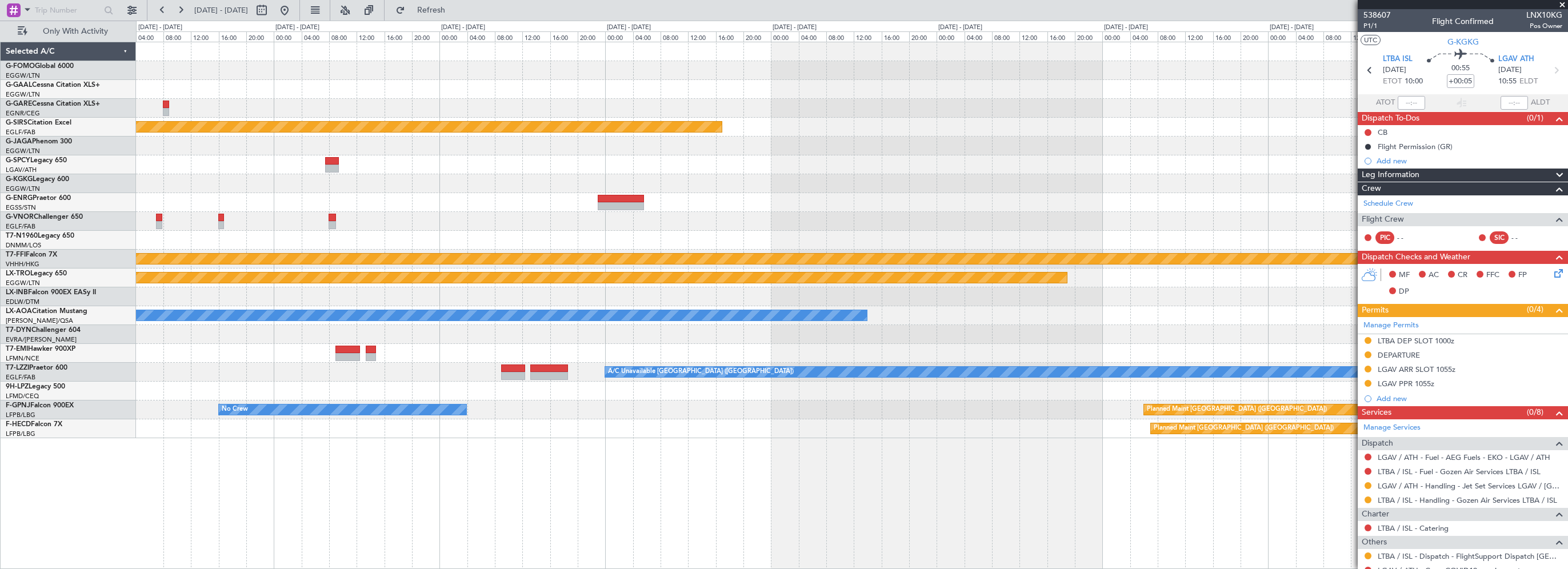
click at [246, 482] on div "Planned Maint Oxford (Kidlington) MEL MEL Planned Maint Geneva (Cointrin) Plann…" at bounding box center [852, 305] width 1432 height 527
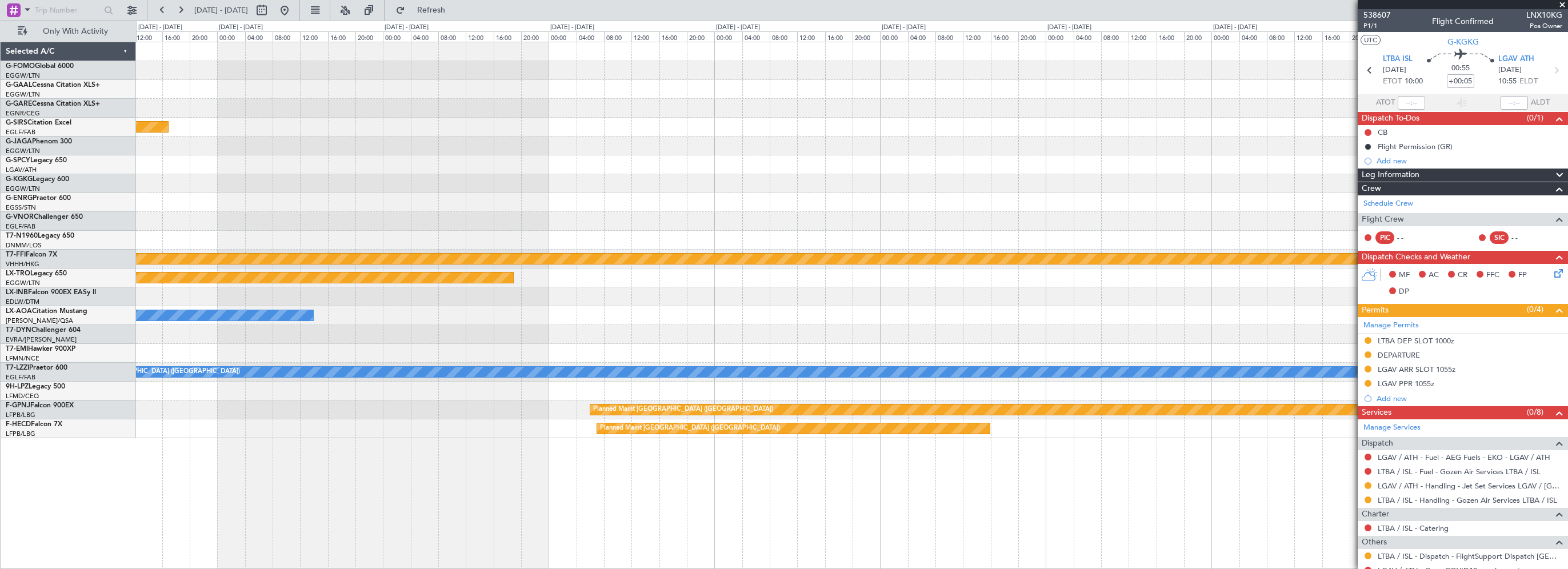
click at [333, 484] on div "Planned Maint Oxford (Kidlington) Planned Maint Bournemouth Planned Maint Bourn…" at bounding box center [852, 305] width 1432 height 527
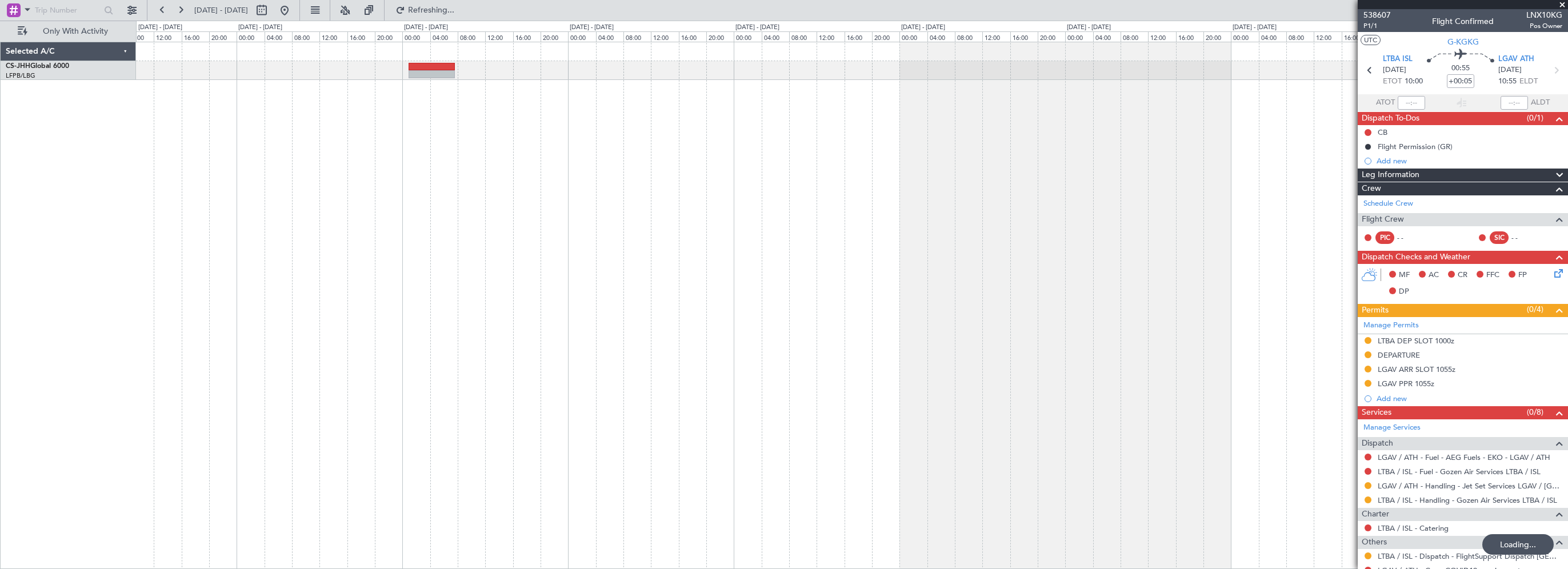
click at [476, 507] on div at bounding box center [852, 305] width 1432 height 527
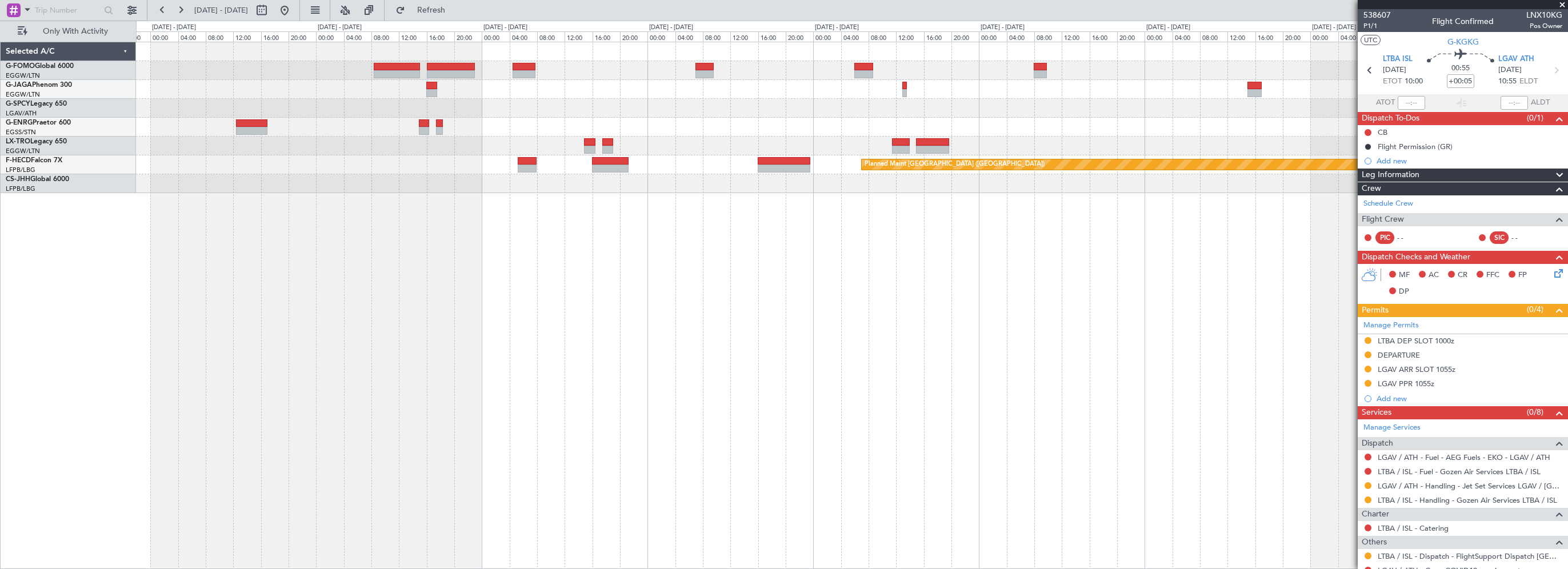
click at [288, 286] on div "Planned Maint [GEOGRAPHIC_DATA] ([GEOGRAPHIC_DATA])" at bounding box center [852, 305] width 1432 height 527
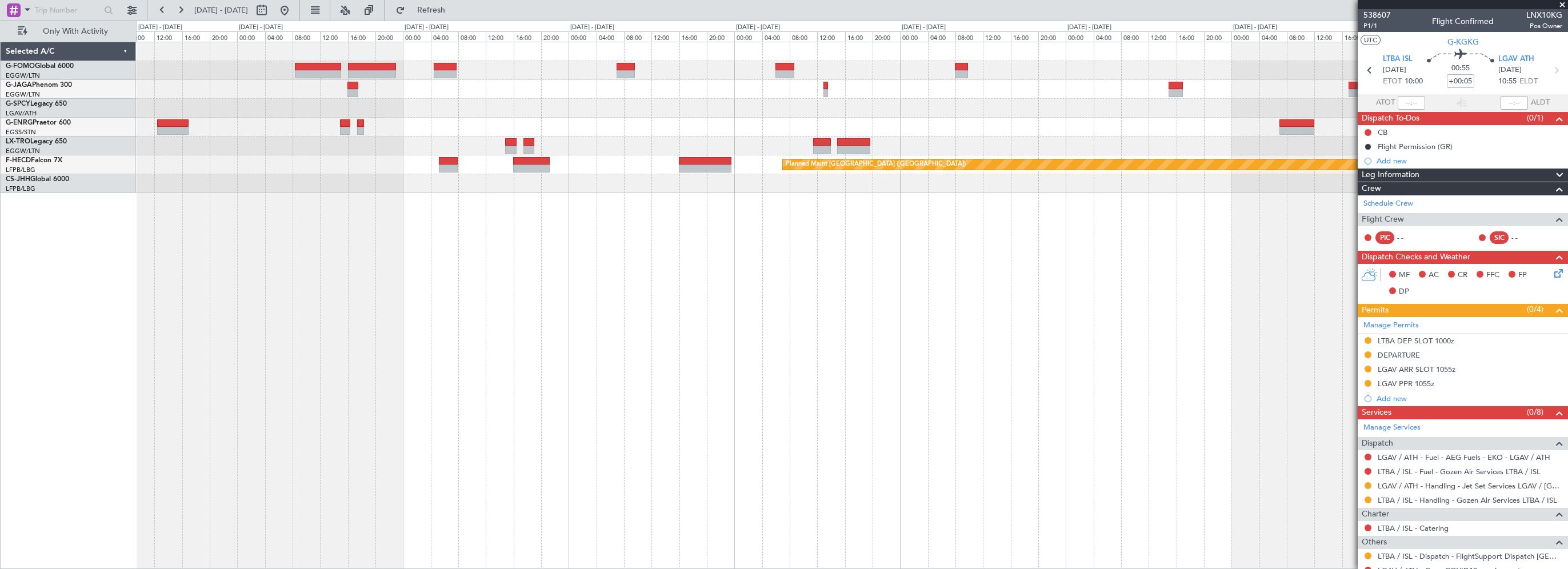
click at [880, 316] on div "Planned Maint [GEOGRAPHIC_DATA] ([GEOGRAPHIC_DATA])" at bounding box center [852, 305] width 1432 height 527
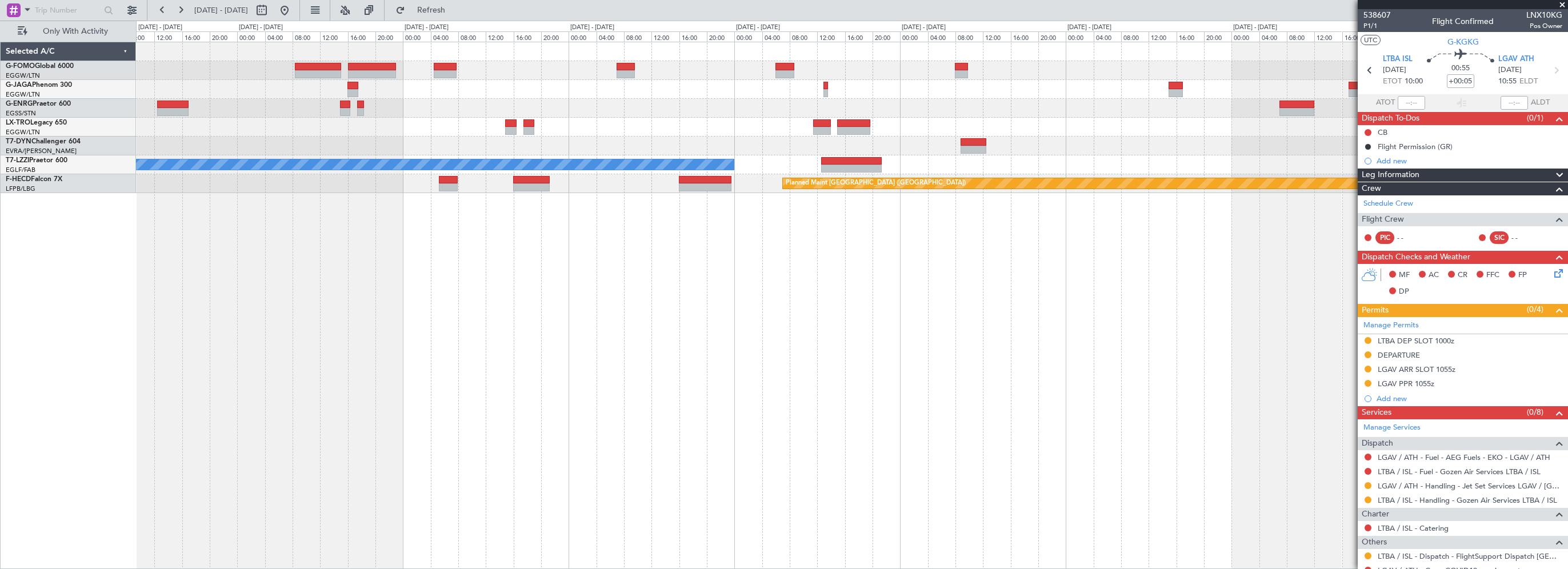
click at [658, 341] on div "A/C Unavailable London (Luton) Planned Maint Paris (Le Bourget)" at bounding box center [852, 305] width 1432 height 527
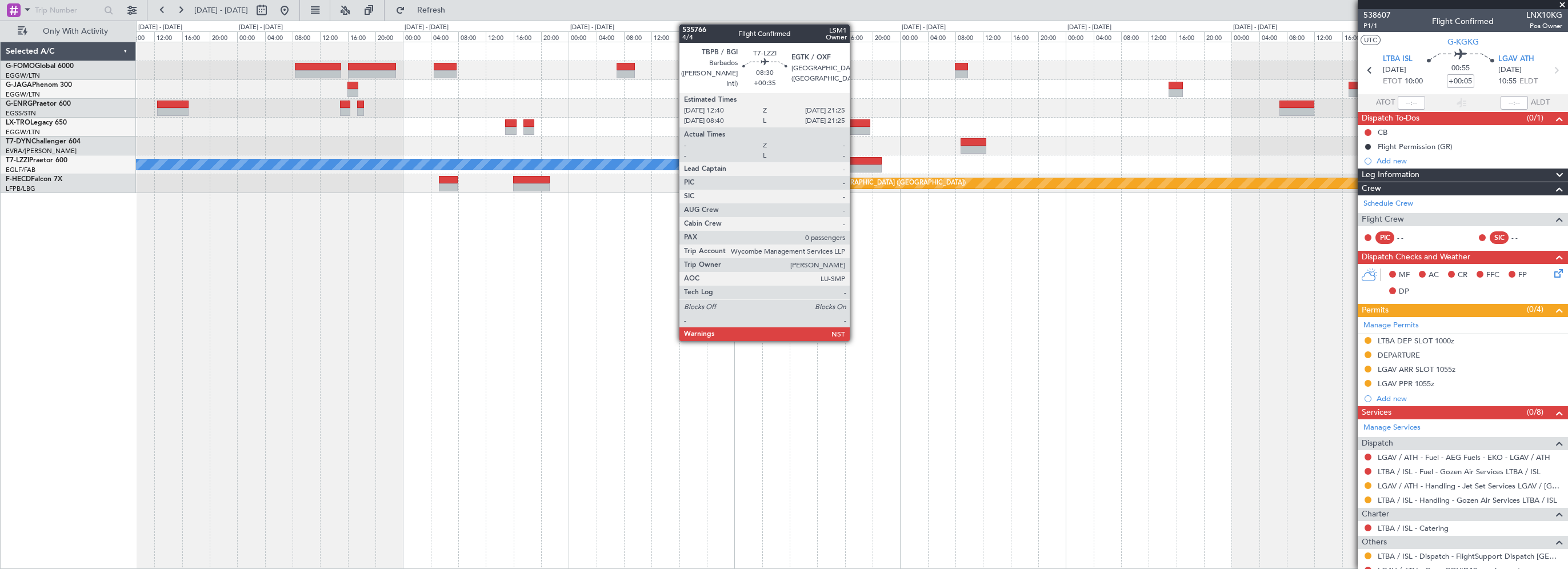
click at [855, 163] on div at bounding box center [852, 161] width 61 height 8
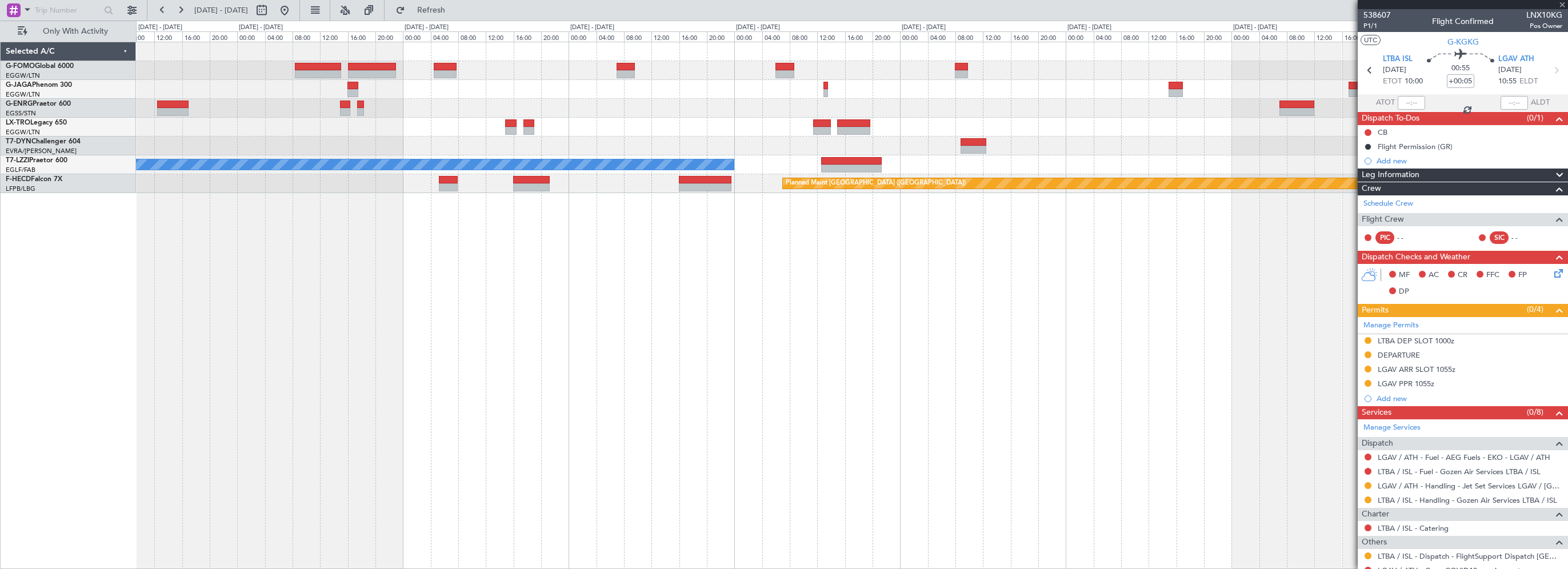
type input "+00:35"
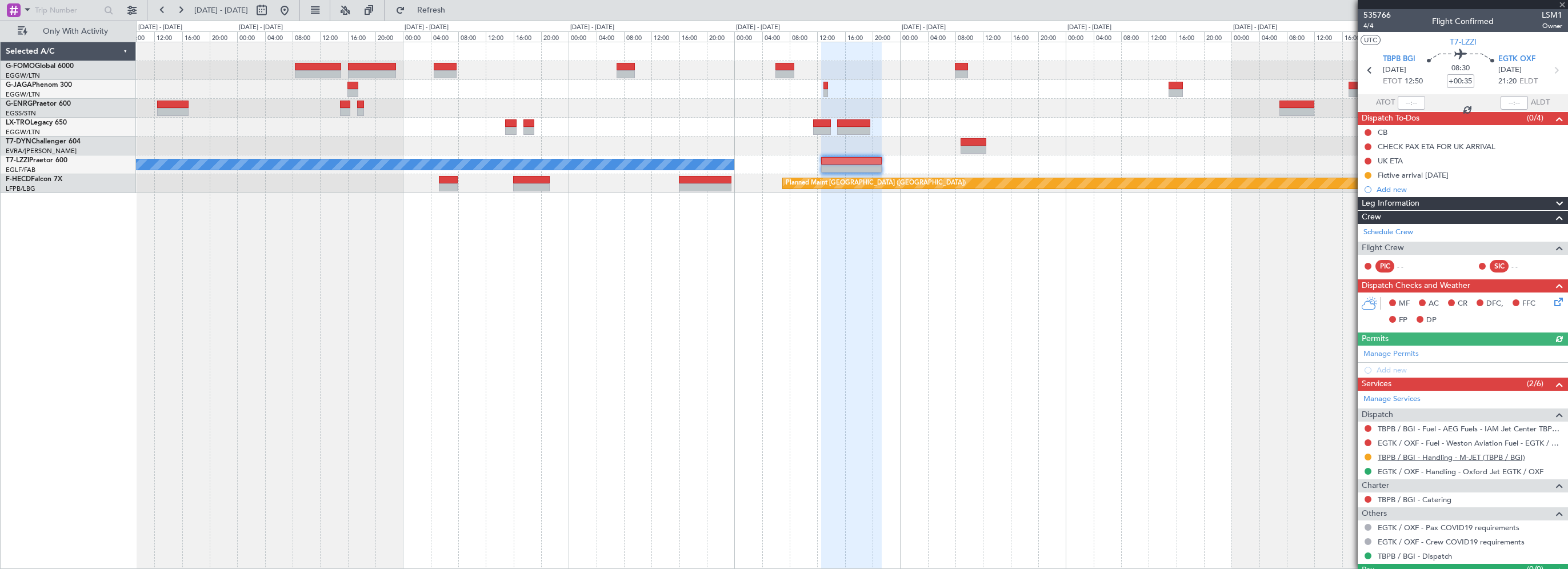
click at [1490, 456] on link "TBPB / BGI - Handling - M-JET (TBPB / BGI)" at bounding box center [1451, 458] width 147 height 10
click at [1395, 59] on span "TBPB BGI" at bounding box center [1399, 59] width 33 height 12
drag, startPoint x: 318, startPoint y: 9, endPoint x: 361, endPoint y: 37, distance: 51.3
click at [294, 9] on button at bounding box center [284, 10] width 18 height 18
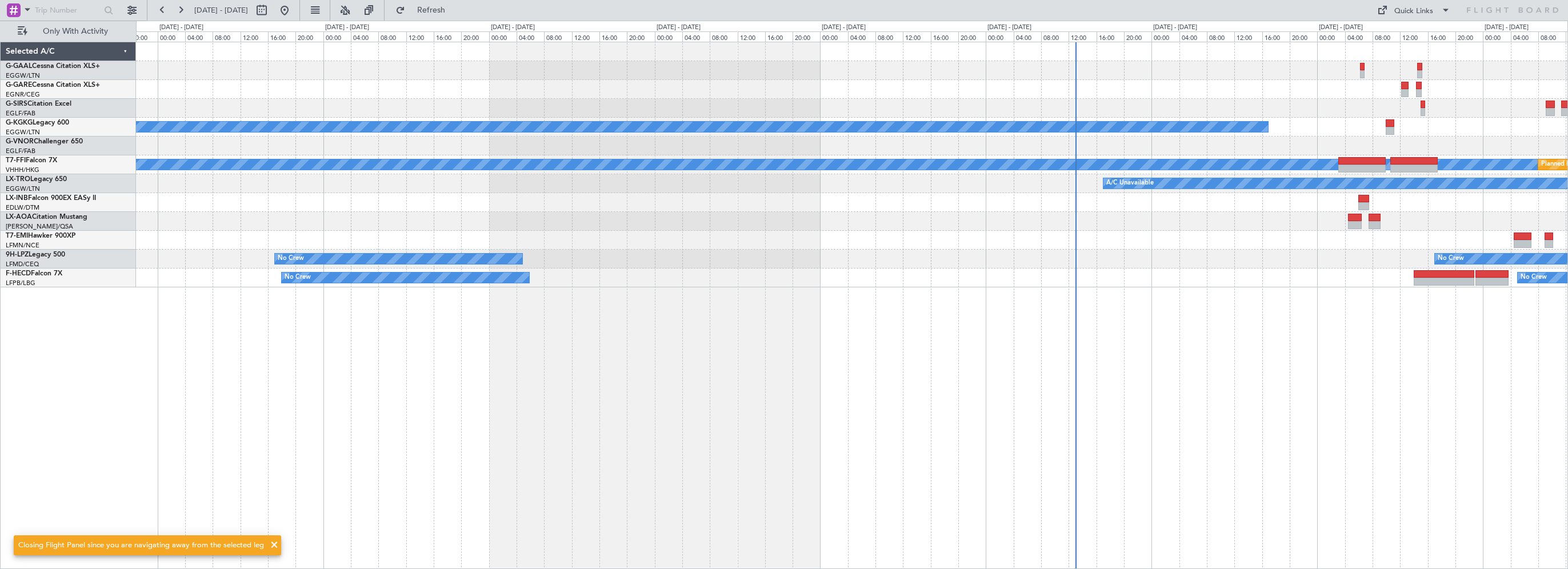
click at [525, 460] on div "Planned Maint Dusseldorf A/C Unavailable Istanbul (Ataturk) MEL MEL Planned Mai…" at bounding box center [852, 305] width 1432 height 527
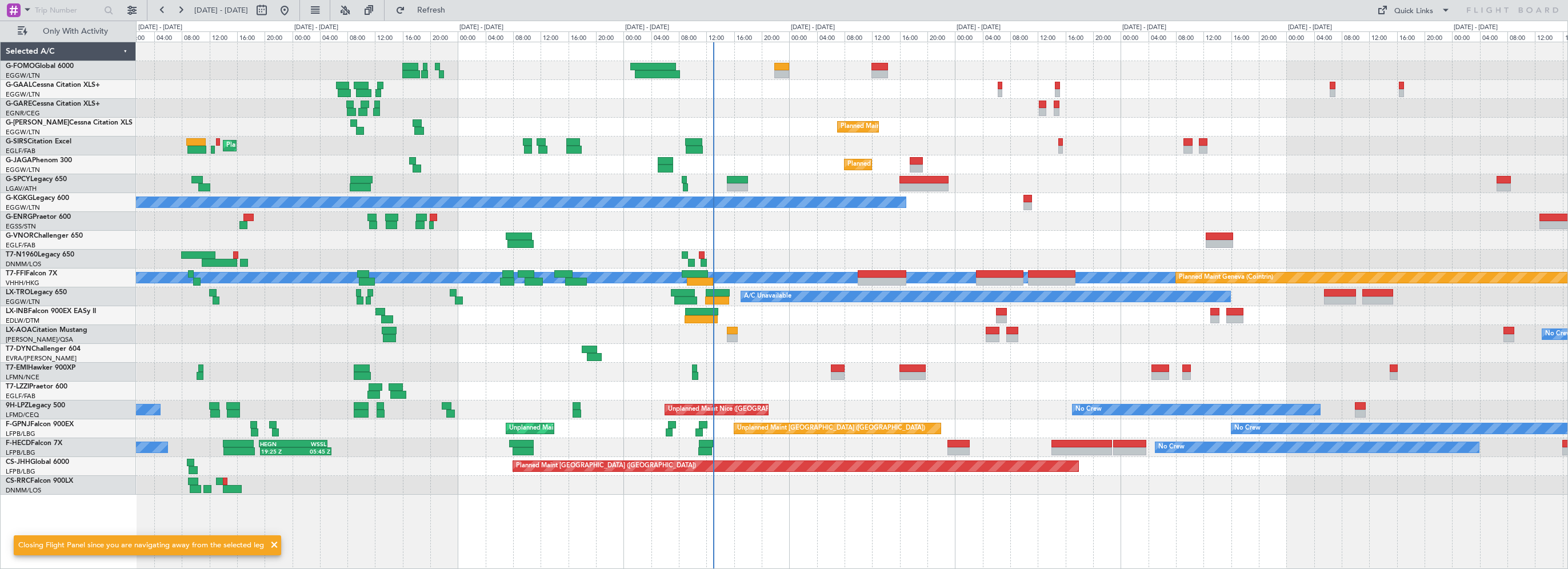
click at [817, 349] on div "A/C Unavailable Owner Planned Maint London (Luton) Planned Maint London (Farnbo…" at bounding box center [852, 268] width 1432 height 453
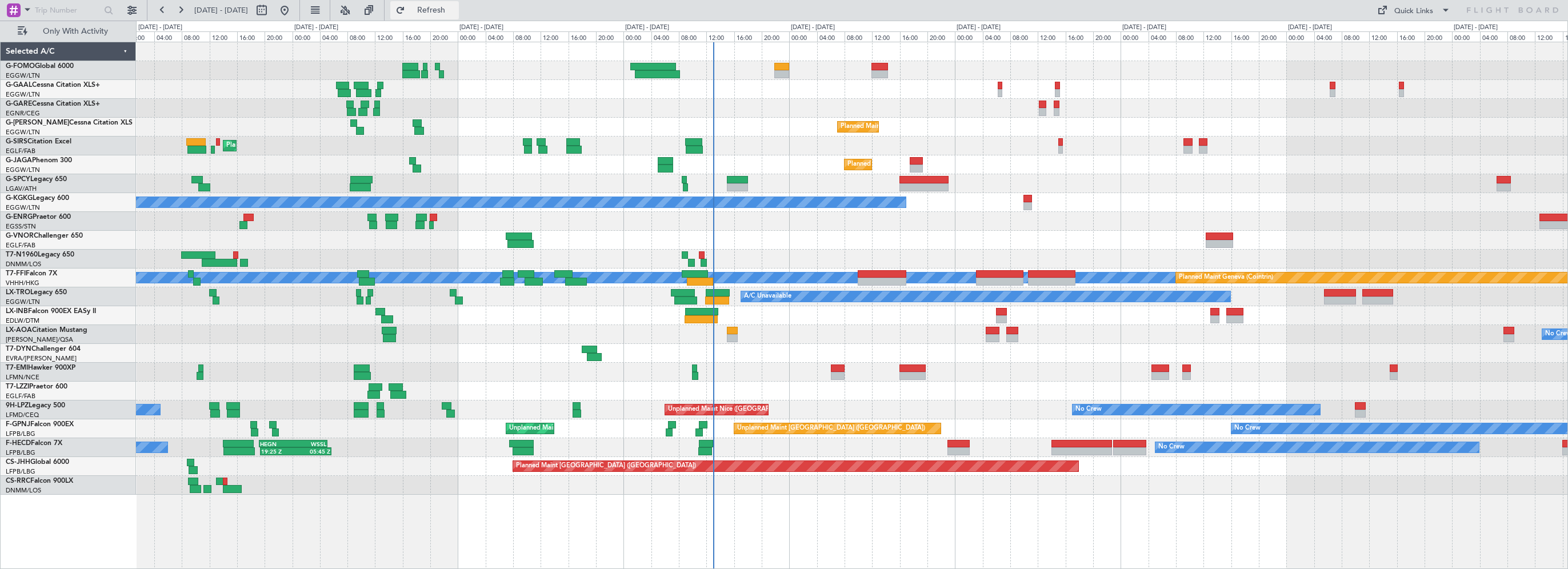
click at [455, 13] on span "Refresh" at bounding box center [431, 10] width 48 height 8
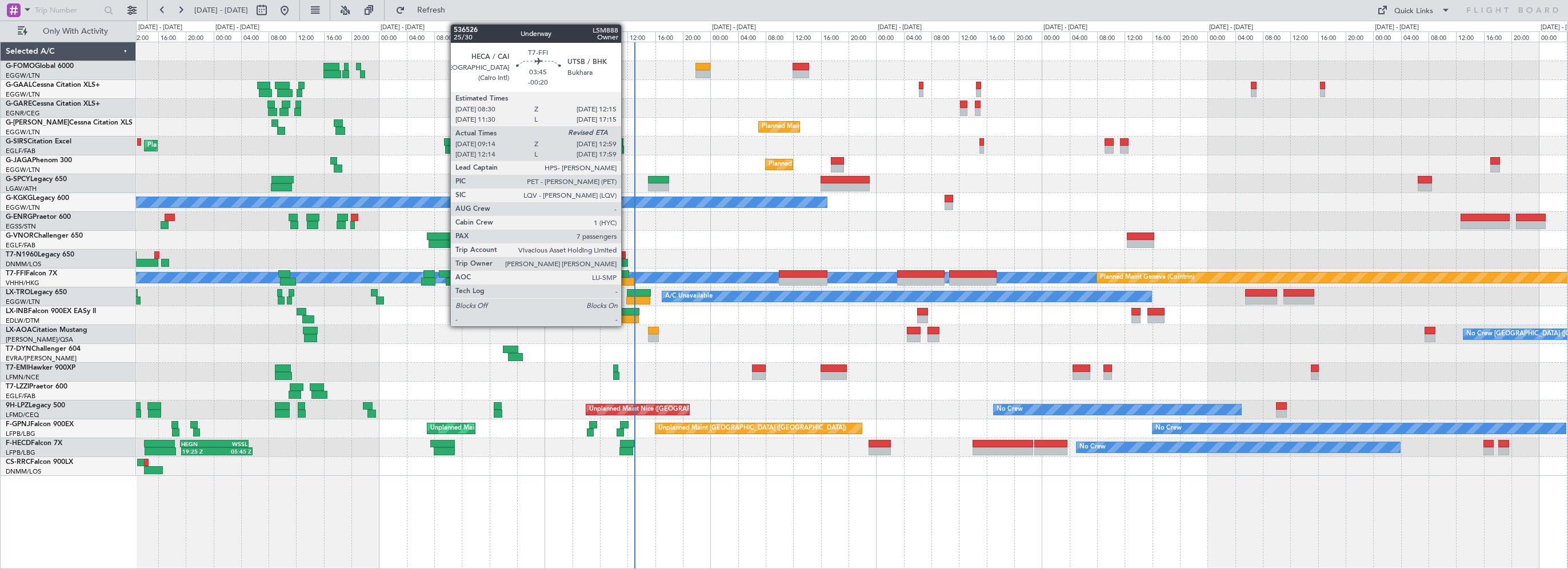
click at [626, 279] on div at bounding box center [621, 281] width 26 height 8
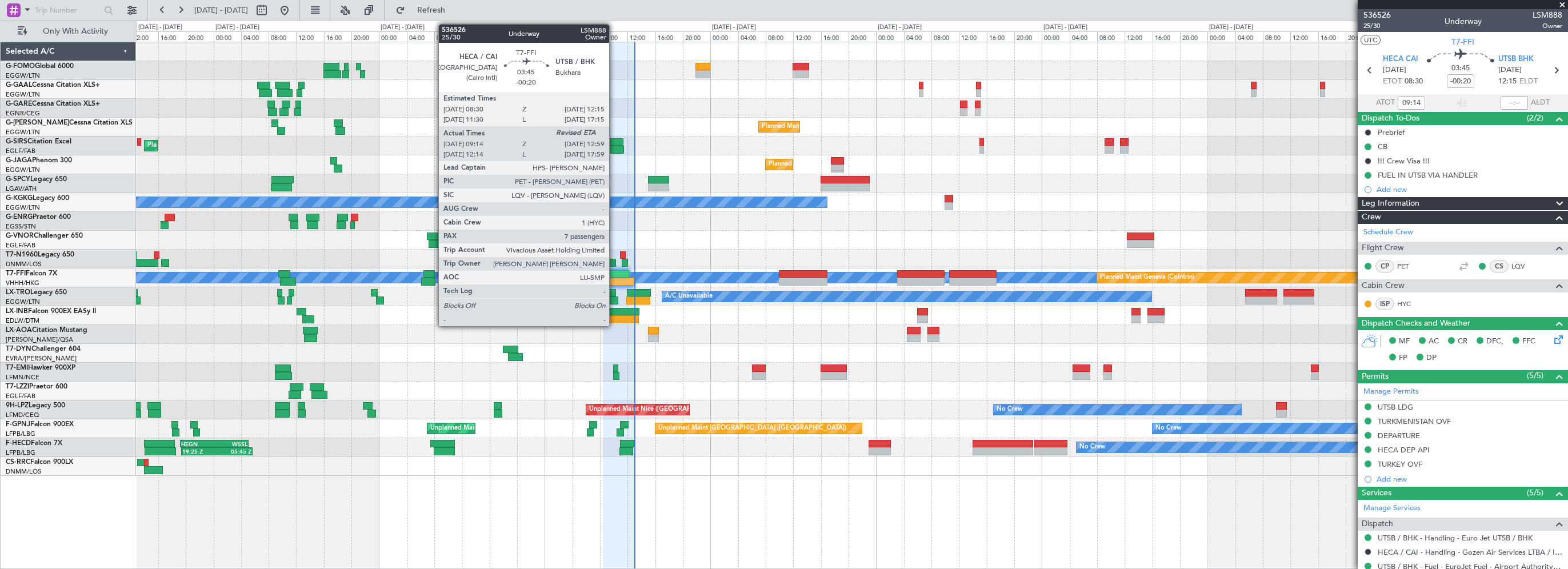
click at [614, 279] on div at bounding box center [621, 281] width 26 height 8
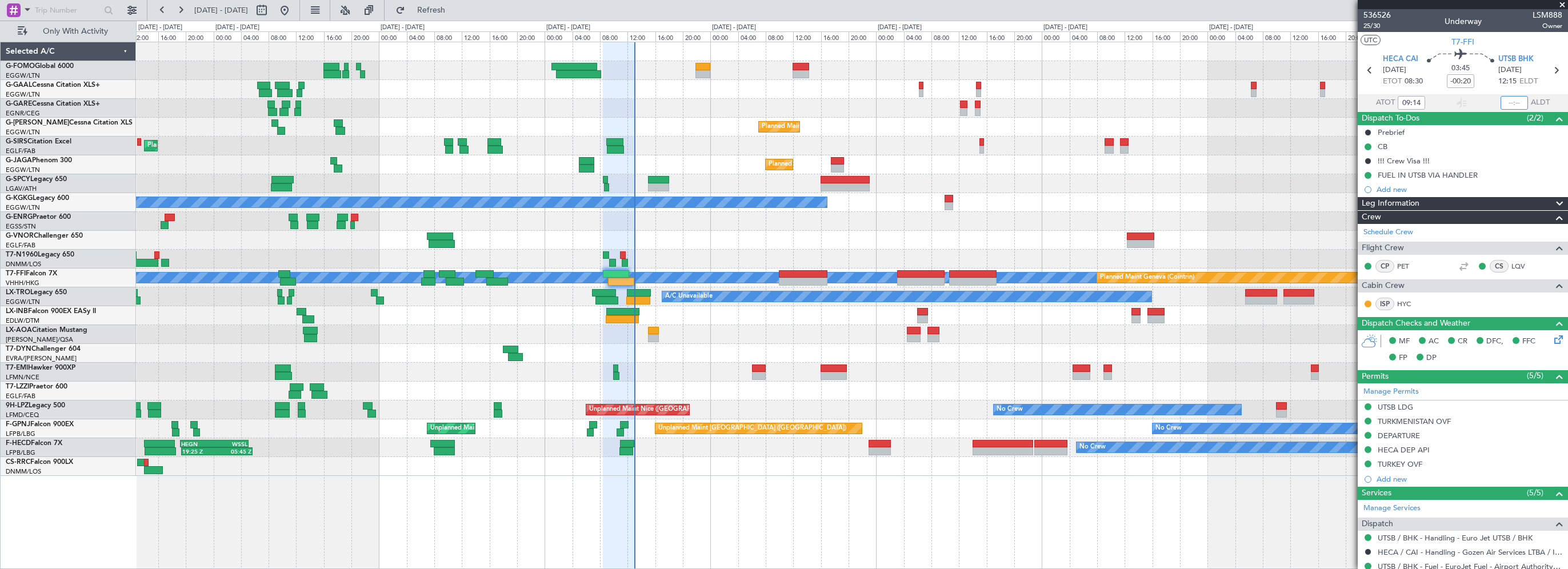
click at [1507, 98] on input "text" at bounding box center [1514, 103] width 27 height 14
drag, startPoint x: 1510, startPoint y: 102, endPoint x: 1529, endPoint y: 102, distance: 19.0
click at [1511, 102] on input "text" at bounding box center [1514, 103] width 27 height 14
type input "12:58"
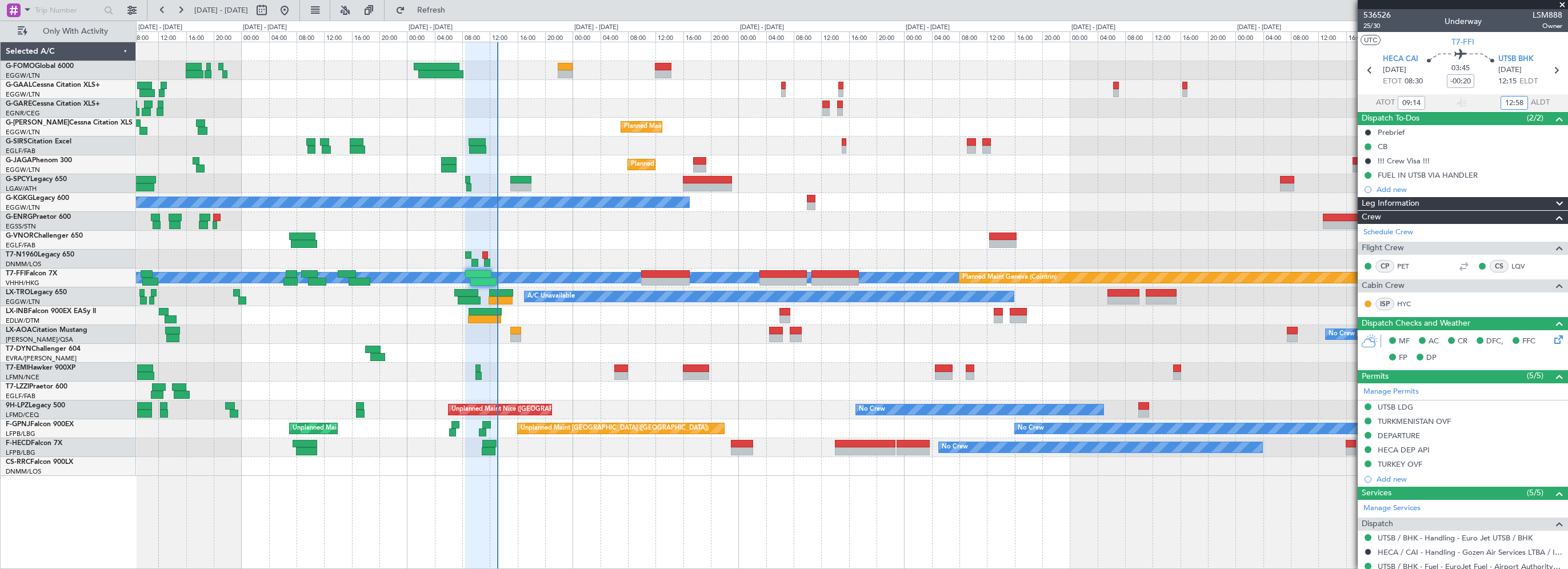
click at [724, 486] on div "A/C Unavailable Owner Planned Maint [GEOGRAPHIC_DATA] ([GEOGRAPHIC_DATA]) Plann…" at bounding box center [852, 305] width 1432 height 527
click at [811, 380] on div "No Crew" at bounding box center [852, 372] width 1432 height 19
click at [447, 6] on span "Refresh" at bounding box center [431, 10] width 48 height 8
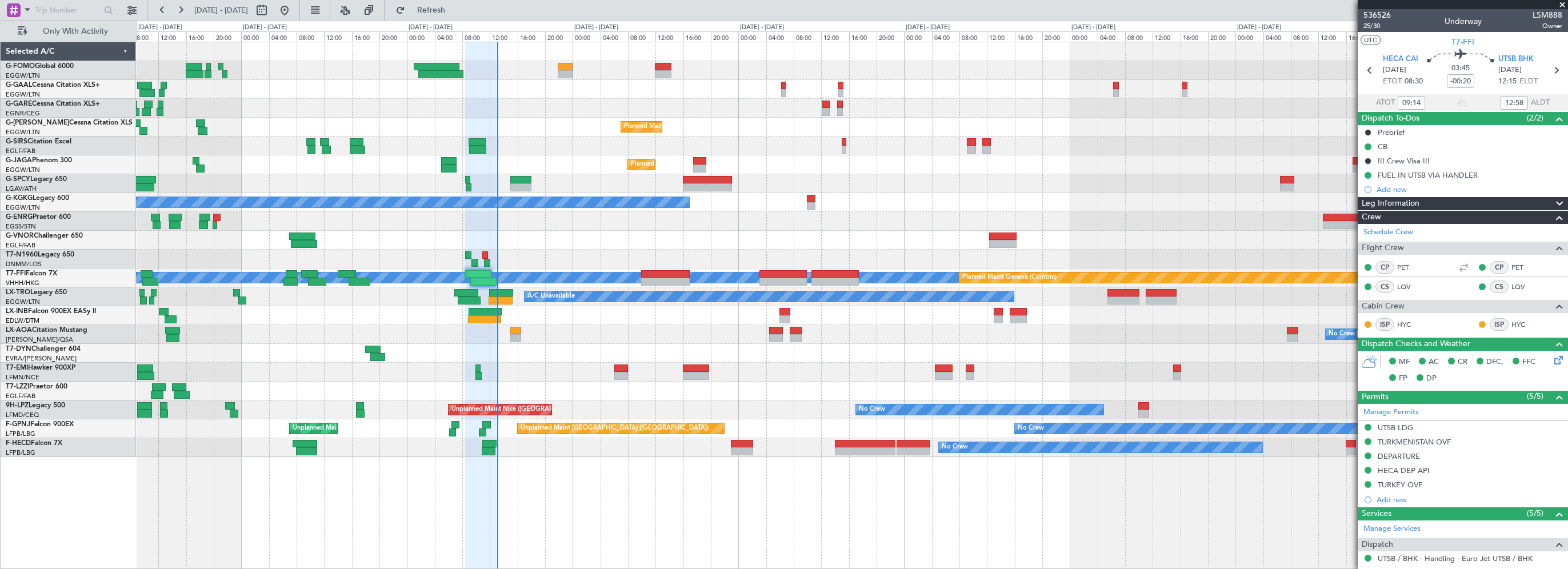
click at [653, 213] on div at bounding box center [852, 221] width 1432 height 19
click at [452, 12] on span "Refresh" at bounding box center [431, 10] width 48 height 8
click at [1561, 5] on span at bounding box center [1562, 5] width 12 height 10
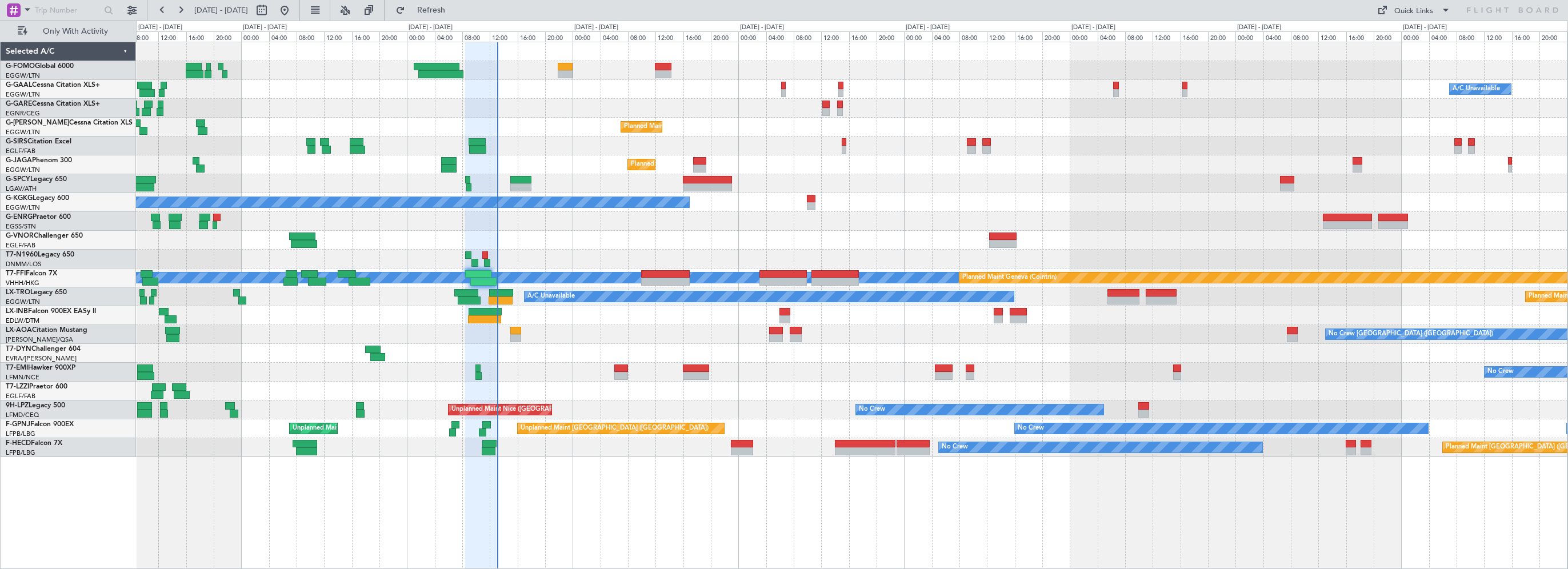
type input "0"
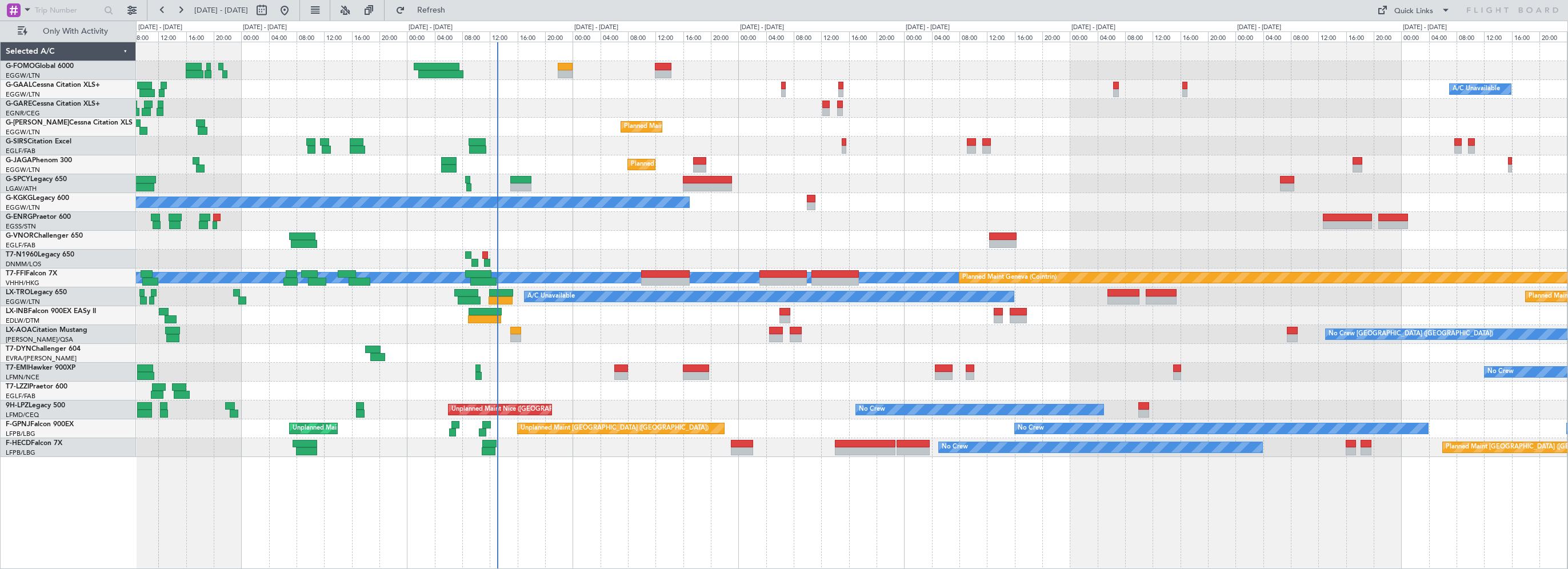
click at [1156, 151] on div "Planned Maint [GEOGRAPHIC_DATA] ([GEOGRAPHIC_DATA])" at bounding box center [852, 145] width 1432 height 19
click at [455, 10] on span "Refresh" at bounding box center [431, 10] width 48 height 8
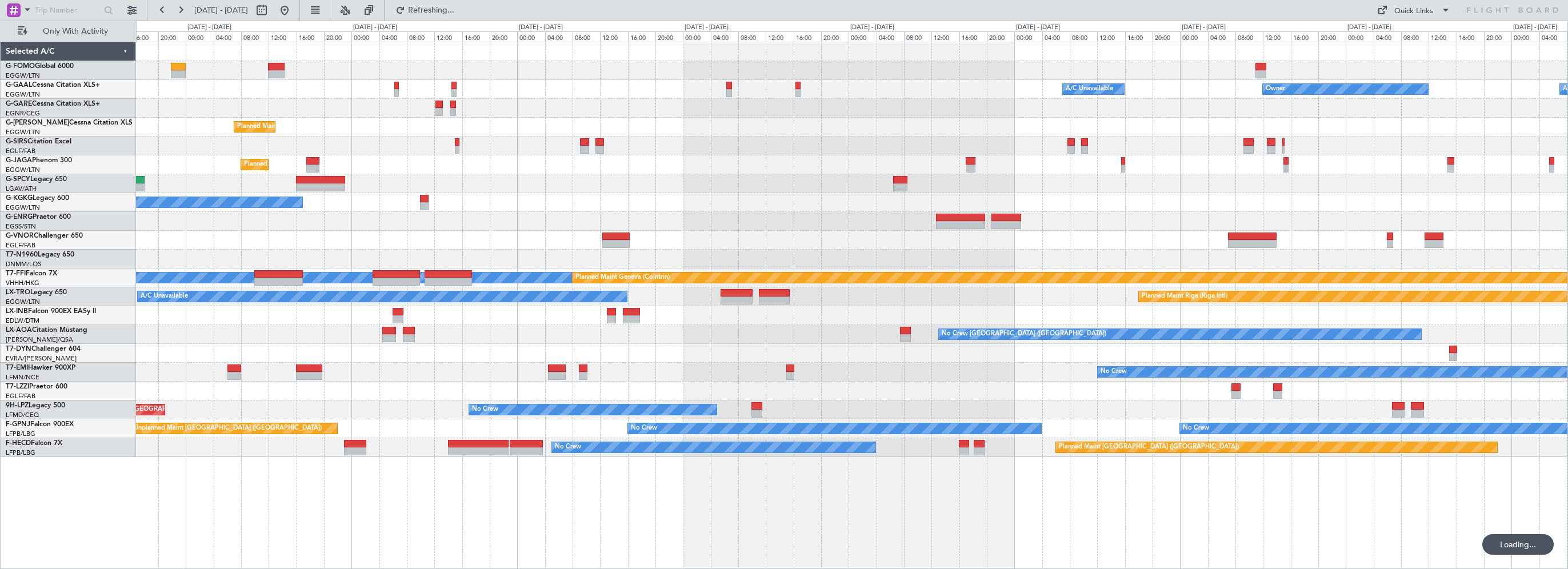
click at [805, 172] on div "A/C Unavailable Owner Owner A/C Unavailable Owner Planned Maint [GEOGRAPHIC_DAT…" at bounding box center [852, 250] width 1432 height 415
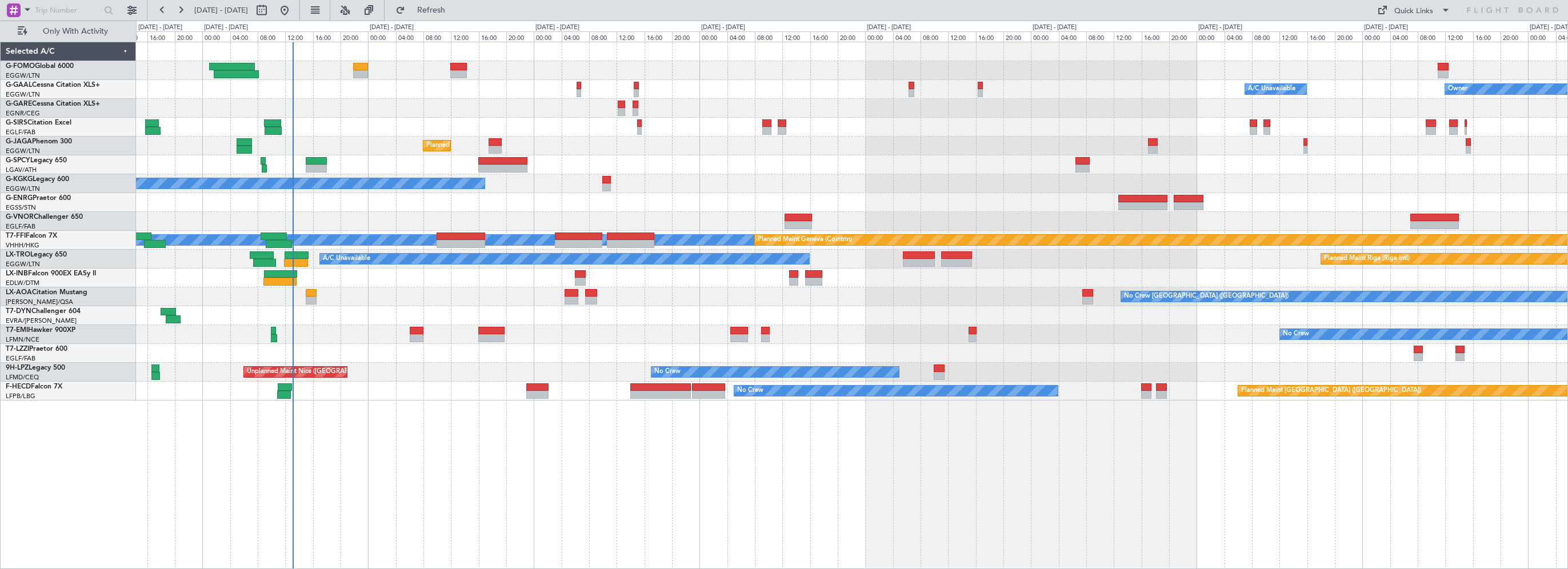
click at [618, 476] on div "Owner A/C Unavailable Owner A/C Unavailable Planned Maint [GEOGRAPHIC_DATA] ([G…" at bounding box center [852, 305] width 1432 height 527
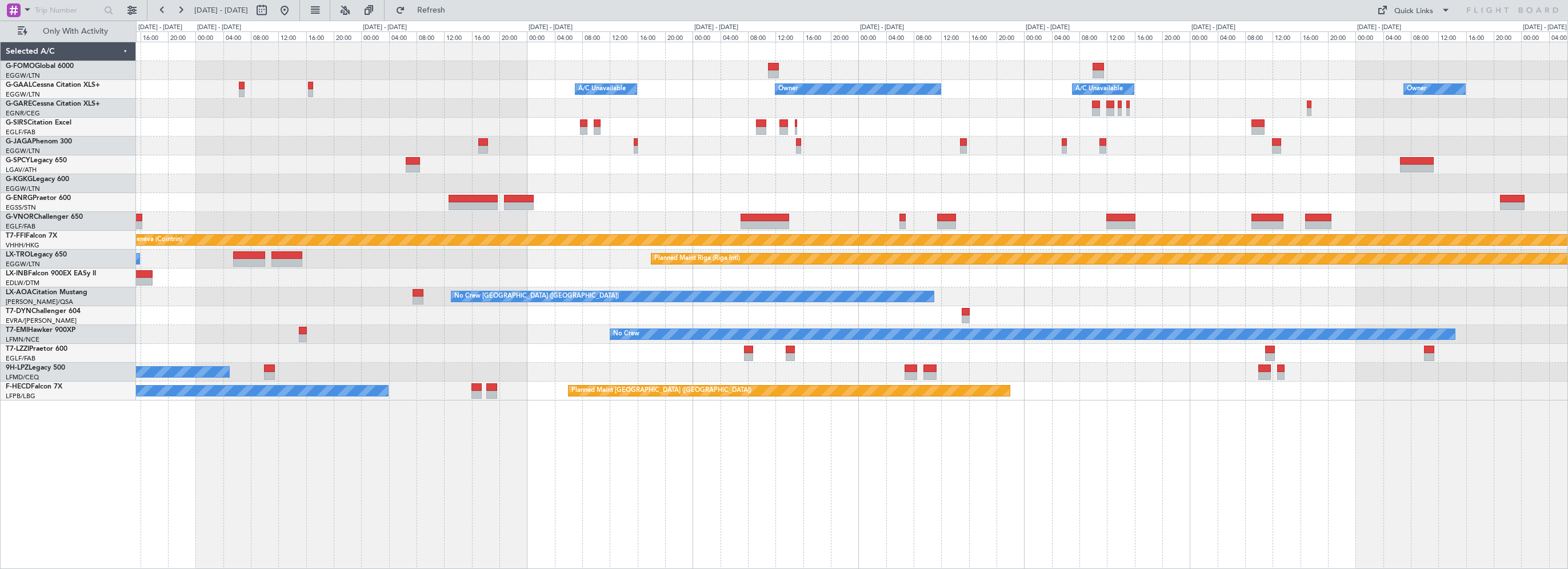
click at [693, 478] on div "Owner A/C Unavailable Owner A/C Unavailable Owner Planned Maint [GEOGRAPHIC_DAT…" at bounding box center [852, 305] width 1432 height 527
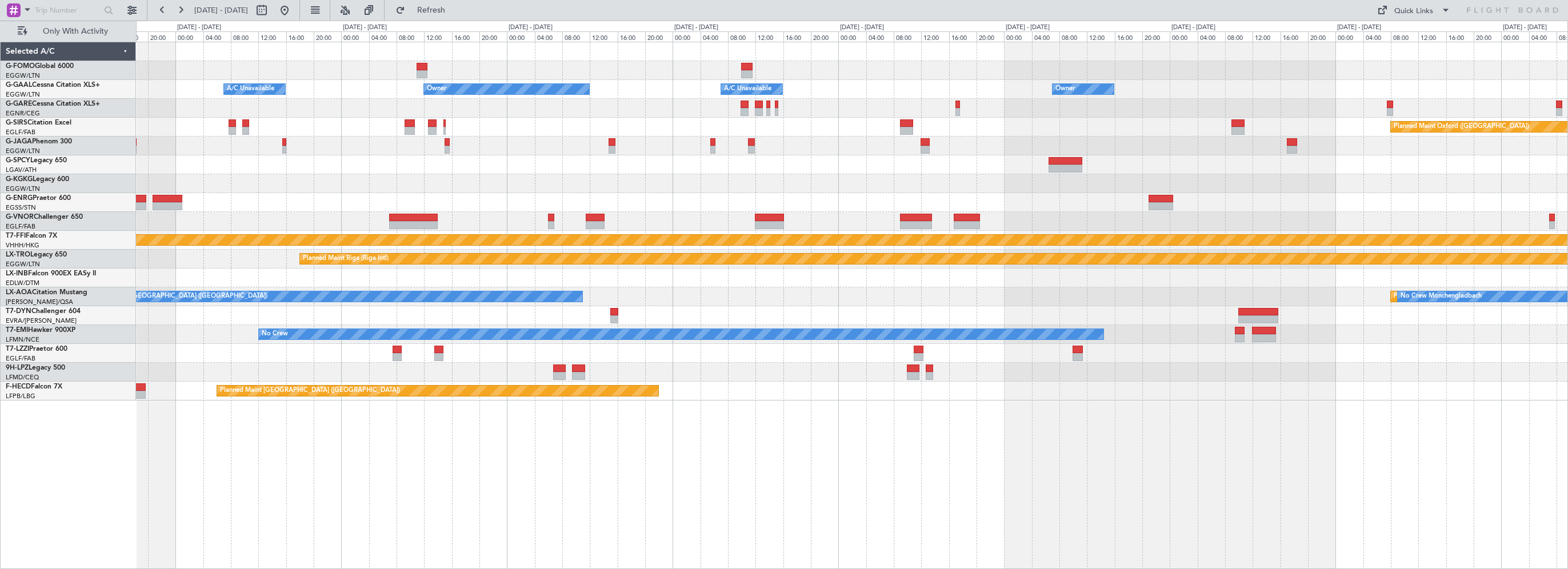
click at [709, 490] on div "Owner A/C Unavailable Owner A/C Unavailable Owner Planned Maint [GEOGRAPHIC_DAT…" at bounding box center [852, 305] width 1432 height 527
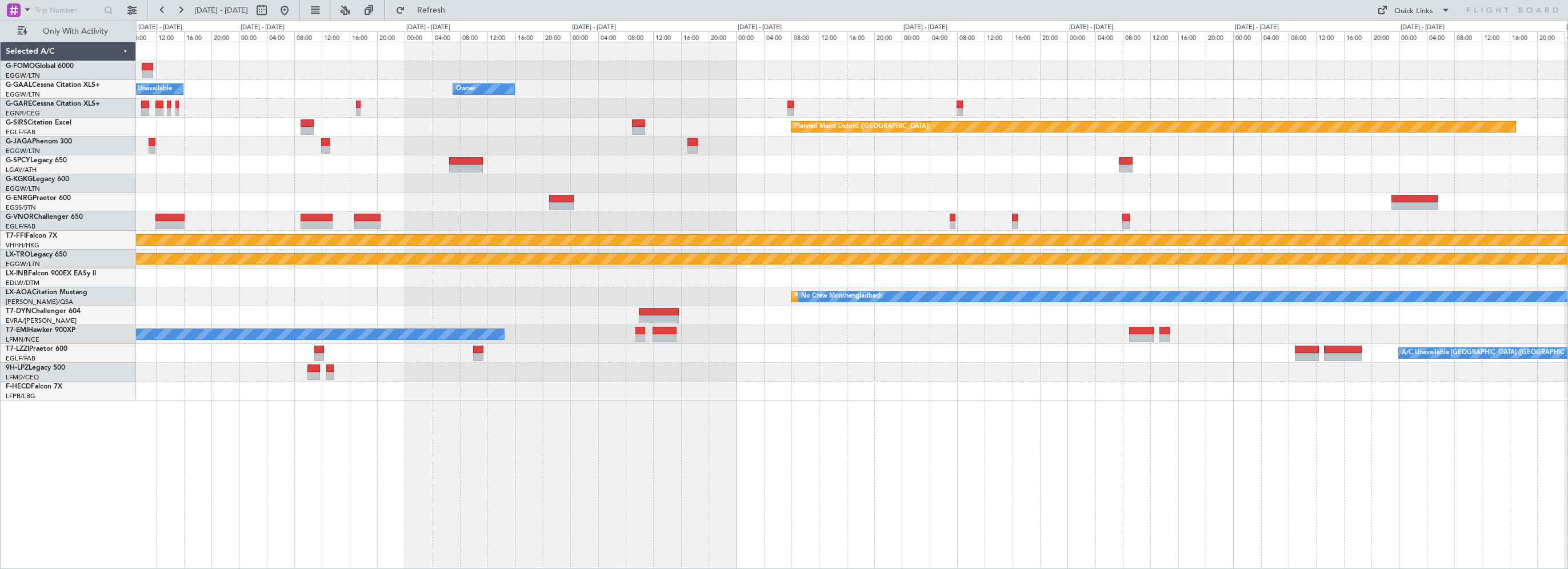
click at [838, 471] on div "Owner A/C Unavailable Owner Owner Planned Maint [GEOGRAPHIC_DATA] ([GEOGRAPHIC_…" at bounding box center [852, 305] width 1432 height 527
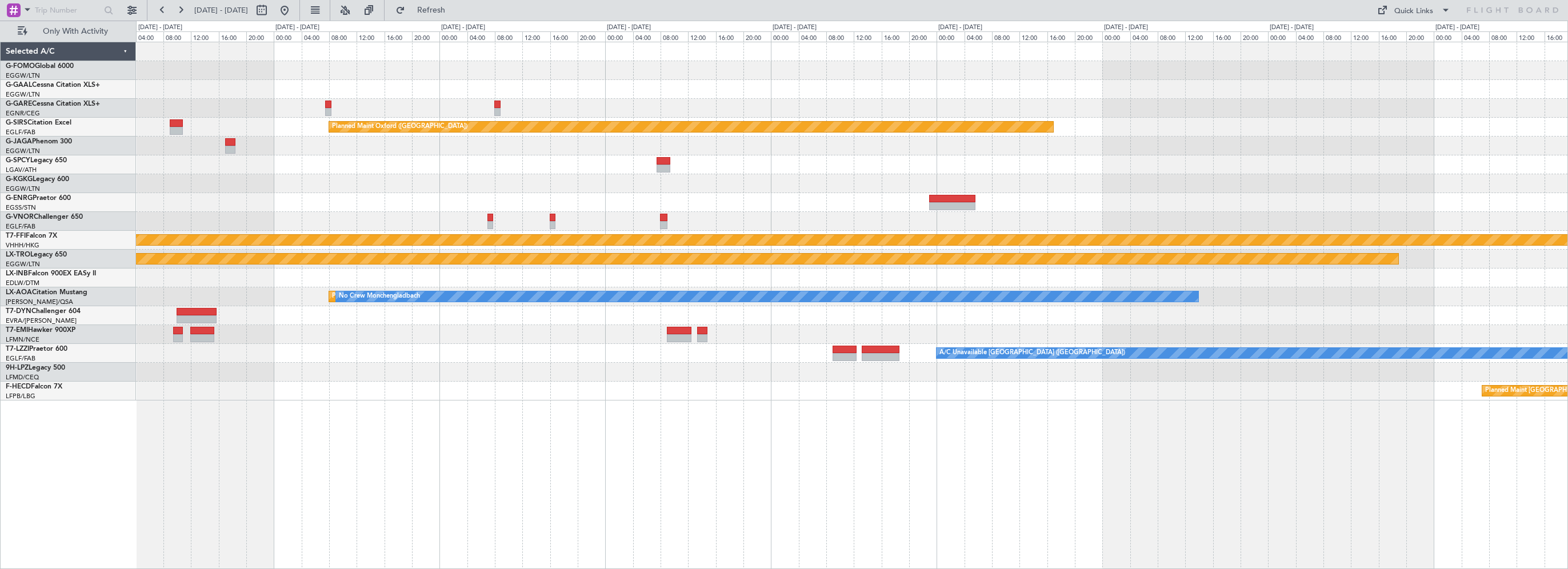
click at [872, 466] on div "Owner Planned Maint [GEOGRAPHIC_DATA] ([GEOGRAPHIC_DATA]) [PERSON_NAME] [PERSON…" at bounding box center [852, 305] width 1432 height 527
click at [908, 464] on div "Owner Planned Maint [GEOGRAPHIC_DATA] ([GEOGRAPHIC_DATA]) [PERSON_NAME] [PERSON…" at bounding box center [852, 305] width 1432 height 527
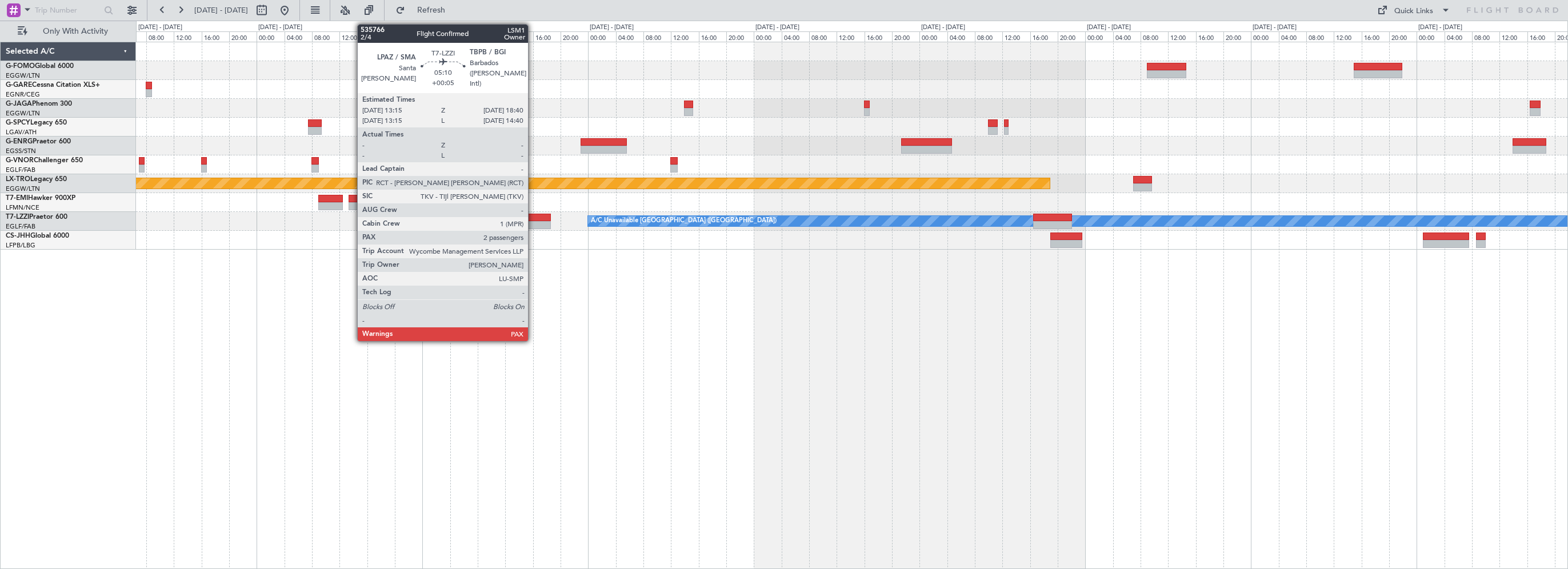
click at [534, 214] on div at bounding box center [532, 217] width 38 height 8
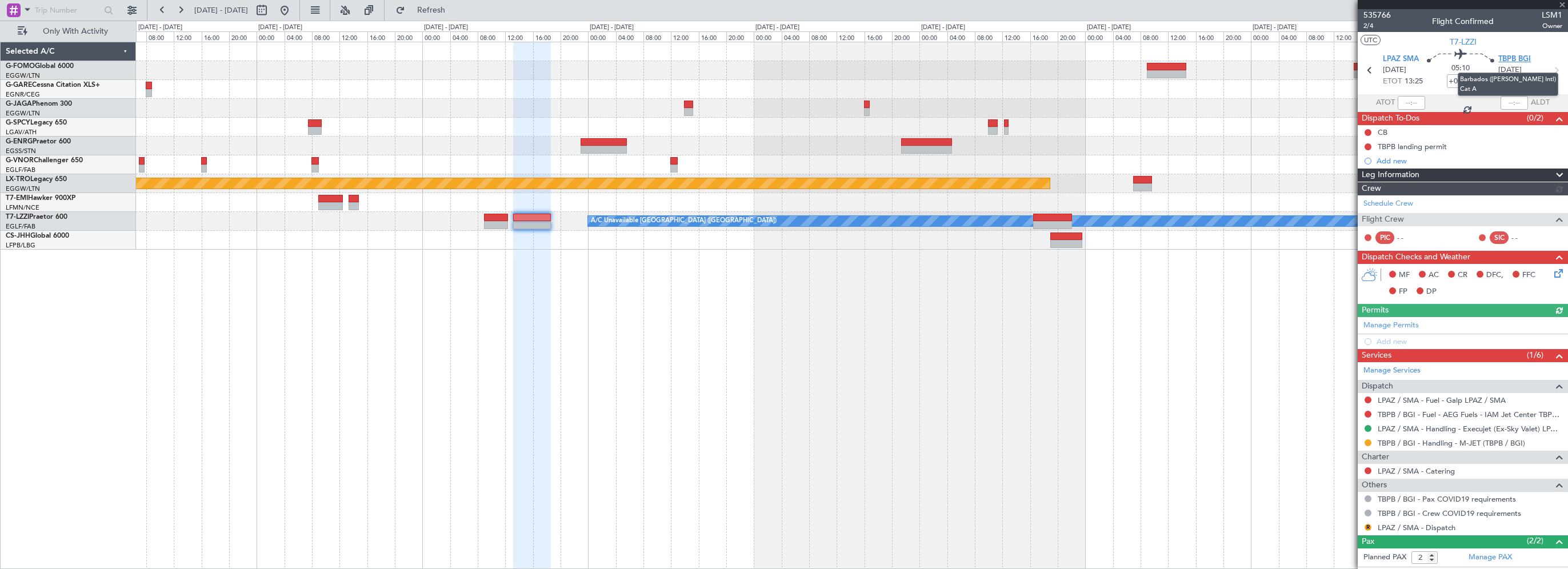
click at [1521, 57] on span "TBPB BGI" at bounding box center [1514, 59] width 33 height 12
